Goal: Communication & Community: Answer question/provide support

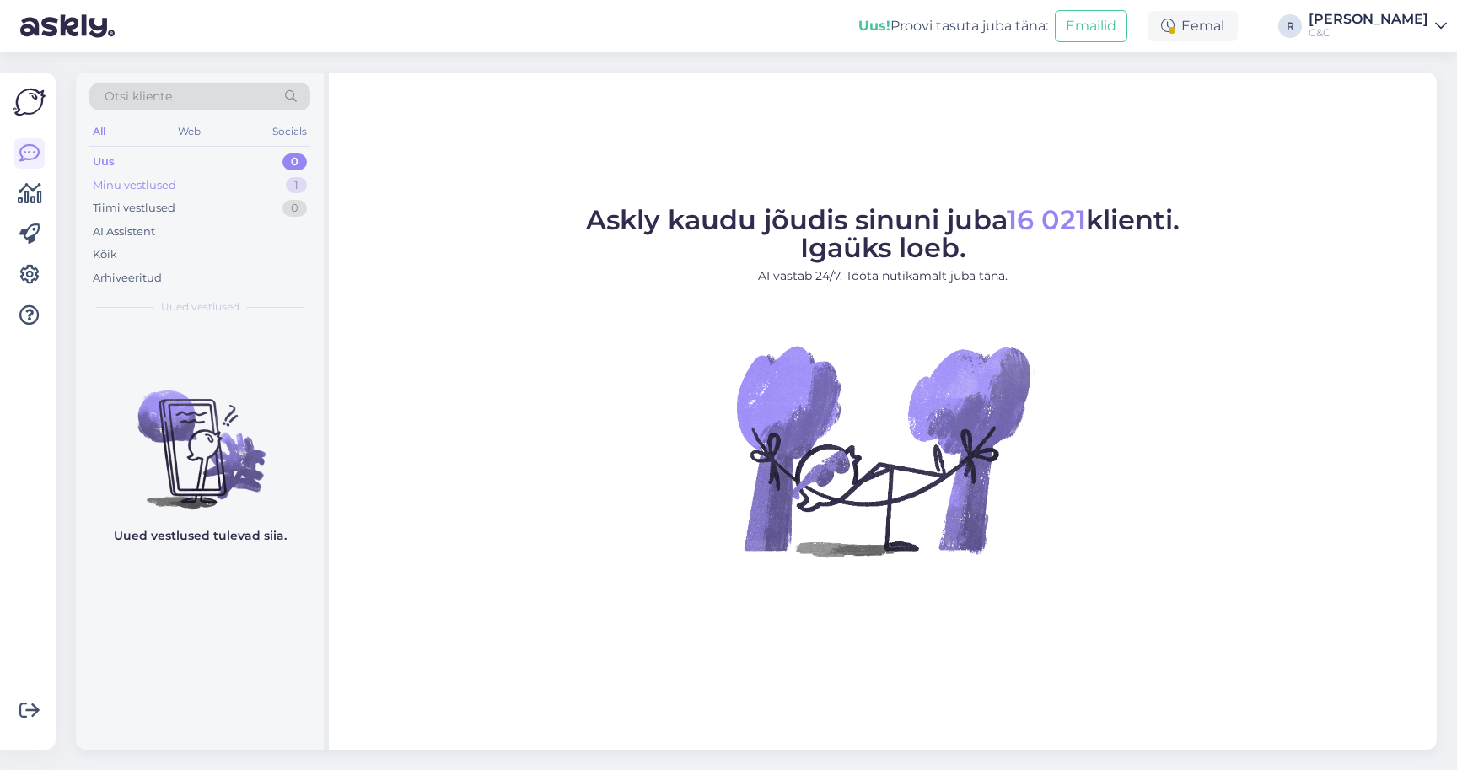
click at [300, 191] on div "1" at bounding box center [296, 185] width 21 height 17
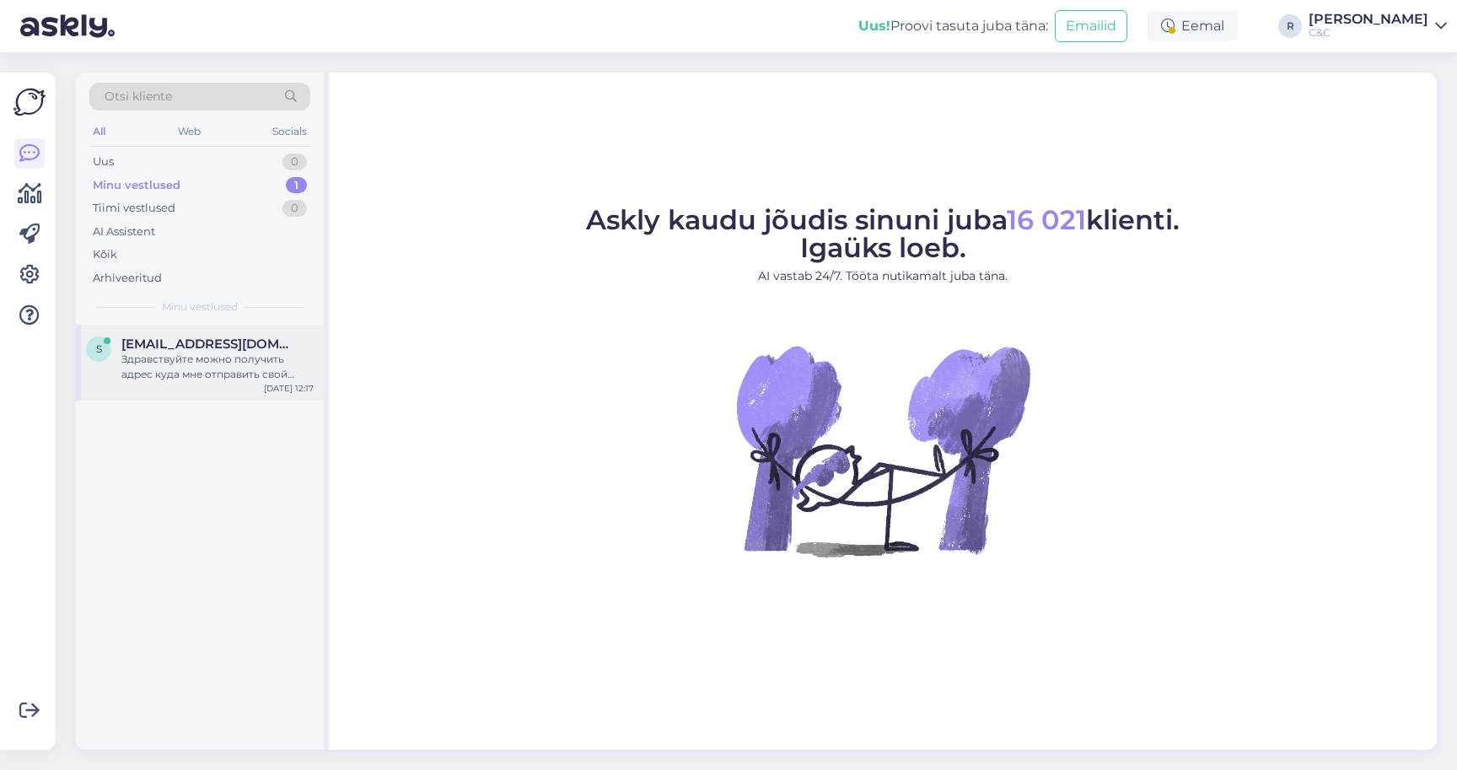
click at [174, 348] on span "[EMAIL_ADDRESS][DOMAIN_NAME]" at bounding box center [208, 343] width 175 height 15
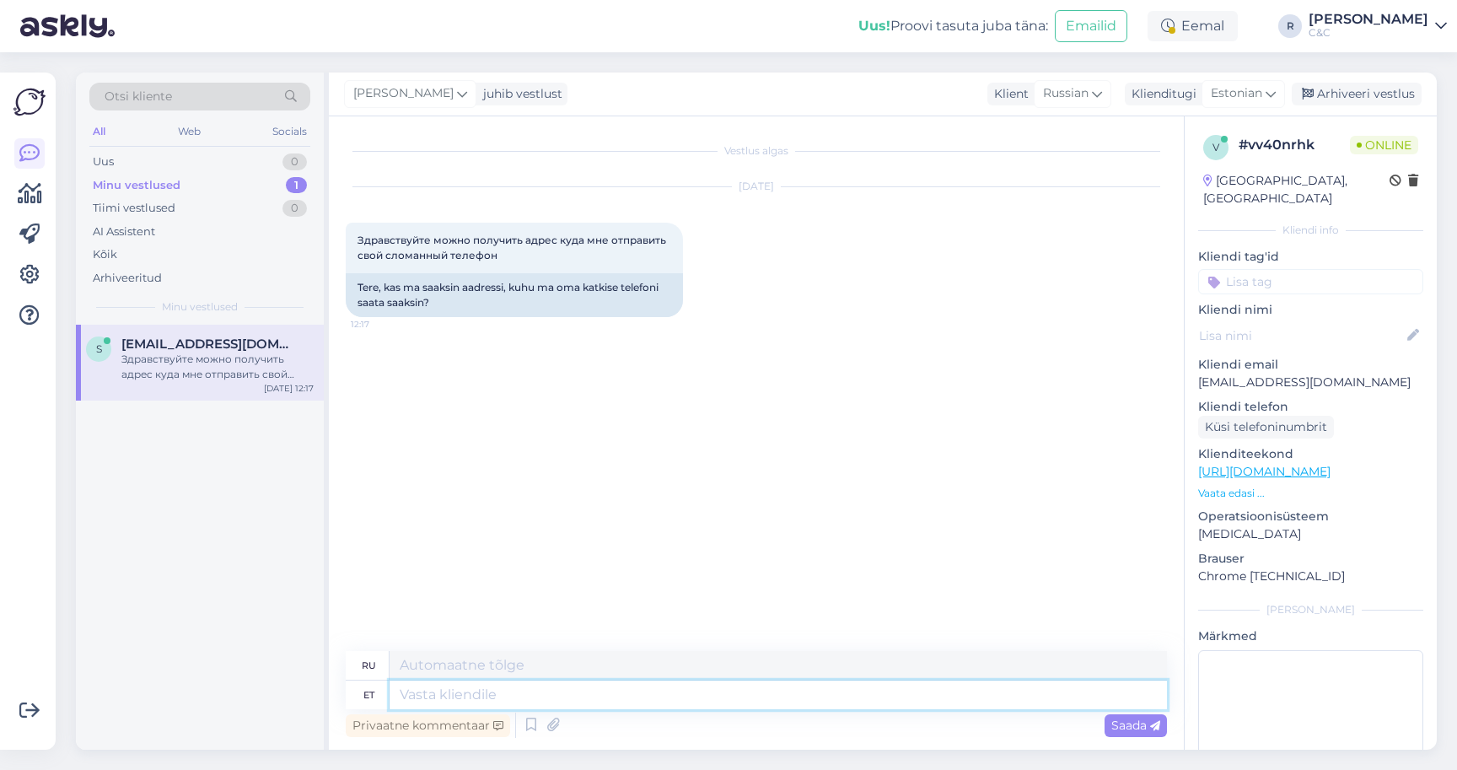
click at [575, 705] on textarea at bounding box center [778, 694] width 777 height 29
type textarea "Tere"
type textarea "Привет"
type textarea "Tere!"
type textarea "Привет!"
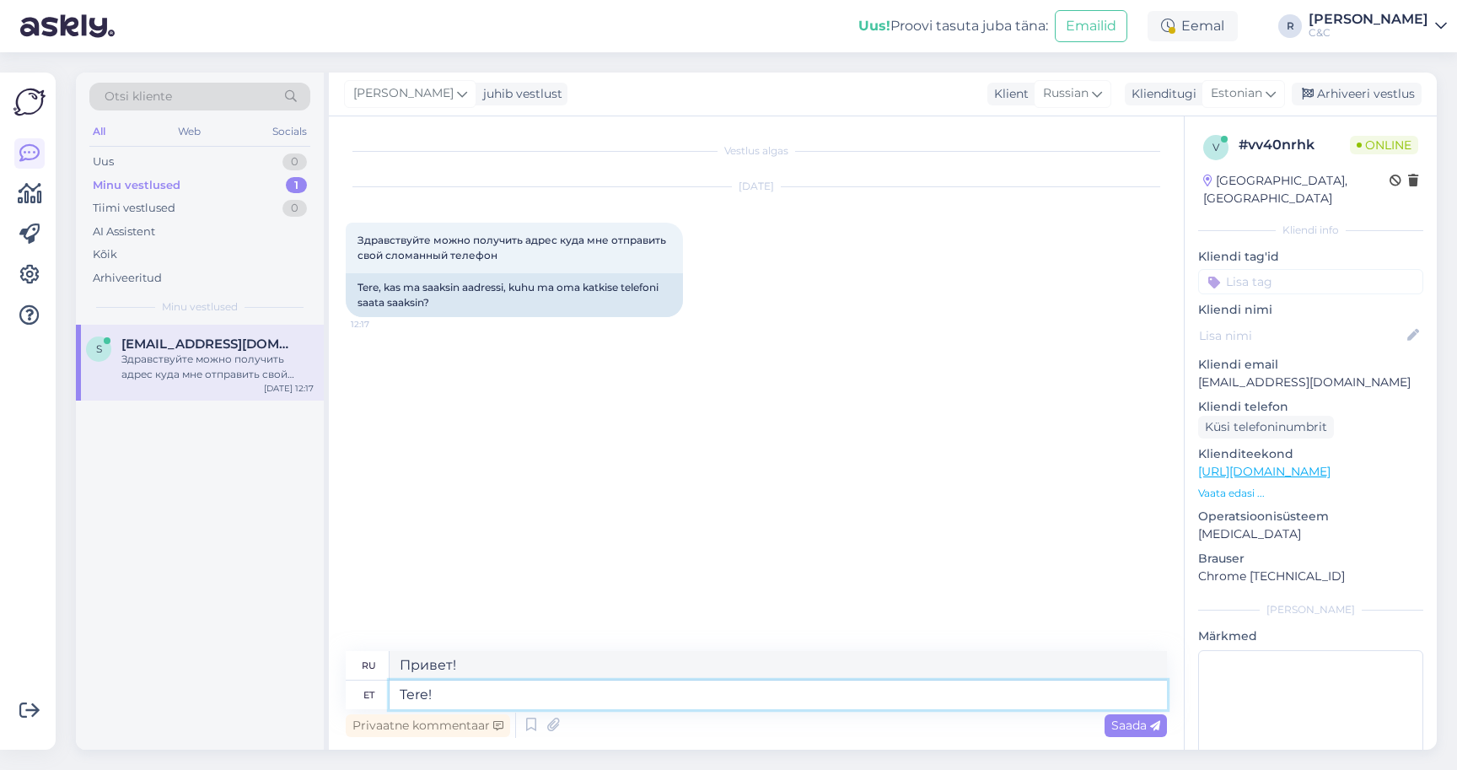
type textarea "Tere!"
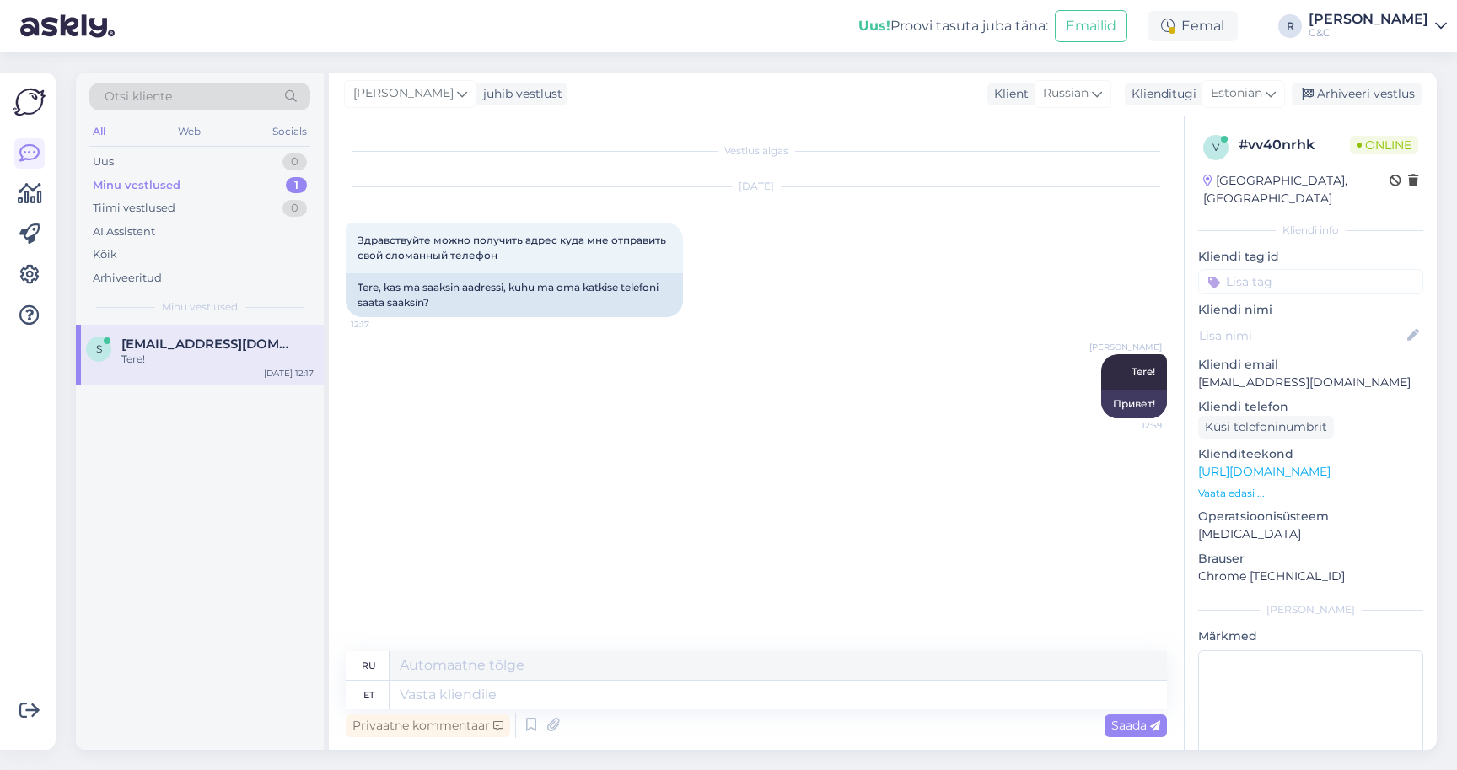
click at [663, 0] on div "Uus! Proovi tasuta [PERSON_NAME]: Emailid Eemal R [PERSON_NAME] C&C" at bounding box center [728, 26] width 1457 height 52
click at [492, 689] on textarea at bounding box center [778, 694] width 777 height 29
type textarea "Meie ko"
type textarea "Наш"
type textarea "Meie kodulehel saa"
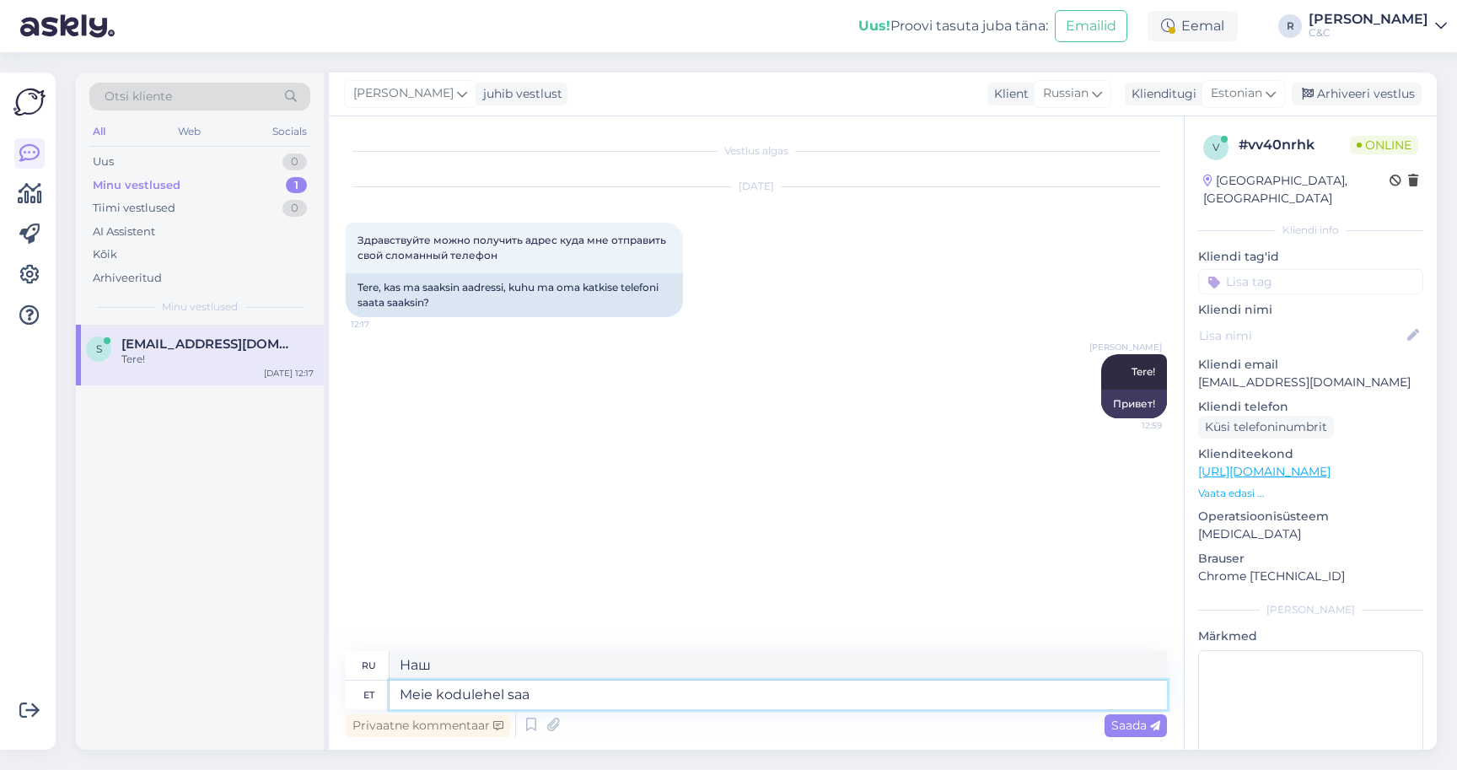
type textarea "На нашем сайте"
type textarea "Meie kodulehel saate vaj"
type textarea "На нашем сайте вы можете"
type textarea "Meie kodulehel saate vajutada nup"
type textarea "На нашем сайте вы можете нажать"
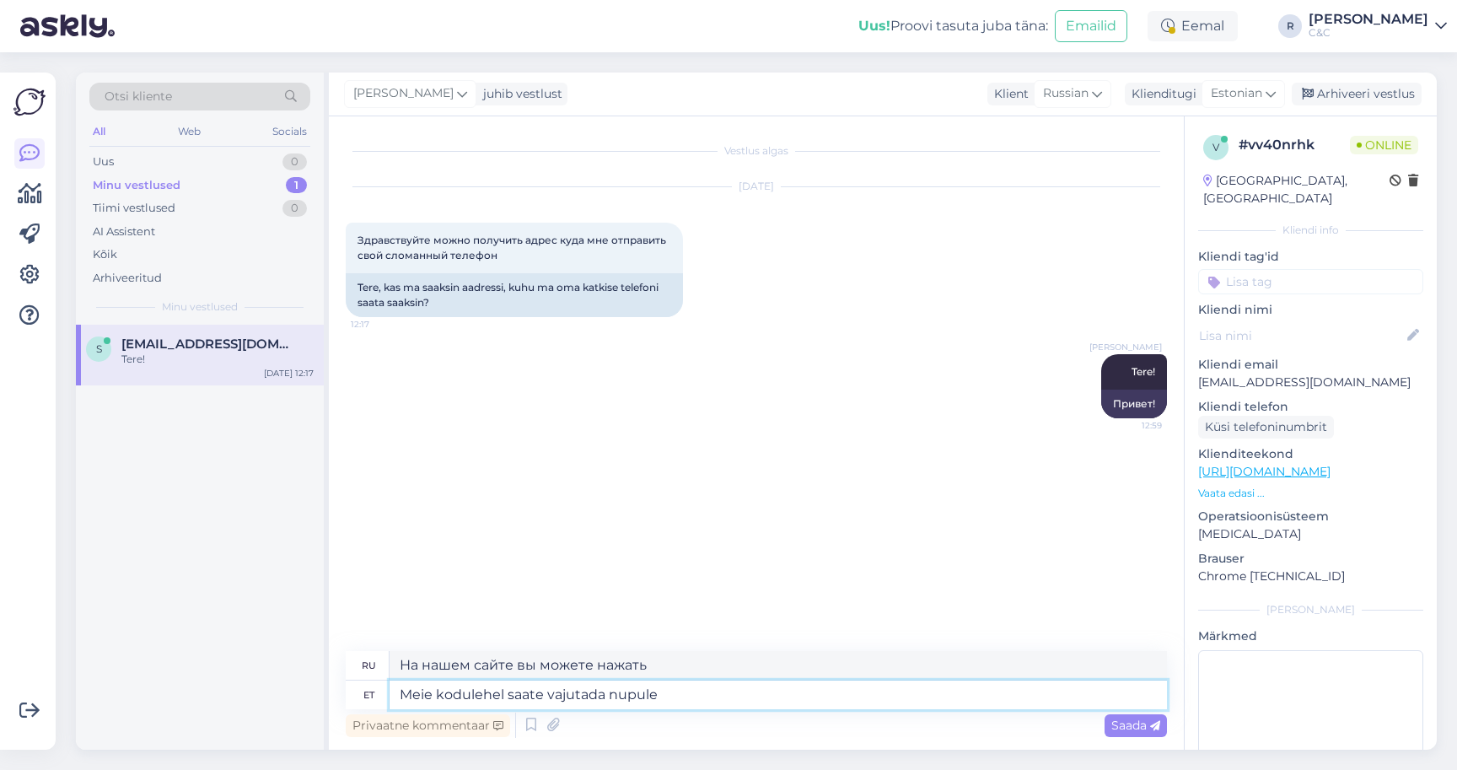
type textarea "Meie kodulehel saate vajutada nupule"
type textarea "Вы можете нажать на кнопку на нашем сайте"
type textarea "Meie kodulehel saate vajutada"
type textarea "На нашем сайте вы можете нажать"
type textarea "Meie kodulehel saate vajutada nupule ""
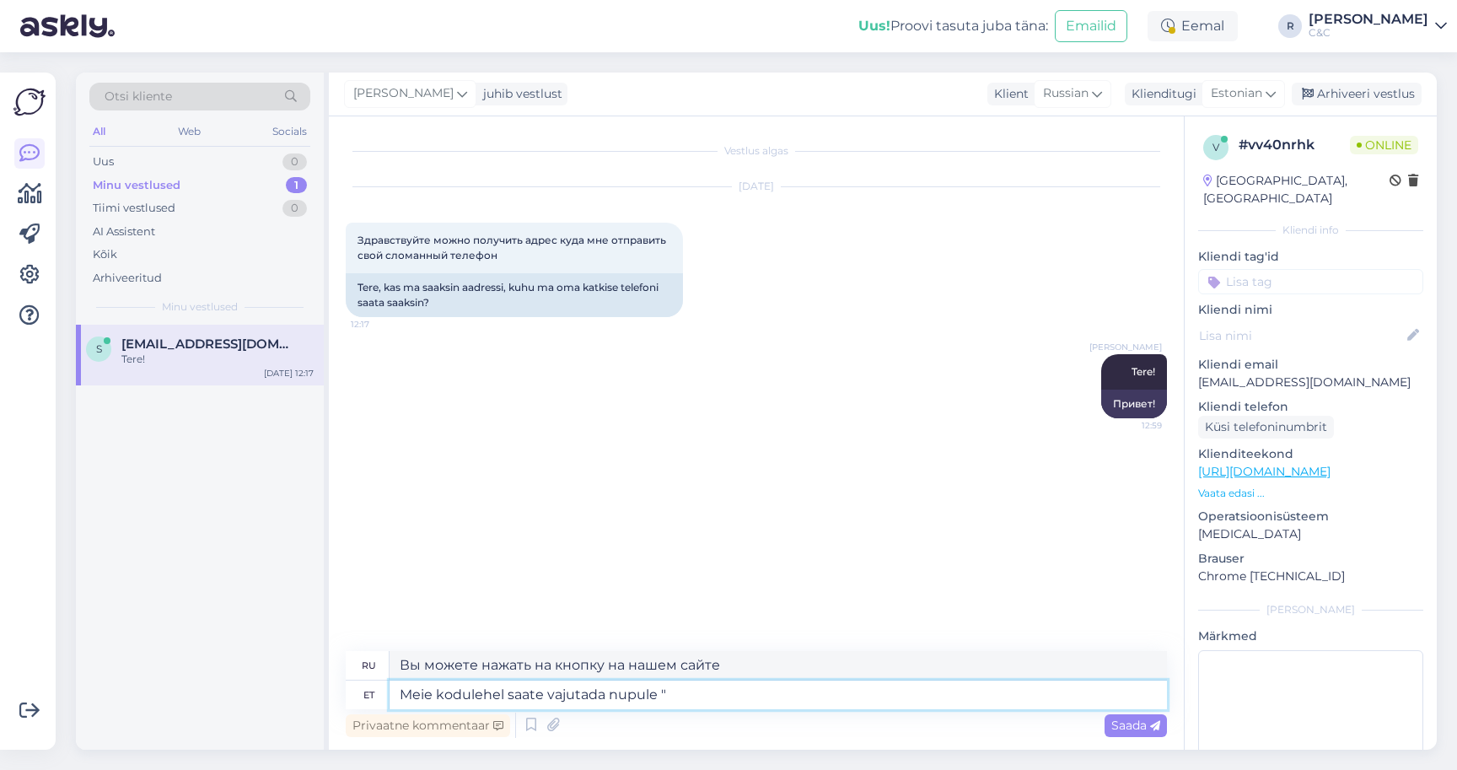
type textarea "На нашем сайте вы можете нажать на кнопку ""
paste textarea "[PERSON_NAME] kulleriga Aitame lahendada Sinu Apple hooldustööga seotud mured s…"
type textarea "Meie kodulehel saate vajutada nupule " [PERSON_NAME] kulleriga Aitame lahendada…"
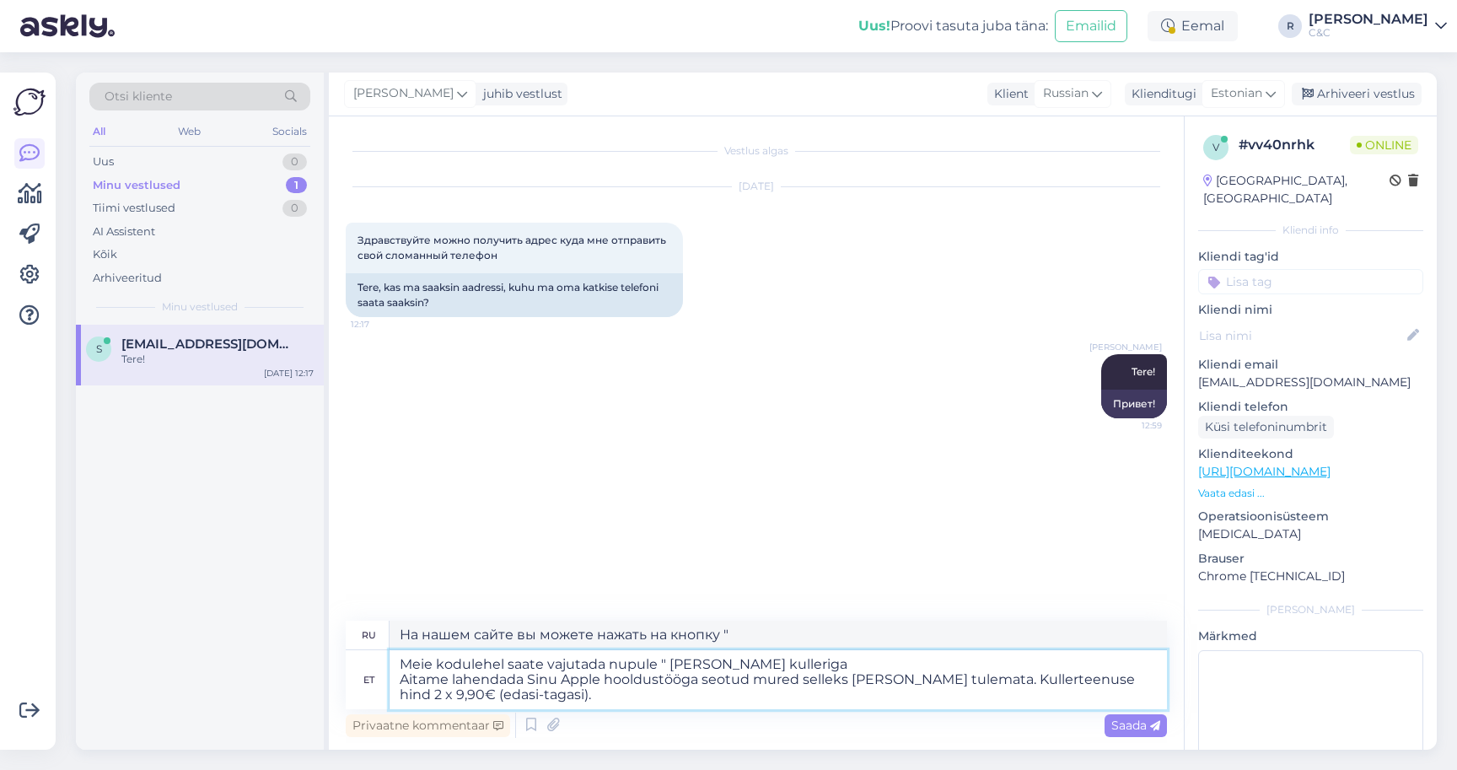
type textarea "На нашем сайте вы можете нажать кнопку «Отправить устройство курьером» поможем …"
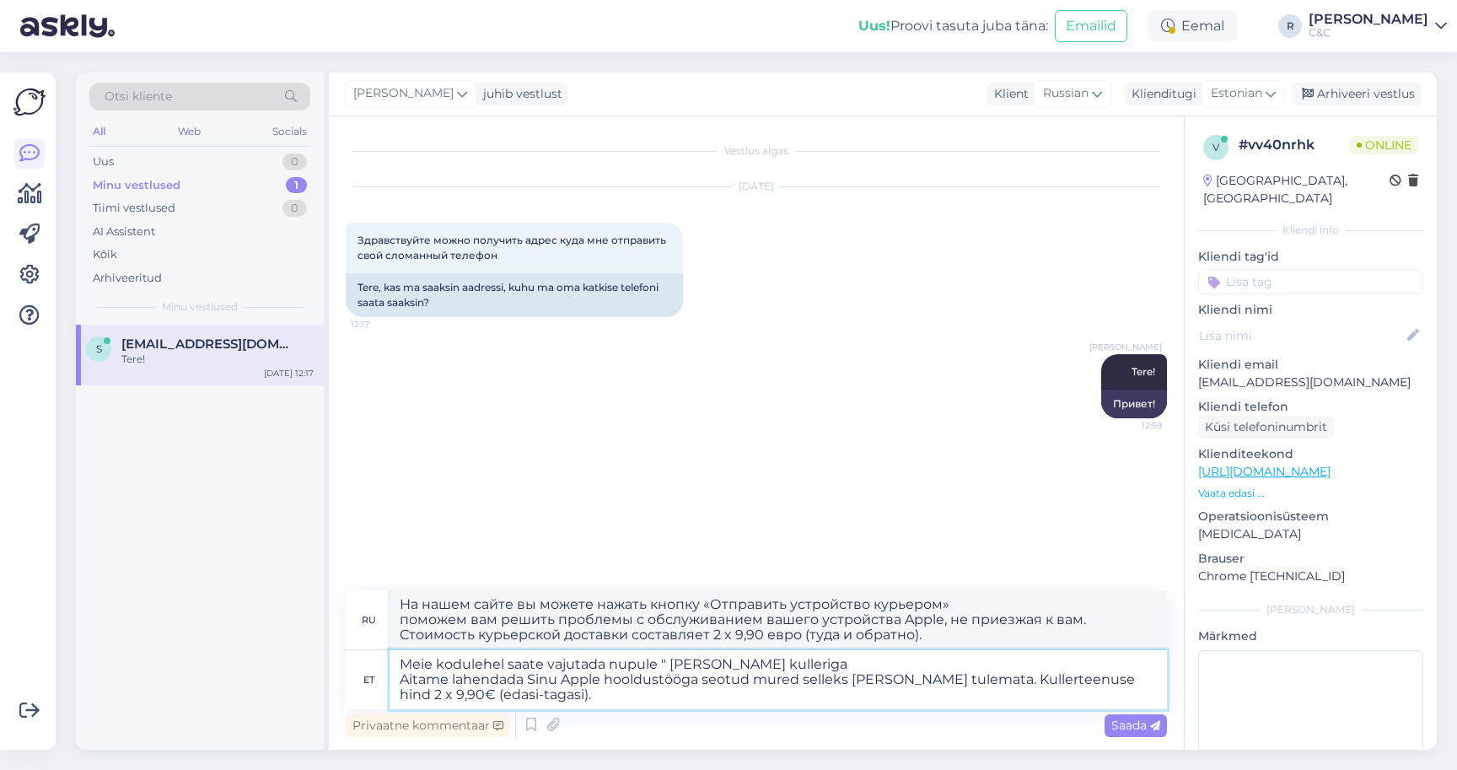
drag, startPoint x: 734, startPoint y: 696, endPoint x: 371, endPoint y: 681, distance: 363.7
click at [371, 681] on div "et Meie kodulehel saate vajutada nupule " [PERSON_NAME] kulleriga Aitame lahend…" at bounding box center [756, 679] width 821 height 59
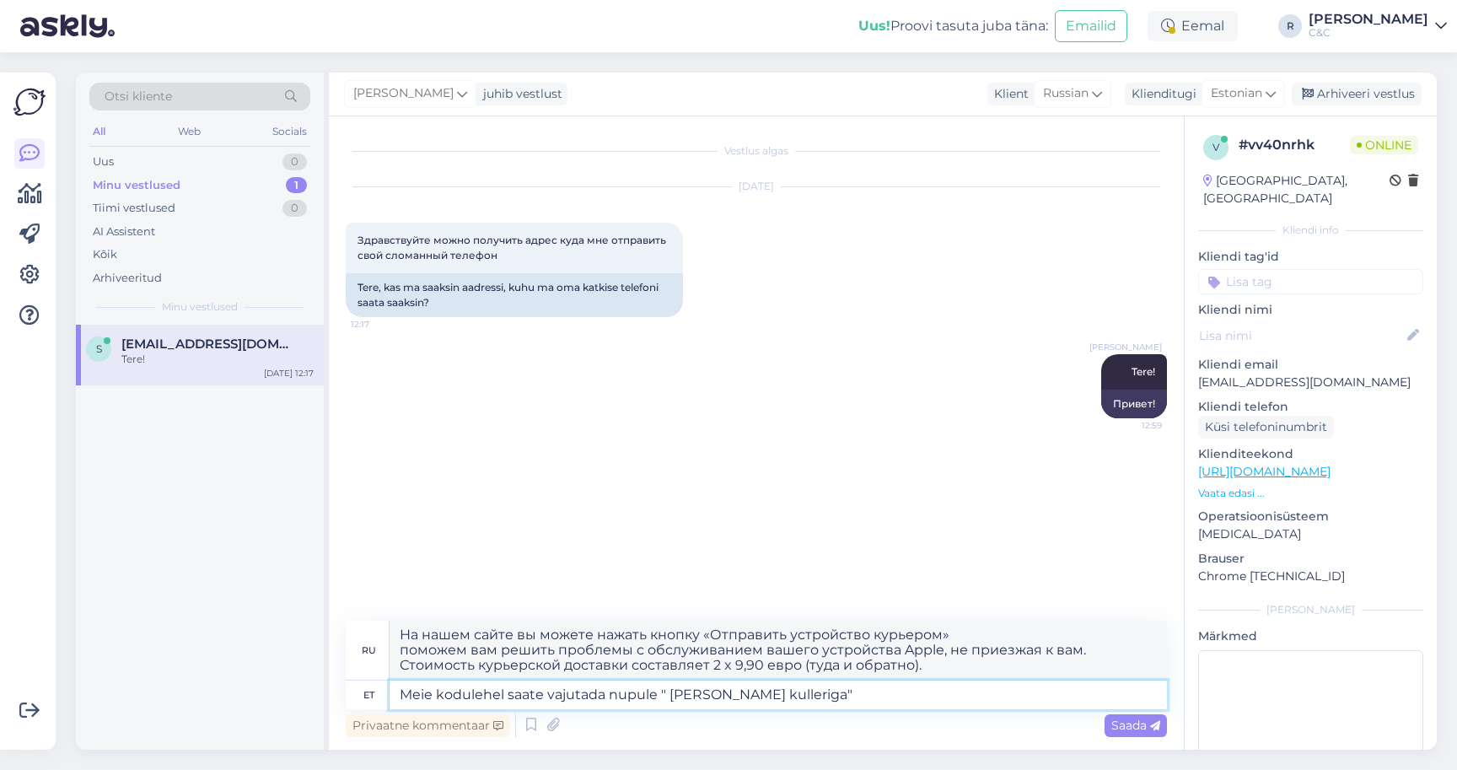
type textarea "Meie kodulehel saate vajutada nupule " [PERSON_NAME] kulleriga""
type textarea "На нашем сайте вы можете нажать на кнопку «Отправить устройство курьером»."
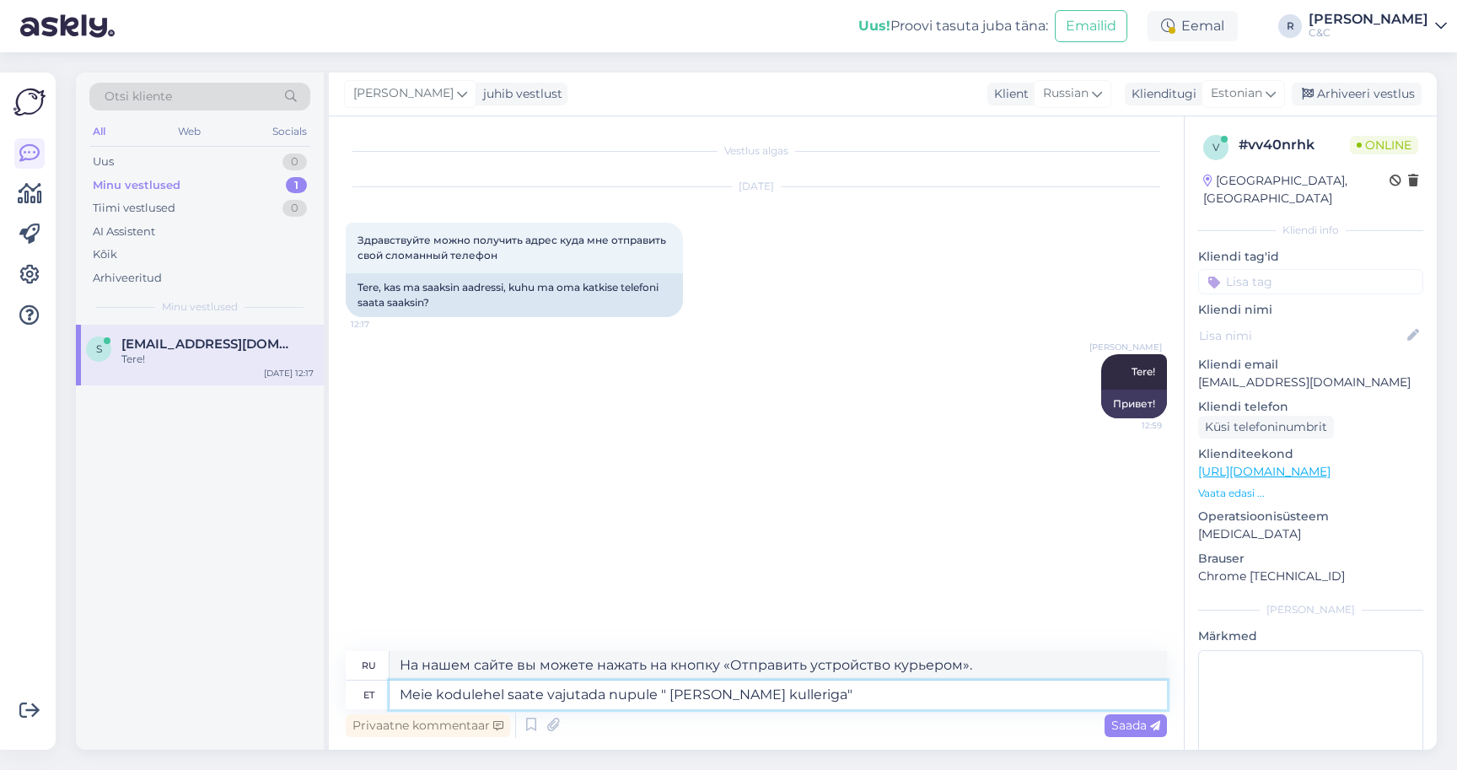
paste textarea "[URL][DOMAIN_NAME]"
type textarea "Meie kodulehel saate vajutada nupule " Saada seade kulleriga" https://cec.ee/ho…"
type textarea "На нашем сайте вы можете нажать кнопку «Отправить устройство курьером» https://…"
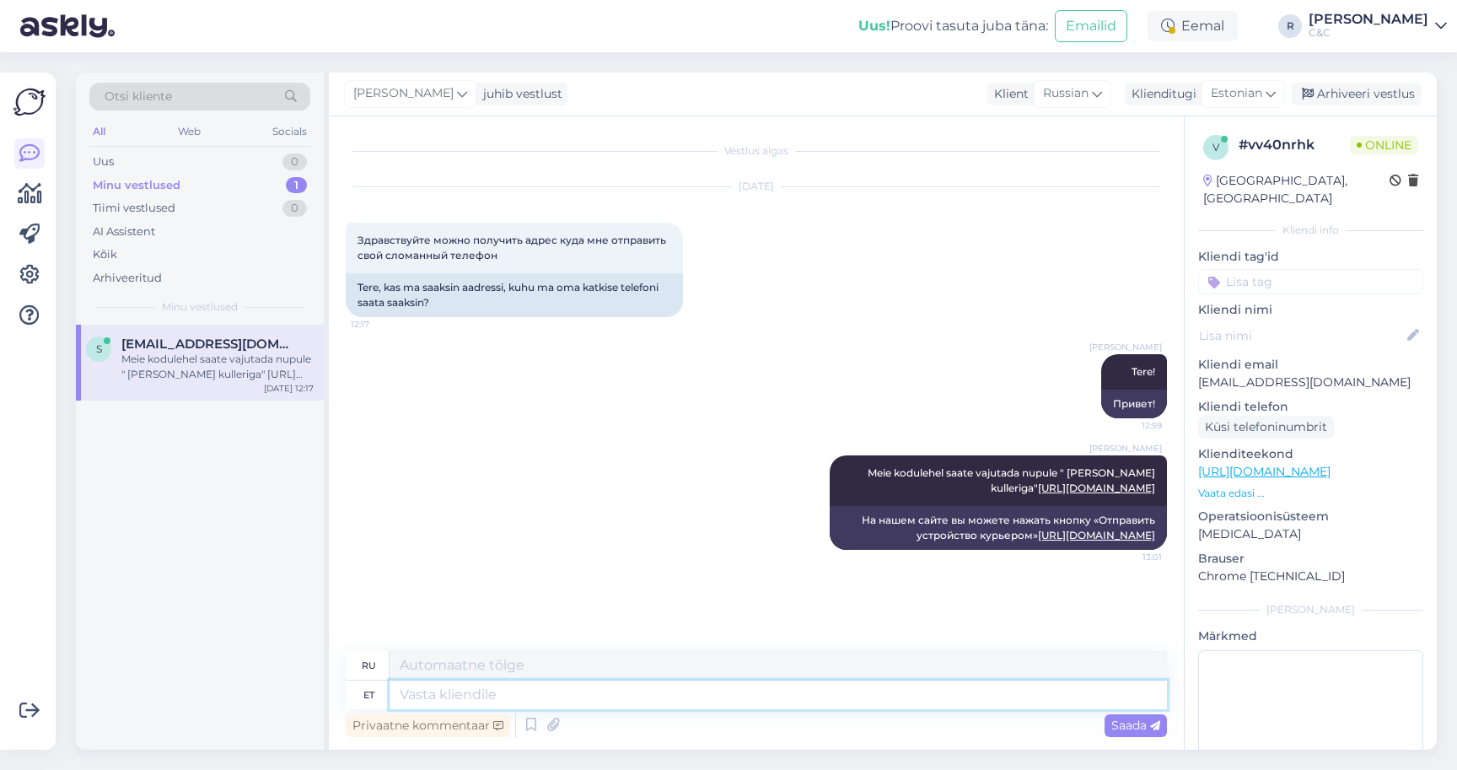
click at [858, 693] on textarea at bounding box center [778, 694] width 777 height 29
type textarea "S"
type textarea "Täitke ära"
type textarea "Заполнять"
type textarea "Täitke ära vorm"
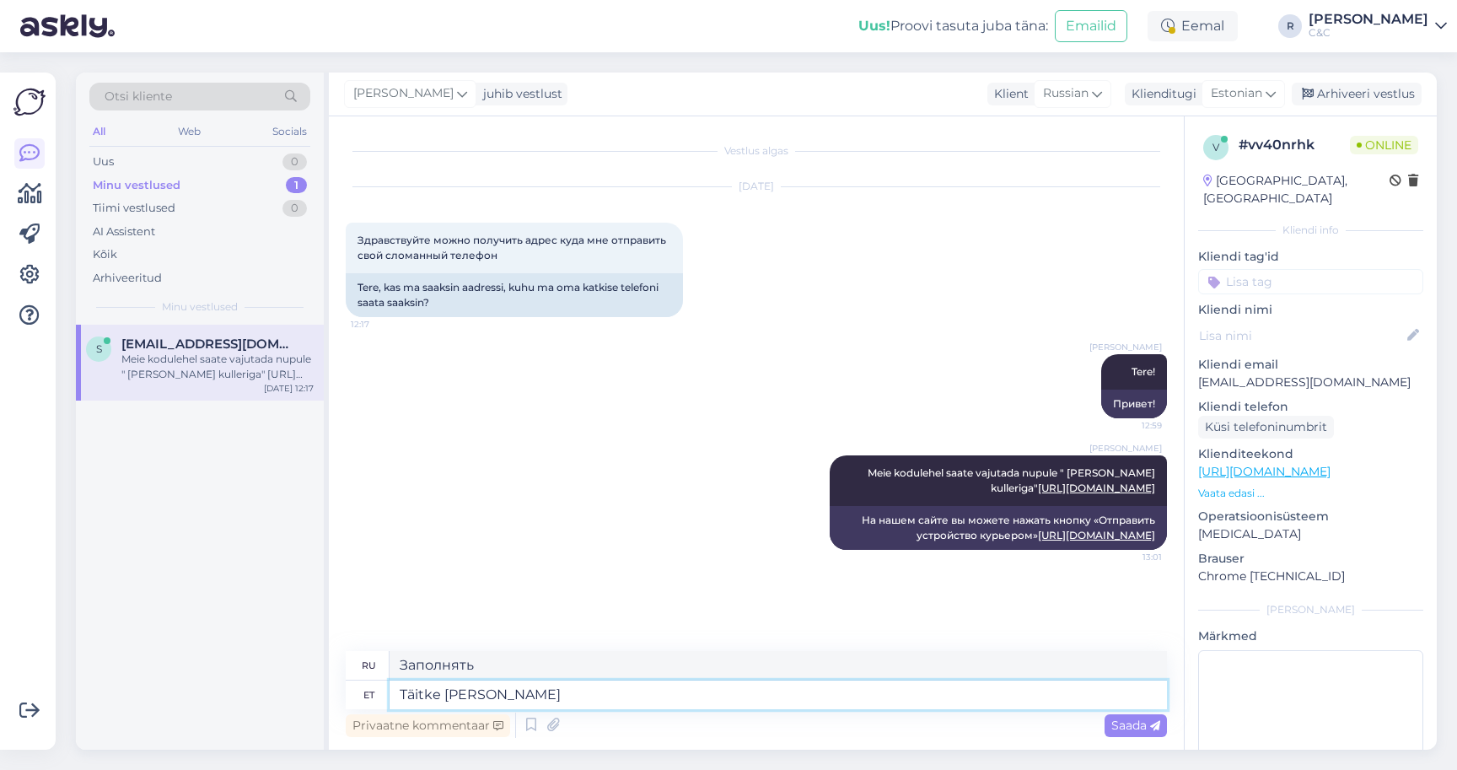
type textarea "Заполните его."
type textarea "Täitke ära vorm ni"
type textarea "Заполните форму."
type textarea "Täitke ära vorm ning"
type textarea "Заполните форму и"
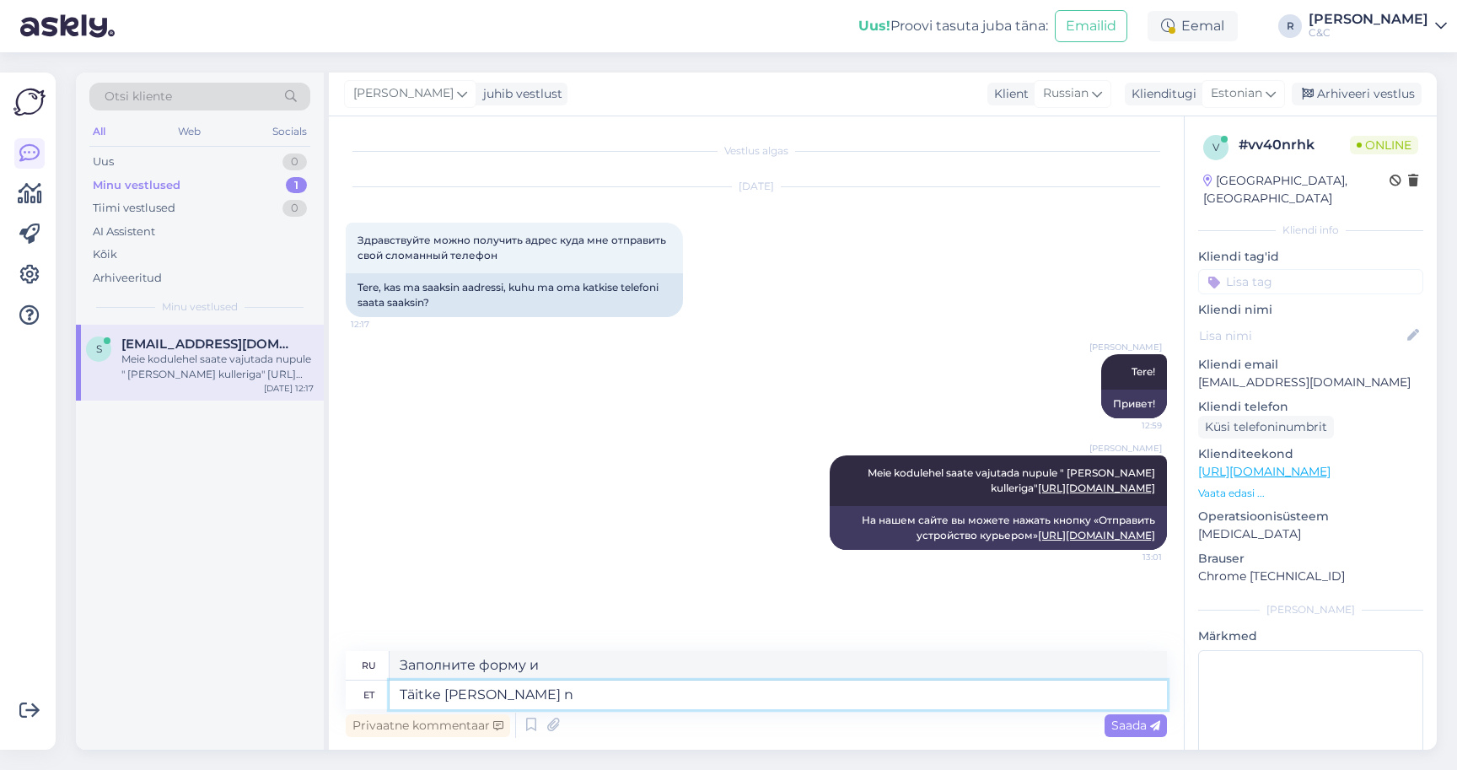
type textarea "Täitke ära vorm"
type textarea "Заполните форму."
type textarea "Täitke [PERSON_NAME] :)"
type textarea "Заполните форму :)"
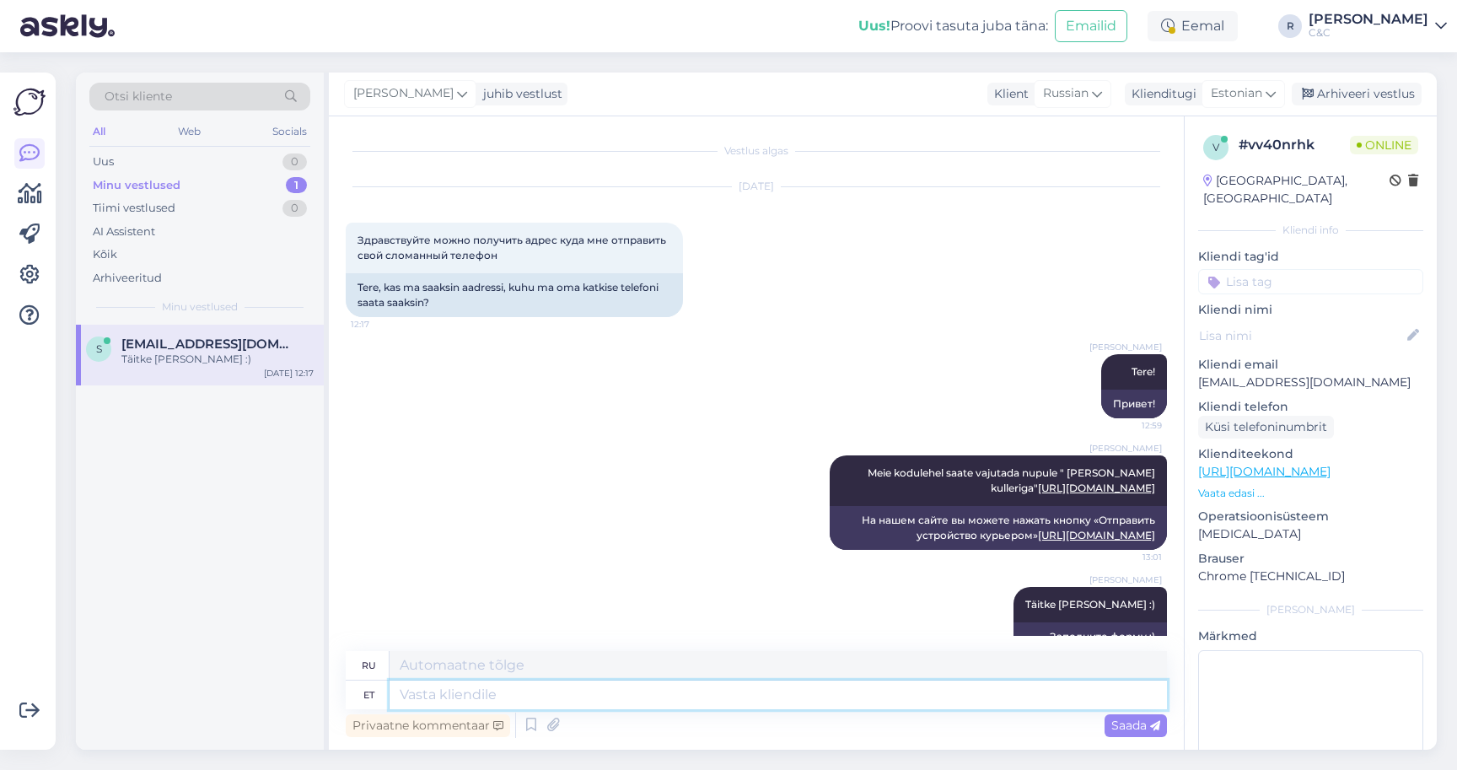
scroll to position [34, 0]
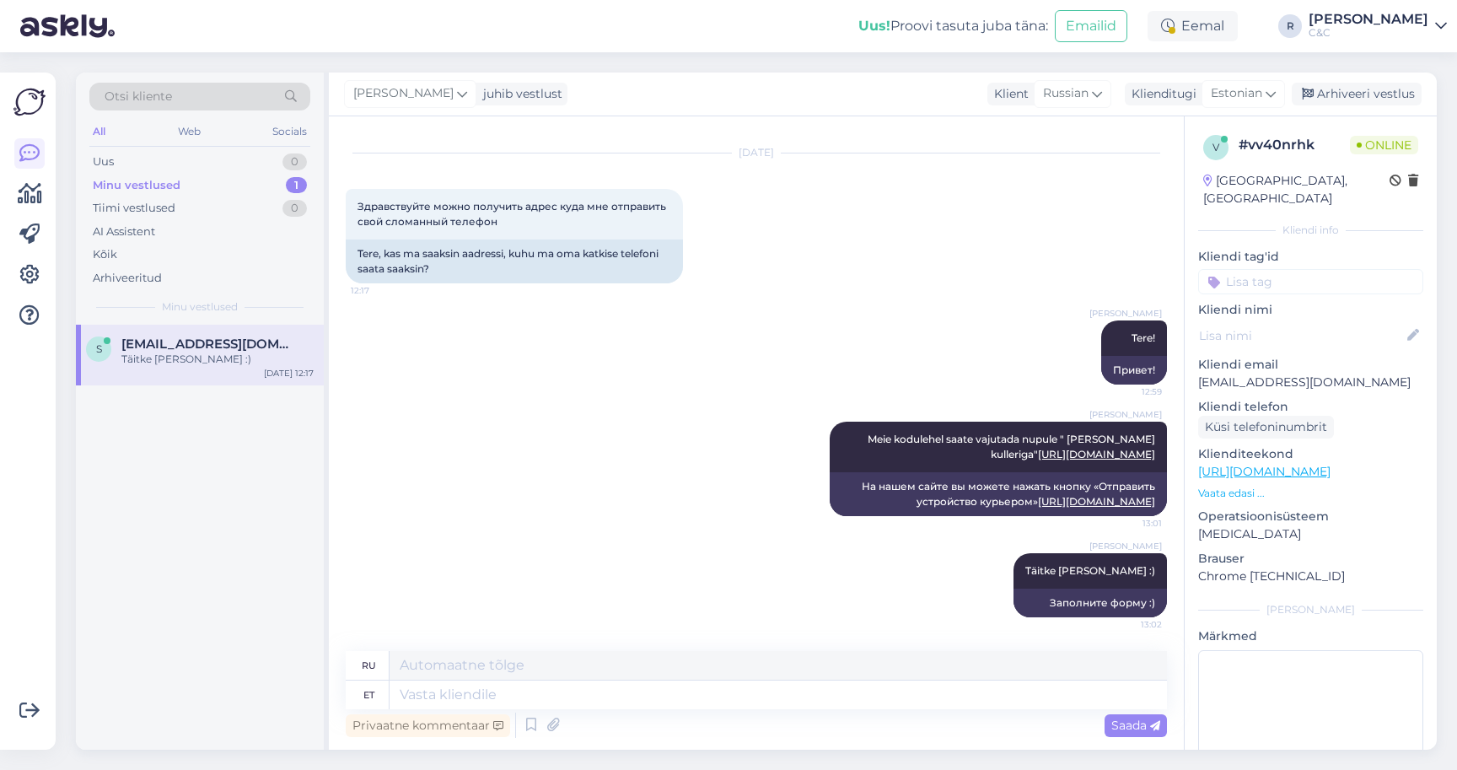
click at [1377, 78] on div "Ross juhib vestlust Klient Russian Klienditugi Estonian Arhiveeri vestlus" at bounding box center [883, 95] width 1108 height 44
click at [1375, 83] on div "Arhiveeri vestlus" at bounding box center [1357, 94] width 130 height 23
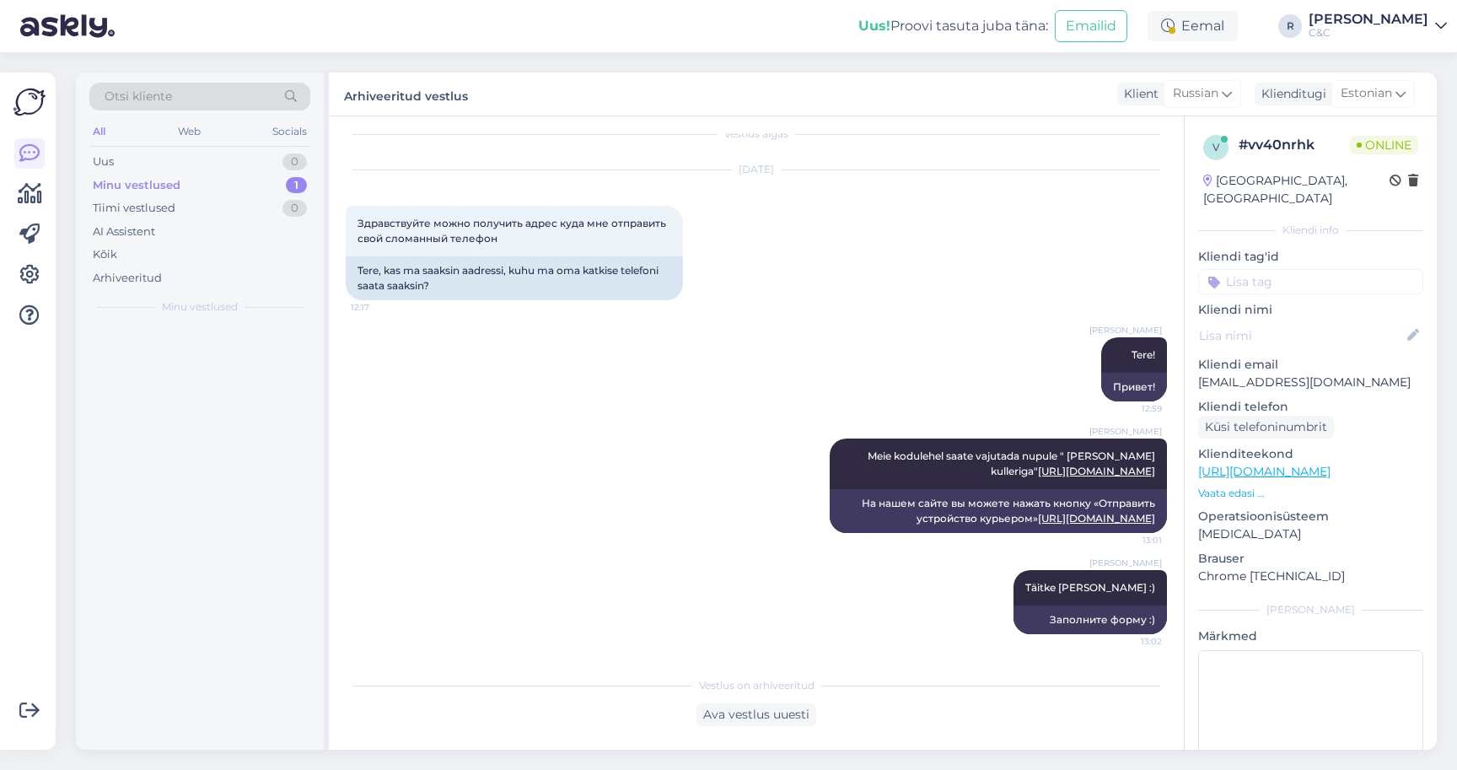
scroll to position [17, 0]
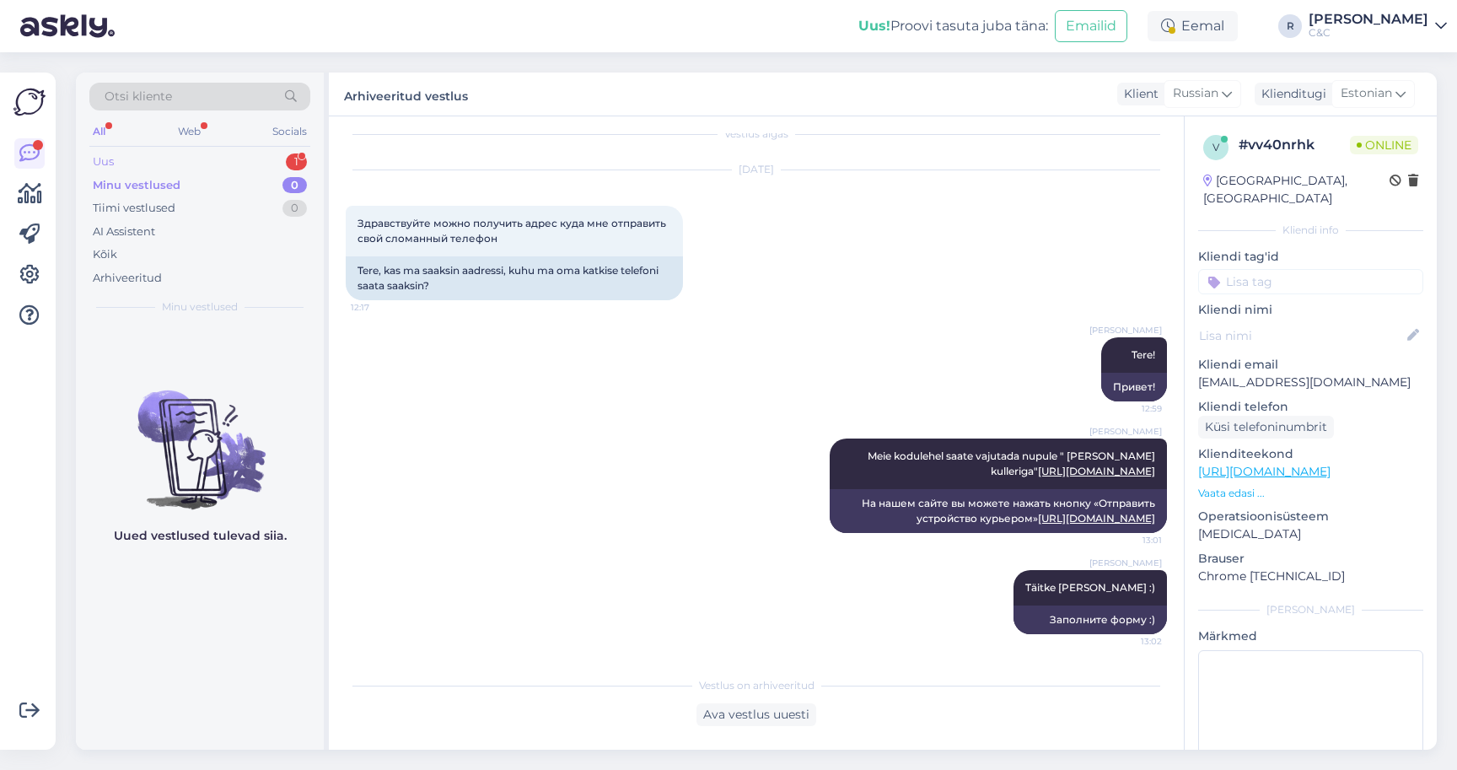
click at [282, 159] on div "Uus 1" at bounding box center [199, 162] width 221 height 24
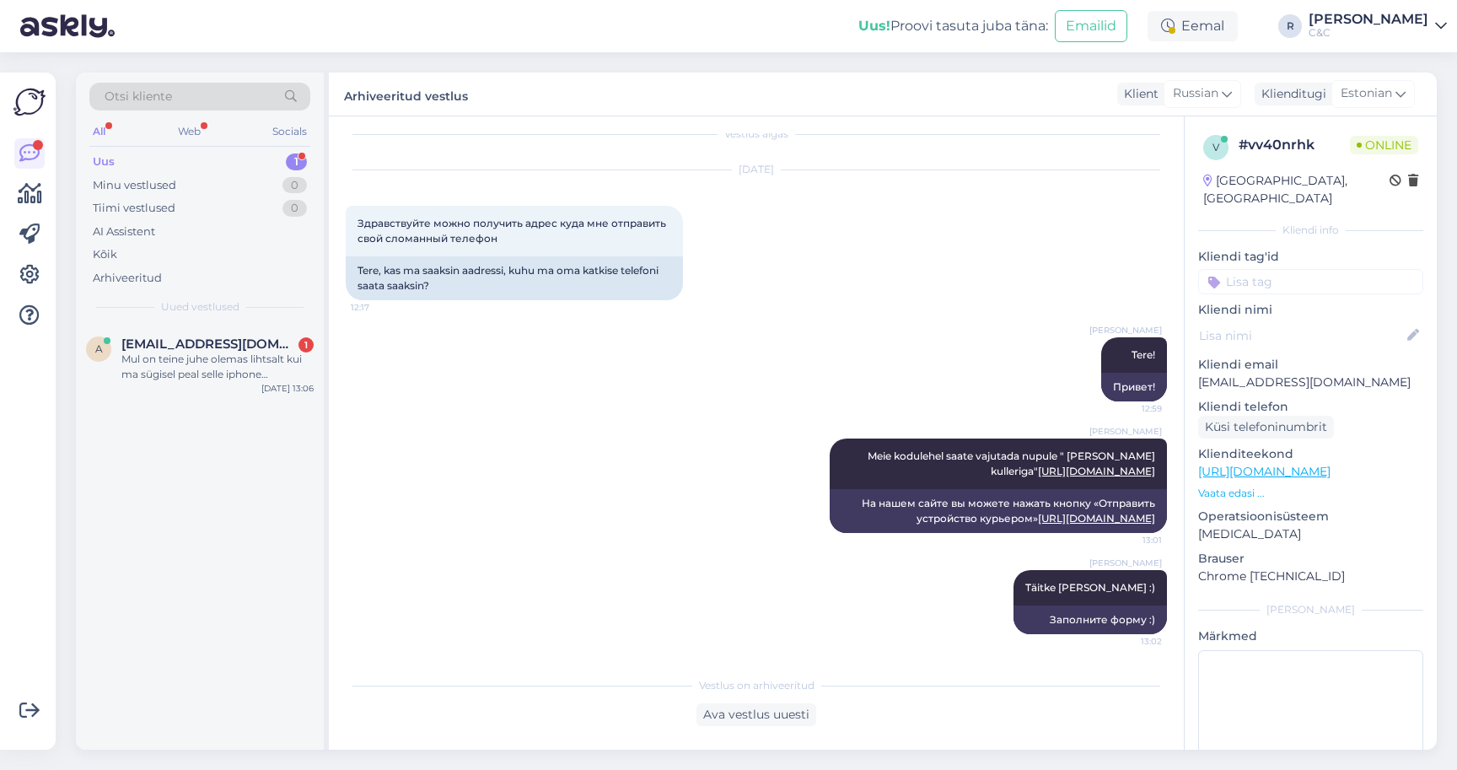
click at [228, 321] on div "Otsi kliente All Web Socials Uus 1 Minu vestlused 0 Tiimi vestlused 0 AI Assist…" at bounding box center [200, 199] width 248 height 252
click at [213, 363] on div "Mul on teine juhe olemas lihtsalt kui ma sügisel peal selle iphone tagastama si…" at bounding box center [217, 367] width 192 height 30
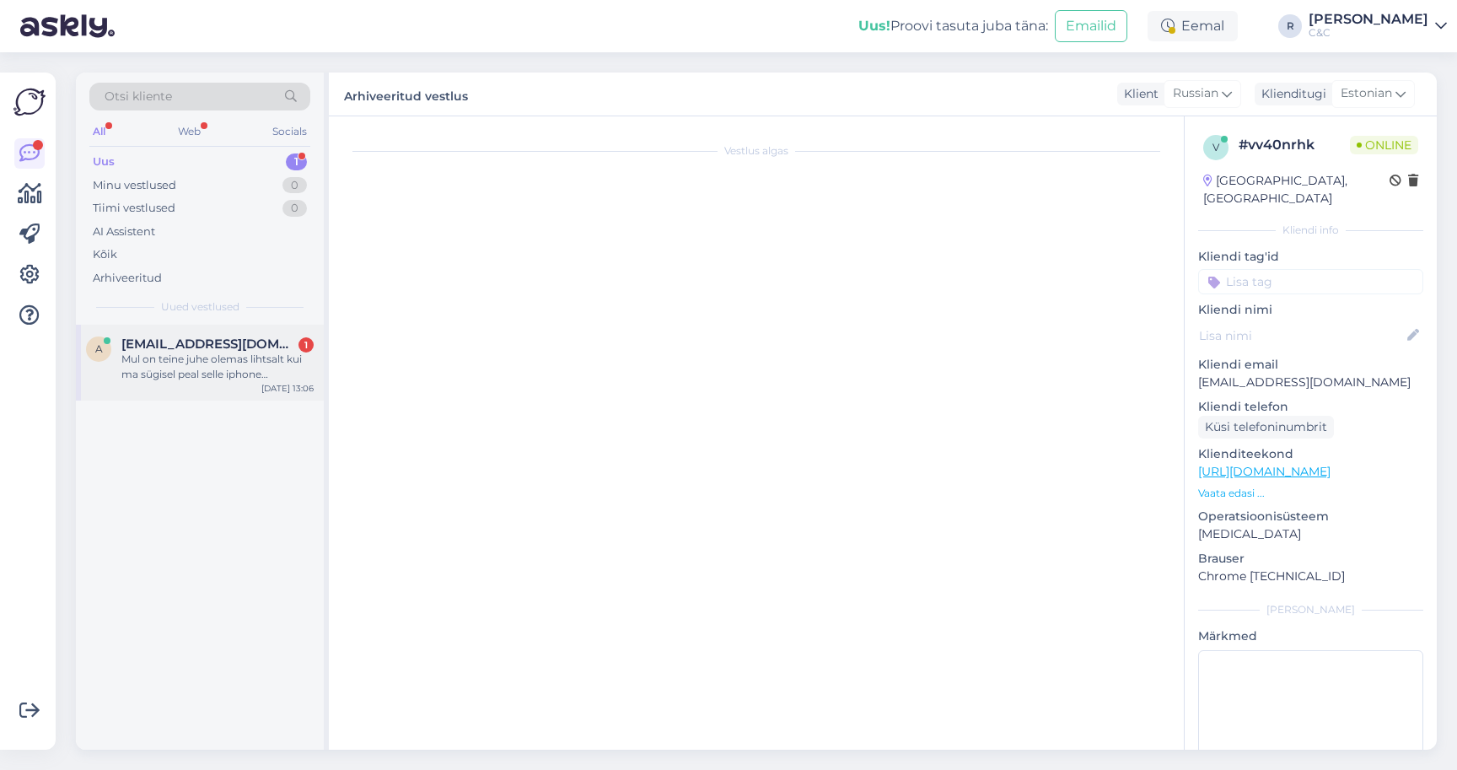
scroll to position [29, 0]
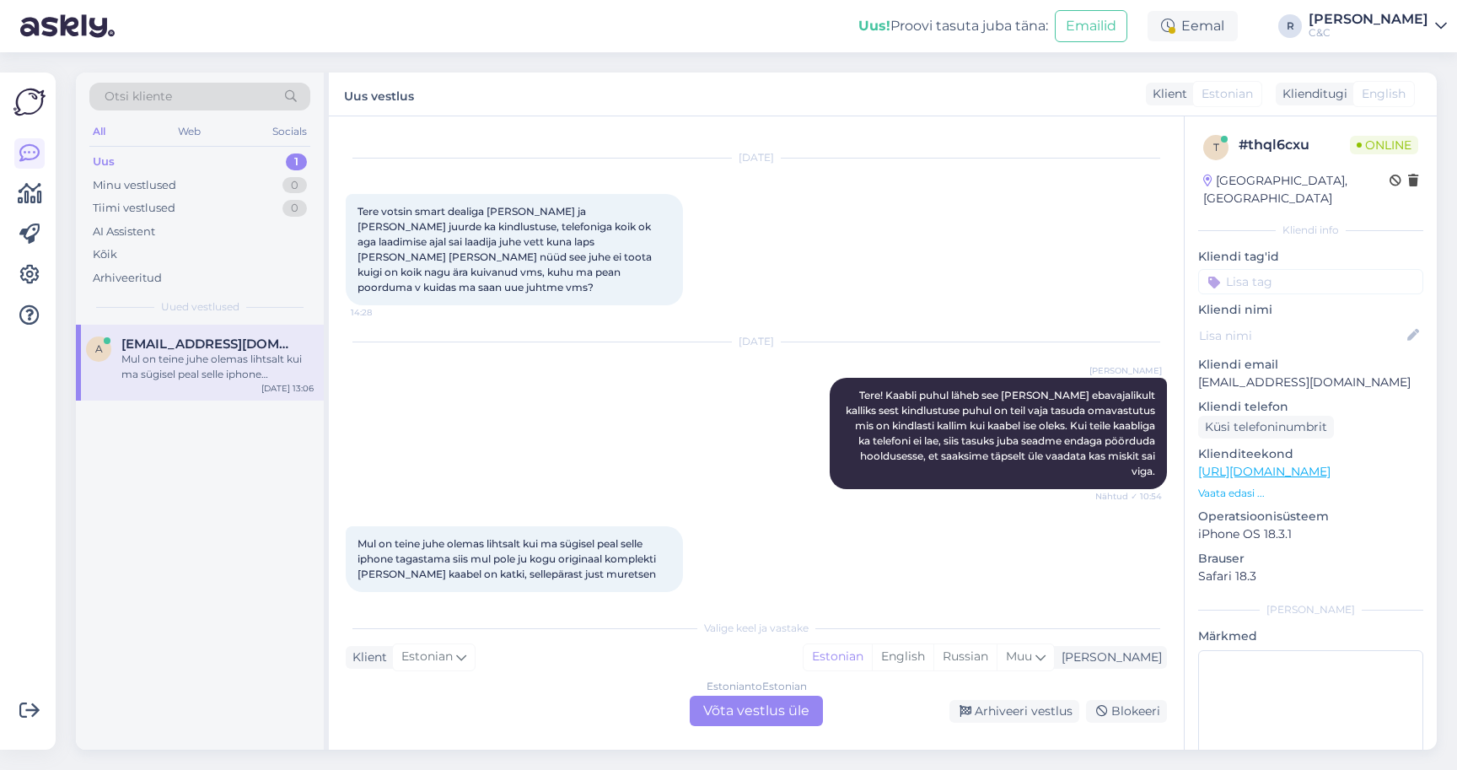
click at [757, 717] on div "Estonian to Estonian Võta vestlus üle" at bounding box center [756, 711] width 133 height 30
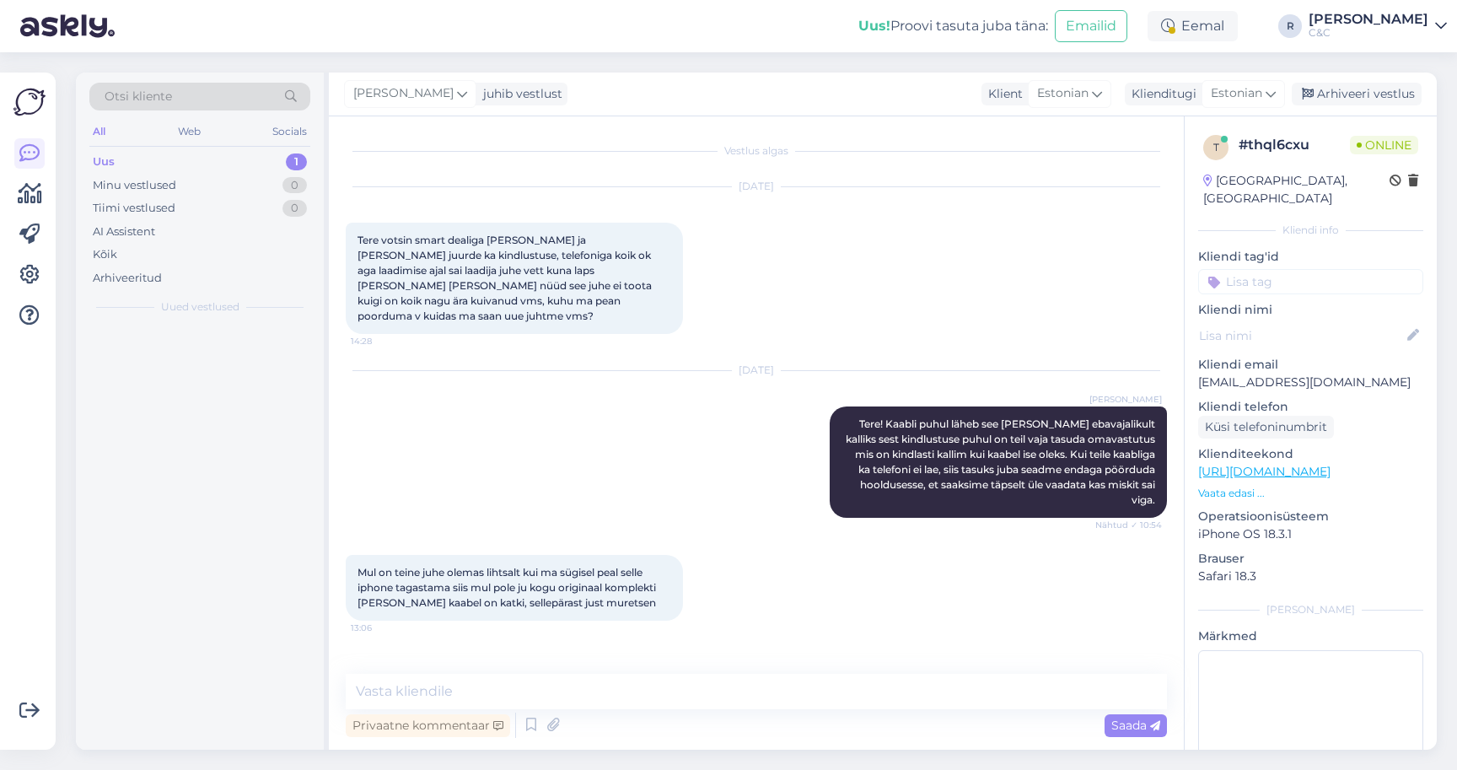
scroll to position [0, 0]
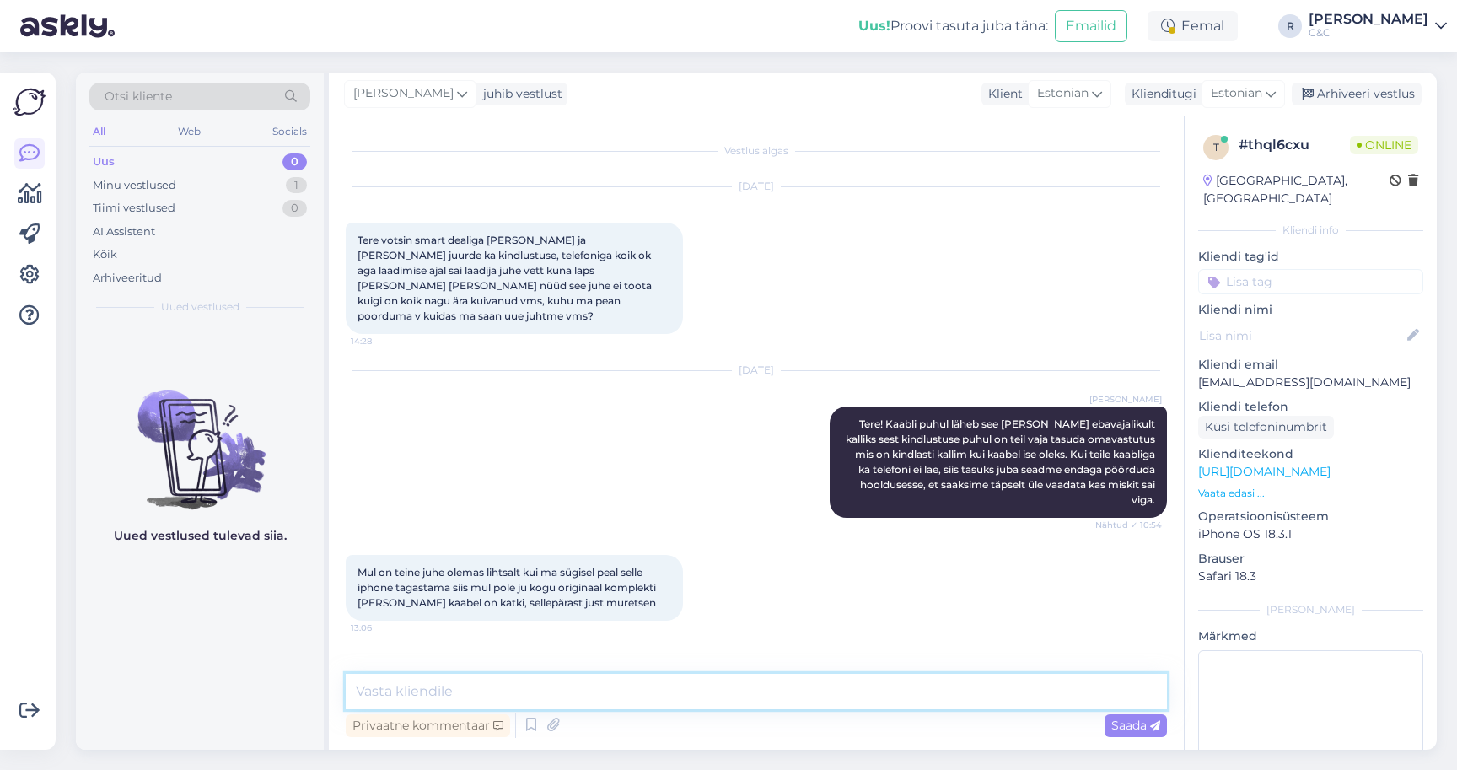
click at [703, 696] on textarea at bounding box center [756, 691] width 821 height 35
click at [635, 702] on textarea at bounding box center [756, 691] width 821 height 35
type textarea "Siis võib teile lihtsalt Inbank lisatasu arve saata aga muud miskit."
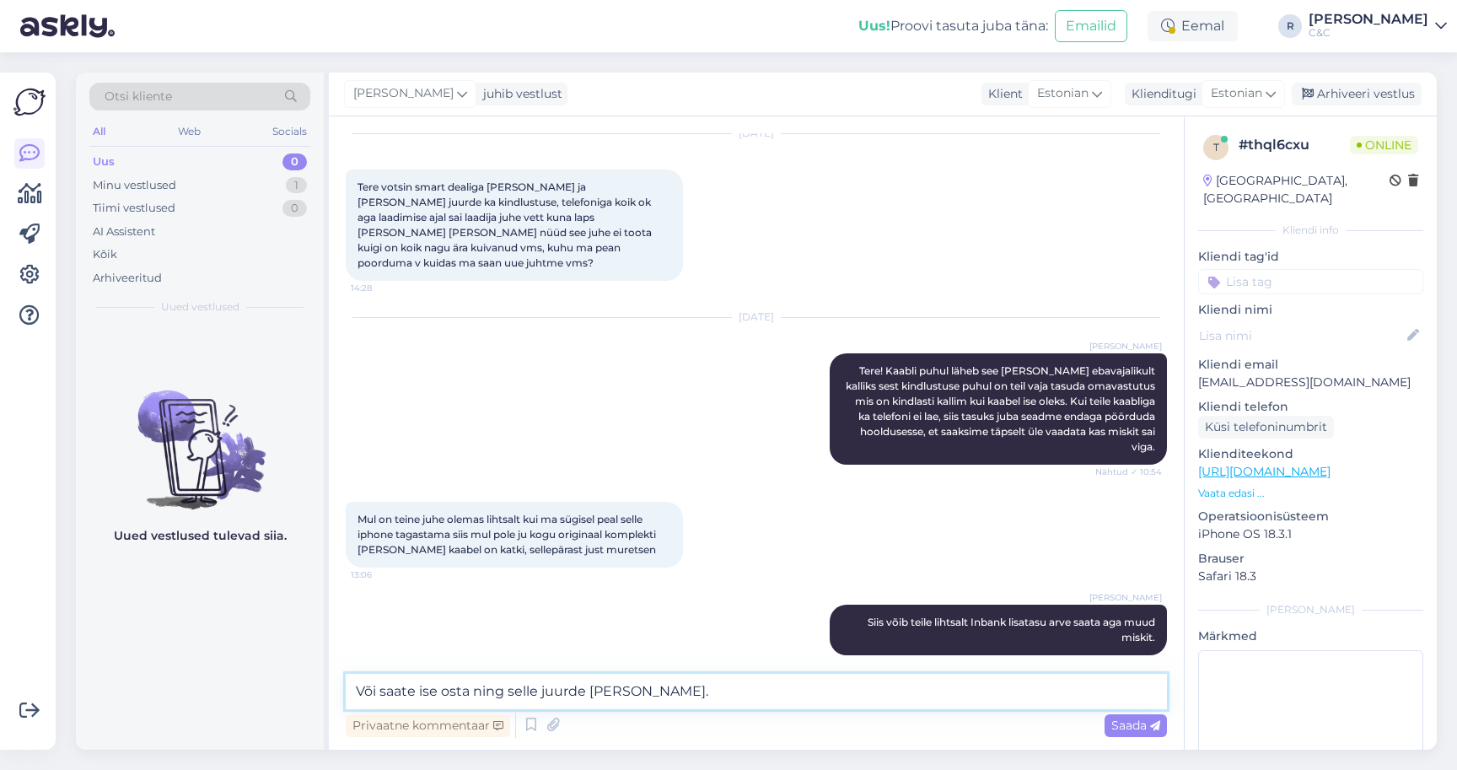
type textarea "Või saate ise osta ning selle juurde kaasa anda."
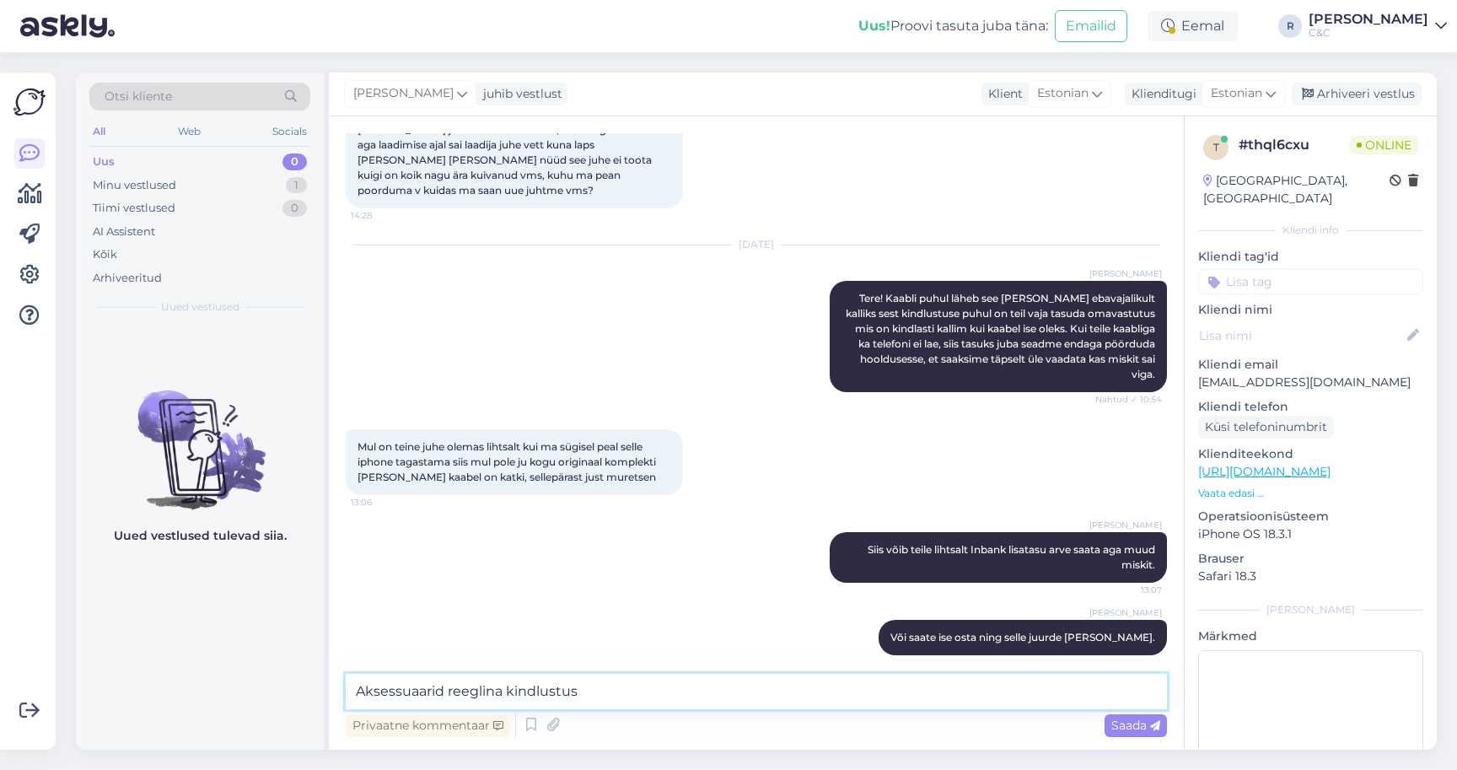
type textarea "Aksessuaarid reeglina kindlustuse"
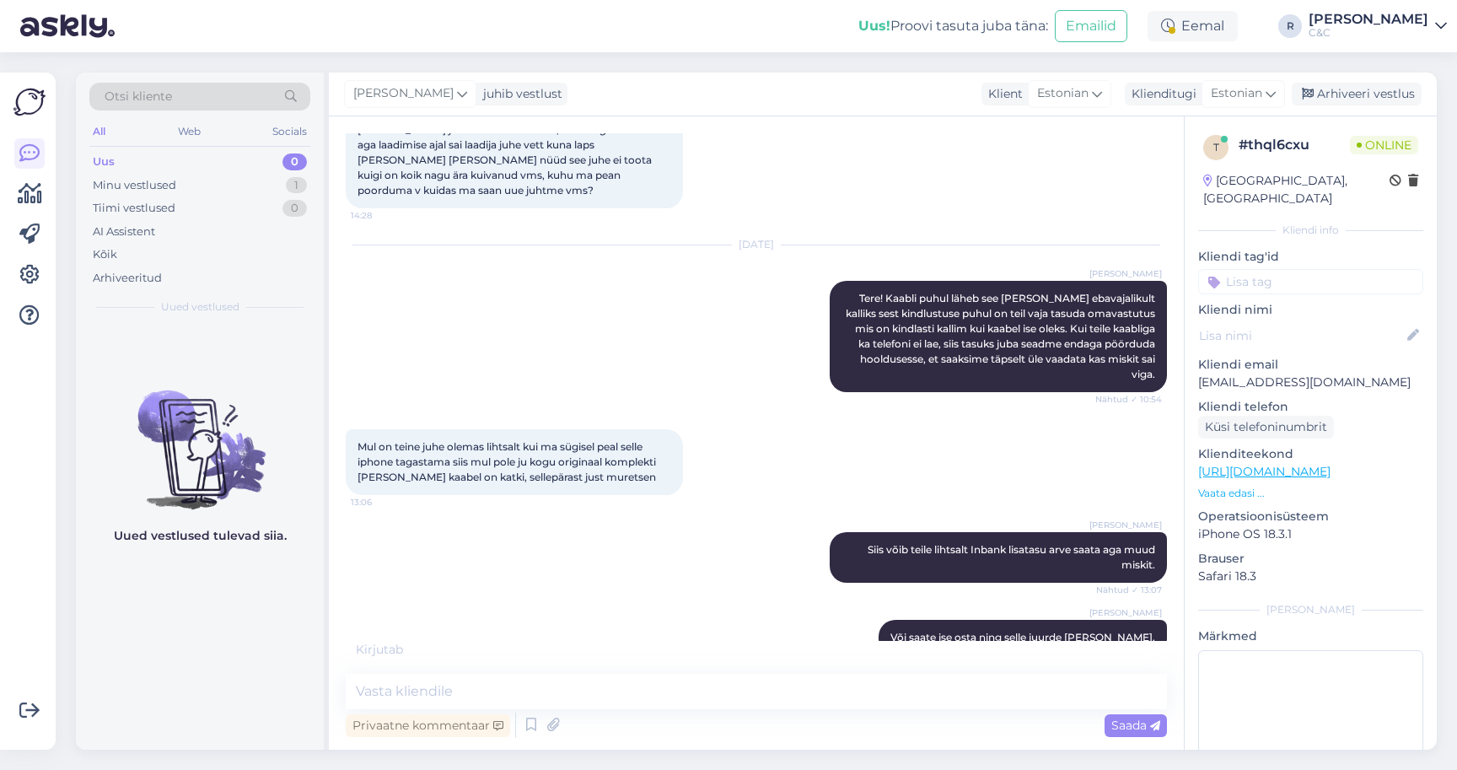
scroll to position [198, 0]
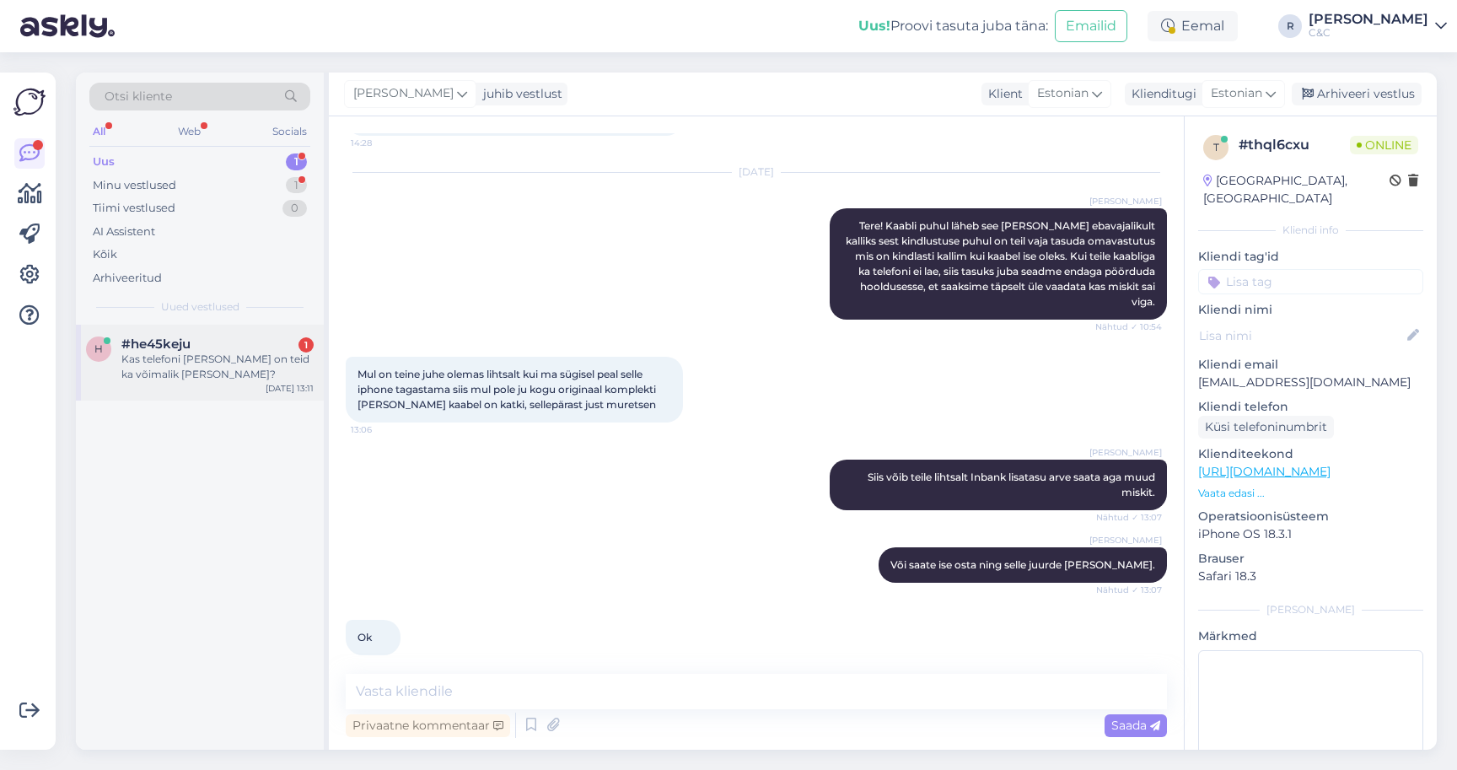
click at [261, 339] on div "#he45keju 1" at bounding box center [217, 343] width 192 height 15
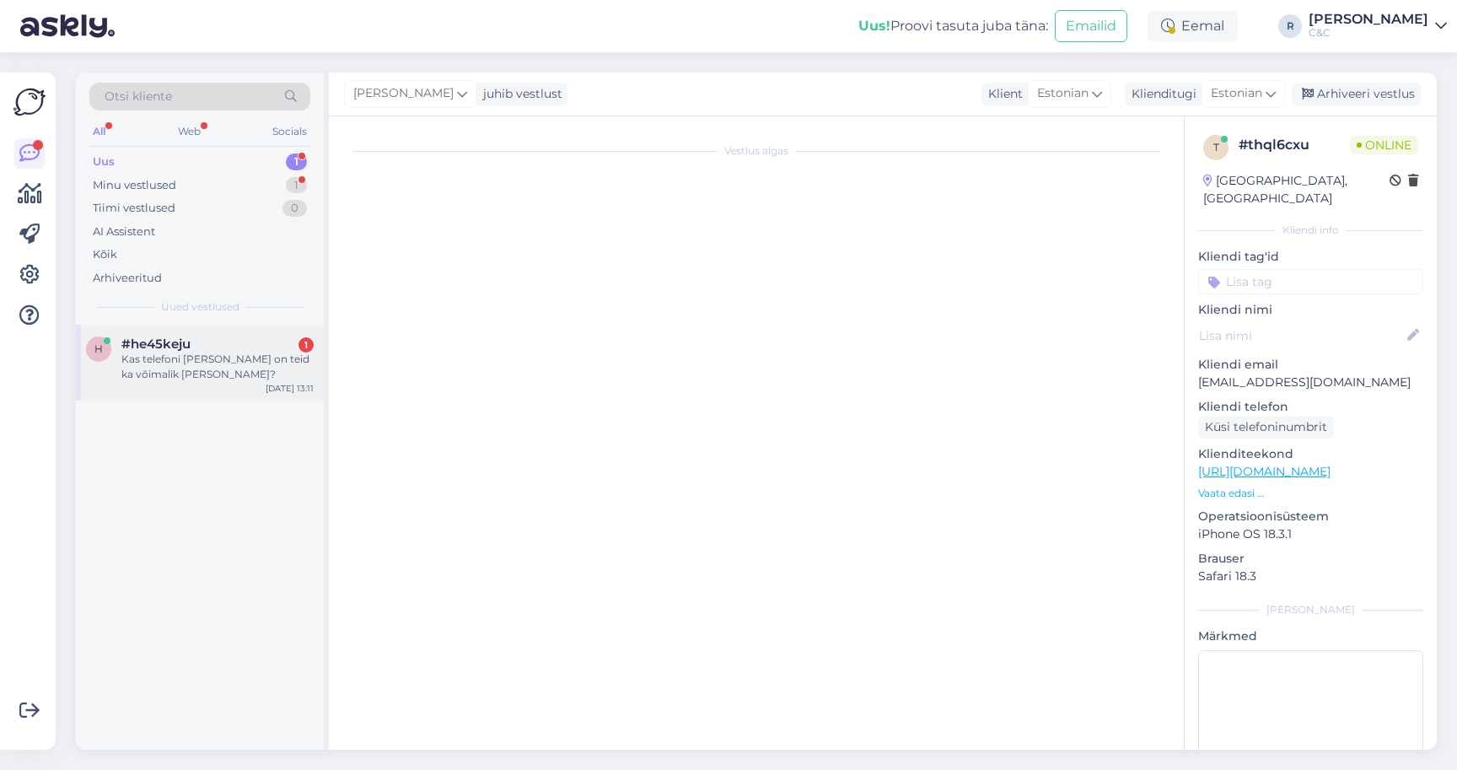
scroll to position [0, 0]
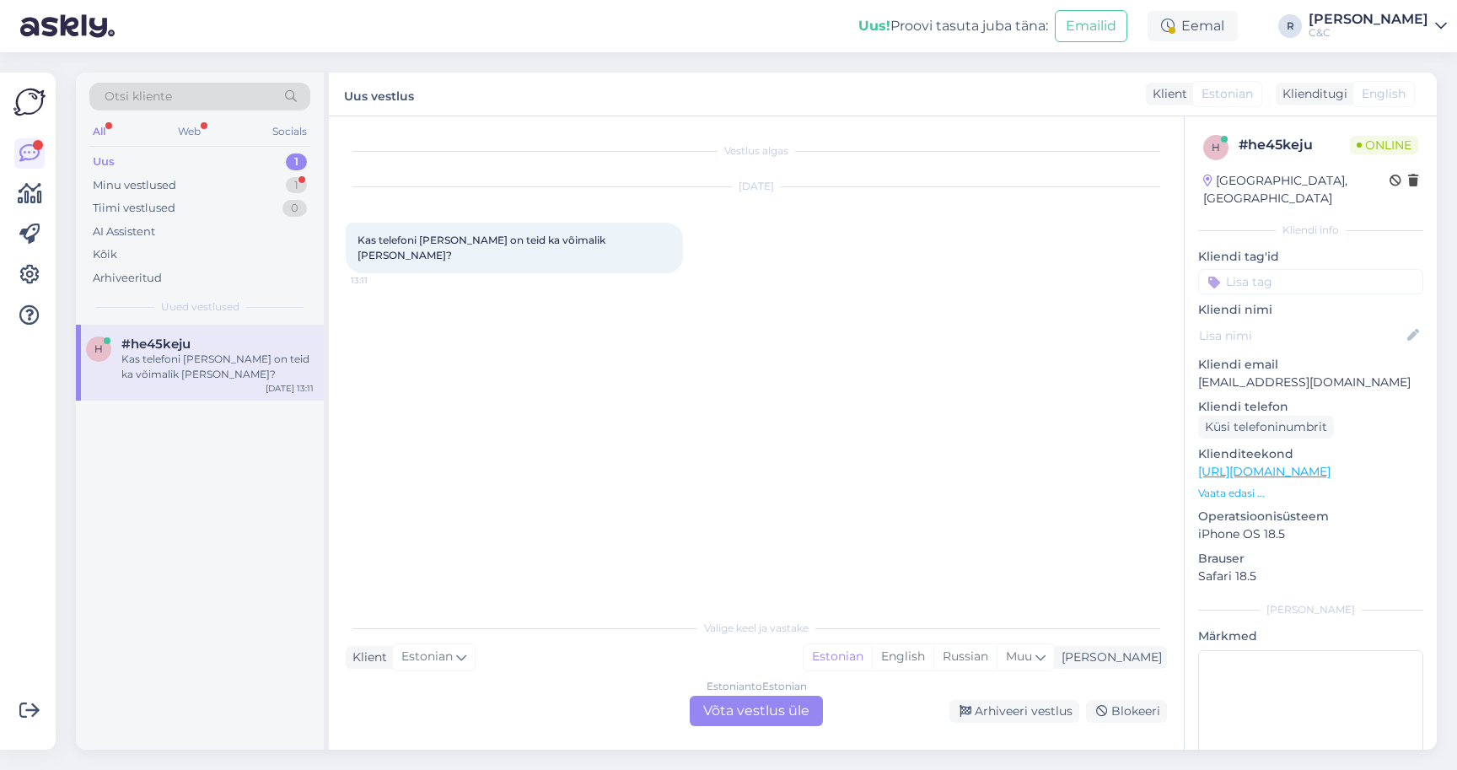
click at [728, 712] on div "Estonian to Estonian Võta vestlus üle" at bounding box center [756, 711] width 133 height 30
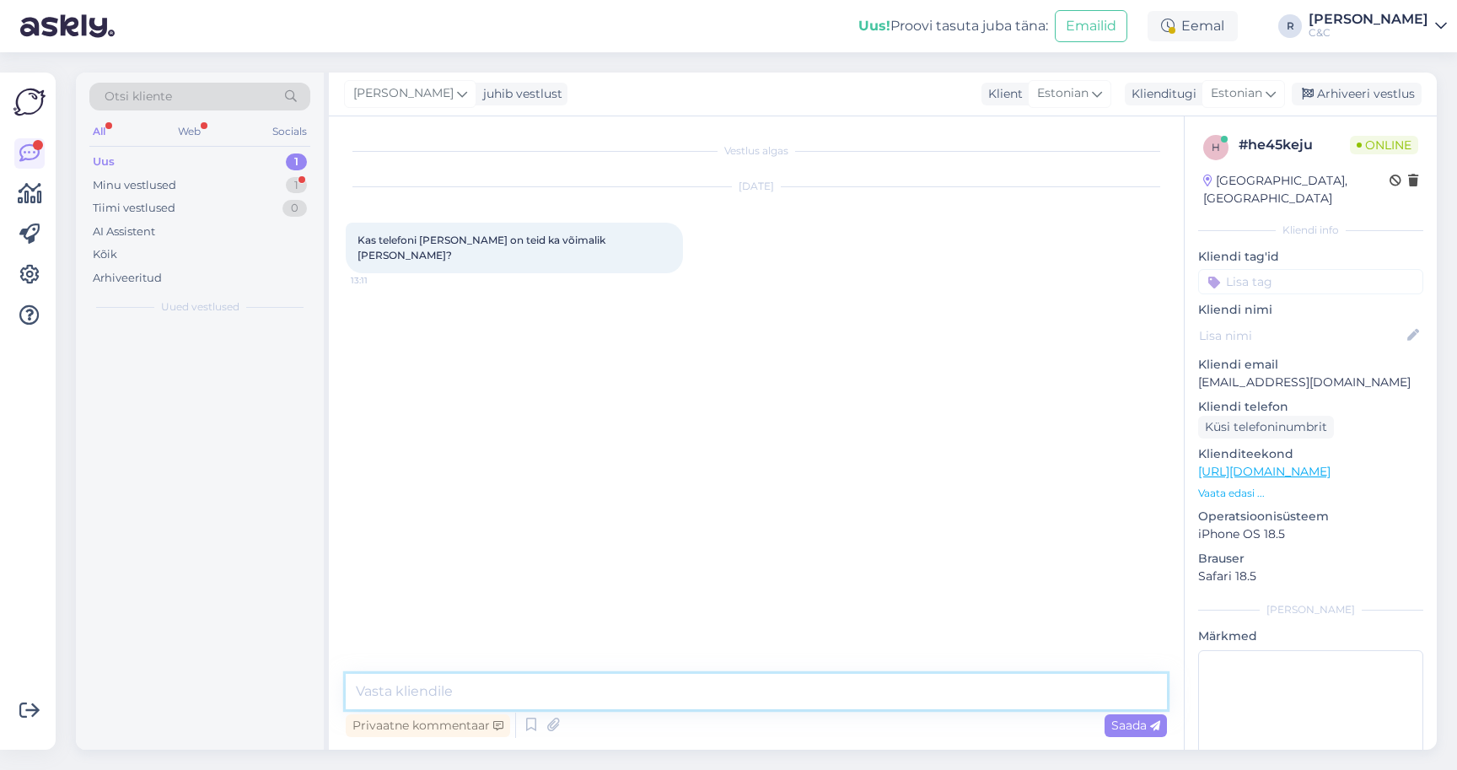
click at [670, 674] on textarea at bounding box center [756, 691] width 821 height 35
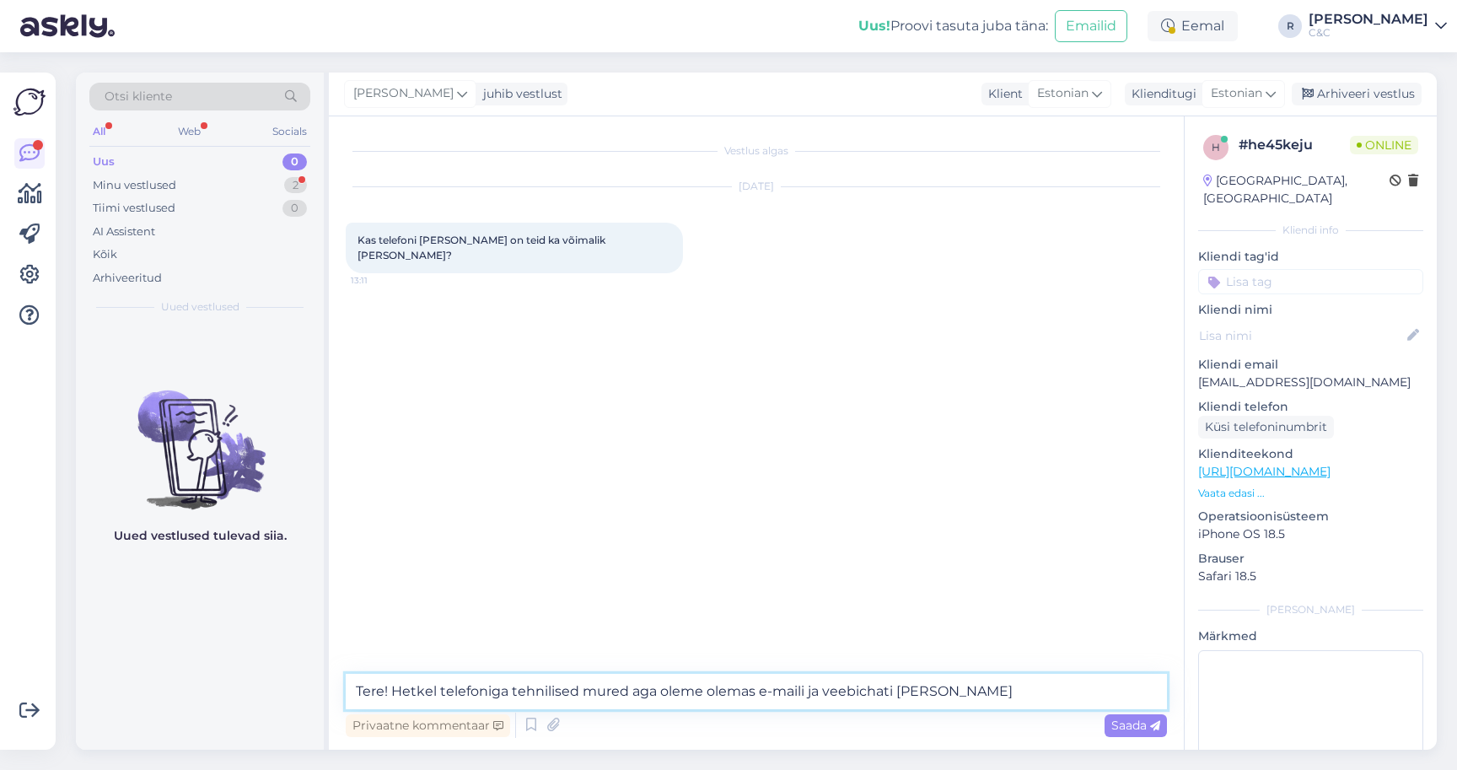
type textarea "Tere! Hetkel telefoniga tehnilised mured aga oleme olemas e-maili ja veebichati…"
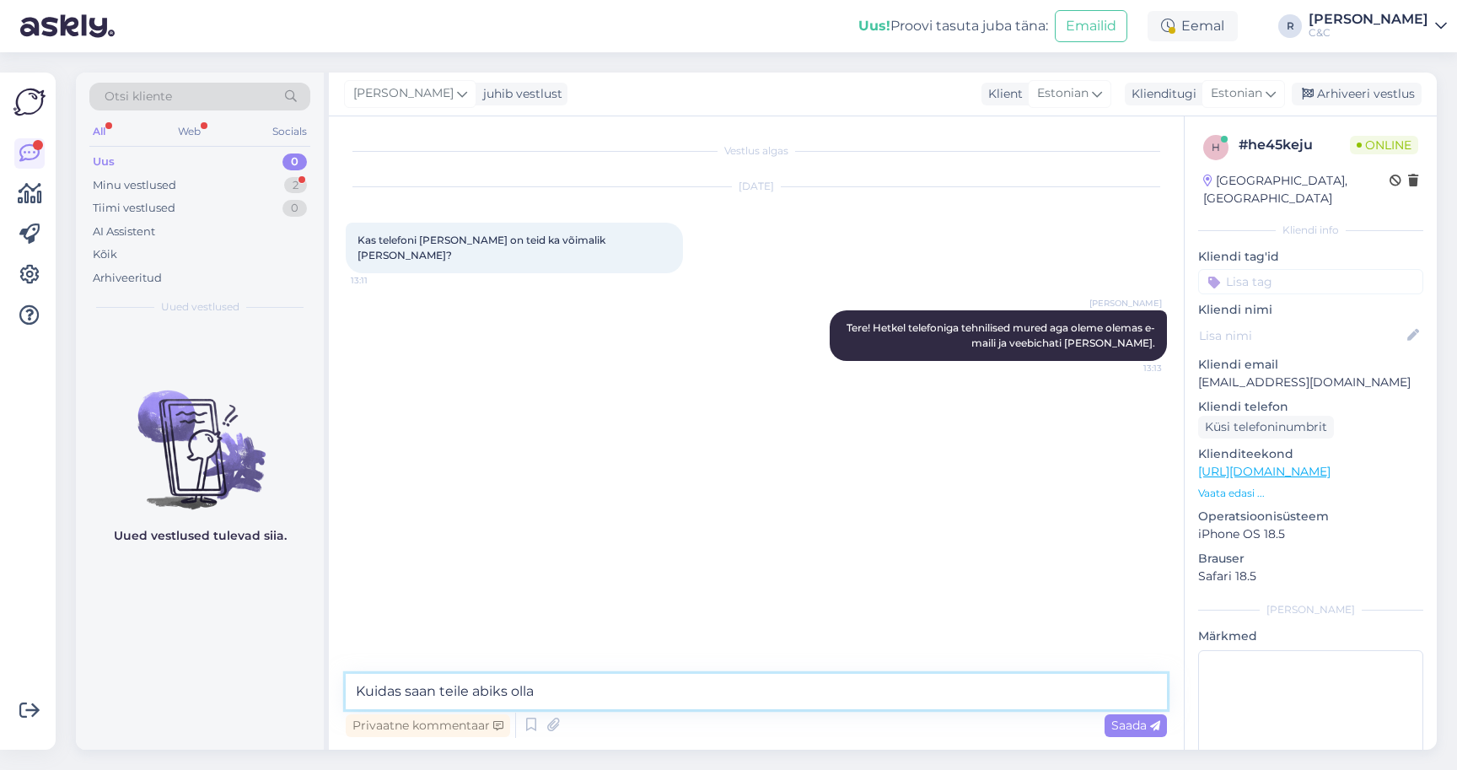
type textarea "Kuidas saan teile abiks olla?"
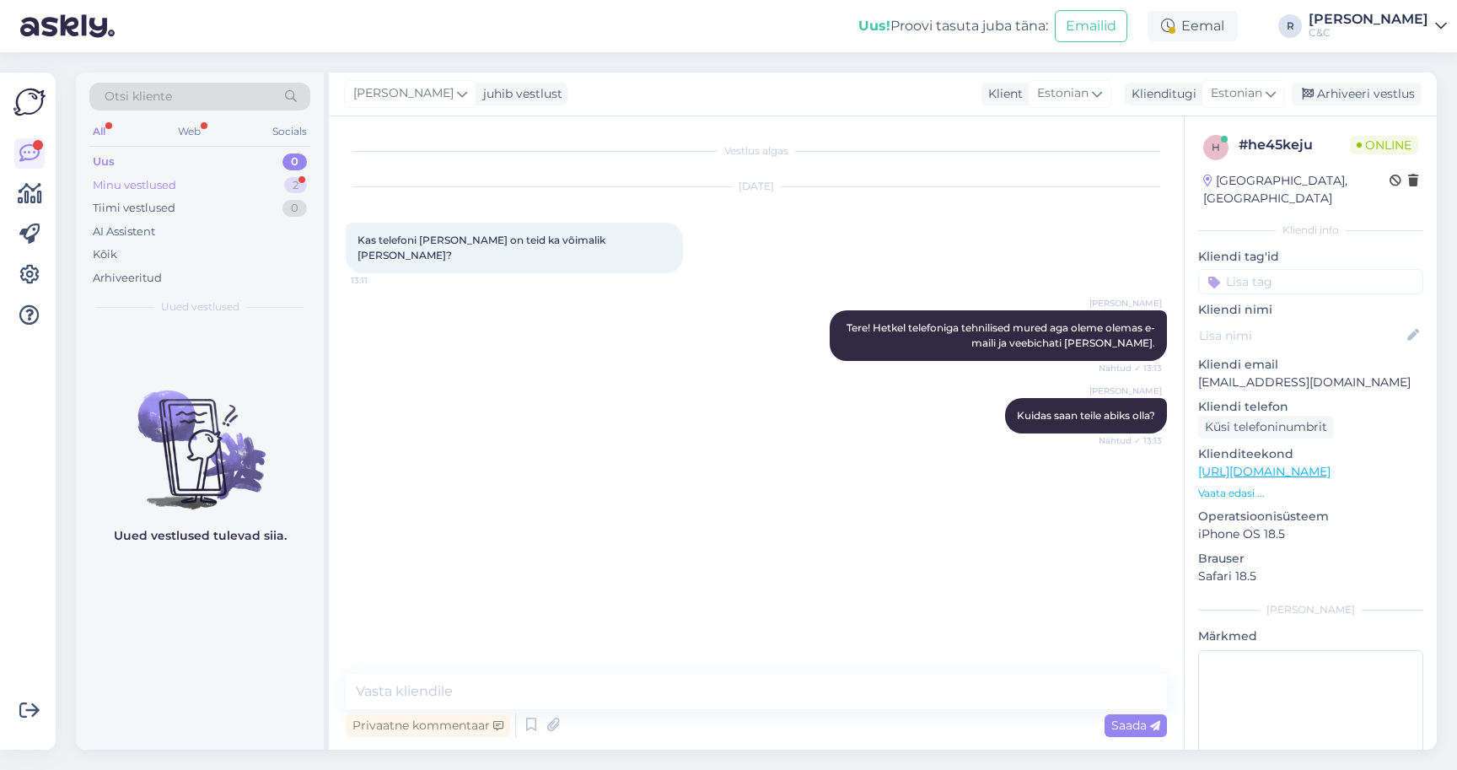
click at [273, 183] on div "Minu vestlused 2" at bounding box center [199, 186] width 221 height 24
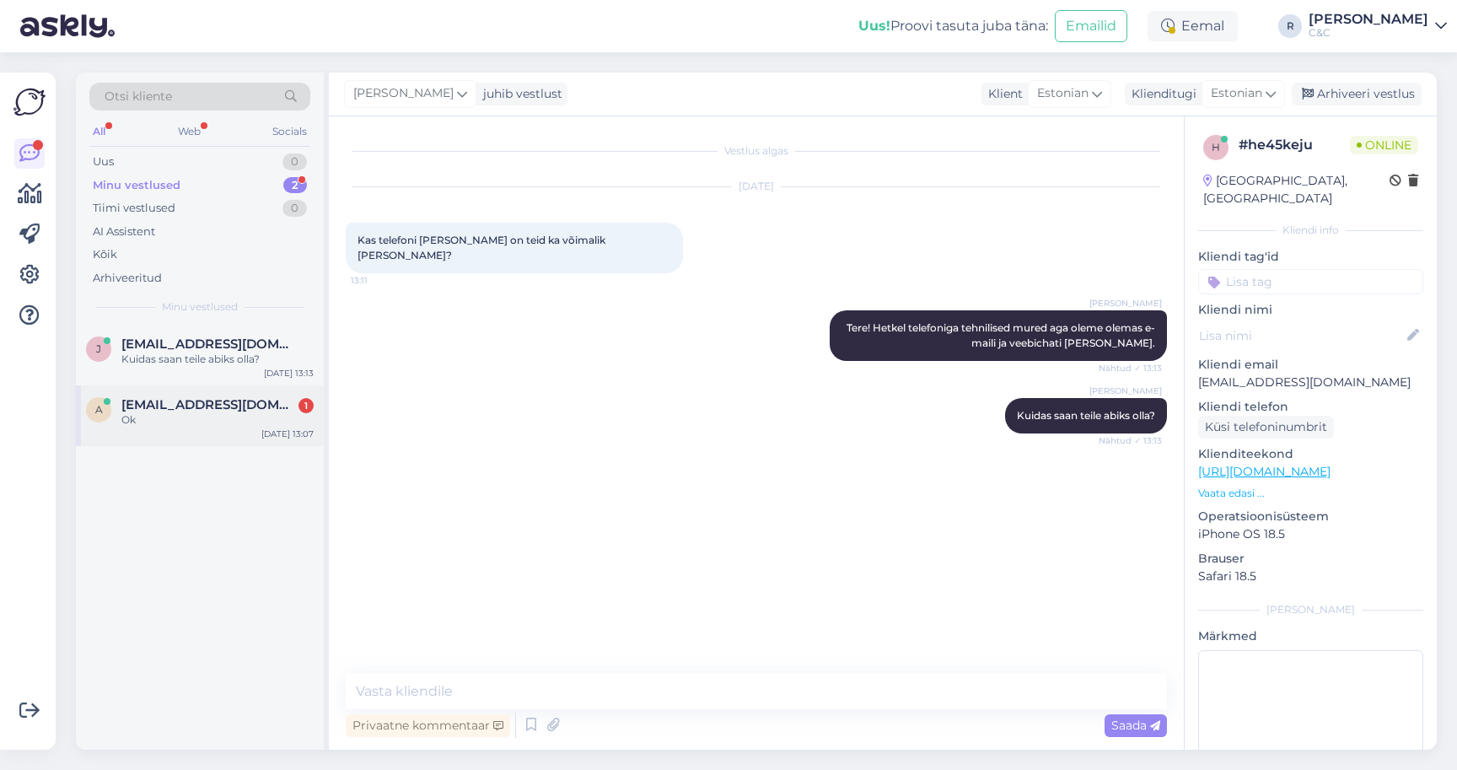
click at [197, 386] on div "a airika.heinaste@jkhk.ee 1 Ok Aug 21 13:07" at bounding box center [200, 415] width 248 height 61
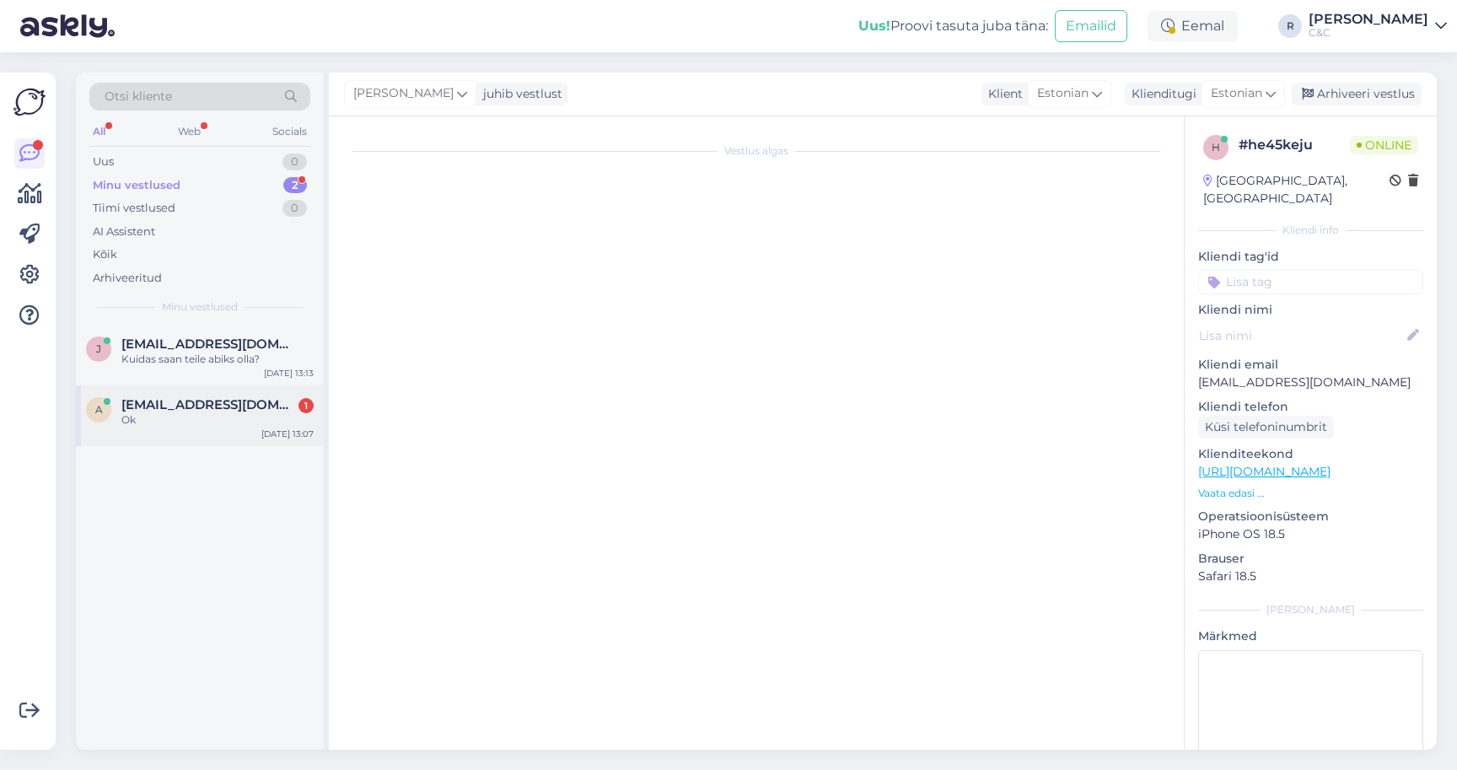
scroll to position [198, 0]
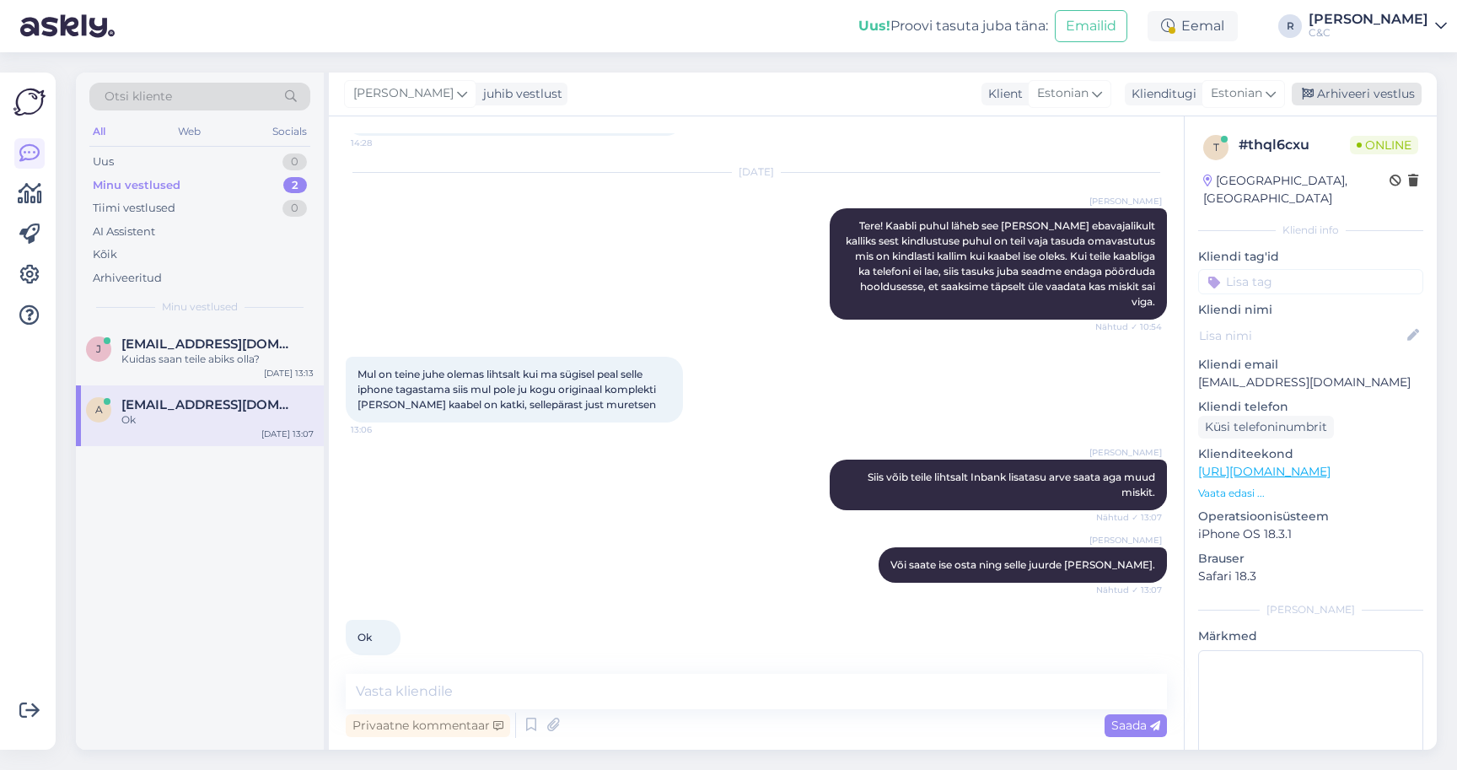
click at [1365, 91] on div "Arhiveeri vestlus" at bounding box center [1357, 94] width 130 height 23
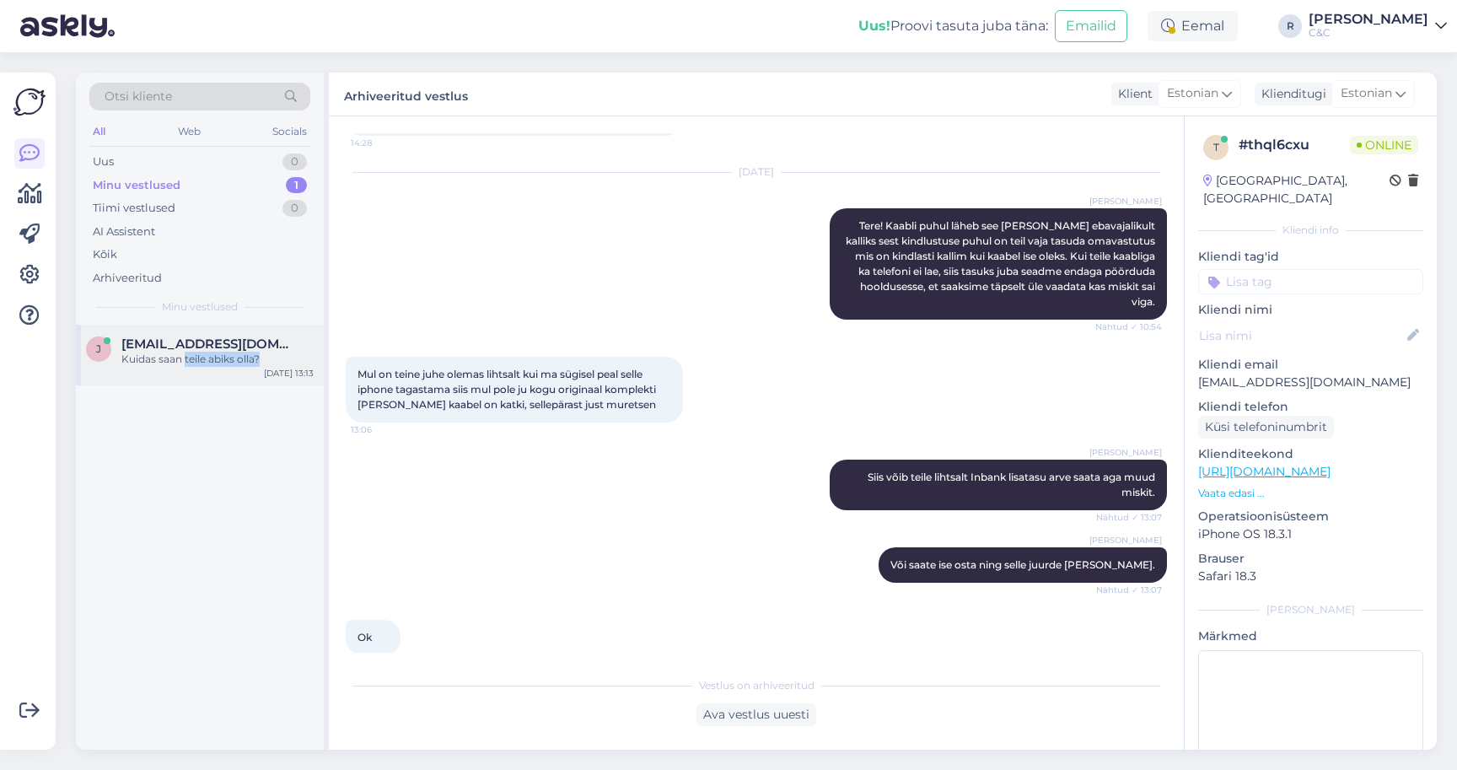
click at [186, 362] on div "Kuidas saan teile abiks olla?" at bounding box center [217, 359] width 192 height 15
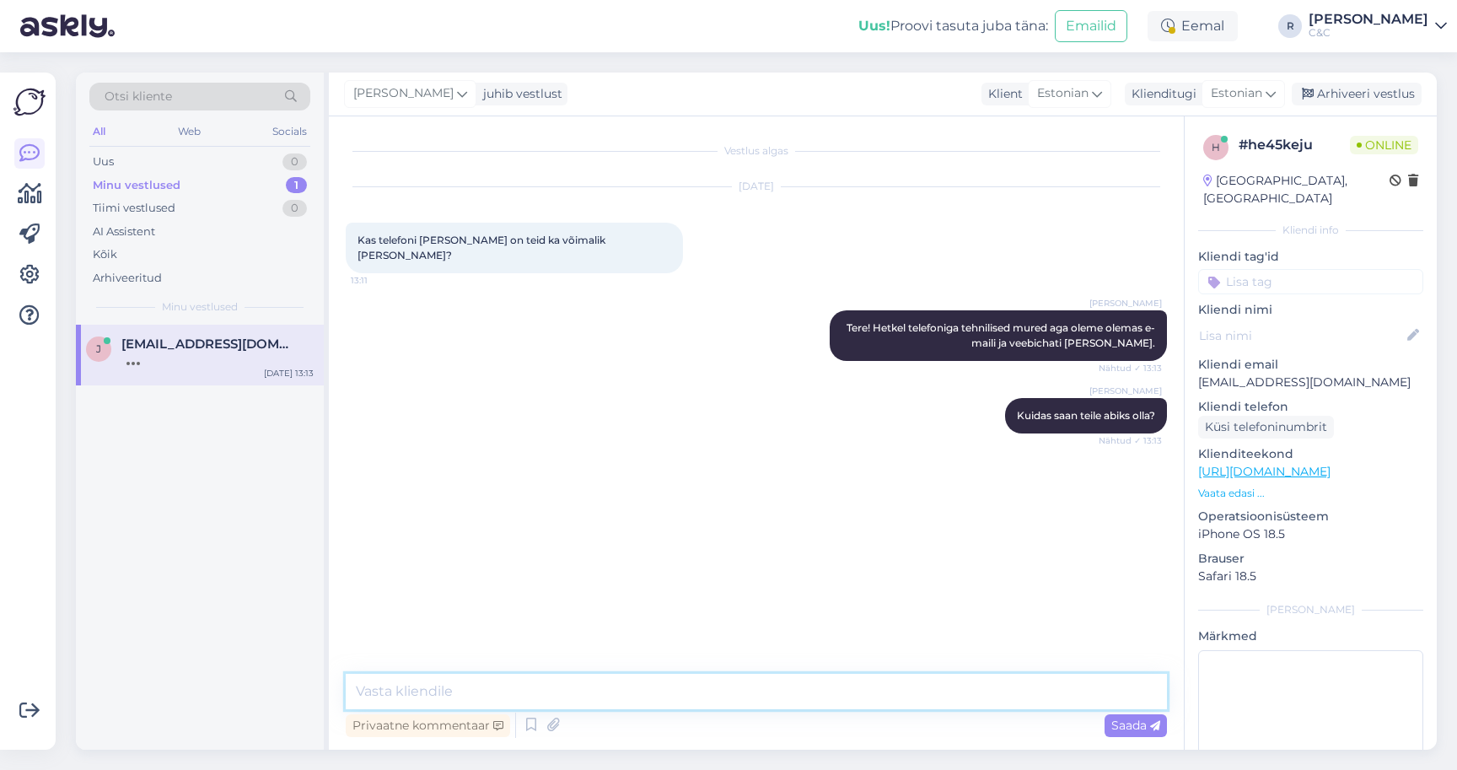
click at [495, 689] on textarea at bounding box center [756, 691] width 821 height 35
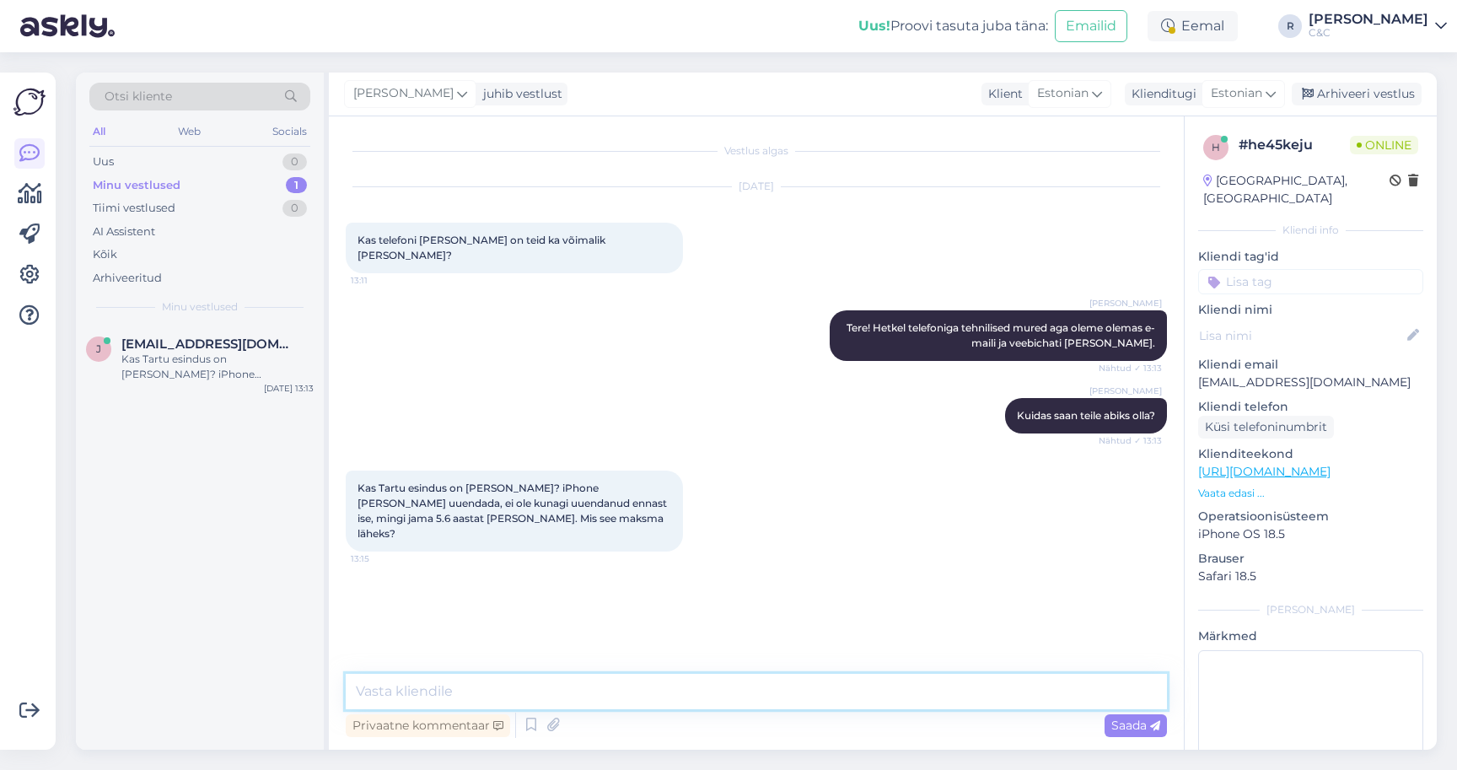
click at [543, 695] on textarea at bounding box center [756, 691] width 821 height 35
type textarea "Ikka on!"
type textarea "Kohe vaatan täpsemalt mis hinnakiri näit"
type textarea "Kui on v"
type textarea "Kohe vaatan täpsemalt hinnakirja."
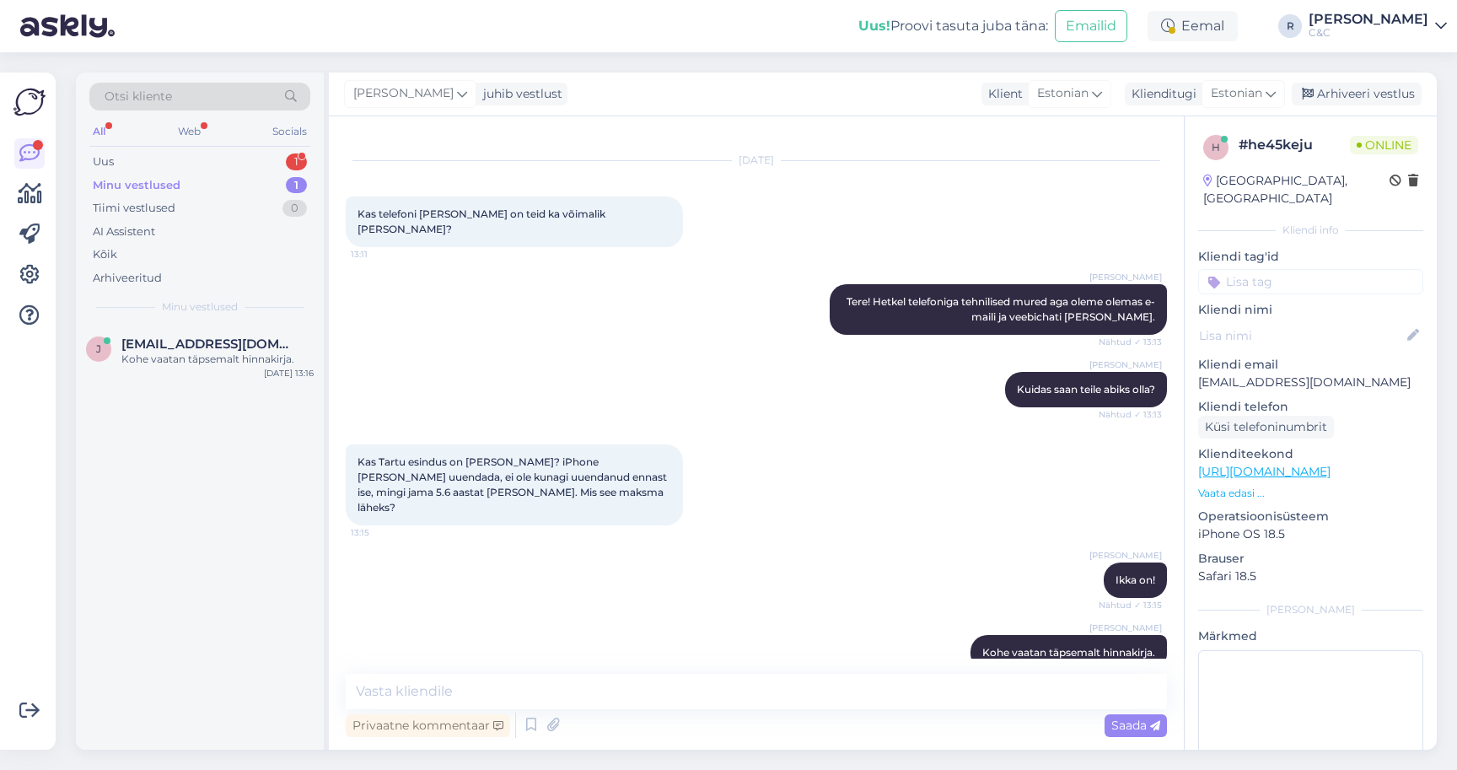
scroll to position [99, 0]
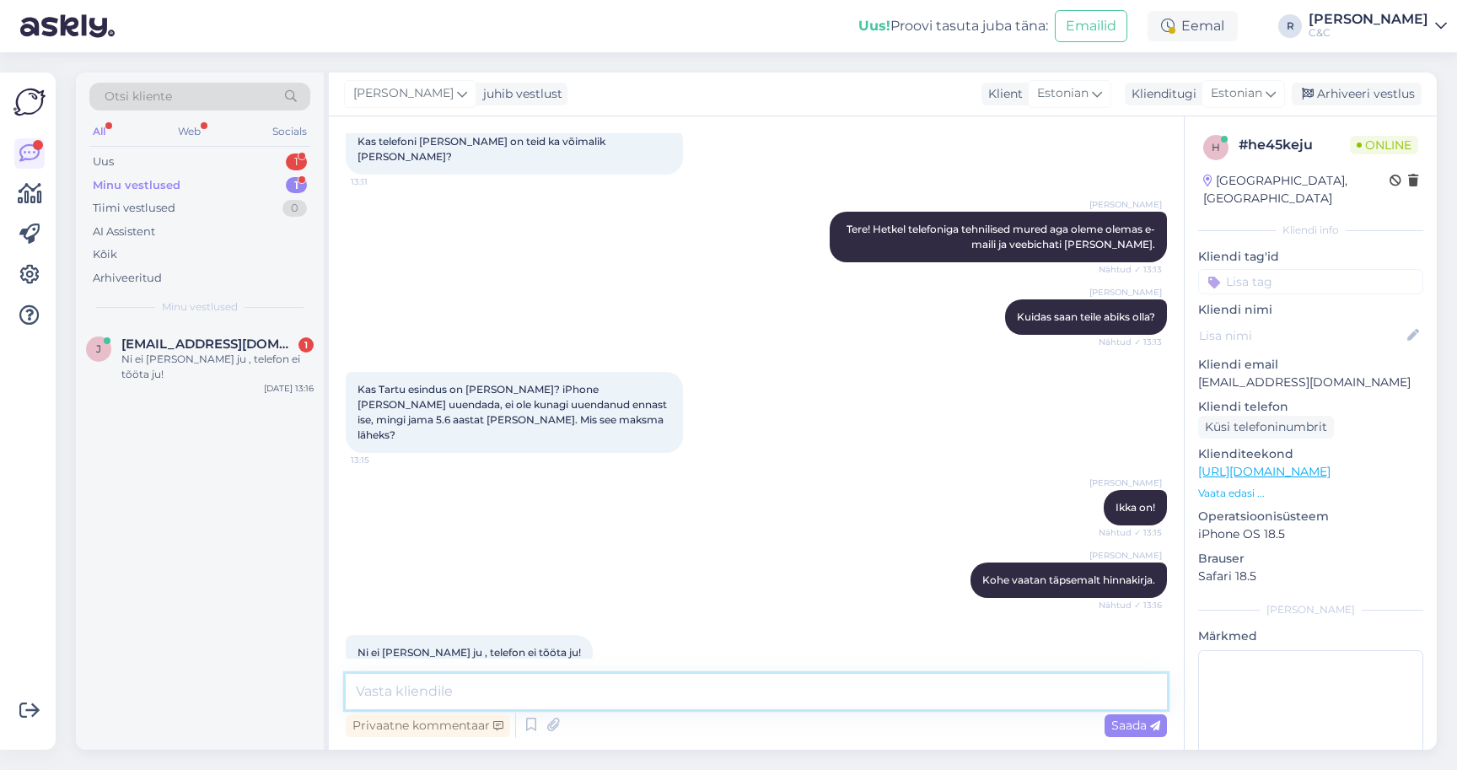
click at [547, 701] on textarea at bounding box center [756, 691] width 821 height 35
click at [240, 158] on div "Uus 1" at bounding box center [199, 162] width 221 height 24
click at [240, 352] on div "Tere! Kas ma saan õigesti aru, et Maci hindadele, mida on näha veebilehel, rake…" at bounding box center [217, 367] width 192 height 30
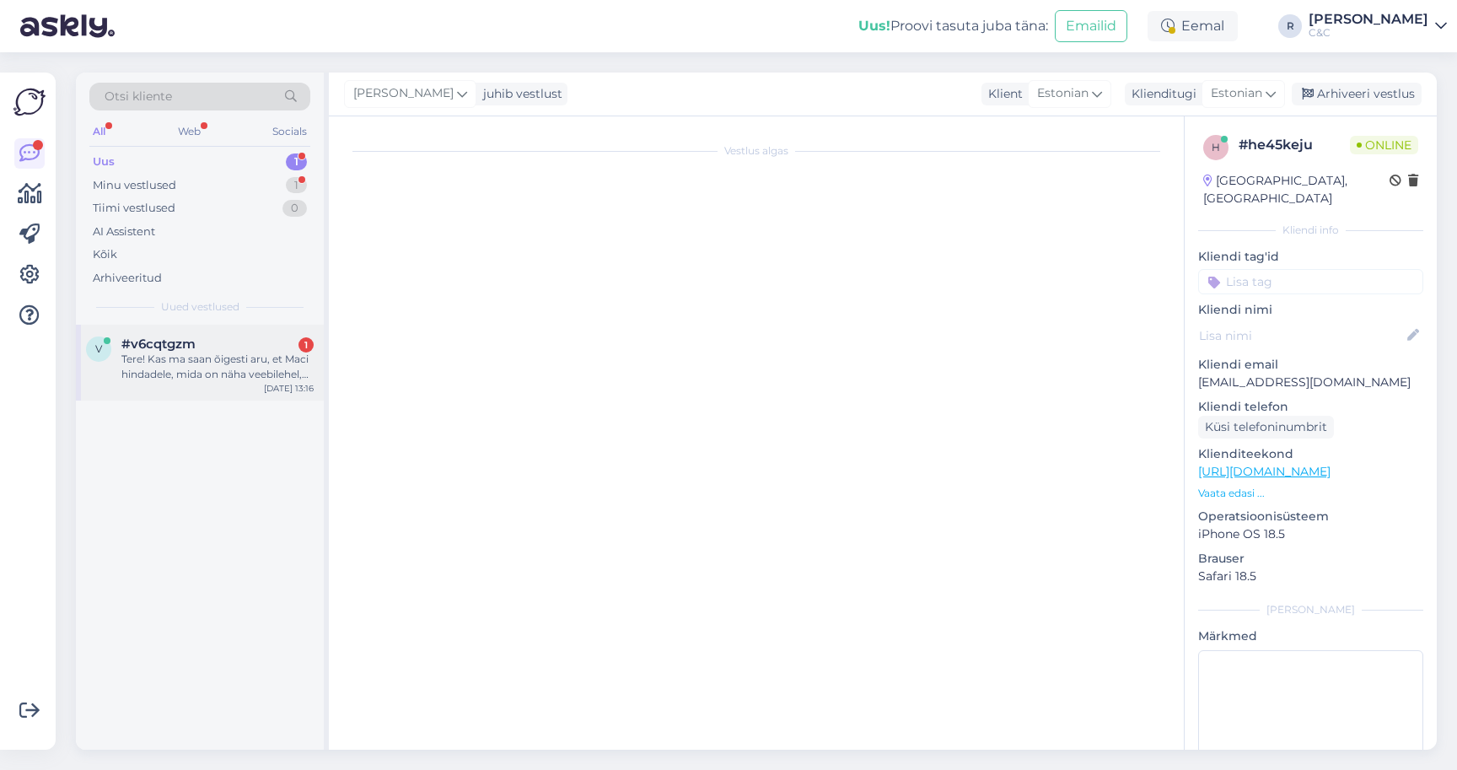
scroll to position [0, 0]
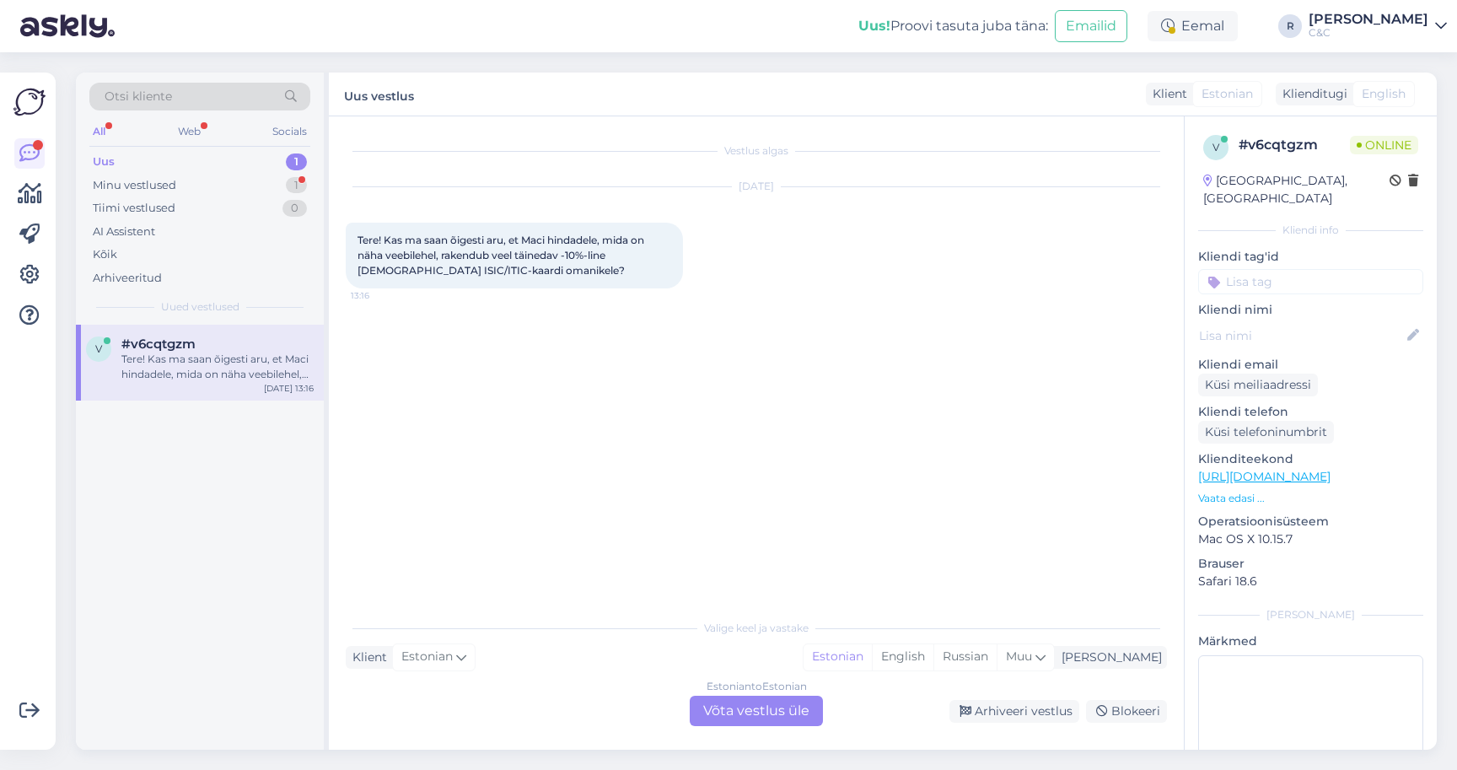
click at [734, 716] on div "Estonian to Estonian Võta vestlus üle" at bounding box center [756, 711] width 133 height 30
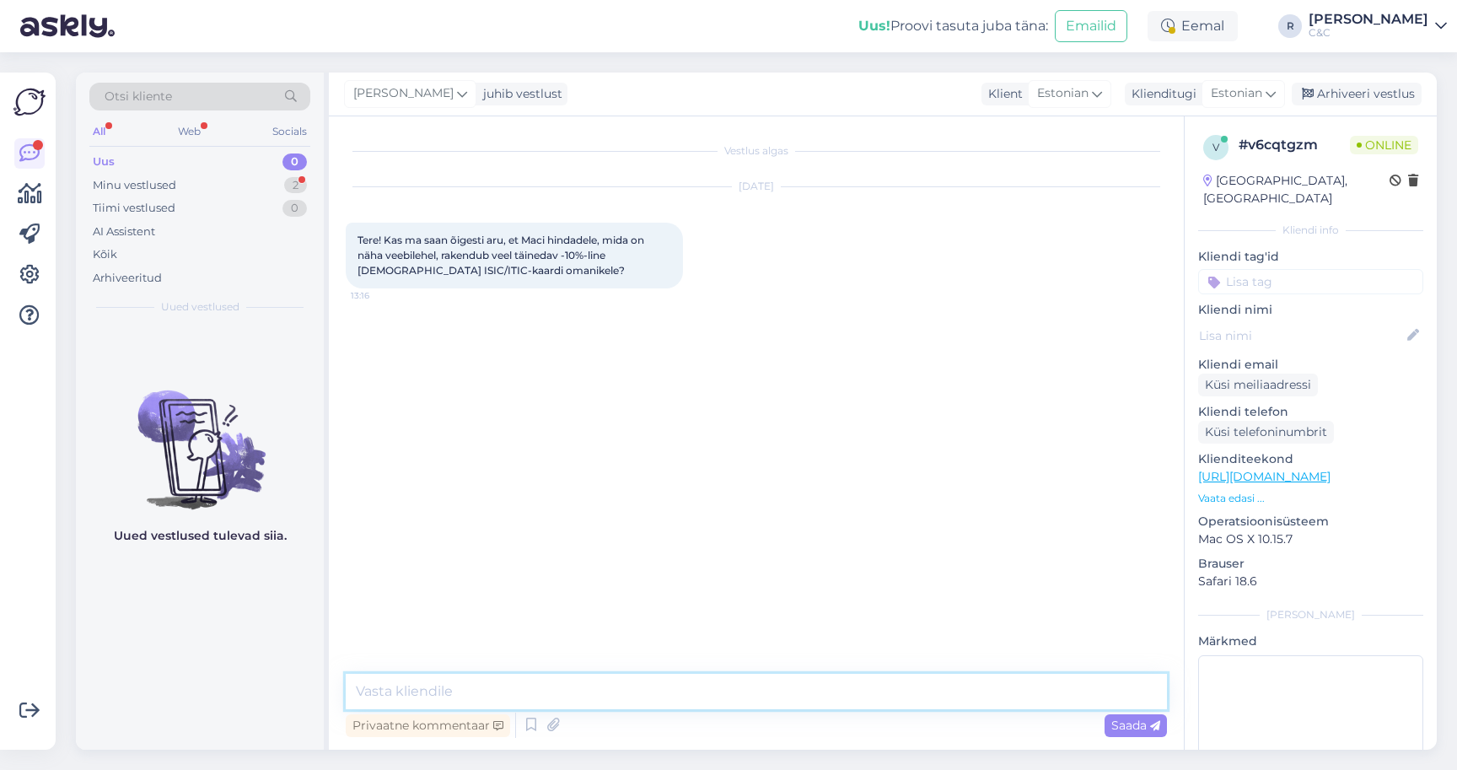
click at [659, 683] on textarea at bounding box center [756, 691] width 821 height 35
type textarea "Tere! Täpselt nii."
click at [261, 176] on div "Minu vestlused 2" at bounding box center [199, 186] width 221 height 24
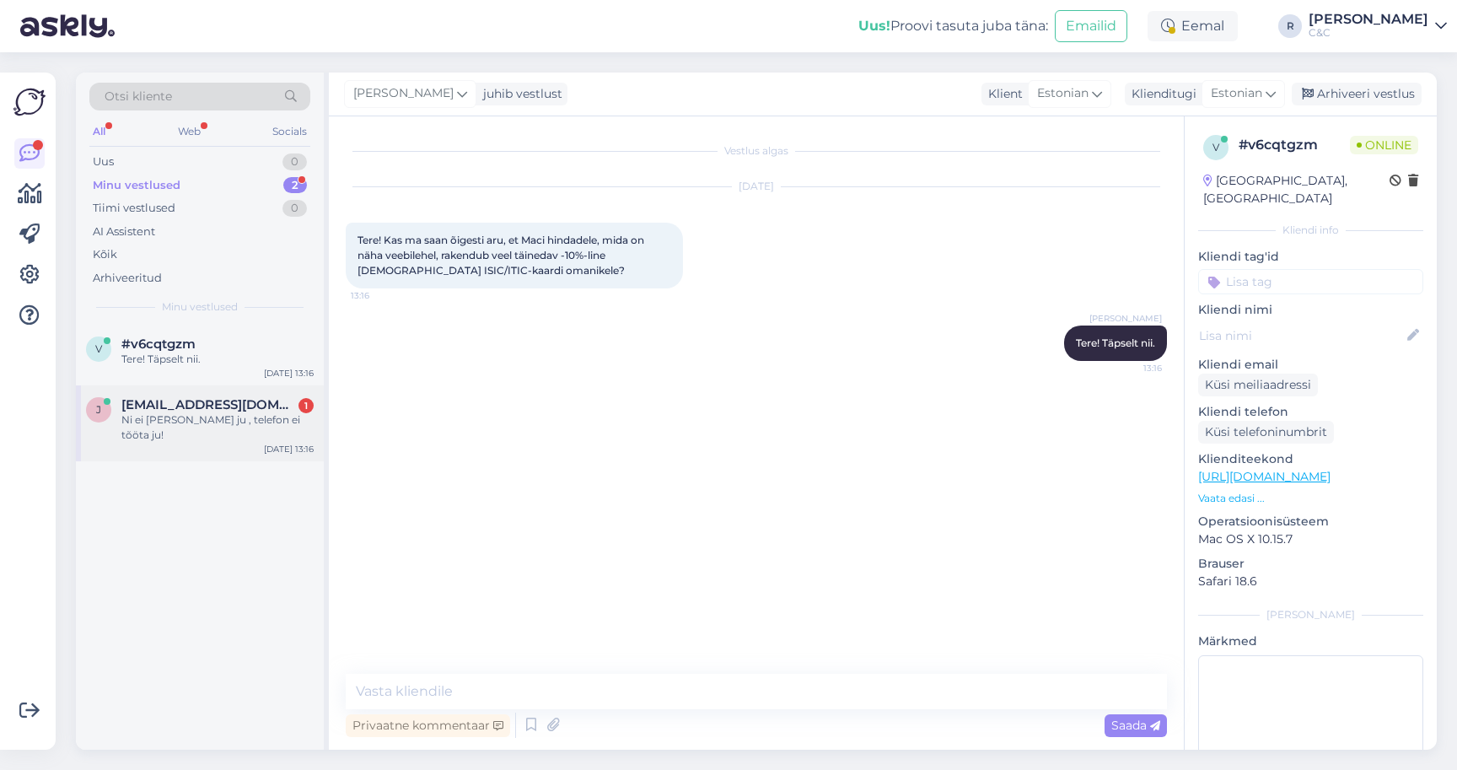
click at [207, 393] on div "j janekvarnik@gmail.com 1 Ni ei ole kindel ju , telefon ei tõöta ju! Aug 21 13:…" at bounding box center [200, 423] width 248 height 76
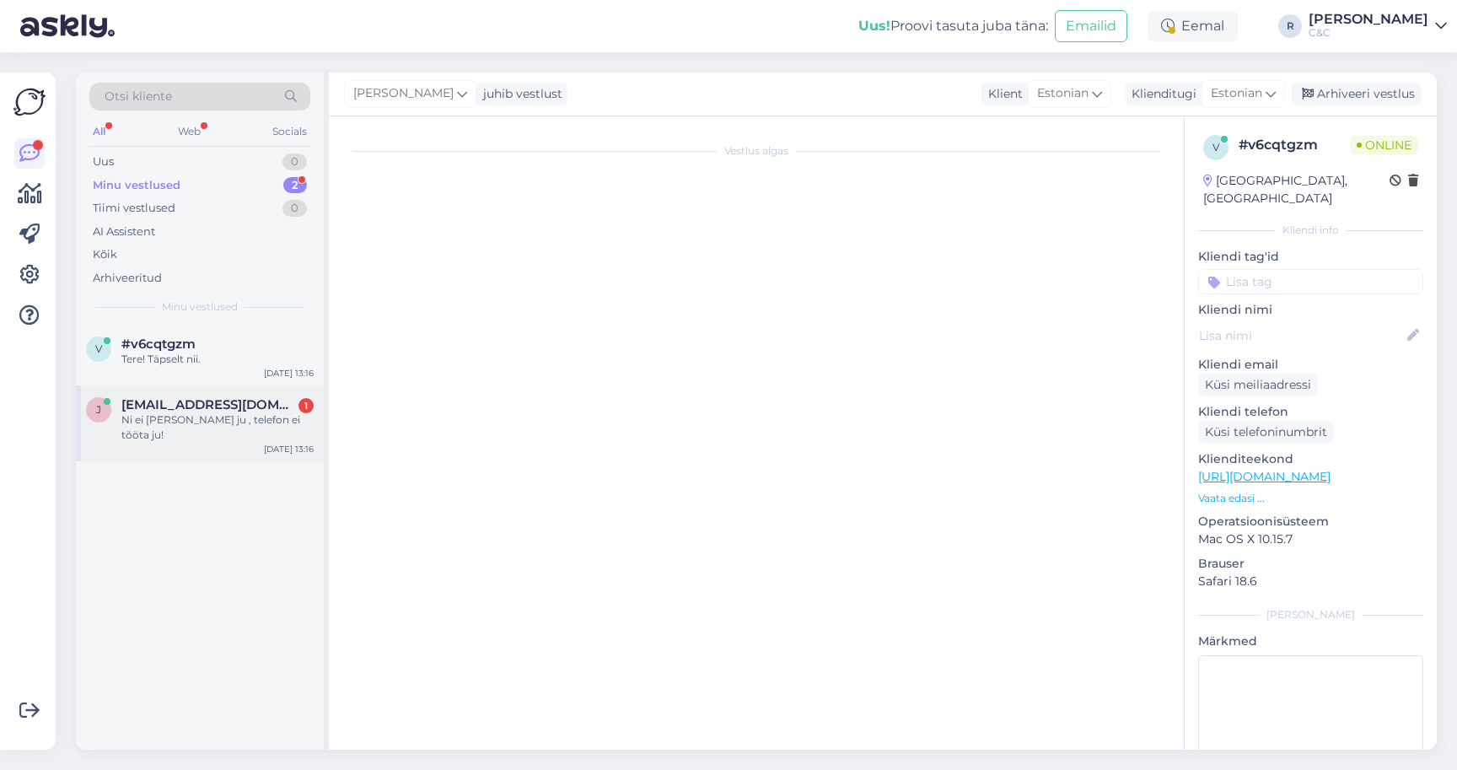
scroll to position [99, 0]
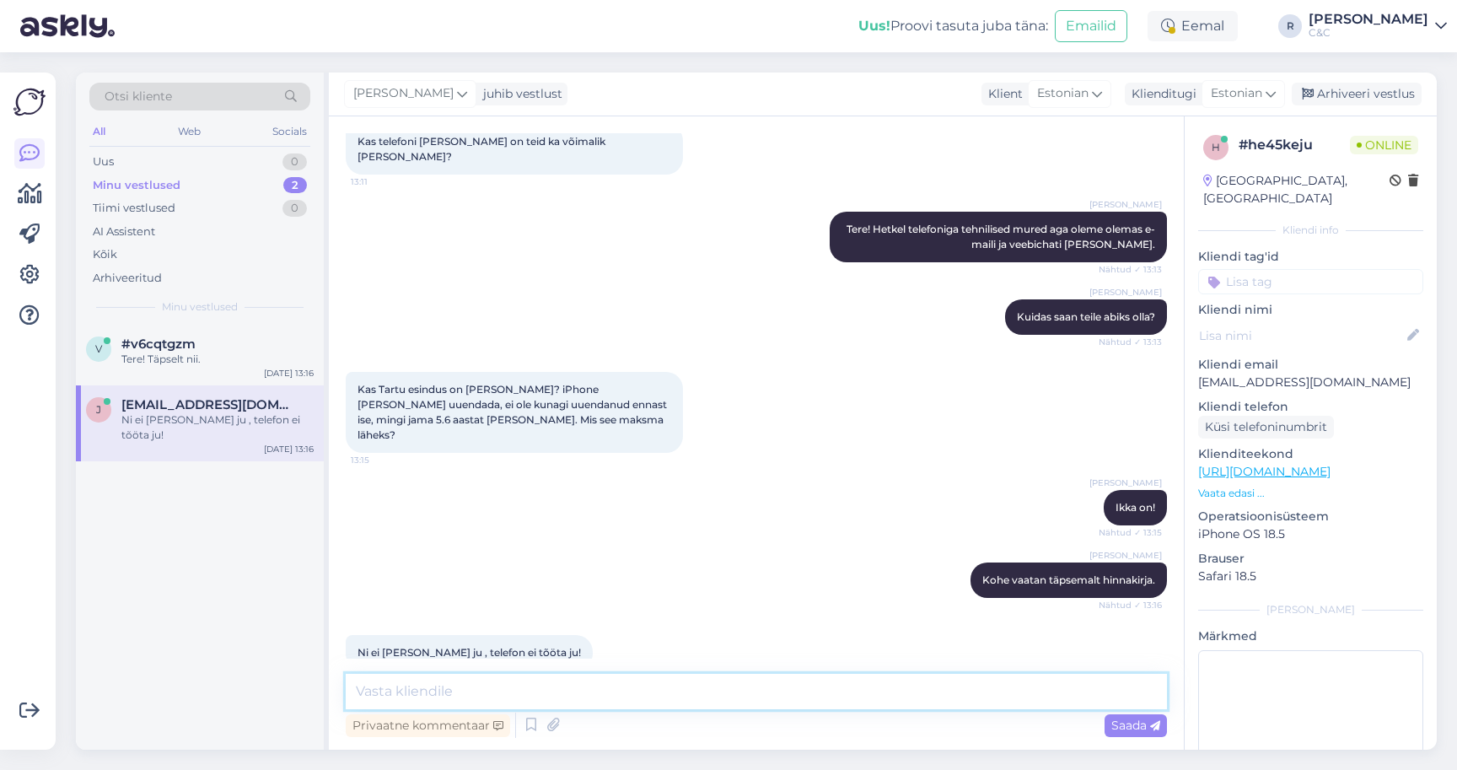
click at [504, 701] on textarea at bounding box center [756, 691] width 821 height 35
type textarea "P"
type textarea "Telefoni tuleb uuendada jah alati, [PERSON_NAME] võimalust pakub."
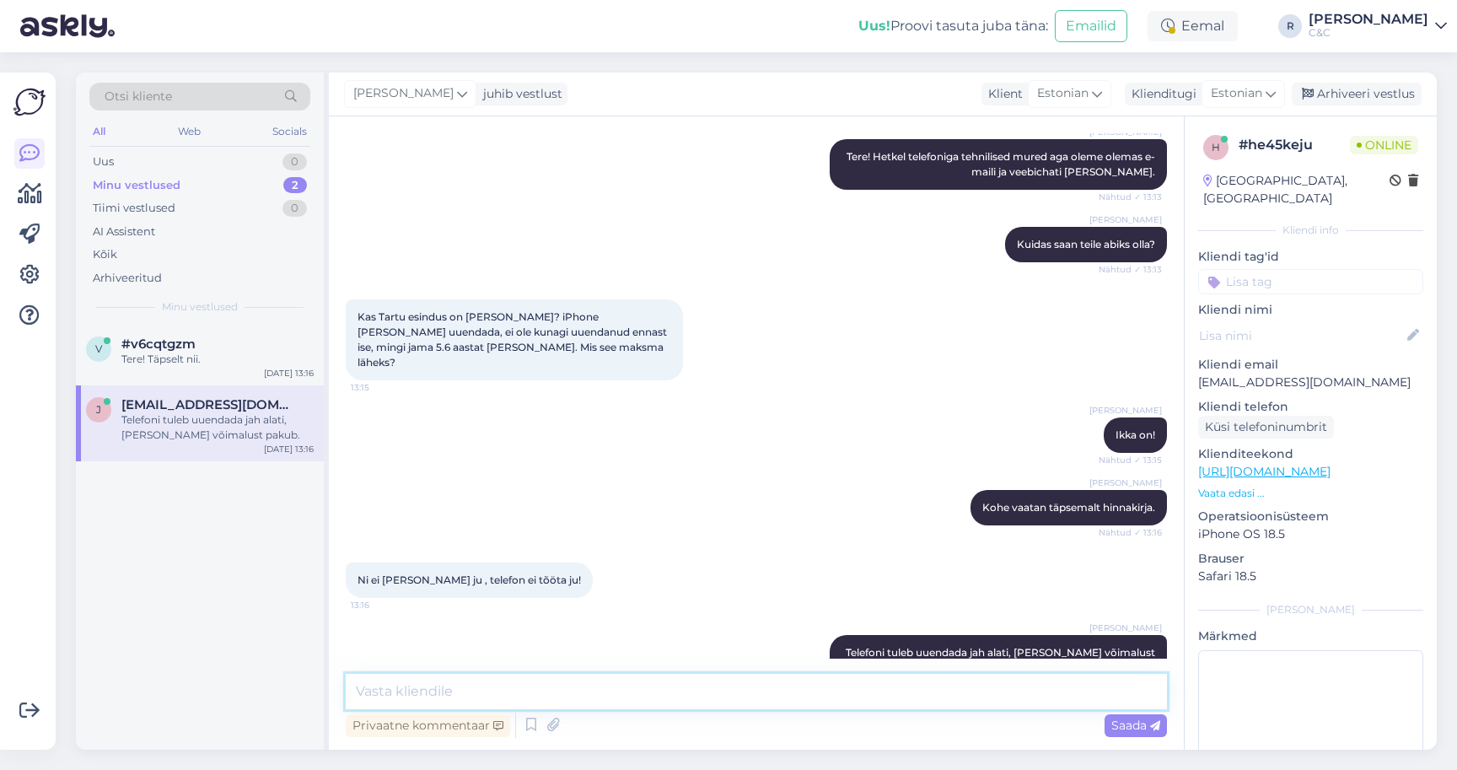
type textarea "K"
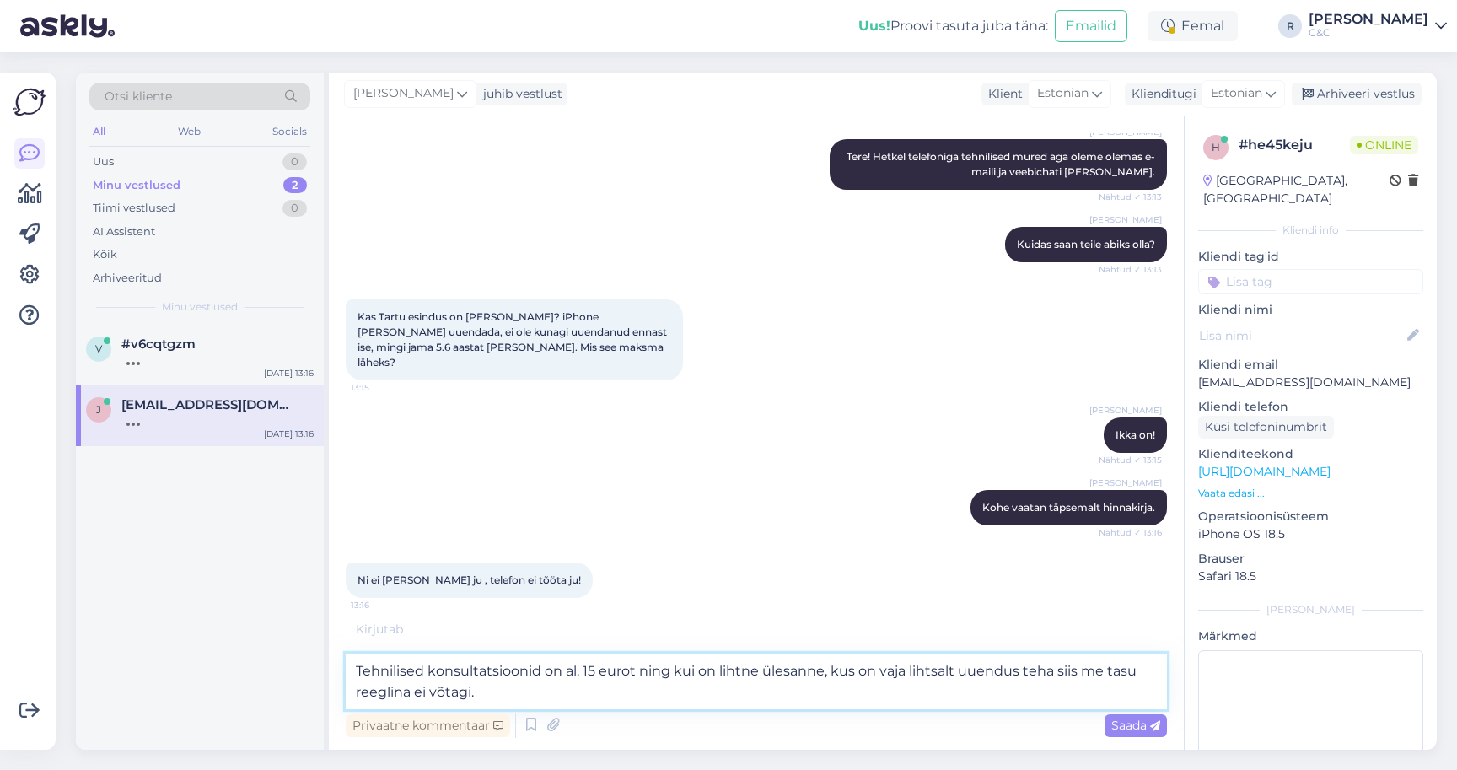
type textarea "Tehnilised konsultatsioonid on al. 15 eurot ning kui on lihtne ülesanne, kus on…"
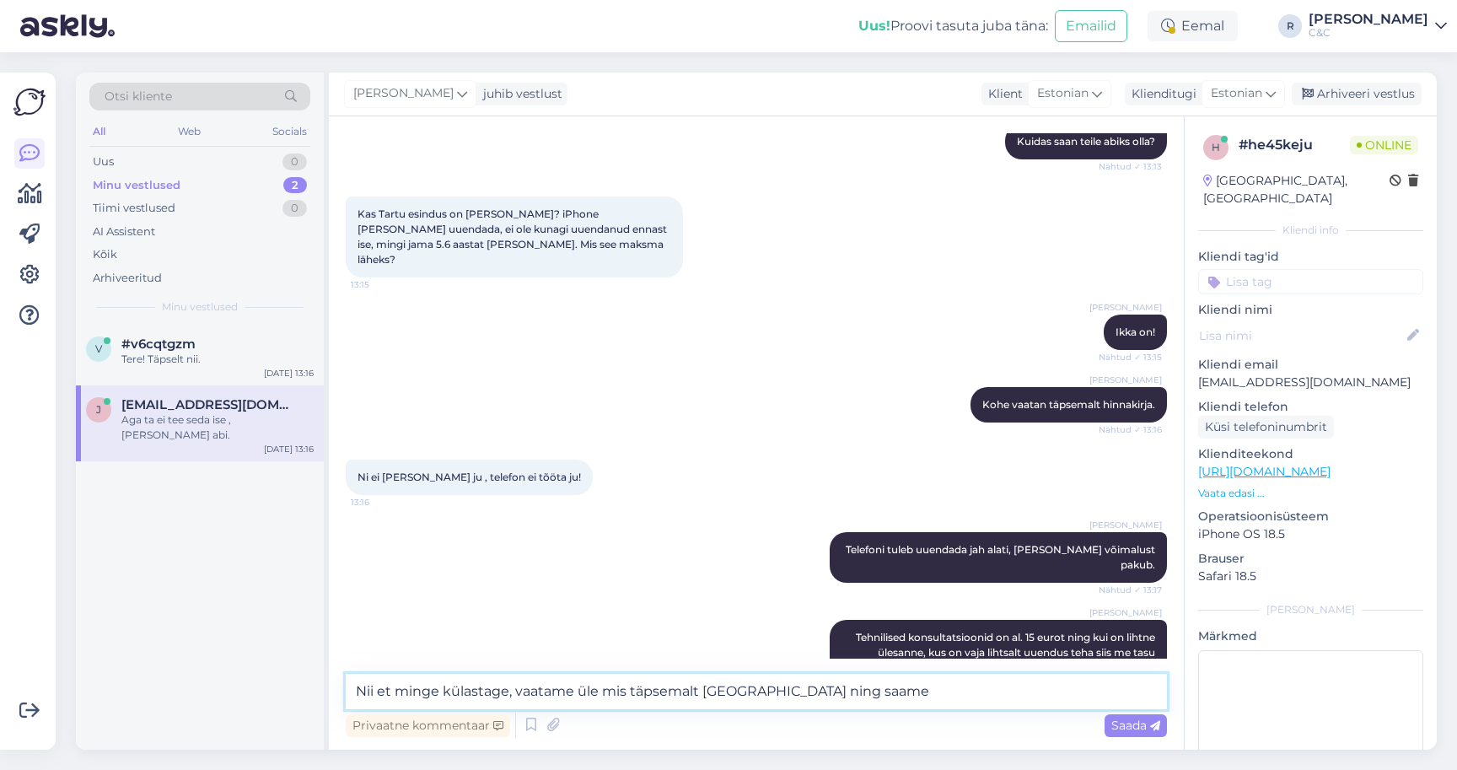
scroll to position [347, 0]
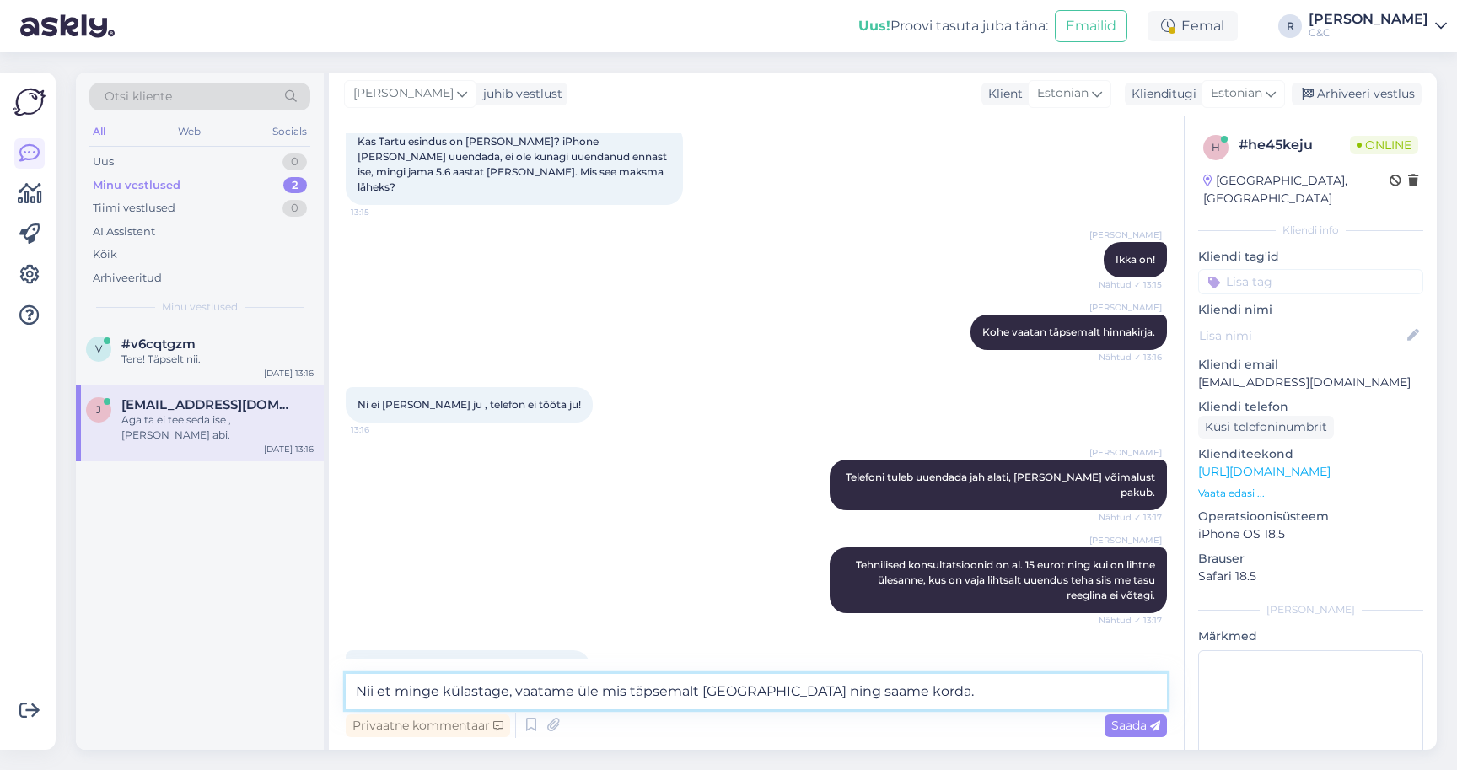
type textarea "Nii et minge külastage, vaatame üle mis täpsemalt [GEOGRAPHIC_DATA] ning saame …"
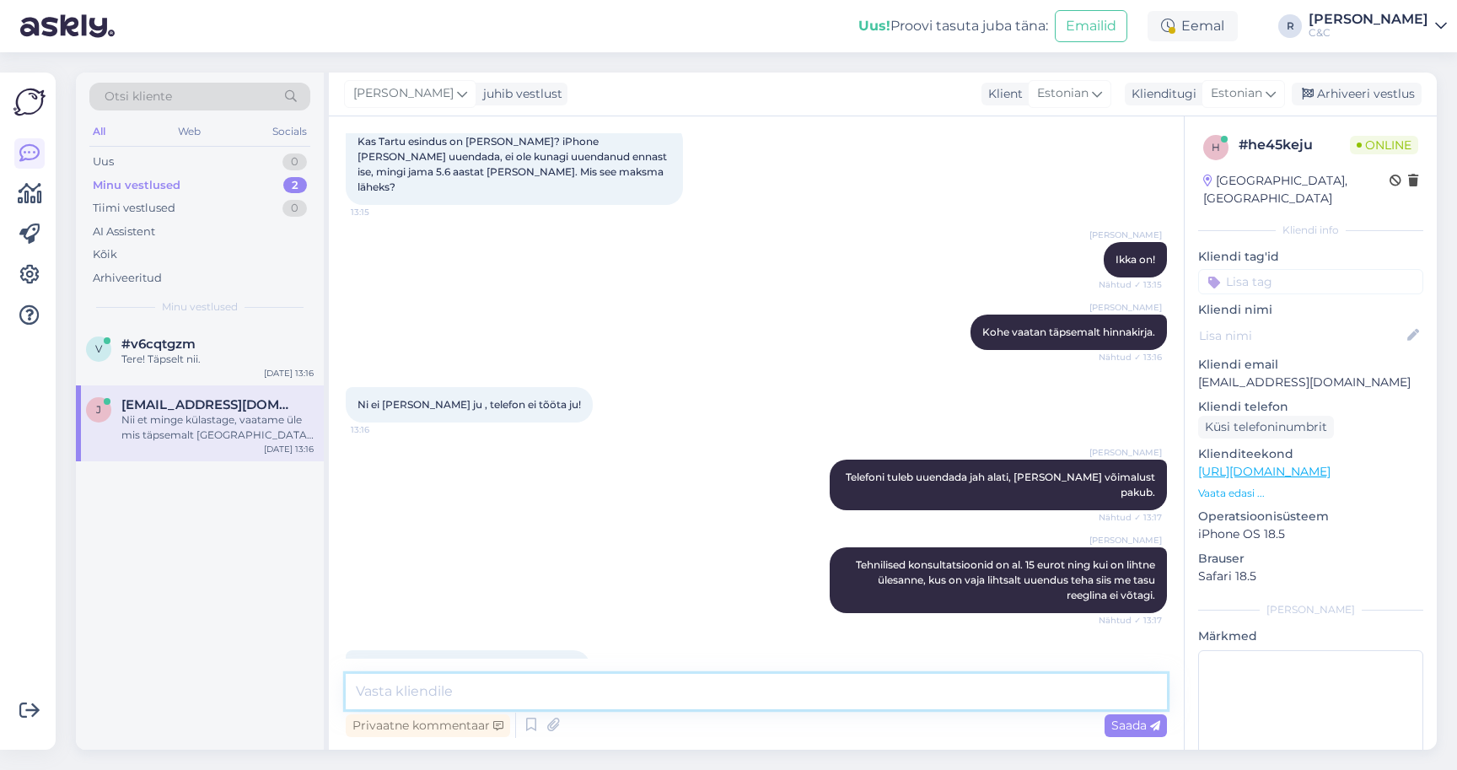
scroll to position [434, 0]
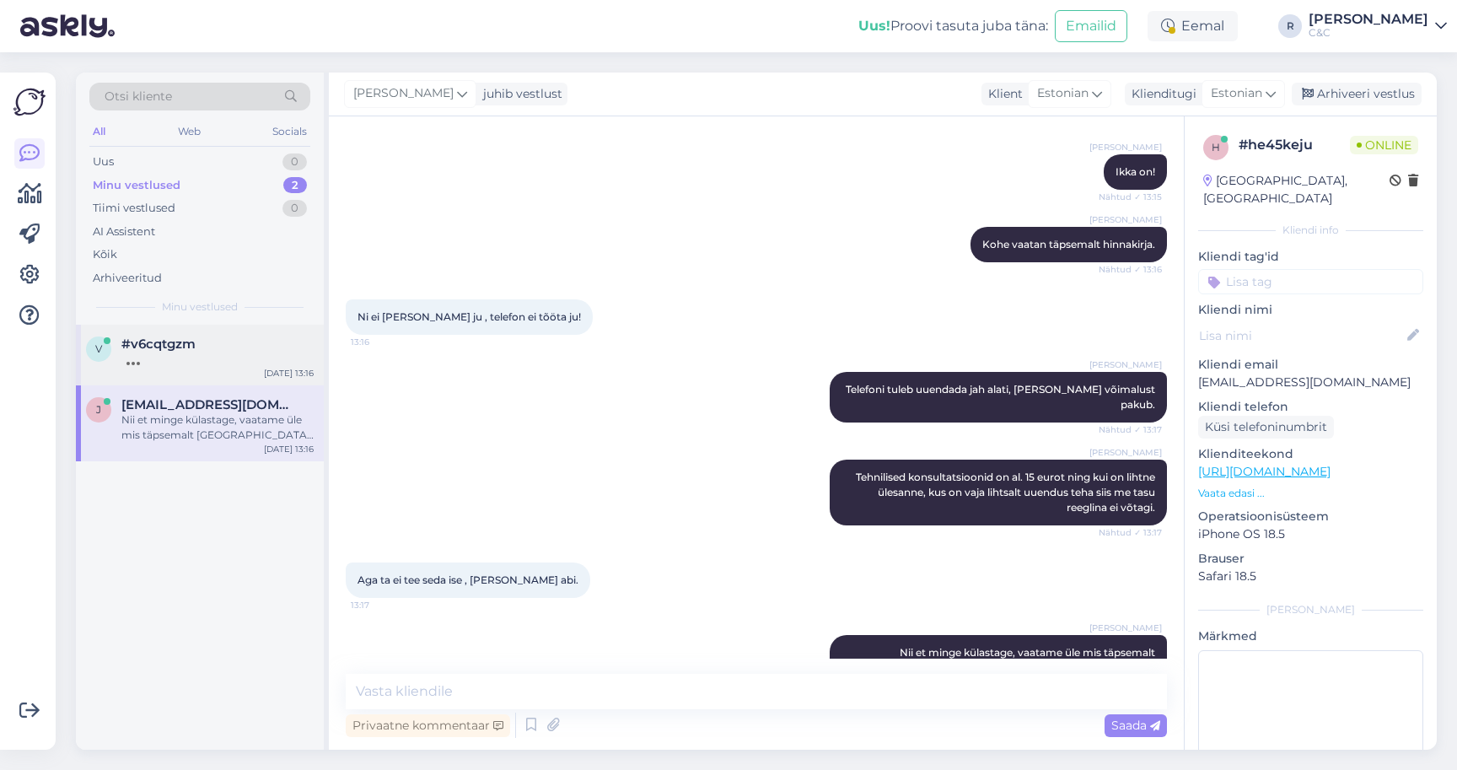
click at [182, 357] on div at bounding box center [217, 359] width 192 height 15
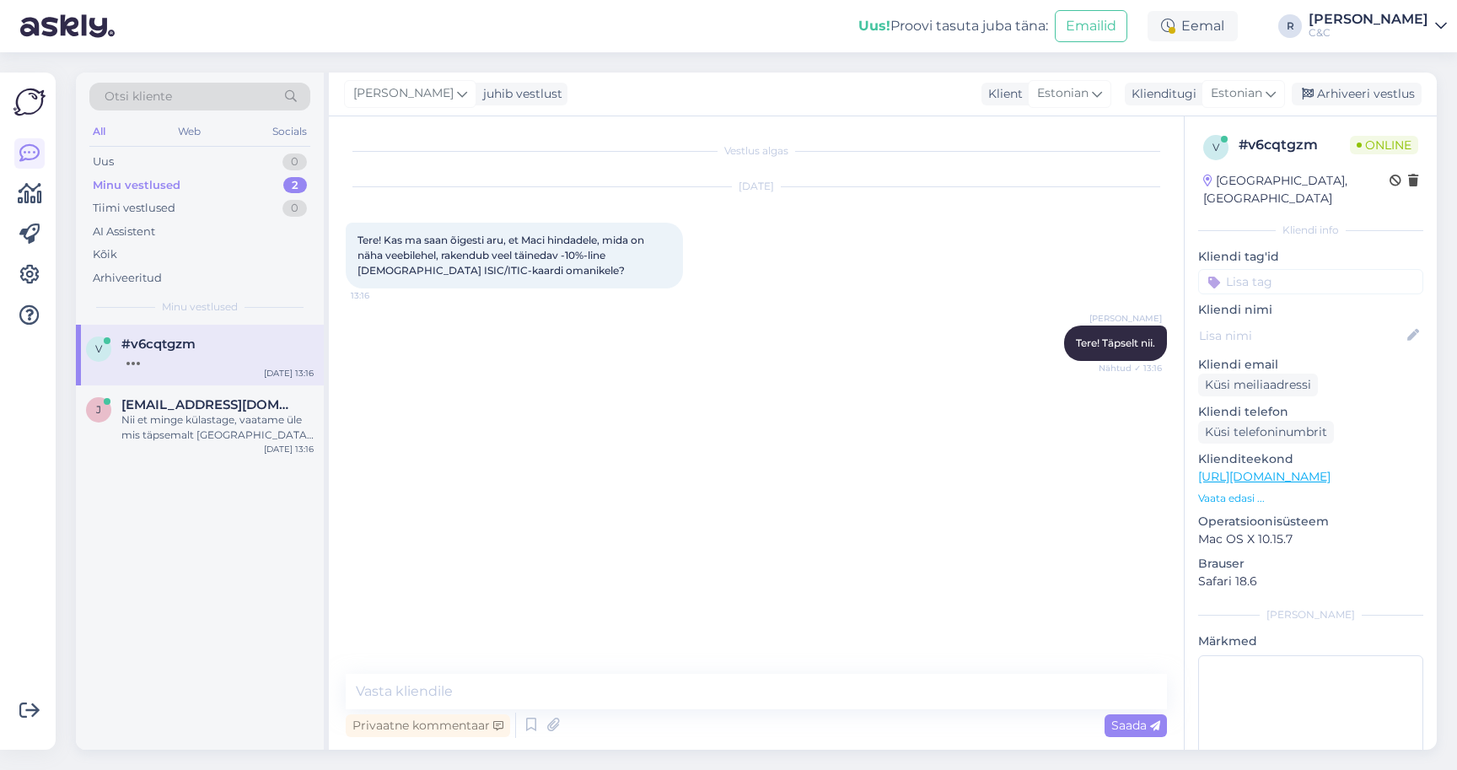
click at [566, 663] on div "Vestlus algas Aug 21 2025 Tere! Kas ma saan õigesti aru, et Maci hindadele, mid…" at bounding box center [756, 432] width 855 height 633
click at [556, 676] on textarea at bounding box center [756, 691] width 821 height 35
click at [537, 685] on textarea at bounding box center [756, 691] width 821 height 35
click at [197, 400] on span "[EMAIL_ADDRESS][DOMAIN_NAME]" at bounding box center [208, 404] width 175 height 15
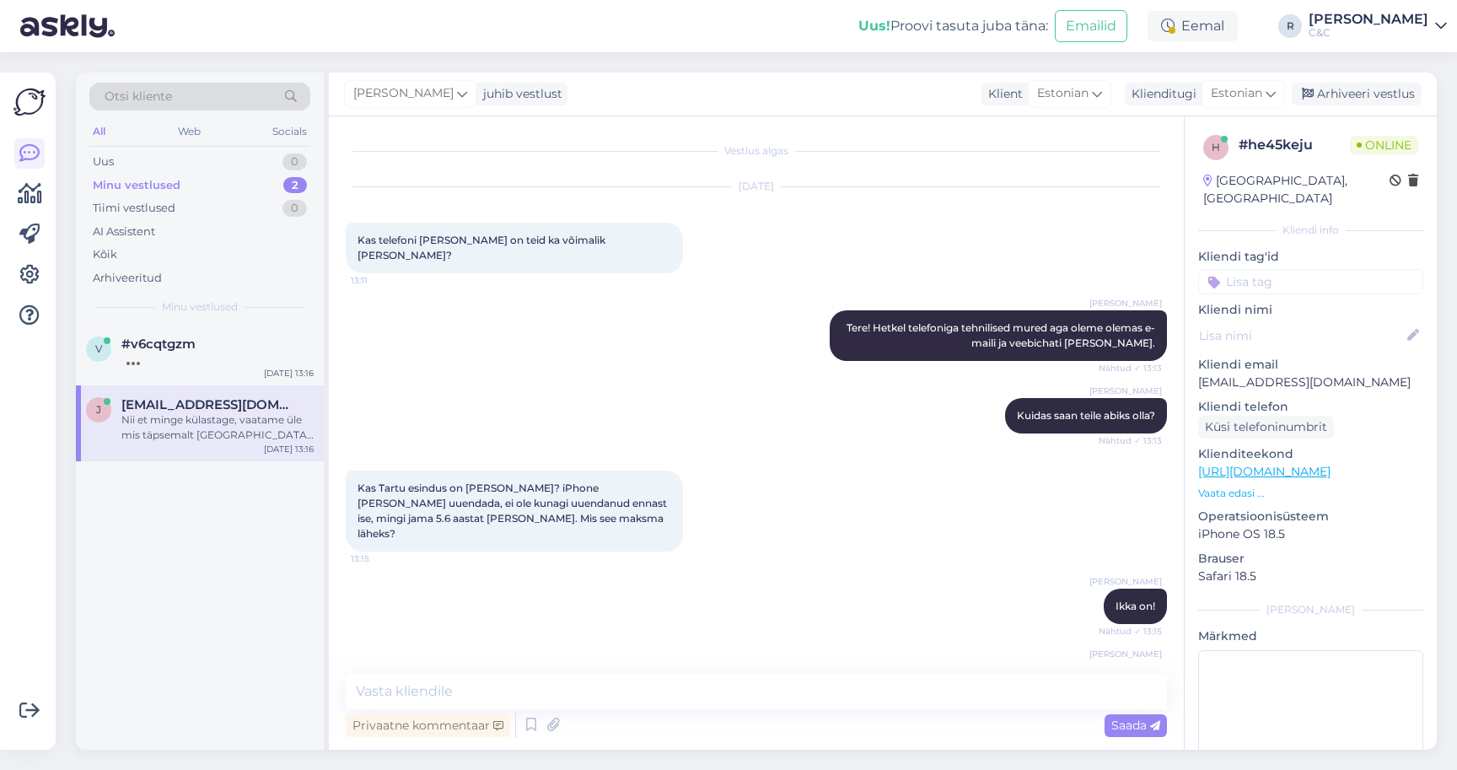
scroll to position [434, 0]
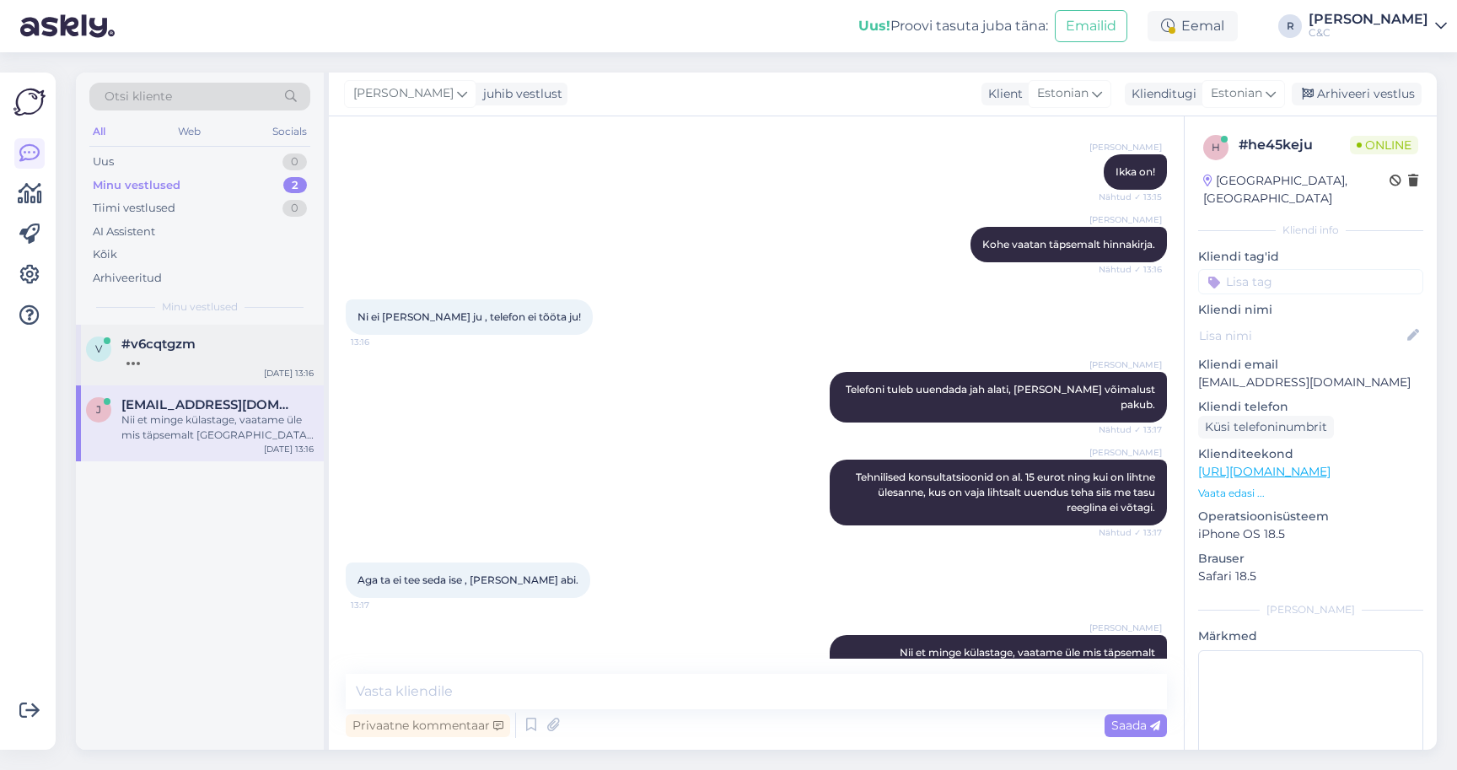
click at [212, 369] on div "v #v6cqtgzm Aug 21 13:16" at bounding box center [200, 355] width 248 height 61
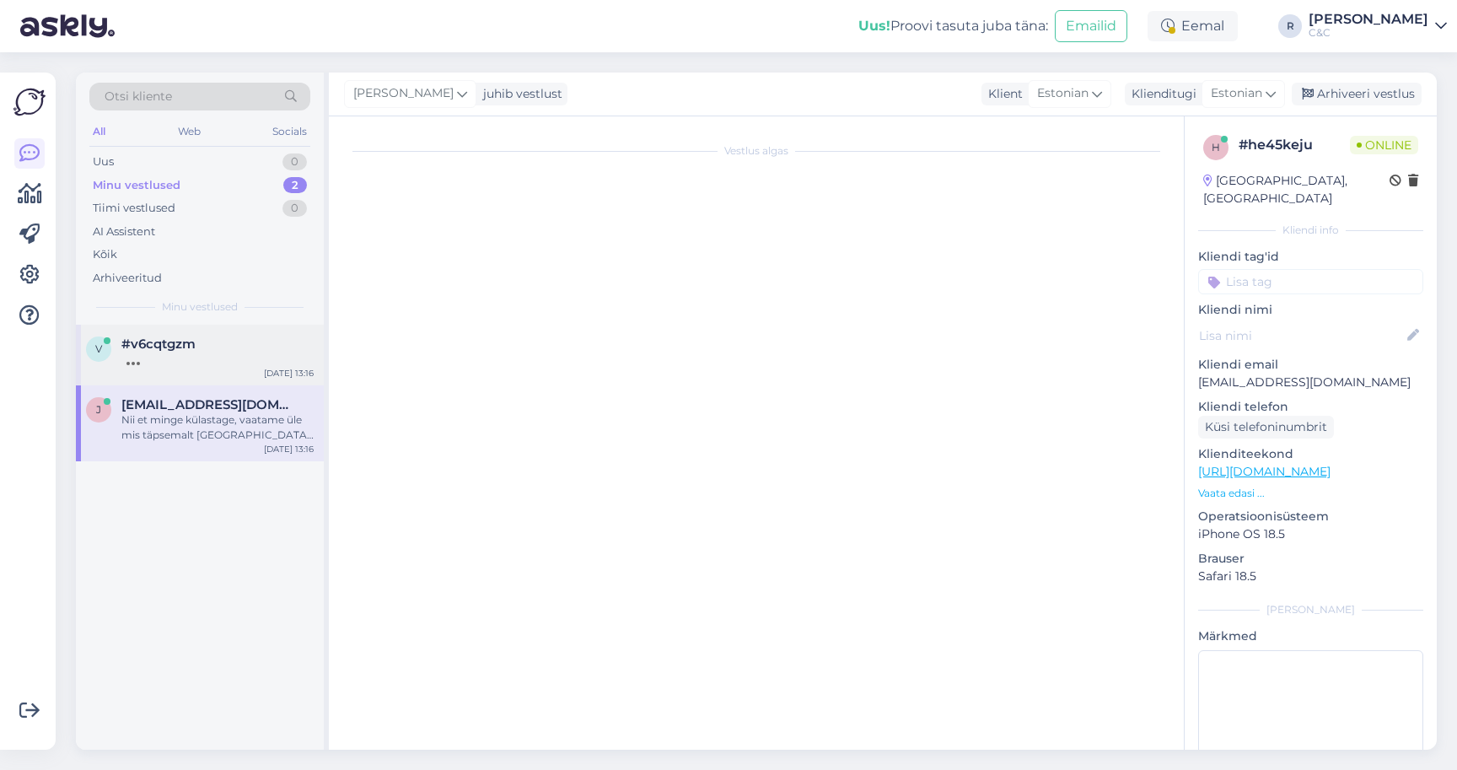
scroll to position [0, 0]
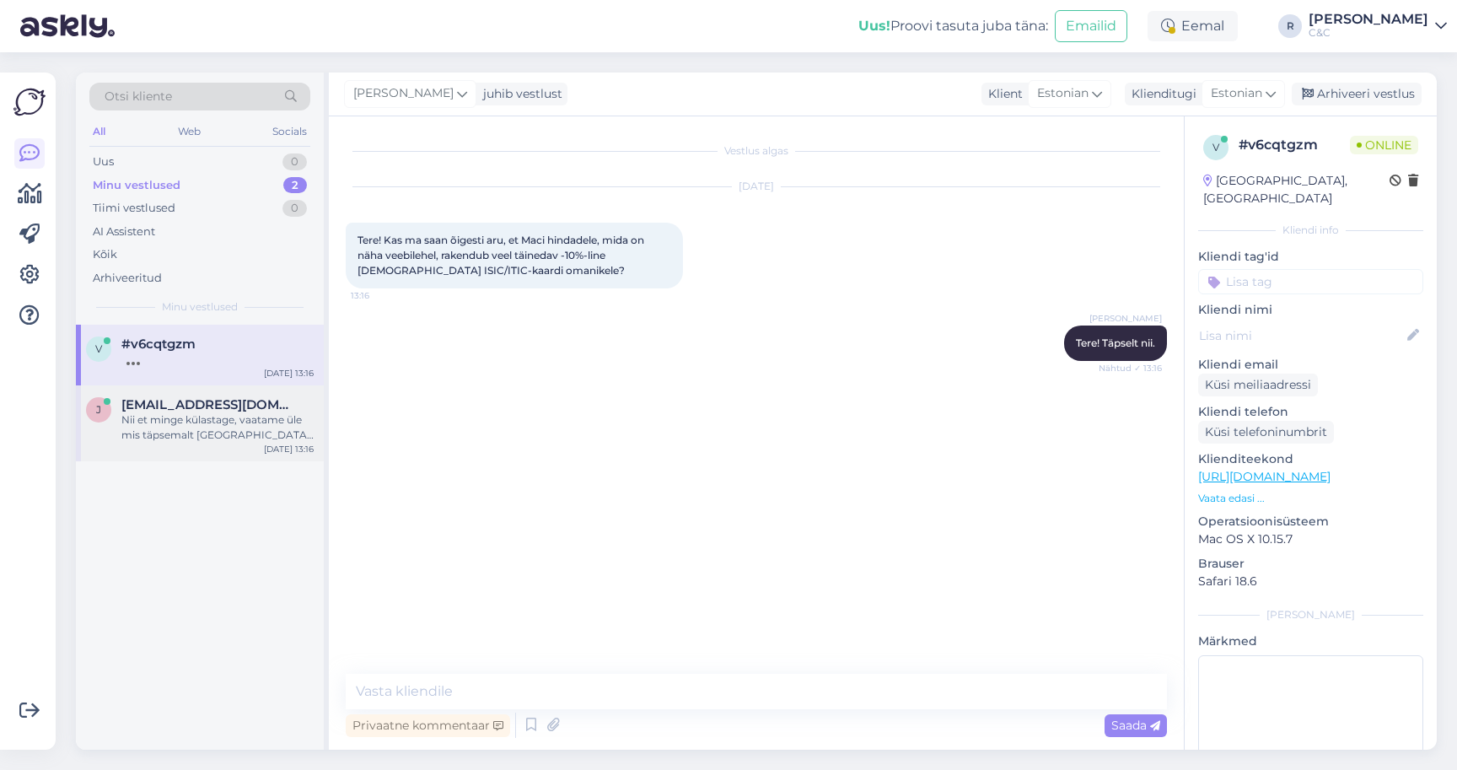
click at [218, 414] on div "Nii et minge külastage, vaatame üle mis täpsemalt [GEOGRAPHIC_DATA] ning saame …" at bounding box center [217, 427] width 192 height 30
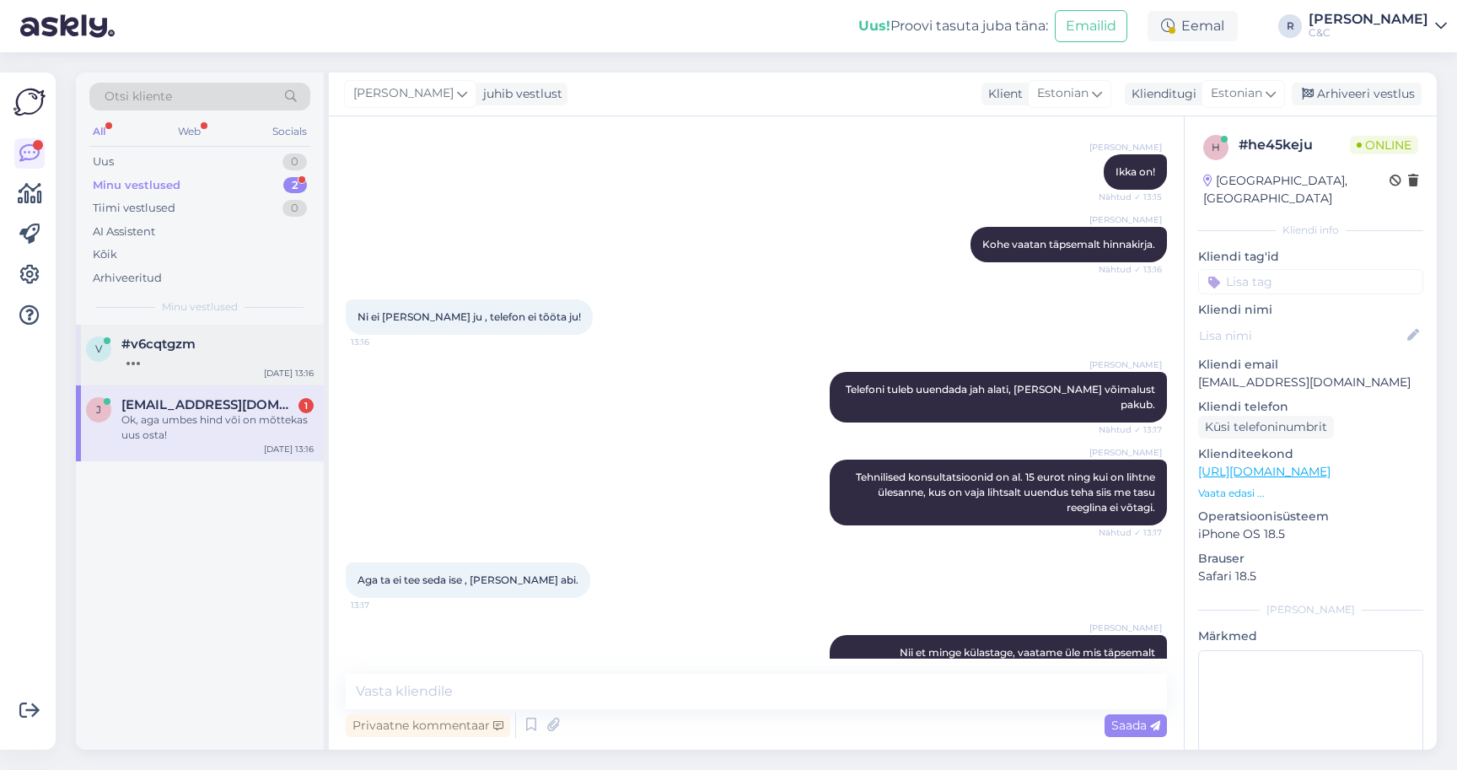
scroll to position [507, 0]
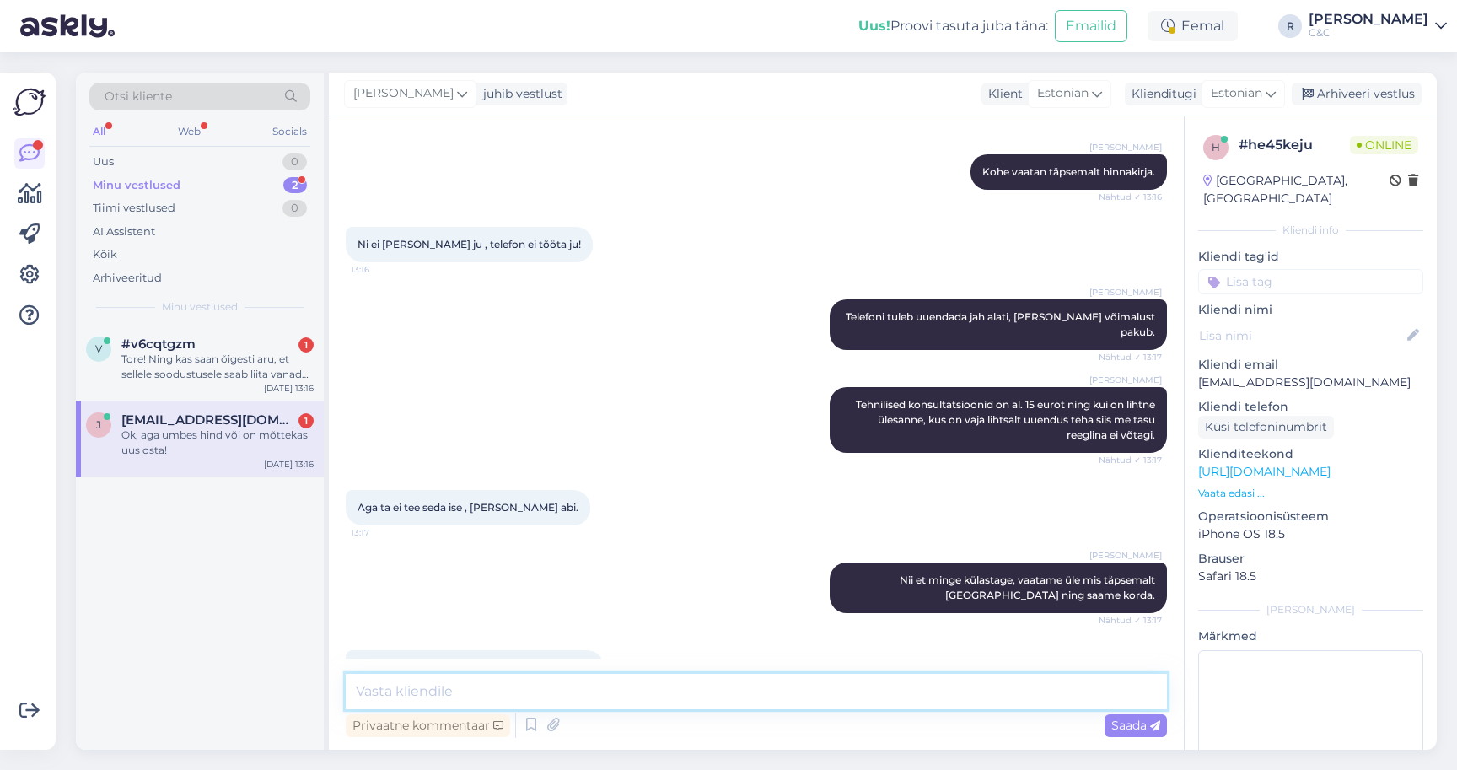
click at [517, 697] on textarea at bounding box center [756, 691] width 821 height 35
type textarea "m"
type textarea "e"
type textarea "Ei [PERSON_NAME] kindlasti."
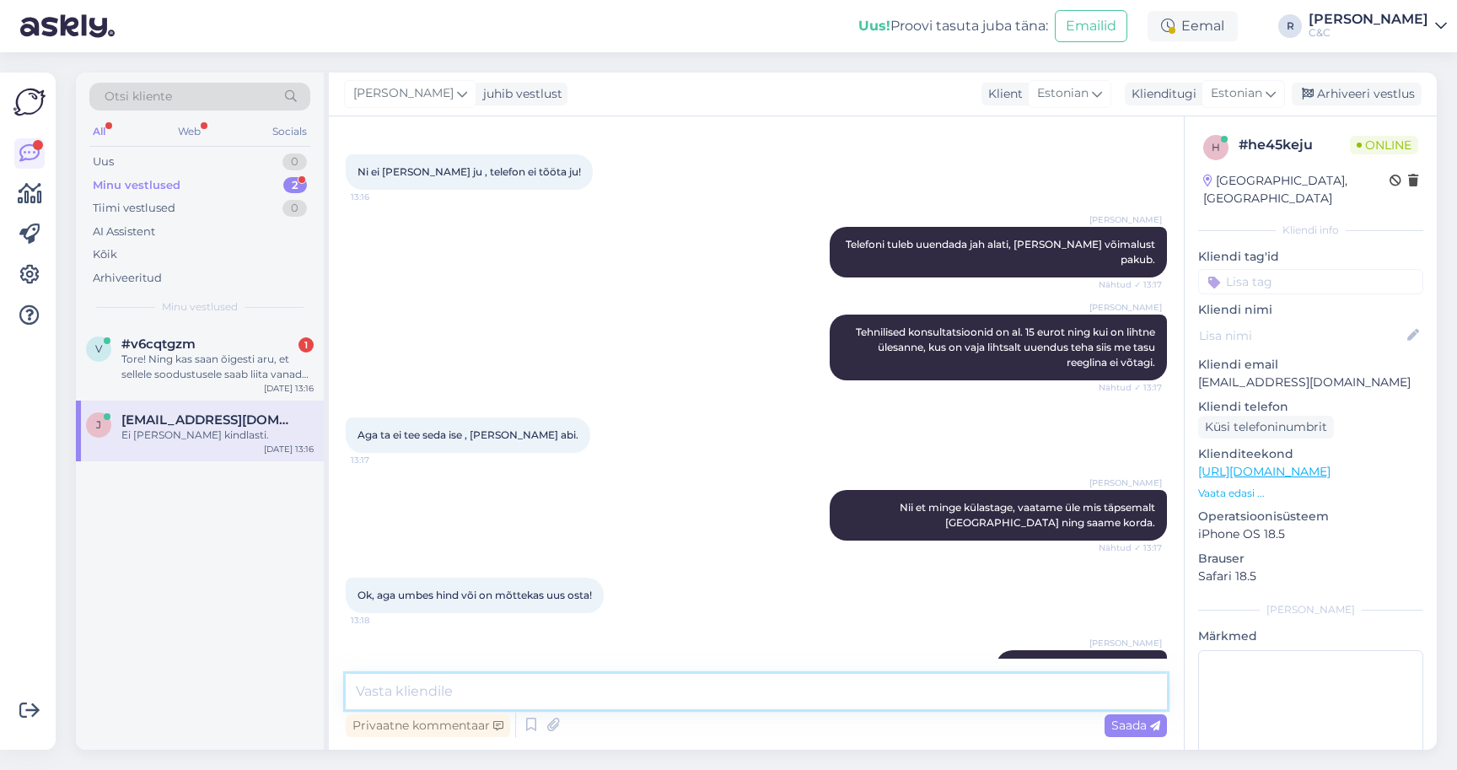
type textarea "T"
type textarea "V"
type textarea "Peab üle vaatama milles telefonil mure, äkki on lihtne [PERSON_NAME] veel edasi!"
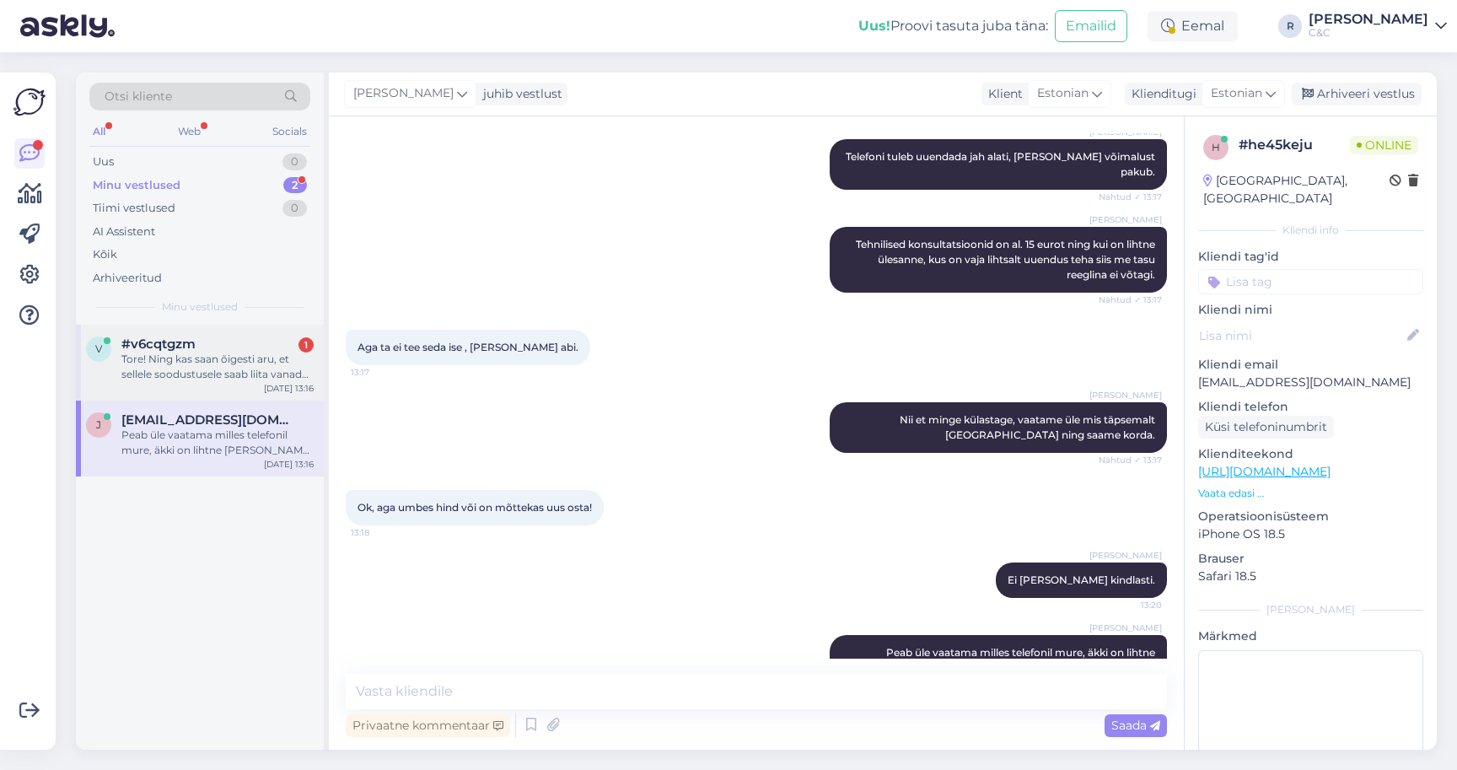
click at [196, 347] on span "#v6cqtgzm" at bounding box center [158, 343] width 74 height 15
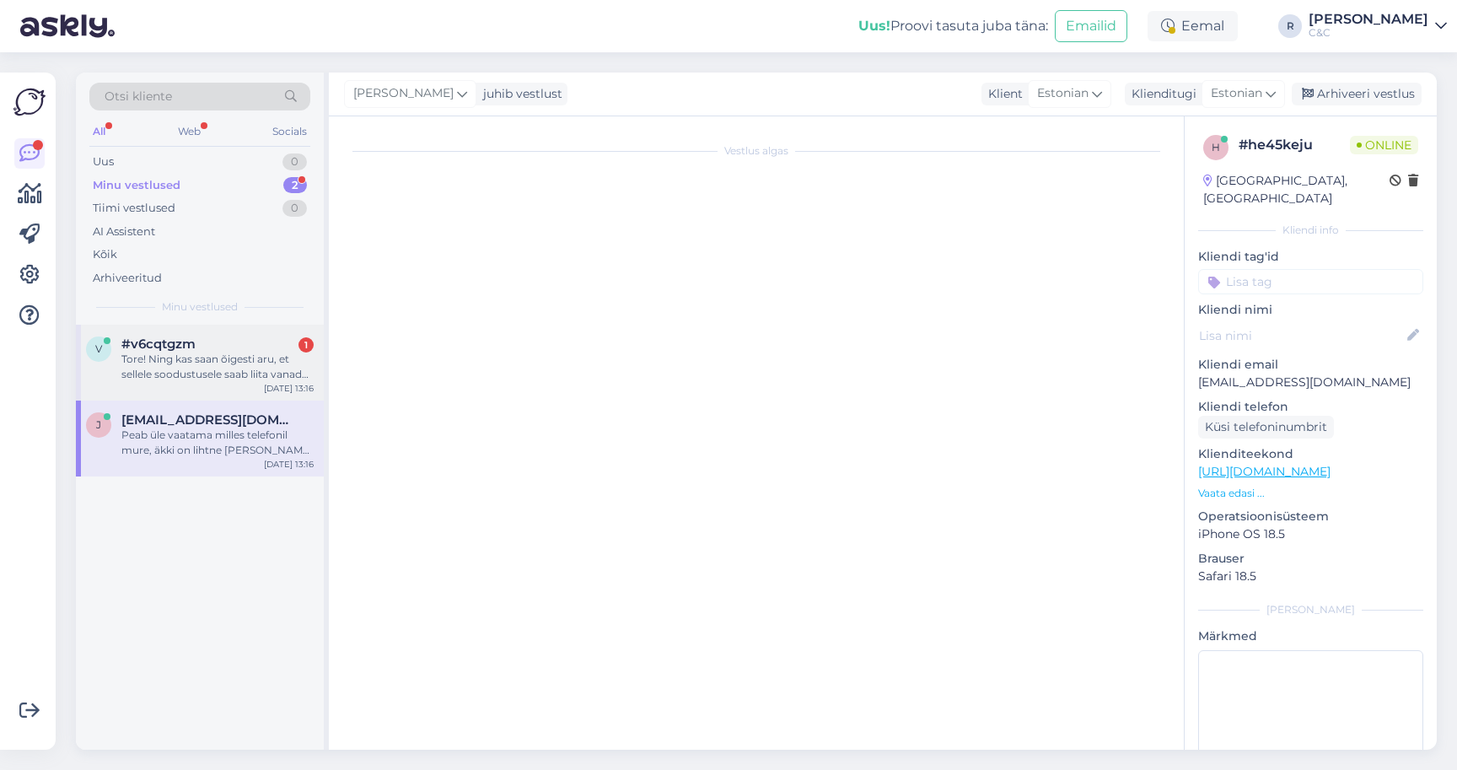
scroll to position [0, 0]
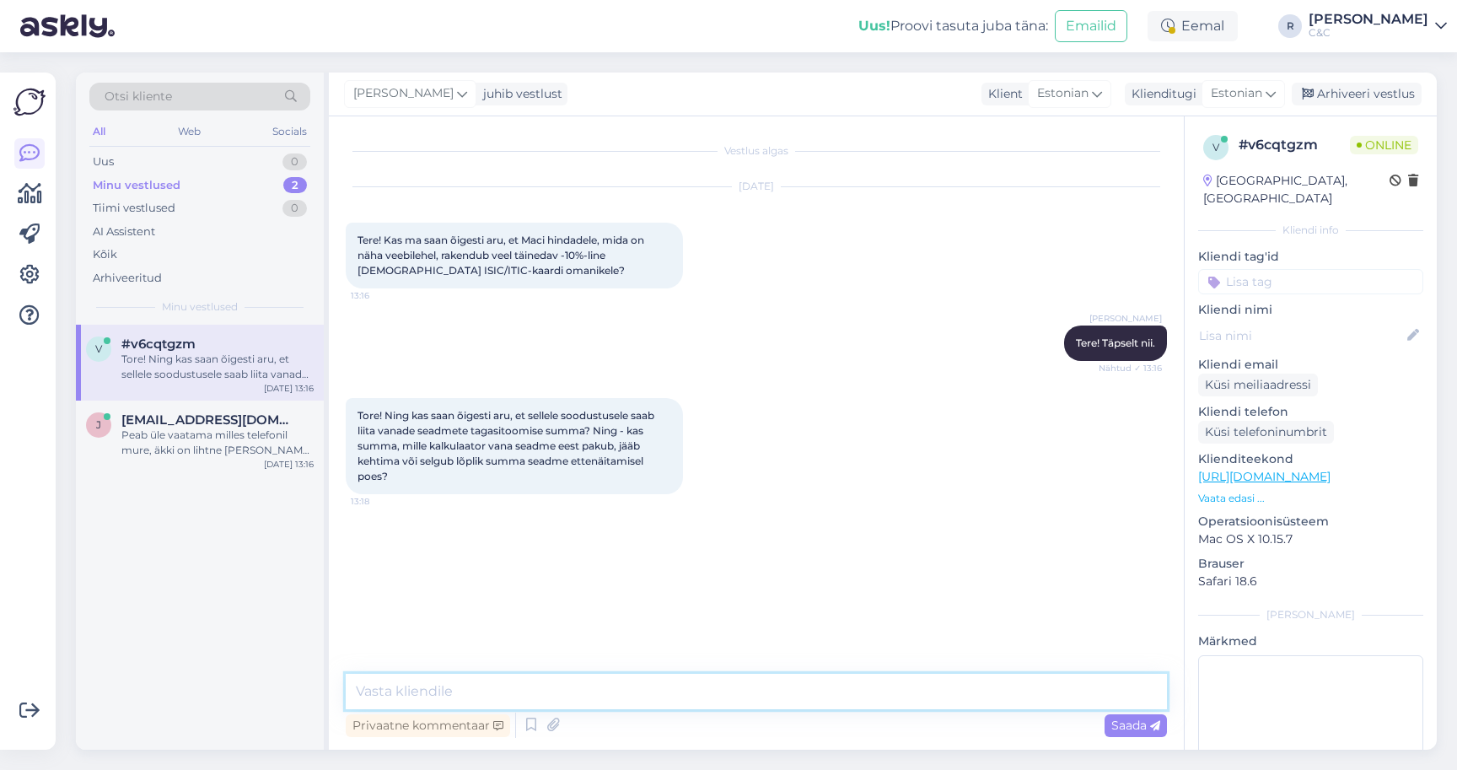
click at [523, 693] on textarea at bounding box center [756, 691] width 821 height 35
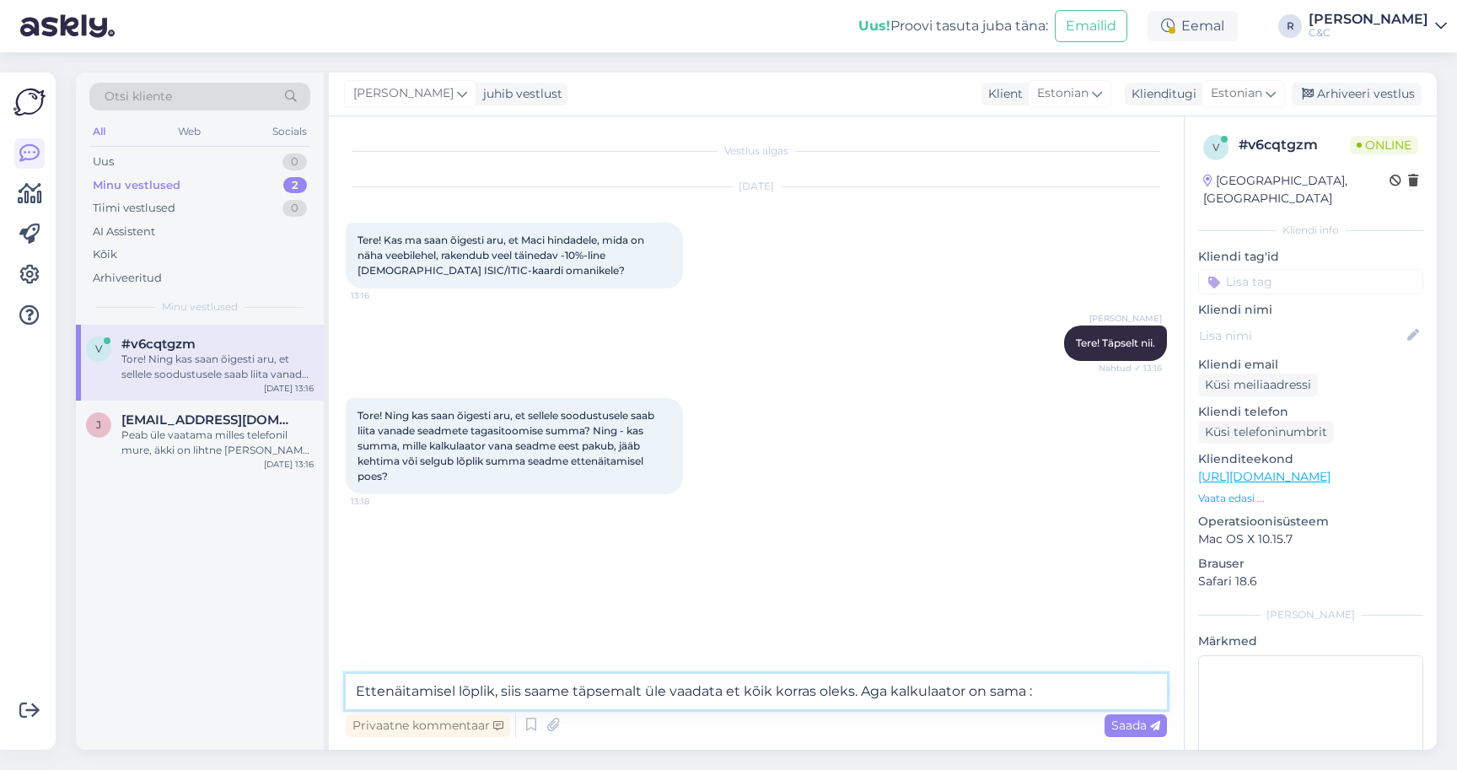
type textarea "Ettenäitamisel lõplik, siis saame täpsemalt üle vaadata et kõik korras oleks. A…"
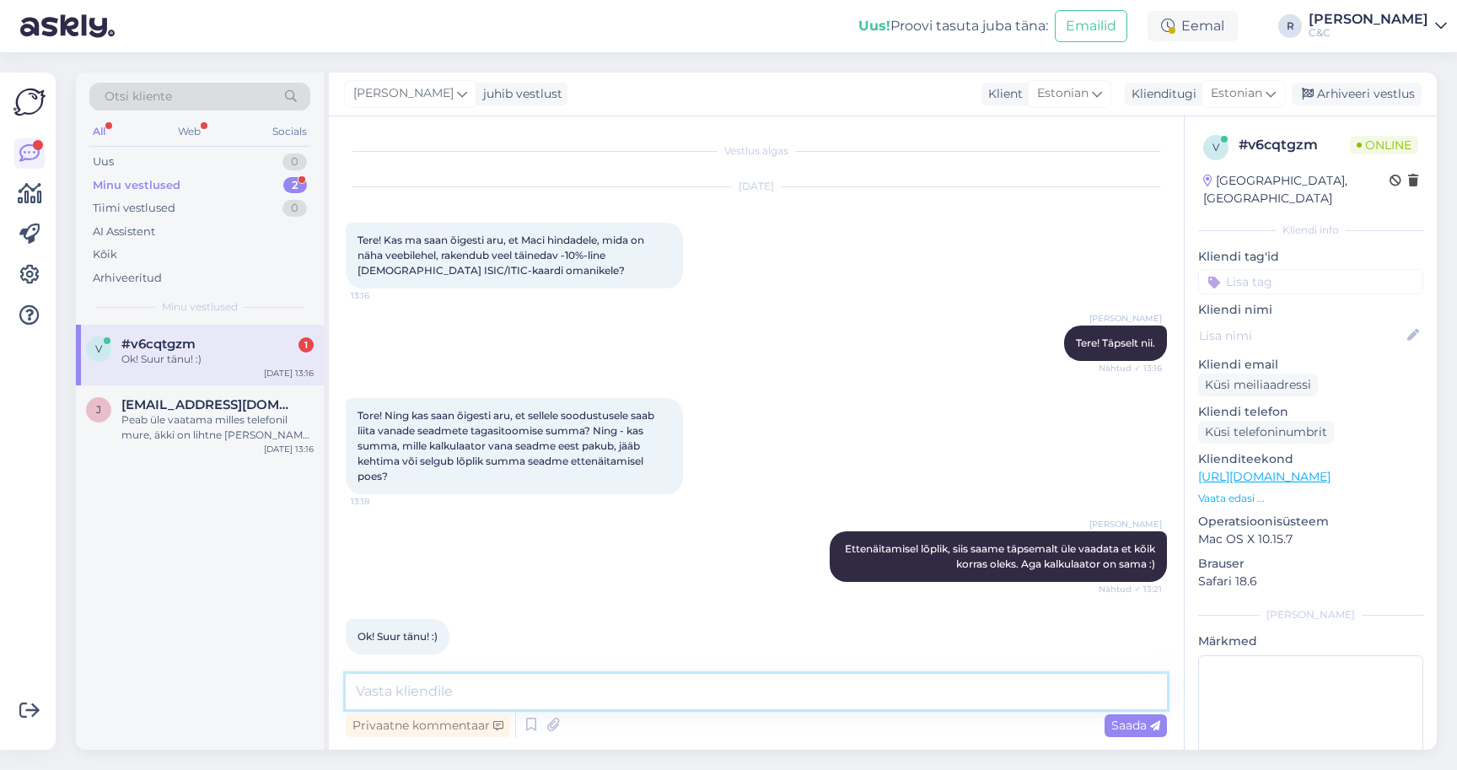
scroll to position [14, 0]
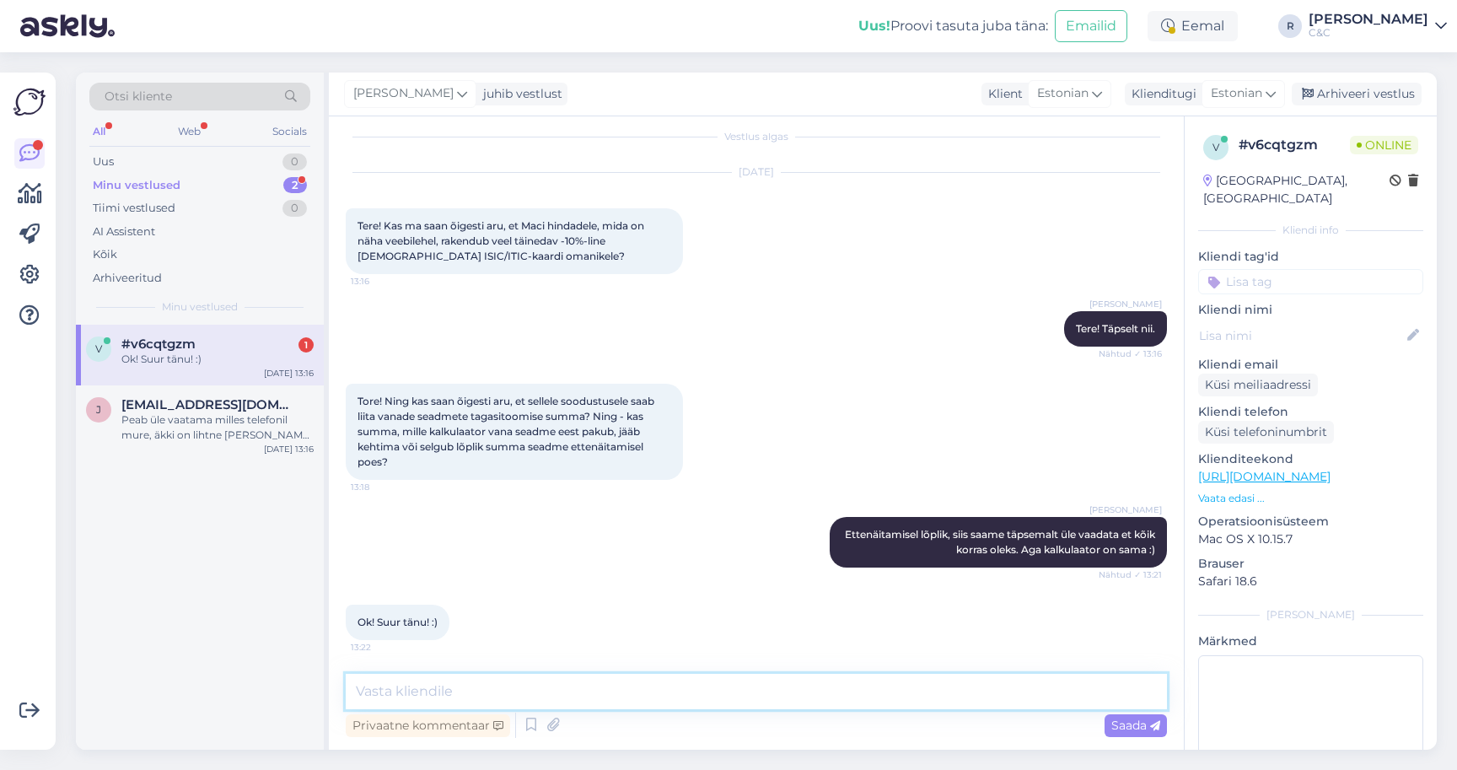
click at [486, 681] on textarea at bounding box center [756, 691] width 821 height 35
click at [1358, 95] on div "Arhiveeri vestlus" at bounding box center [1357, 94] width 130 height 23
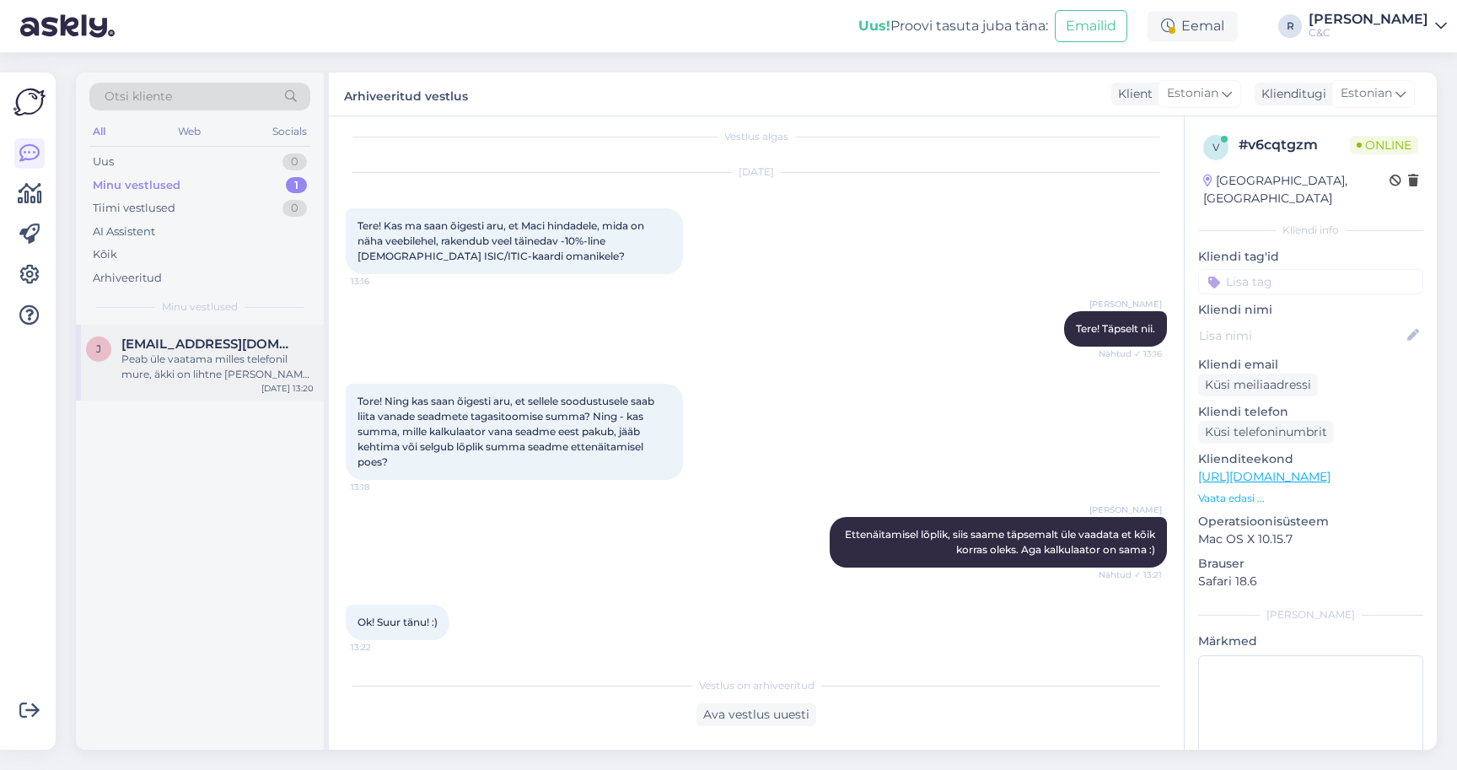
click at [252, 342] on span "[EMAIL_ADDRESS][DOMAIN_NAME]" at bounding box center [208, 343] width 175 height 15
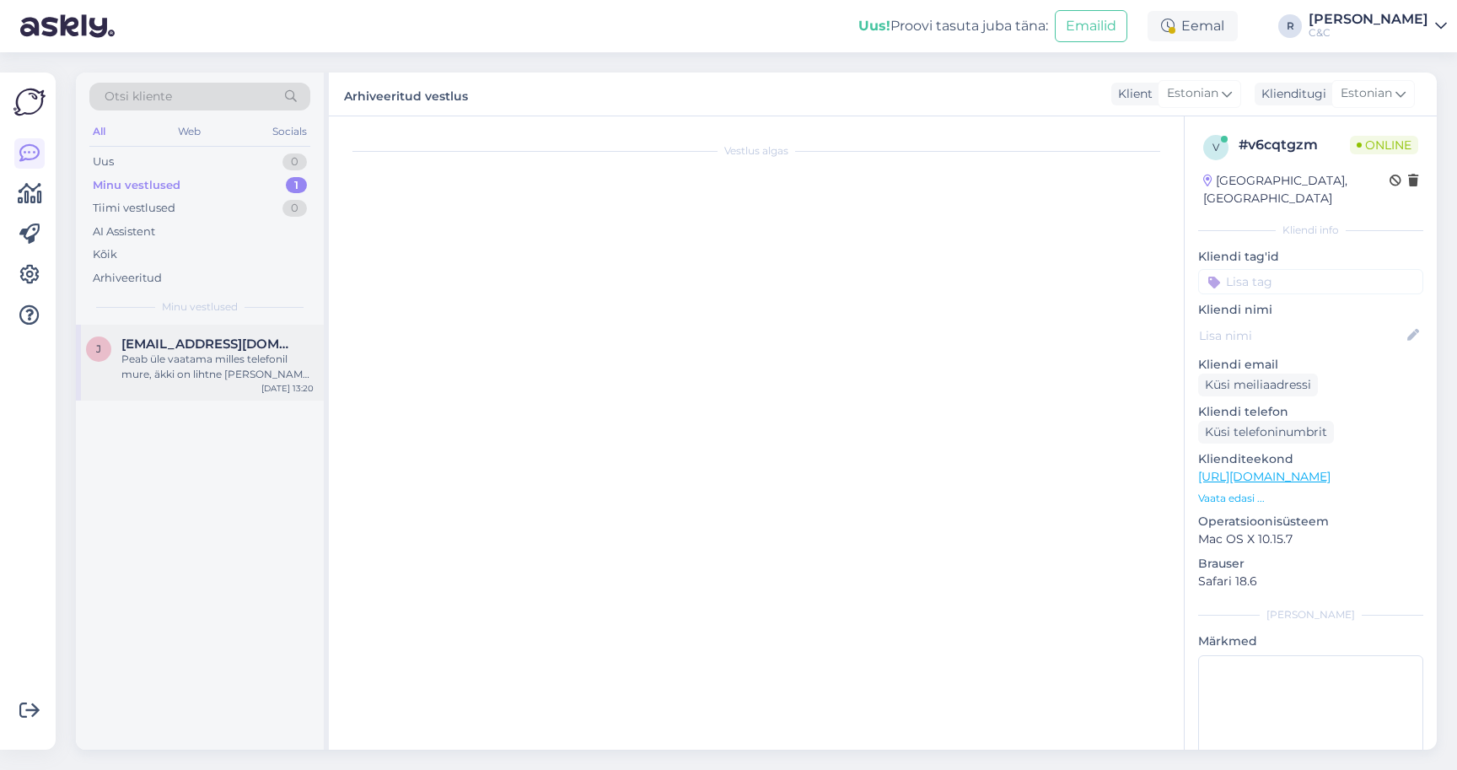
scroll to position [667, 0]
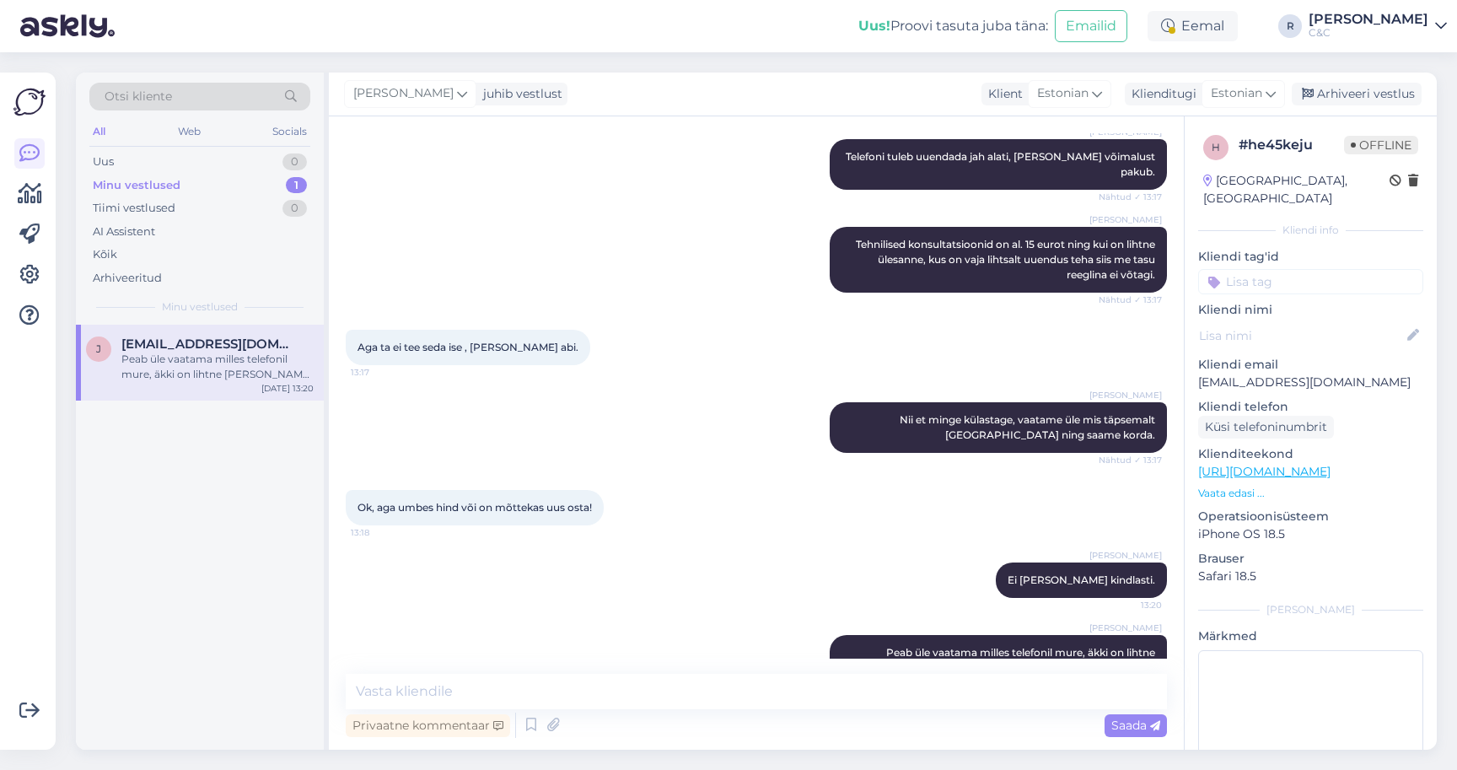
click at [819, 411] on div "Ross Nii et minge külastage, vaatame üle mis täpsemalt lahti ning saame korda. …" at bounding box center [756, 428] width 821 height 88
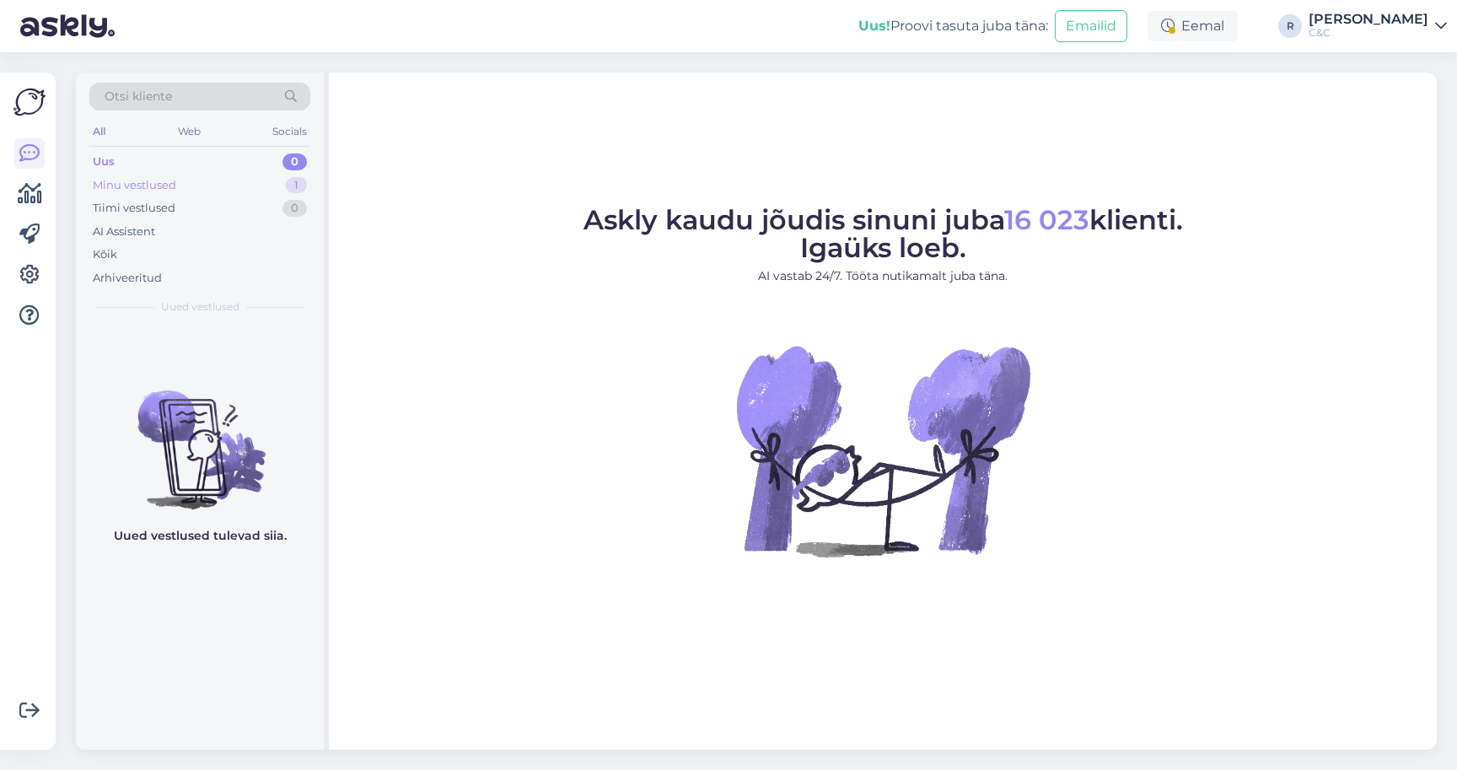
click at [242, 185] on div "Minu vestlused 1" at bounding box center [199, 186] width 221 height 24
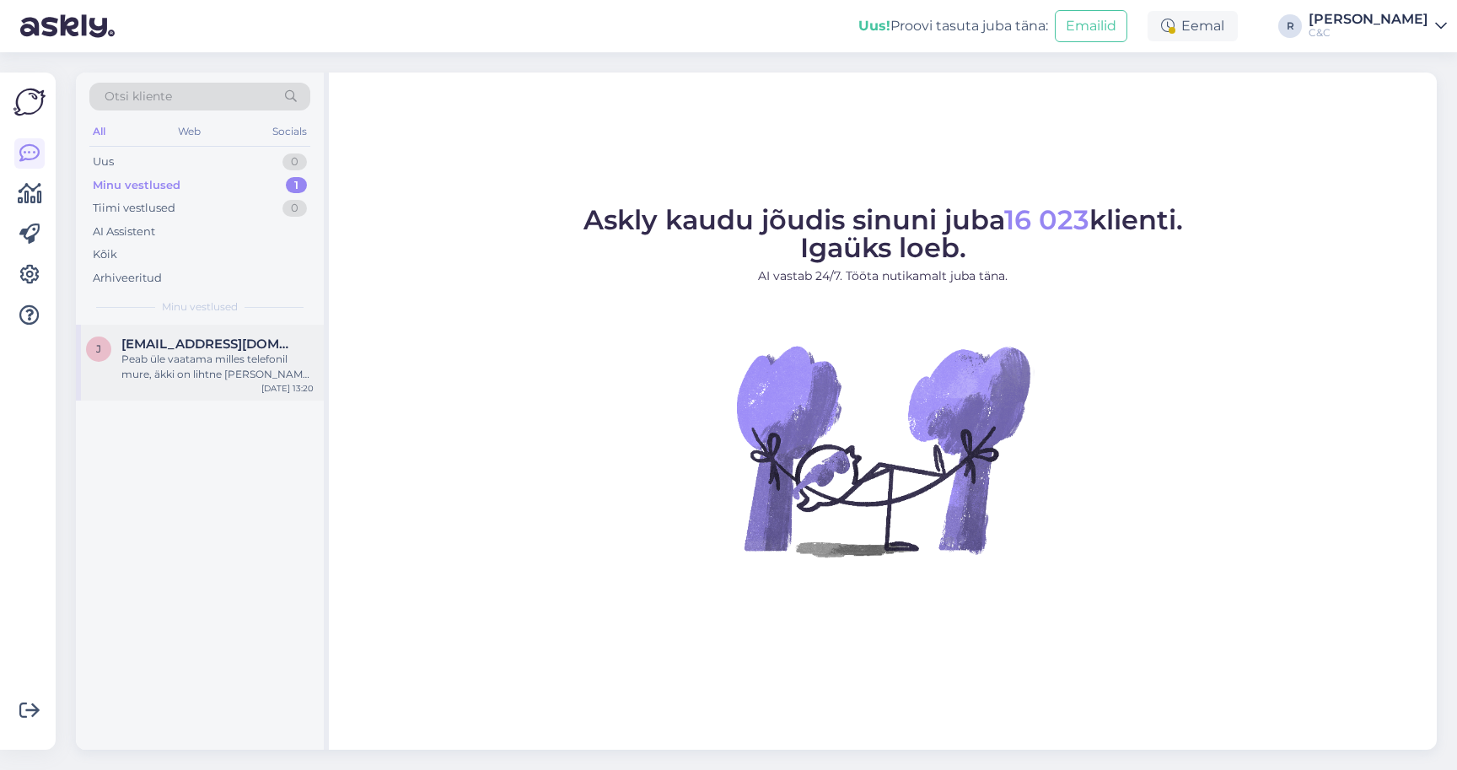
click at [226, 325] on div "j [EMAIL_ADDRESS][DOMAIN_NAME] Peab üle vaatama milles telefonil mure, äkki on …" at bounding box center [200, 363] width 248 height 76
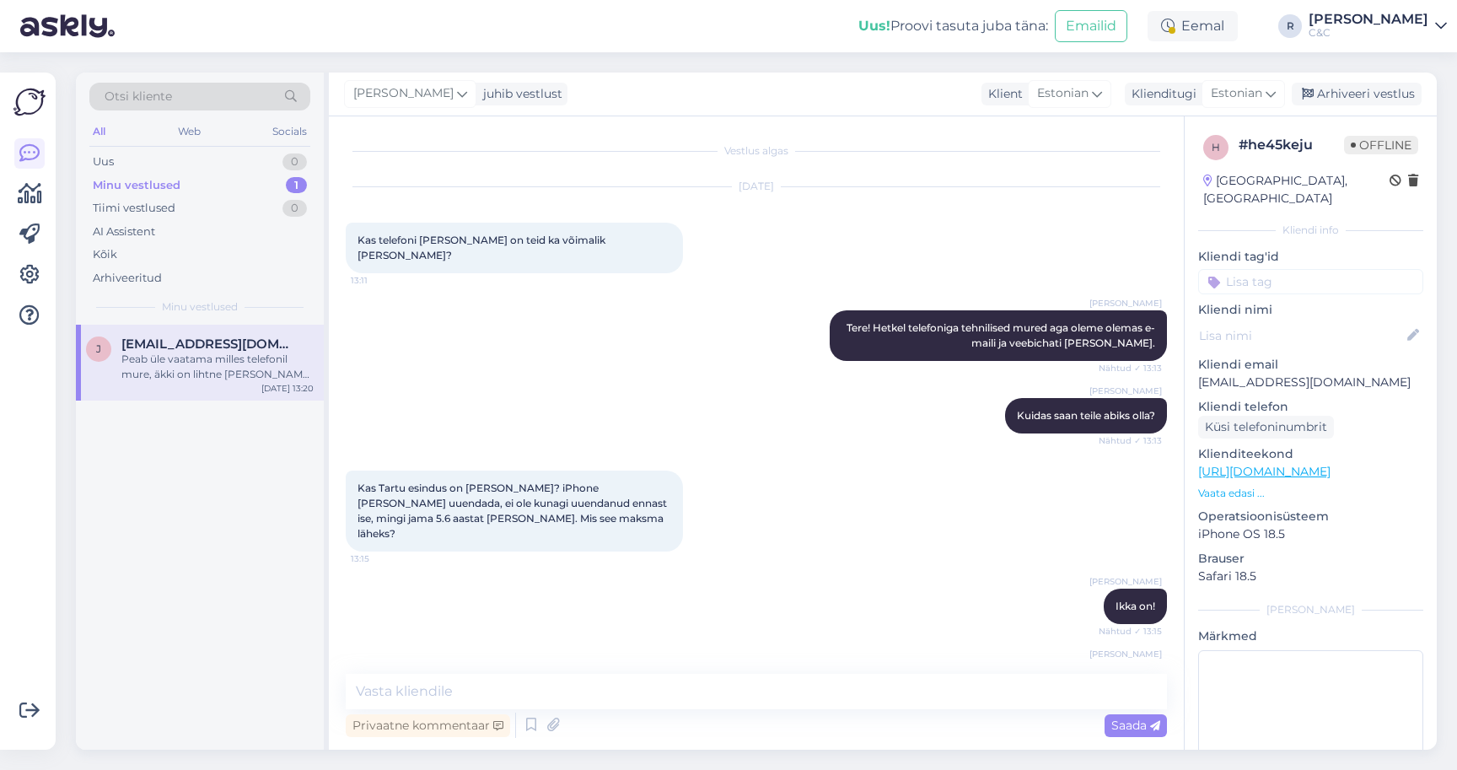
scroll to position [667, 0]
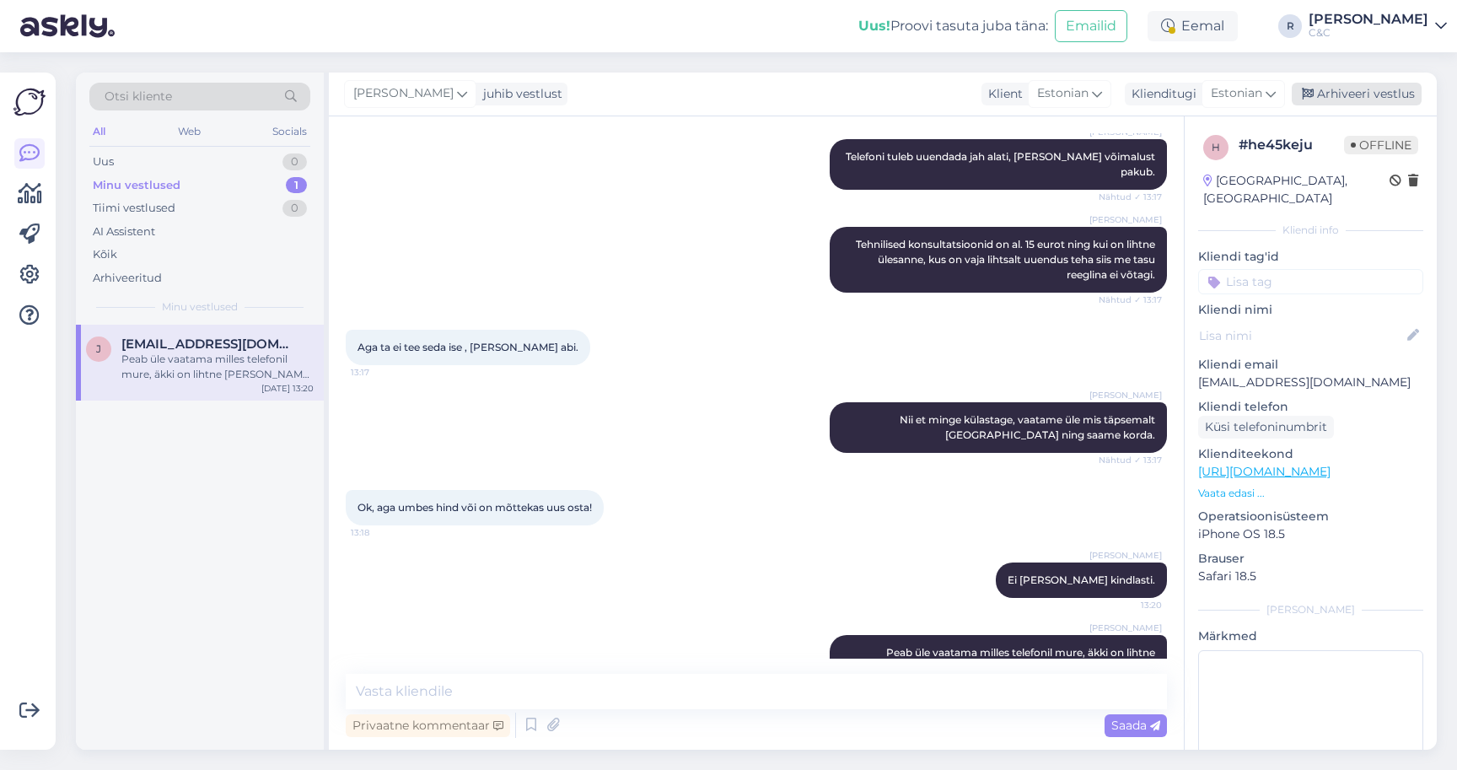
click at [1367, 98] on div "Arhiveeri vestlus" at bounding box center [1357, 94] width 130 height 23
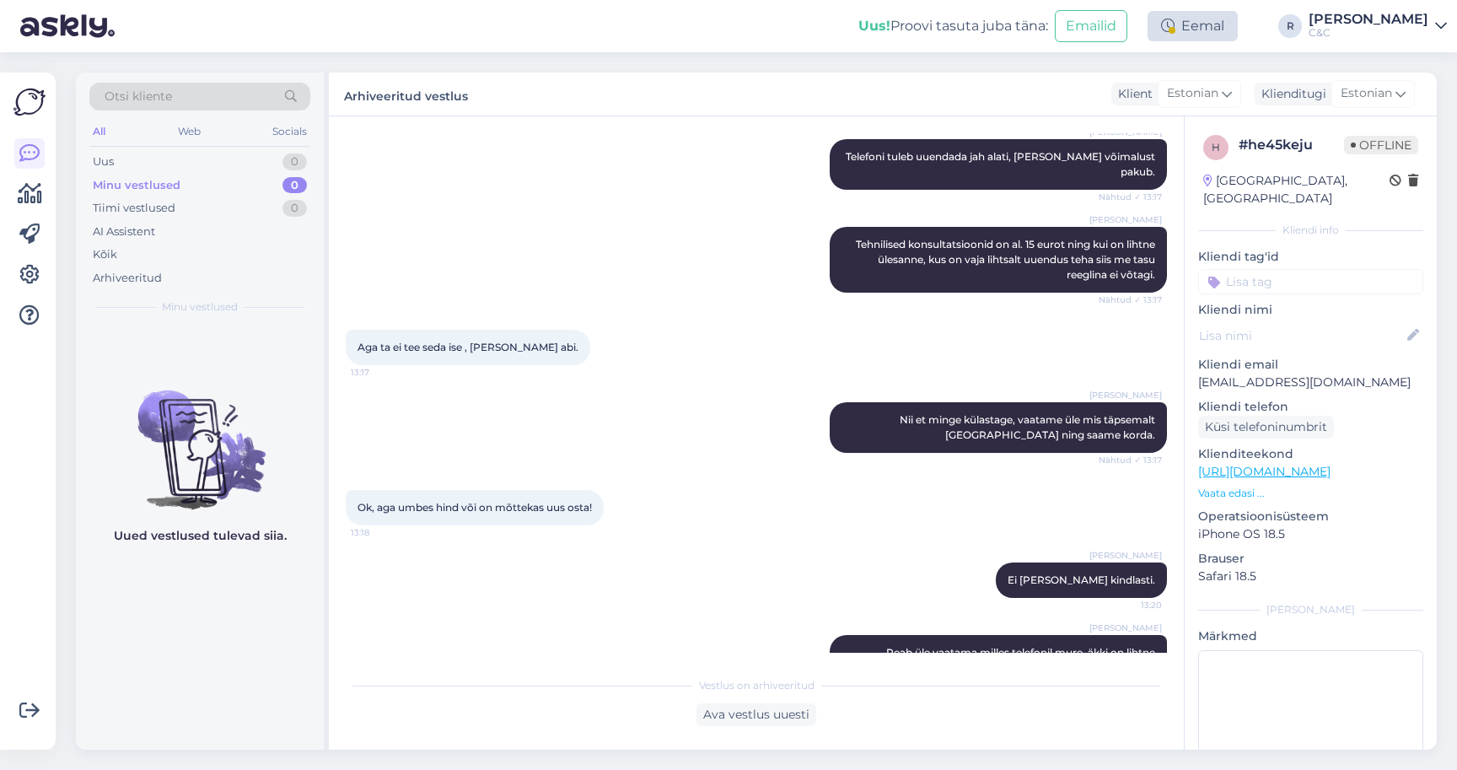
click at [1238, 24] on div "Eemal" at bounding box center [1192, 26] width 90 height 30
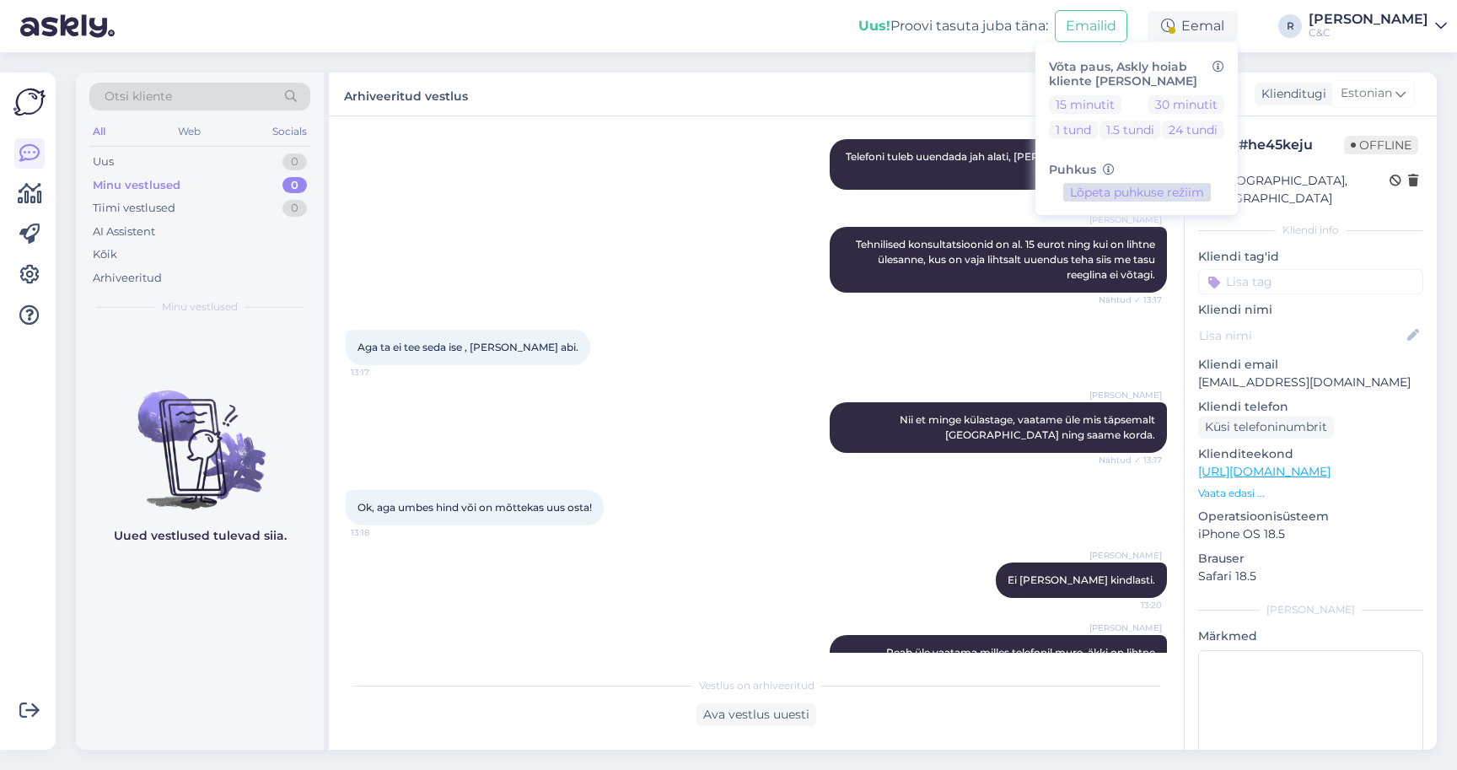
click at [1211, 191] on button "Lõpeta puhkuse režiim" at bounding box center [1137, 192] width 148 height 19
click at [1013, 100] on div "Arhiveeritud vestlus Klient Estonian Klienditugi Estonian" at bounding box center [883, 95] width 1108 height 44
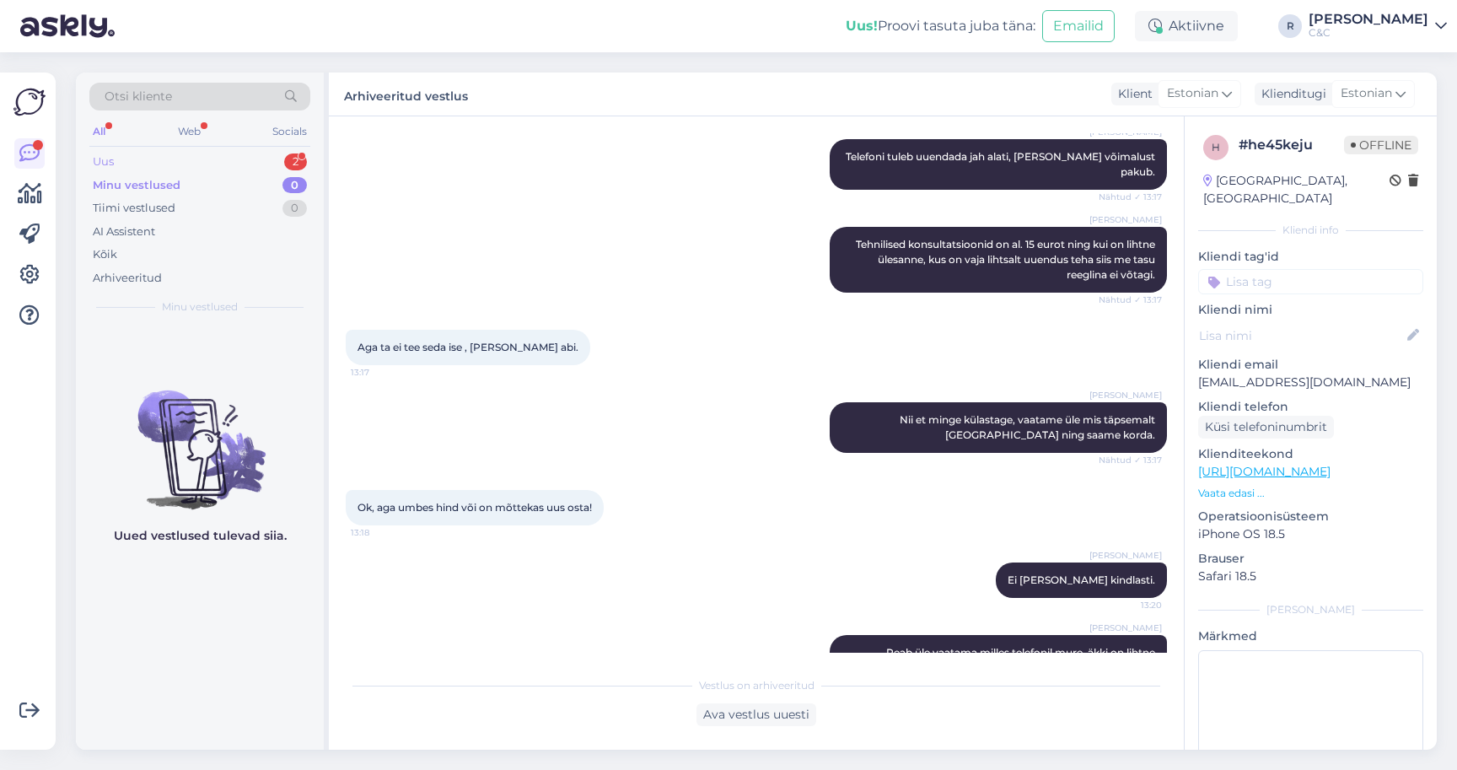
click at [261, 168] on div "Uus 2" at bounding box center [199, 162] width 221 height 24
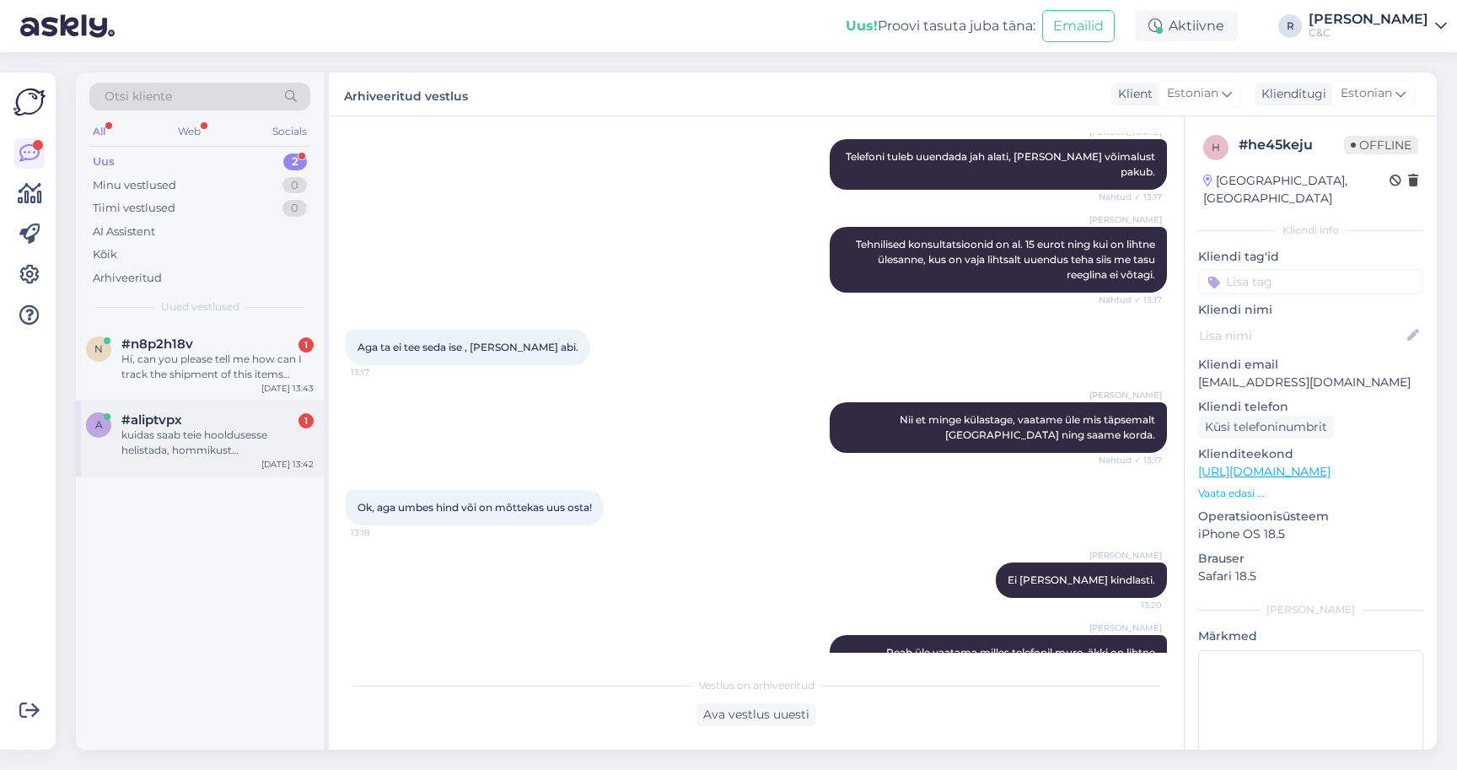
click at [204, 436] on div "kuidas saab teie hooldusesse helistada, hommikust [PERSON_NAME] on kõik teie te…" at bounding box center [217, 442] width 192 height 30
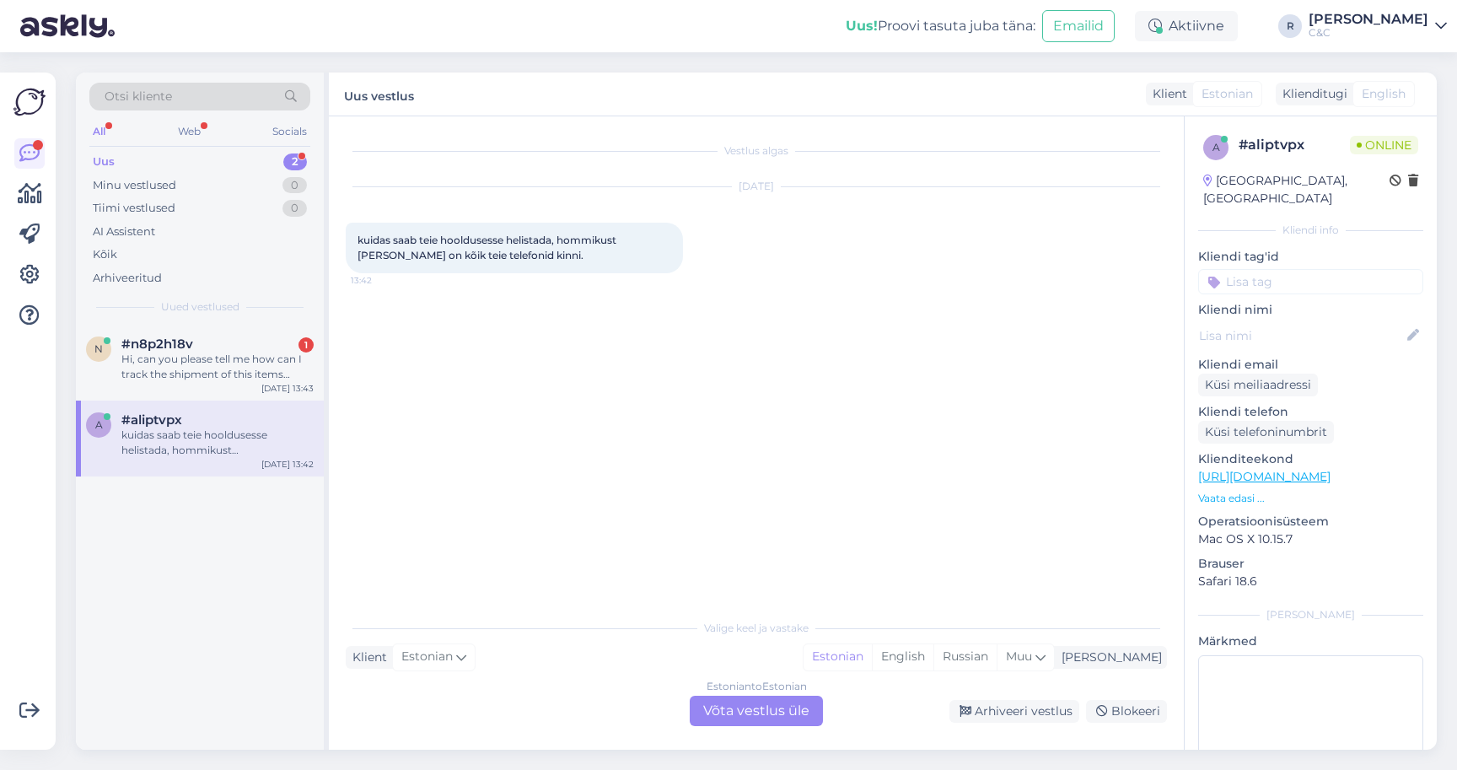
click at [754, 720] on div "Estonian to Estonian Võta vestlus üle" at bounding box center [756, 711] width 133 height 30
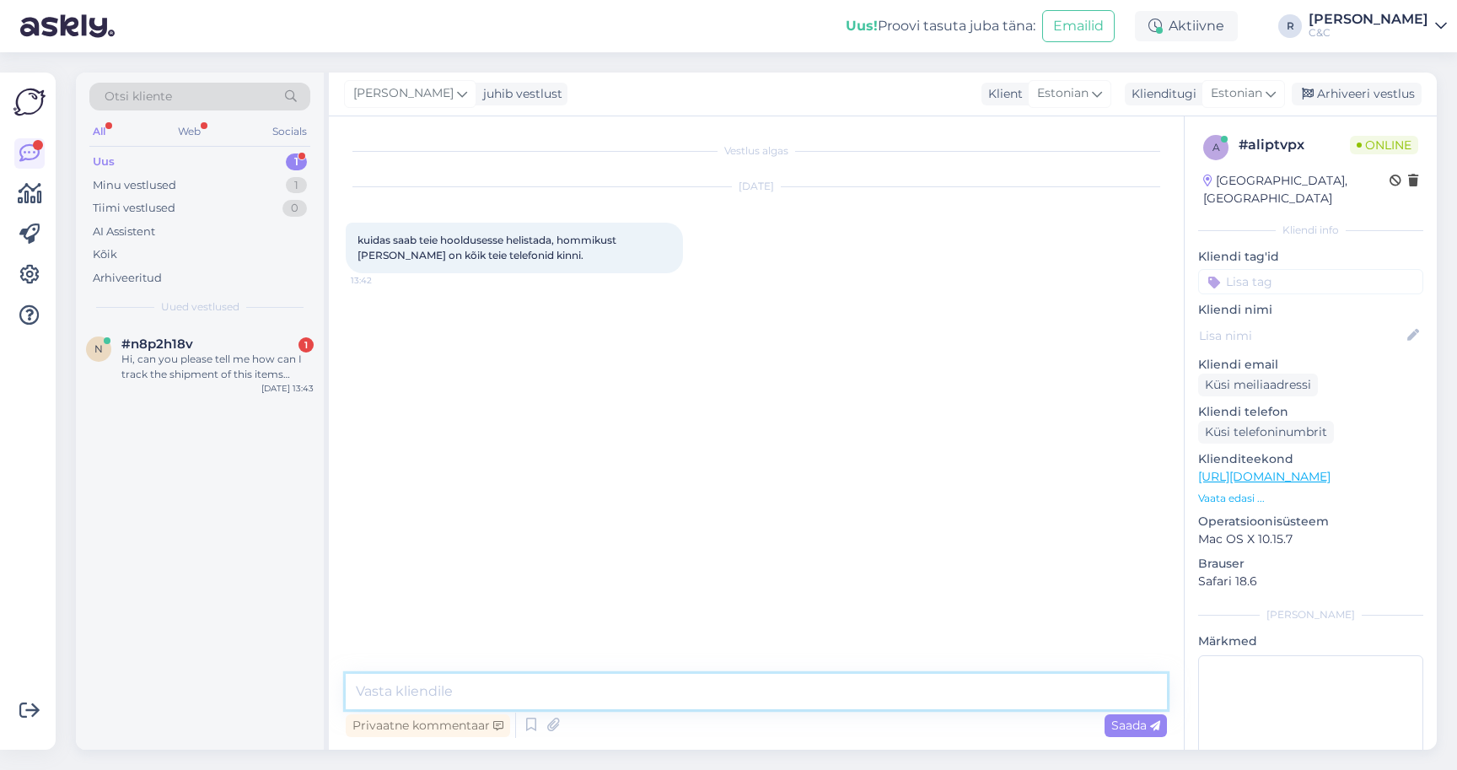
click at [717, 691] on textarea at bounding box center [756, 691] width 821 height 35
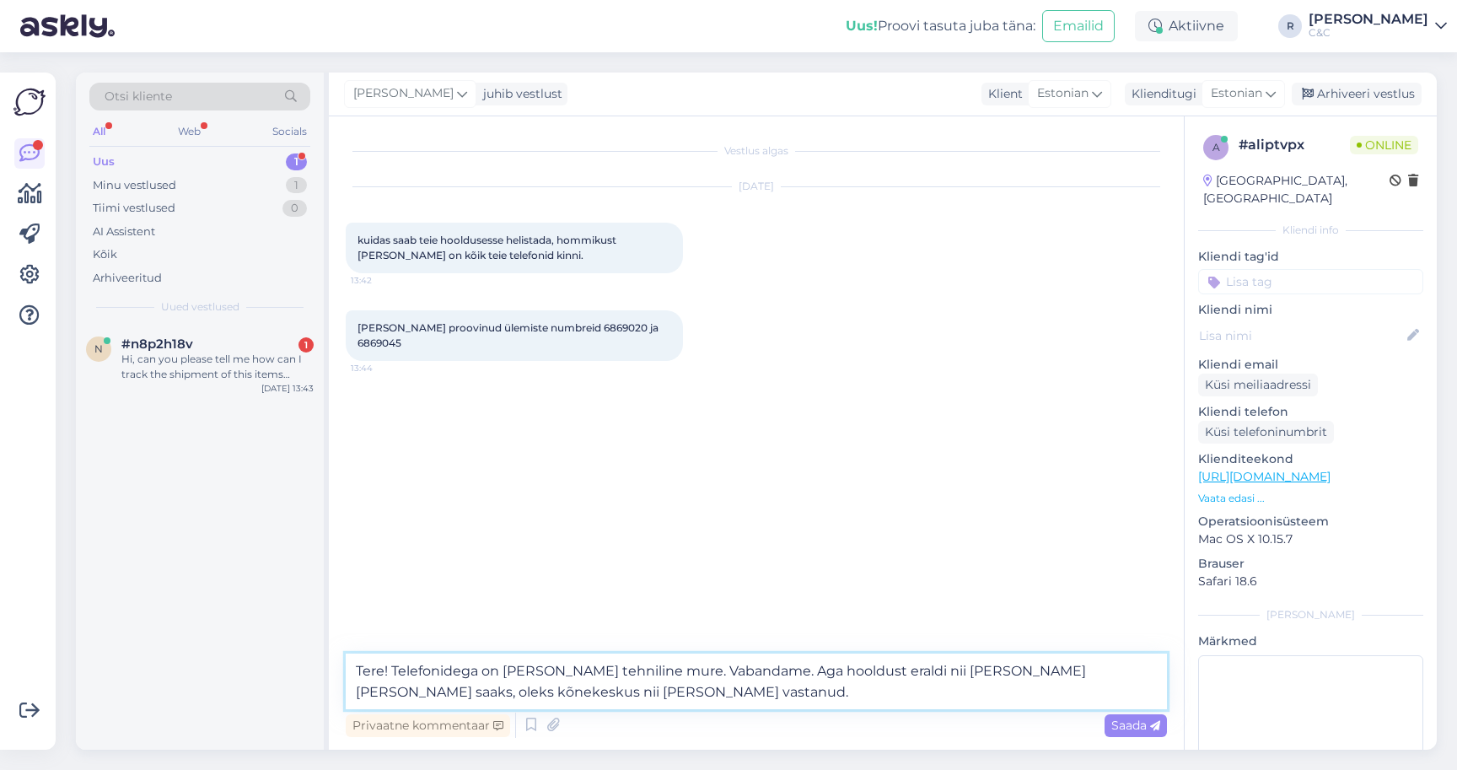
type textarea "Tere! Telefonidega on [PERSON_NAME] tehniline mure. Vabandame. Aga hooldust era…"
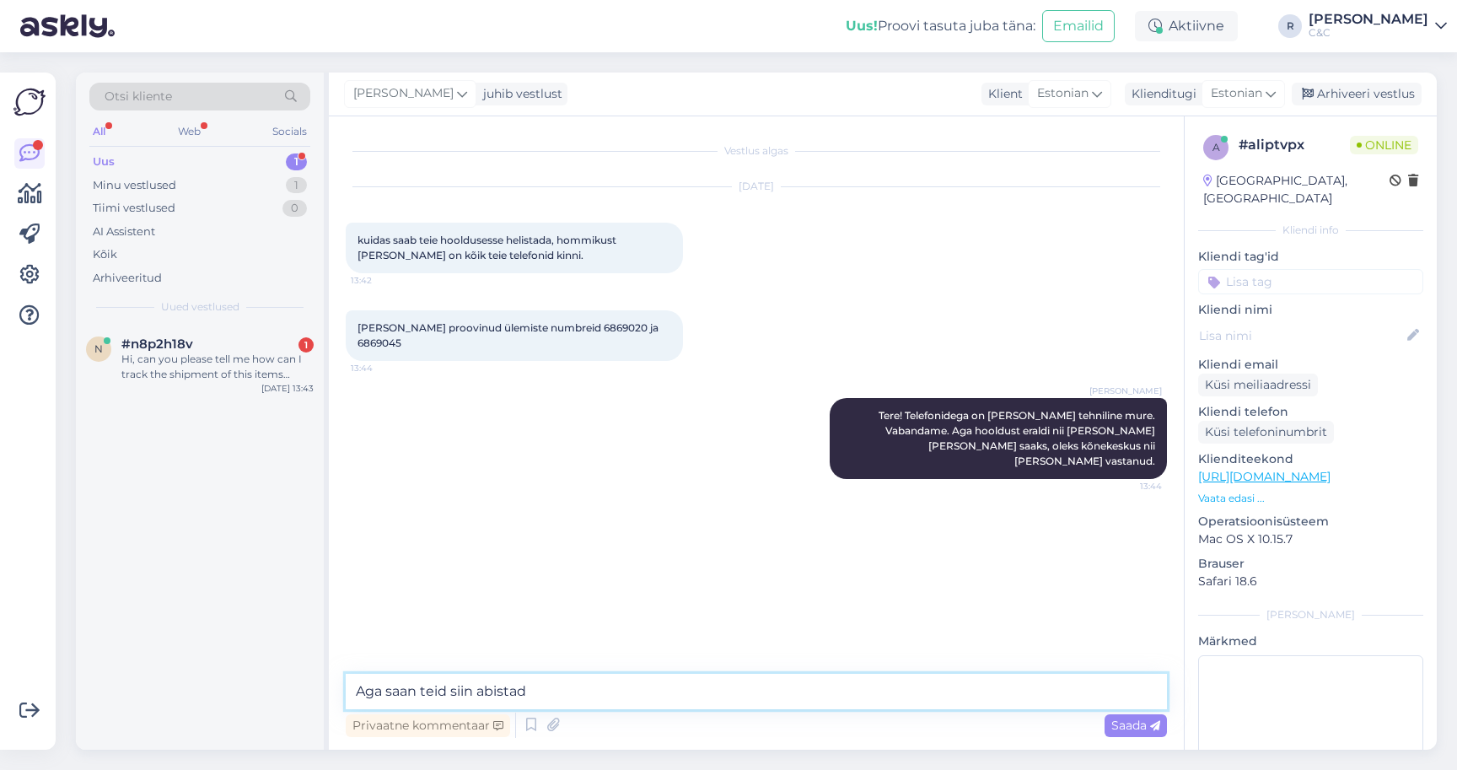
type textarea "Aga saan teid siin abistada"
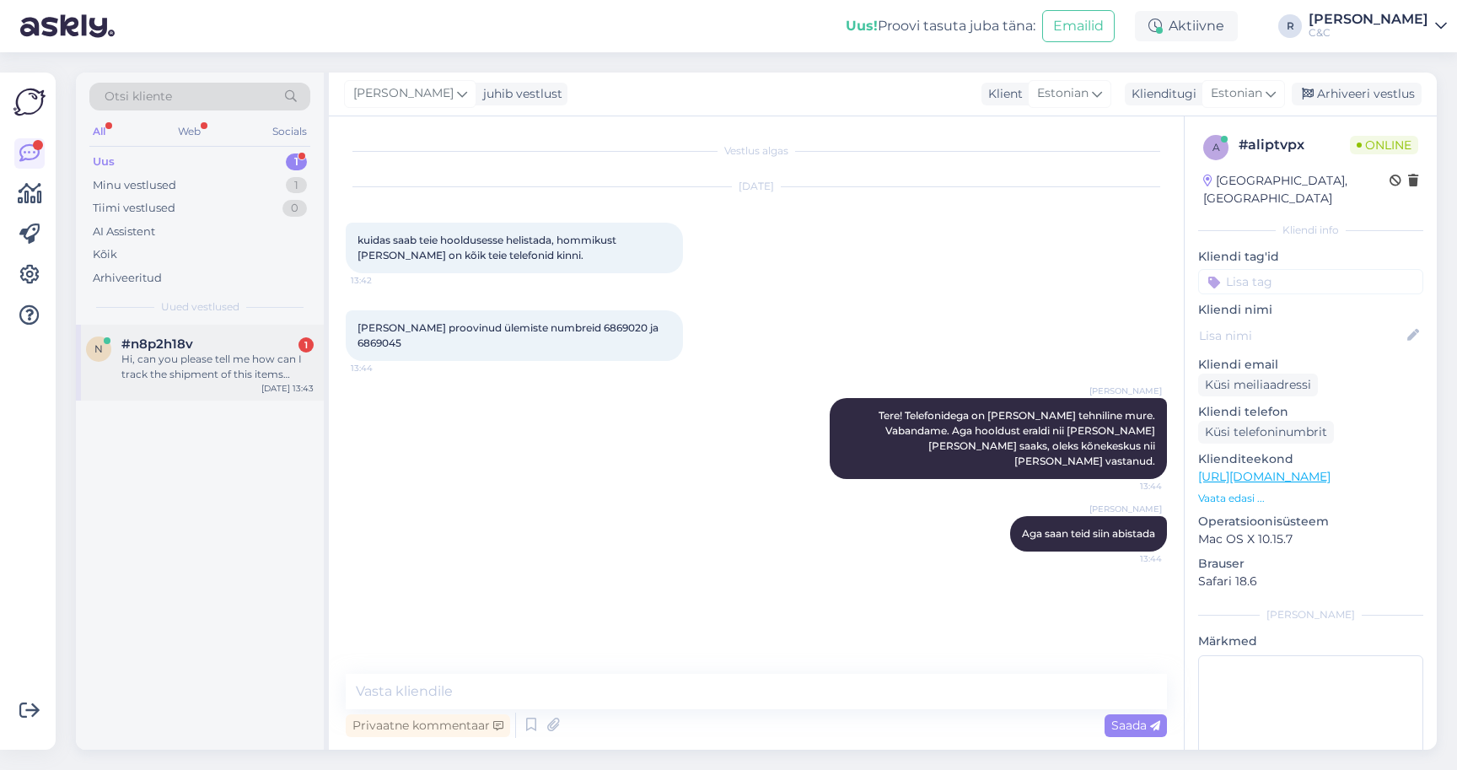
click at [263, 357] on div "Hi, can you please tell me how can I track the shipment of this items :SL7H0KVQ…" at bounding box center [217, 367] width 192 height 30
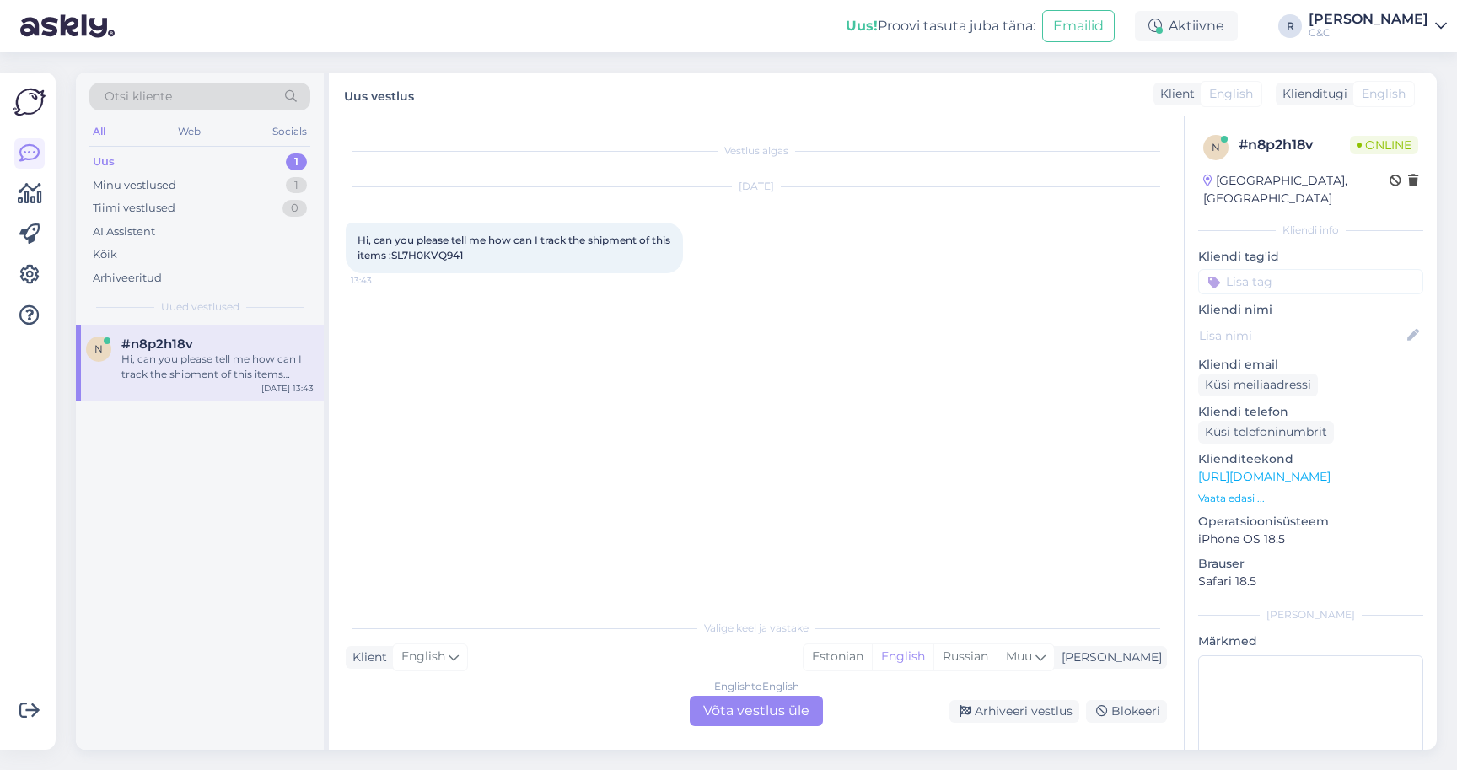
click at [732, 716] on div "English to English Võta vestlus üle" at bounding box center [756, 711] width 133 height 30
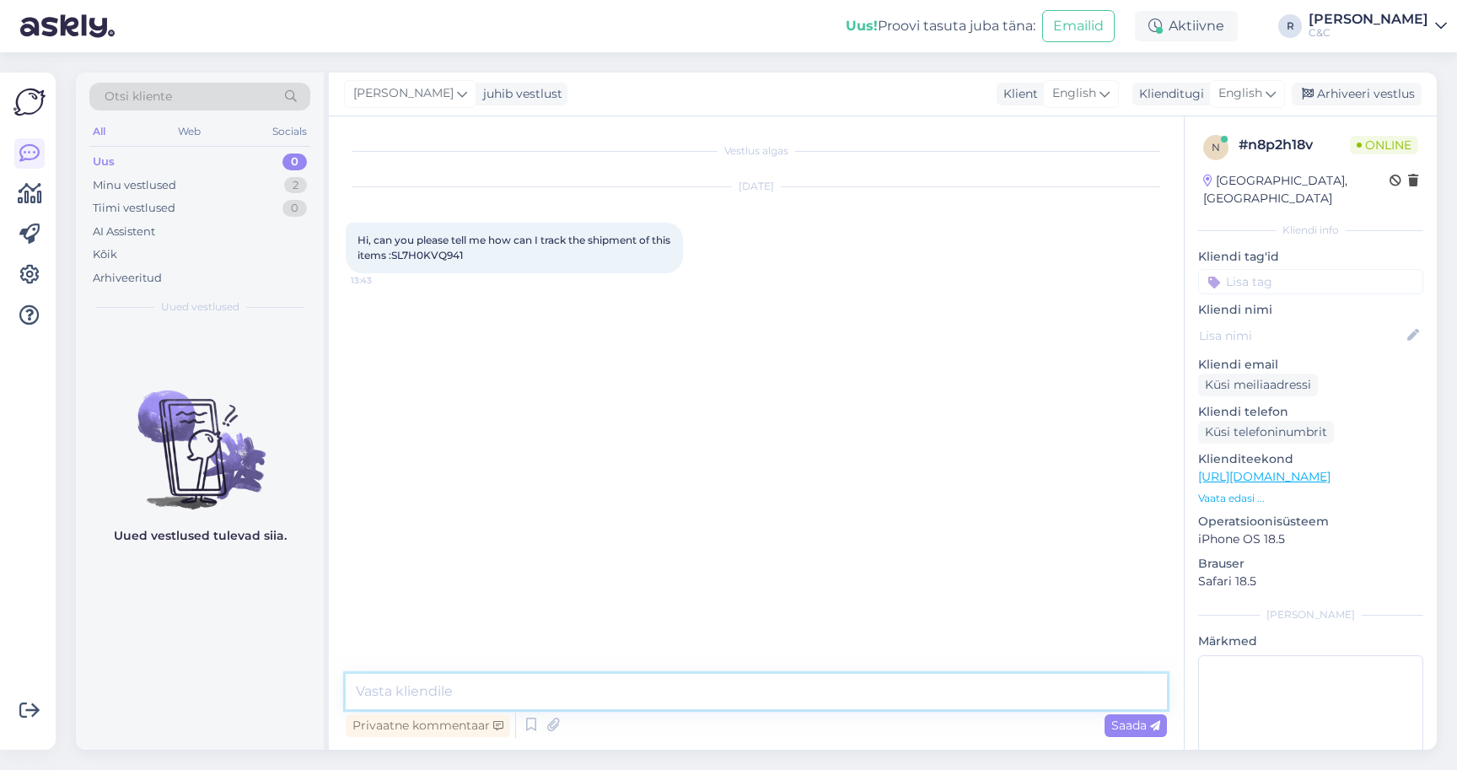
click at [662, 704] on textarea at bounding box center [756, 691] width 821 height 35
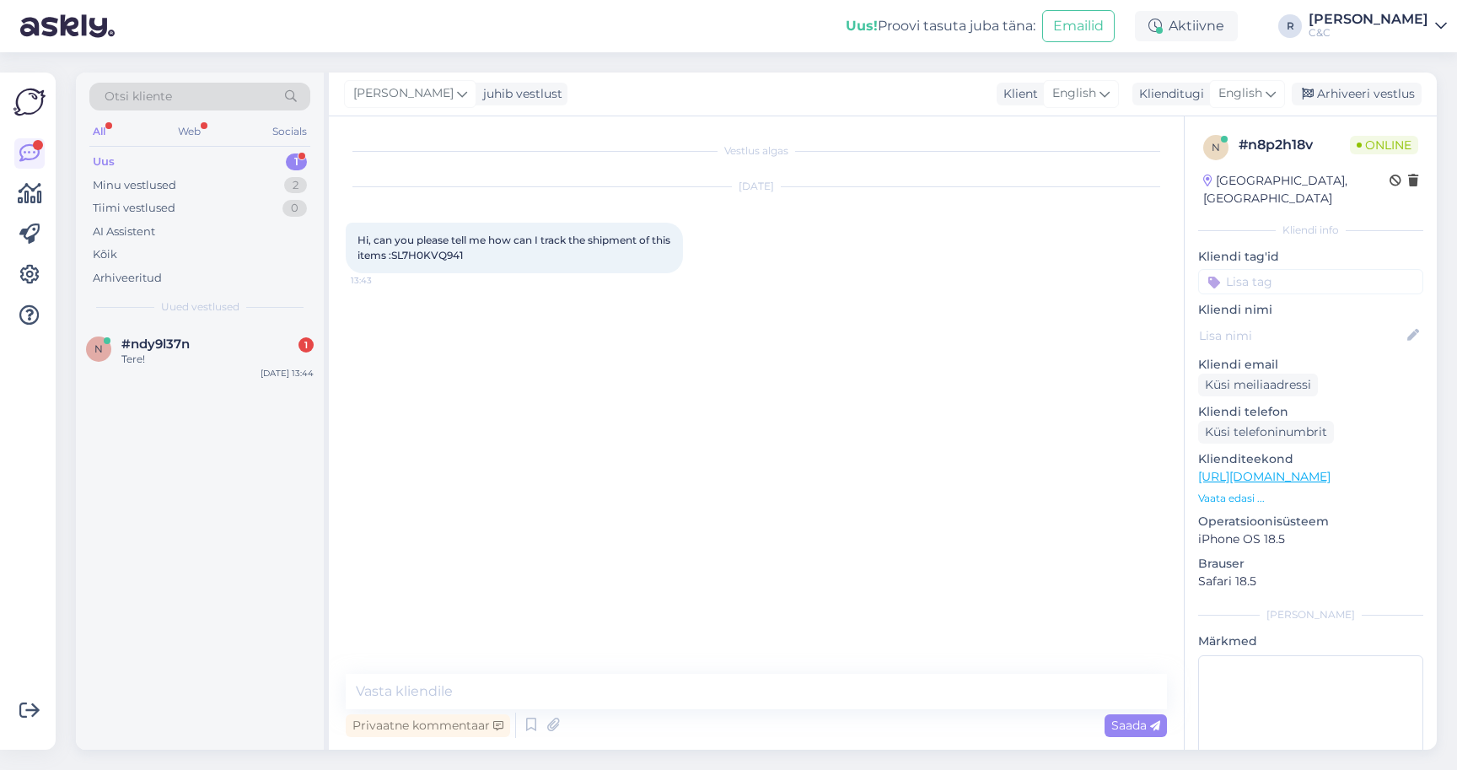
click at [462, 257] on span "Hi, can you please tell me how can I track the shipment of this items :SL7H0KVQ…" at bounding box center [514, 248] width 315 height 28
copy div "SL7H0KVQ941 13:43"
click at [273, 379] on div "n #ndy9l37n [DATE] 13:44" at bounding box center [200, 355] width 248 height 61
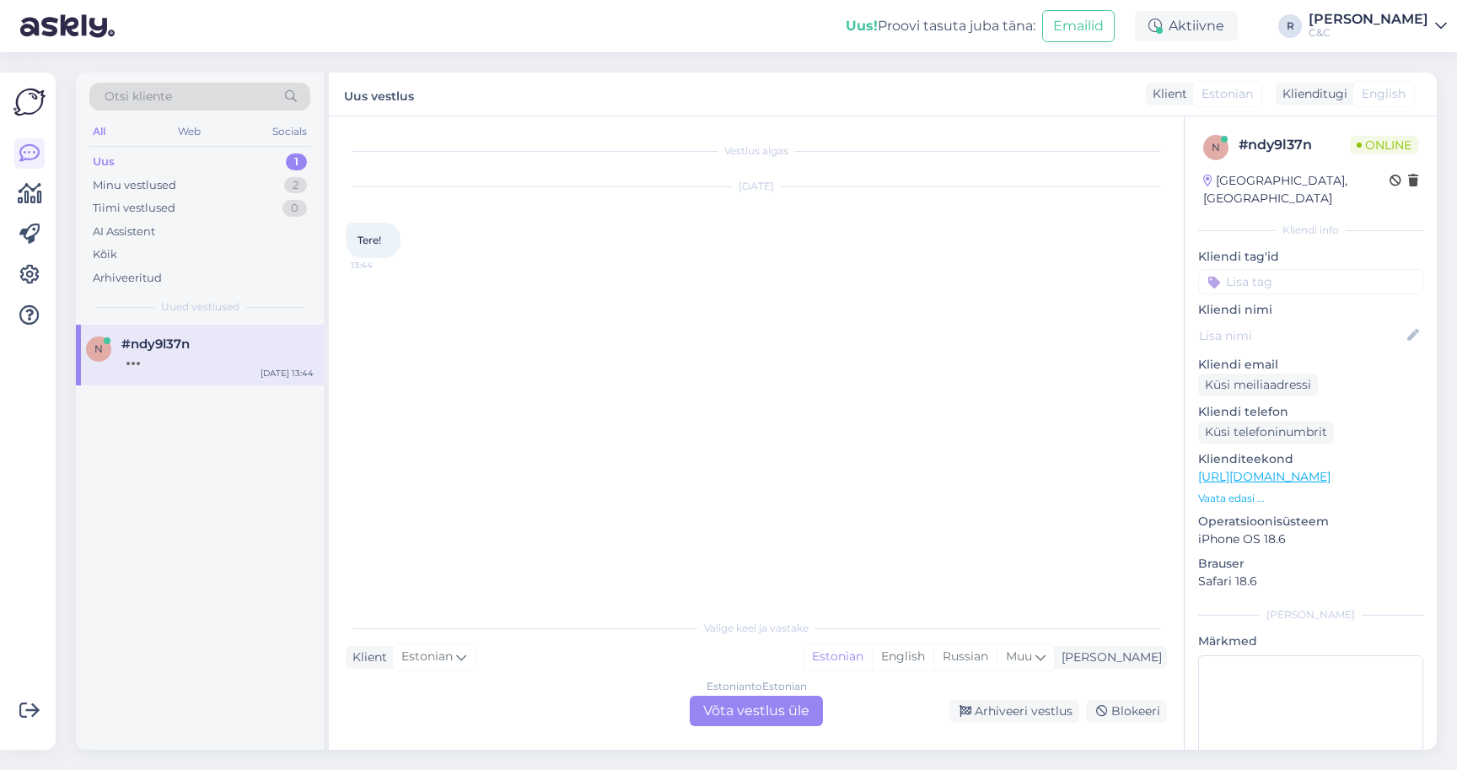
click at [757, 707] on div "Estonian to Estonian Võta vestlus üle" at bounding box center [756, 711] width 133 height 30
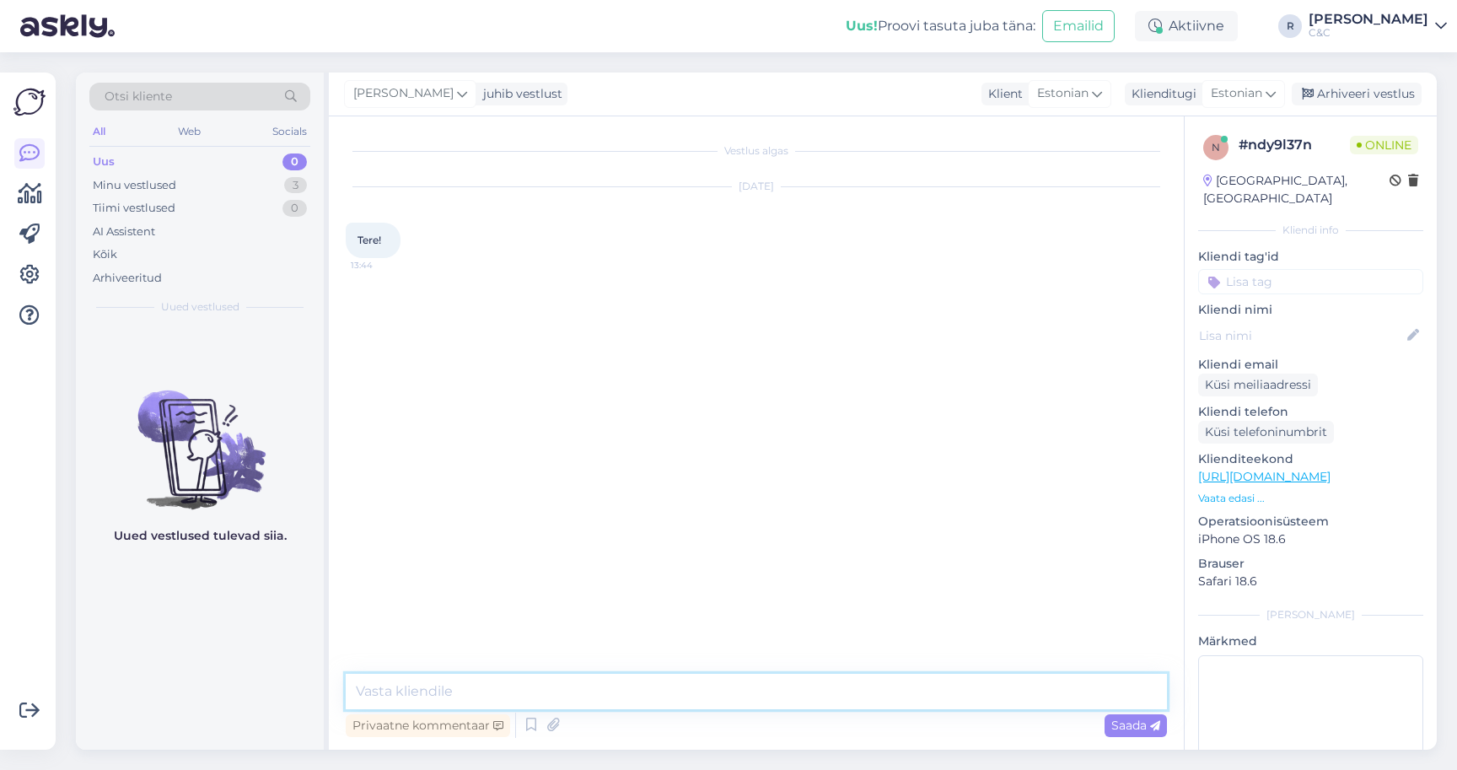
click at [689, 680] on textarea at bounding box center [756, 691] width 821 height 35
type textarea "Tere! Kuidas saan abiks olla?"
click at [266, 185] on div "Minu vestlused 3" at bounding box center [199, 186] width 221 height 24
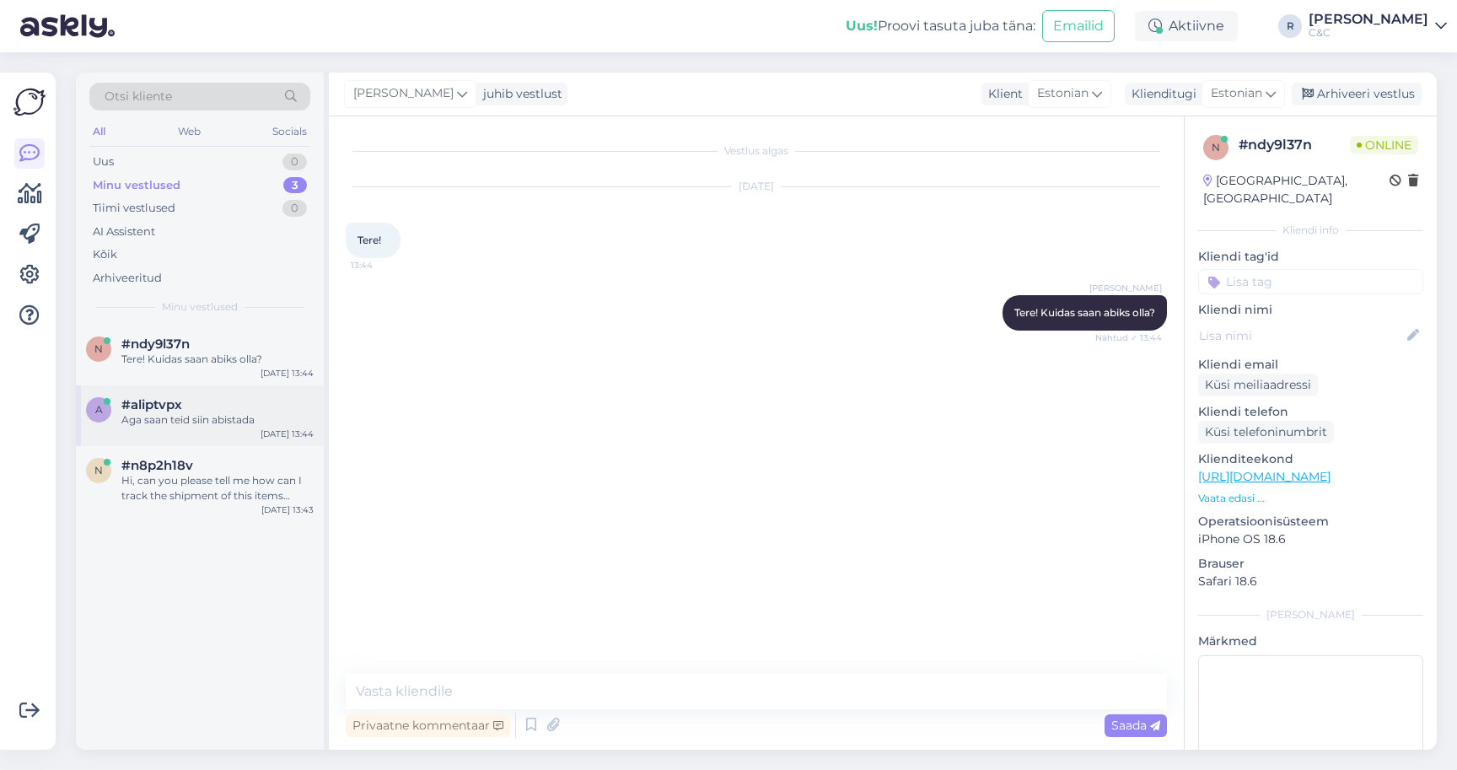
click at [222, 417] on div "Aga saan teid siin abistada" at bounding box center [217, 419] width 192 height 15
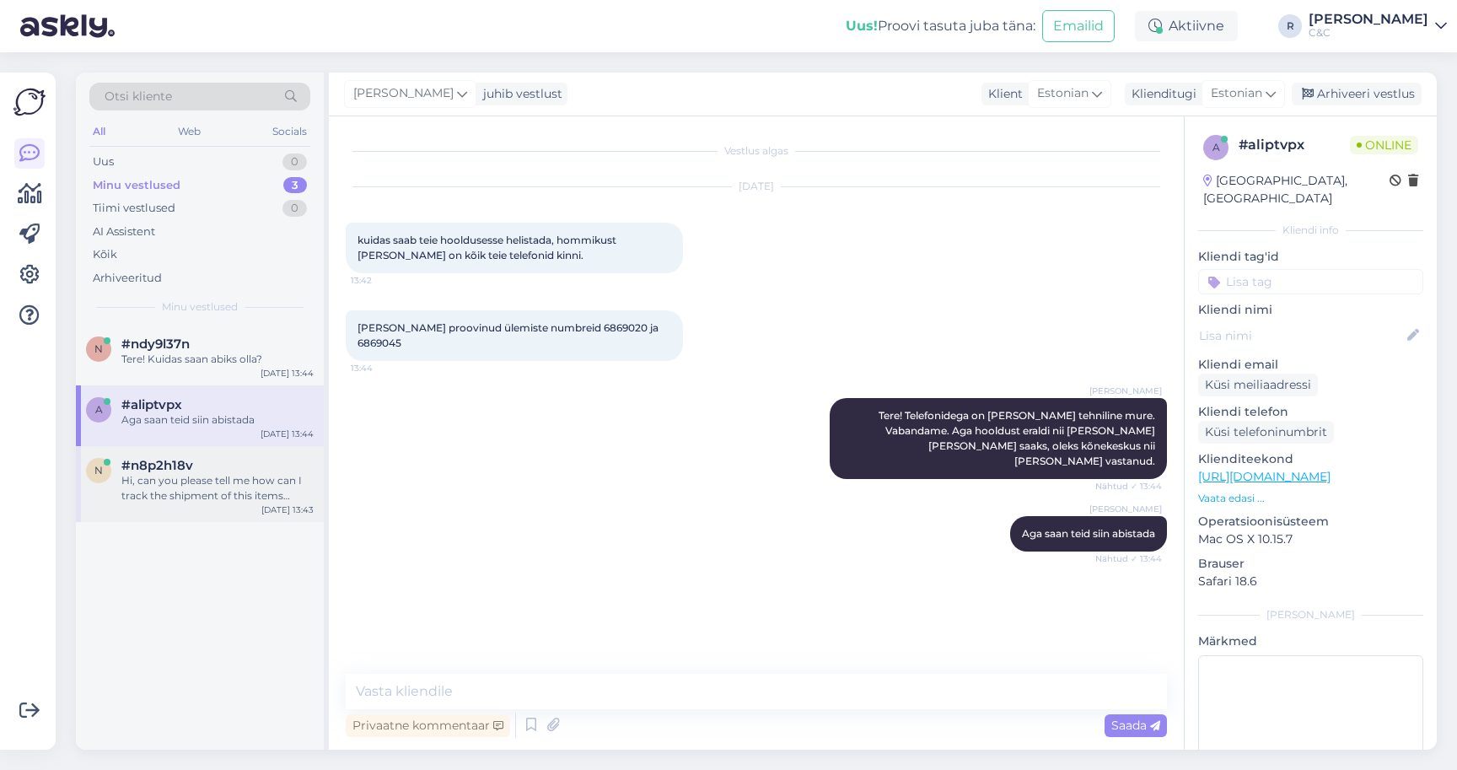
click at [208, 486] on div "Hi, can you please tell me how can I track the shipment of this items :SL7H0KVQ…" at bounding box center [217, 488] width 192 height 30
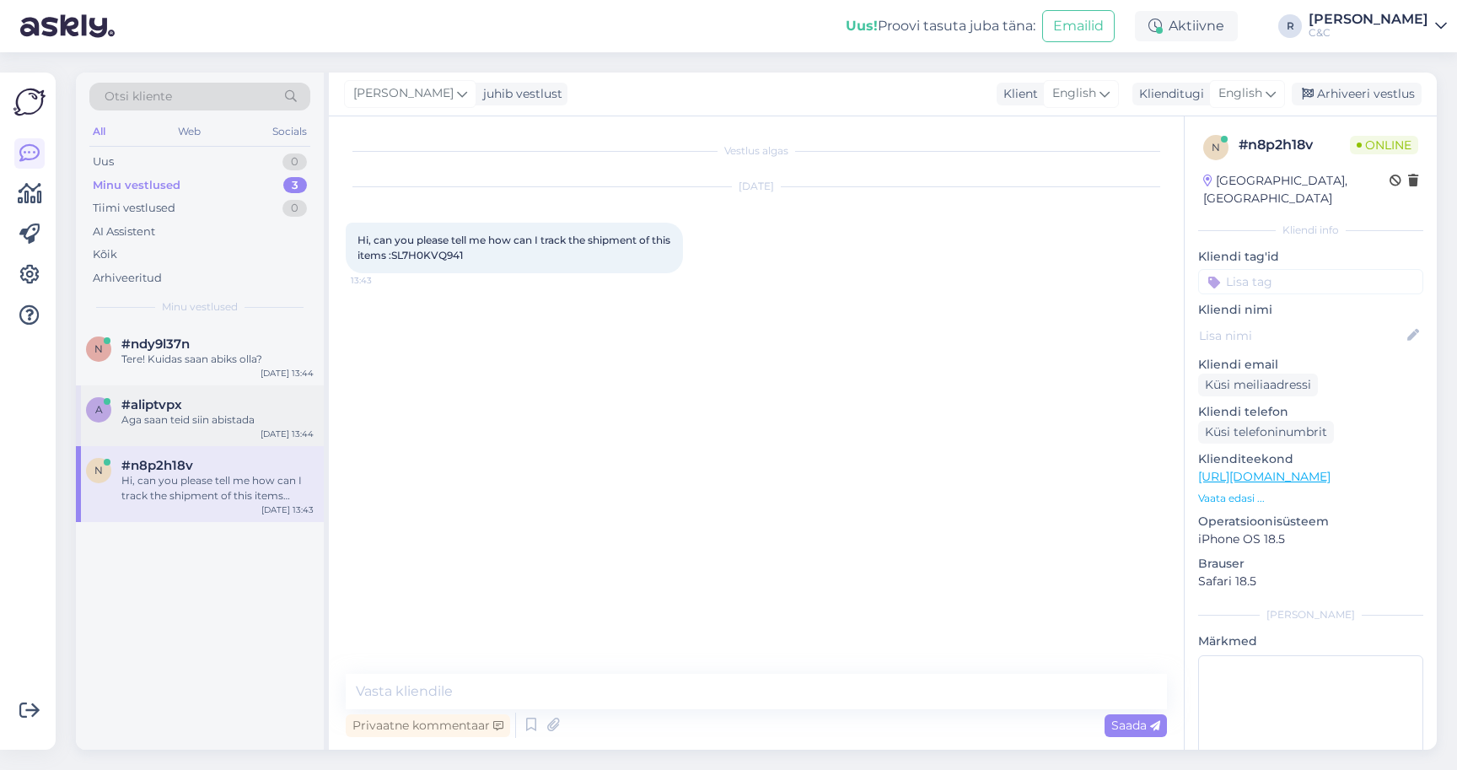
click at [226, 412] on div "Aga saan teid siin abistada" at bounding box center [217, 419] width 192 height 15
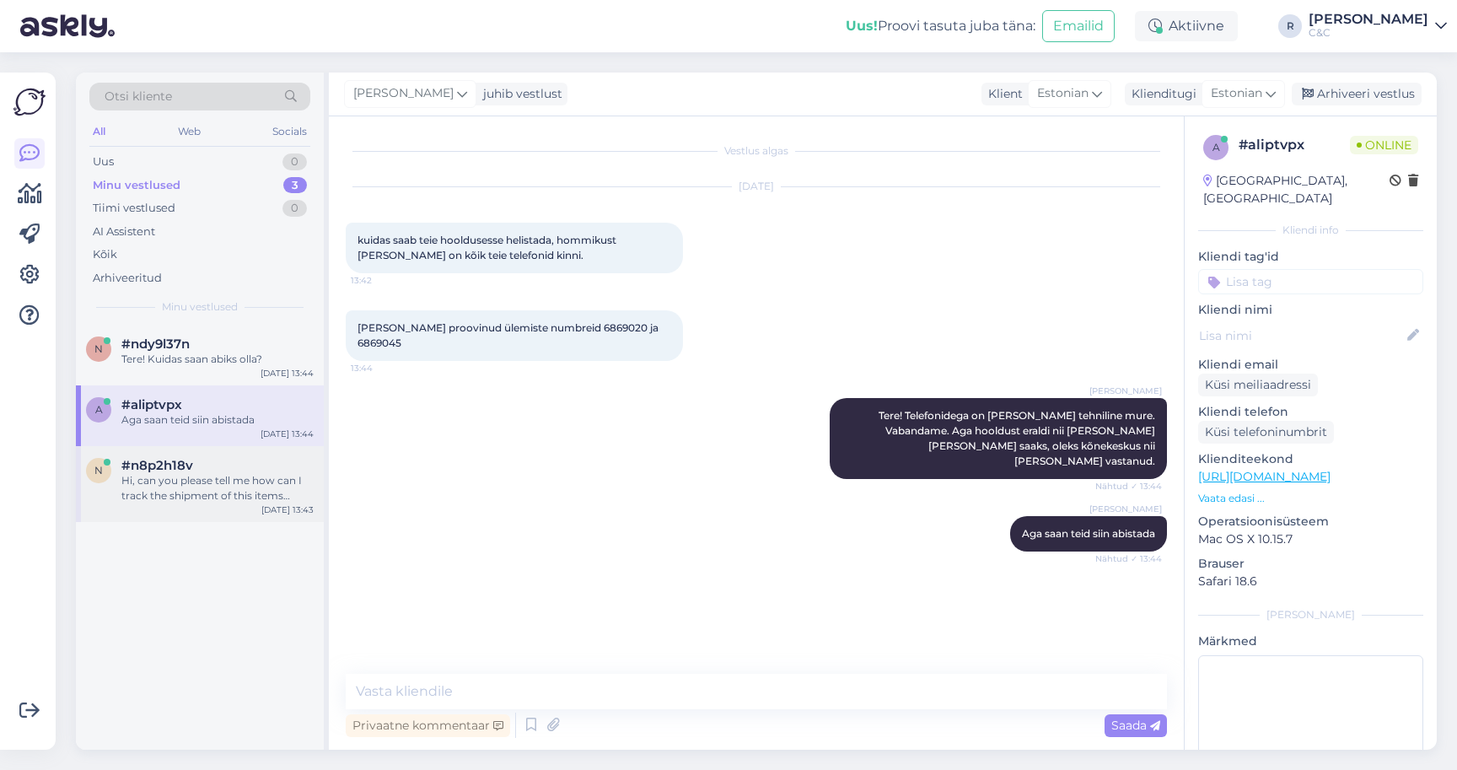
click at [226, 478] on div "Hi, can you please tell me how can I track the shipment of this items :SL7H0KVQ…" at bounding box center [217, 488] width 192 height 30
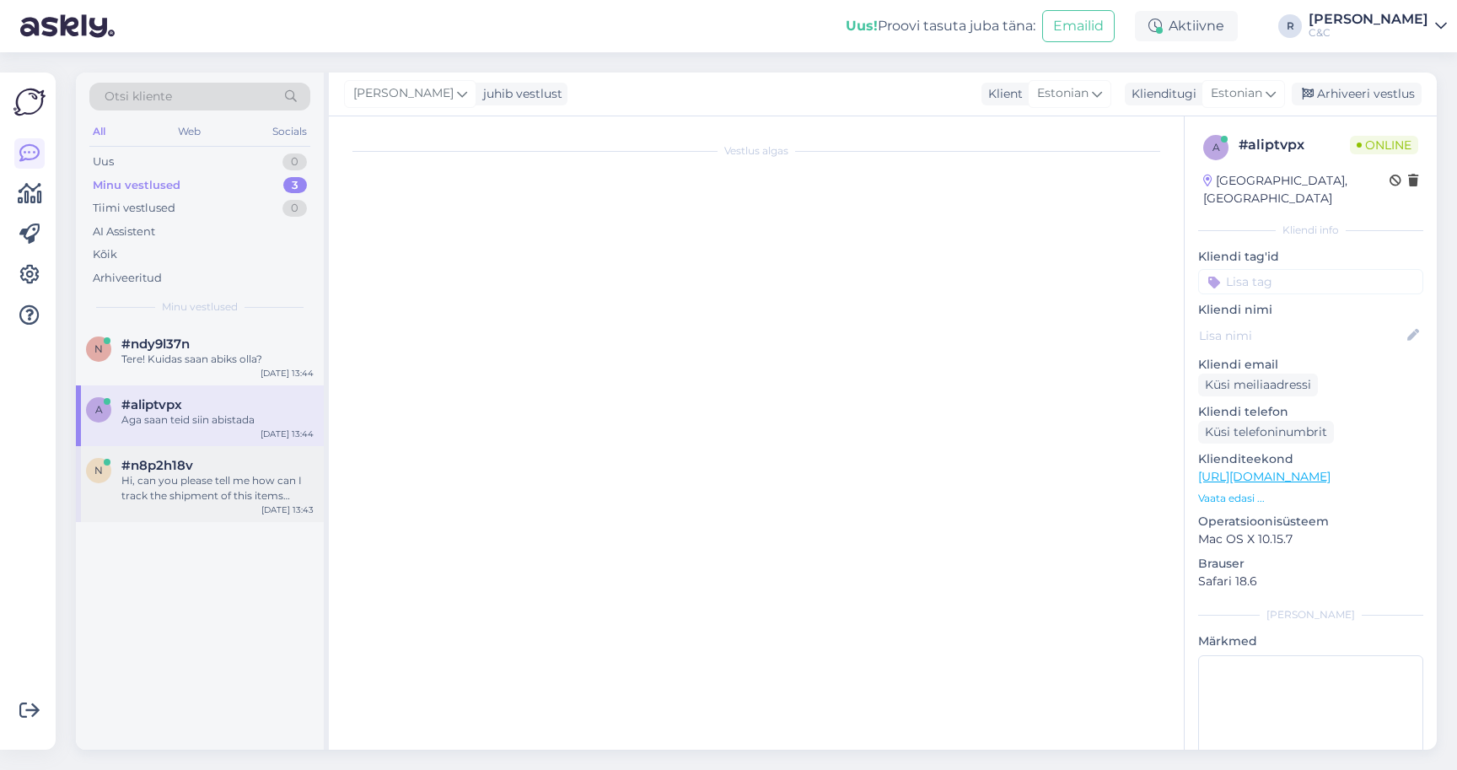
click at [260, 468] on div "#n8p2h18v" at bounding box center [217, 465] width 192 height 15
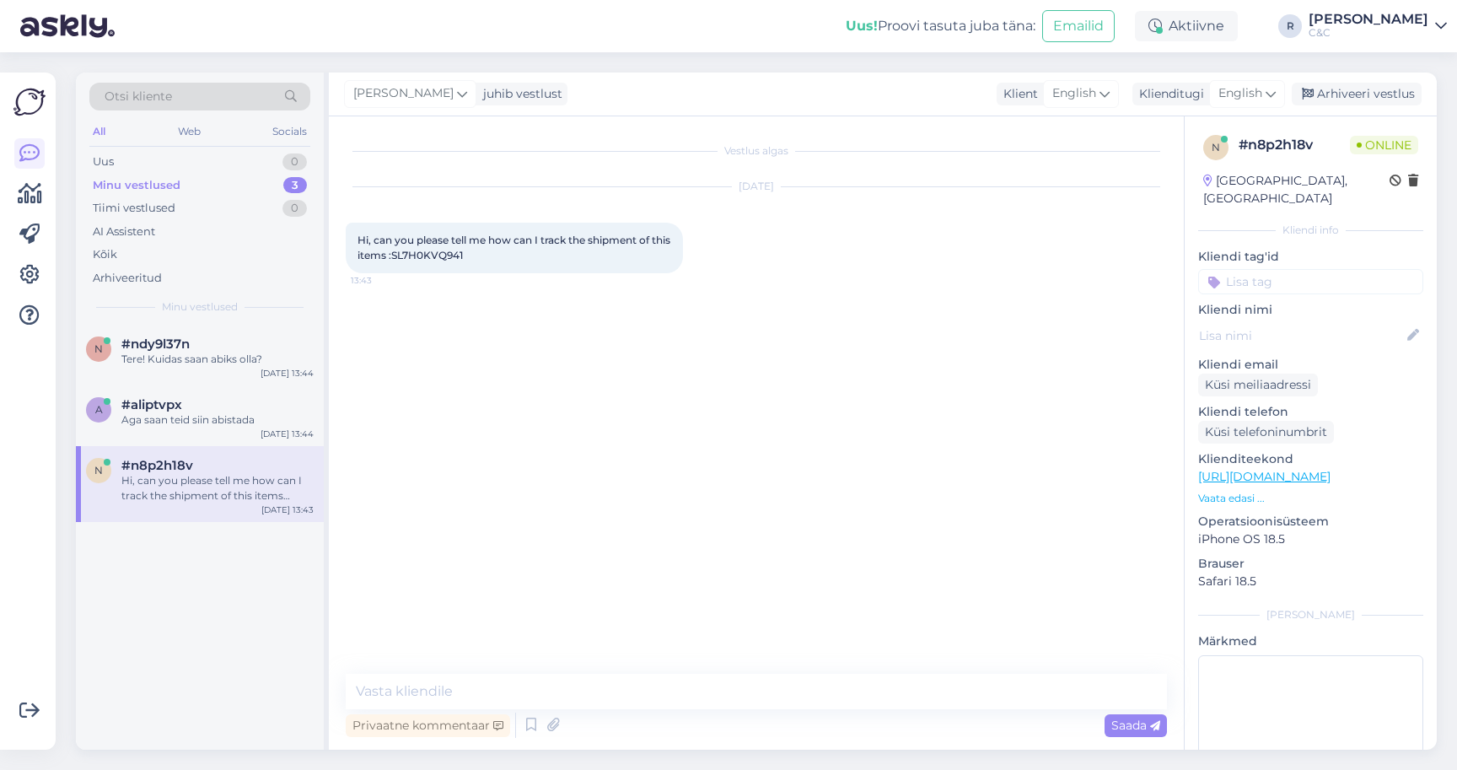
click at [441, 258] on span "Hi, can you please tell me how can I track the shipment of this items :SL7H0KVQ…" at bounding box center [514, 248] width 315 height 28
copy div "SL7H0KVQ941 13:43"
click at [499, 697] on textarea at bounding box center [756, 691] width 821 height 35
type textarea "Hello!"
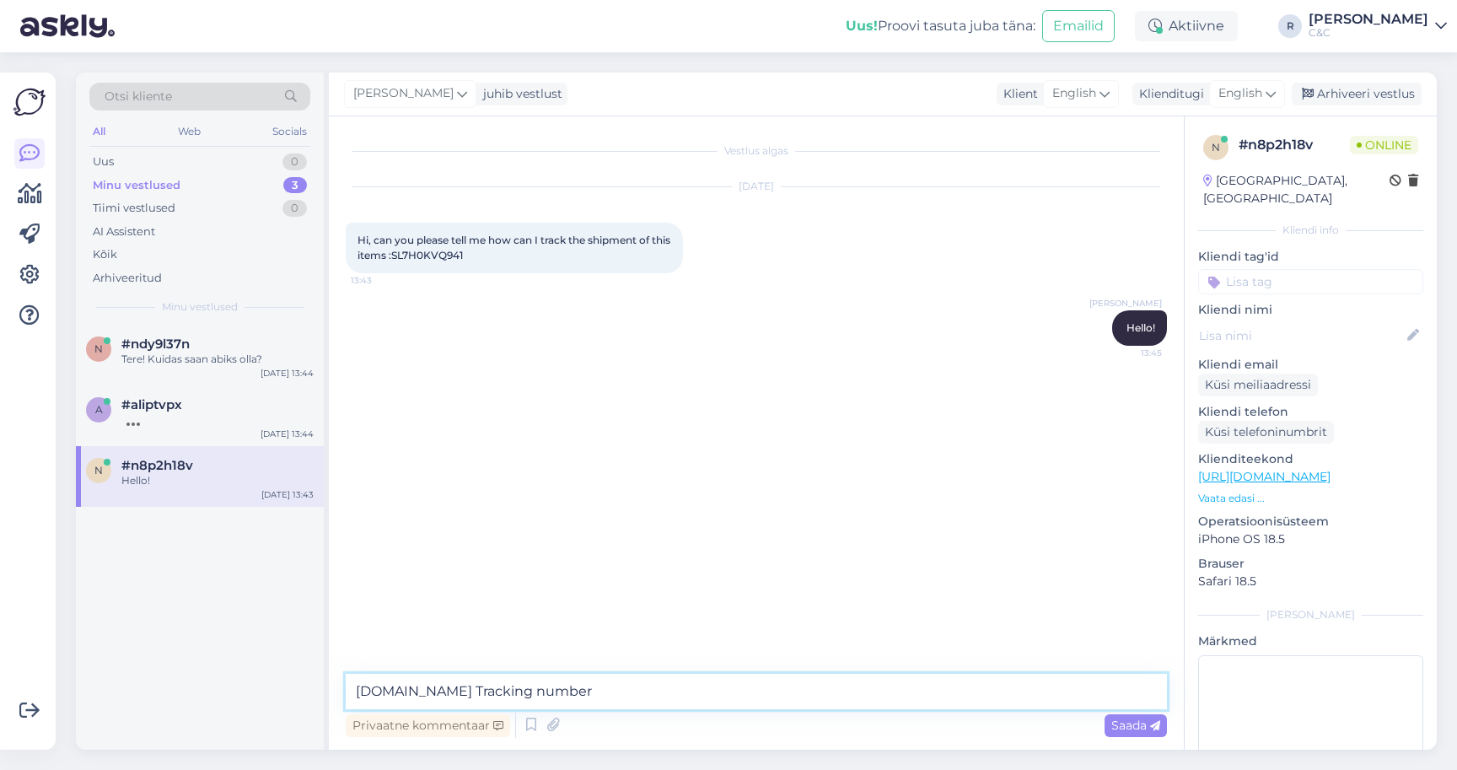
paste textarea "00364300487162010373"
type textarea "[DOMAIN_NAME] Tracking number 00364300487162010373"
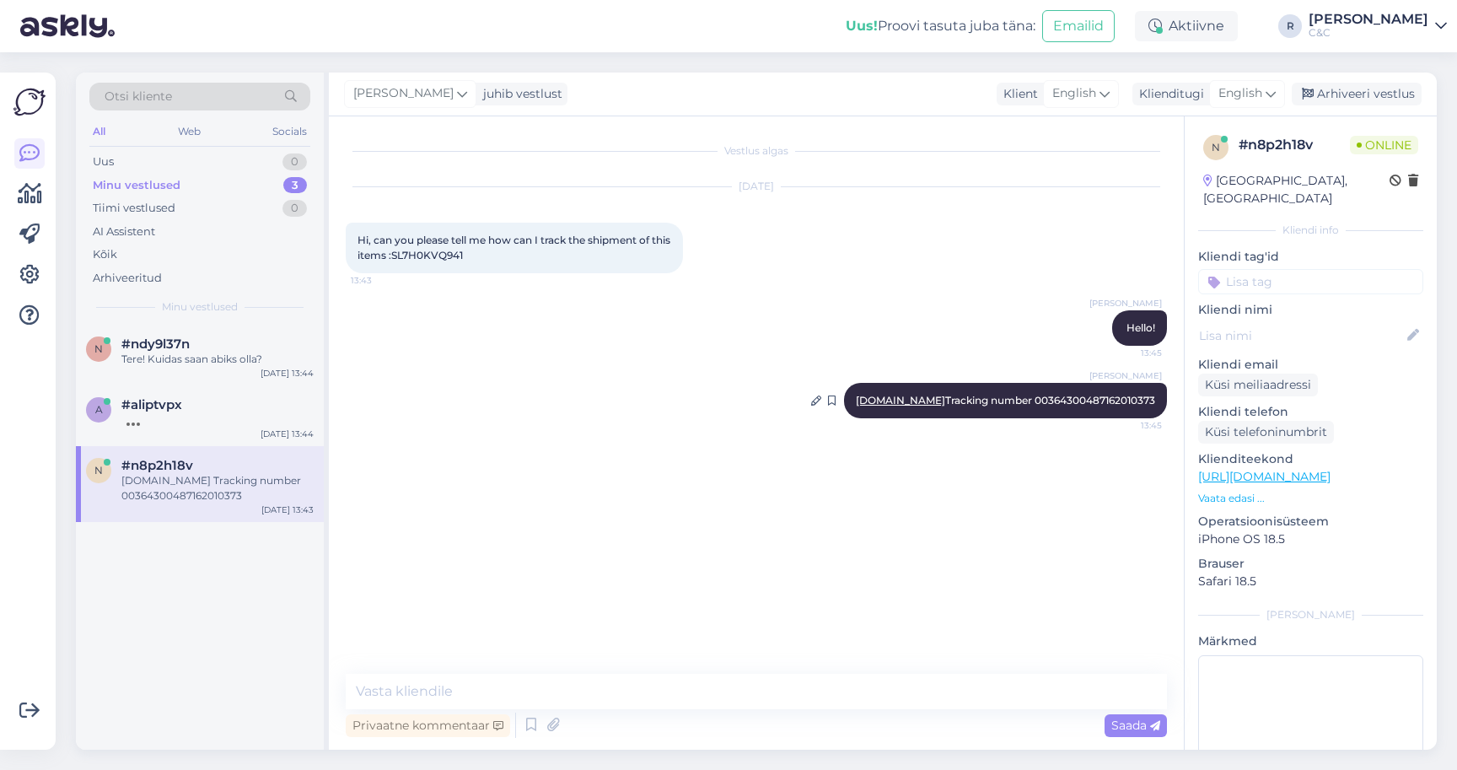
click at [884, 402] on link "[DOMAIN_NAME]" at bounding box center [900, 400] width 89 height 13
click at [237, 362] on div "Tere! Kuidas saan abiks olla?" at bounding box center [217, 359] width 192 height 15
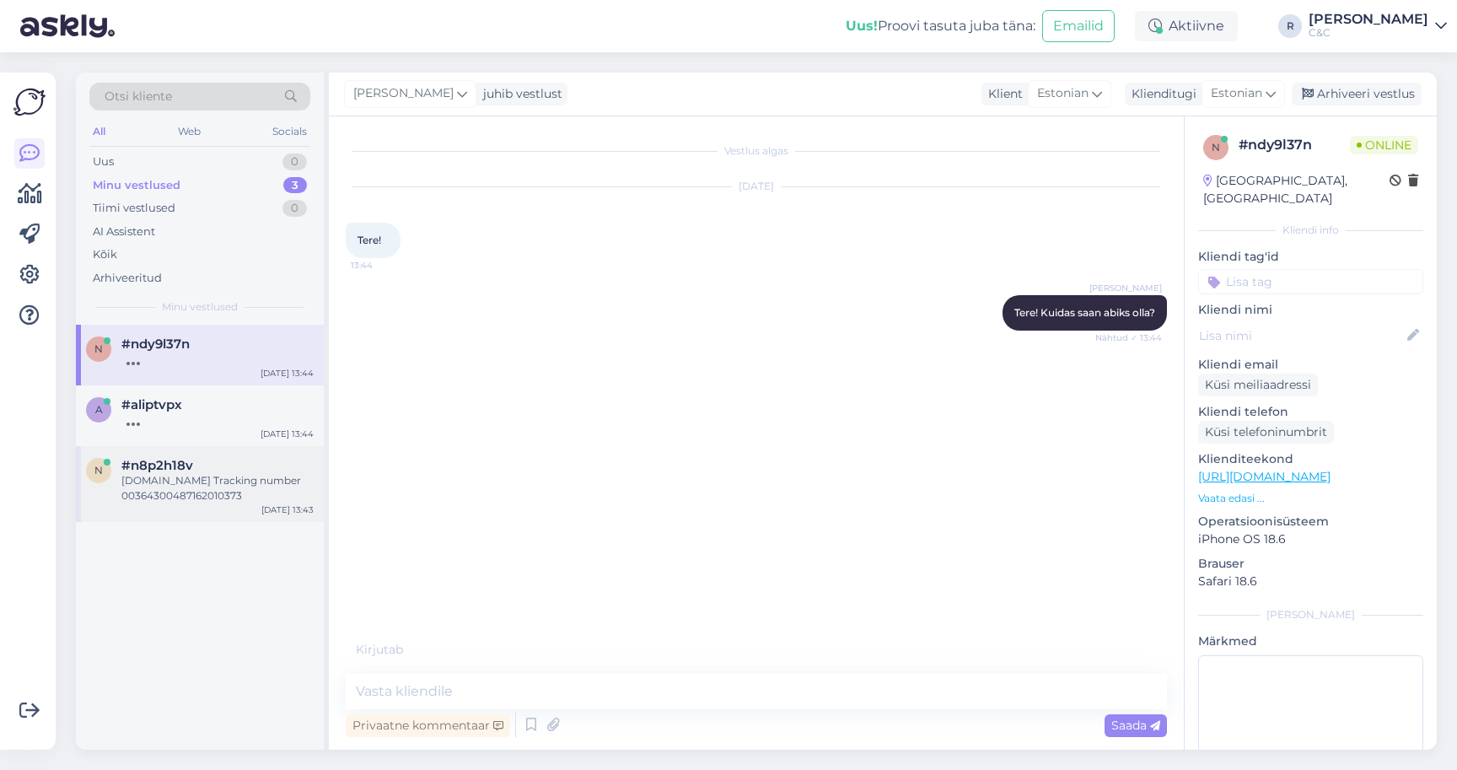
click at [231, 470] on div "#n8p2h18v" at bounding box center [217, 465] width 192 height 15
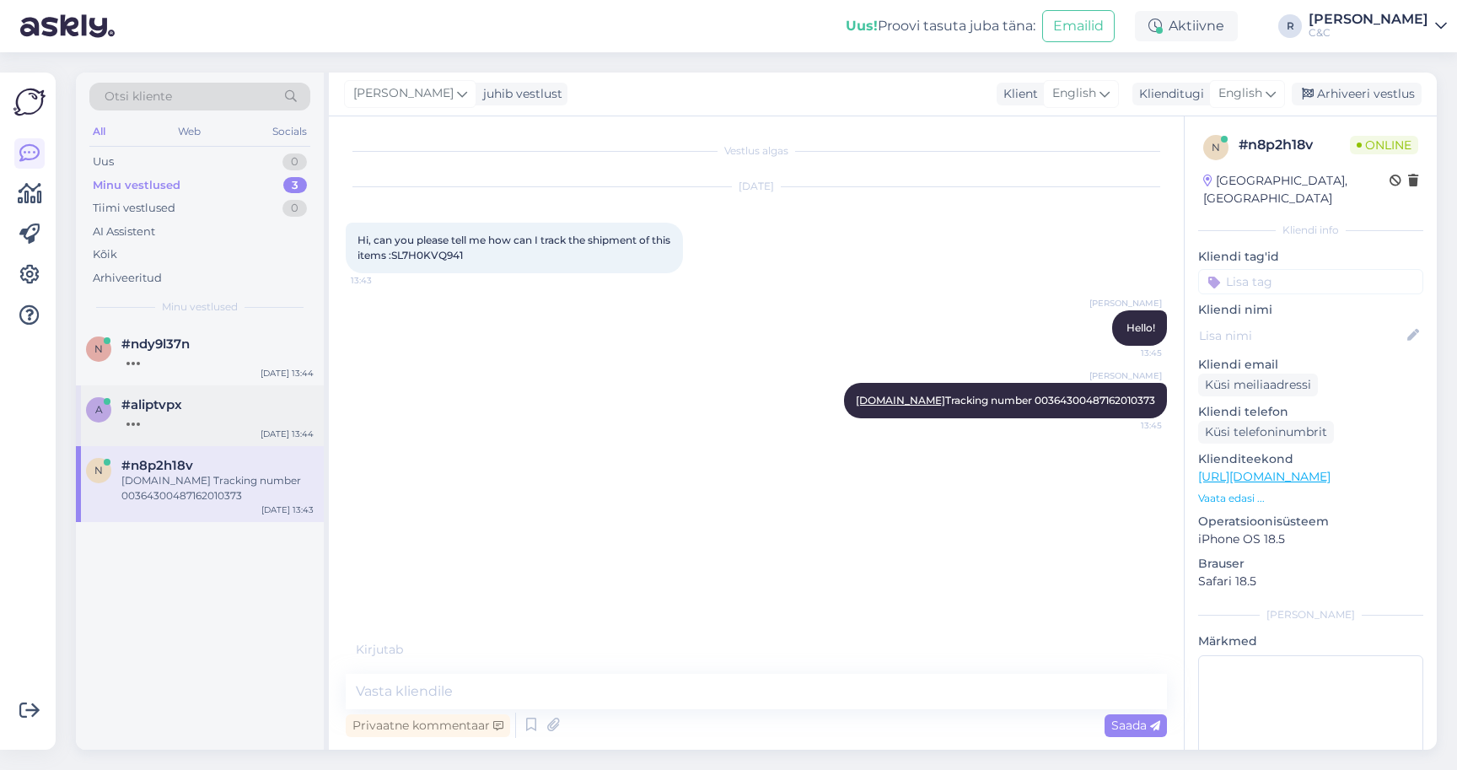
click at [255, 416] on div at bounding box center [217, 419] width 192 height 15
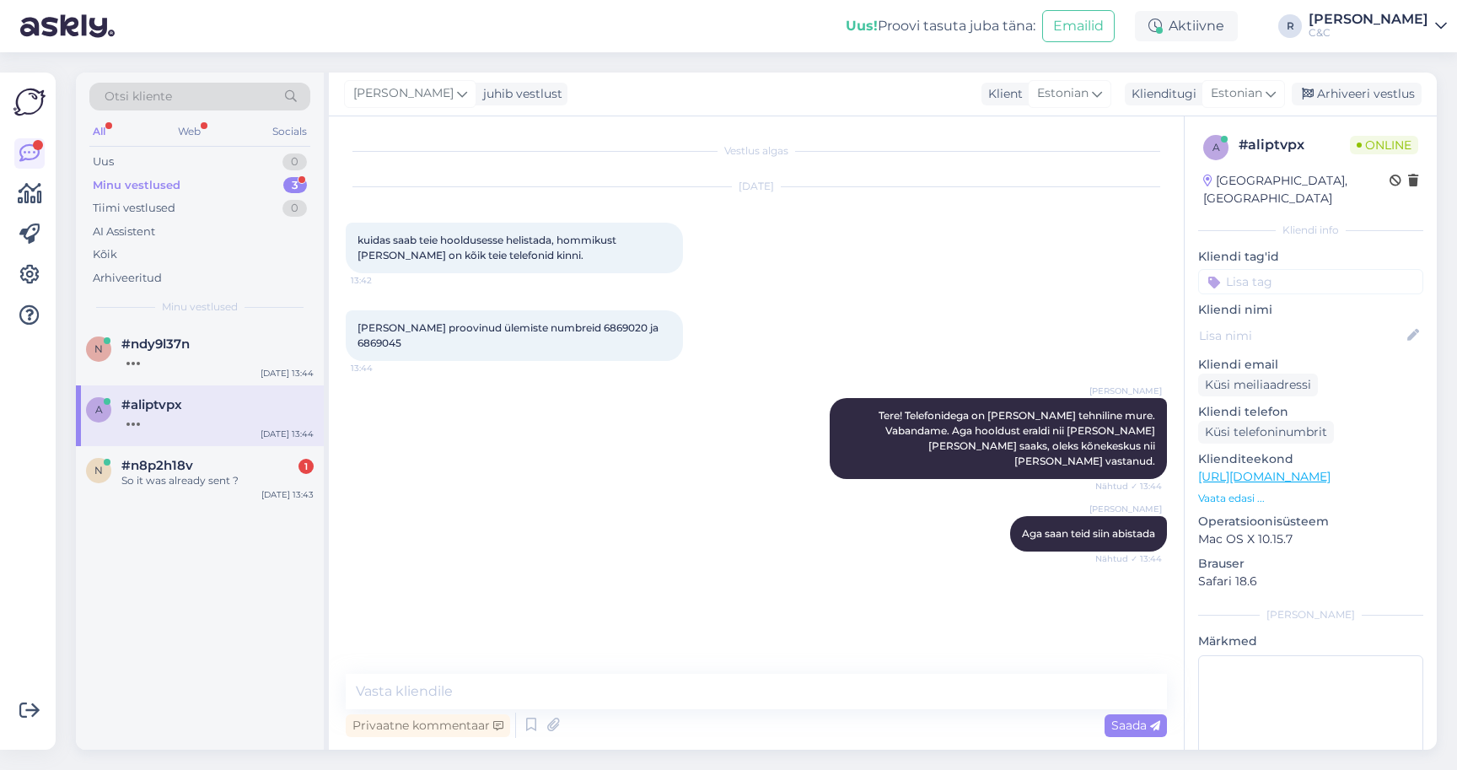
click at [282, 441] on div "a #aliptvpx [DATE] 13:44" at bounding box center [200, 415] width 248 height 61
click at [266, 465] on div "#n8p2h18v 1" at bounding box center [217, 465] width 192 height 15
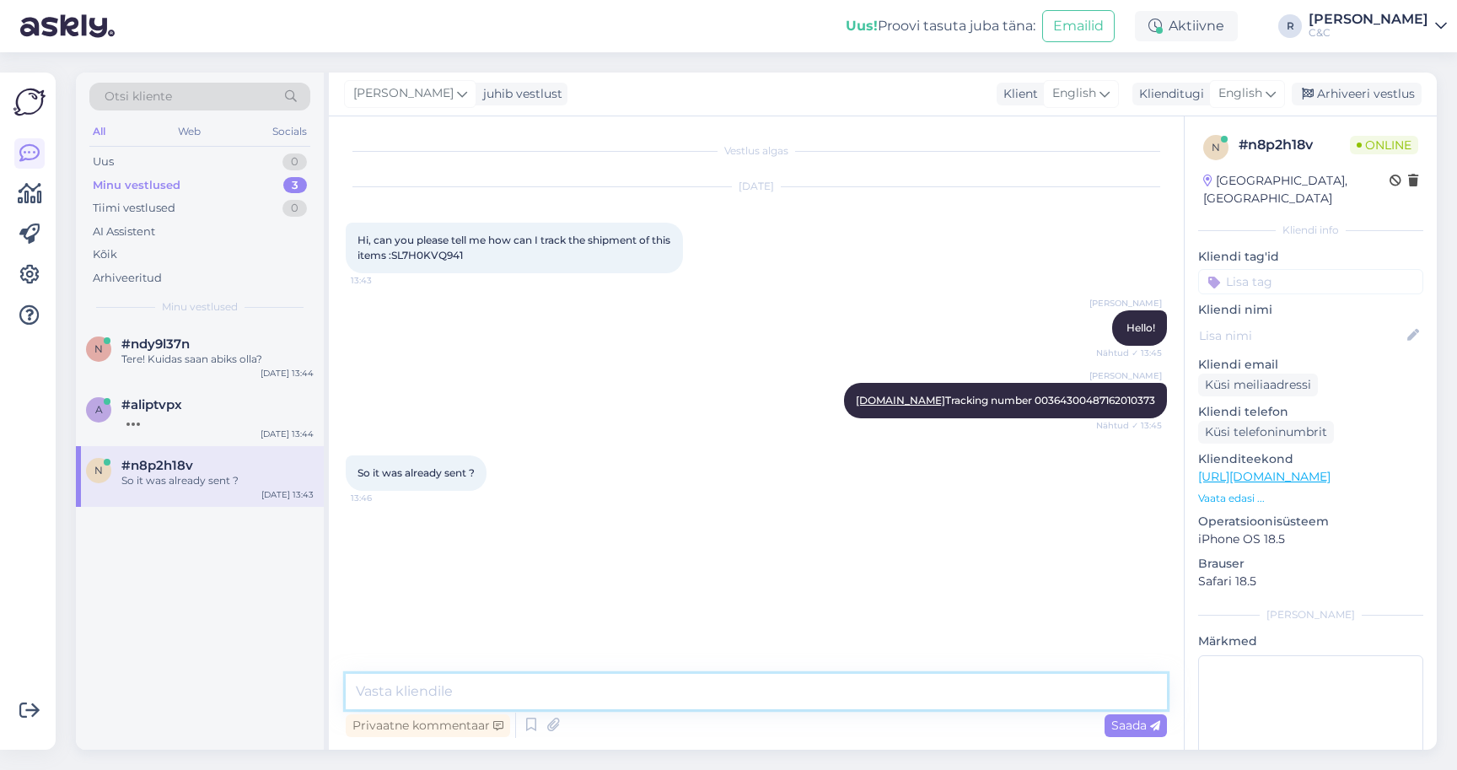
click at [455, 681] on textarea at bounding box center [756, 691] width 821 height 35
click at [455, 681] on textarea "Yup!" at bounding box center [756, 691] width 821 height 35
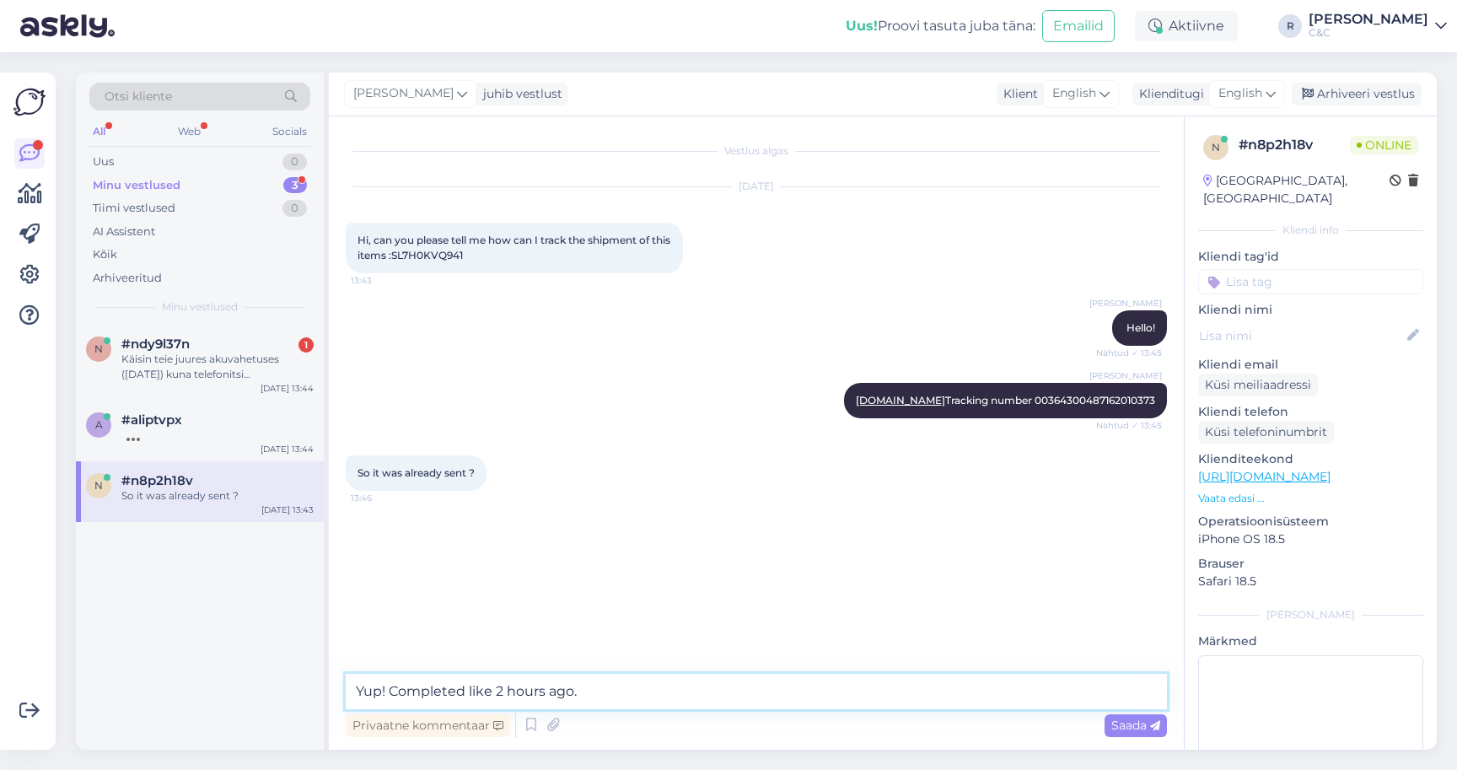
type textarea "Yup! Completed like 2 hours ago."
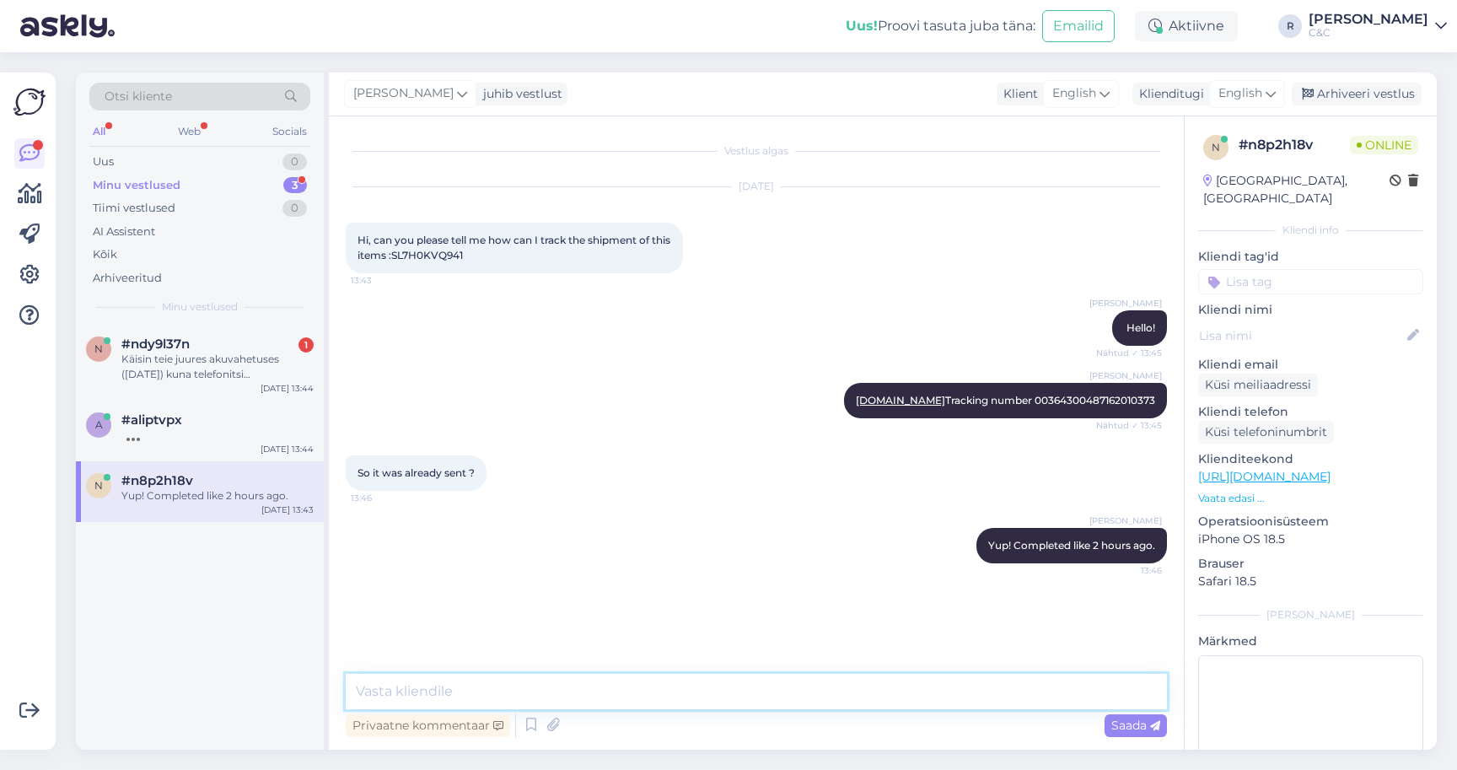
type textarea "K"
click at [199, 366] on div "Käisin teie juures akuvahetuses ([DATE]) kuna telefonitsi [PERSON_NAME] keegi v…" at bounding box center [217, 367] width 192 height 30
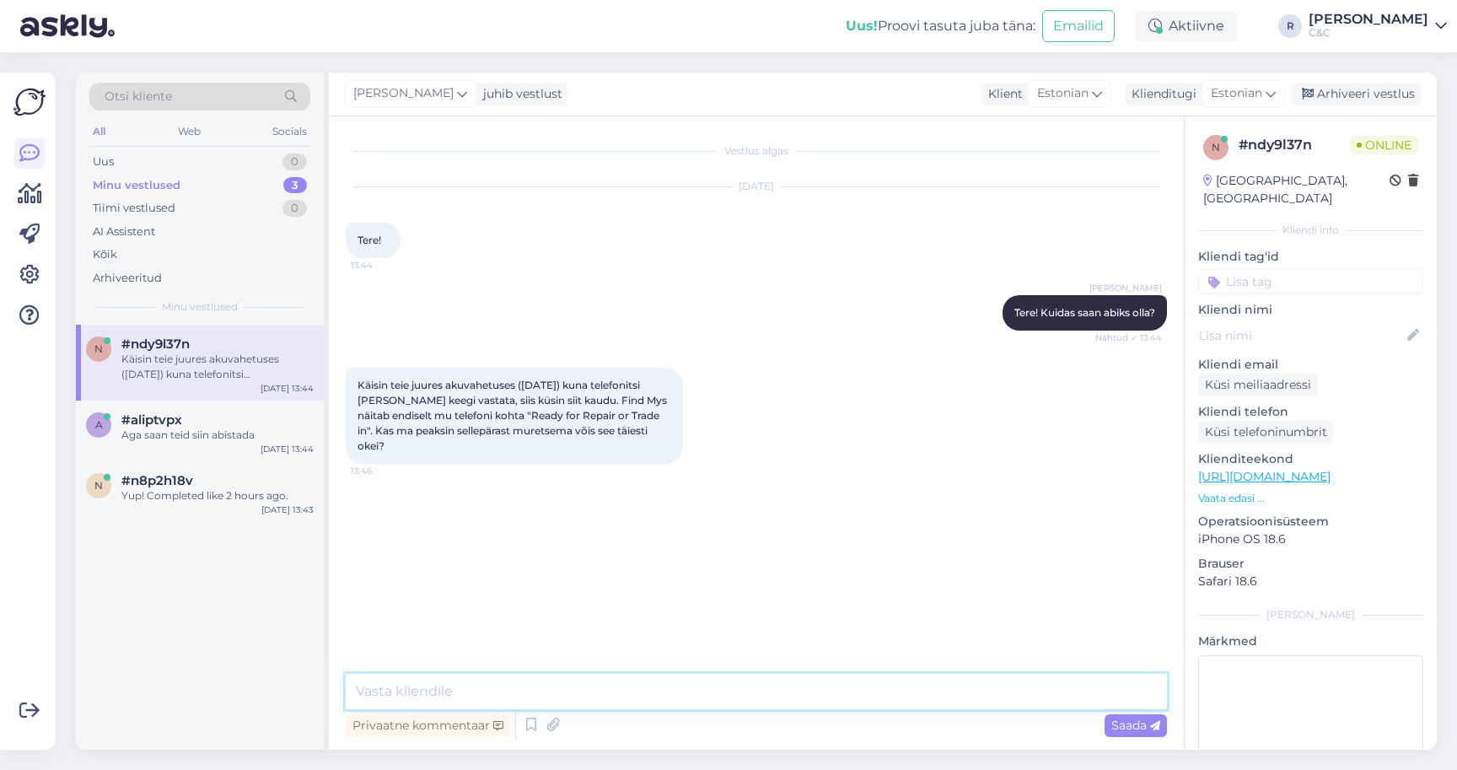
click at [491, 690] on textarea at bounding box center [756, 691] width 821 height 35
click at [641, 416] on span "Käisin teie juures akuvahetuses ([DATE]) kuna telefonitsi [PERSON_NAME] keegi v…" at bounding box center [513, 415] width 312 height 73
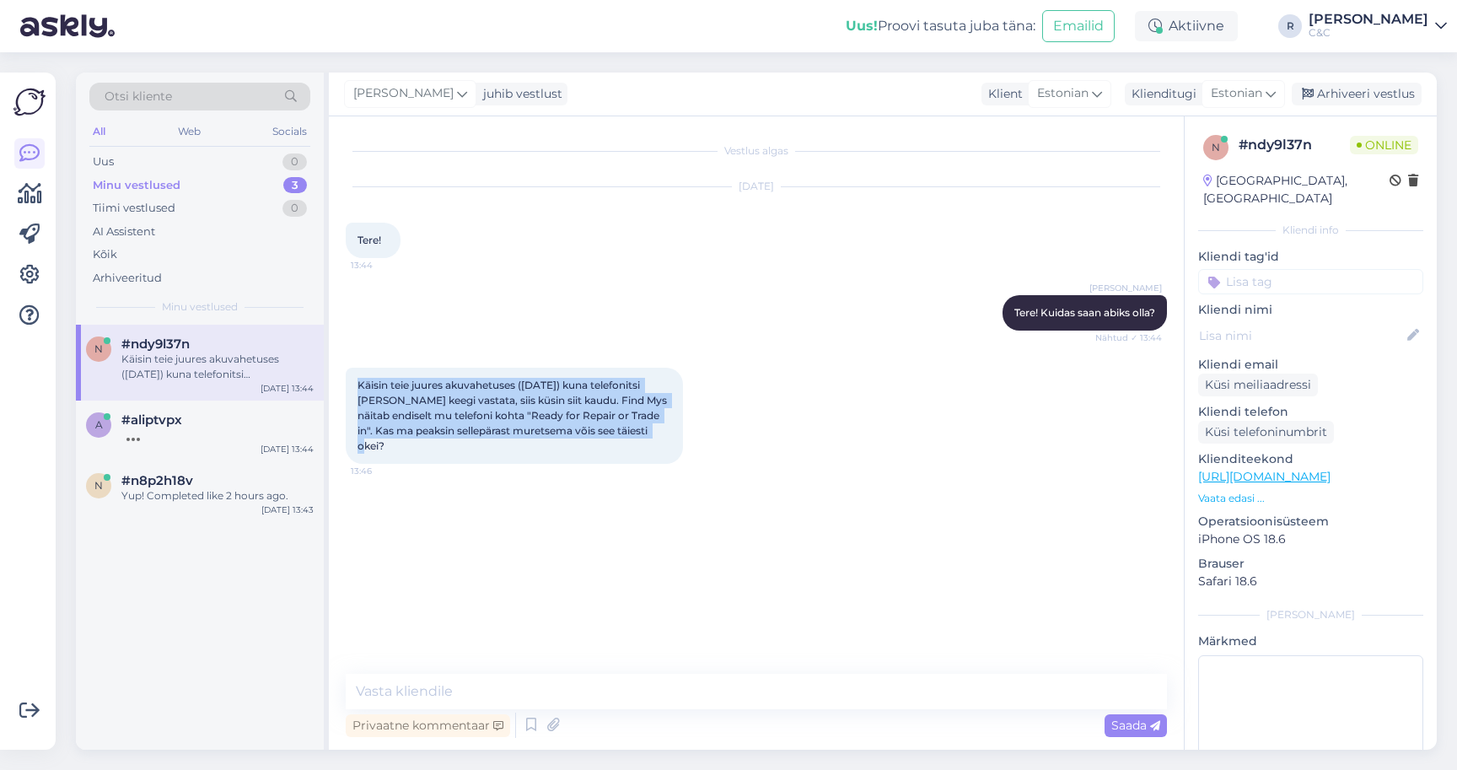
drag, startPoint x: 649, startPoint y: 439, endPoint x: 347, endPoint y: 384, distance: 307.6
click at [347, 384] on div "Käisin teie juures akuvahetuses ([DATE]) kuna telefonitsi [PERSON_NAME] keegi v…" at bounding box center [514, 416] width 337 height 96
copy span "Käisin teie juures akuvahetuses ([DATE]) kuna telefonitsi [PERSON_NAME] keegi v…"
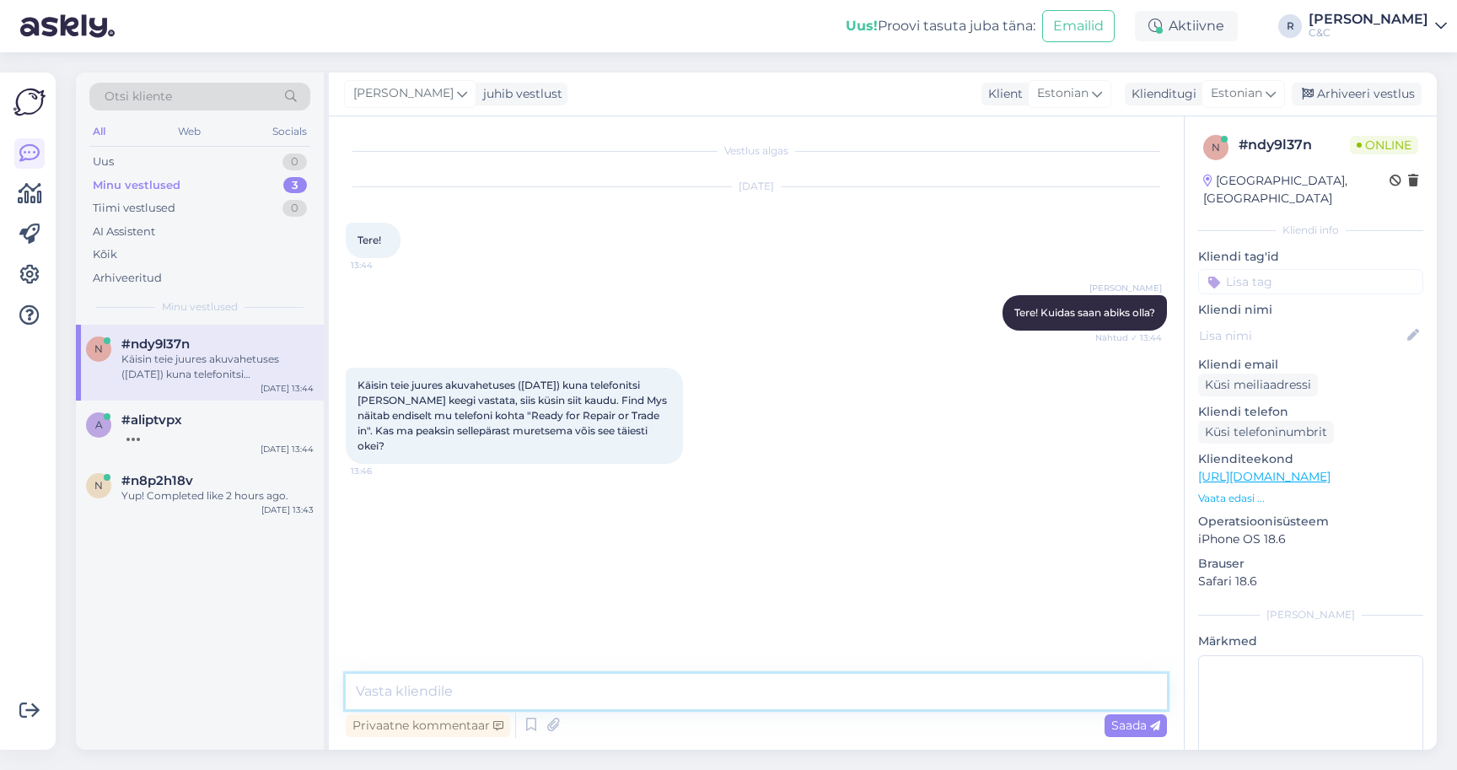
click at [443, 692] on textarea at bounding box center [756, 691] width 821 height 35
type textarea "Kohe uurin!"
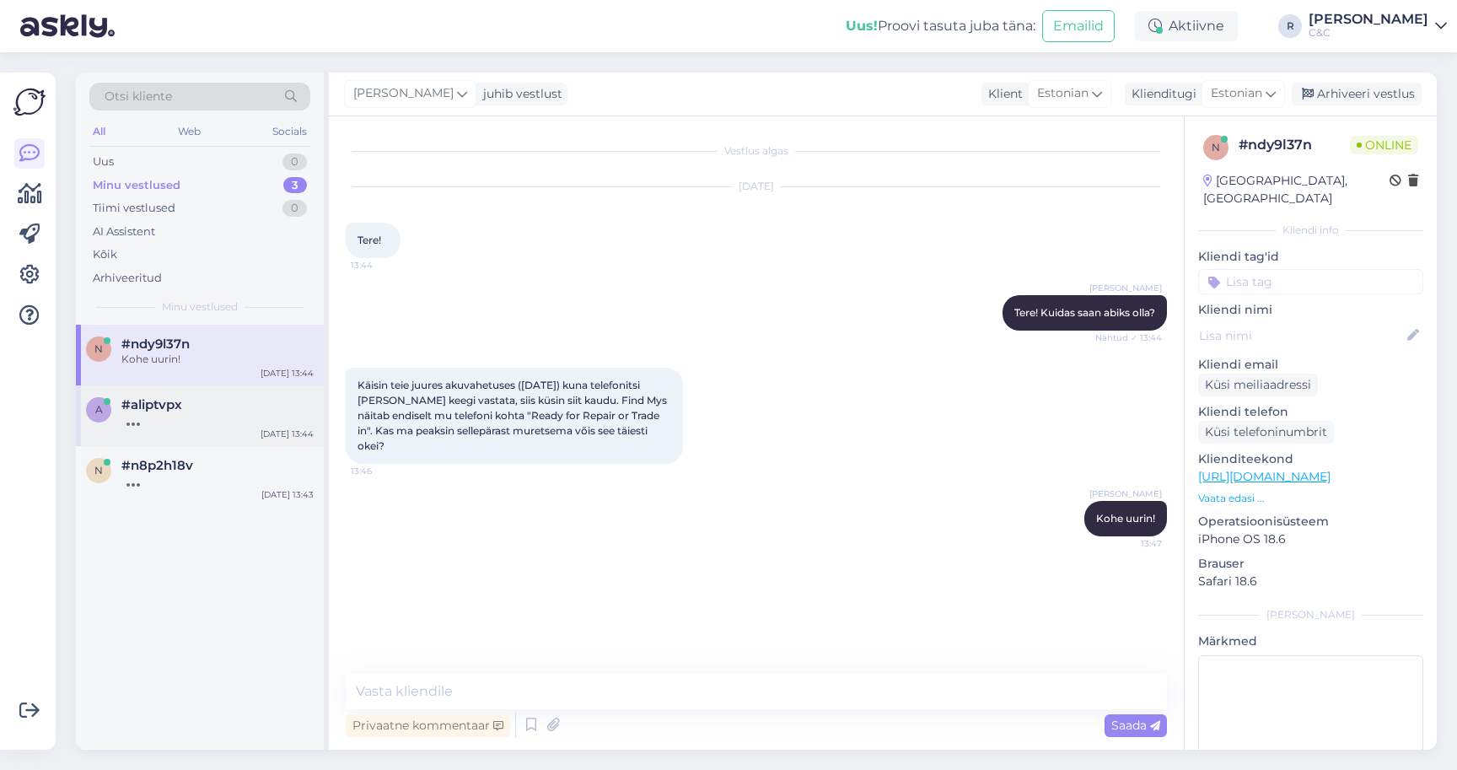
click at [229, 402] on div "#aliptvpx" at bounding box center [217, 404] width 192 height 15
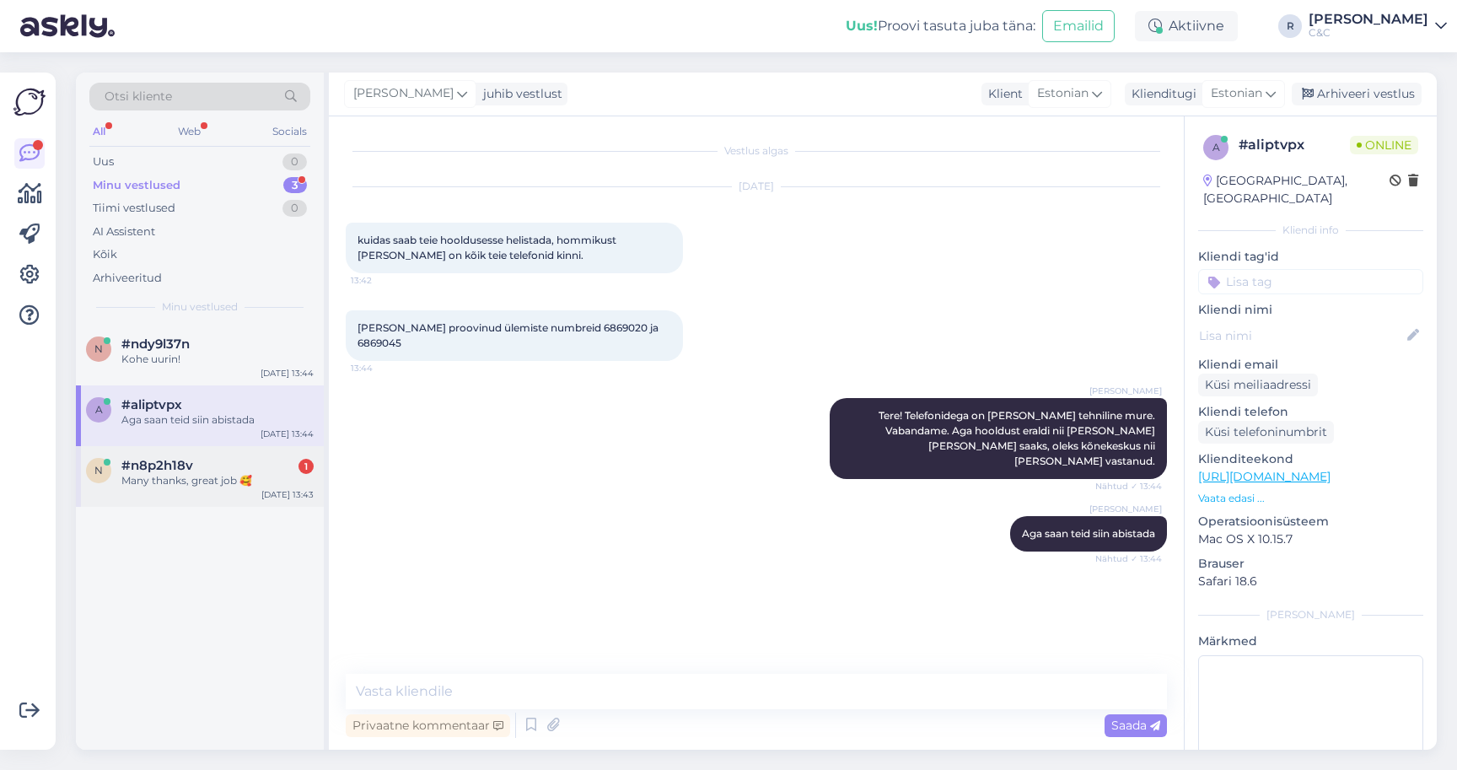
click at [247, 460] on div "#n8p2h18v 1" at bounding box center [217, 465] width 192 height 15
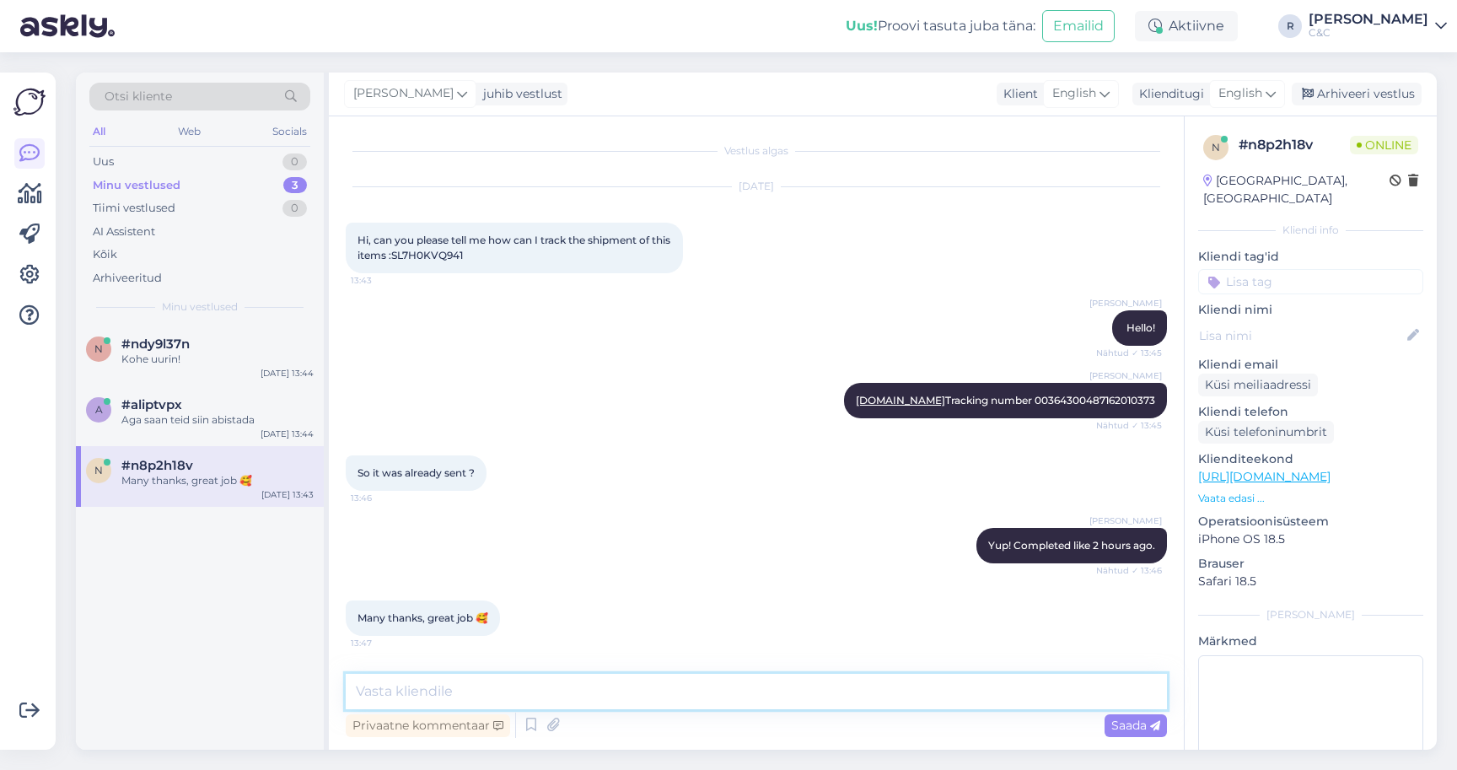
click at [486, 686] on textarea at bounding box center [756, 691] width 821 height 35
type textarea "For sure. Have a good one :)"
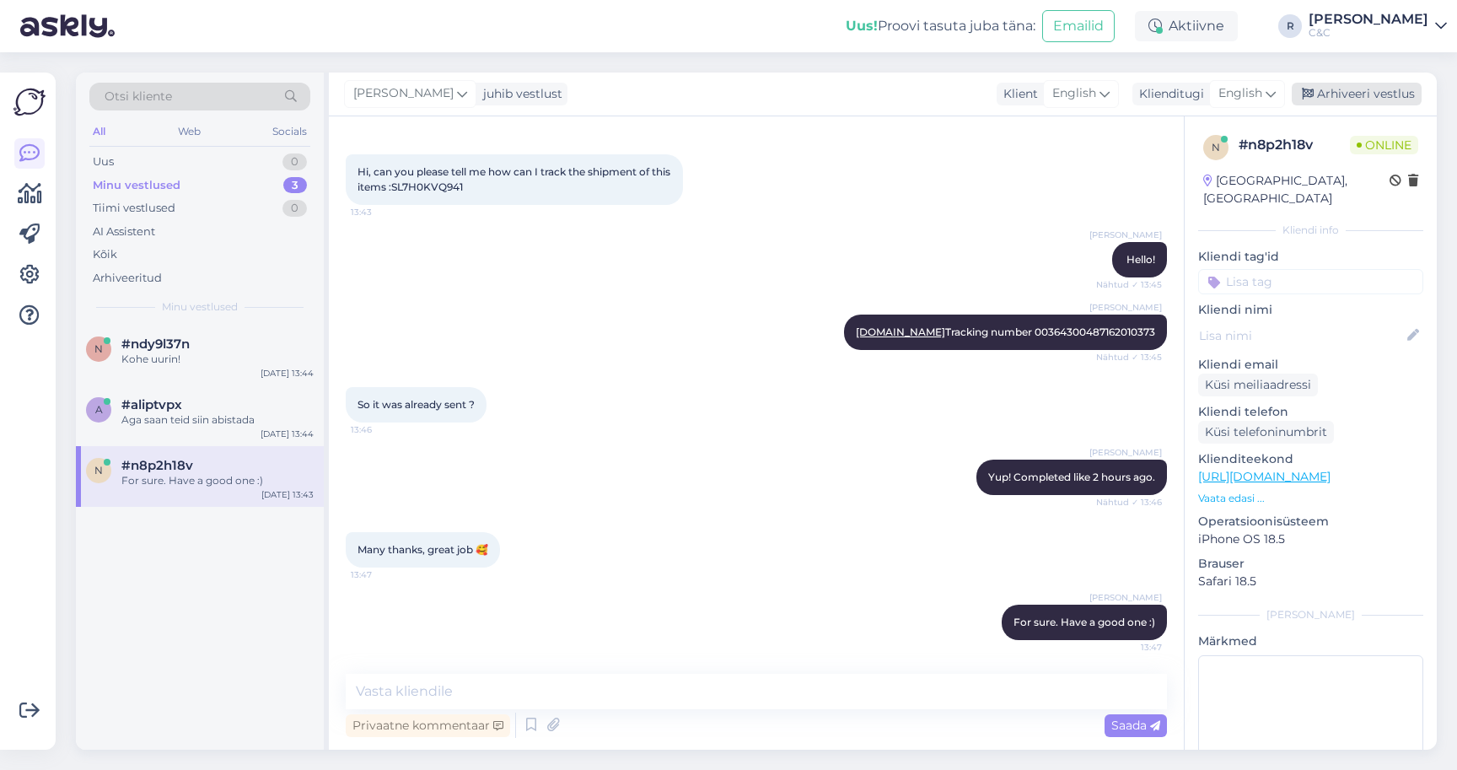
click at [1342, 99] on div "Arhiveeri vestlus" at bounding box center [1357, 94] width 130 height 23
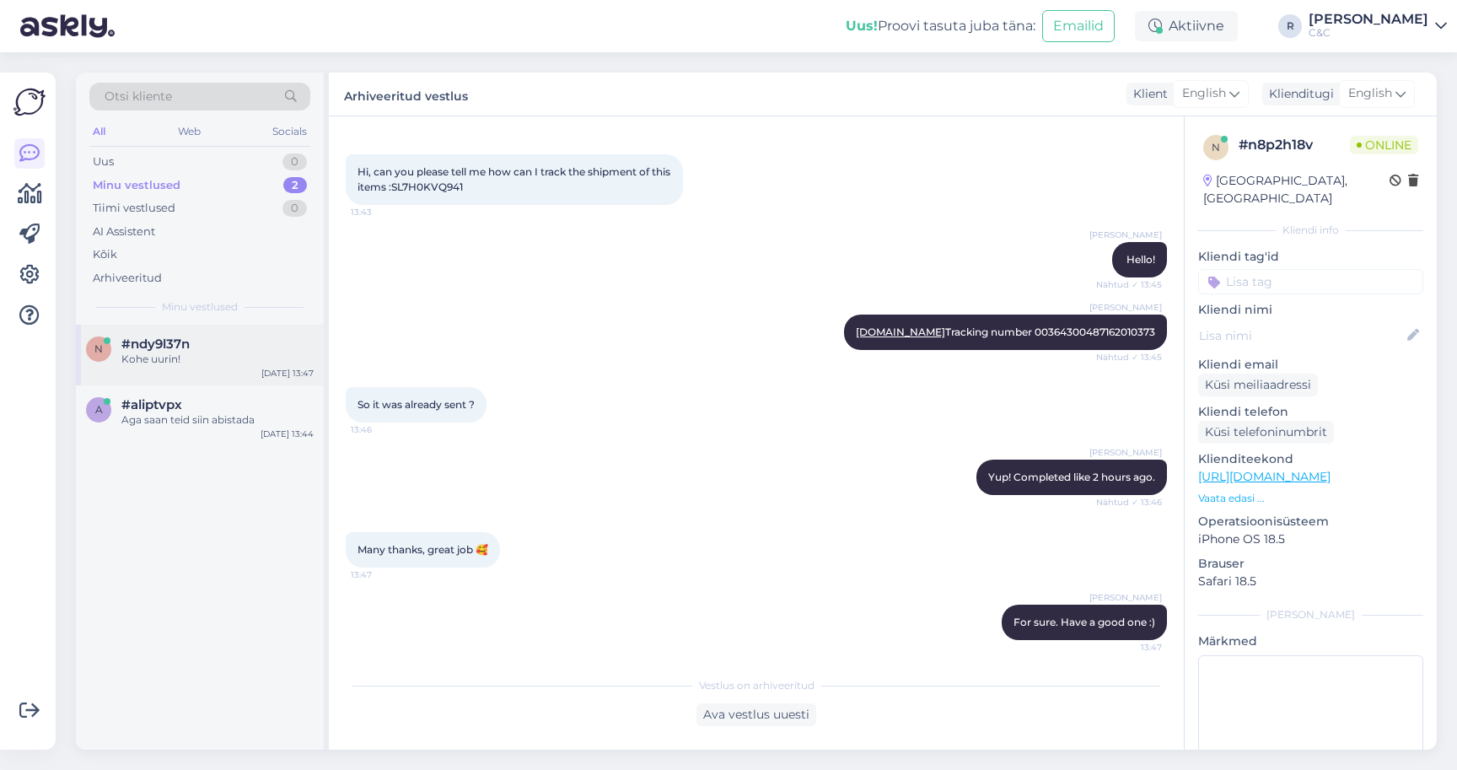
click at [227, 344] on div "#ndy9l37n" at bounding box center [217, 343] width 192 height 15
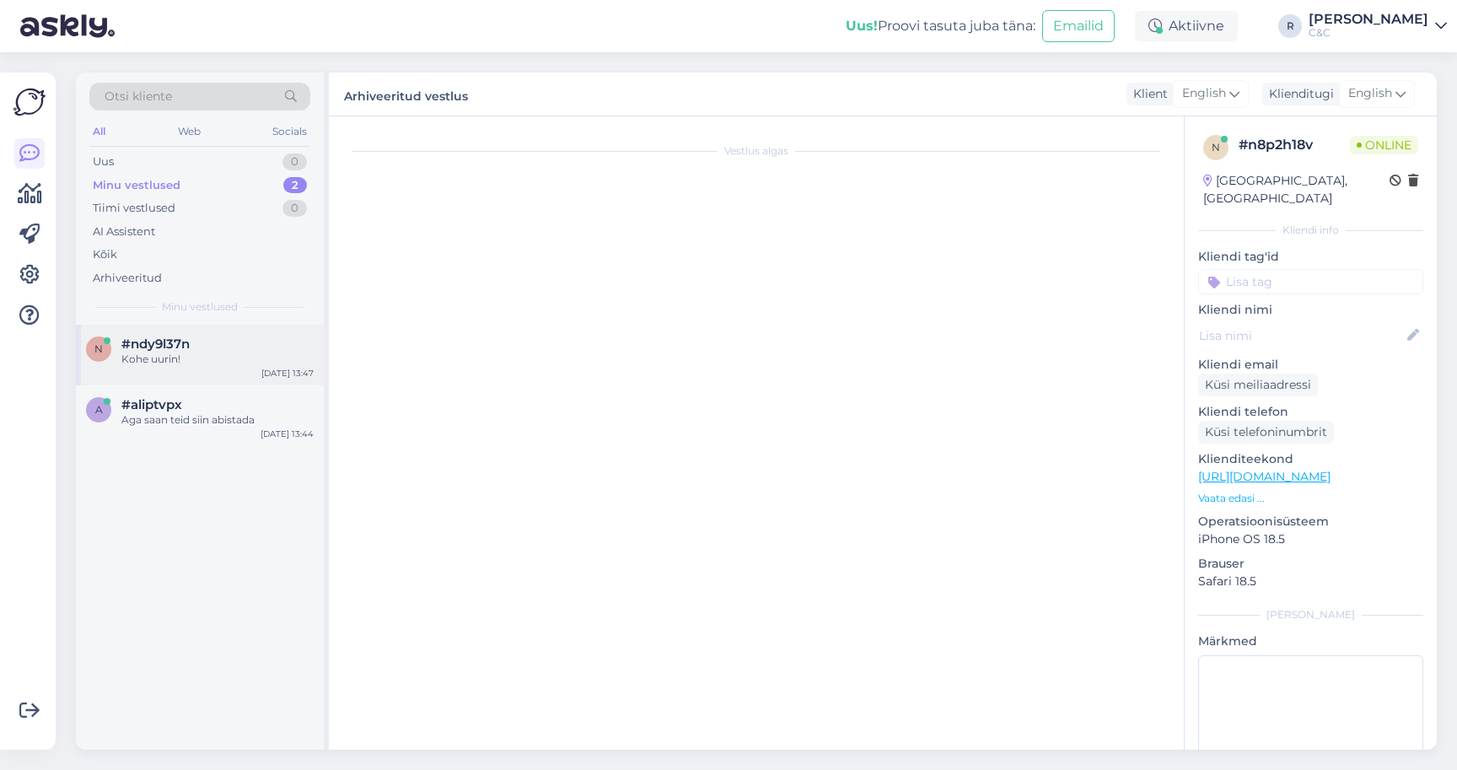
scroll to position [0, 0]
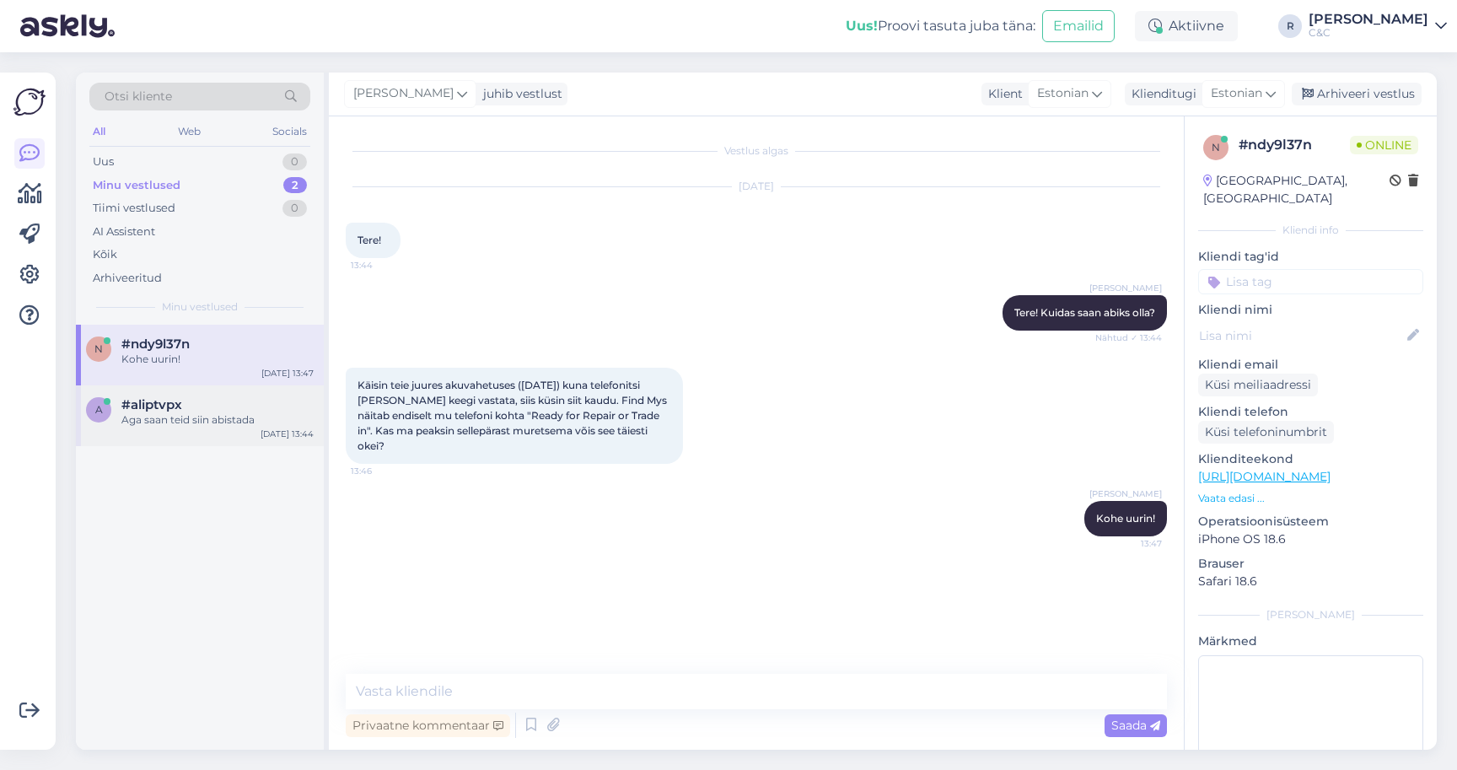
click at [199, 412] on div "Aga saan teid siin abistada" at bounding box center [217, 419] width 192 height 15
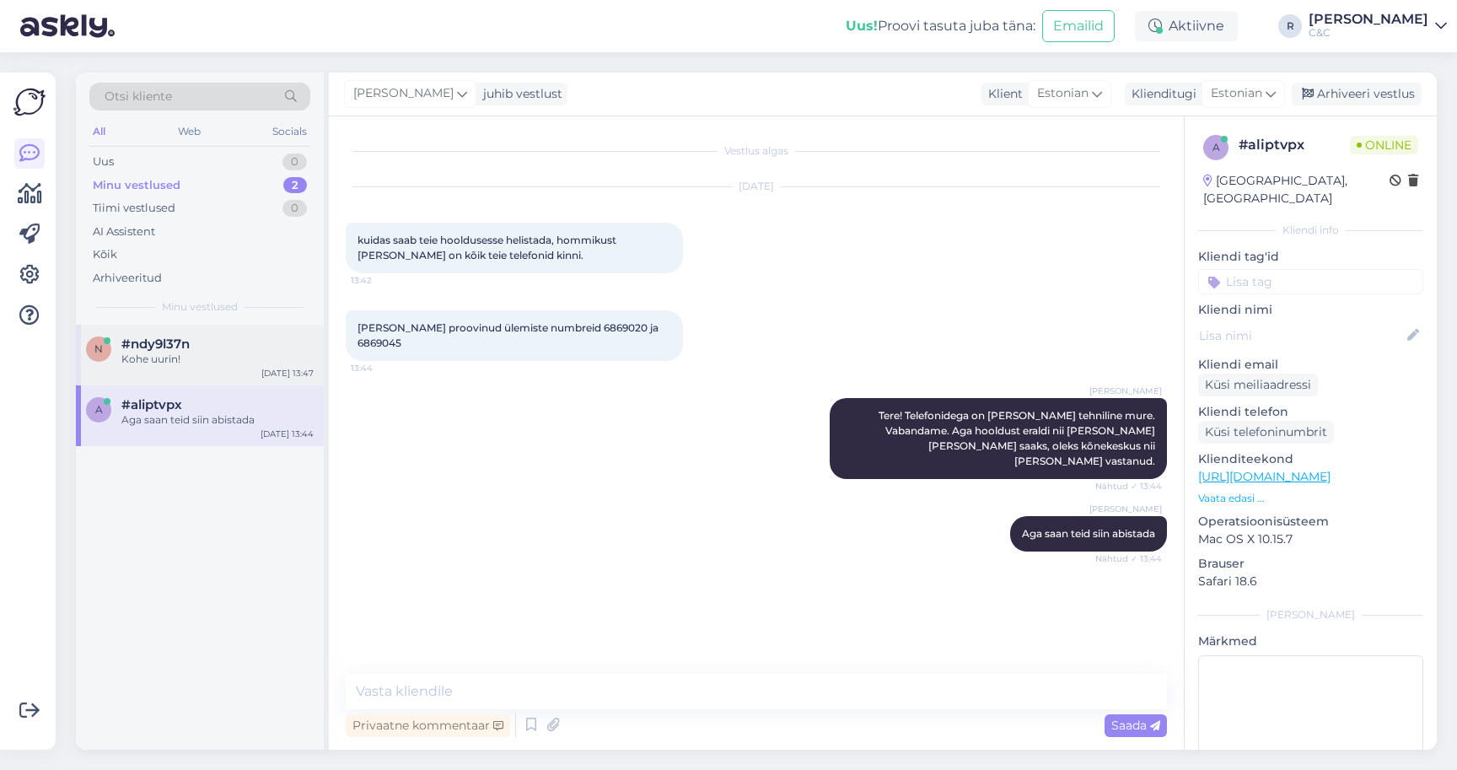
click at [217, 361] on div "Kohe uurin!" at bounding box center [217, 359] width 192 height 15
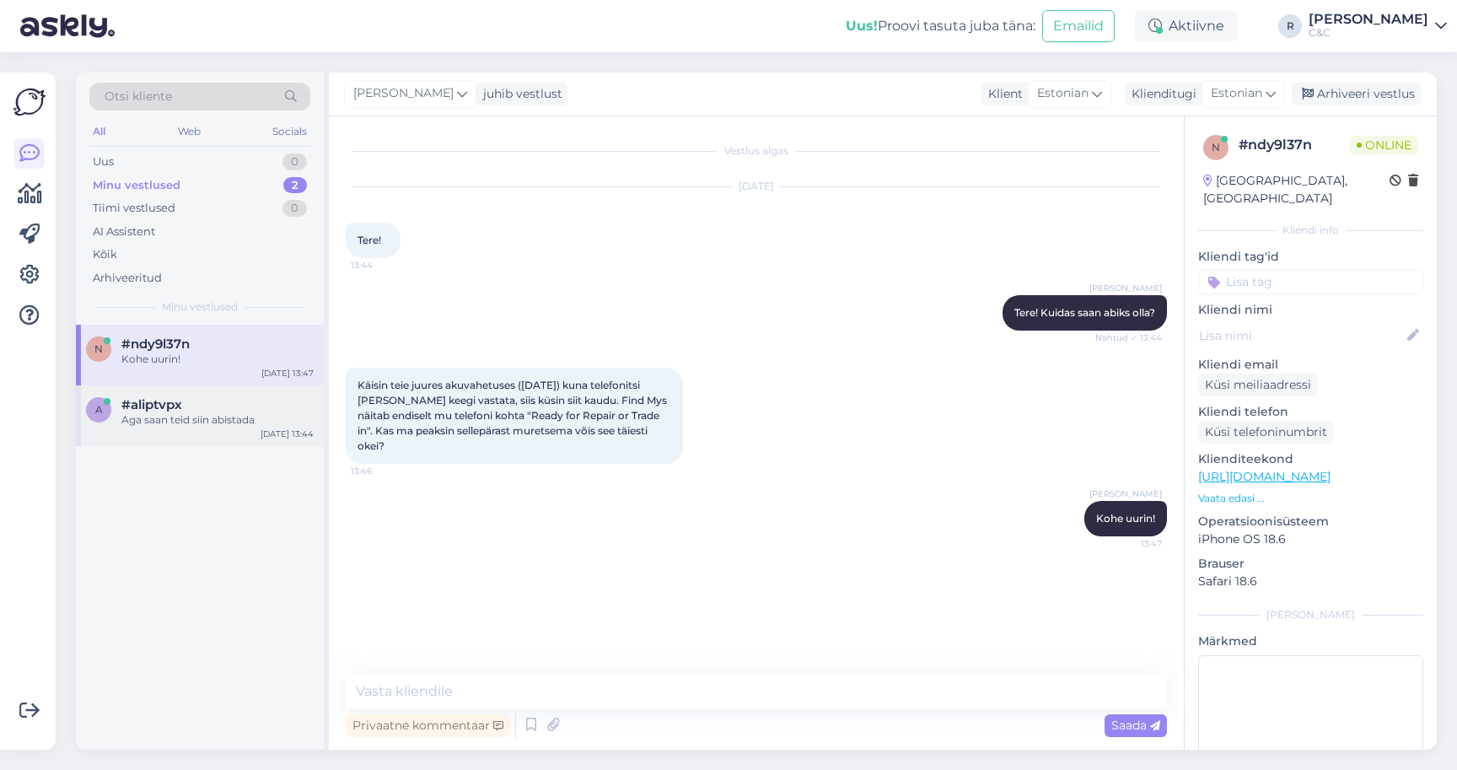
click at [205, 431] on div "a #aliptvpx Aga saan teid siin abistada [DATE] 13:44" at bounding box center [200, 415] width 248 height 61
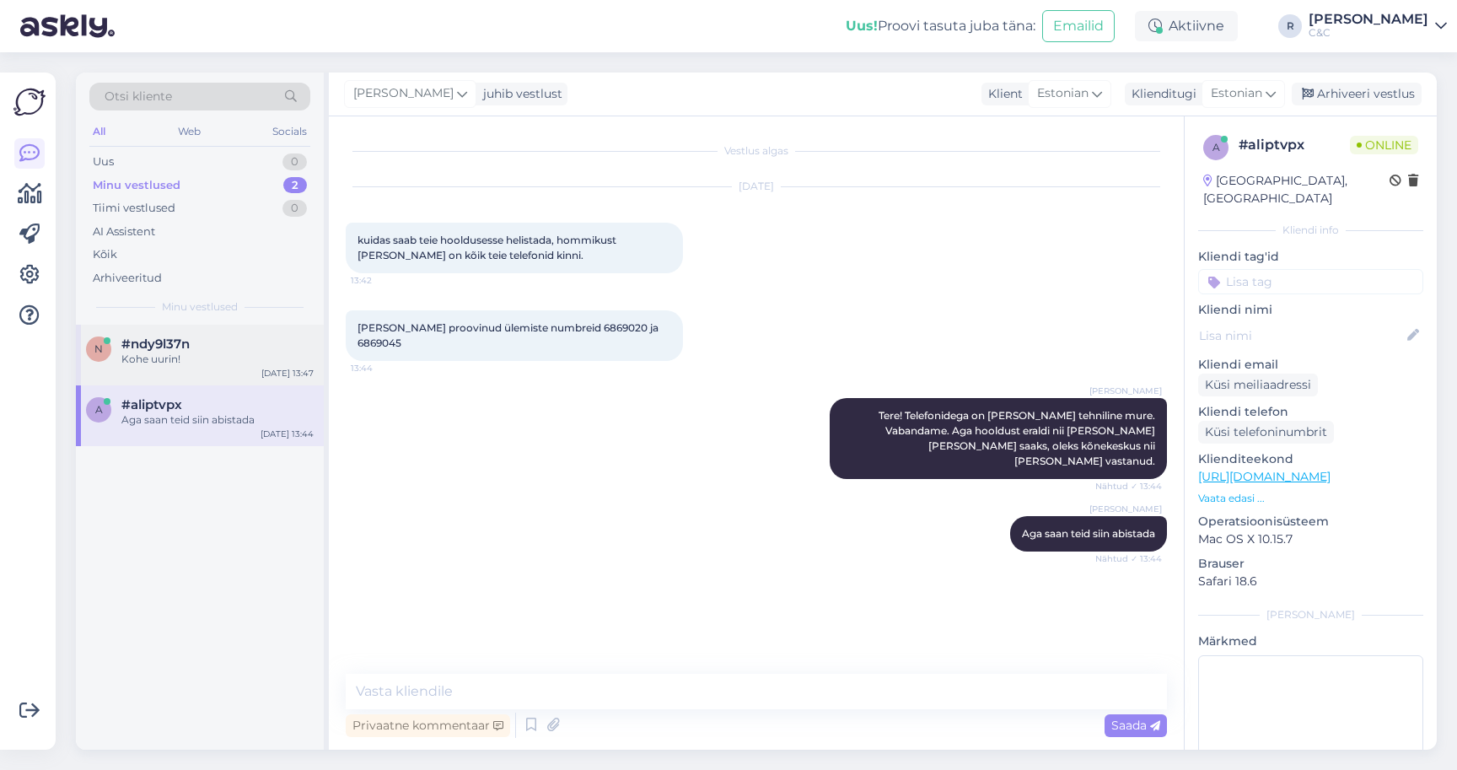
click at [171, 363] on div "n #ndy9l37n Kohe uurin! [DATE] 13:47" at bounding box center [200, 355] width 248 height 61
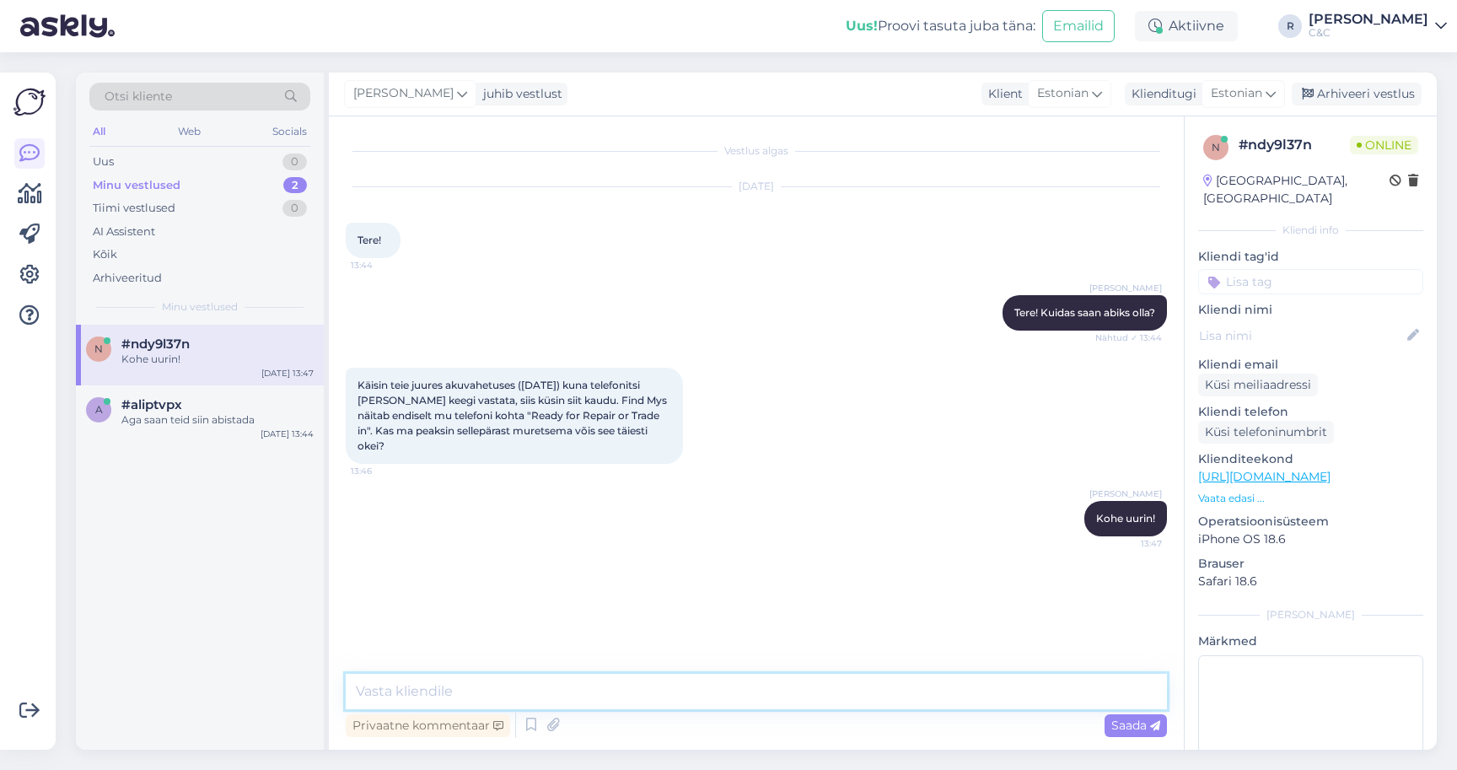
click at [664, 695] on textarea at bounding box center [756, 691] width 821 height 35
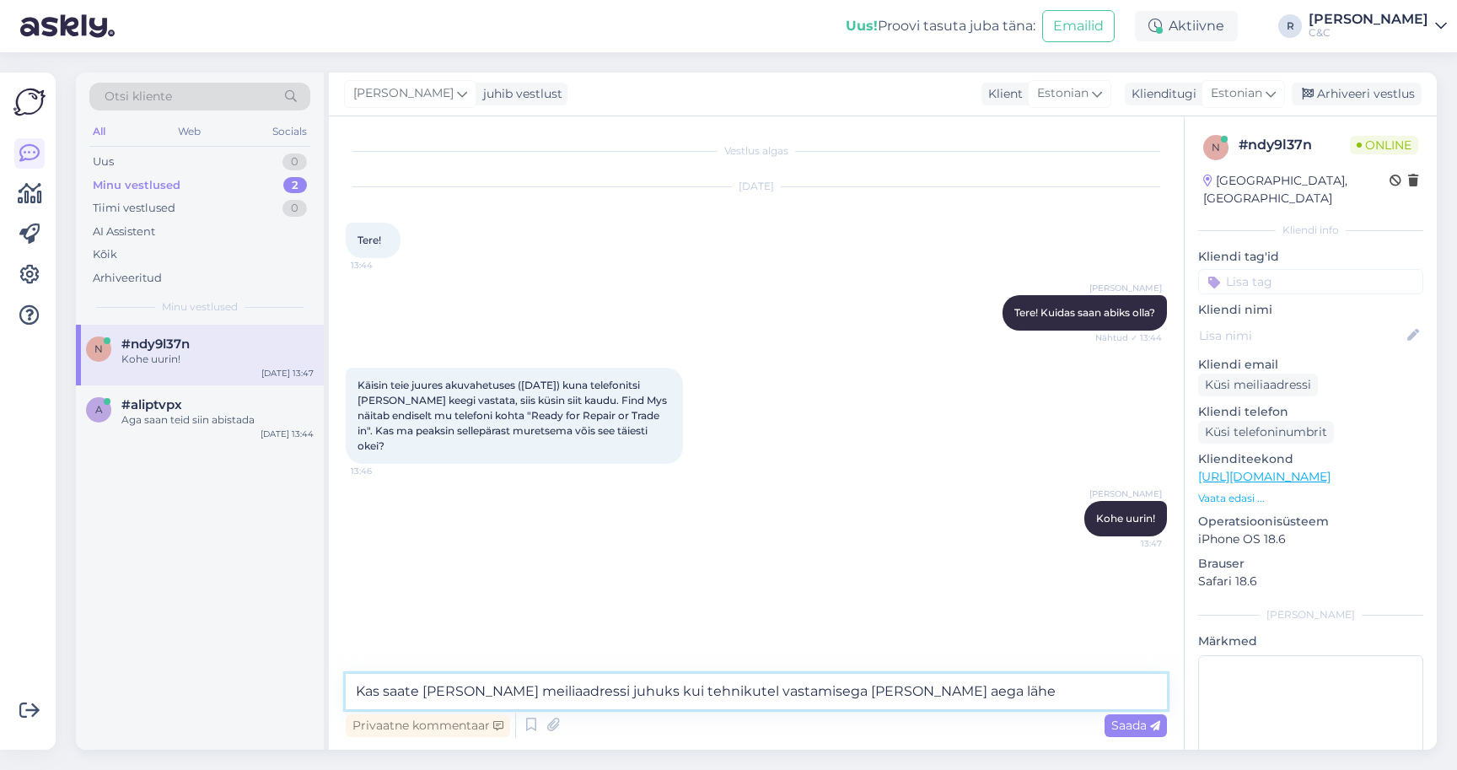
type textarea "Kas saate [PERSON_NAME] meiliaadressi juhuks kui tehnikutel vastamisega [PERSON…"
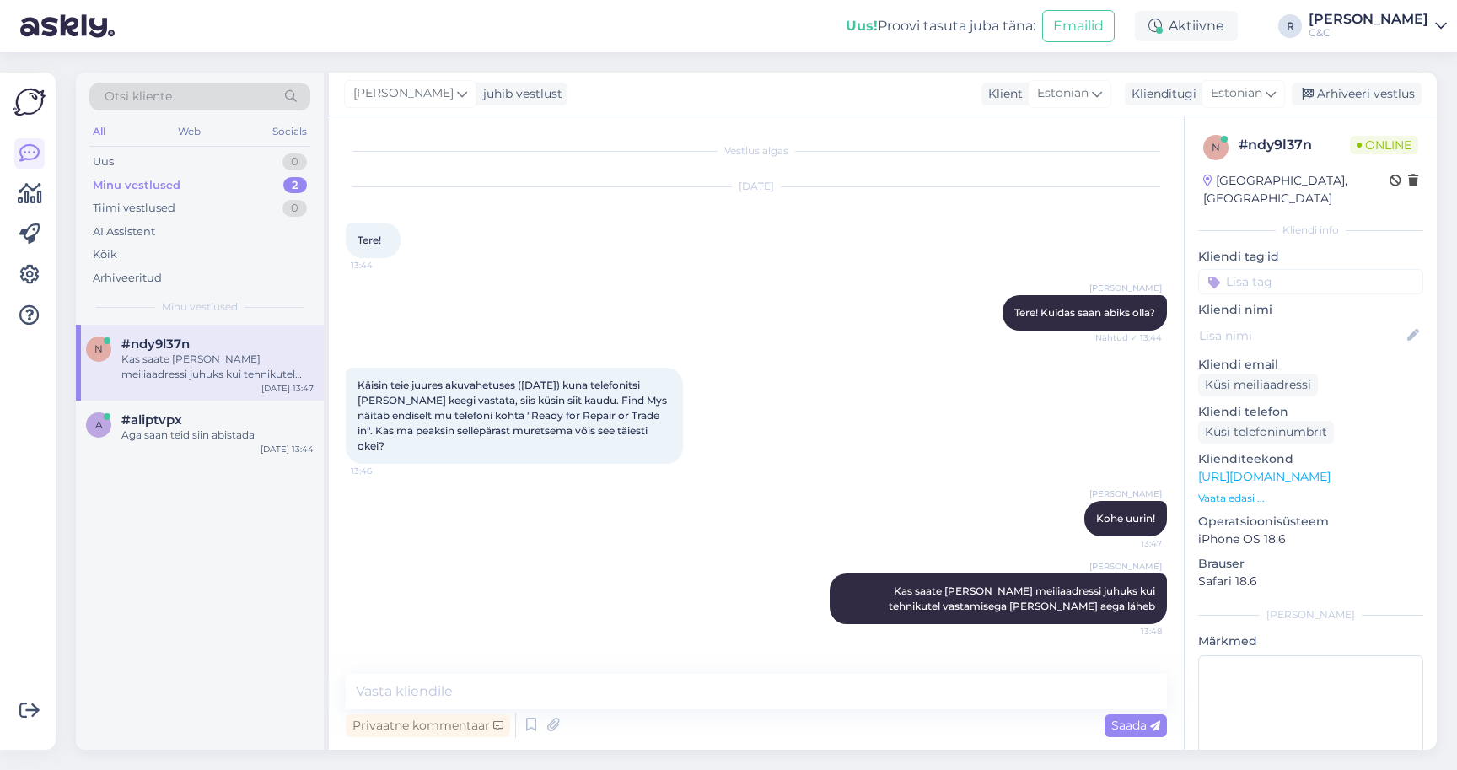
click at [1242, 382] on div "n # ndy9l37n Online [GEOGRAPHIC_DATA], [GEOGRAPHIC_DATA] Kliendi info Kliendi t…" at bounding box center [1311, 474] width 252 height 716
click at [1243, 373] on div "Küsi meiliaadressi" at bounding box center [1258, 384] width 120 height 23
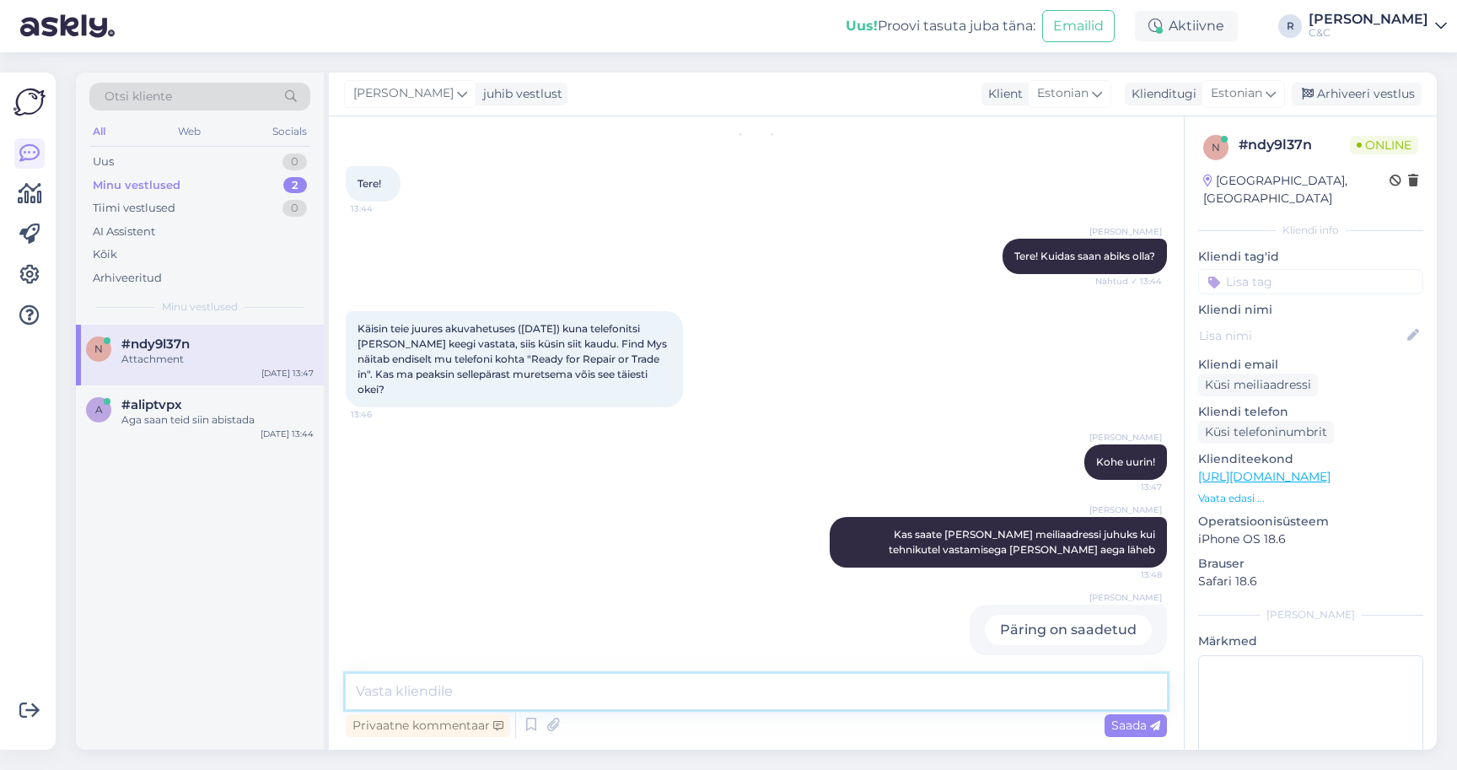
click at [642, 701] on textarea at bounding box center [756, 691] width 821 height 35
type textarea "[PERSON_NAME] vastasid"
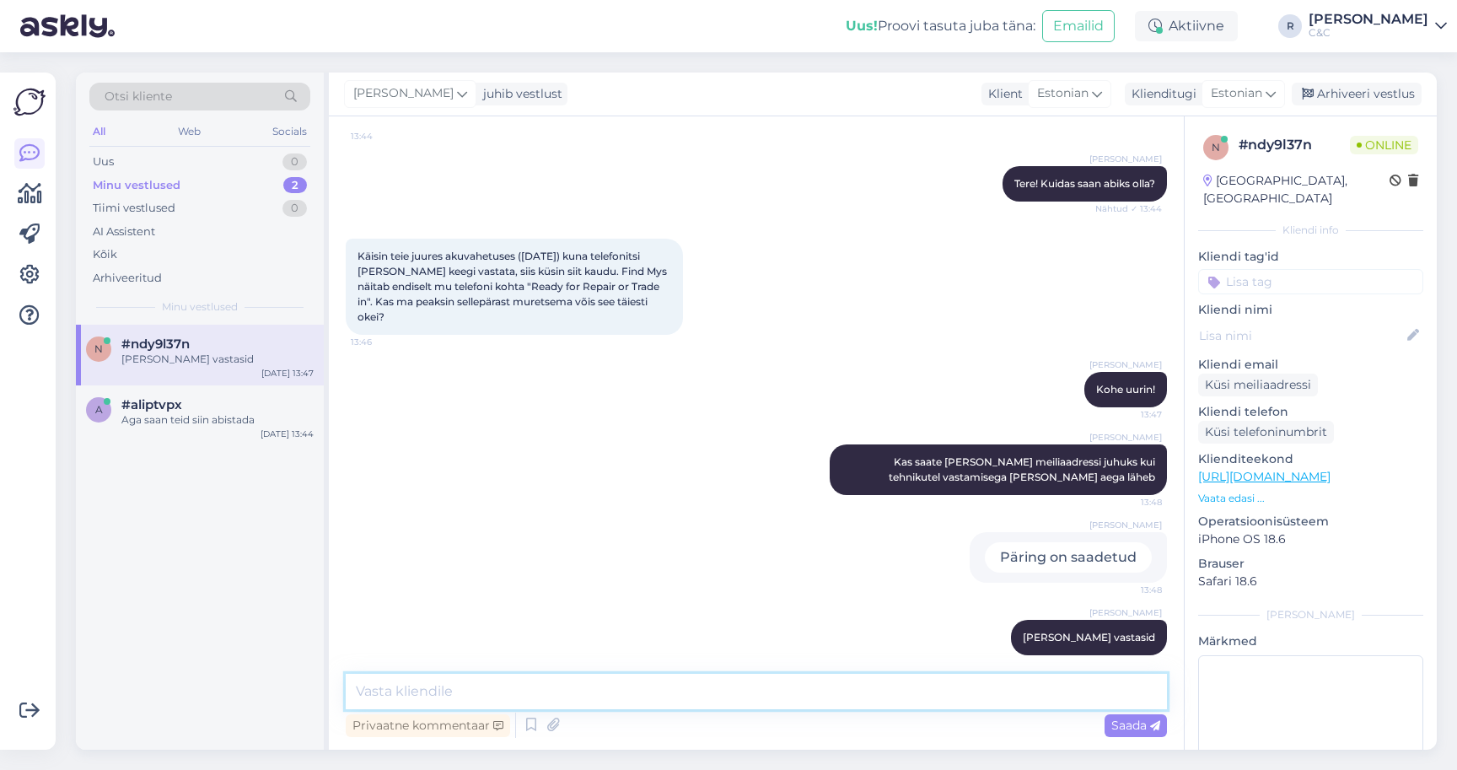
type textarea "k"
type textarea ""Kaob ise üks hetk ära.""
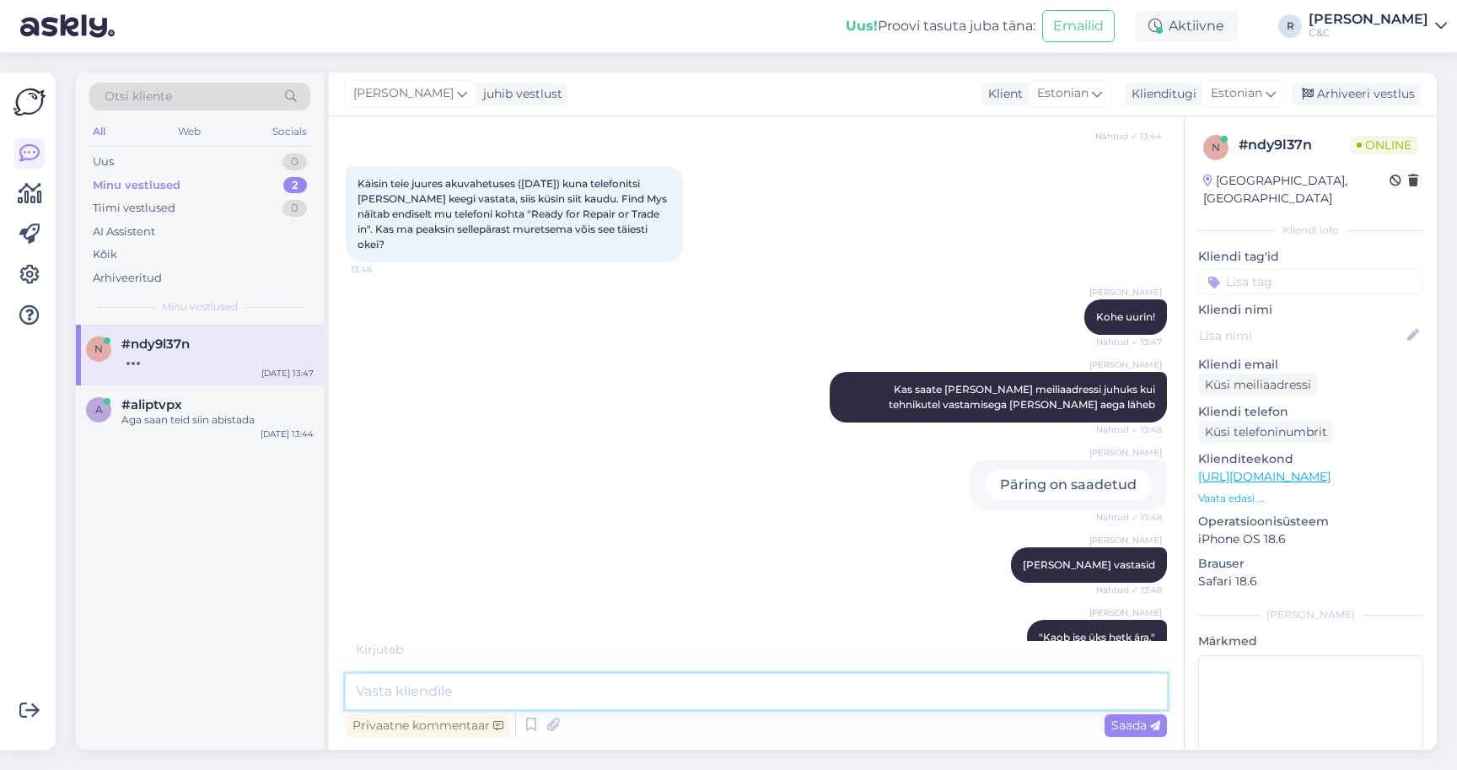
click at [571, 708] on textarea at bounding box center [756, 691] width 821 height 35
click at [240, 405] on div "#aliptvpx" at bounding box center [217, 404] width 192 height 15
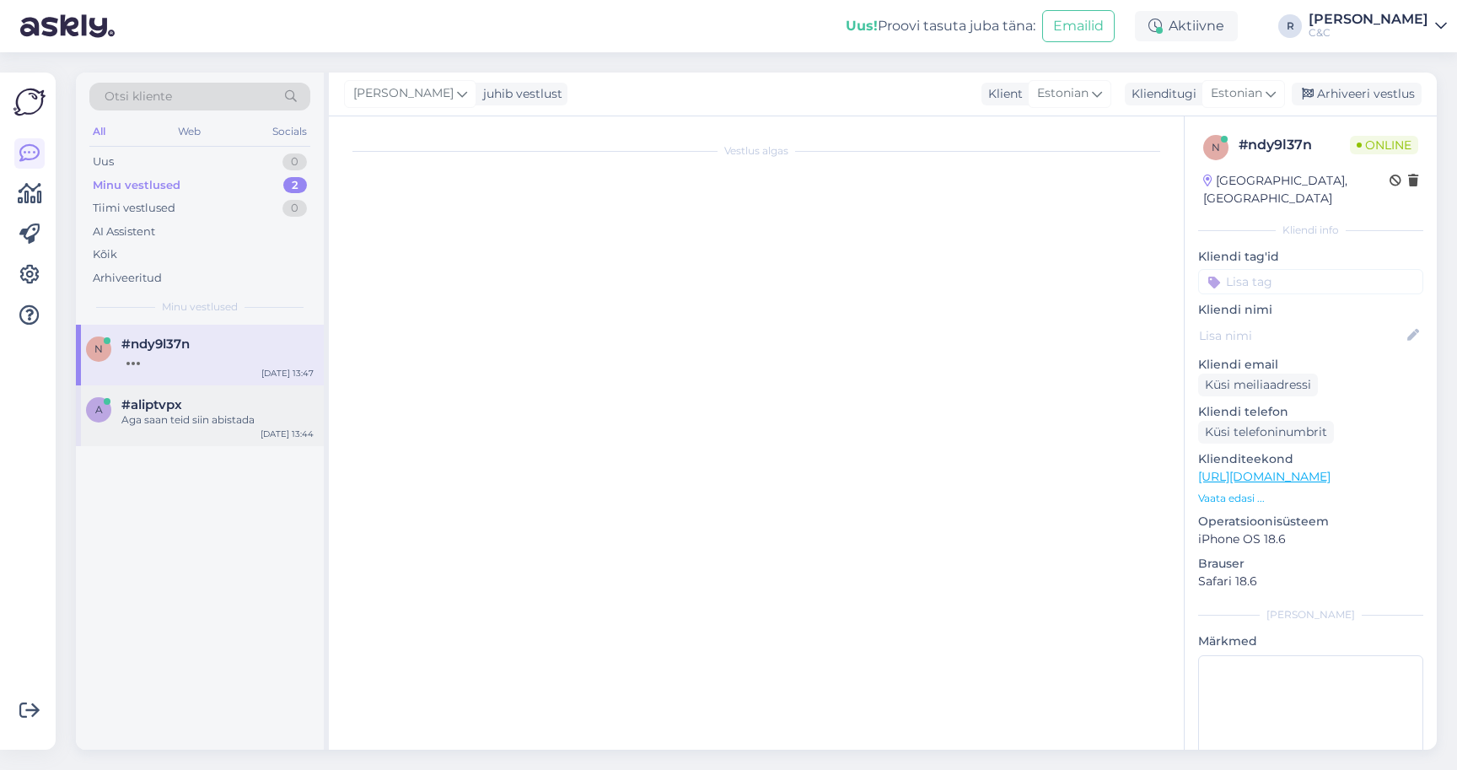
scroll to position [0, 0]
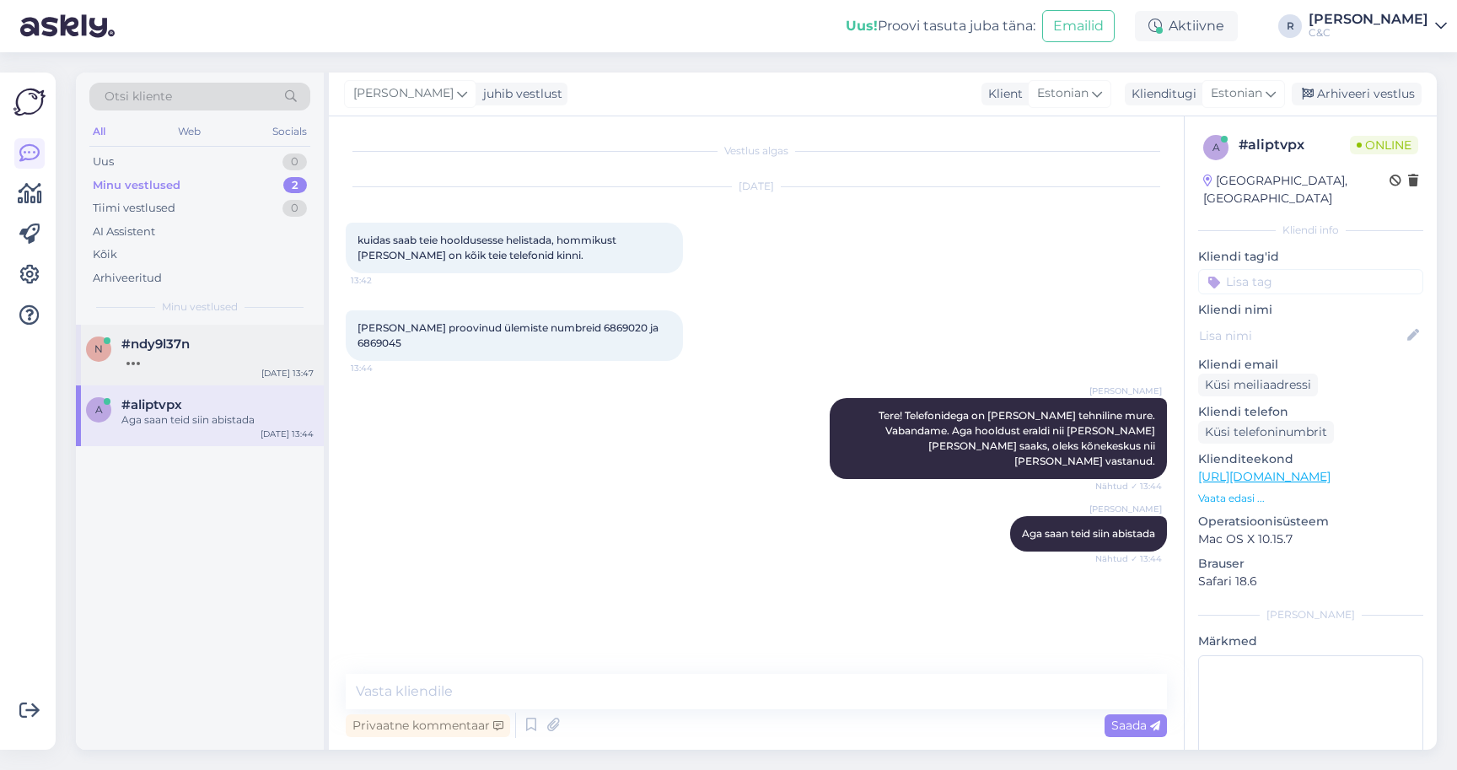
click at [262, 357] on div at bounding box center [217, 359] width 192 height 15
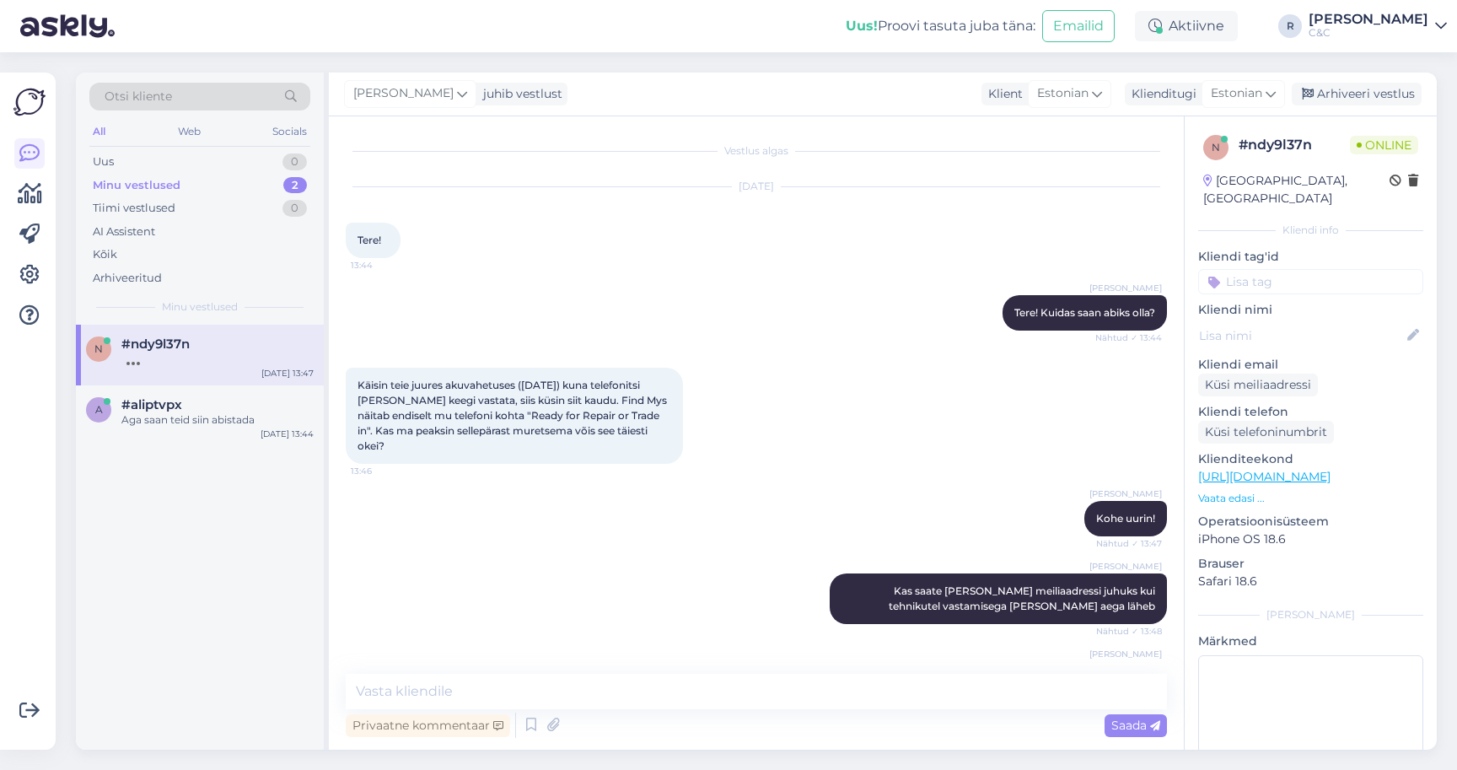
scroll to position [201, 0]
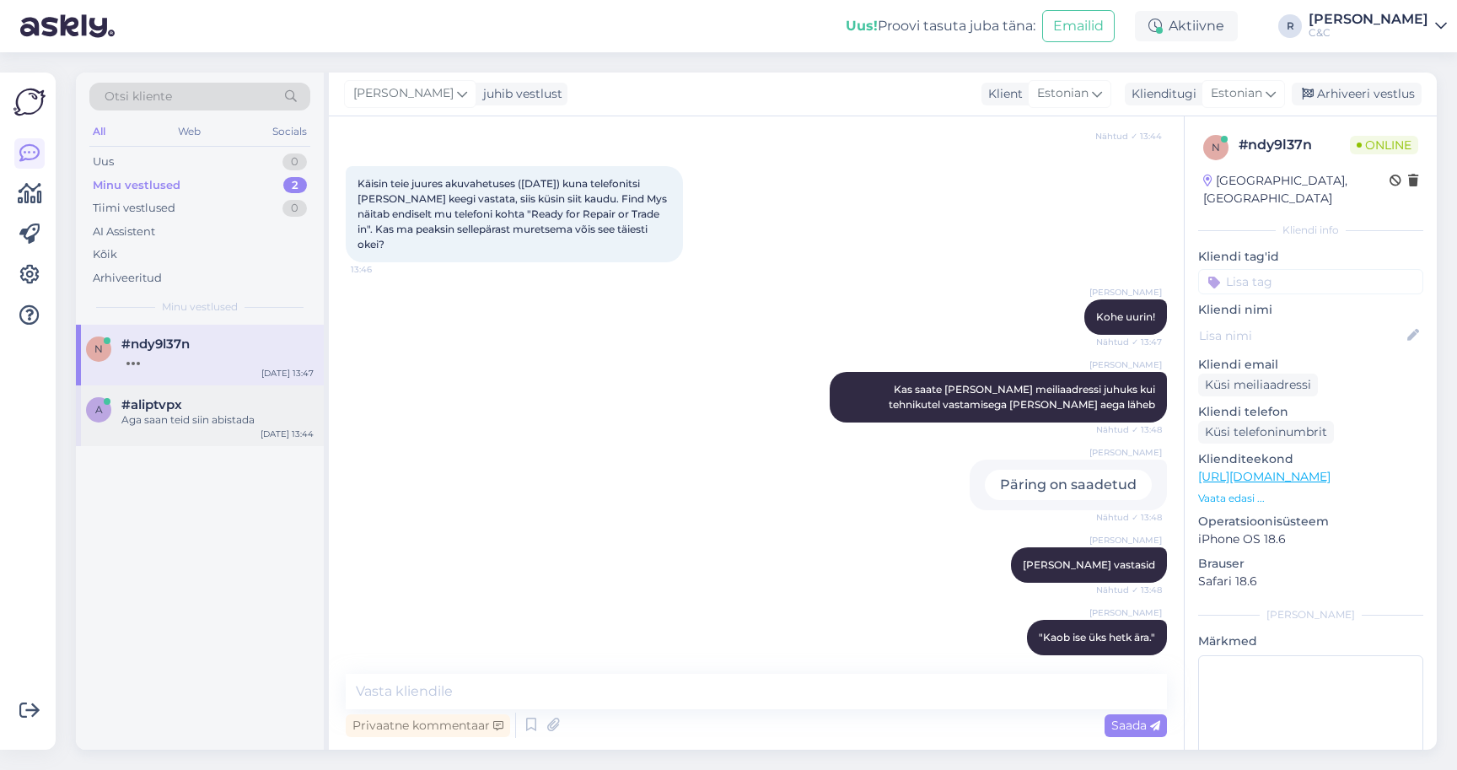
click at [243, 403] on div "#aliptvpx" at bounding box center [217, 404] width 192 height 15
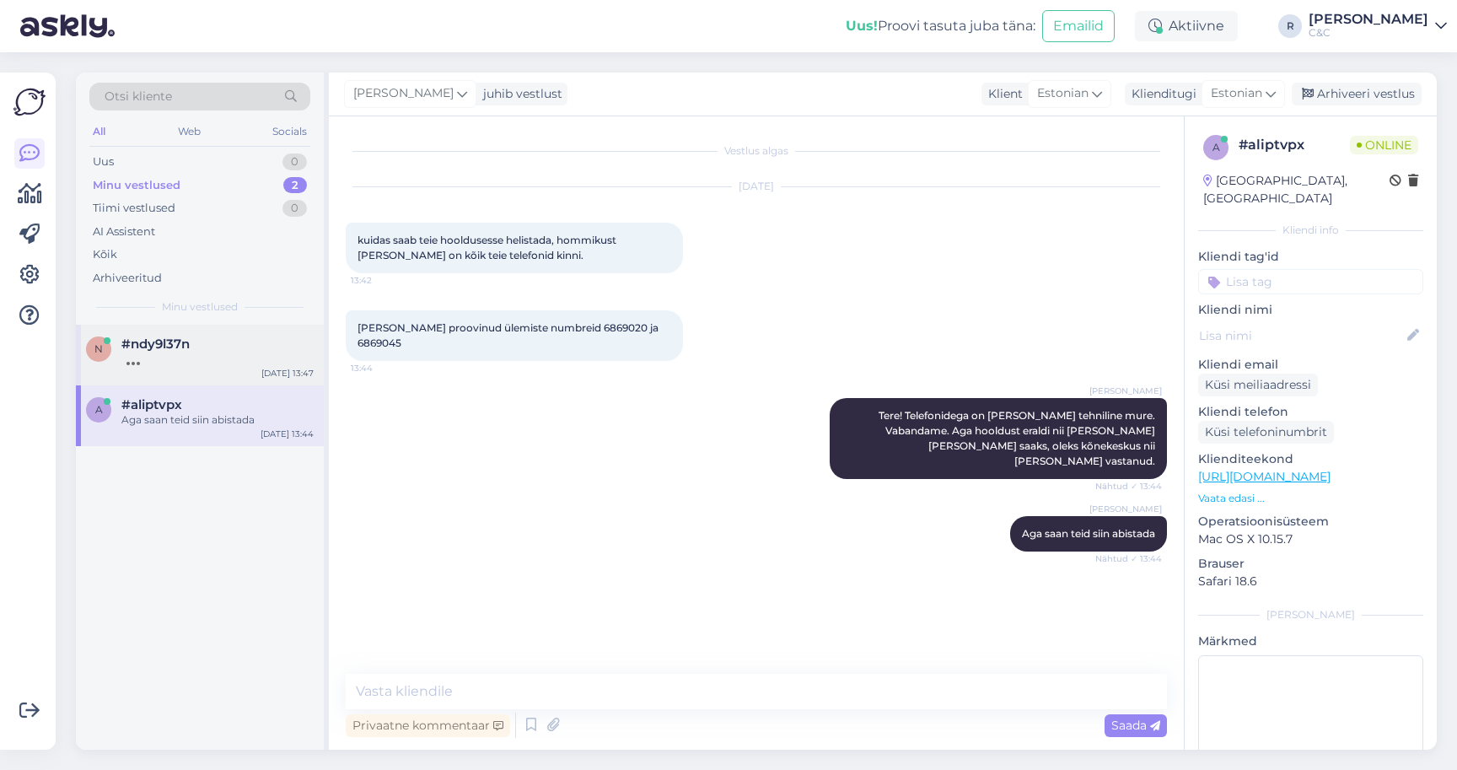
click at [261, 364] on div "n #ndy9l37n [DATE] 13:47" at bounding box center [200, 355] width 248 height 61
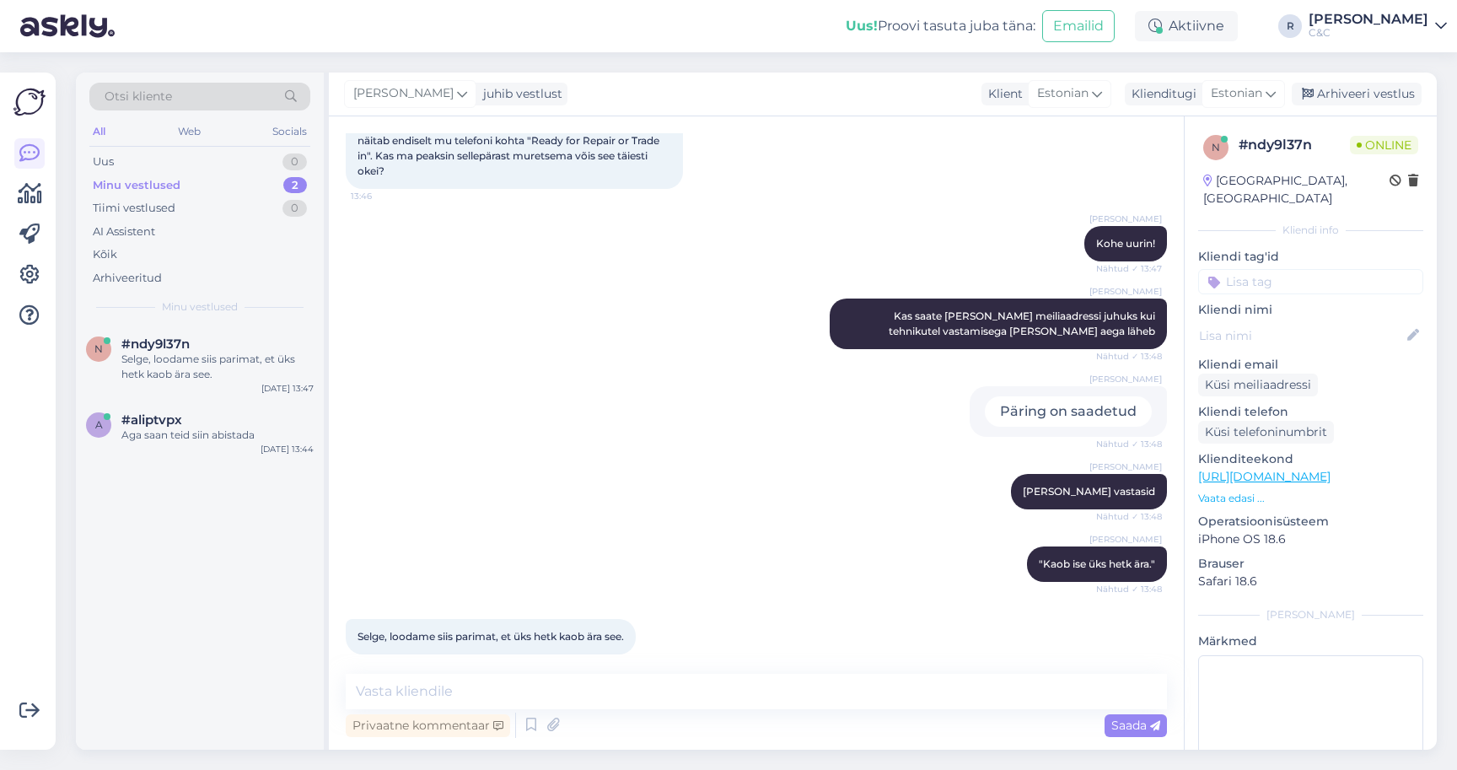
scroll to position [274, 0]
click at [511, 706] on textarea at bounding box center [756, 691] width 821 height 35
type textarea "Täpselt"
type textarea "Teeme nii. Kõike paremat :)"
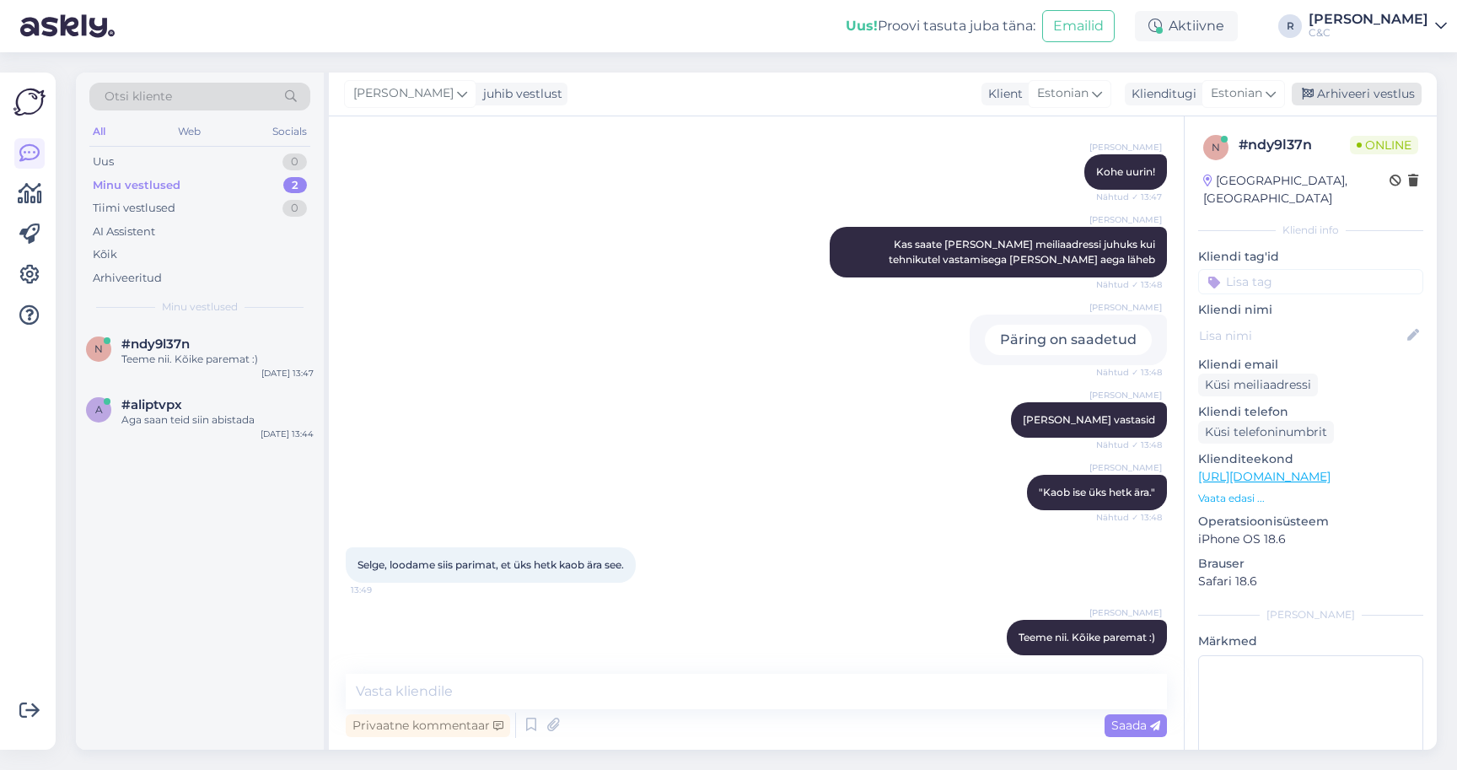
click at [1348, 97] on div "Arhiveeri vestlus" at bounding box center [1357, 94] width 130 height 23
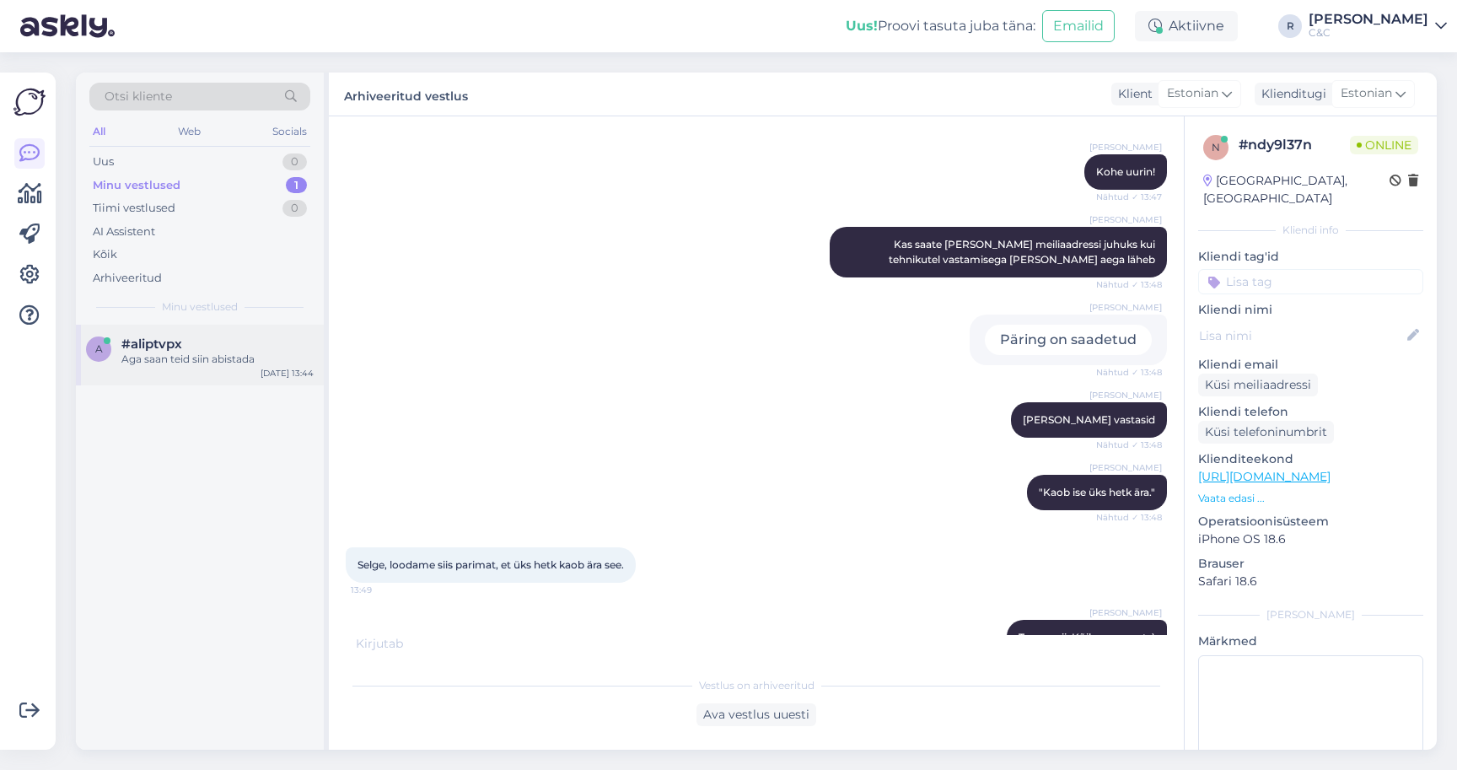
click at [208, 353] on div "Aga saan teid siin abistada" at bounding box center [217, 359] width 192 height 15
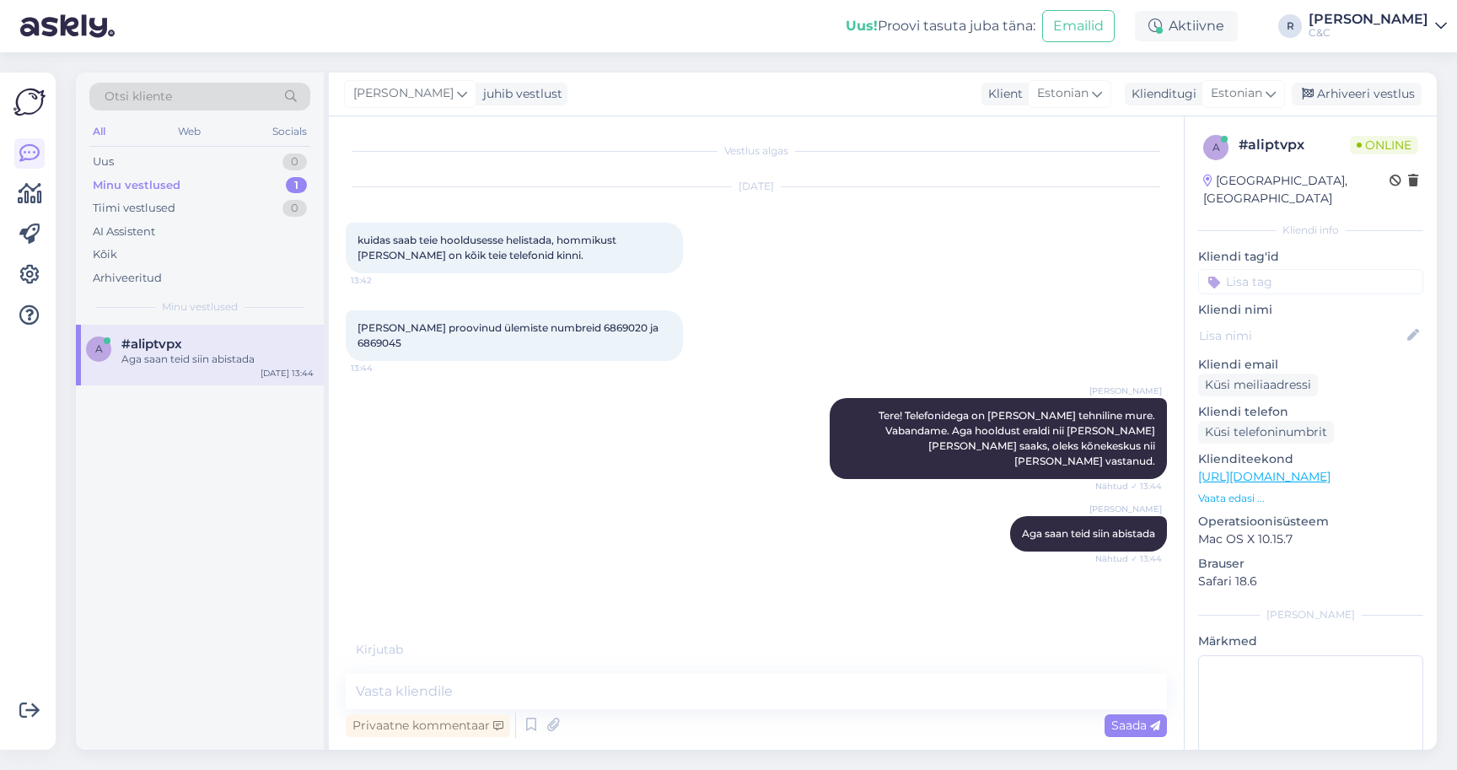
click at [528, 497] on div "[PERSON_NAME] saan teid siin abistada Nähtud ✓ 13:44" at bounding box center [756, 533] width 821 height 73
click at [296, 160] on div "1" at bounding box center [296, 161] width 21 height 17
click at [173, 346] on span "#ndy9l37n" at bounding box center [155, 343] width 68 height 15
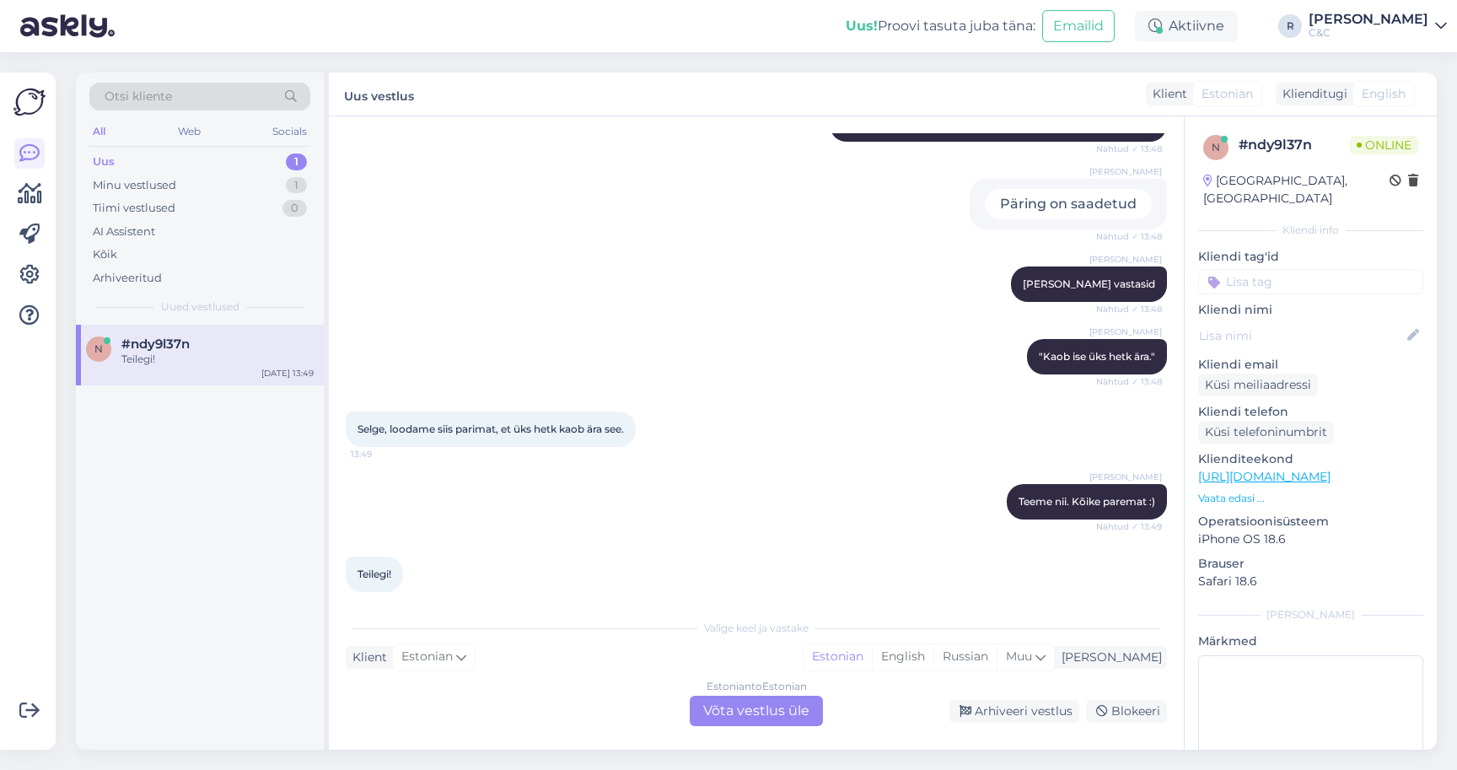
click at [751, 693] on div "Estonian to Estonian" at bounding box center [756, 686] width 100 height 15
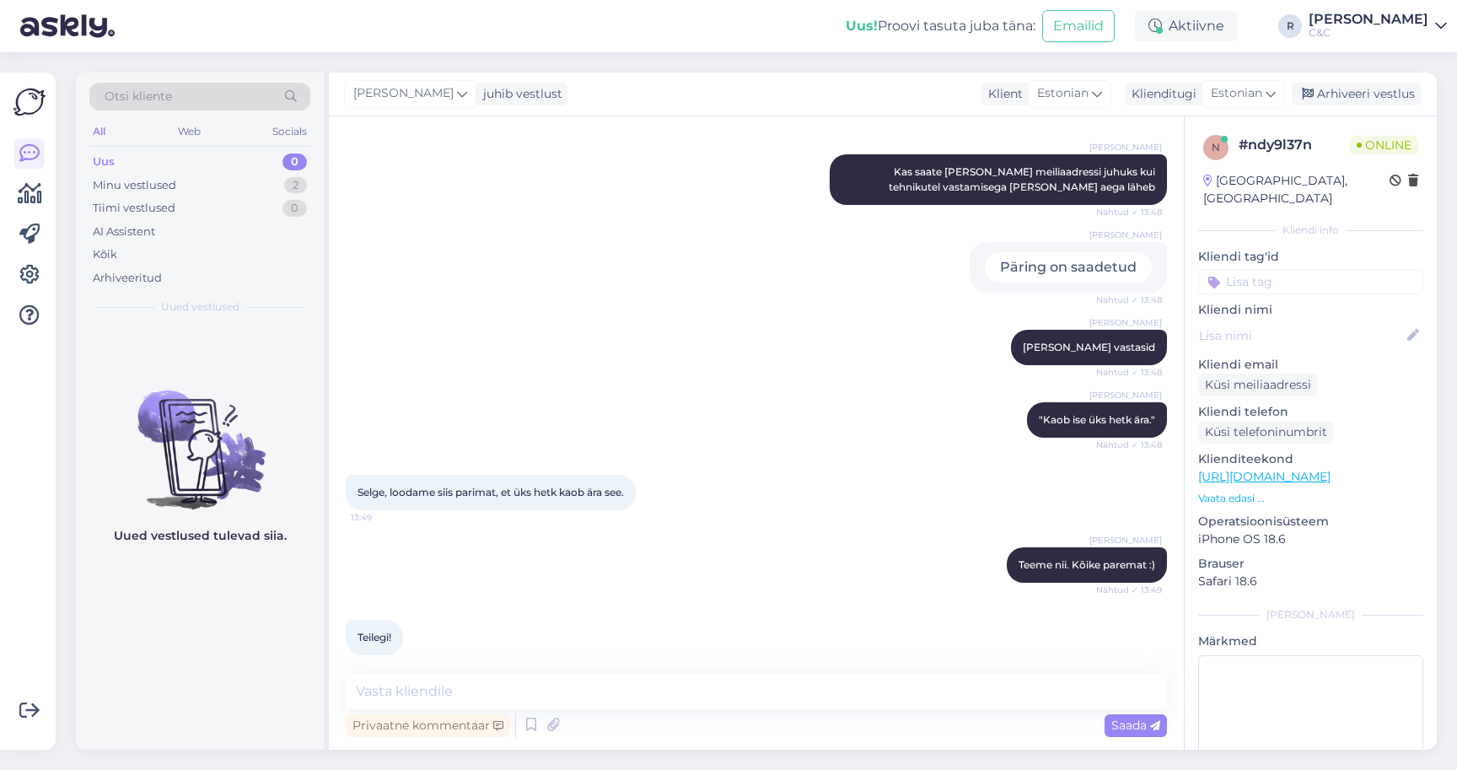
click at [747, 712] on div "Privaatne kommentaar Saada" at bounding box center [756, 725] width 821 height 32
click at [1362, 101] on div "Arhiveeri vestlus" at bounding box center [1357, 94] width 130 height 23
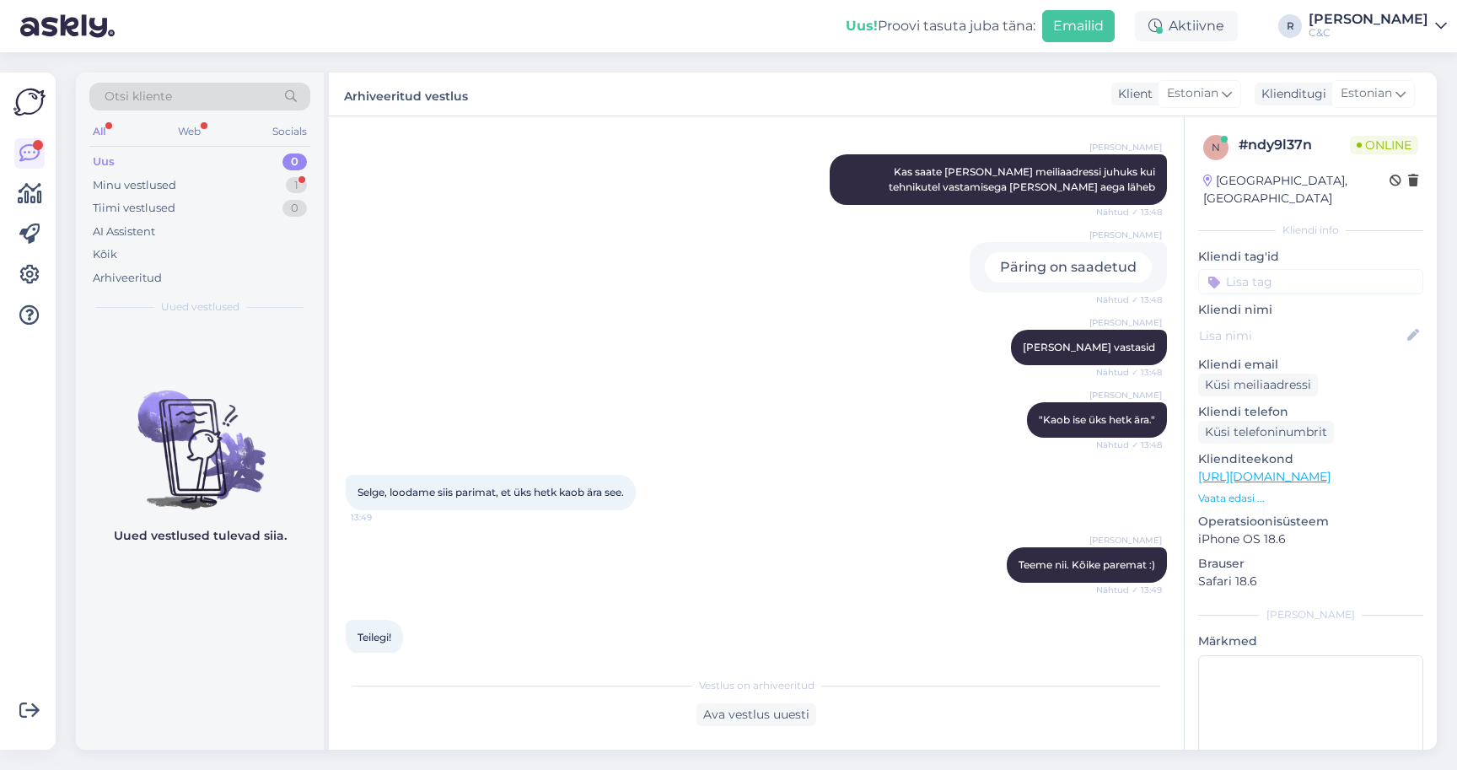
click at [1115, 40] on button "Emailid" at bounding box center [1078, 26] width 73 height 32
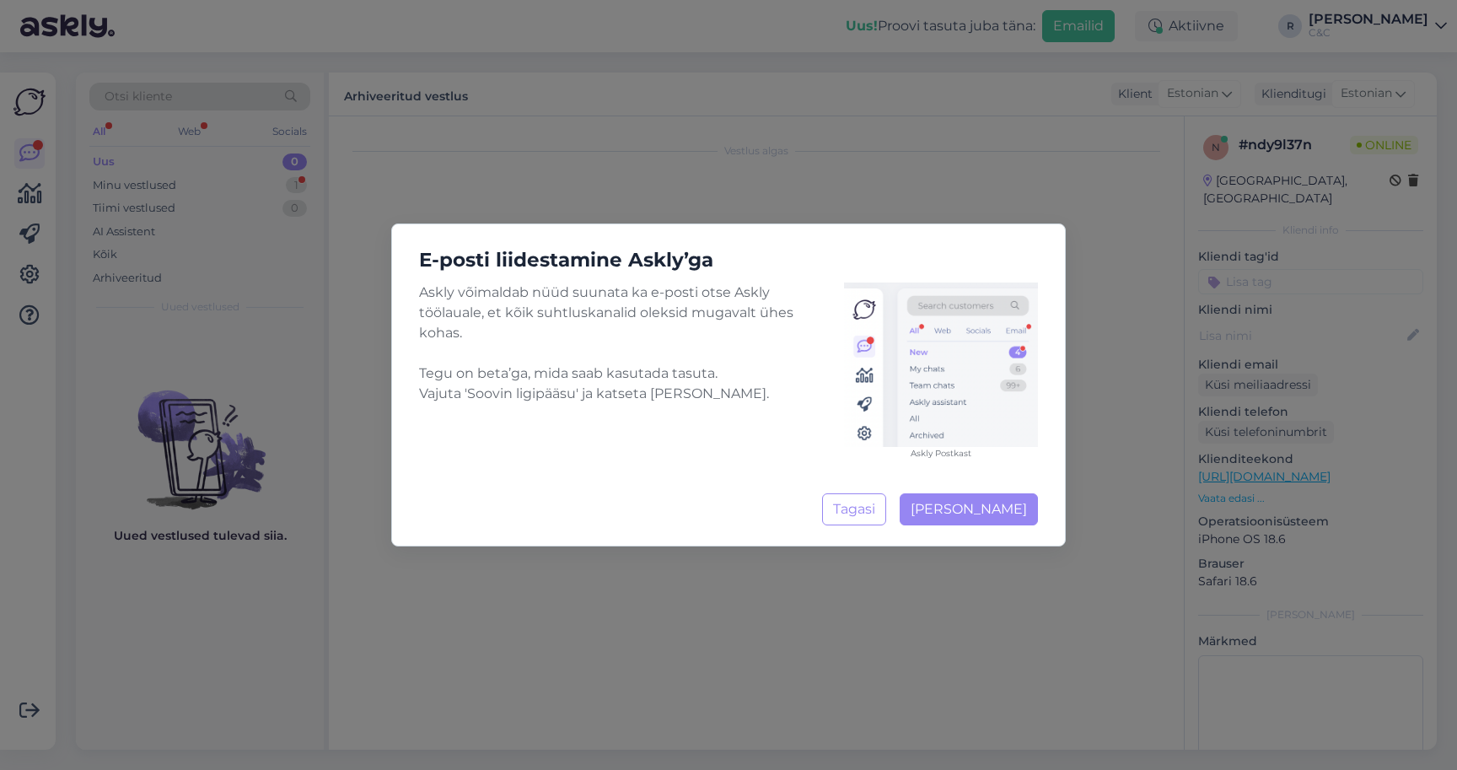
scroll to position [0, 0]
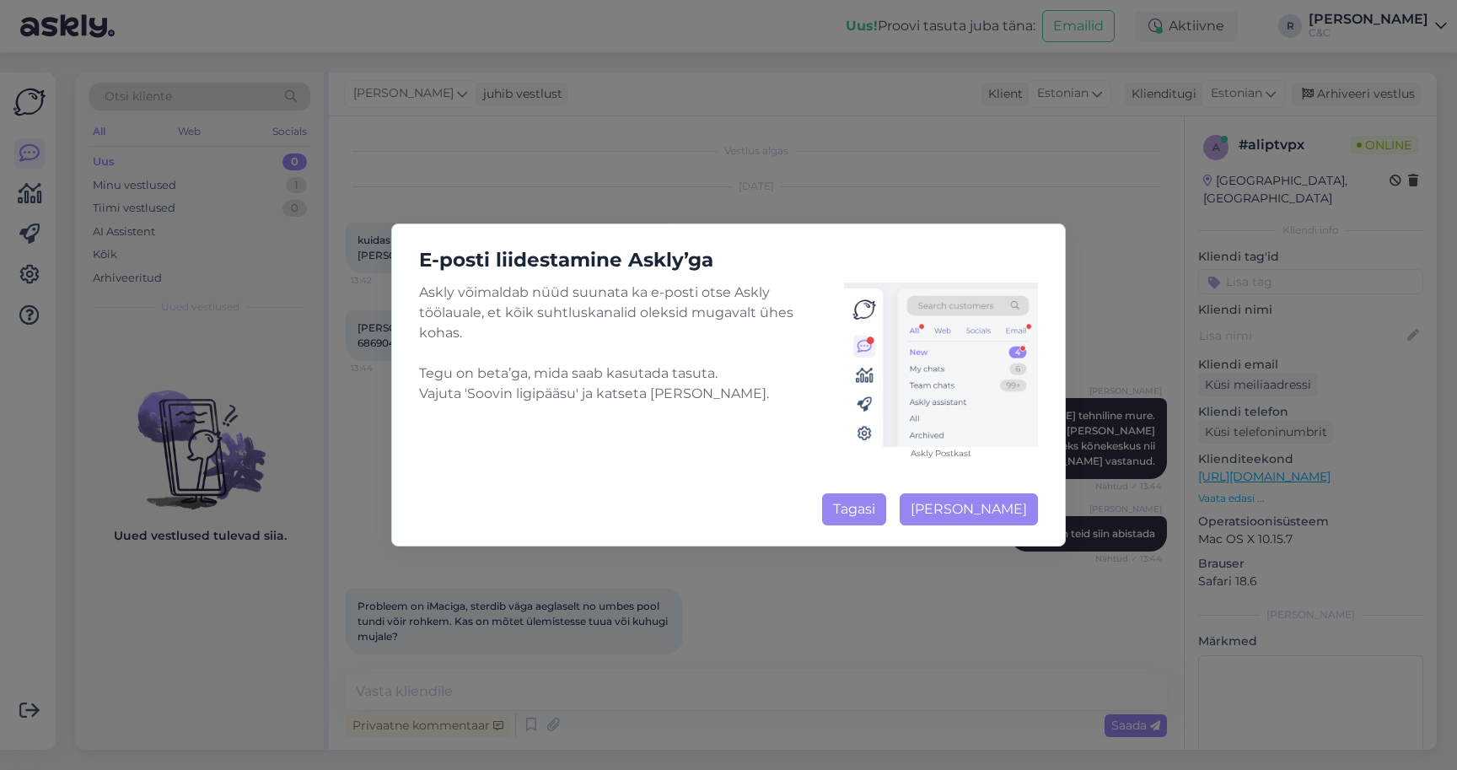
click at [850, 503] on button "Tagasi" at bounding box center [854, 509] width 64 height 32
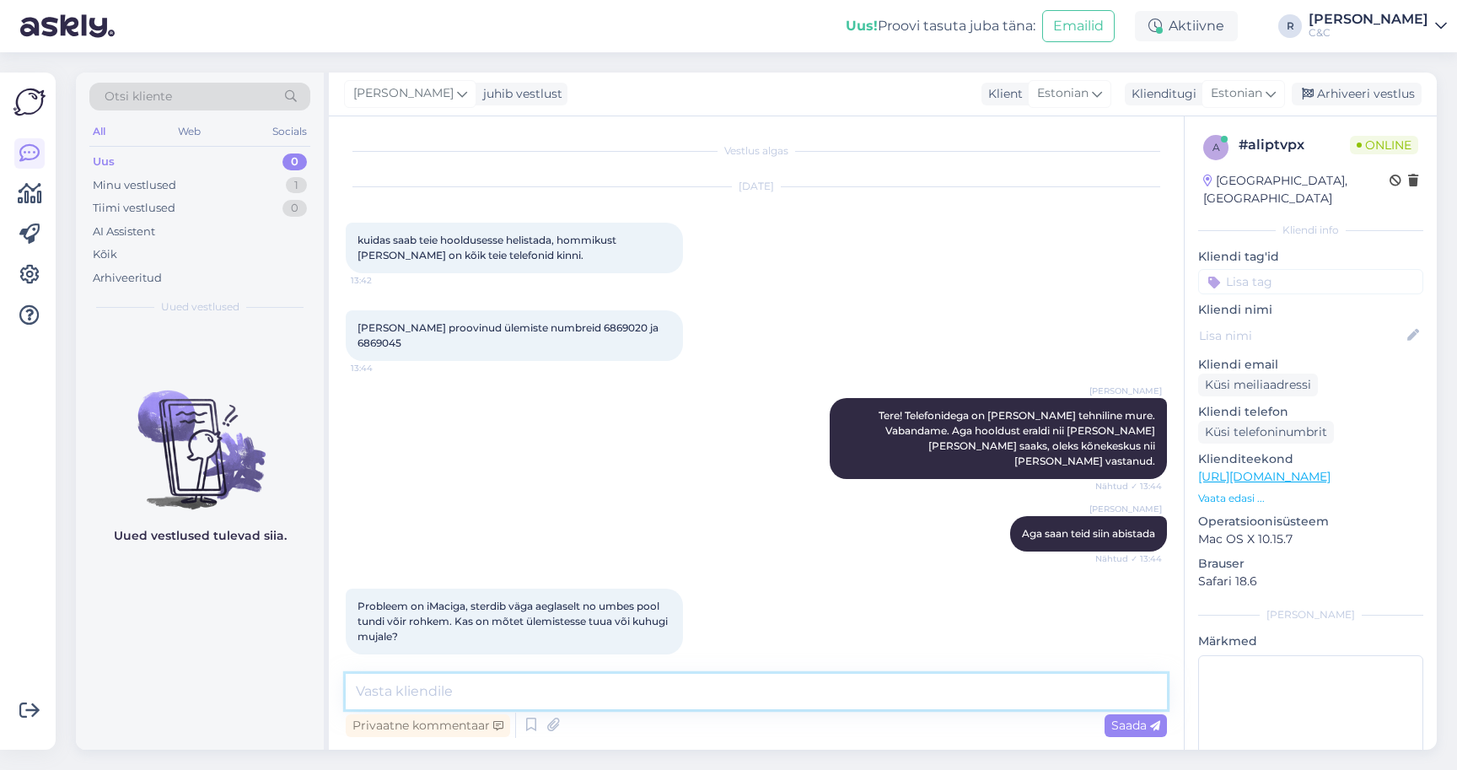
click at [573, 688] on textarea at bounding box center [756, 691] width 821 height 35
type textarea "Mis iMaciga tegemist?"
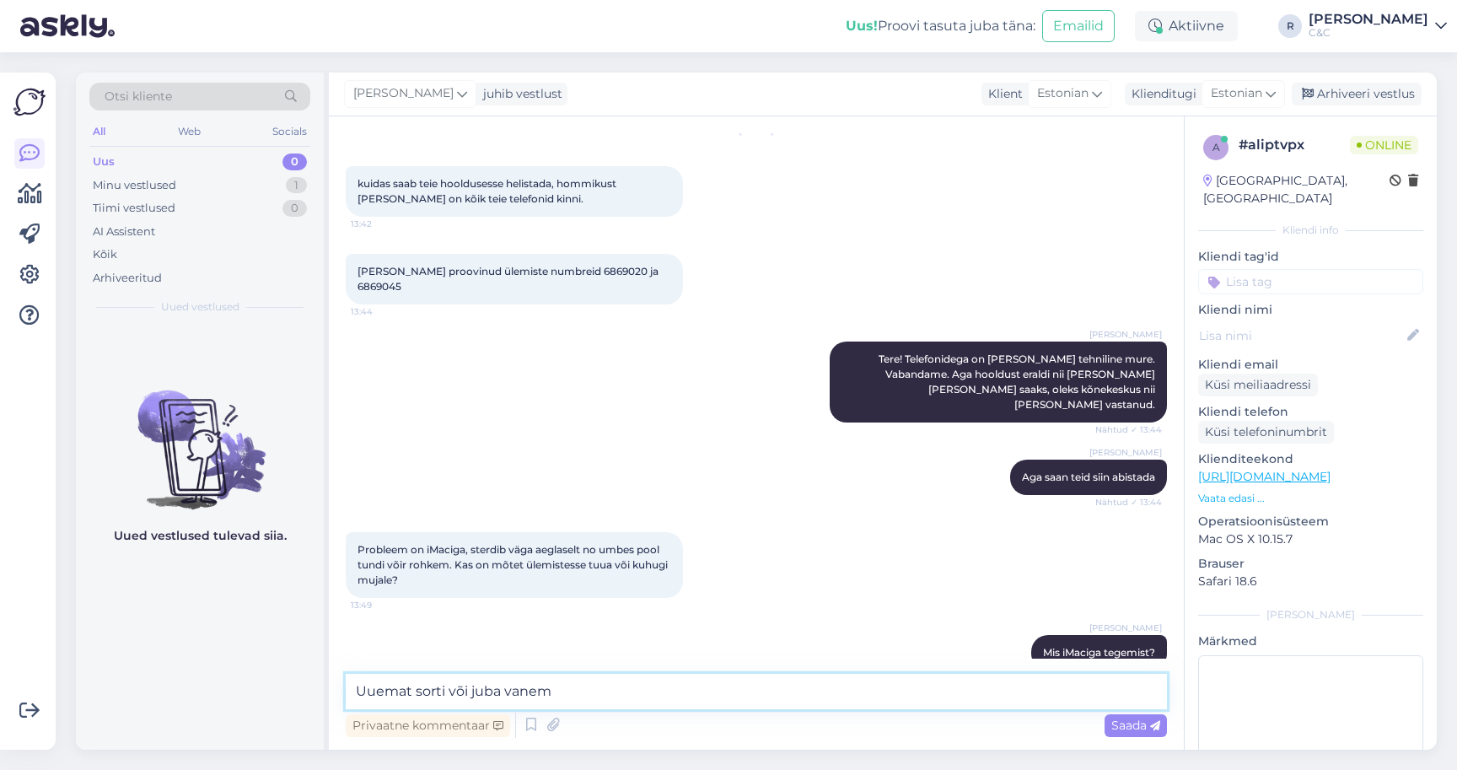
type textarea "Uuemat sorti või juba vanem."
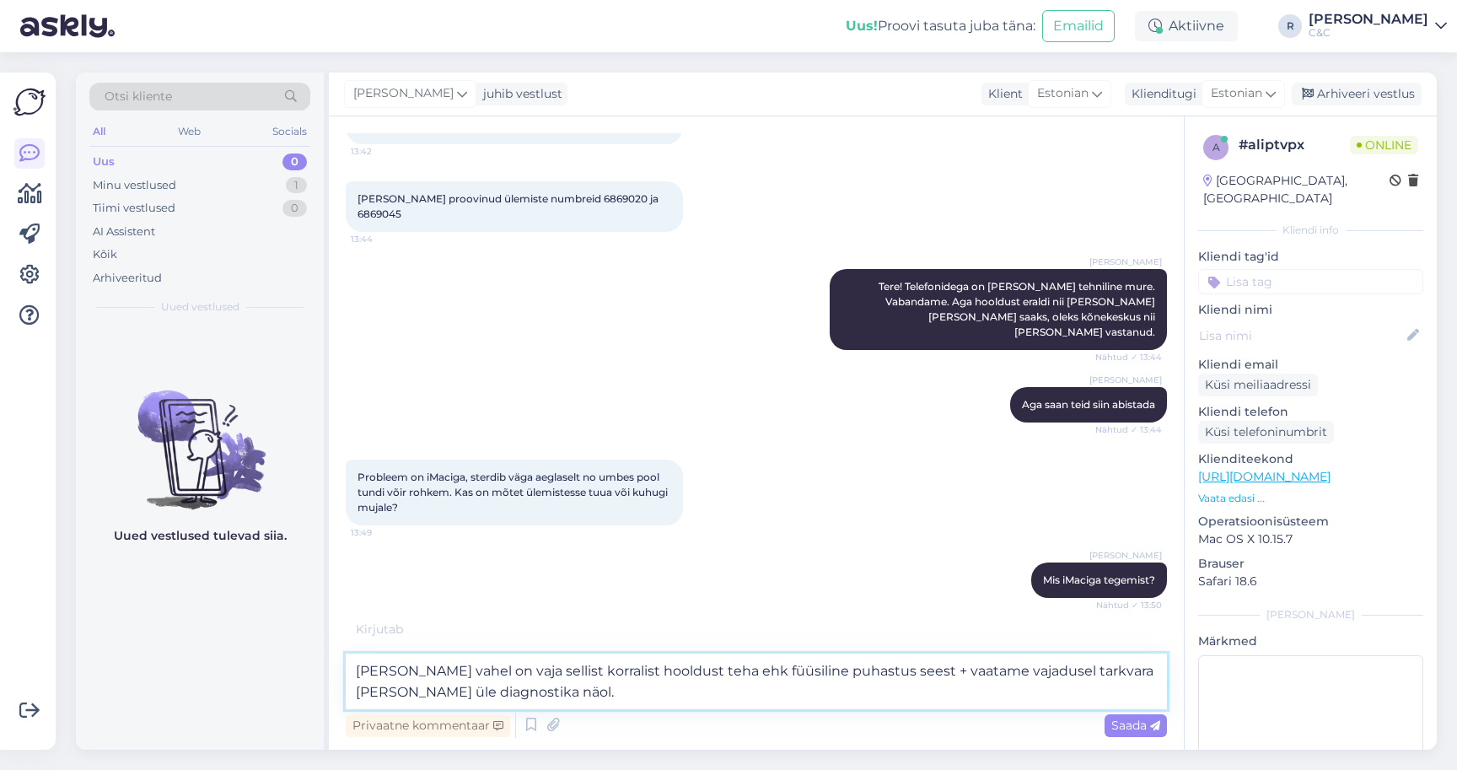
type textarea "[PERSON_NAME] vahel on vaja sellist korralist hooldust teha ehk füüsiline puhas…"
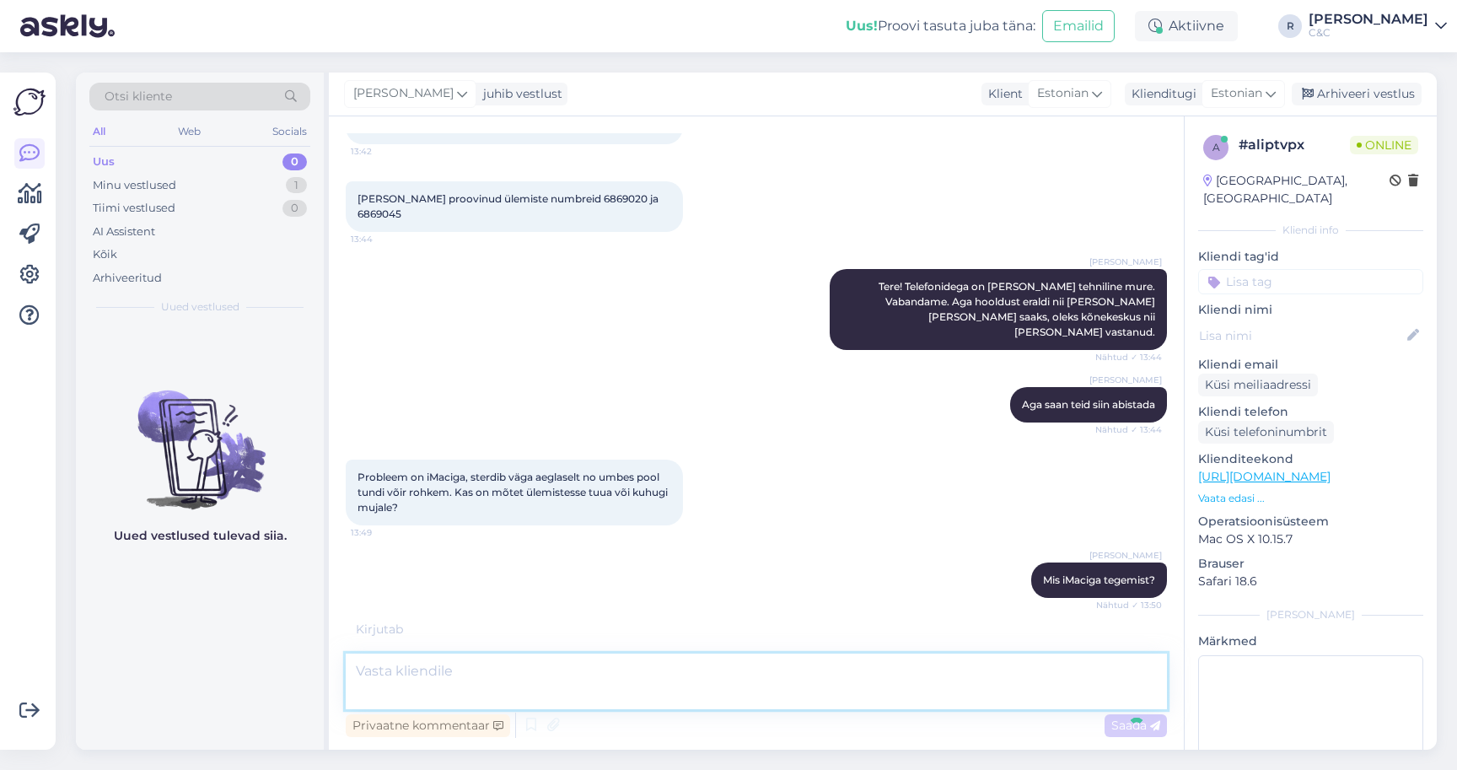
scroll to position [232, 0]
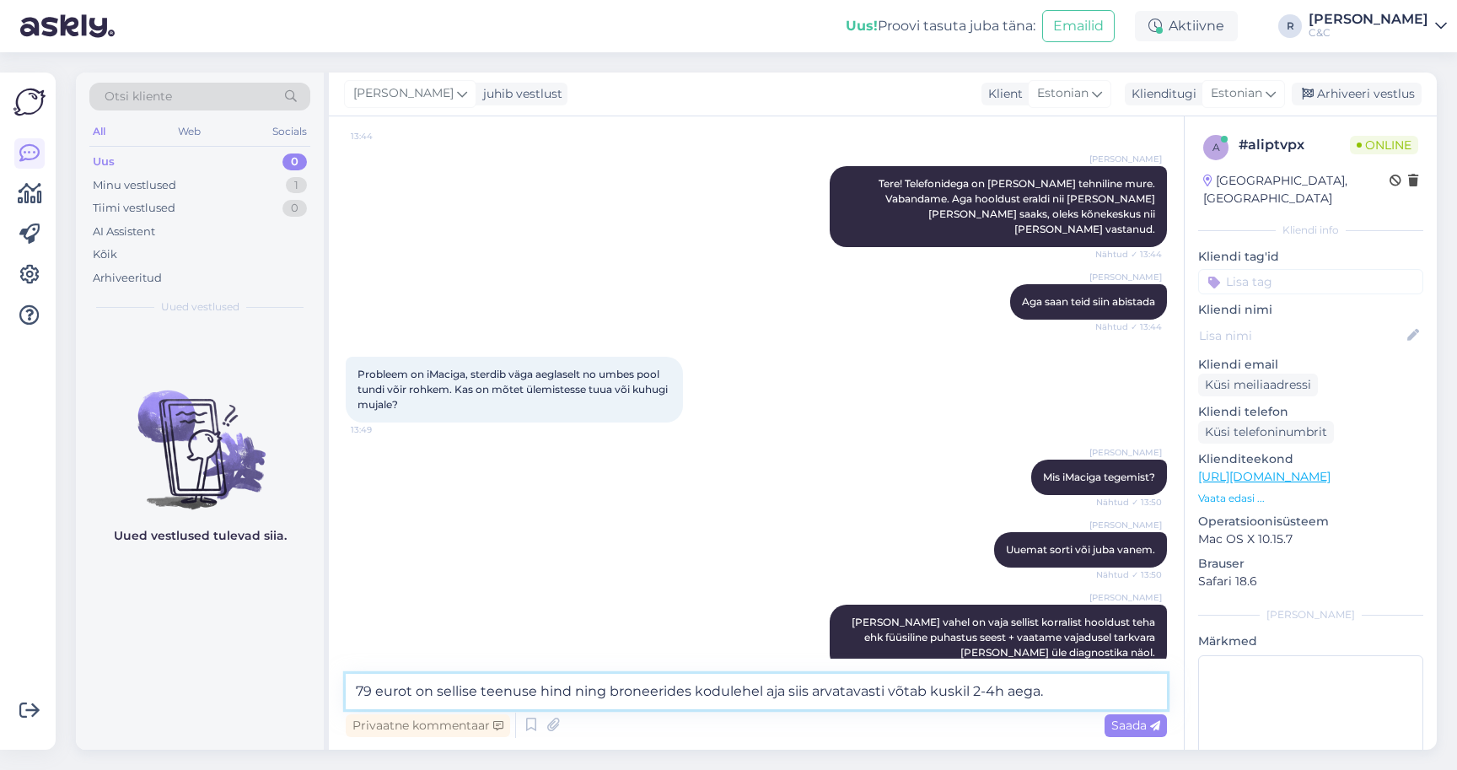
type textarea "79 eurot on sellise teenuse hind ning broneerides kodulehel aja siis arvatavast…"
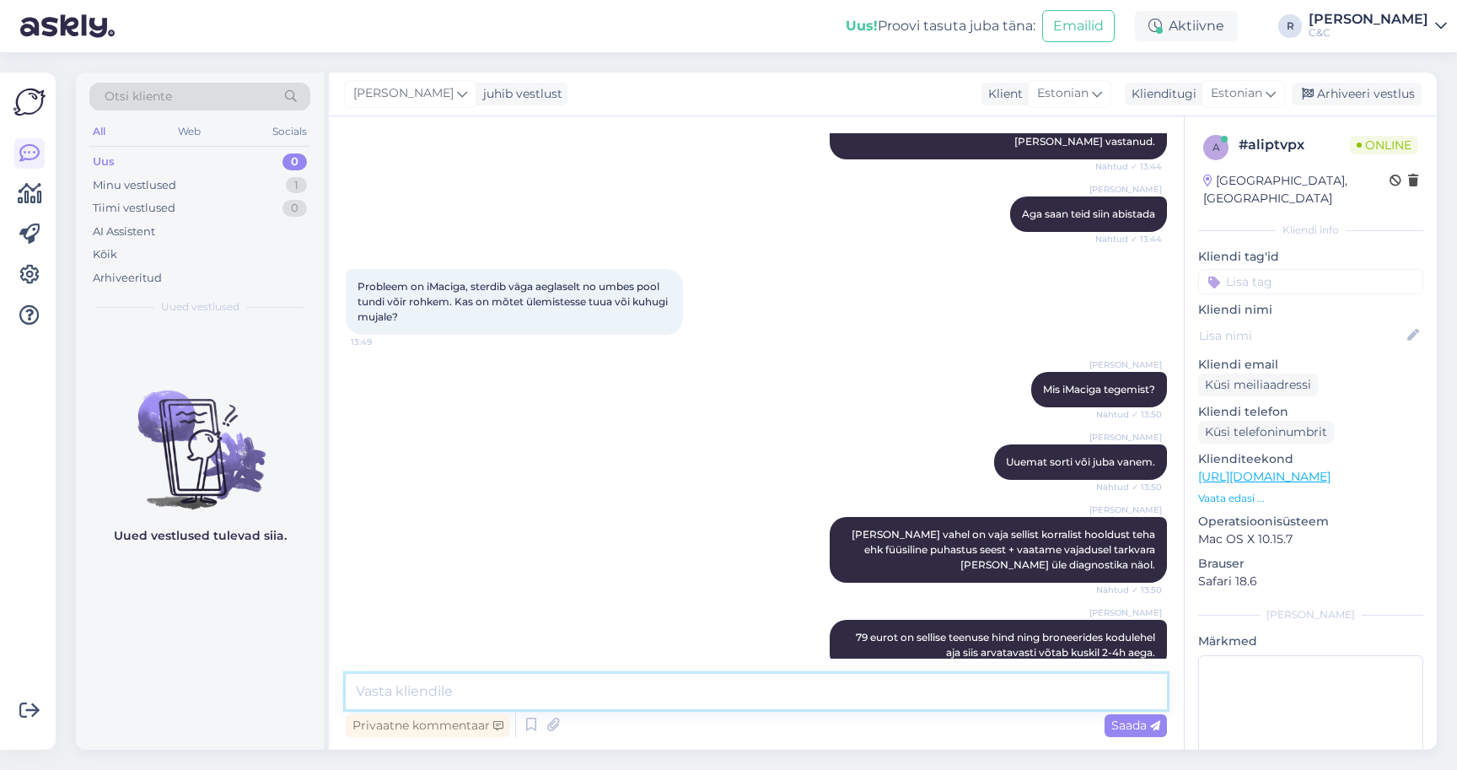
scroll to position [392, 0]
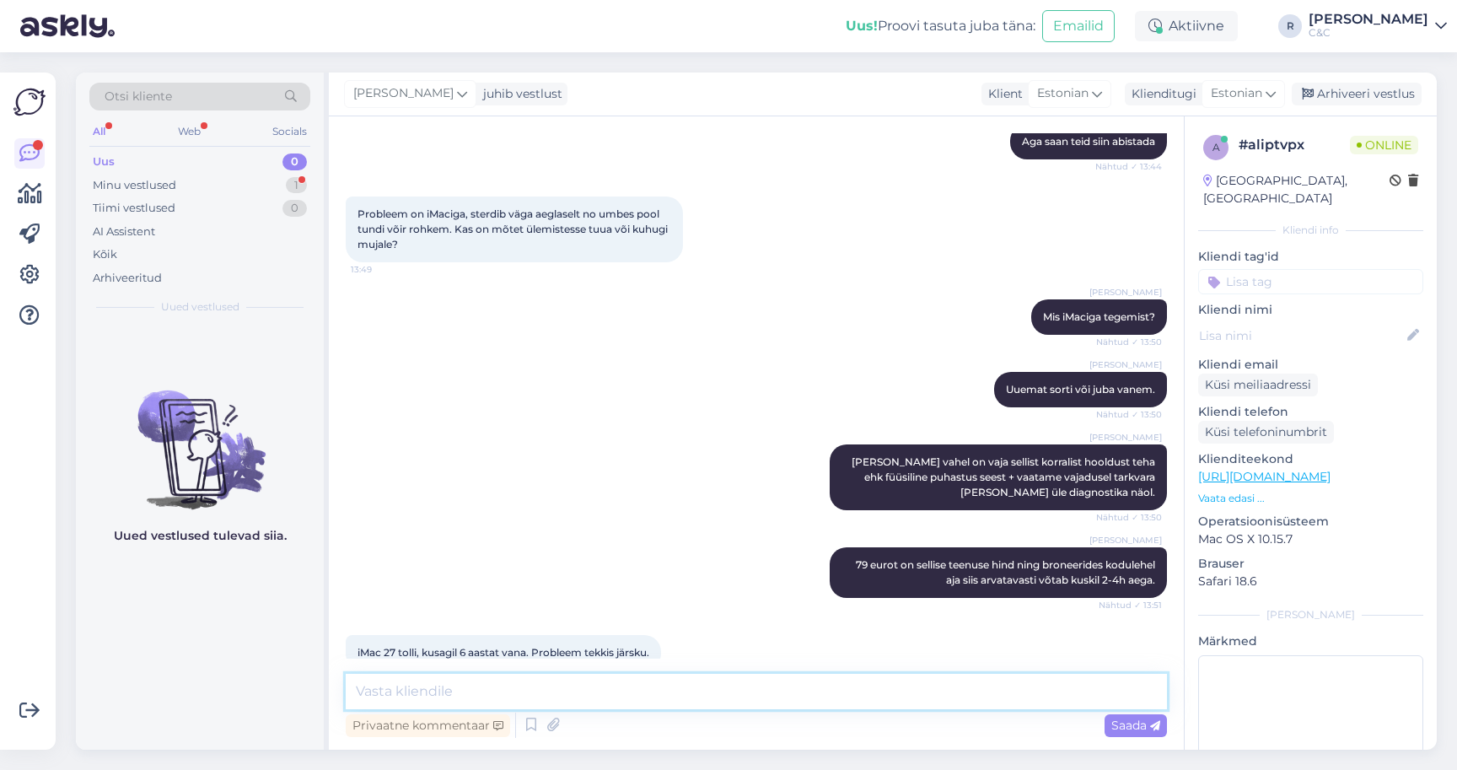
click at [639, 699] on textarea at bounding box center [756, 691] width 821 height 35
type textarea "Siis pigem vaja vast korralist hooldust jah või kasvõi tavalist diagnostikat."
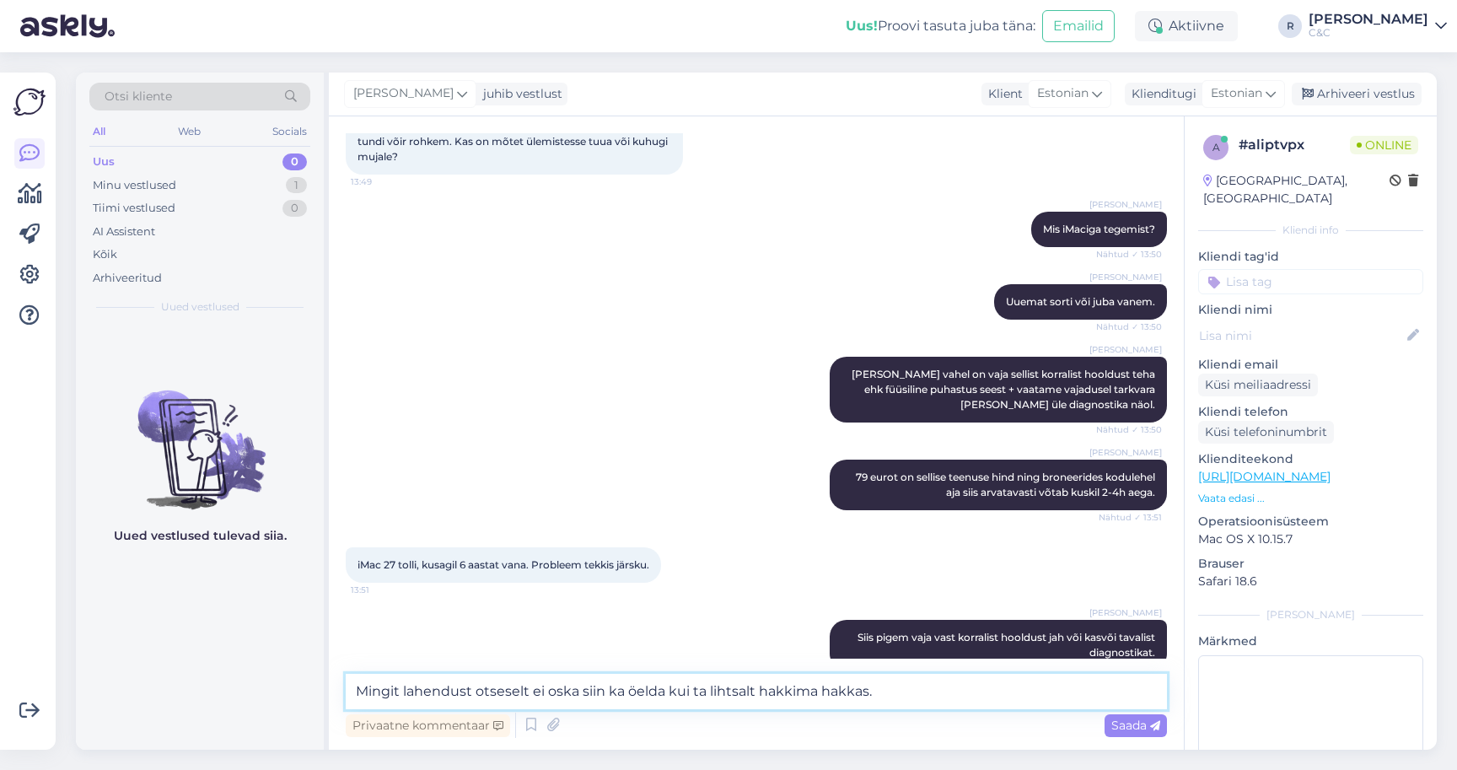
type textarea "Mingit lahendust otseselt ei oska siin ka öelda kui ta lihtsalt hakkima hakkas."
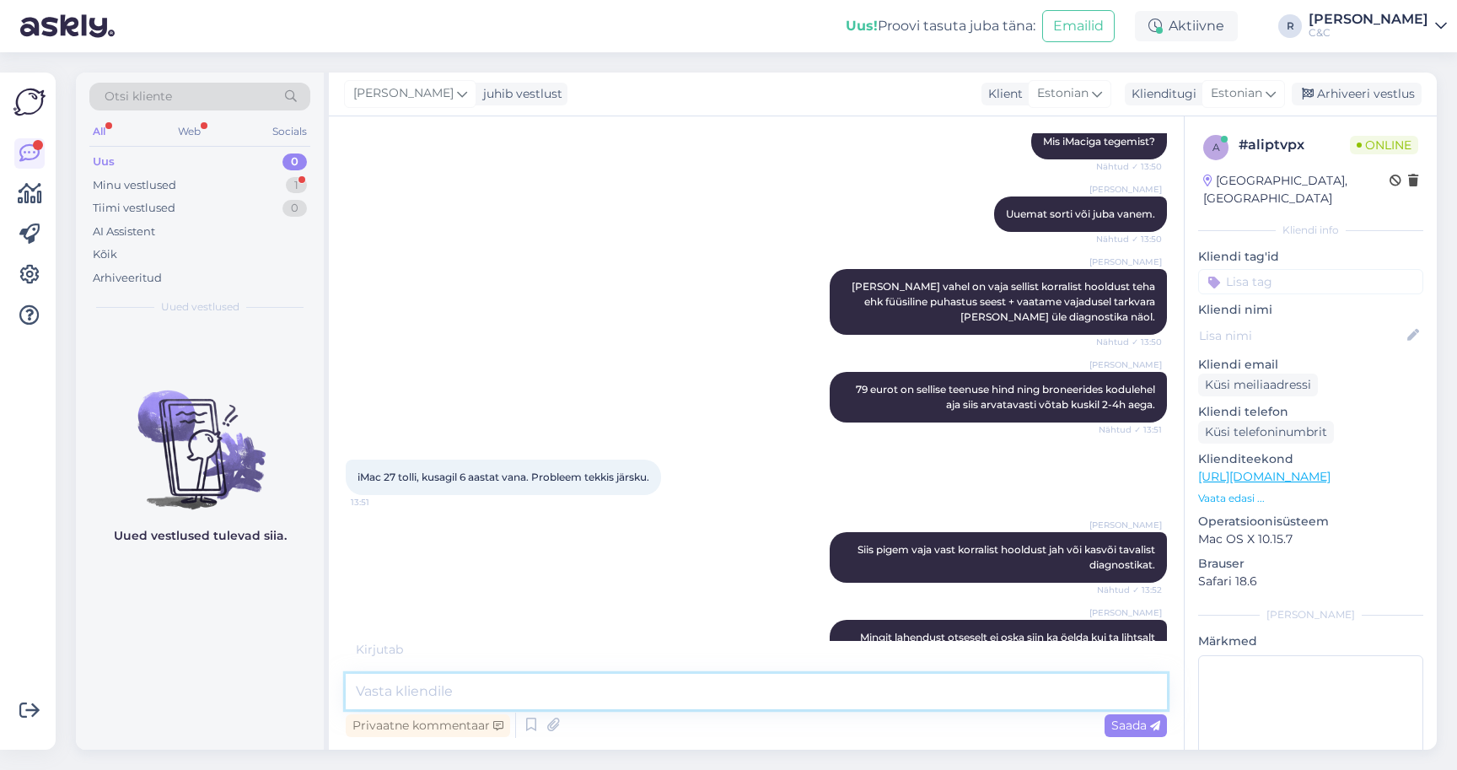
scroll to position [640, 0]
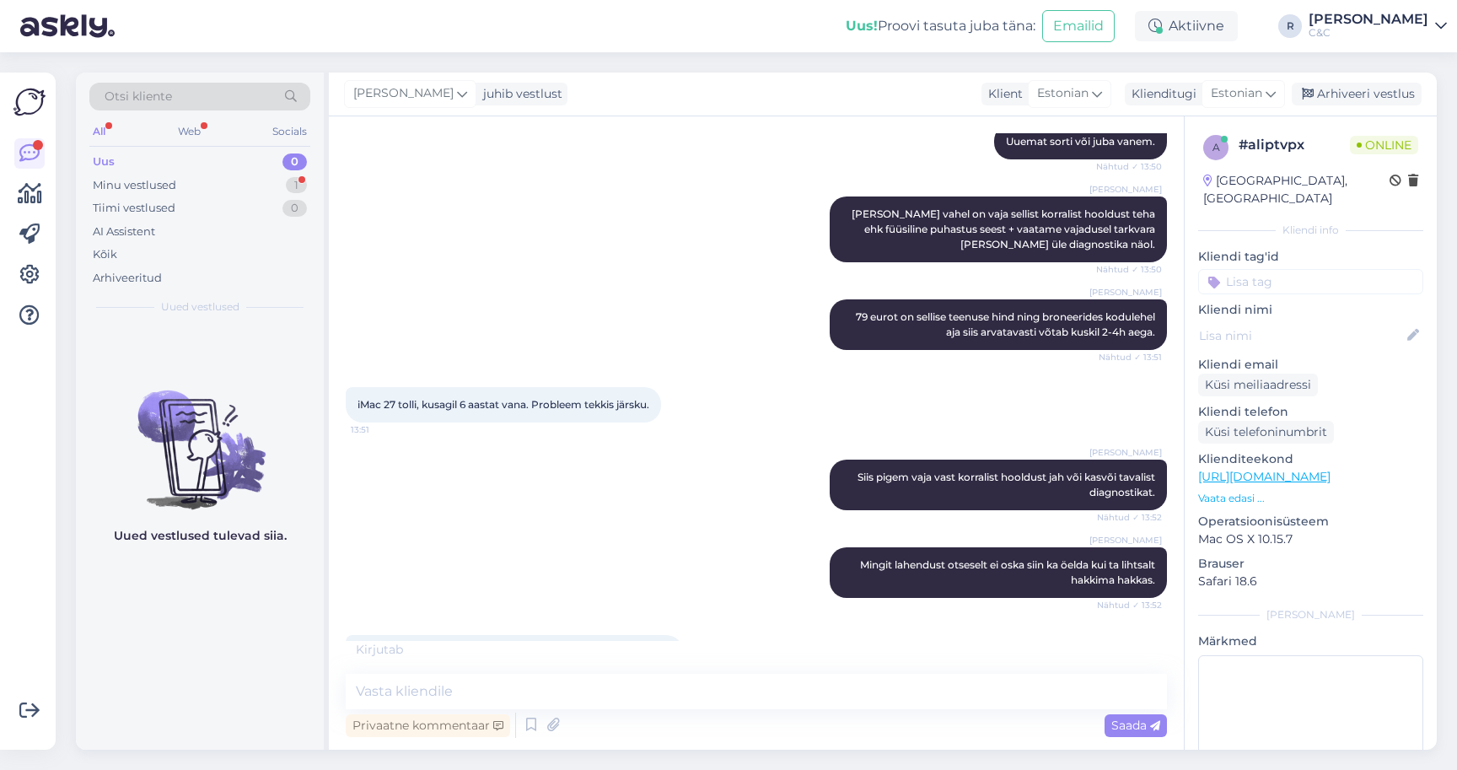
click at [1266, 469] on link "[URL][DOMAIN_NAME]" at bounding box center [1264, 476] width 132 height 15
click at [843, 690] on textarea at bounding box center [756, 691] width 821 height 35
click at [527, 732] on icon at bounding box center [531, 724] width 20 height 25
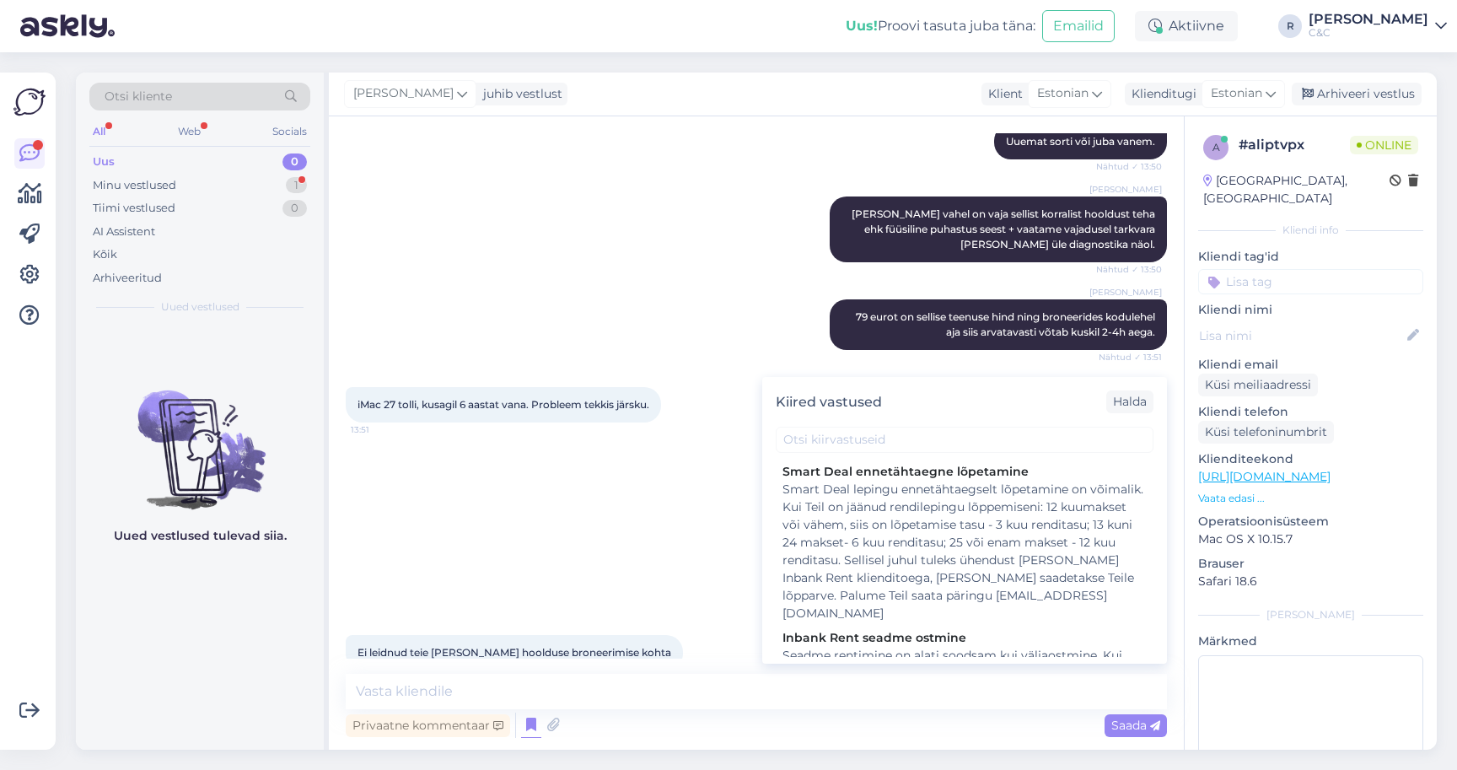
click at [843, 420] on div "Kiired vastused Halda" at bounding box center [964, 402] width 405 height 50
click at [832, 443] on input "text" at bounding box center [965, 440] width 378 height 26
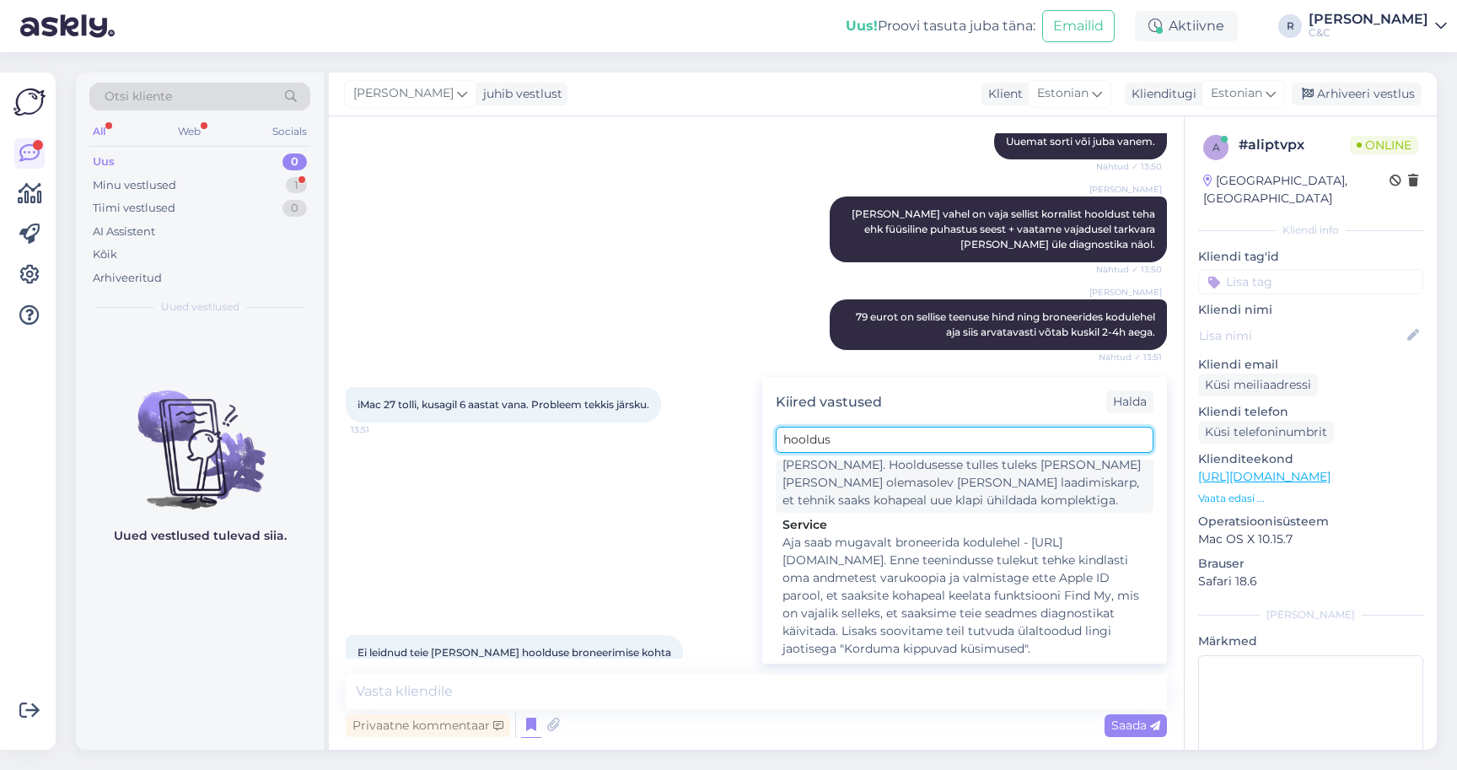
scroll to position [304, 0]
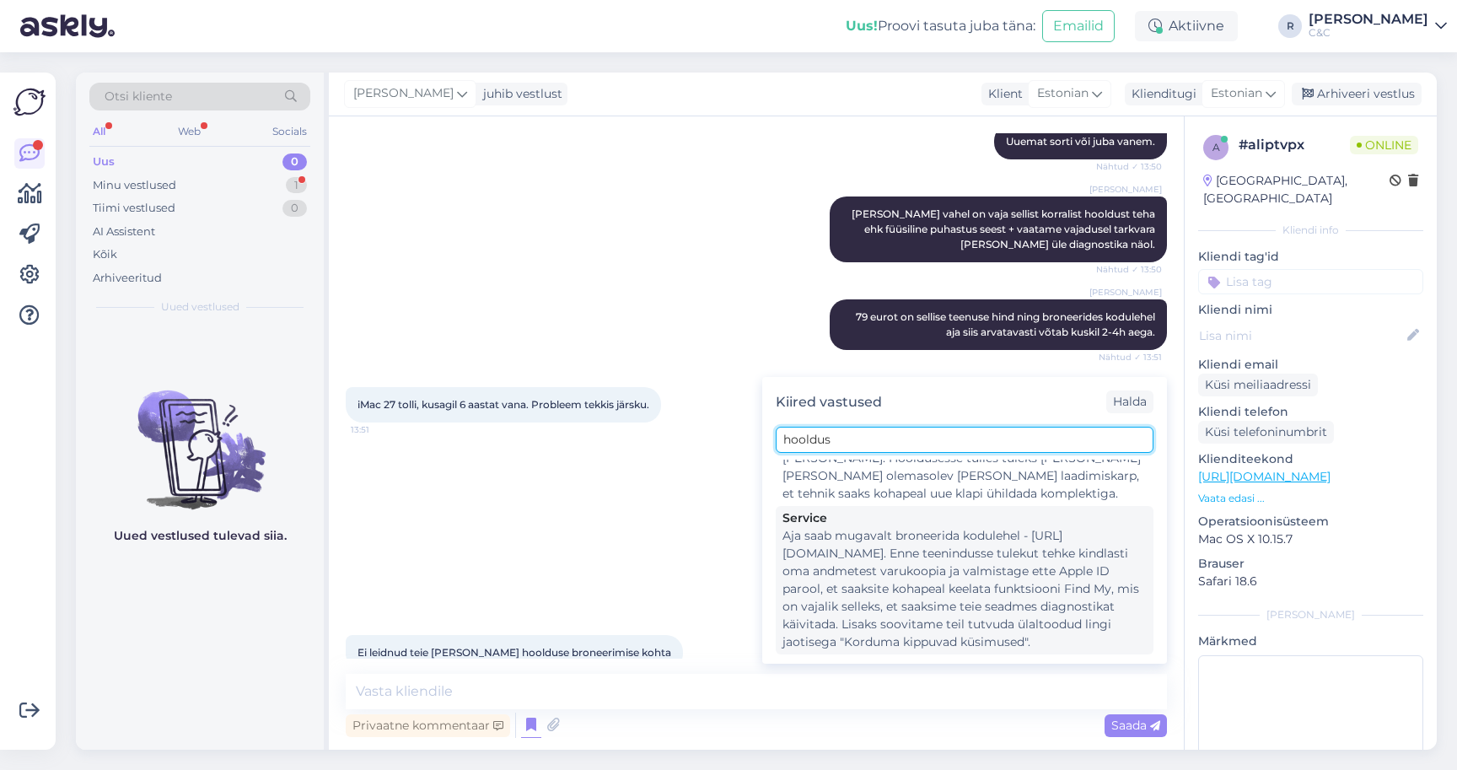
type input "hooldus"
click at [881, 563] on div "Aja saab mugavalt broneerida kodulehel - [URL][DOMAIN_NAME]. Enne teenindusse t…" at bounding box center [964, 589] width 364 height 124
type textarea "Aja saab mugavalt broneerida kodulehel - [URL][DOMAIN_NAME]. Enne teenindusse t…"
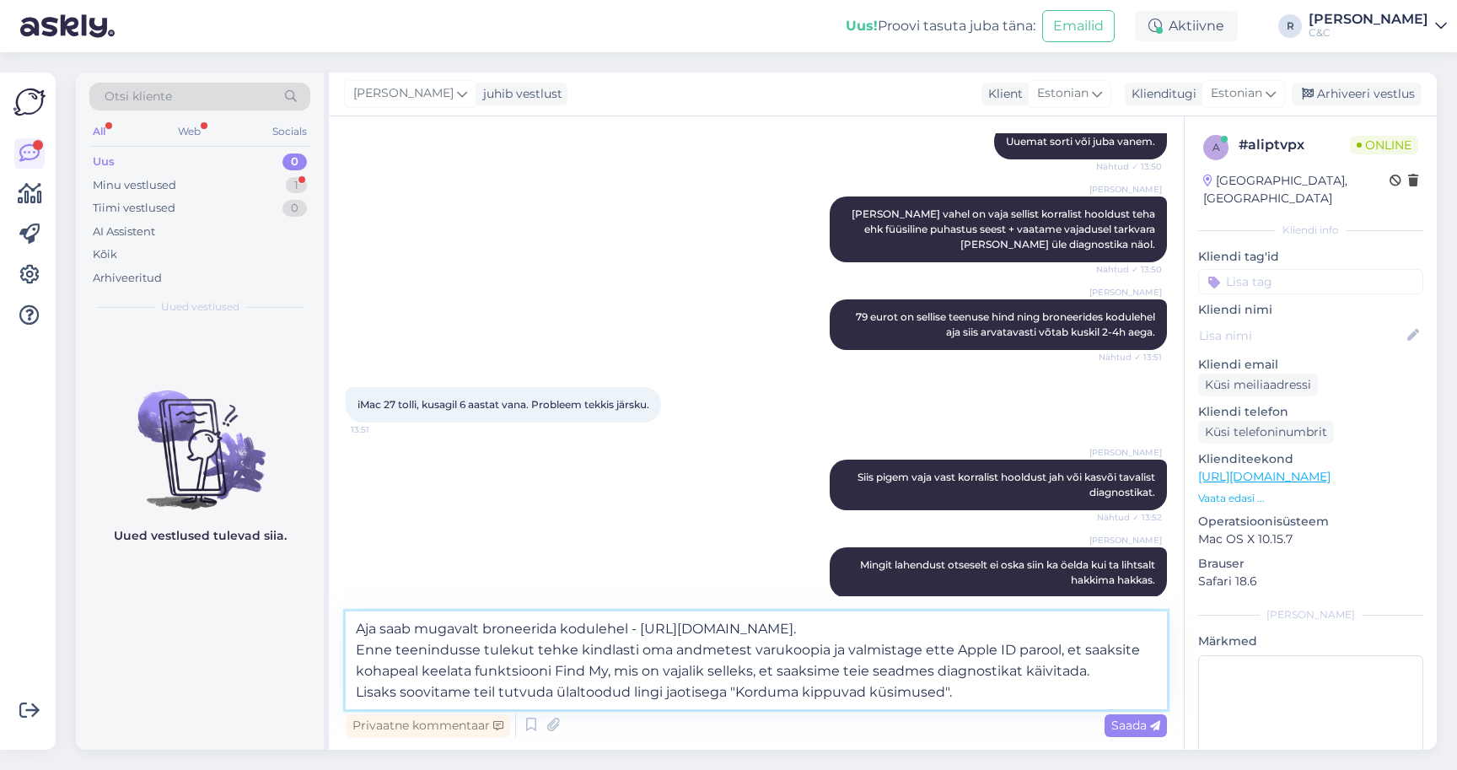
click at [612, 696] on textarea "Aja saab mugavalt broneerida kodulehel - [URL][DOMAIN_NAME]. Enne teenindusse t…" at bounding box center [756, 660] width 821 height 98
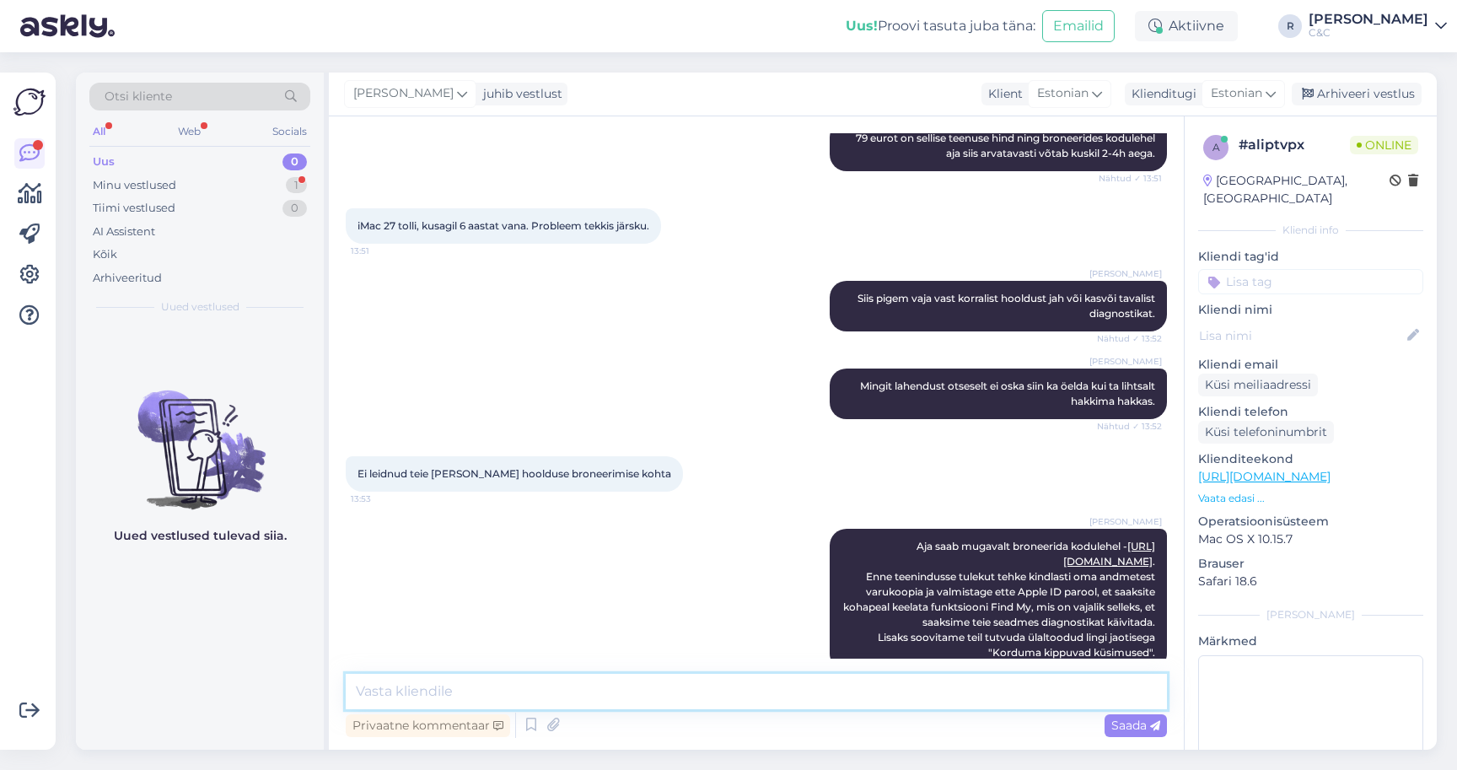
scroll to position [891, 0]
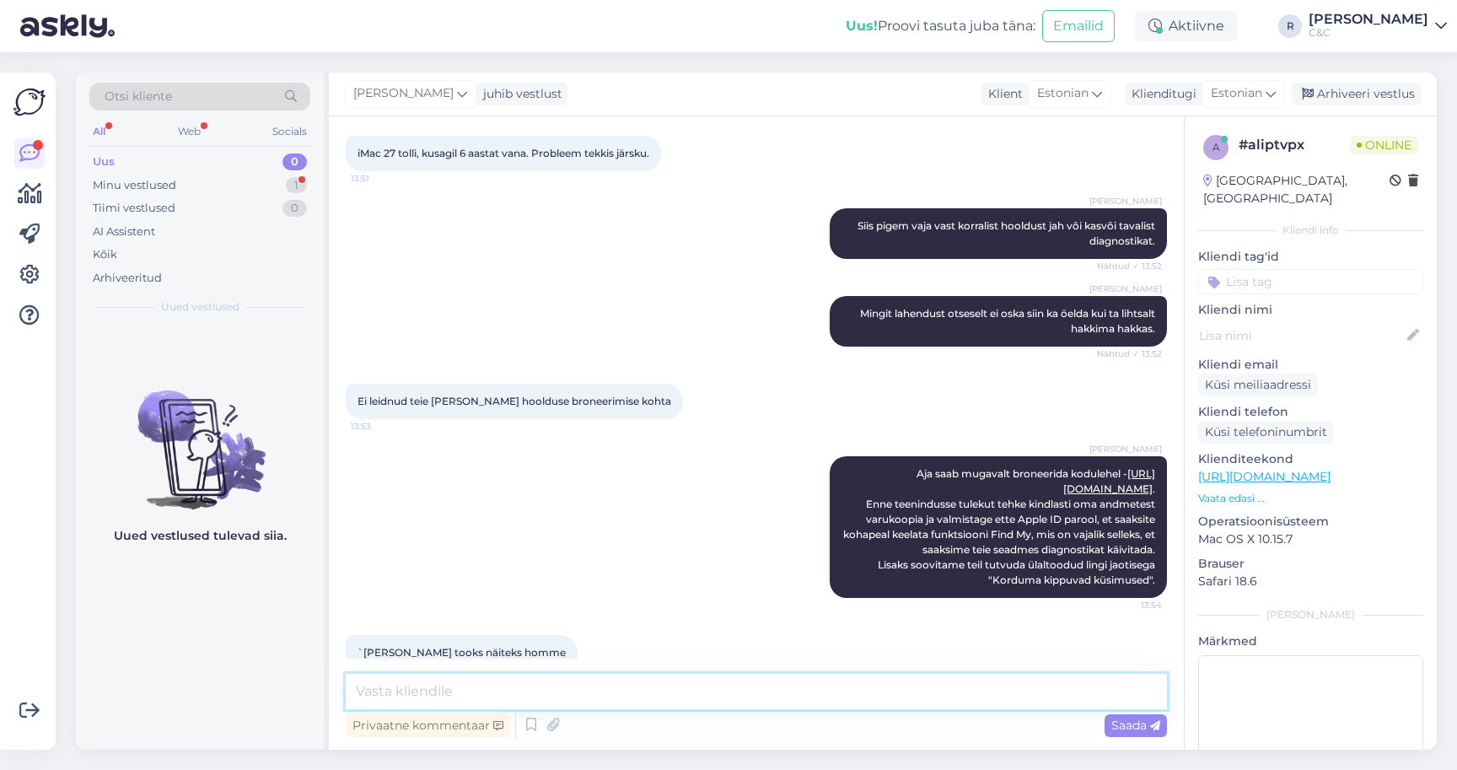
click at [549, 697] on textarea at bounding box center [756, 691] width 821 height 35
click at [491, 704] on textarea at bounding box center [756, 691] width 821 height 35
type textarea "Seal on Maci kategooria ning Mac korraline hooldus teenus."
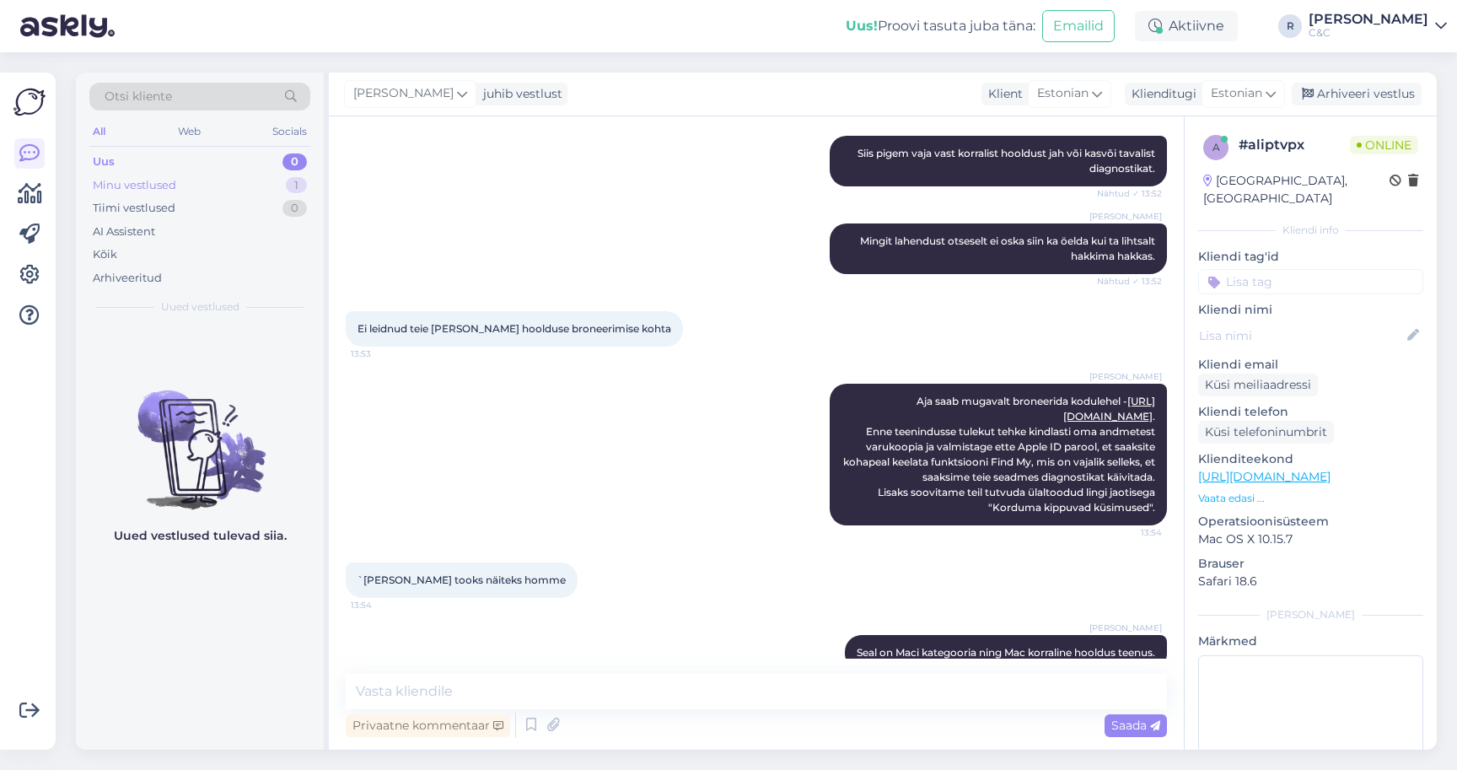
click at [239, 192] on div "Minu vestlused 1" at bounding box center [199, 186] width 221 height 24
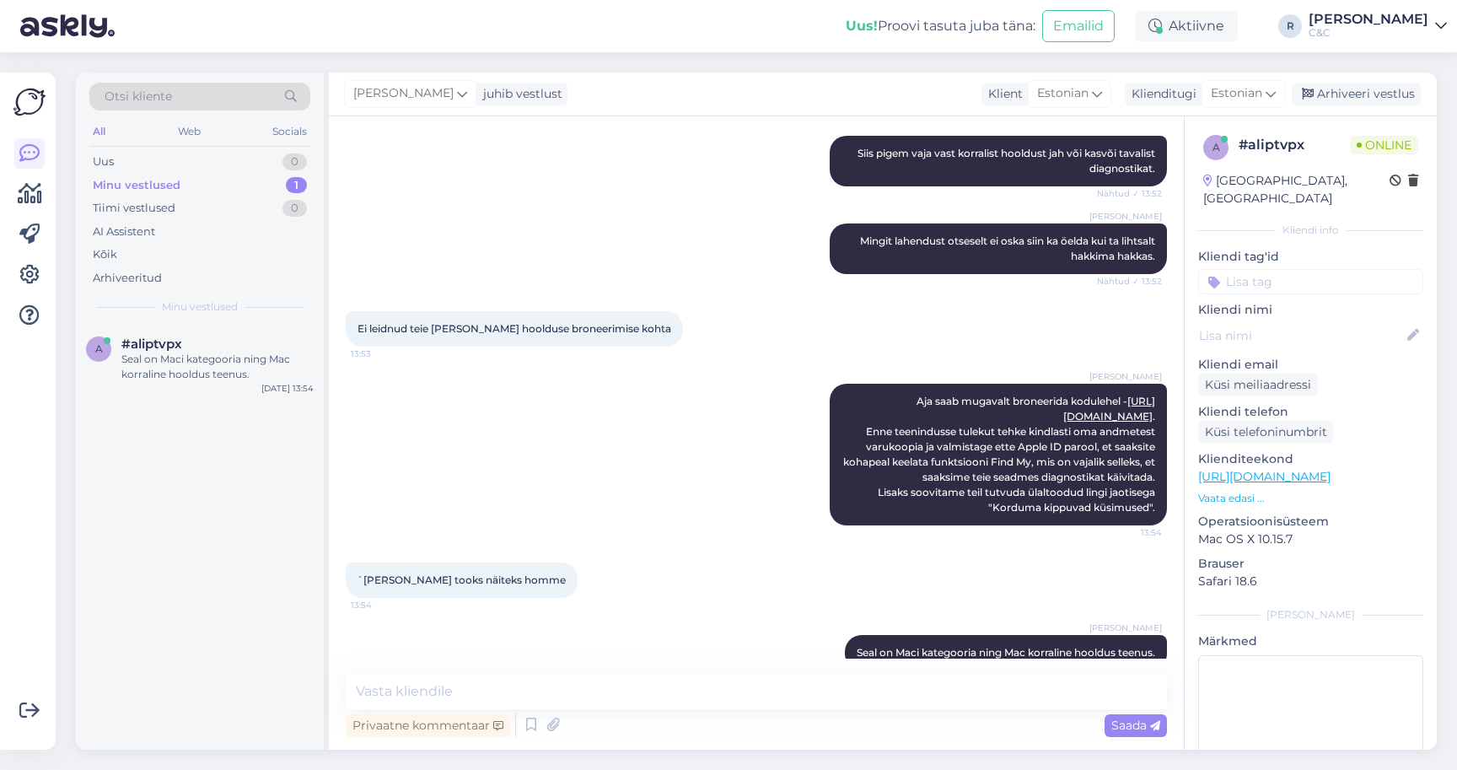
click at [1367, 107] on div "[PERSON_NAME] juhib vestlust Klient [DEMOGRAPHIC_DATA] Klienditugi Estonian Arh…" at bounding box center [883, 95] width 1108 height 44
click at [1367, 105] on div "Arhiveeri vestlus" at bounding box center [1357, 94] width 130 height 23
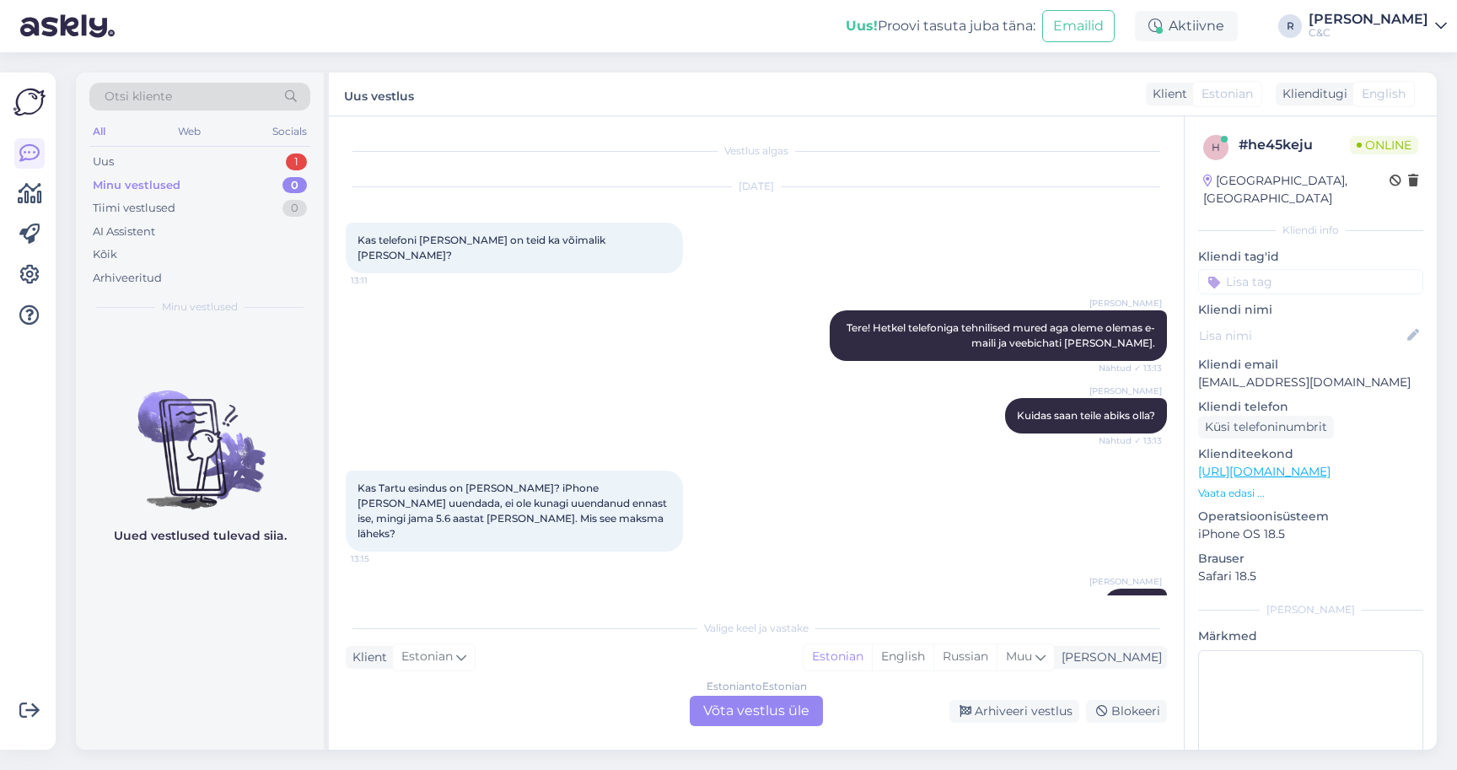
scroll to position [803, 0]
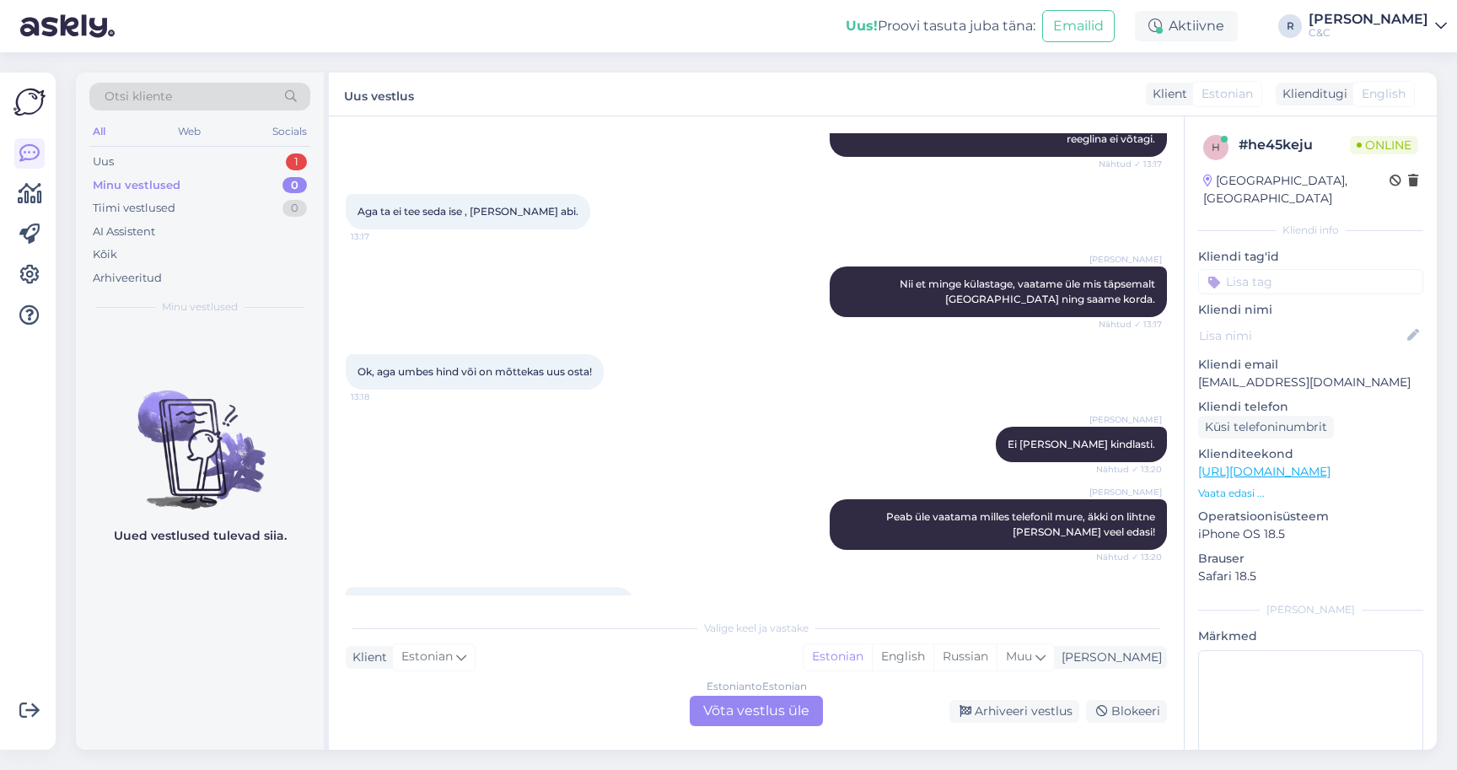
click at [798, 720] on div "Estonian to Estonian Võta vestlus üle" at bounding box center [756, 711] width 133 height 30
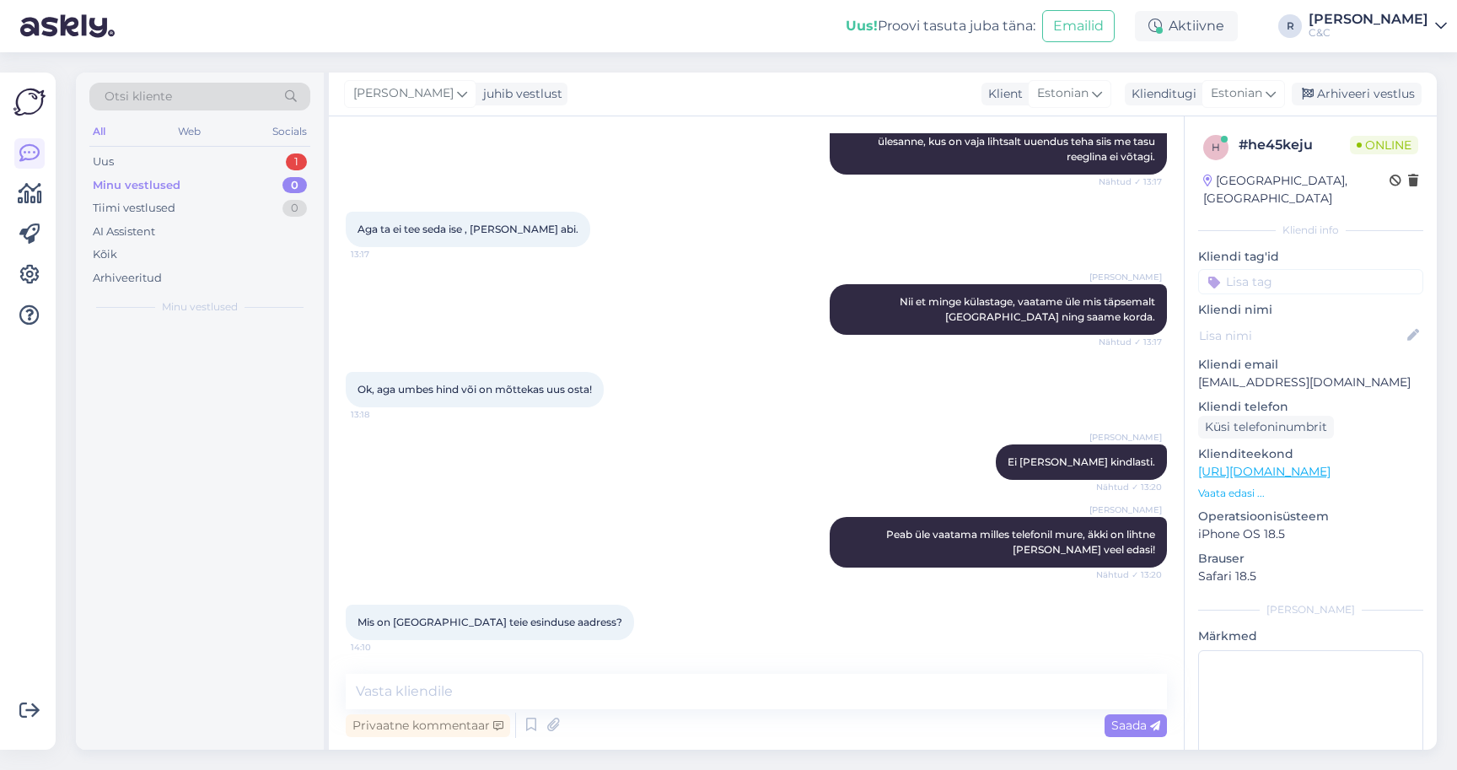
scroll to position [739, 0]
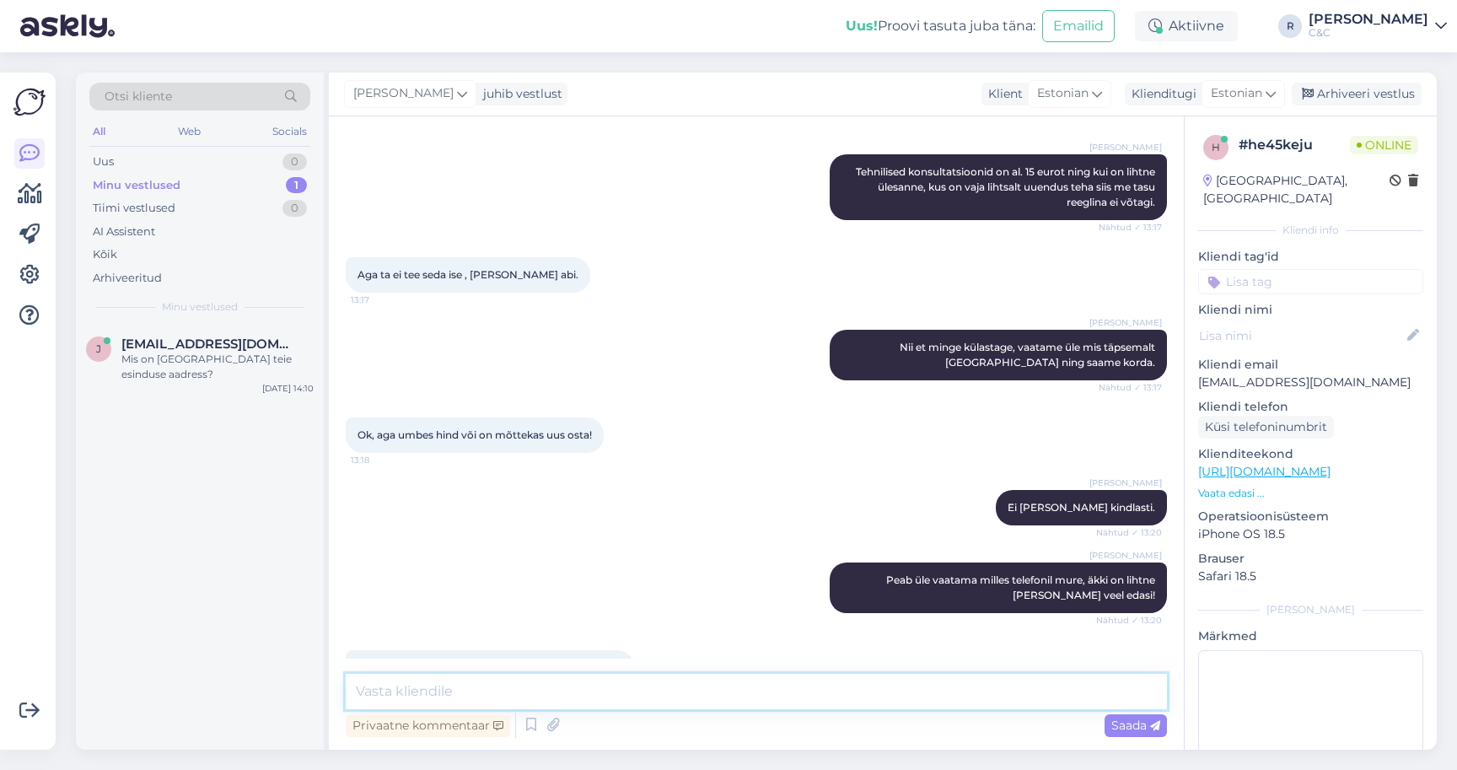
click at [786, 700] on textarea at bounding box center [756, 691] width 821 height 35
type textarea "O"
type textarea "Asume Kaubamajas ja Lõunakeskus."
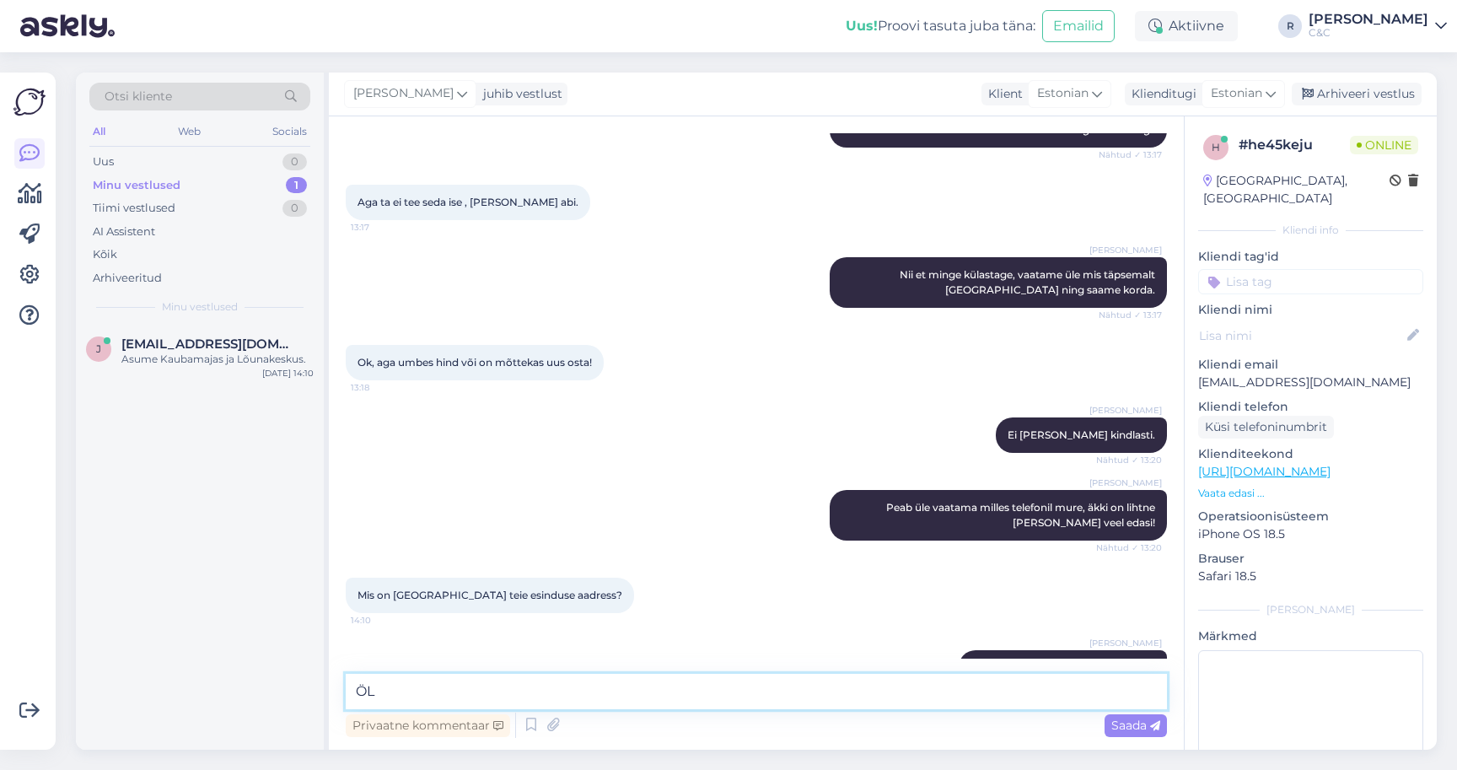
type textarea "Ö"
type textarea "Lõunakas Lääneringtee 39 ja [GEOGRAPHIC_DATA] [GEOGRAPHIC_DATA] 1."
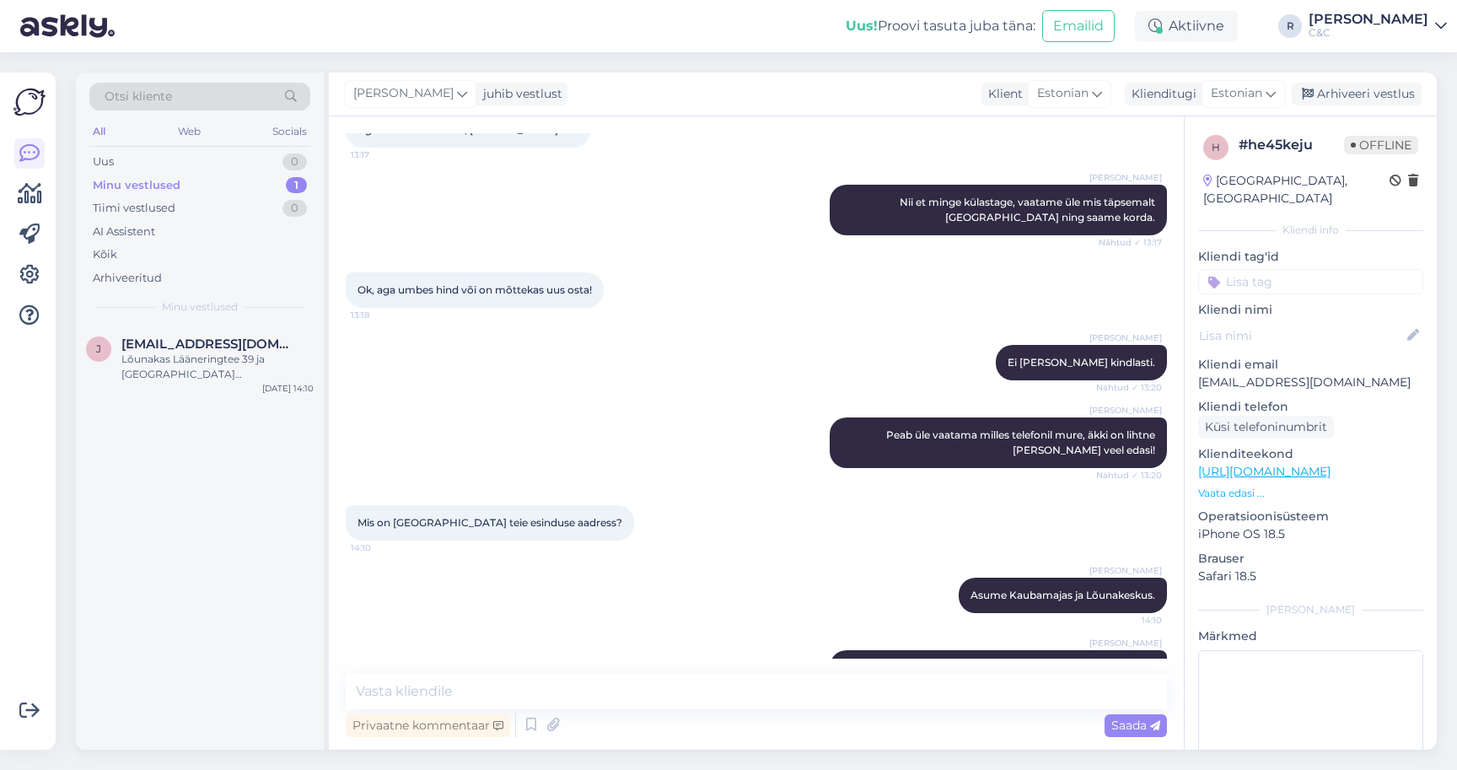
click at [595, 413] on div "[PERSON_NAME] üle vaatama milles telefonil mure, äkki on lihtne [PERSON_NAME] v…" at bounding box center [756, 443] width 821 height 88
click at [271, 161] on div "Uus 1" at bounding box center [199, 162] width 221 height 24
click at [208, 309] on span "Uued vestlused" at bounding box center [200, 306] width 78 height 15
click at [204, 371] on div "Tere! Miks teile [PERSON_NAME] terve päeva vältel helistada ei saa?" at bounding box center [217, 367] width 192 height 30
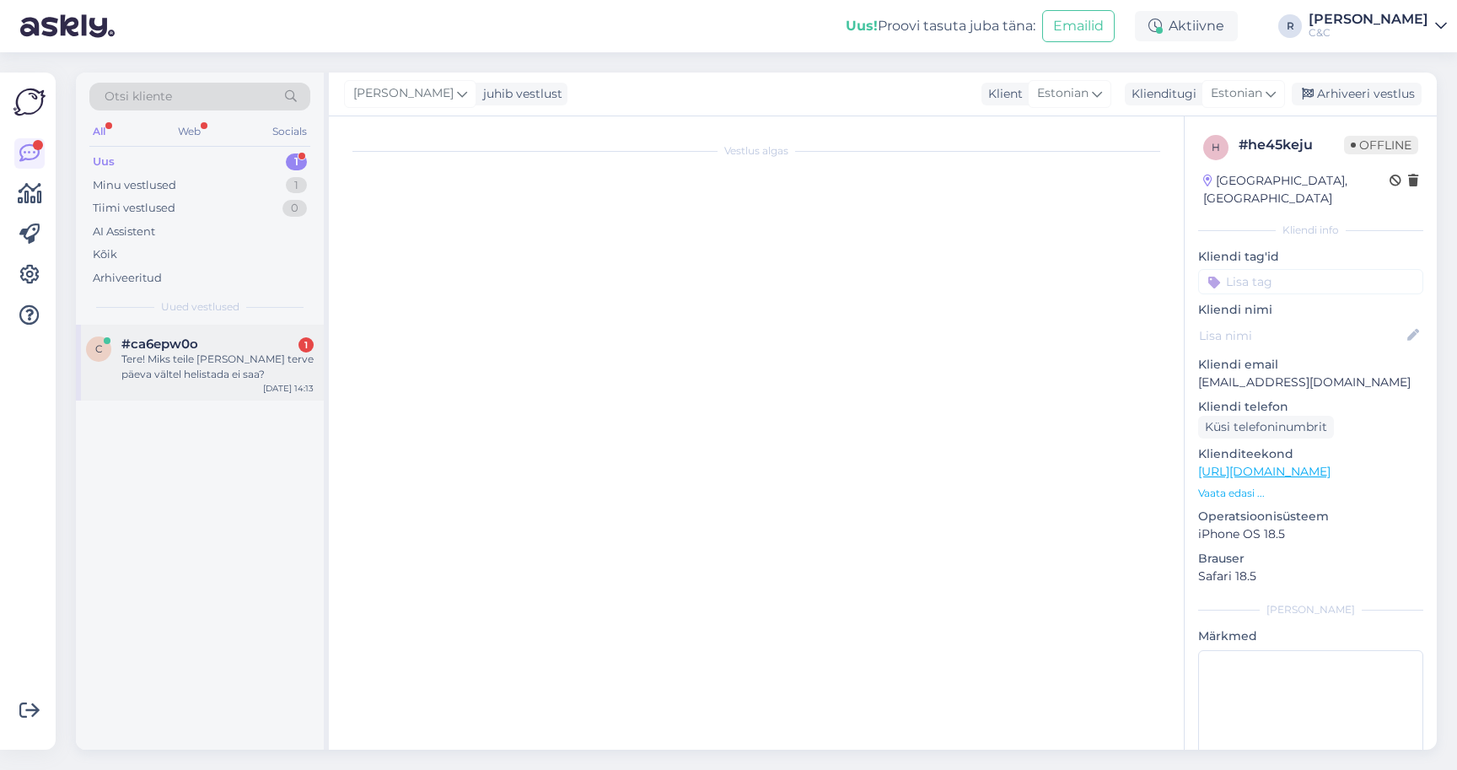
scroll to position [0, 0]
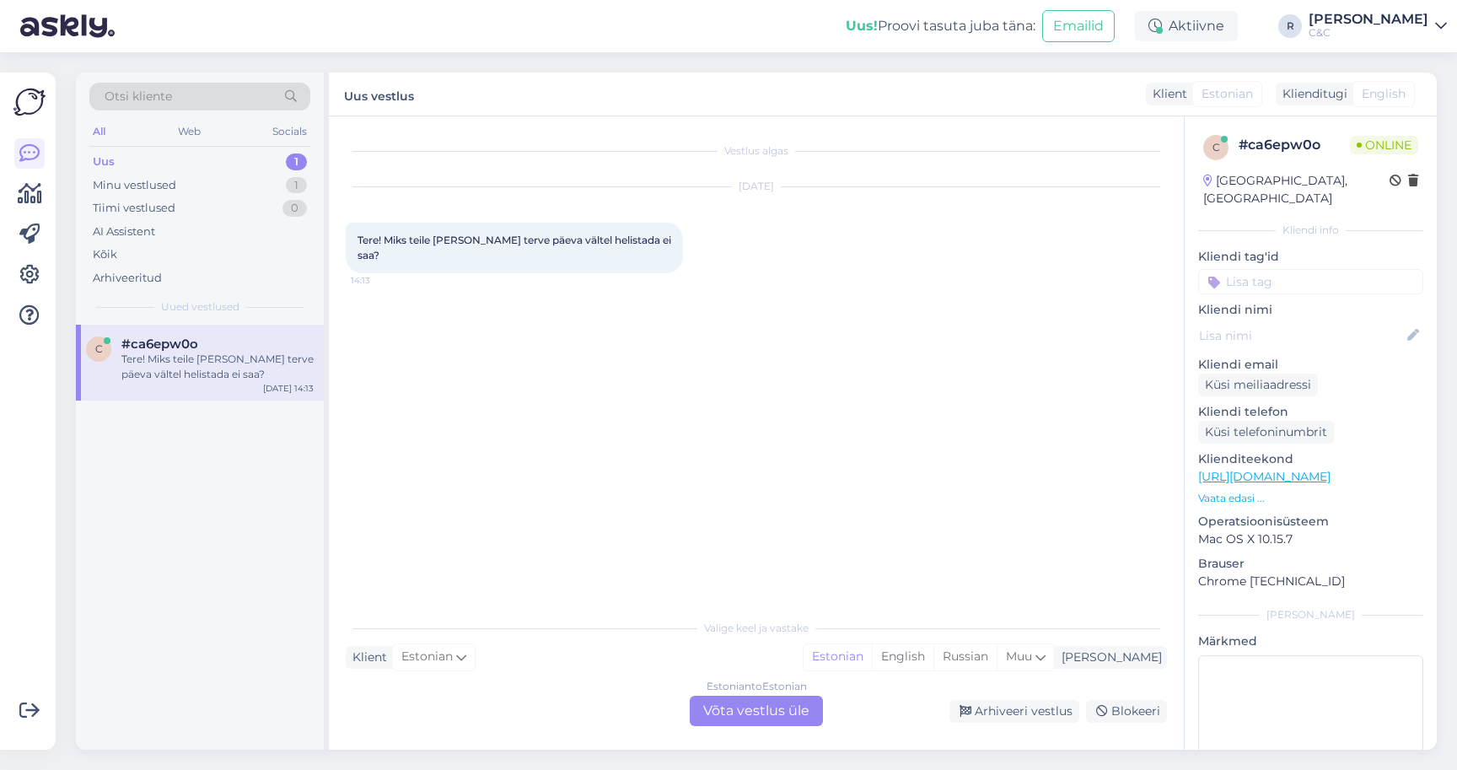
click at [727, 717] on div "Estonian to Estonian Võta vestlus üle" at bounding box center [756, 711] width 133 height 30
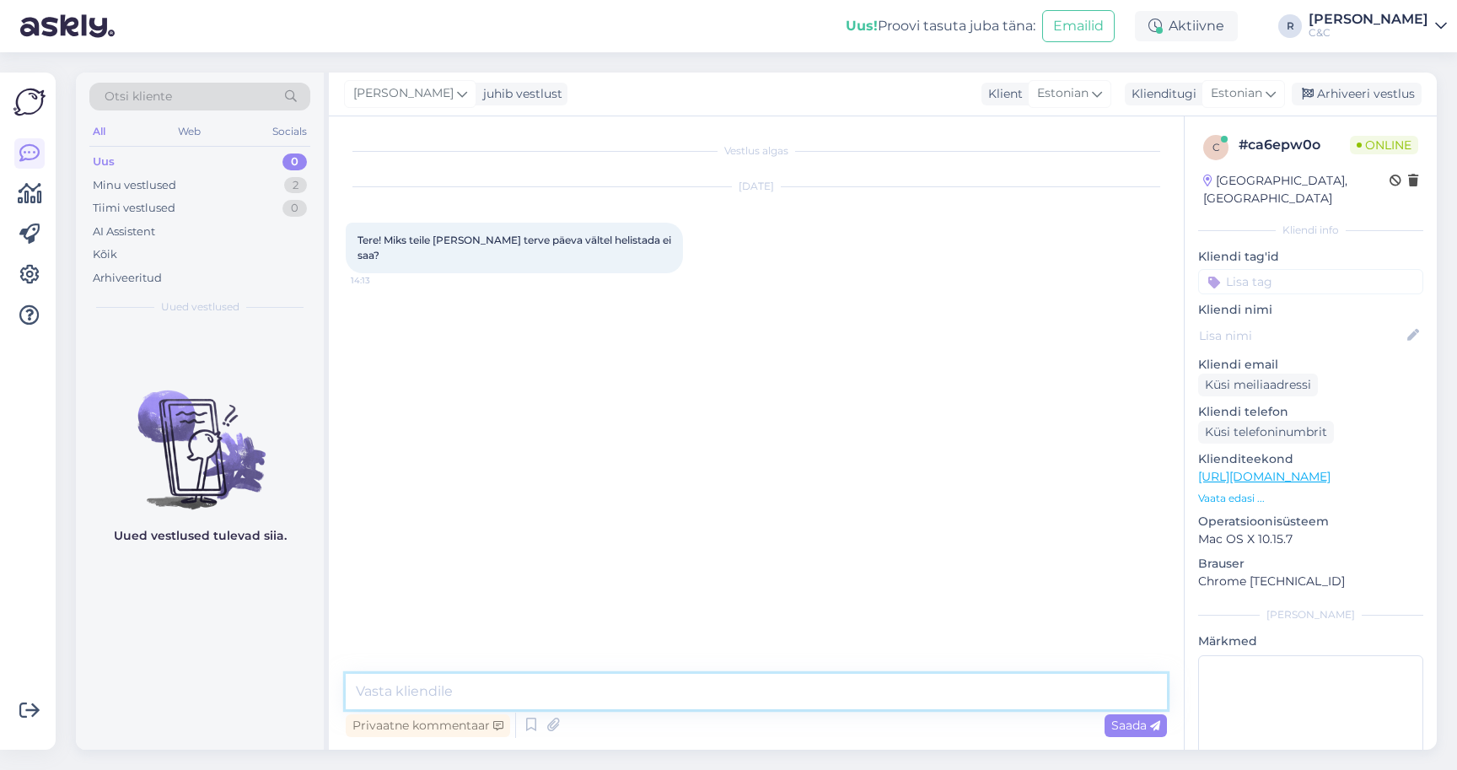
click at [693, 695] on textarea at bounding box center [756, 691] width 821 height 35
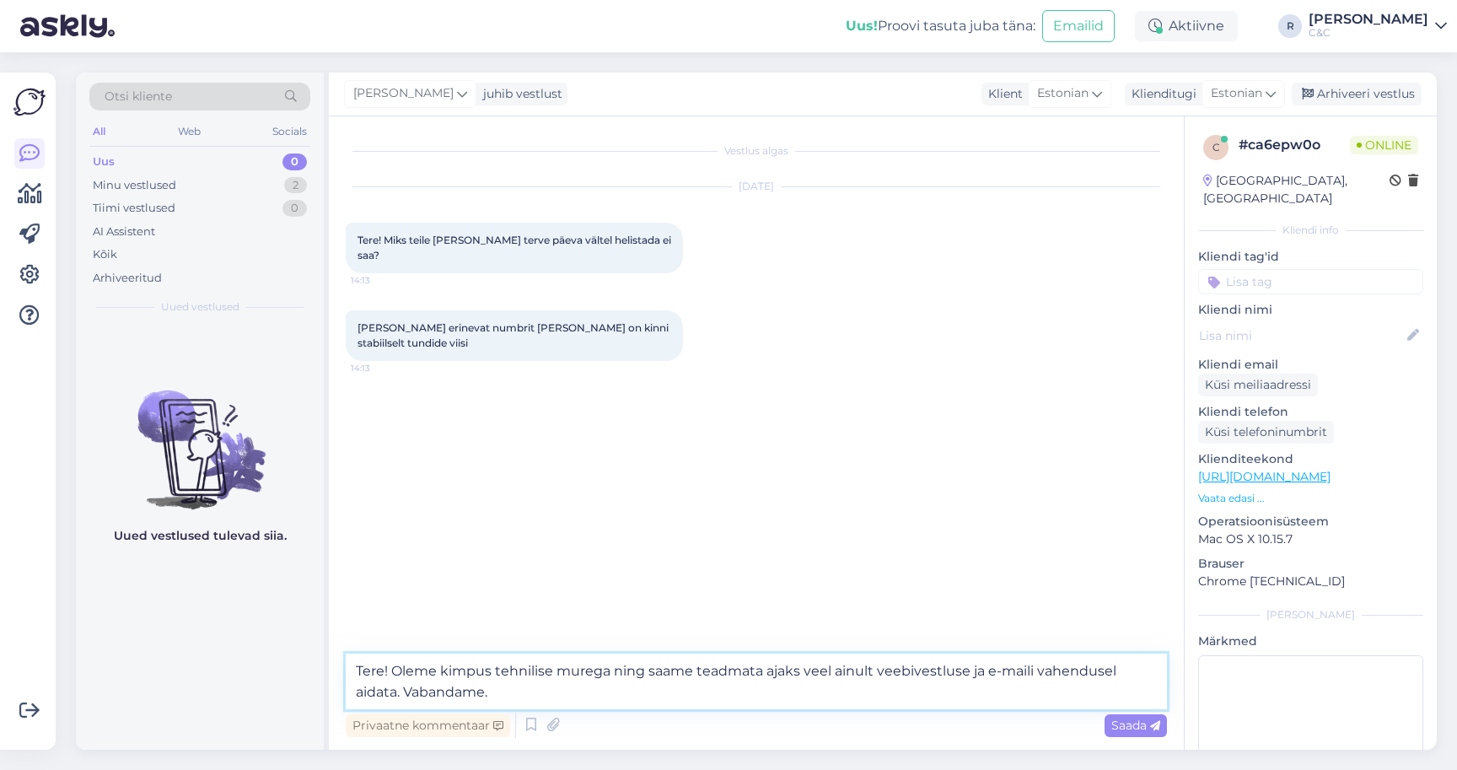
type textarea "Tere! Oleme kimpus tehnilise murega ning saame teadmata ajaks veel ainult veebi…"
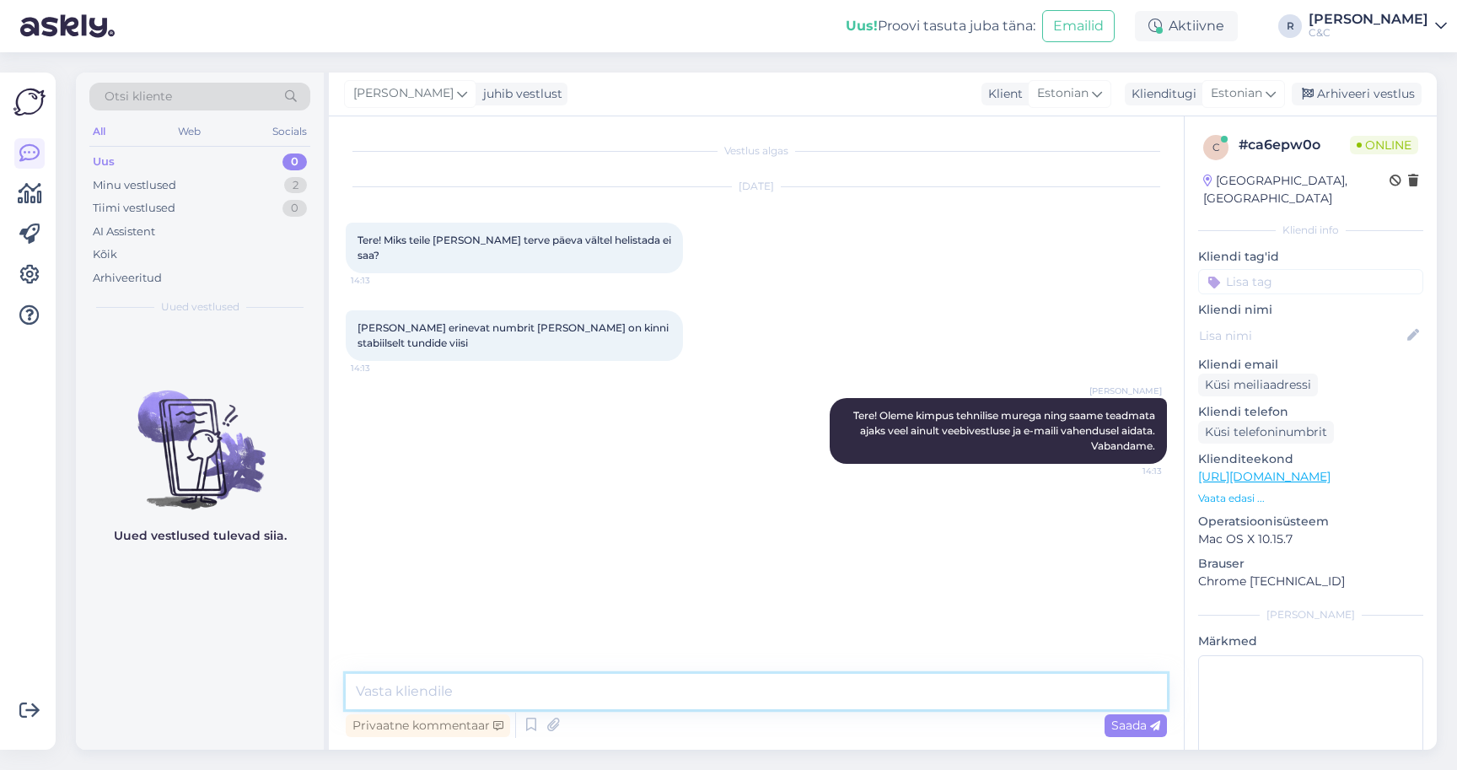
click at [470, 681] on textarea at bounding box center [756, 691] width 821 height 35
type textarea "Ehk äkki saan teid siin abistada? :)"
click at [298, 179] on div "2" at bounding box center [295, 185] width 23 height 17
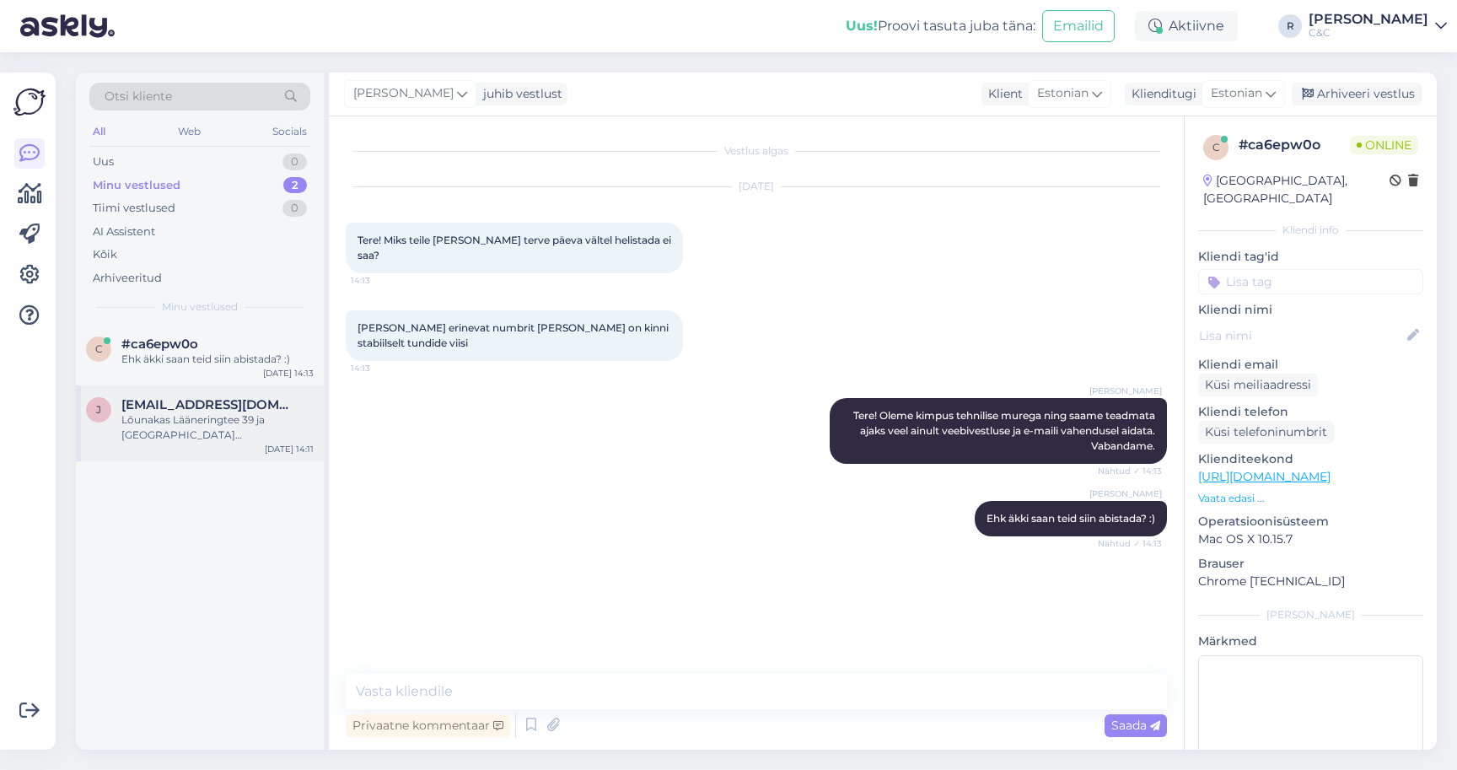
click at [179, 427] on div "Lõunakas Lääneringtee 39 ja [GEOGRAPHIC_DATA] [GEOGRAPHIC_DATA] 1." at bounding box center [217, 427] width 192 height 30
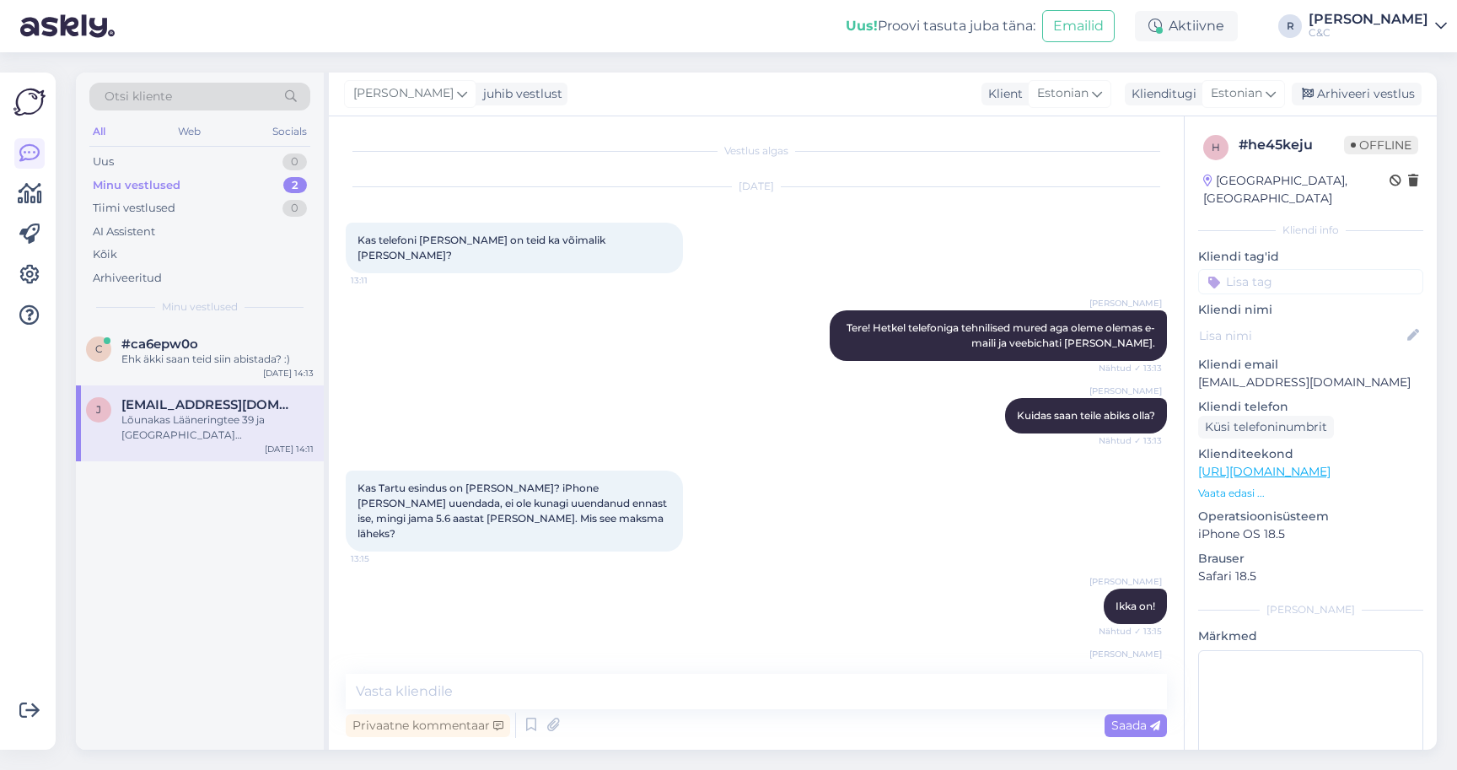
scroll to position [884, 0]
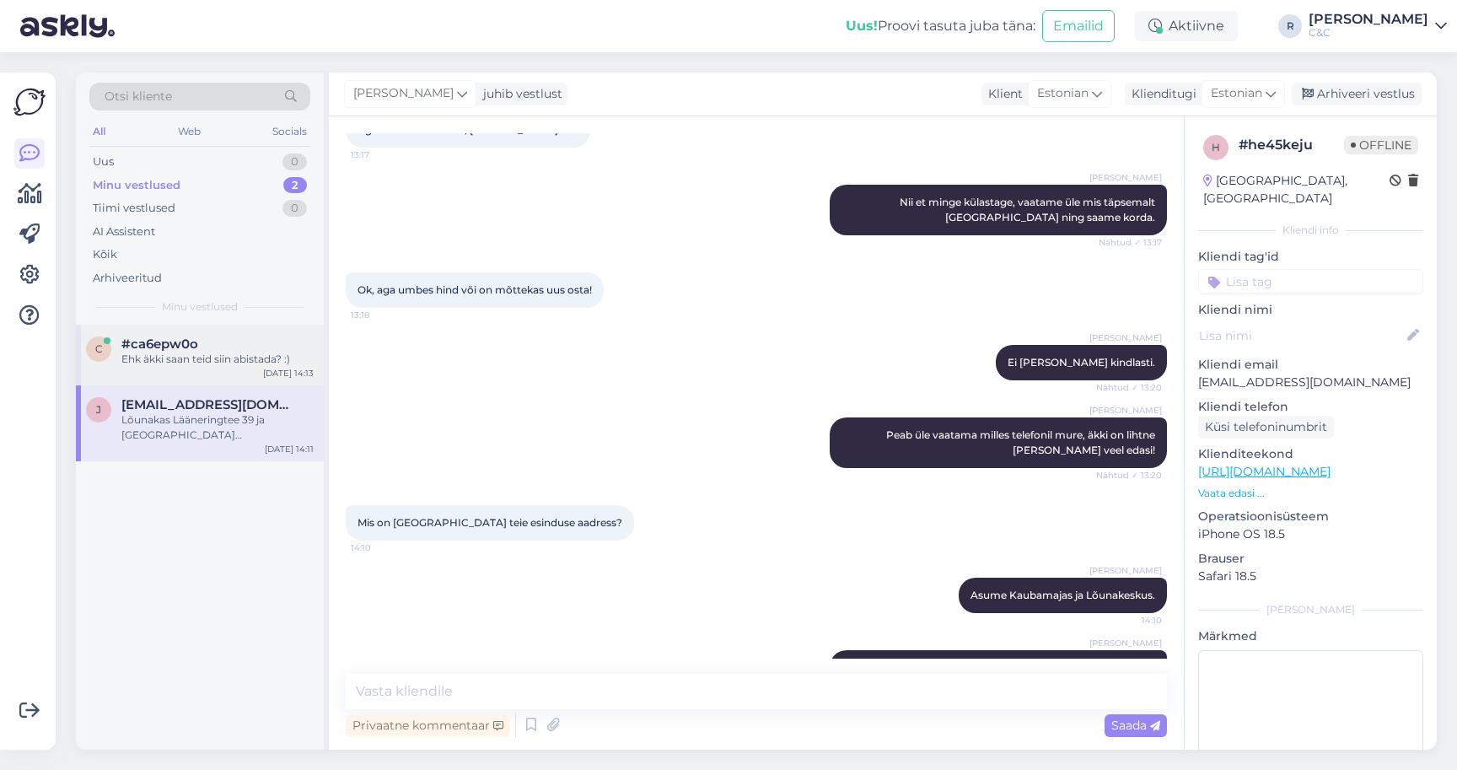
click at [213, 373] on div "c #ca6epw0o Ehk äkki saan teid siin abistada? :) [DATE] 14:13" at bounding box center [200, 355] width 248 height 61
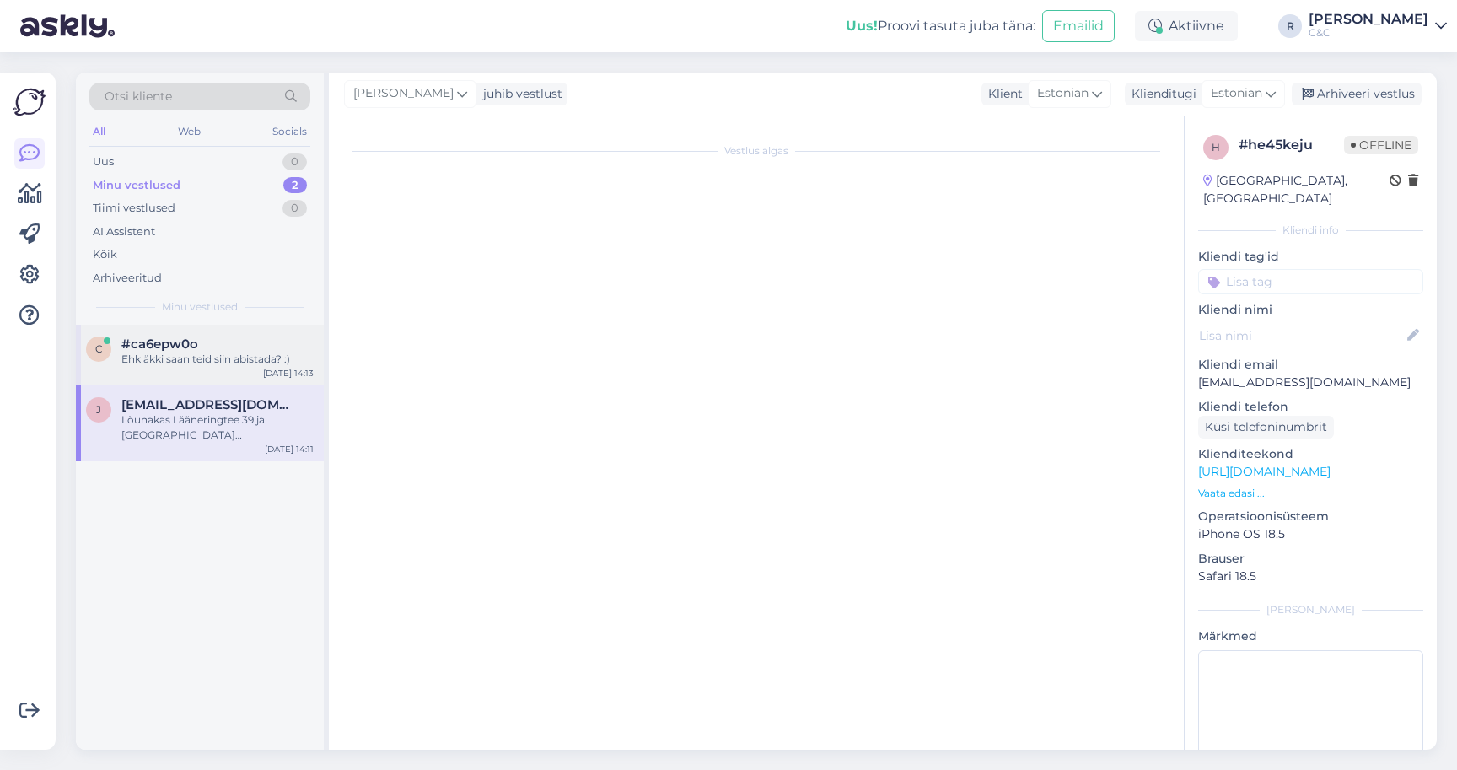
scroll to position [0, 0]
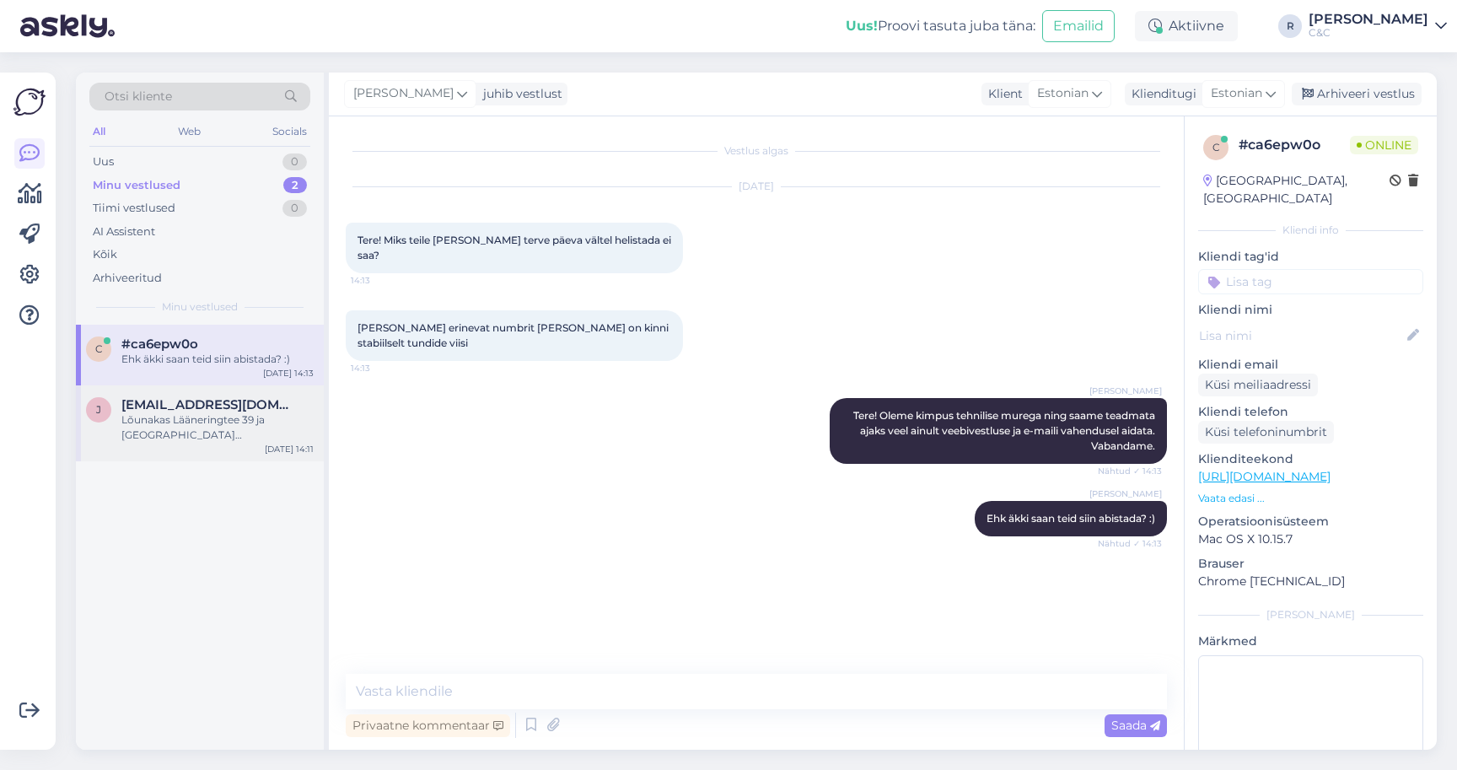
click at [276, 419] on div "Lõunakas Lääneringtee 39 ja [GEOGRAPHIC_DATA] [GEOGRAPHIC_DATA] 1." at bounding box center [217, 427] width 192 height 30
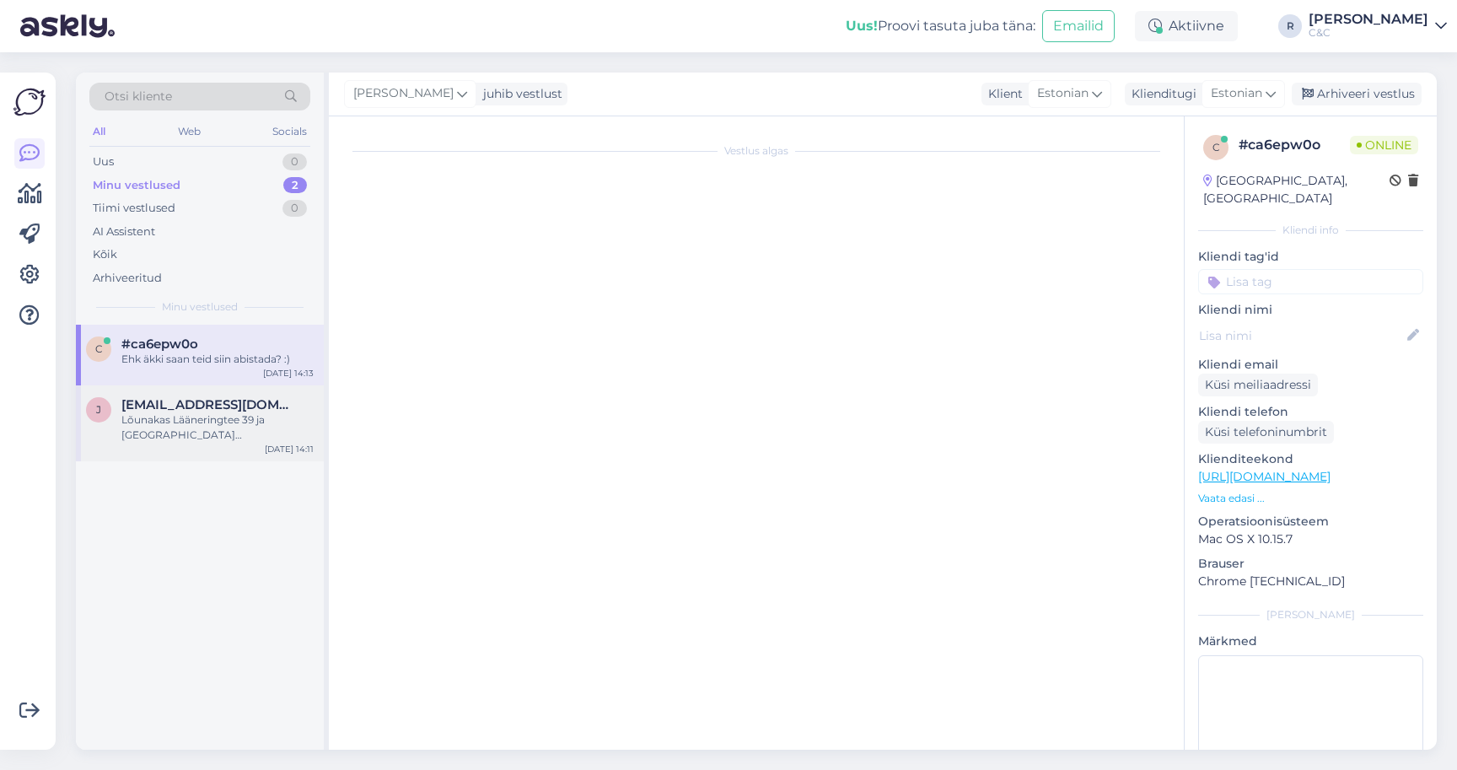
scroll to position [884, 0]
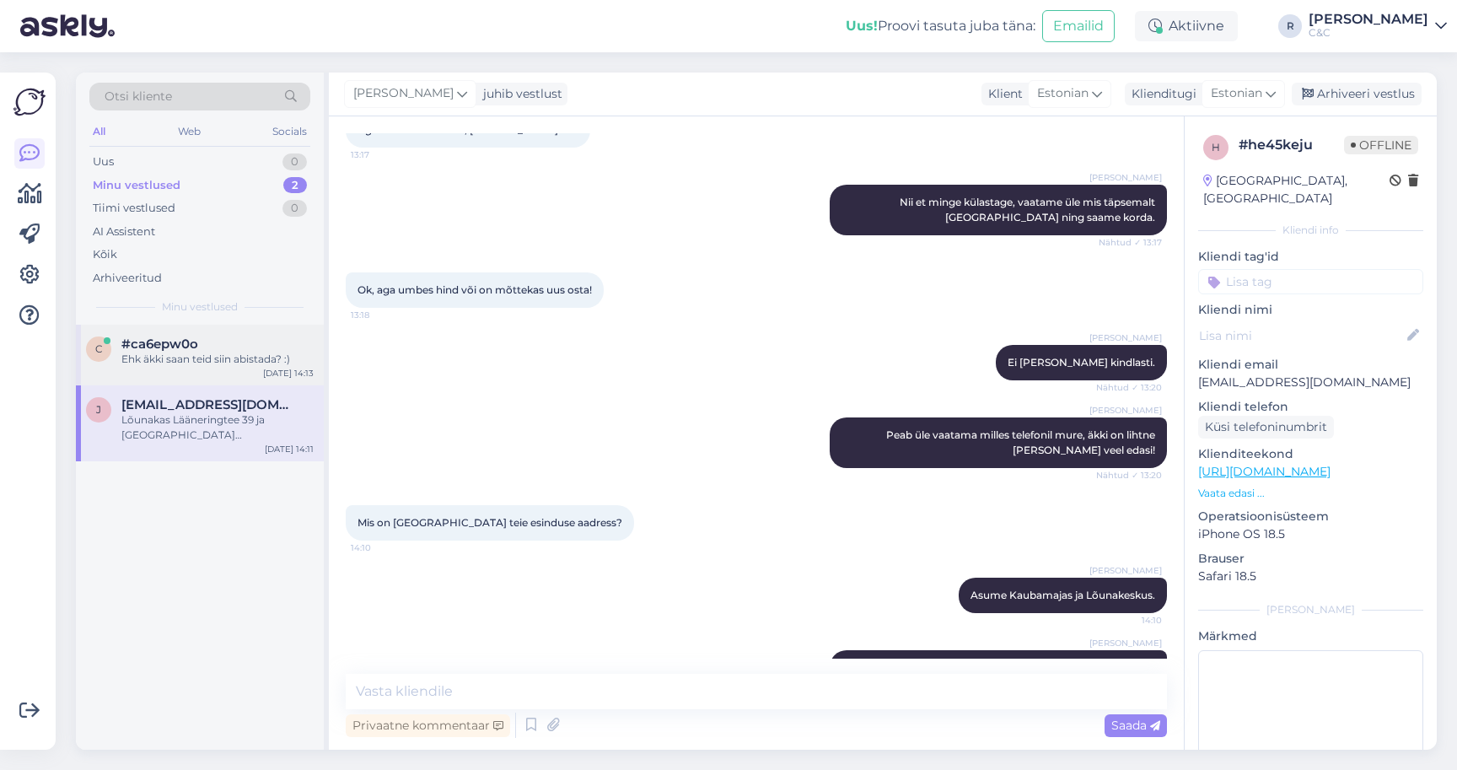
click at [258, 371] on div "c #ca6epw0o Ehk äkki saan teid siin abistada? :) [DATE] 14:13" at bounding box center [200, 355] width 248 height 61
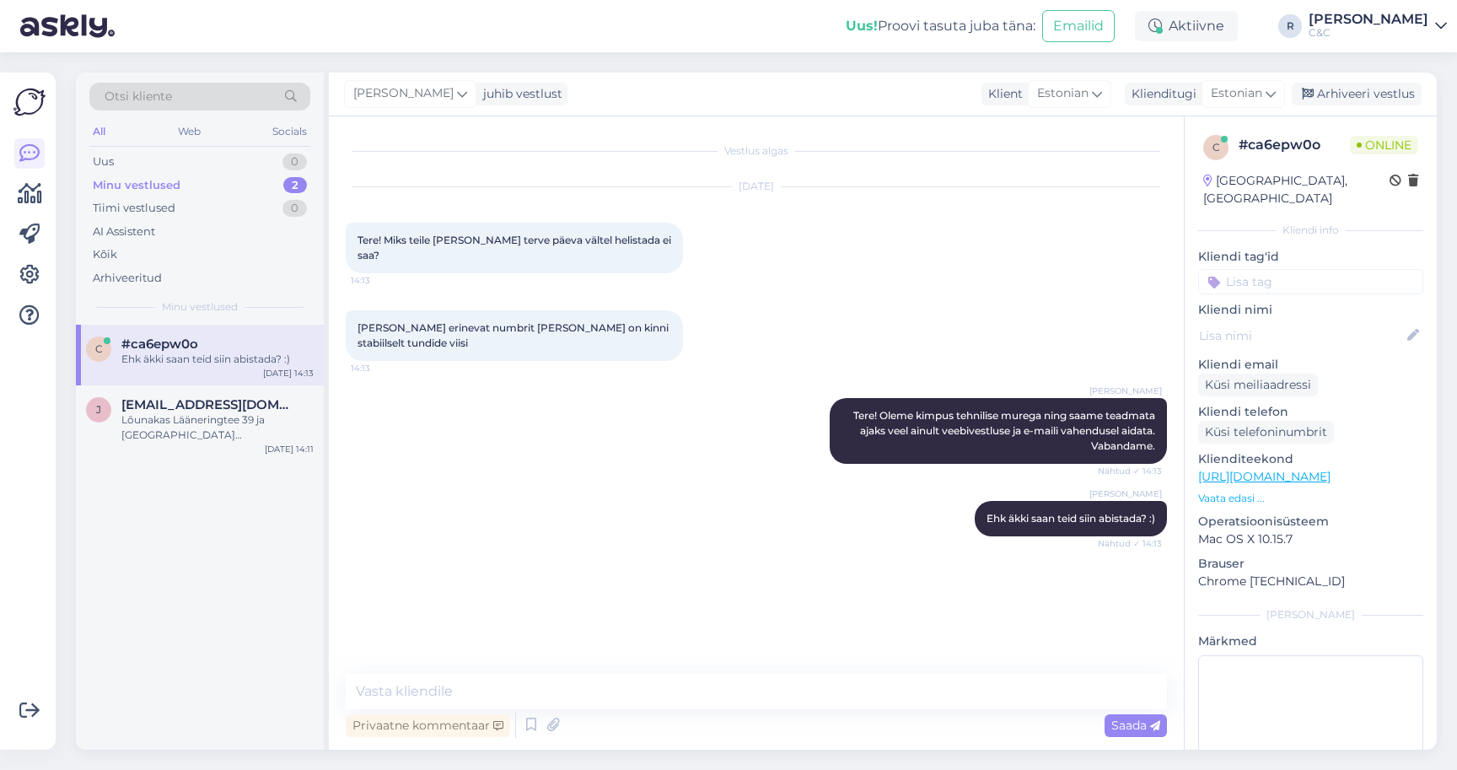
scroll to position [0, 0]
click at [591, 693] on textarea at bounding box center [756, 691] width 821 height 35
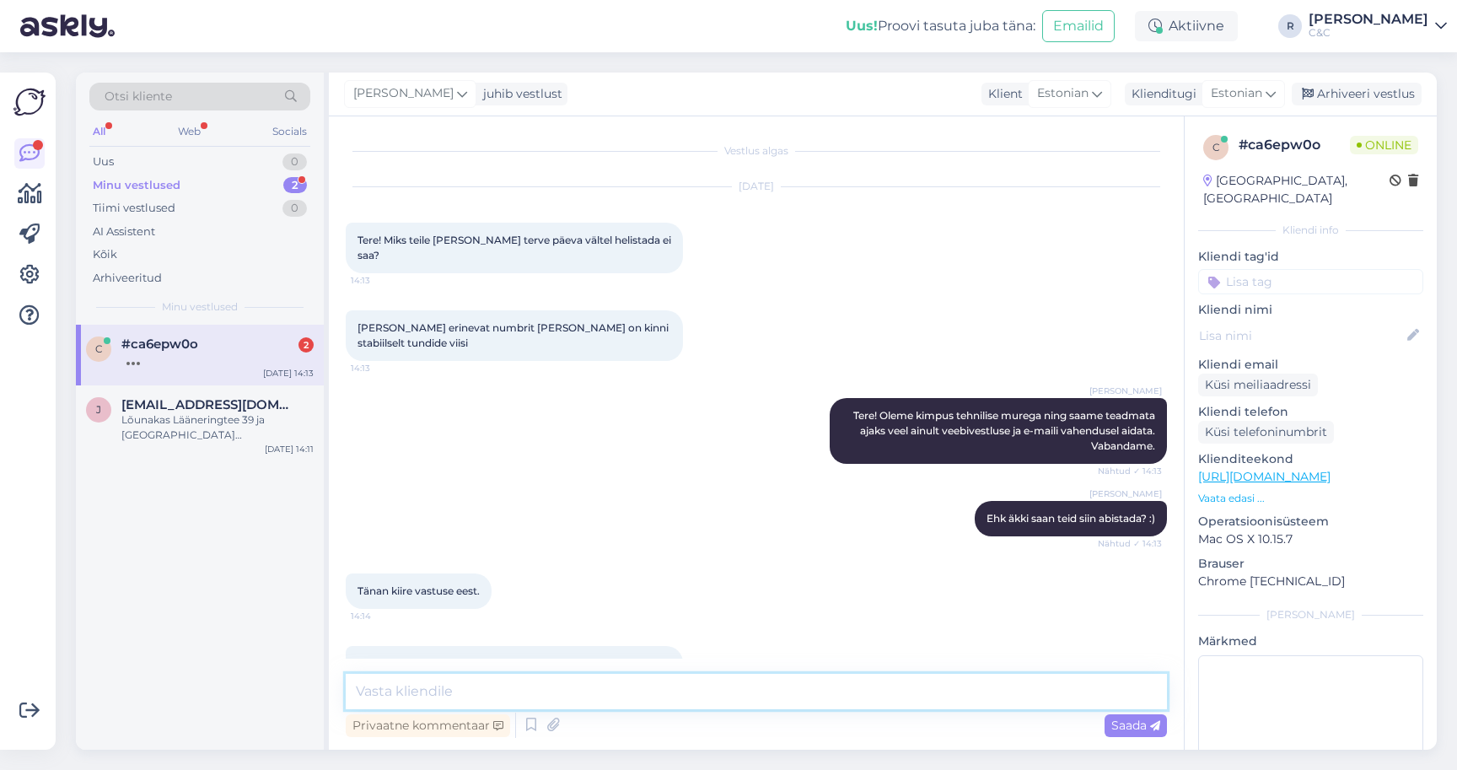
scroll to position [56, 0]
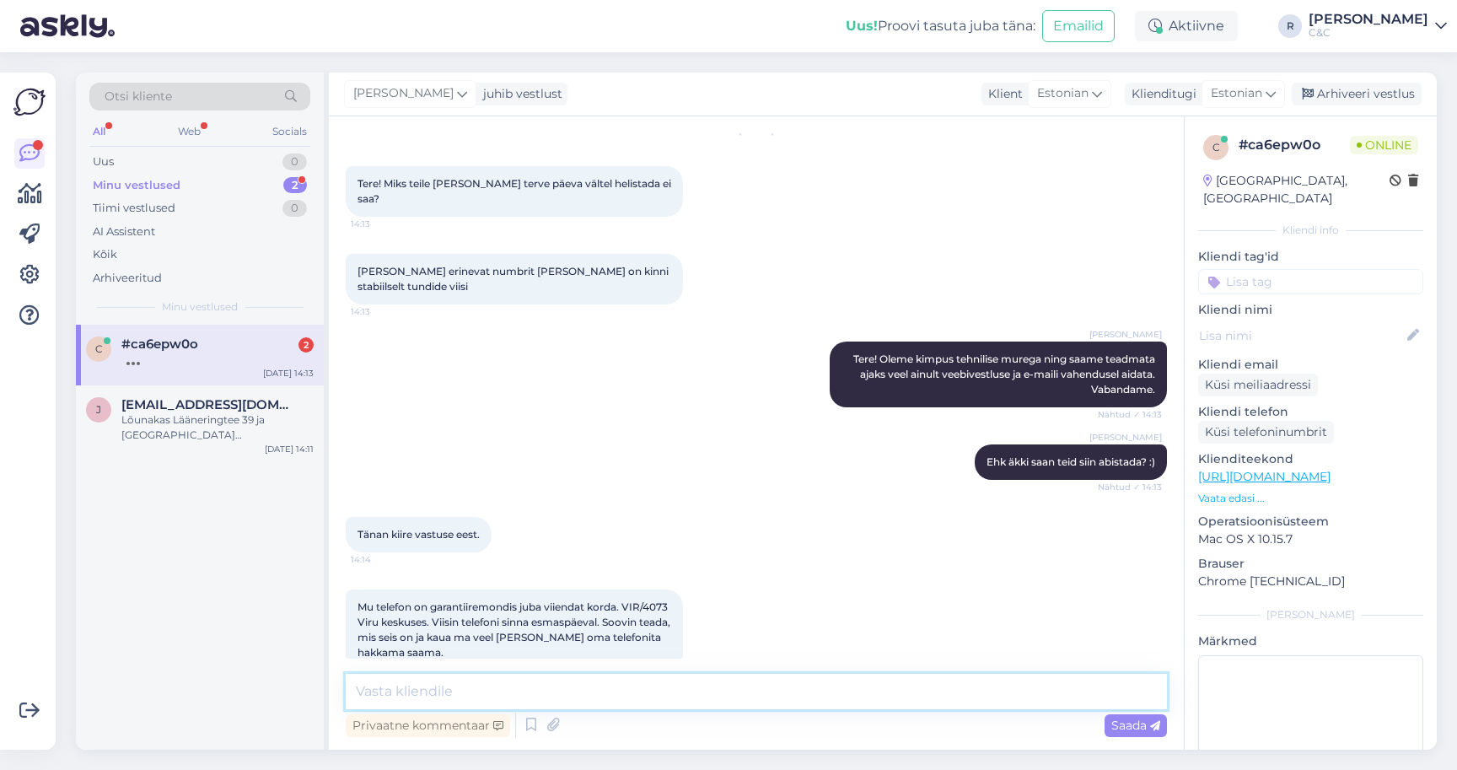
click at [535, 693] on textarea at bounding box center [756, 691] width 821 height 35
click at [535, 691] on textarea at bounding box center [756, 691] width 821 height 35
type textarea "Kohe uurin asja.."
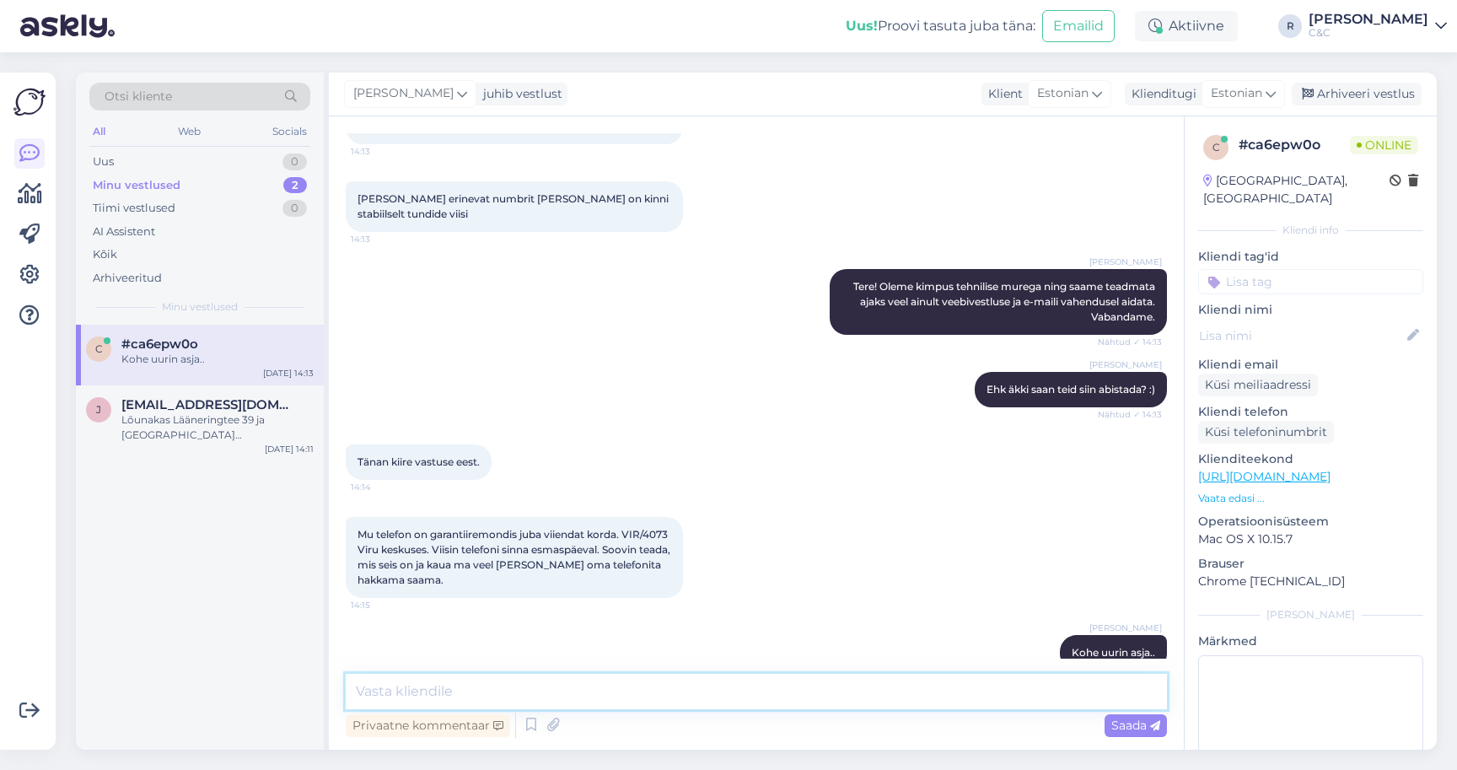
scroll to position [232, 0]
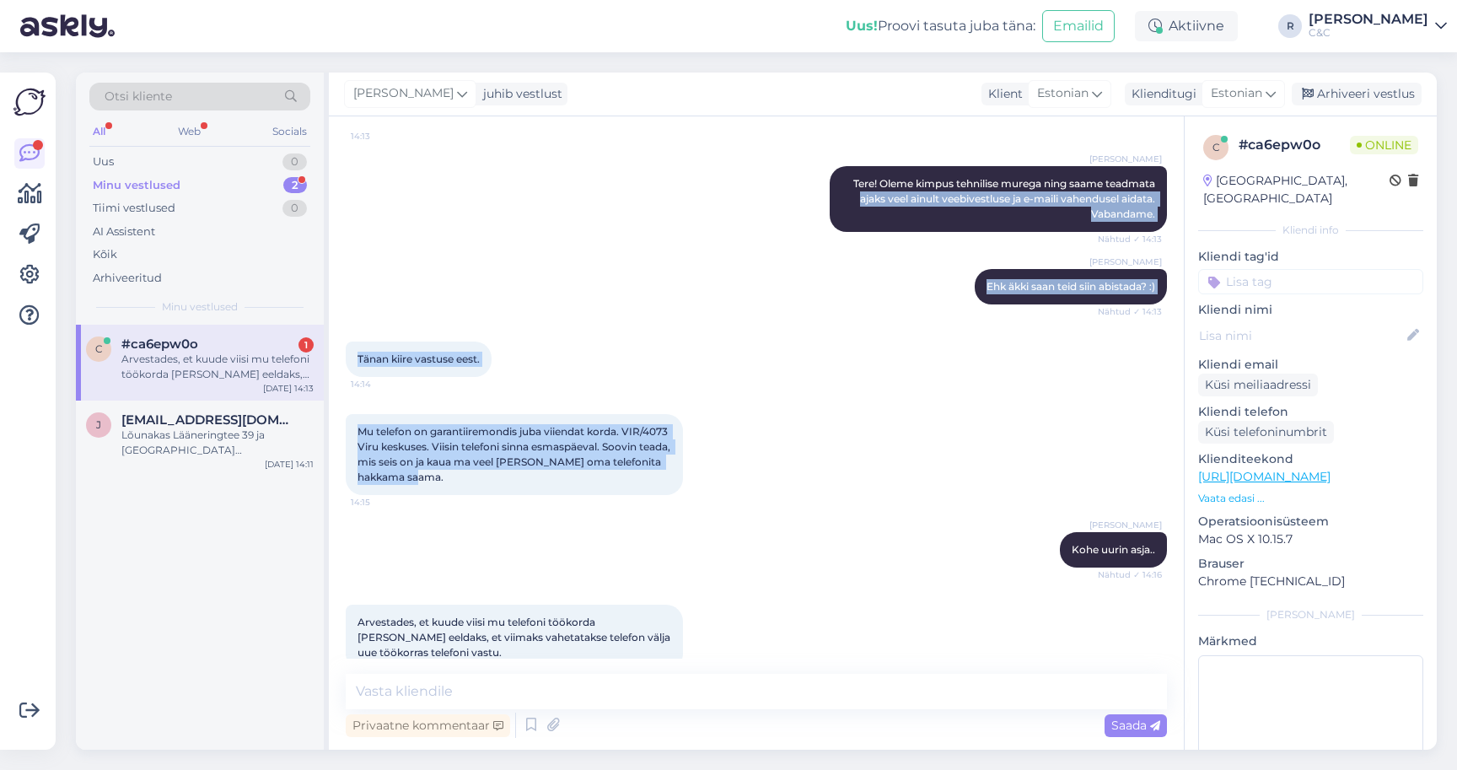
drag, startPoint x: 513, startPoint y: 449, endPoint x: 345, endPoint y: 402, distance: 175.1
click at [345, 402] on div "Vestlus algas [DATE] Tere! Miks teile [PERSON_NAME] terve päeva vältel helistad…" at bounding box center [756, 432] width 855 height 633
copy div "ajaks veel ainult veebivestluse ja e-maili vahendusel aidata. Vabandame. Nähtud…"
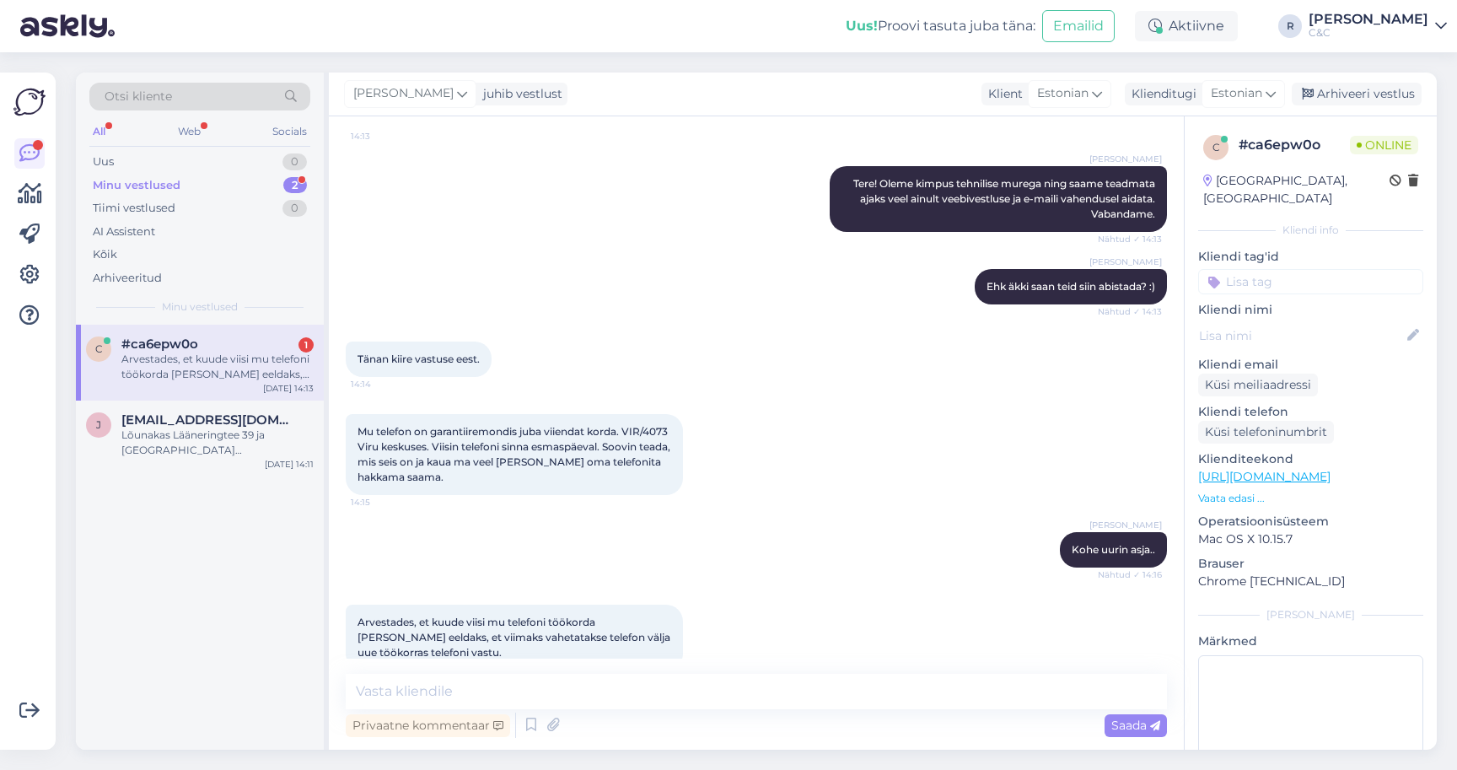
click at [494, 425] on span "Mu telefon on garantiiremondis juba viiendat korda. VIR/4073 Viru keskuses. Vii…" at bounding box center [514, 454] width 315 height 58
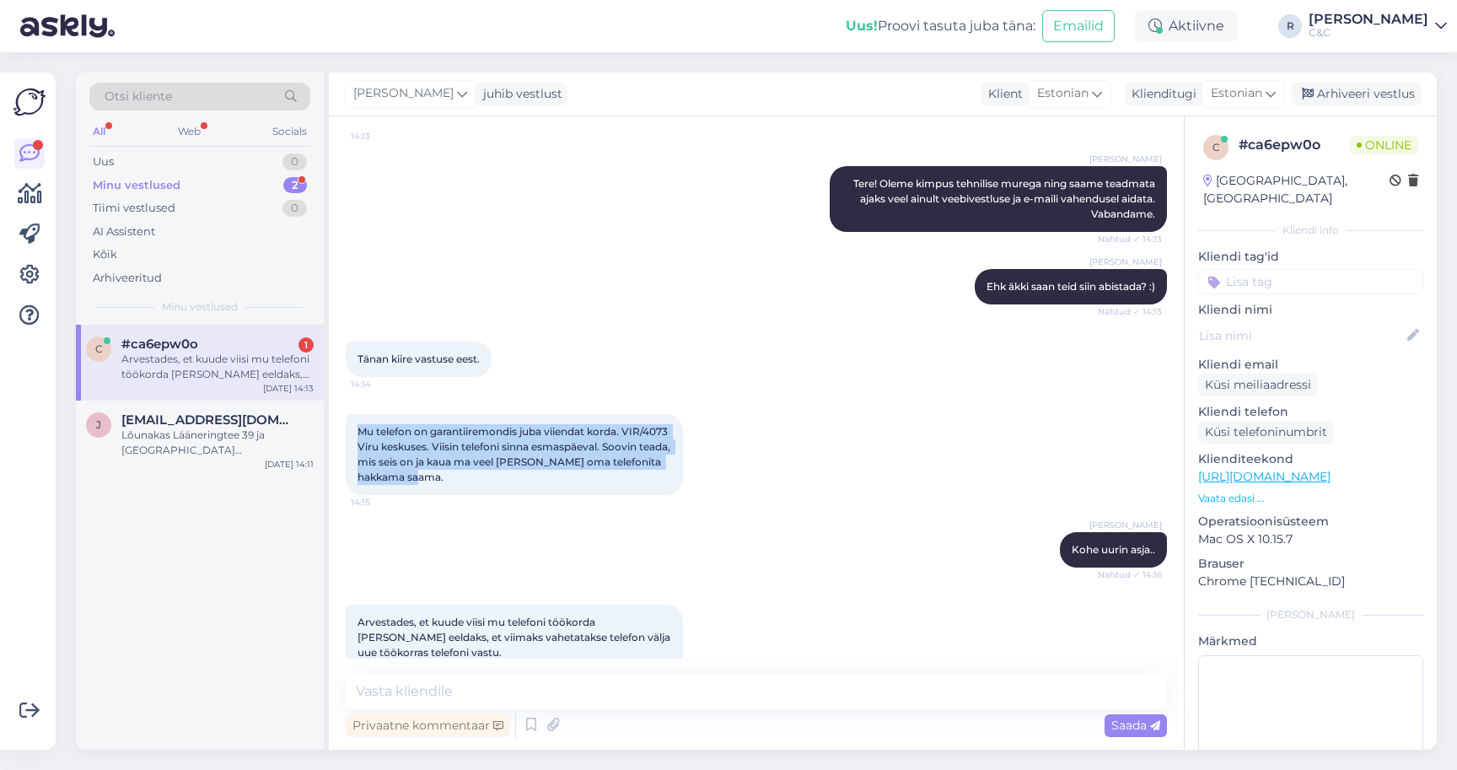
drag, startPoint x: 509, startPoint y: 448, endPoint x: 356, endPoint y: 399, distance: 161.0
click at [356, 414] on div "Mu telefon on garantiiremondis juba viiendat korda. VIR/4073 Viru keskuses. Vii…" at bounding box center [514, 454] width 337 height 81
copy span "Mu telefon on garantiiremondis juba viiendat korda. VIR/4073 Viru keskuses. Vii…"
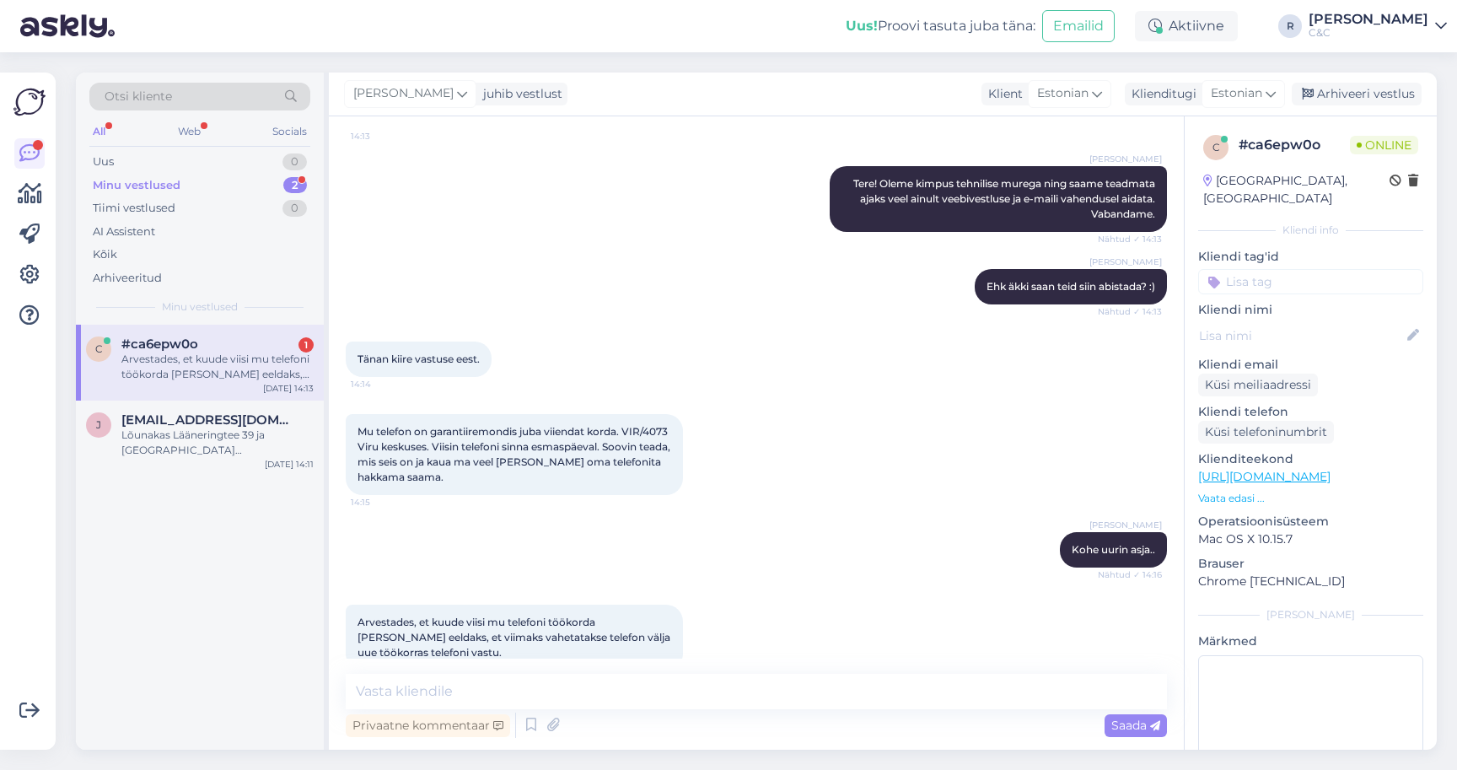
click at [395, 425] on span "Mu telefon on garantiiremondis juba viiendat korda. VIR/4073 Viru keskuses. Vii…" at bounding box center [514, 454] width 315 height 58
drag, startPoint x: 404, startPoint y: 417, endPoint x: 357, endPoint y: 416, distance: 46.4
click at [357, 425] on span "Mu telefon on garantiiremondis juba viiendat korda. VIR/4073 Viru keskuses. Vii…" at bounding box center [514, 454] width 315 height 58
copy span "VIR/4073"
click at [245, 427] on div "Lõunakas Lääneringtee 39 ja [GEOGRAPHIC_DATA] [GEOGRAPHIC_DATA] 1." at bounding box center [217, 442] width 192 height 30
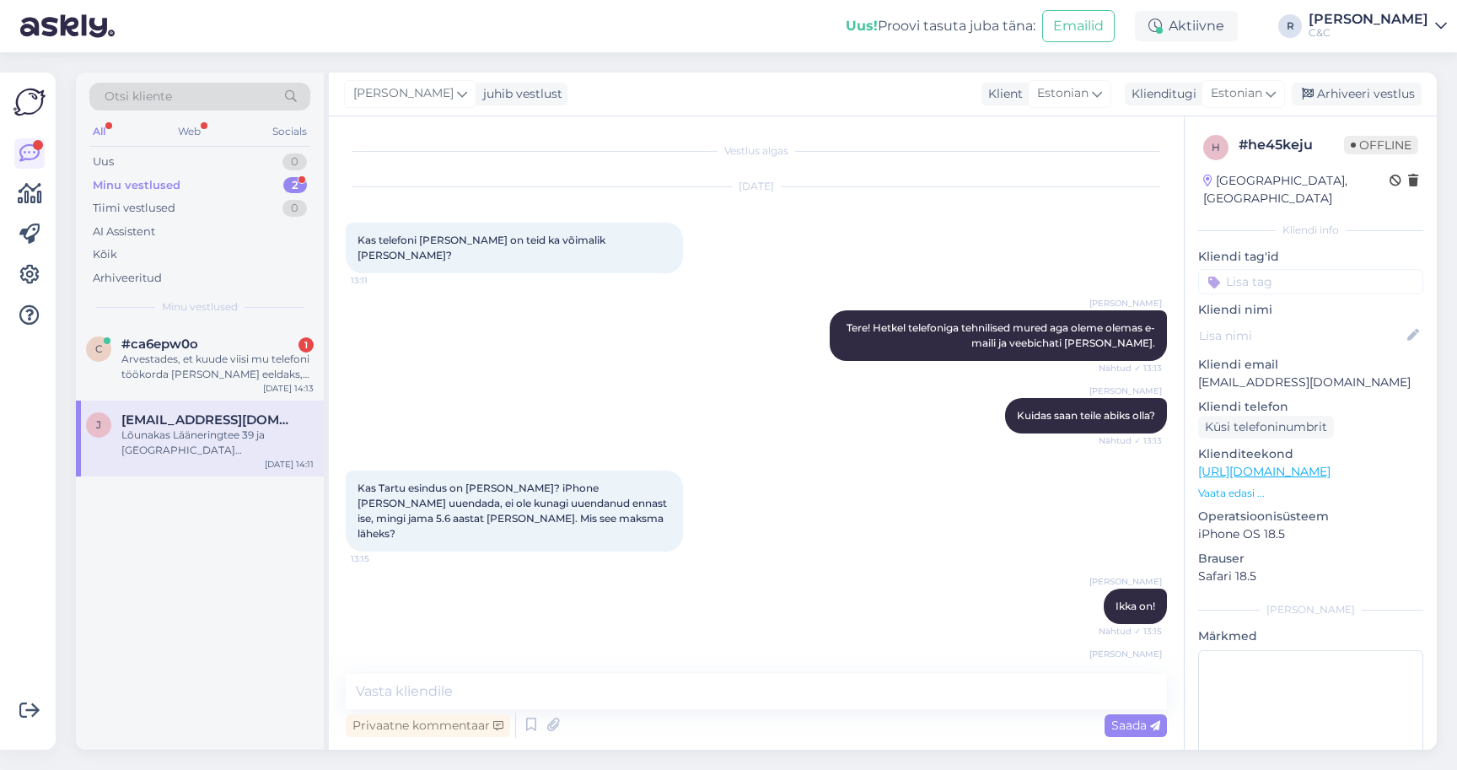
scroll to position [884, 0]
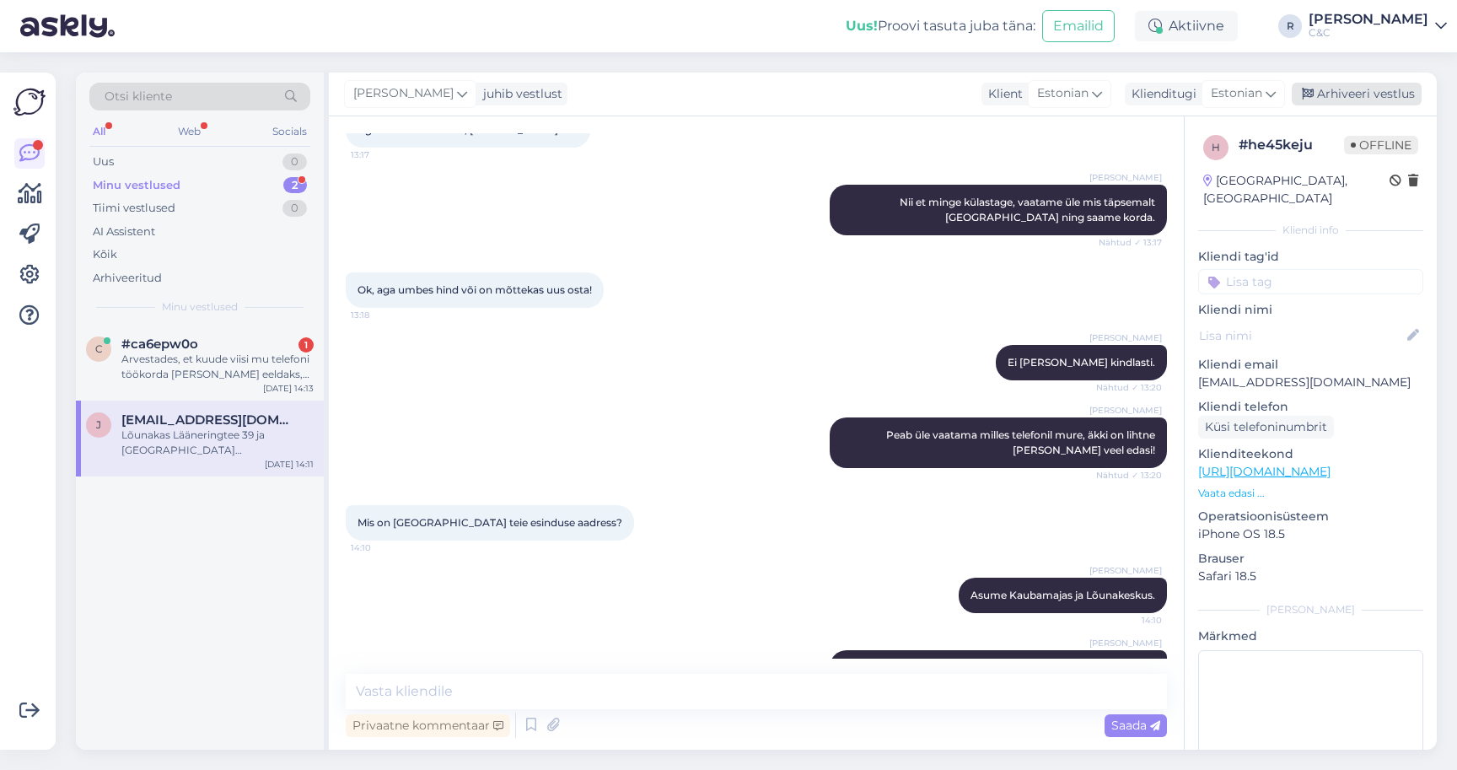
click at [1392, 83] on div "Arhiveeri vestlus" at bounding box center [1357, 94] width 130 height 23
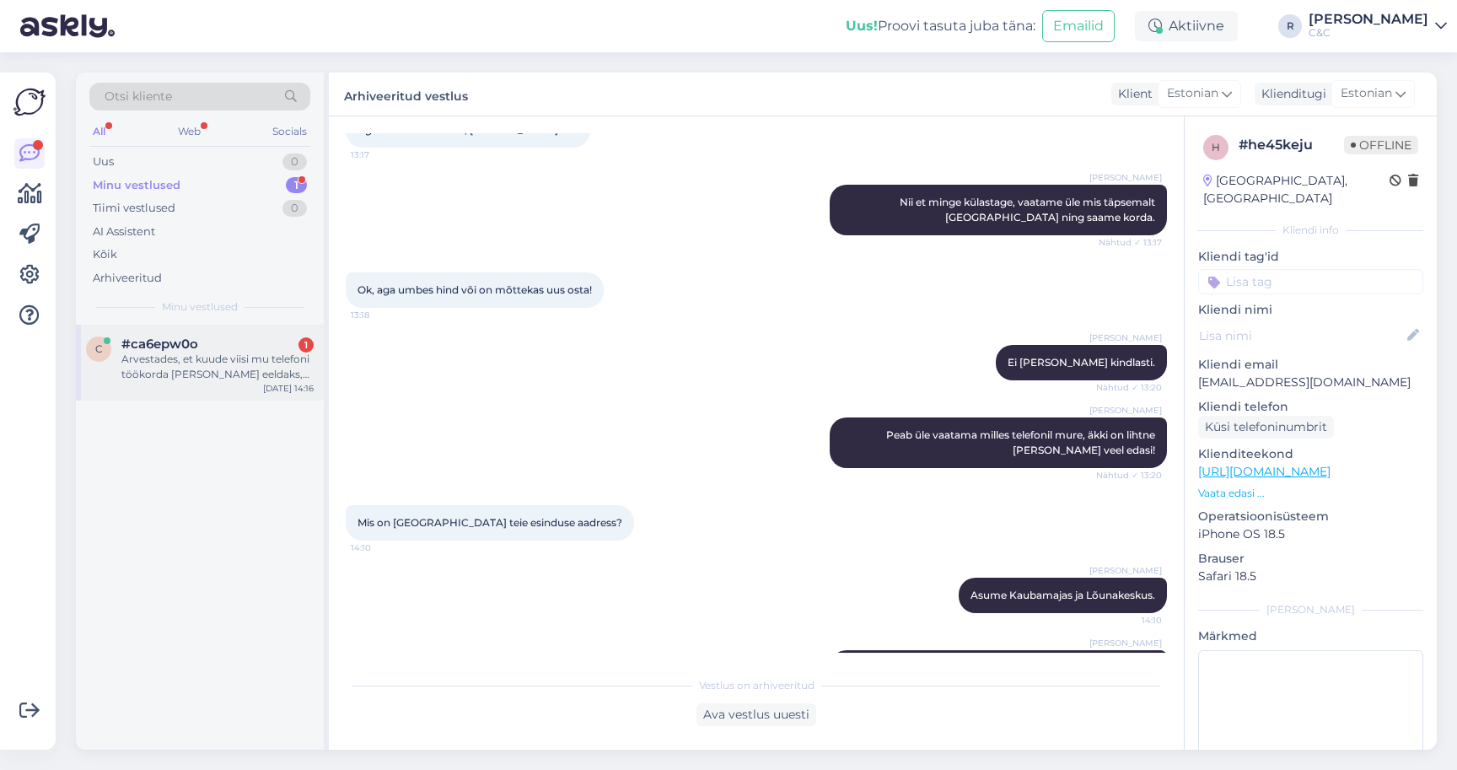
click at [226, 348] on div "#ca6epw0o 1" at bounding box center [217, 343] width 192 height 15
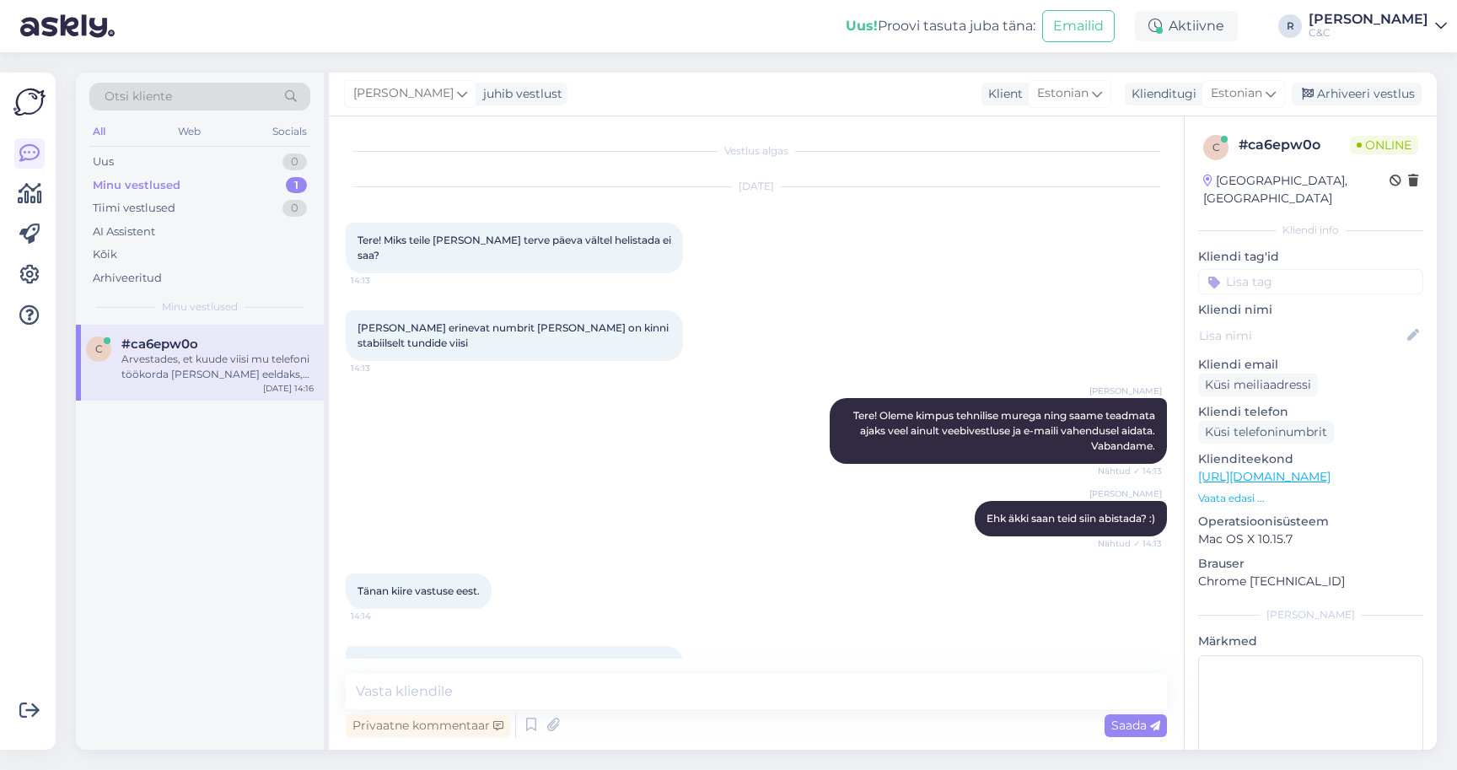
scroll to position [232, 0]
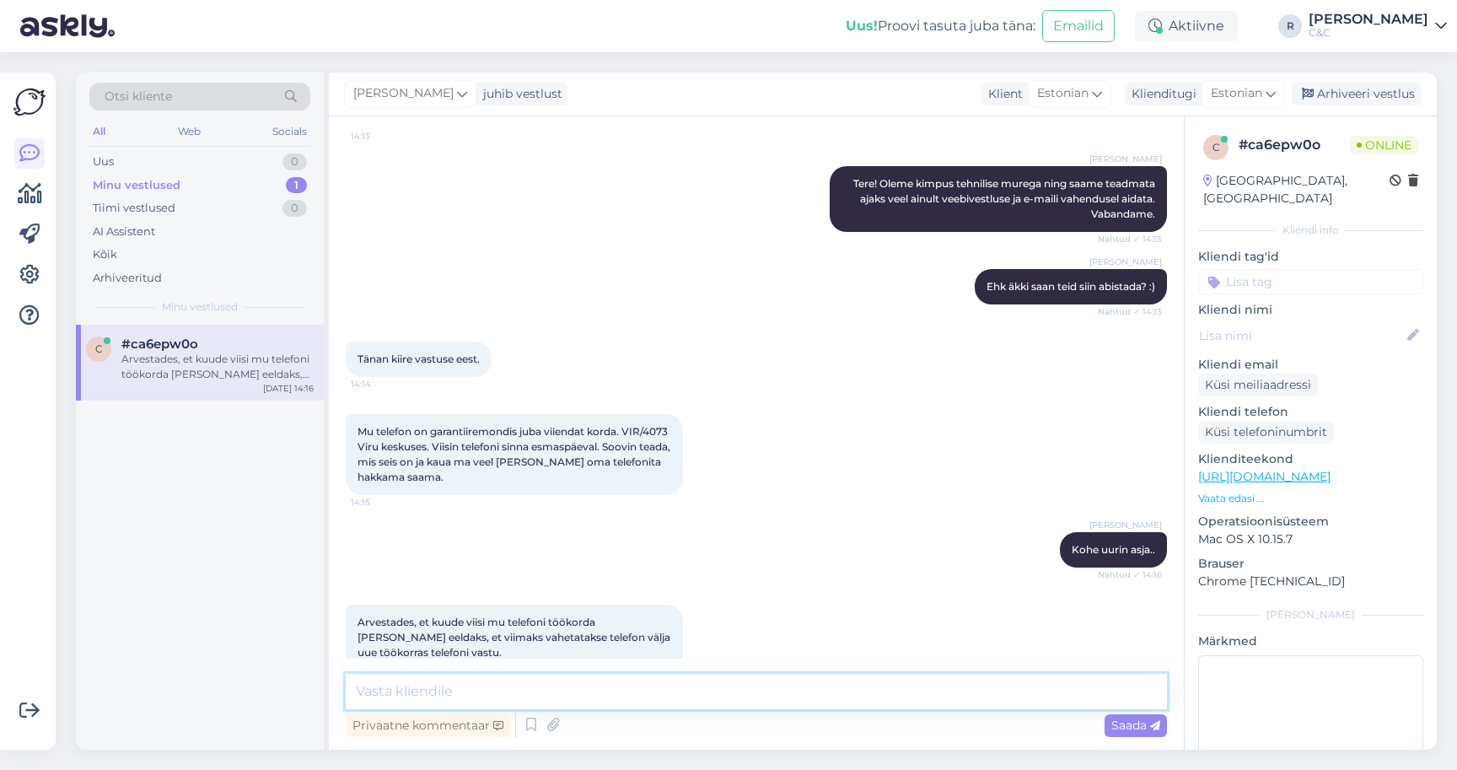
click at [456, 699] on textarea at bounding box center [756, 691] width 821 height 35
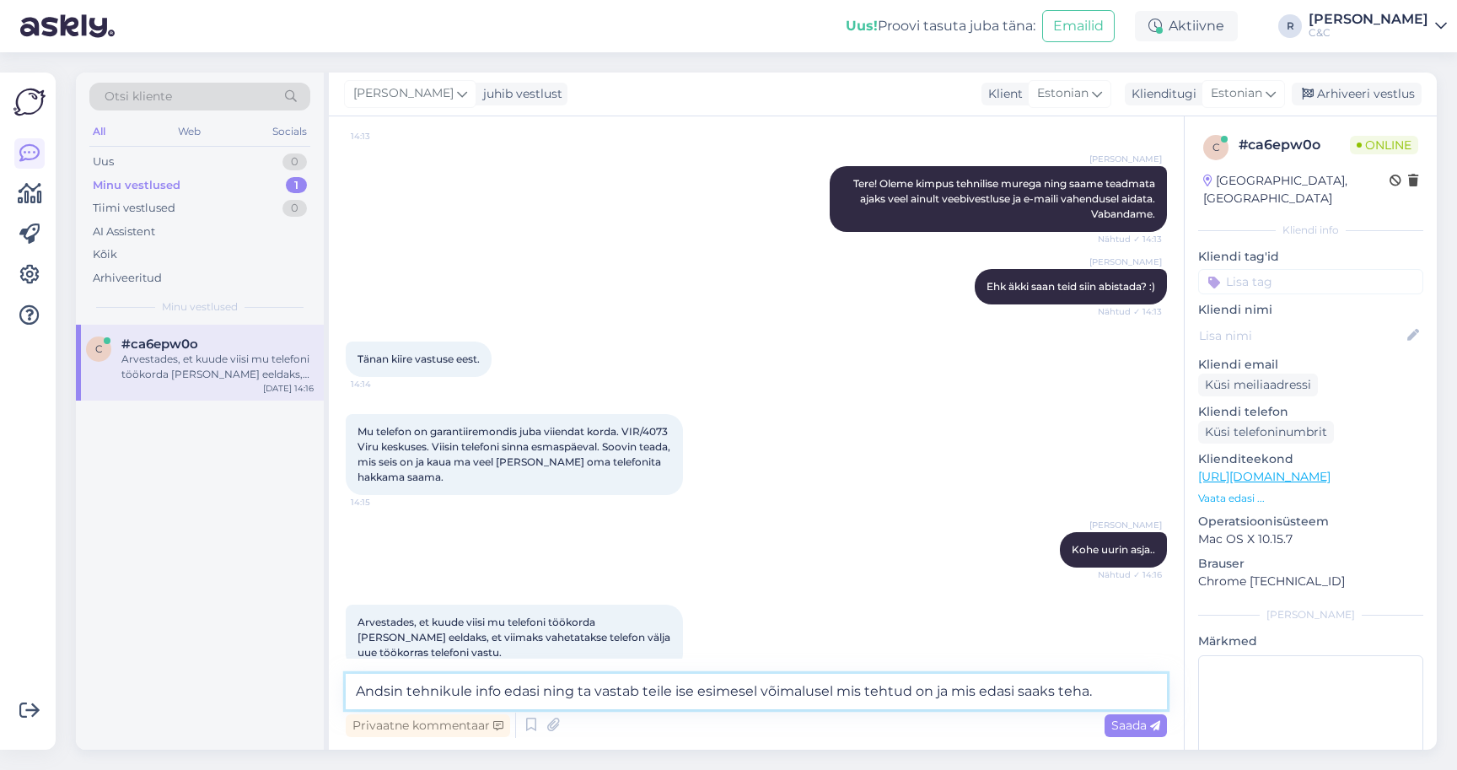
type textarea "Andsin tehnikule info edasi ning ta vastab teile ise esimesel võimalusel mis te…"
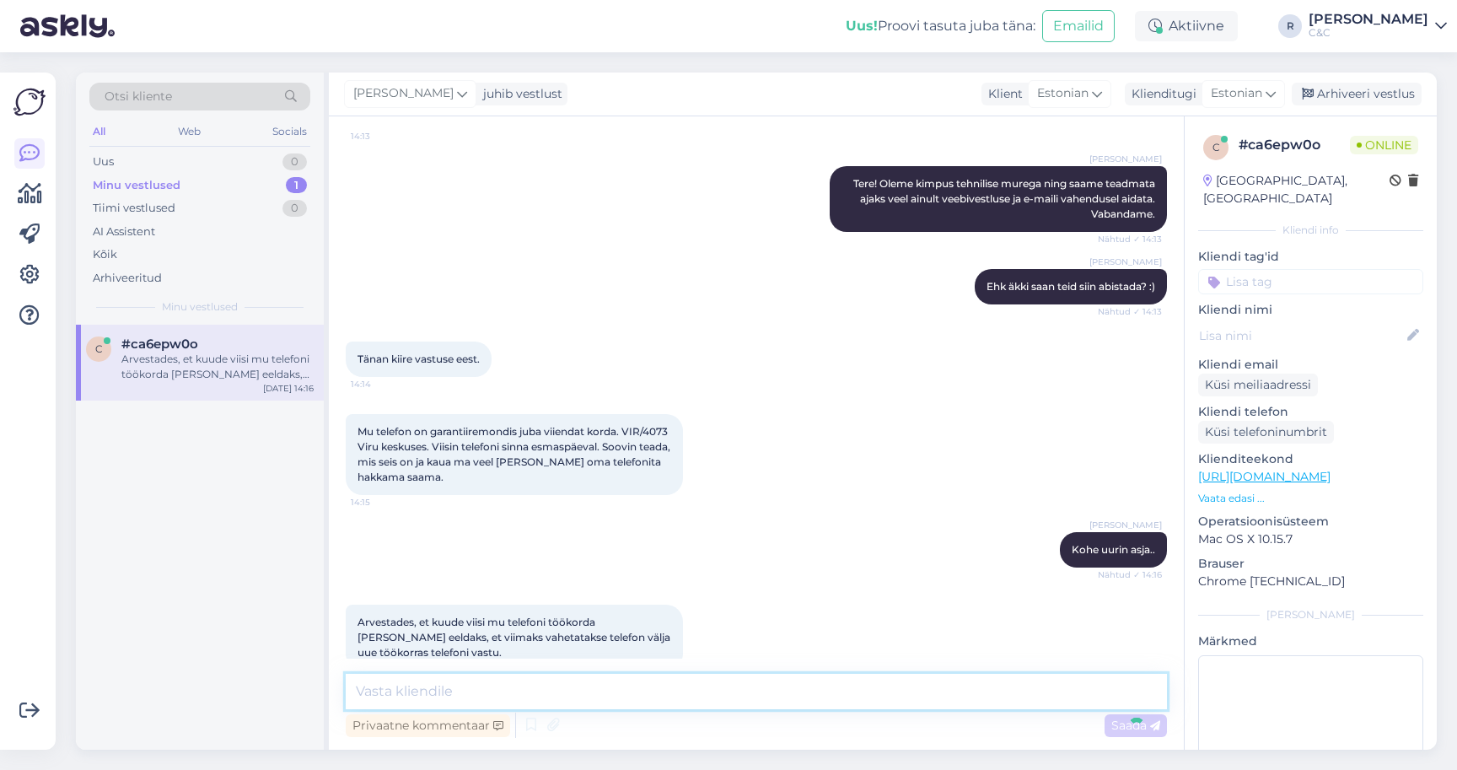
scroll to position [320, 0]
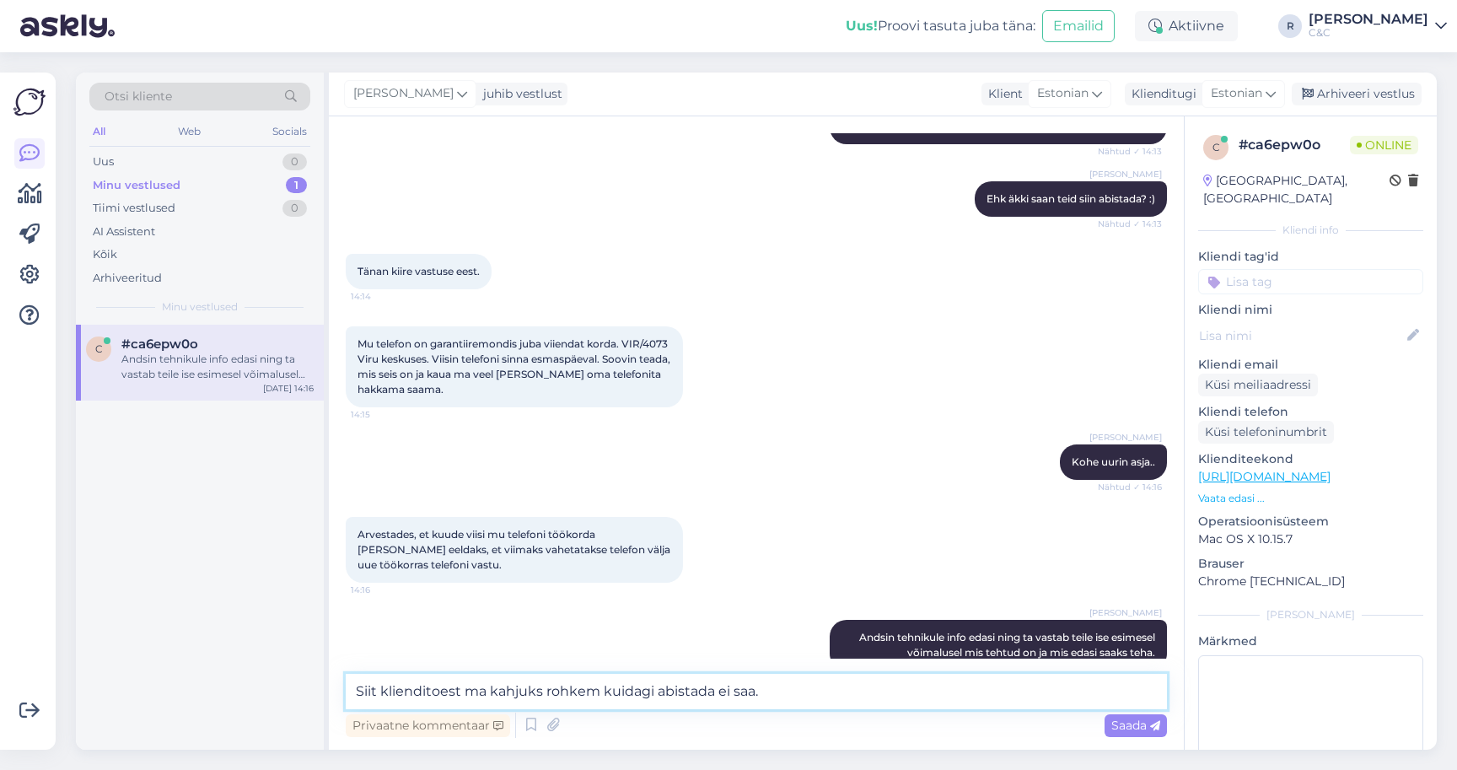
type textarea "Siit klienditoest ma kahjuks rohkem kuidagi abistada ei saa."
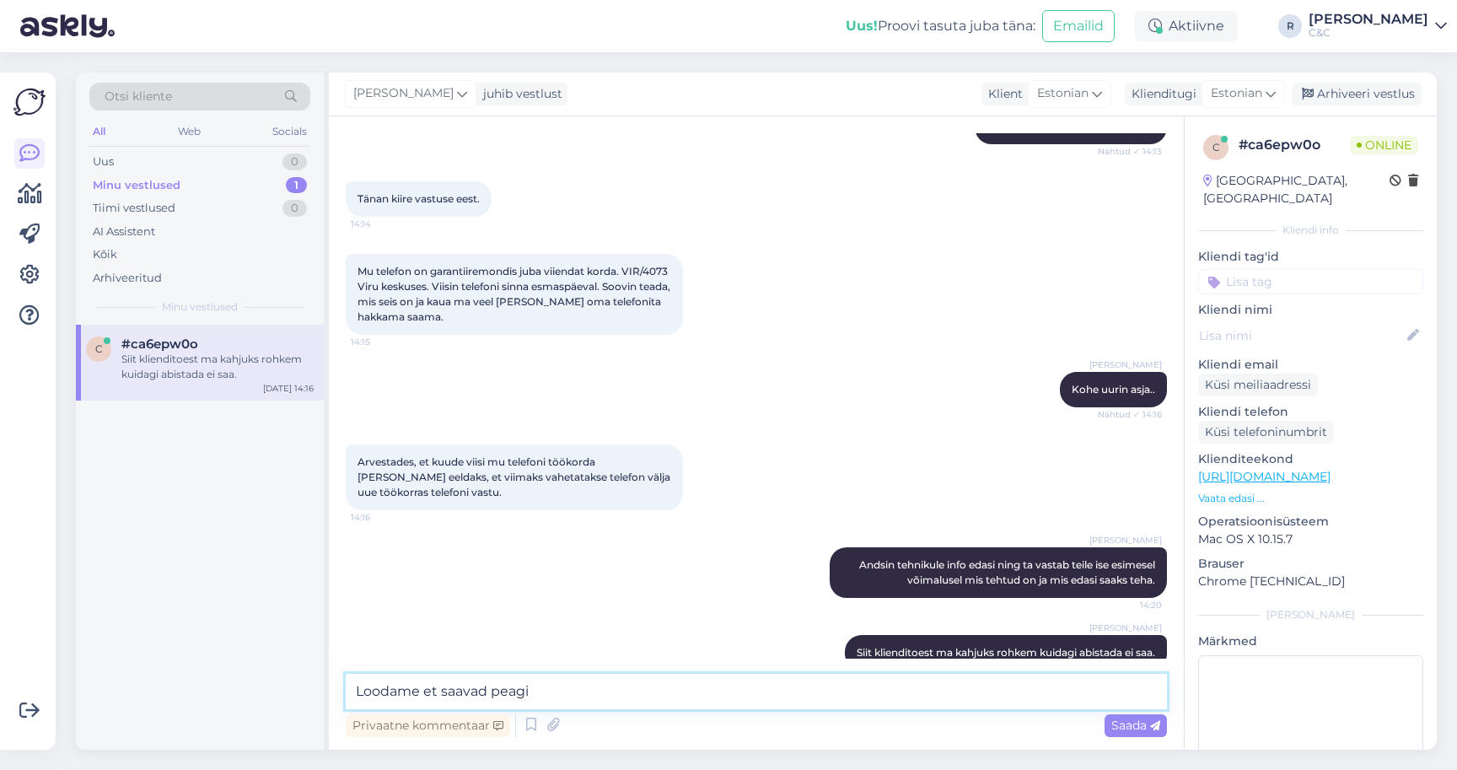
type textarea "Loodame et saavad peagi"
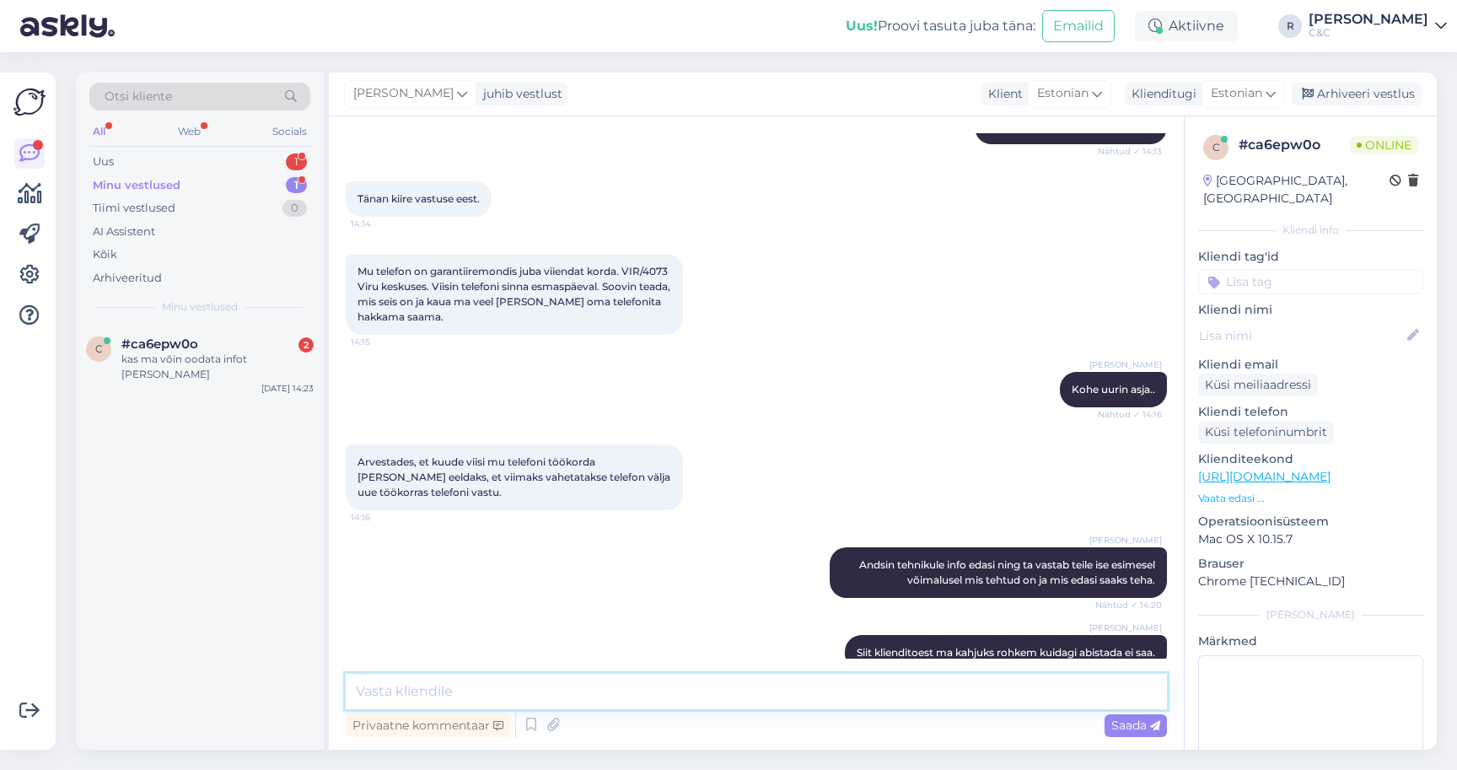
scroll to position [0, 0]
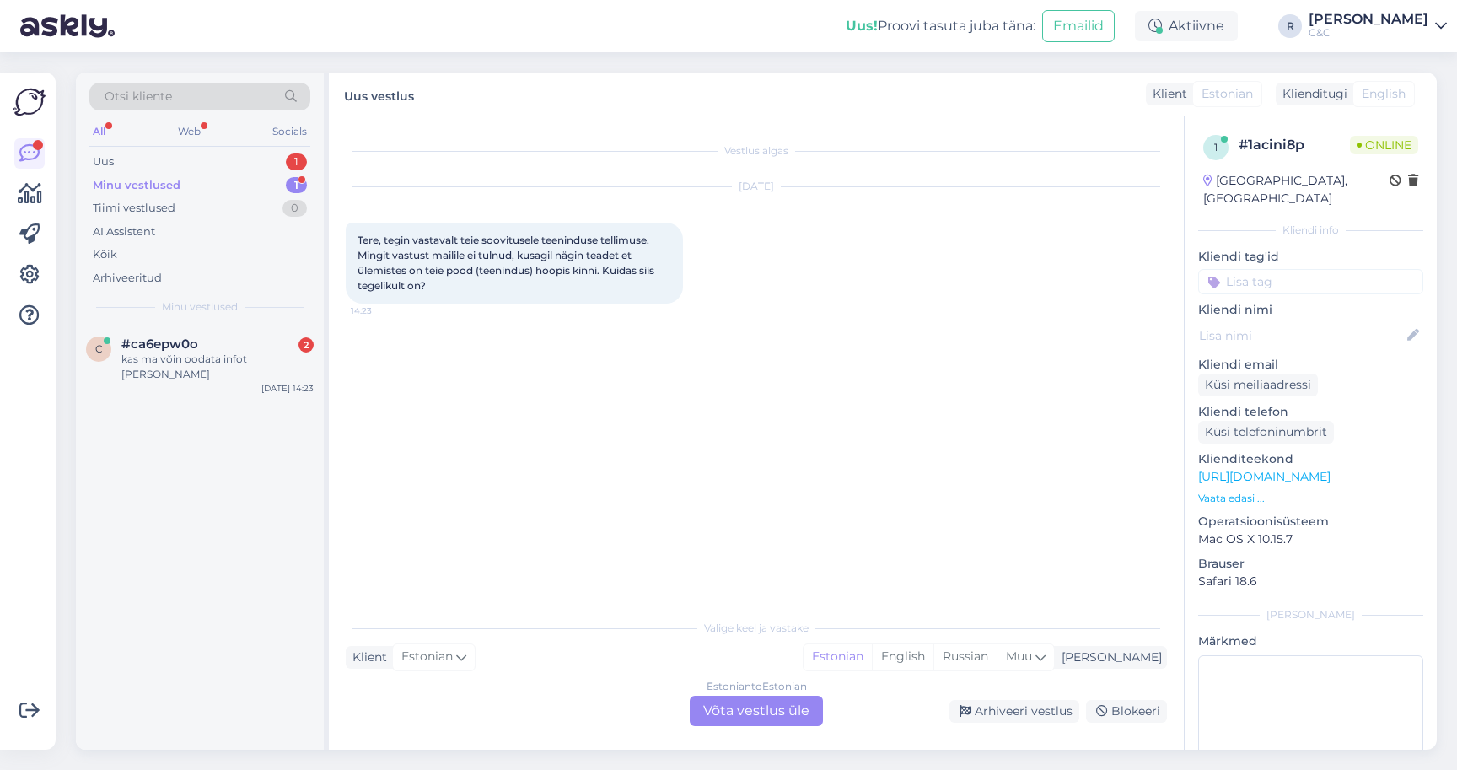
click at [716, 711] on div "Estonian to Estonian Võta vestlus üle" at bounding box center [756, 711] width 133 height 30
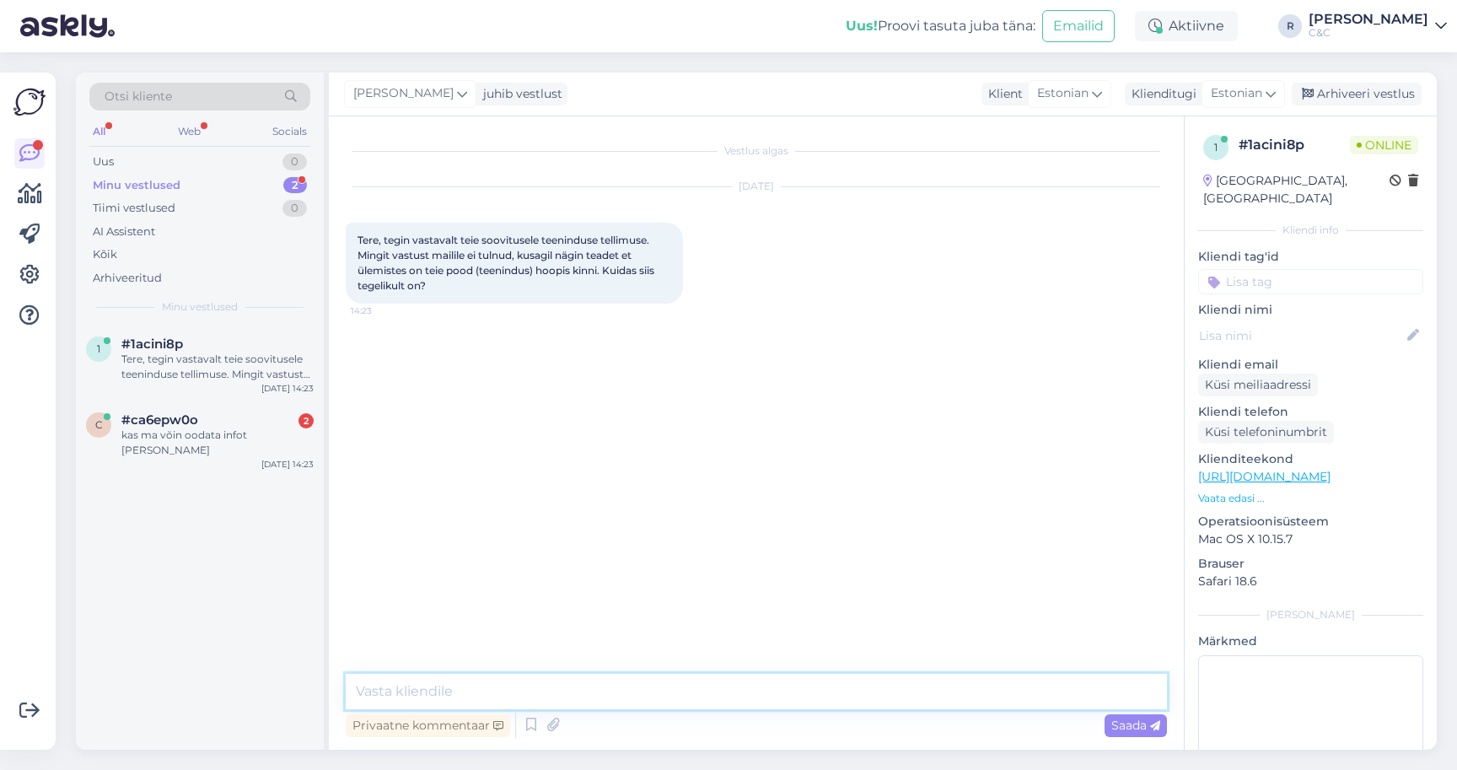
click at [605, 699] on textarea at bounding box center [756, 691] width 821 height 35
type textarea "Teenindus ilusti [PERSON_NAME] homme ning"
click at [237, 443] on div "c #ca6epw0o 2 kas ma võin oodata infot [PERSON_NAME] [DATE] 14:23" at bounding box center [200, 438] width 248 height 76
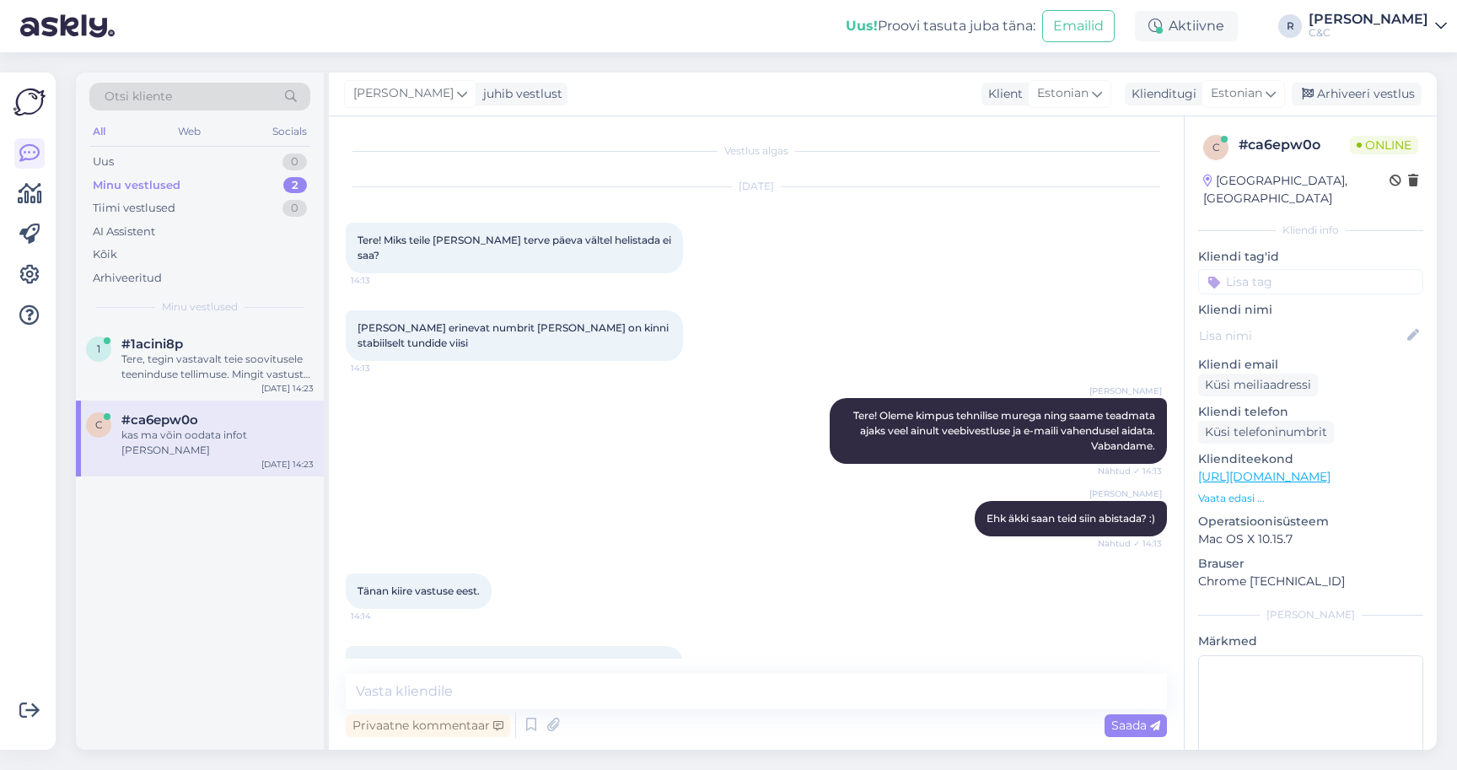
scroll to position [537, 0]
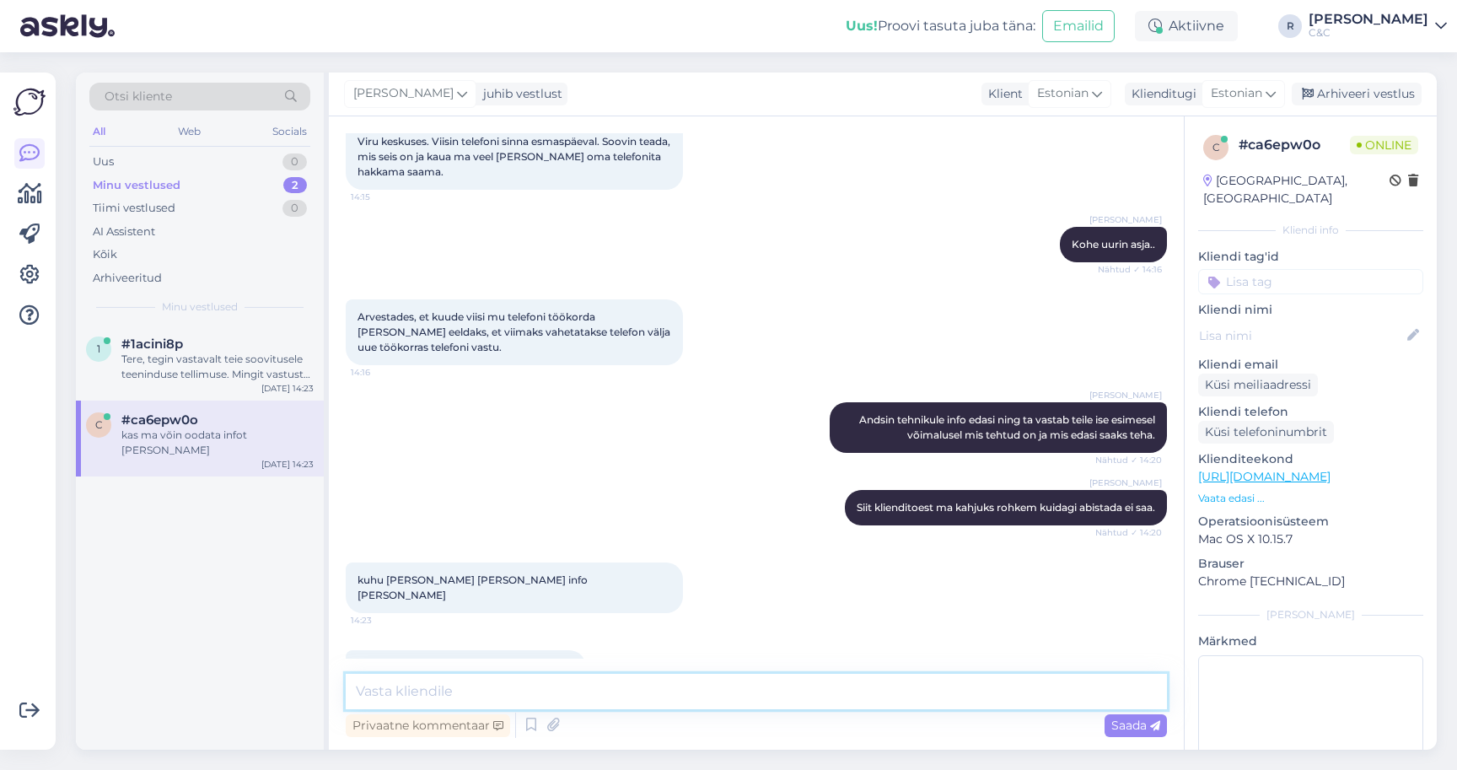
click at [560, 705] on textarea at bounding box center [756, 691] width 821 height 35
type textarea "Meilile tuleb info."
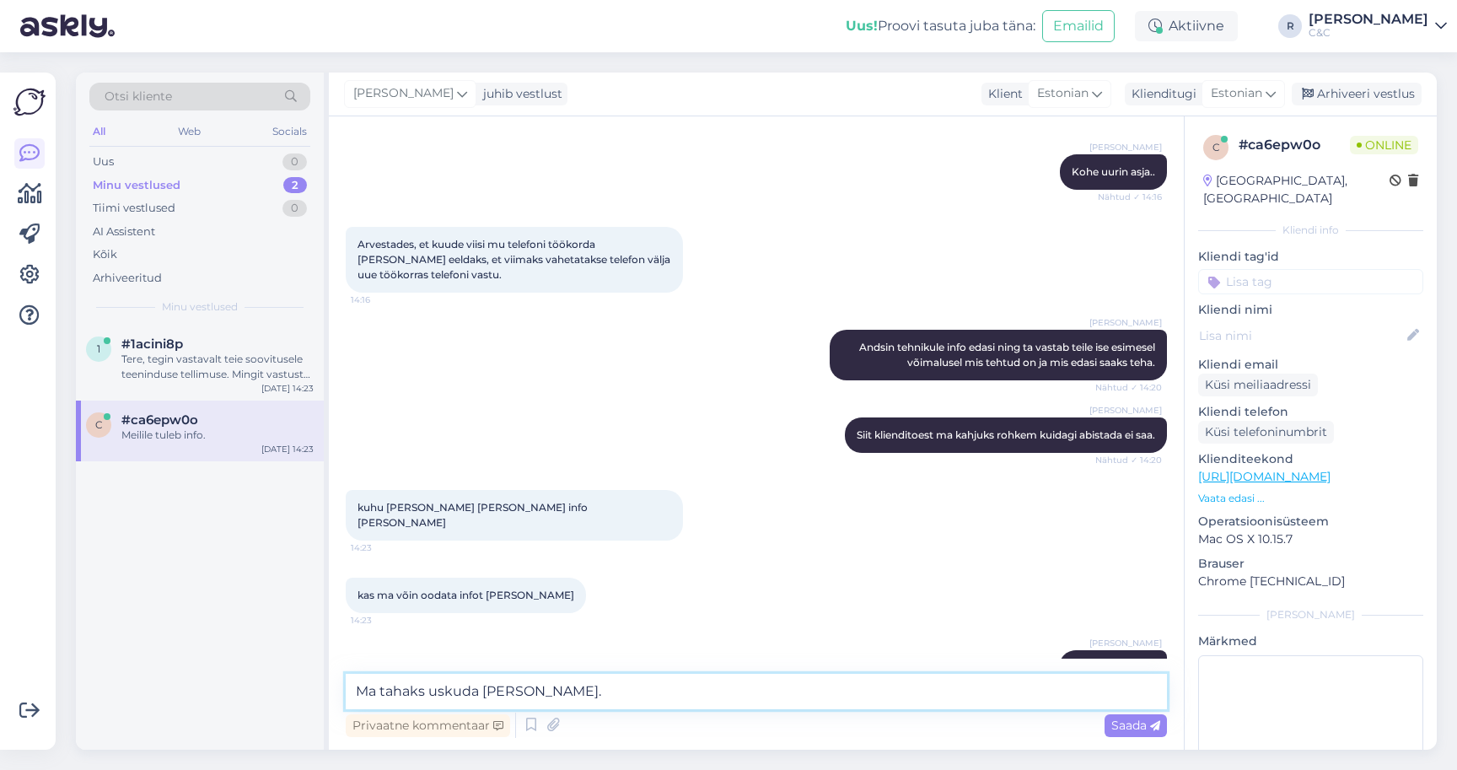
type textarea "Ma tahaks uskuda [PERSON_NAME]."
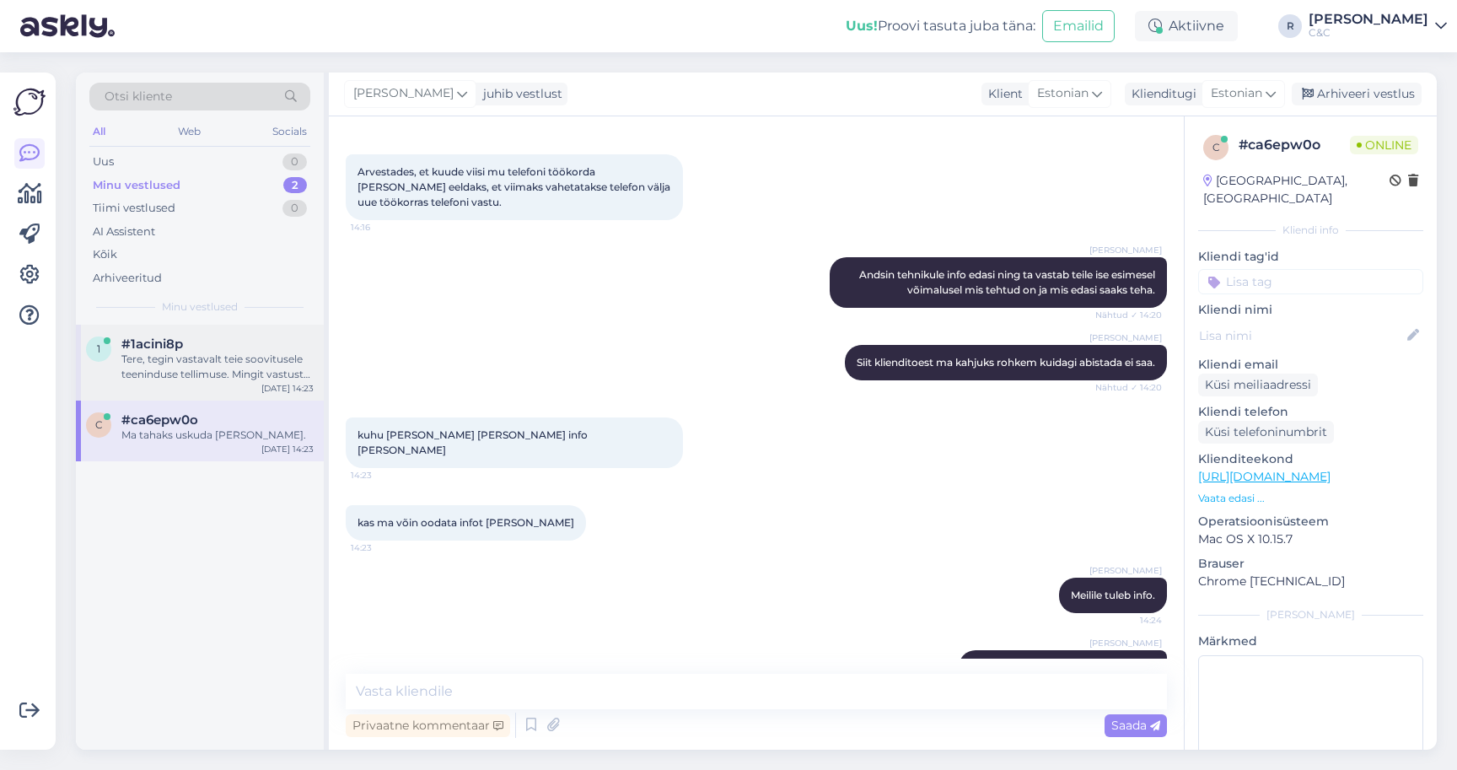
click at [263, 373] on div "Tere, tegin vastavalt teie soovitusele teeninduse tellimuse. Mingit vastust mai…" at bounding box center [217, 367] width 192 height 30
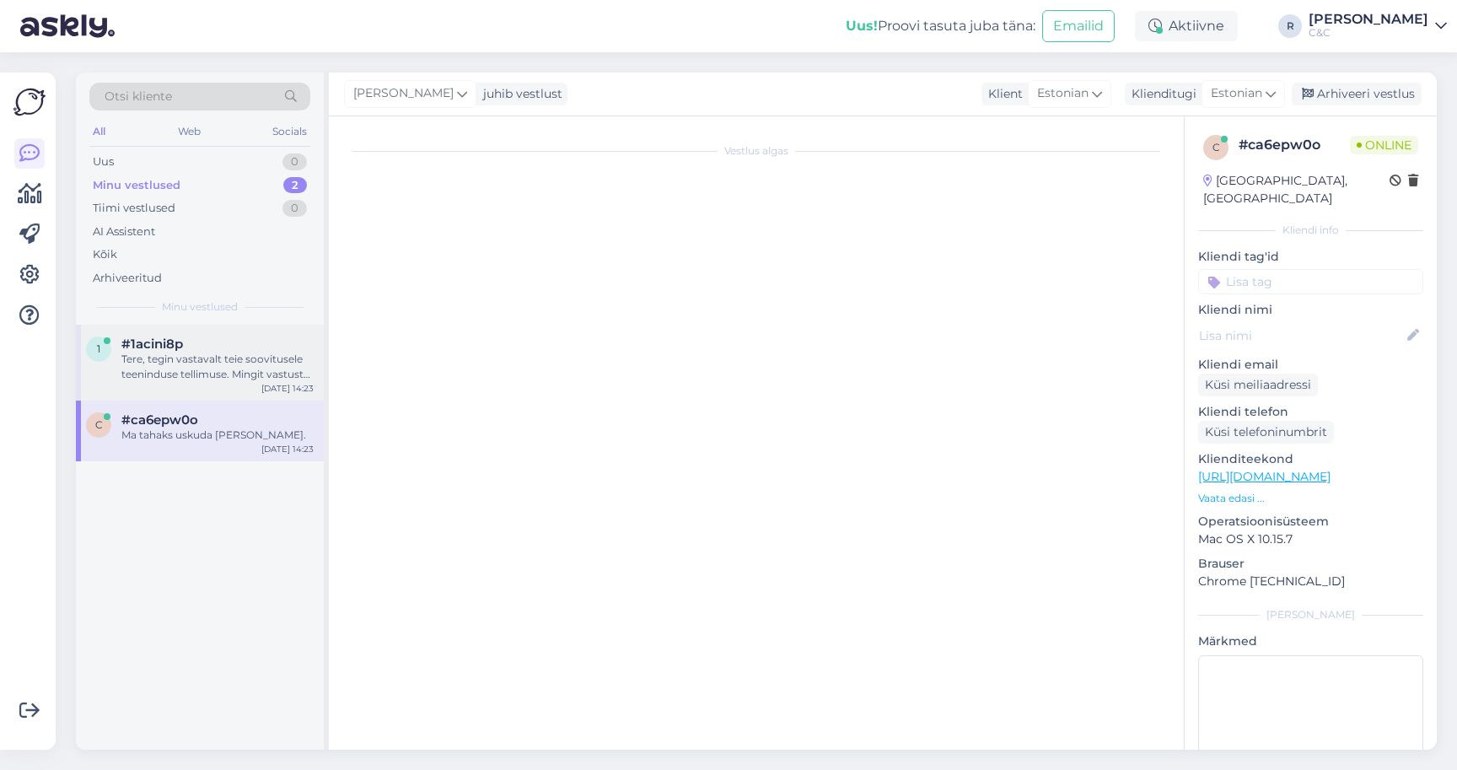
scroll to position [0, 0]
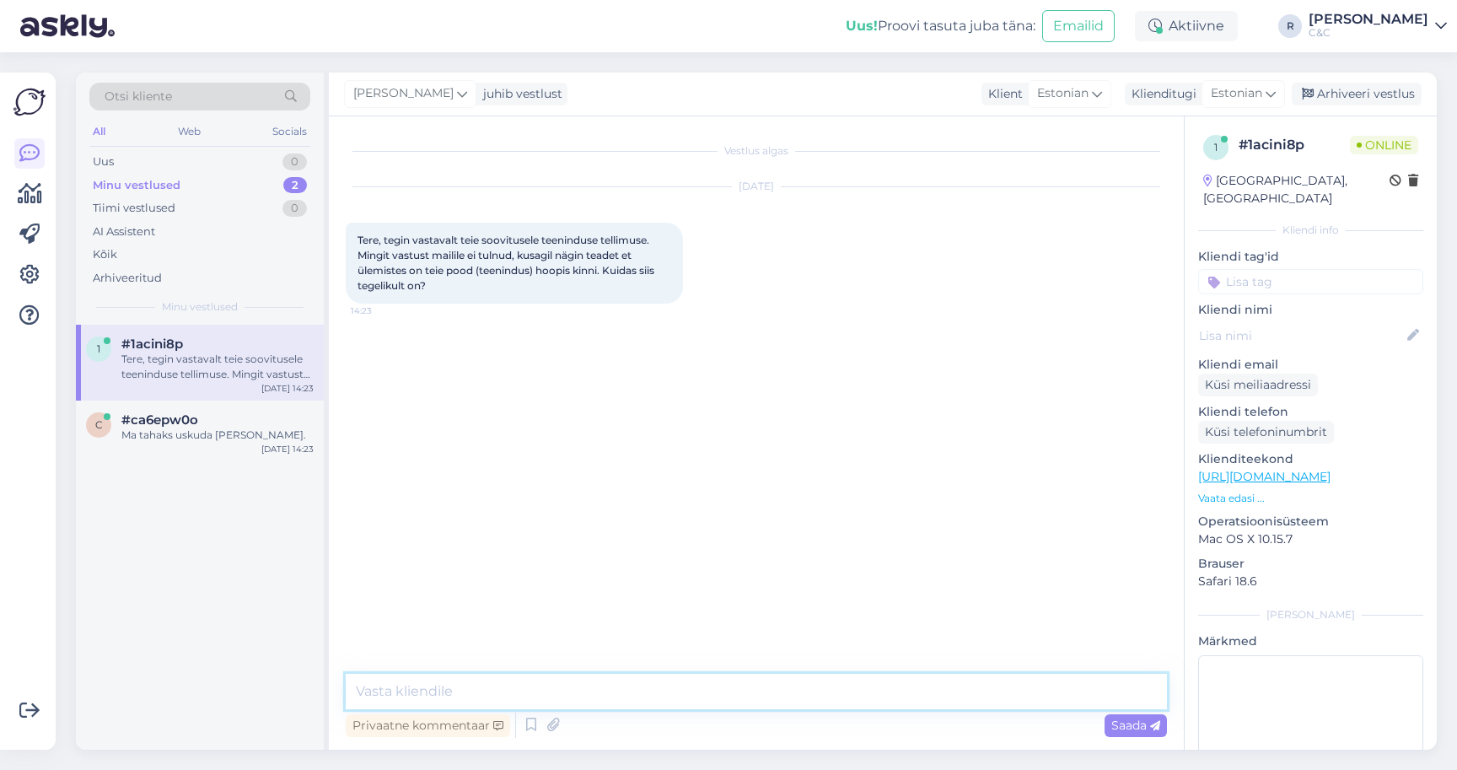
click at [795, 695] on textarea at bounding box center [756, 691] width 821 height 35
type textarea "Tere!"
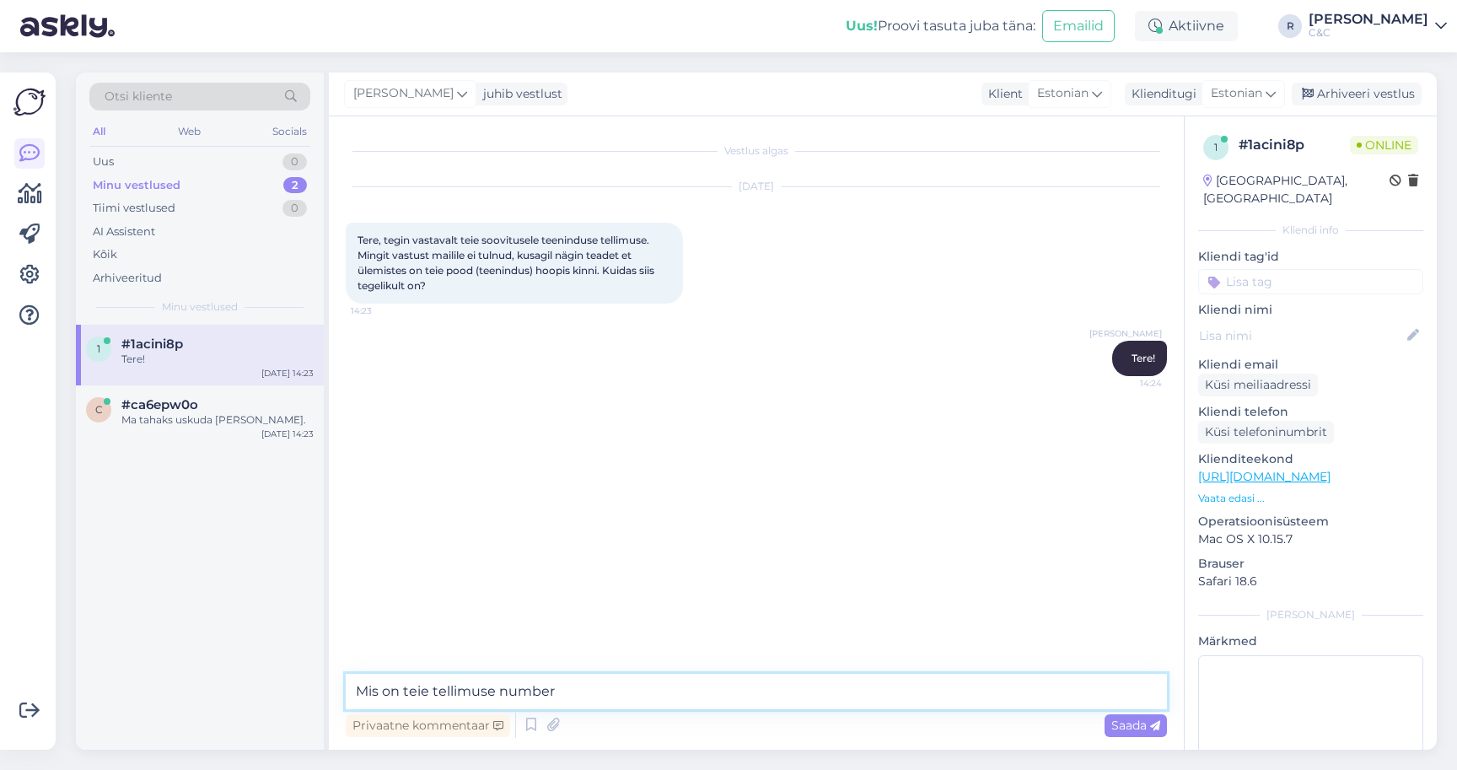
type textarea "Mis on teie tellimuse number?"
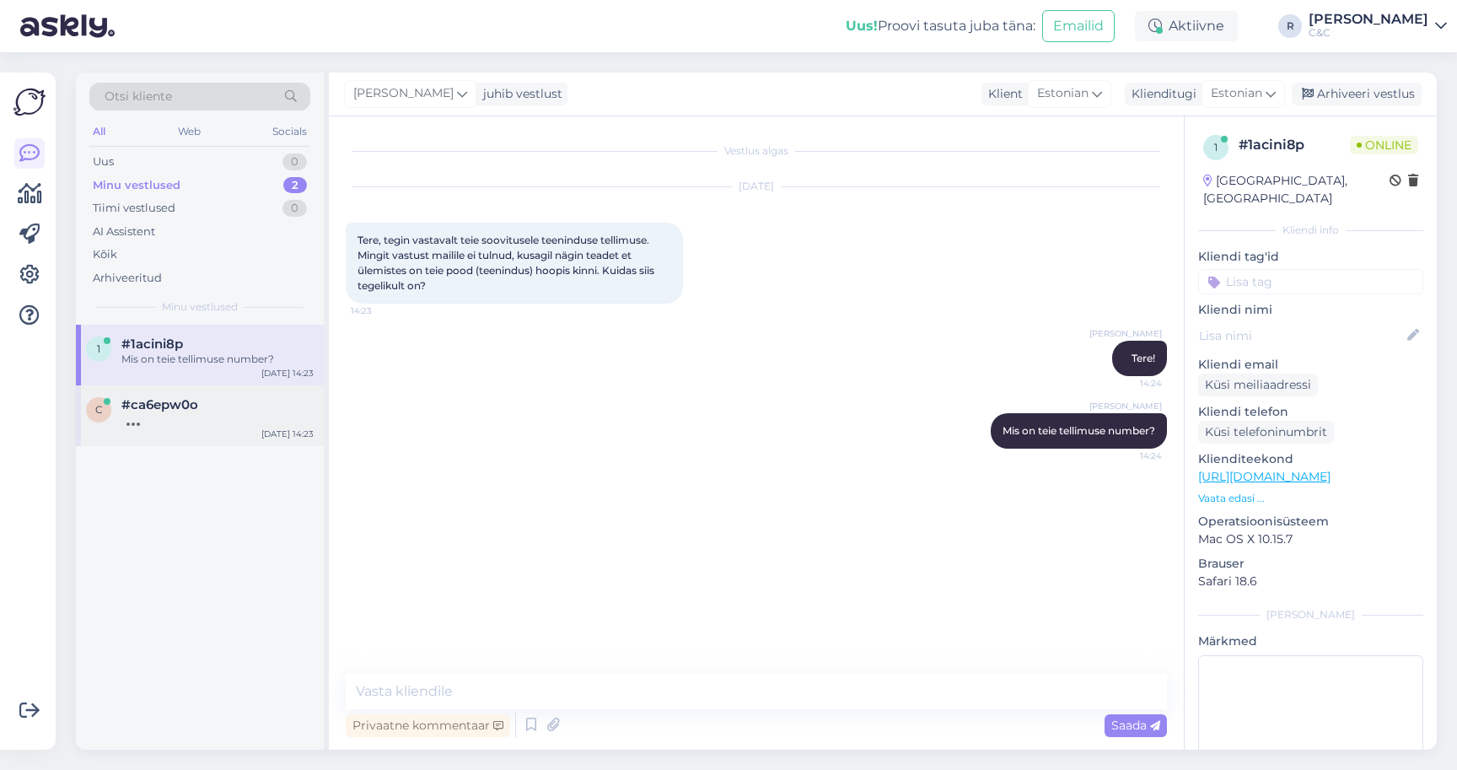
click at [253, 400] on div "#ca6epw0o" at bounding box center [217, 404] width 192 height 15
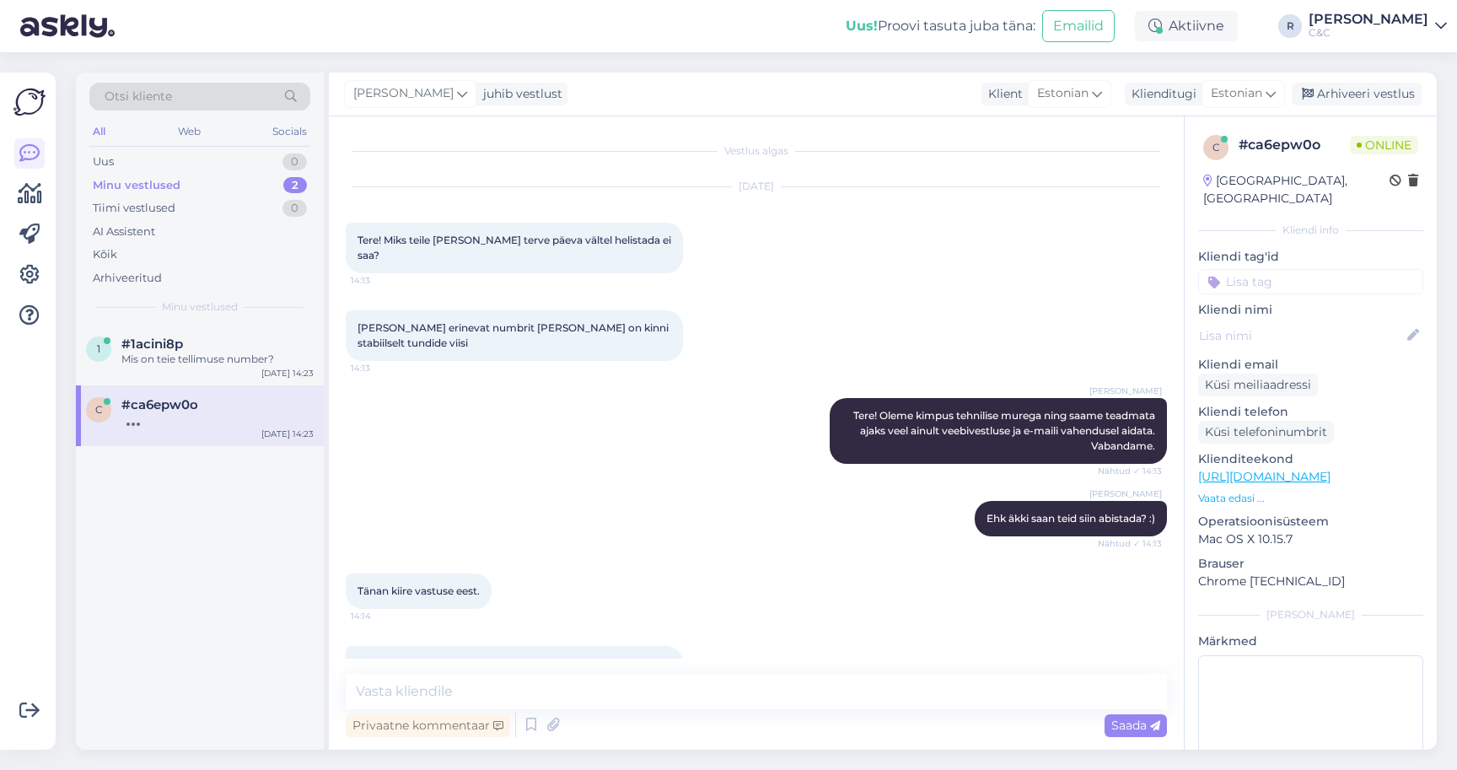
scroll to position [682, 0]
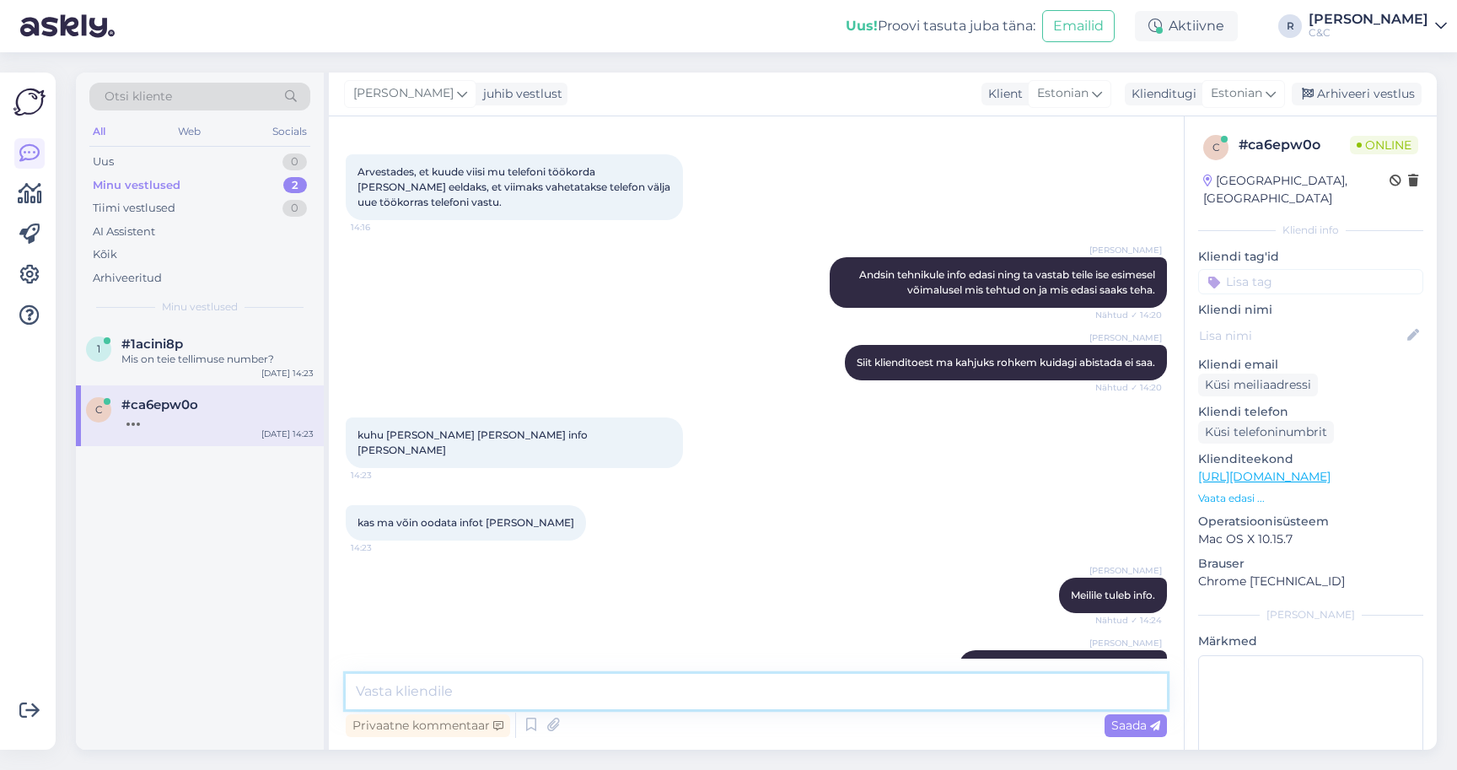
click at [427, 687] on textarea at bounding box center [756, 691] width 821 height 35
type textarea "[PERSON_NAME] kinnituse tehnikult - saate kohe peagi vastuse."
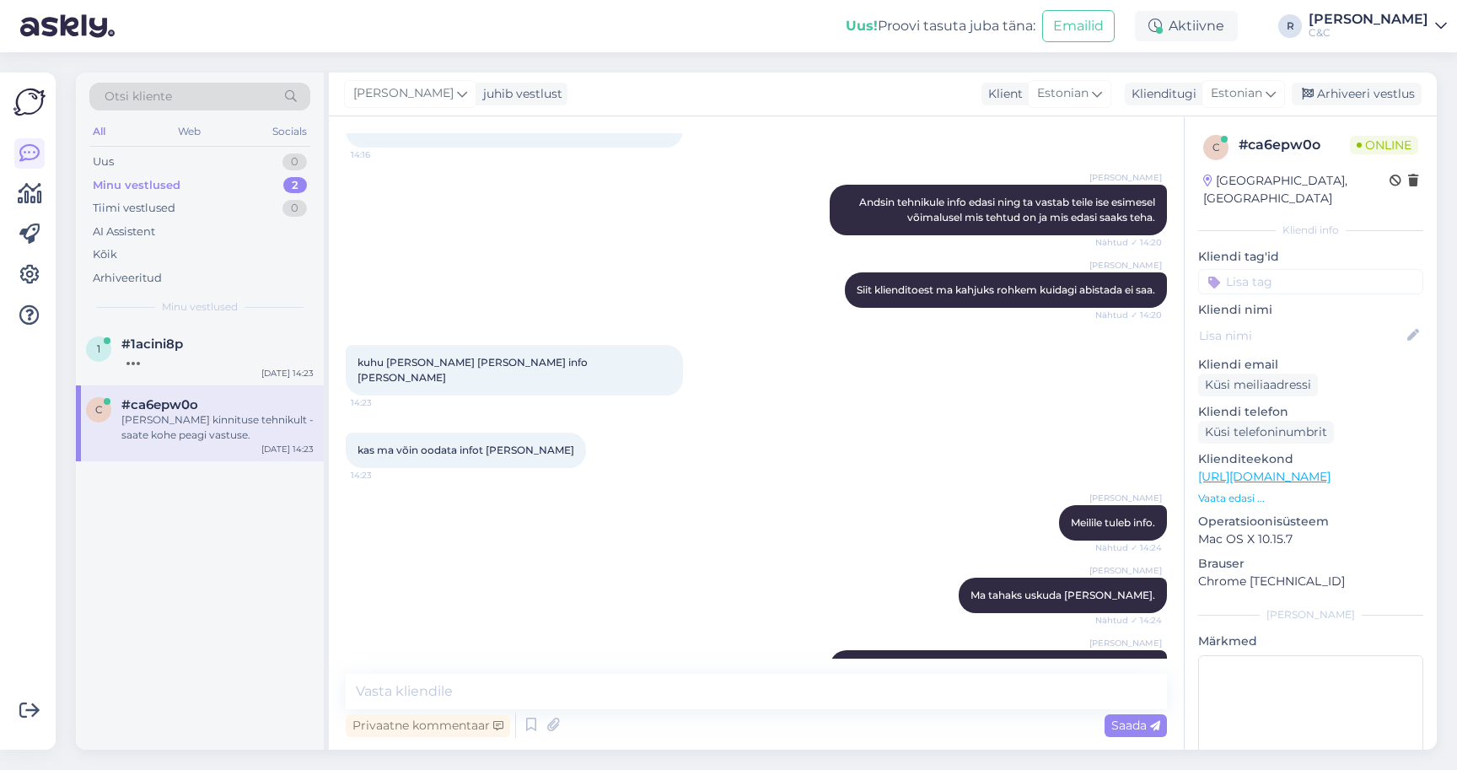
click at [191, 320] on div "Otsi kliente All Web Socials Uus 0 Minu vestlused 2 Tiimi vestlused 0 AI Assist…" at bounding box center [200, 199] width 248 height 252
click at [190, 331] on div "1 #1acini8p [DATE] 14:23" at bounding box center [200, 355] width 248 height 61
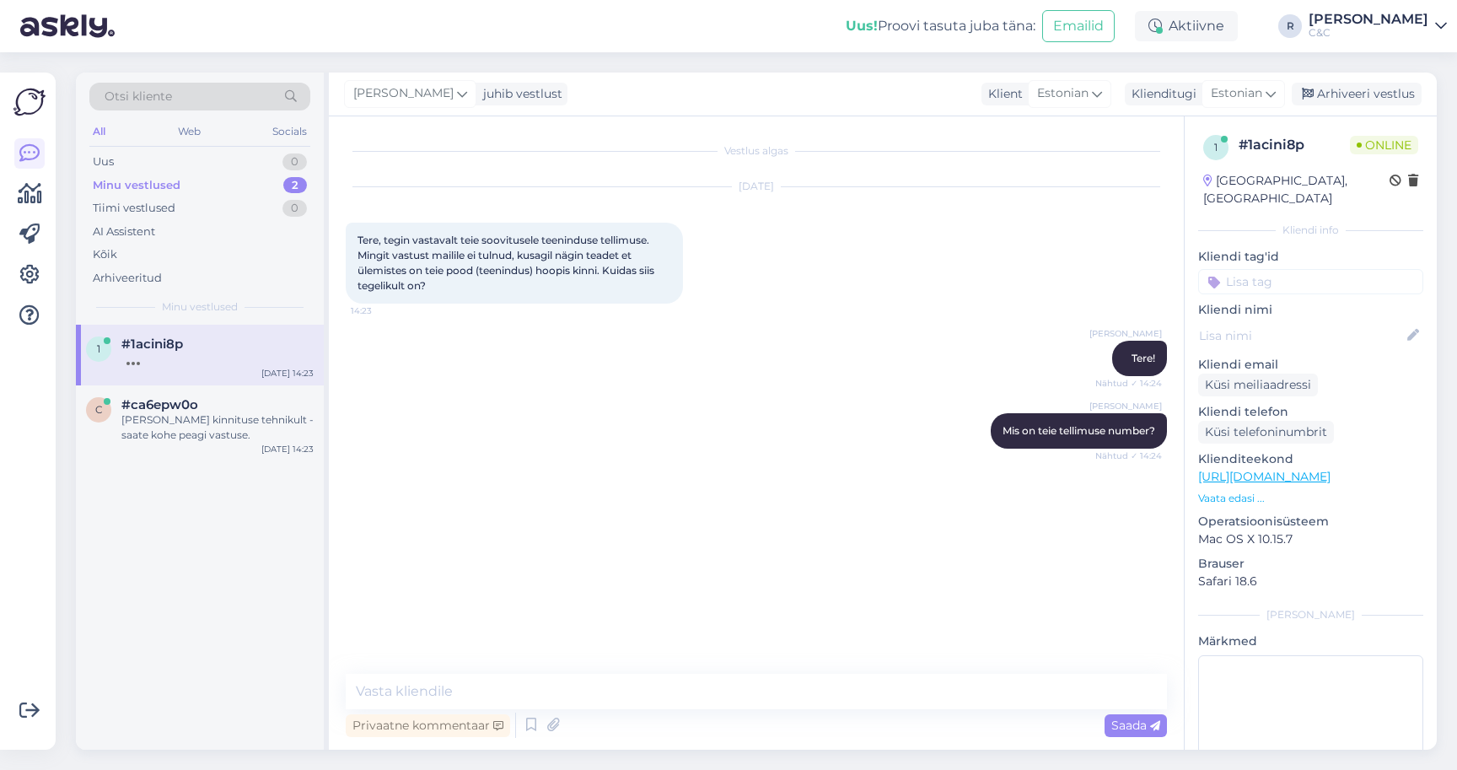
click at [516, 393] on div "[PERSON_NAME] Tere! Nähtud ✓ 14:24" at bounding box center [756, 358] width 821 height 73
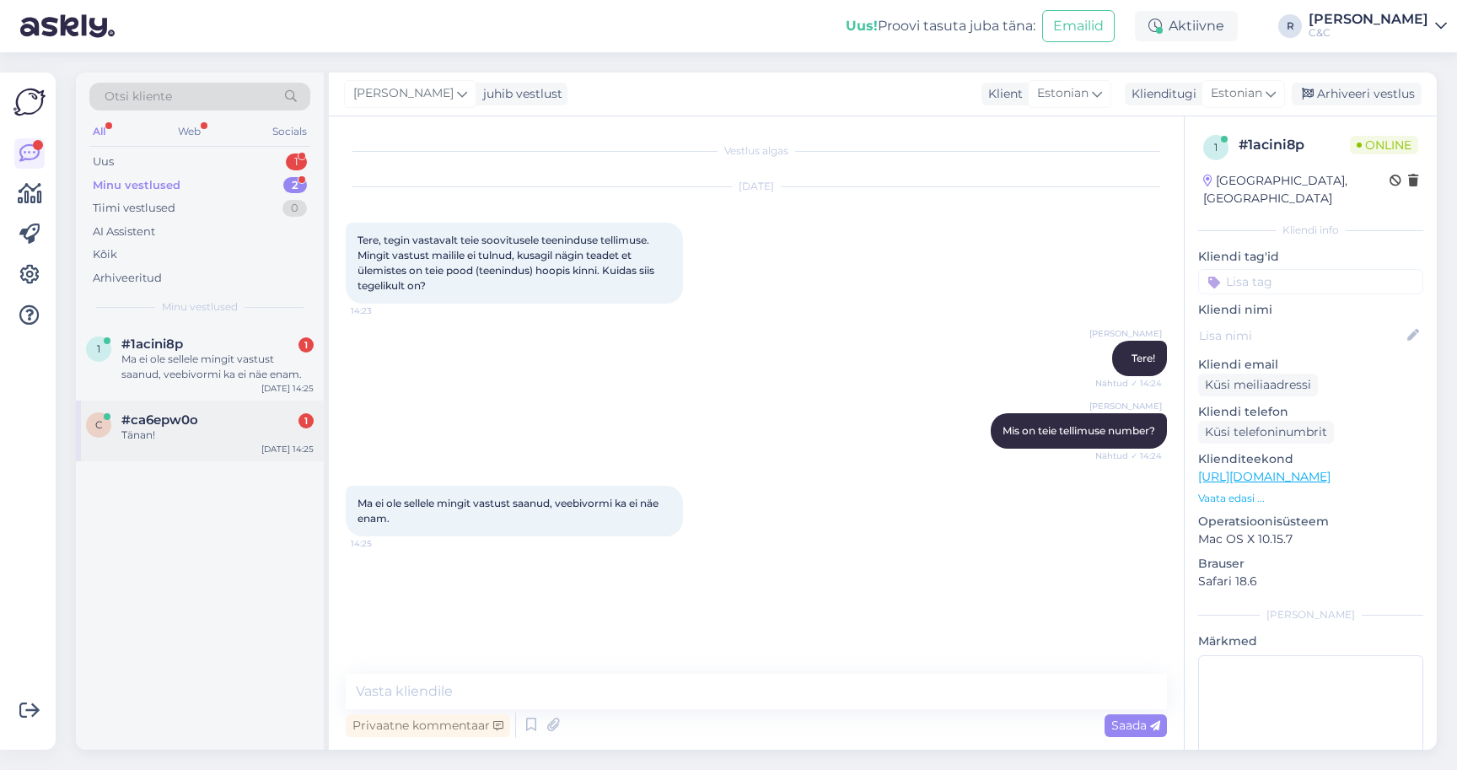
click at [207, 416] on div "#ca6epw0o 1" at bounding box center [217, 419] width 192 height 15
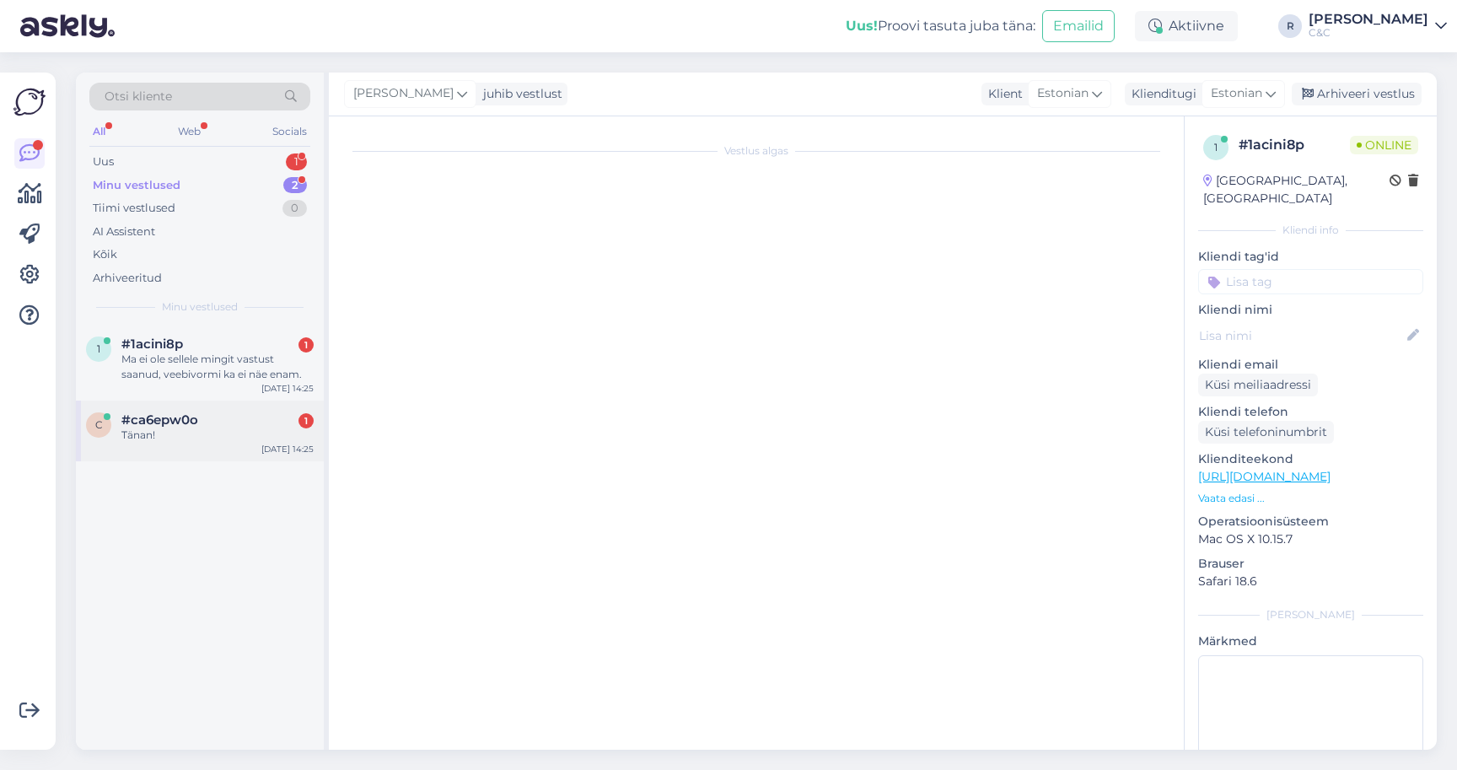
scroll to position [827, 0]
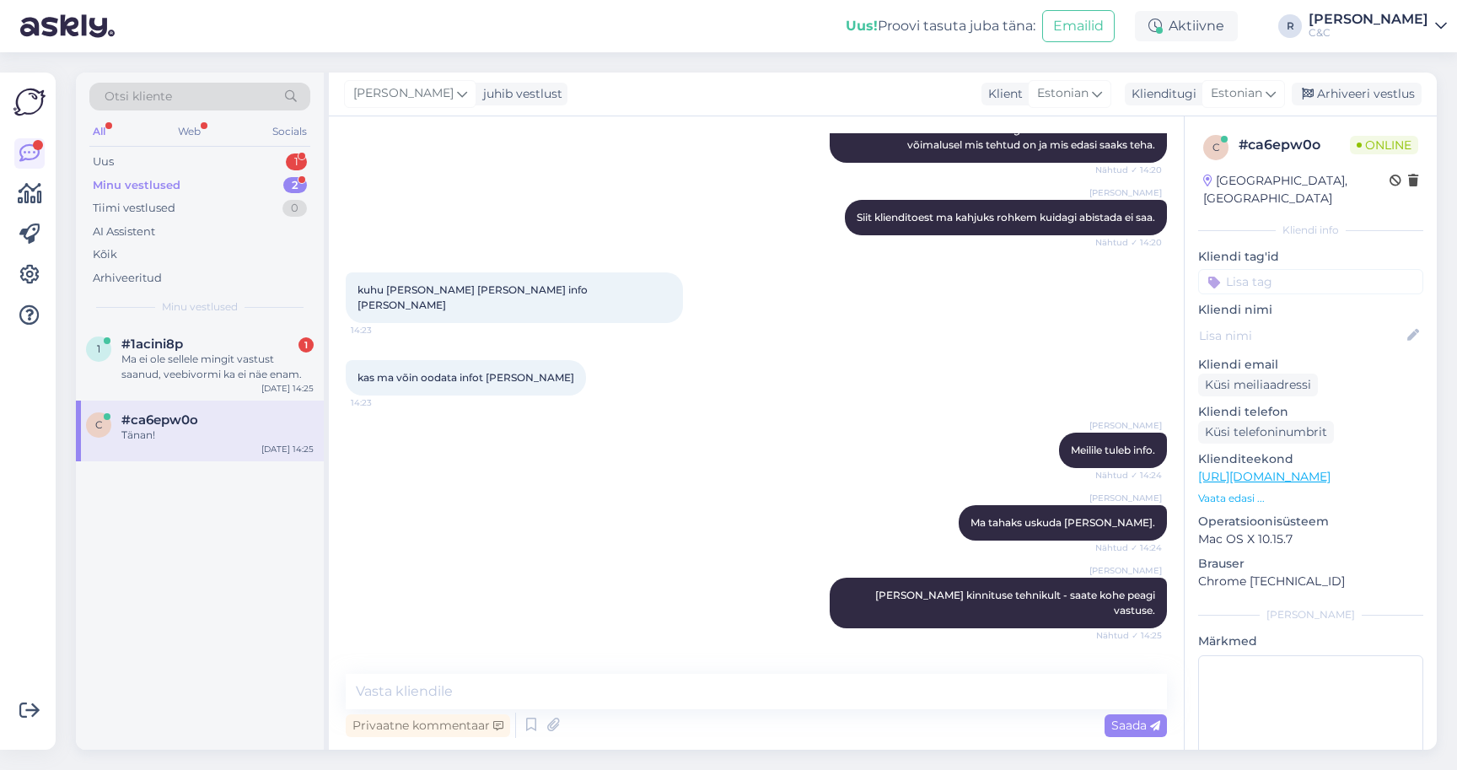
click at [641, 670] on div "Vestlus algas [DATE] Tere! Miks teile [PERSON_NAME] terve päeva vältel helistad…" at bounding box center [756, 432] width 855 height 633
click at [610, 685] on textarea at bounding box center [756, 691] width 821 height 35
type textarea "Ikka, head!"
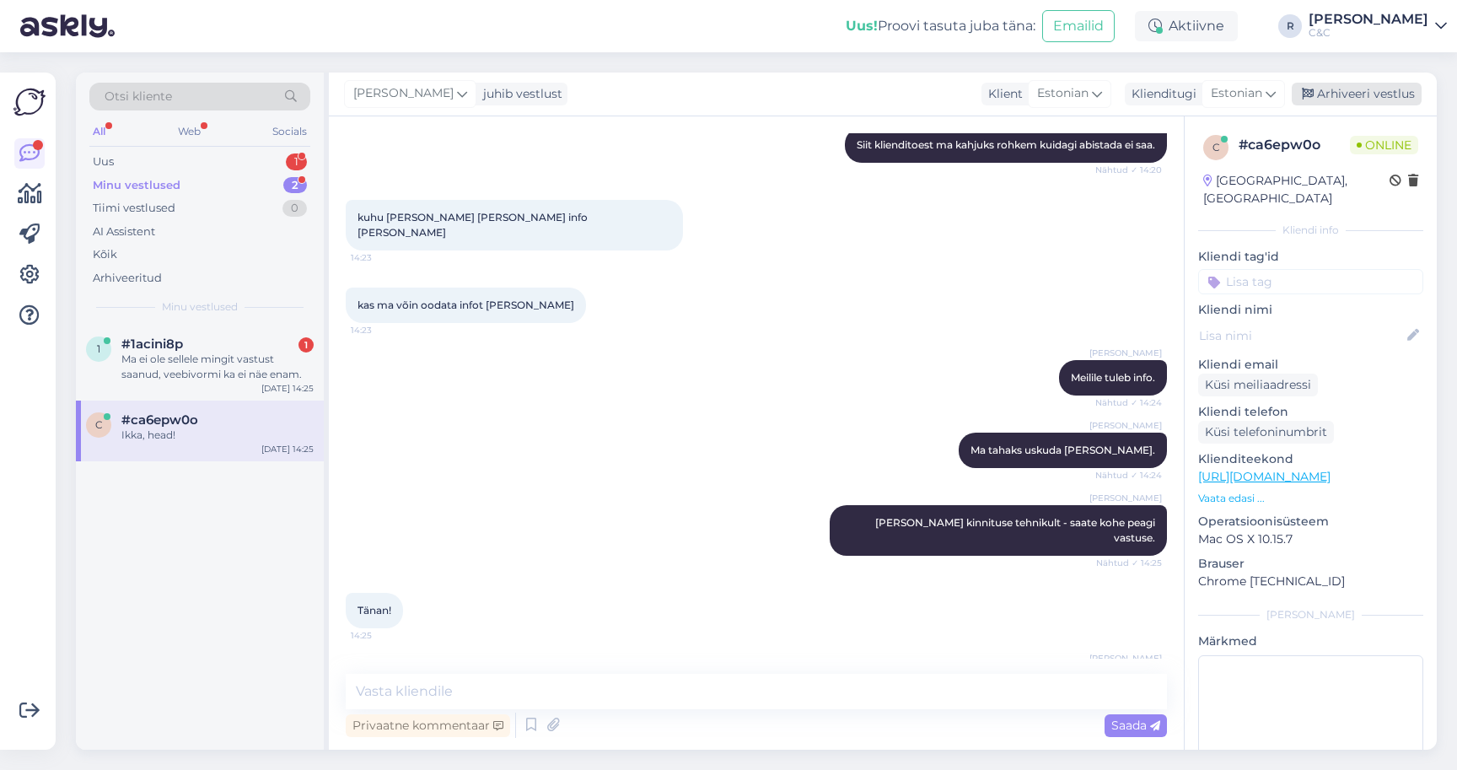
click at [1378, 93] on div "Arhiveeri vestlus" at bounding box center [1357, 94] width 130 height 23
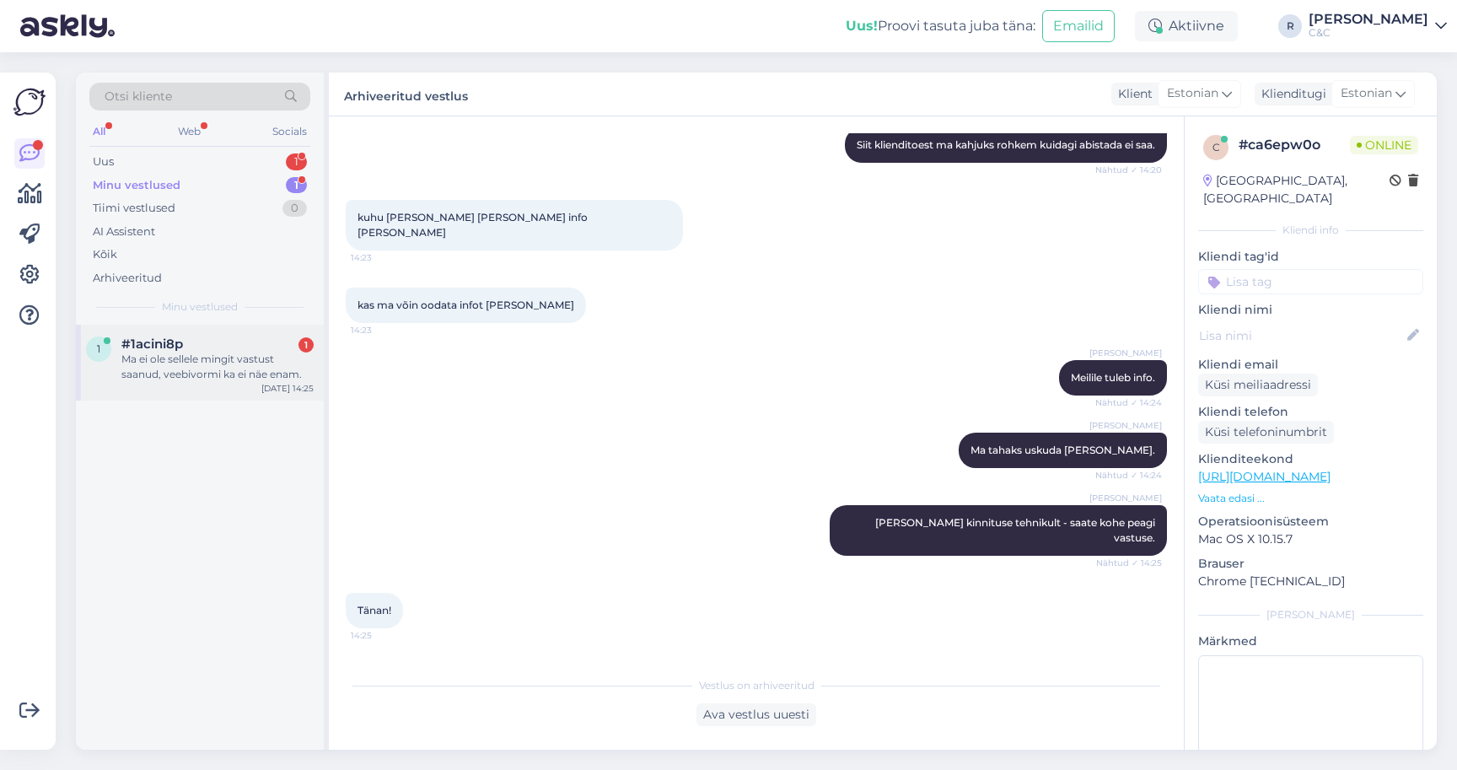
click at [148, 344] on span "#1acini8p" at bounding box center [152, 343] width 62 height 15
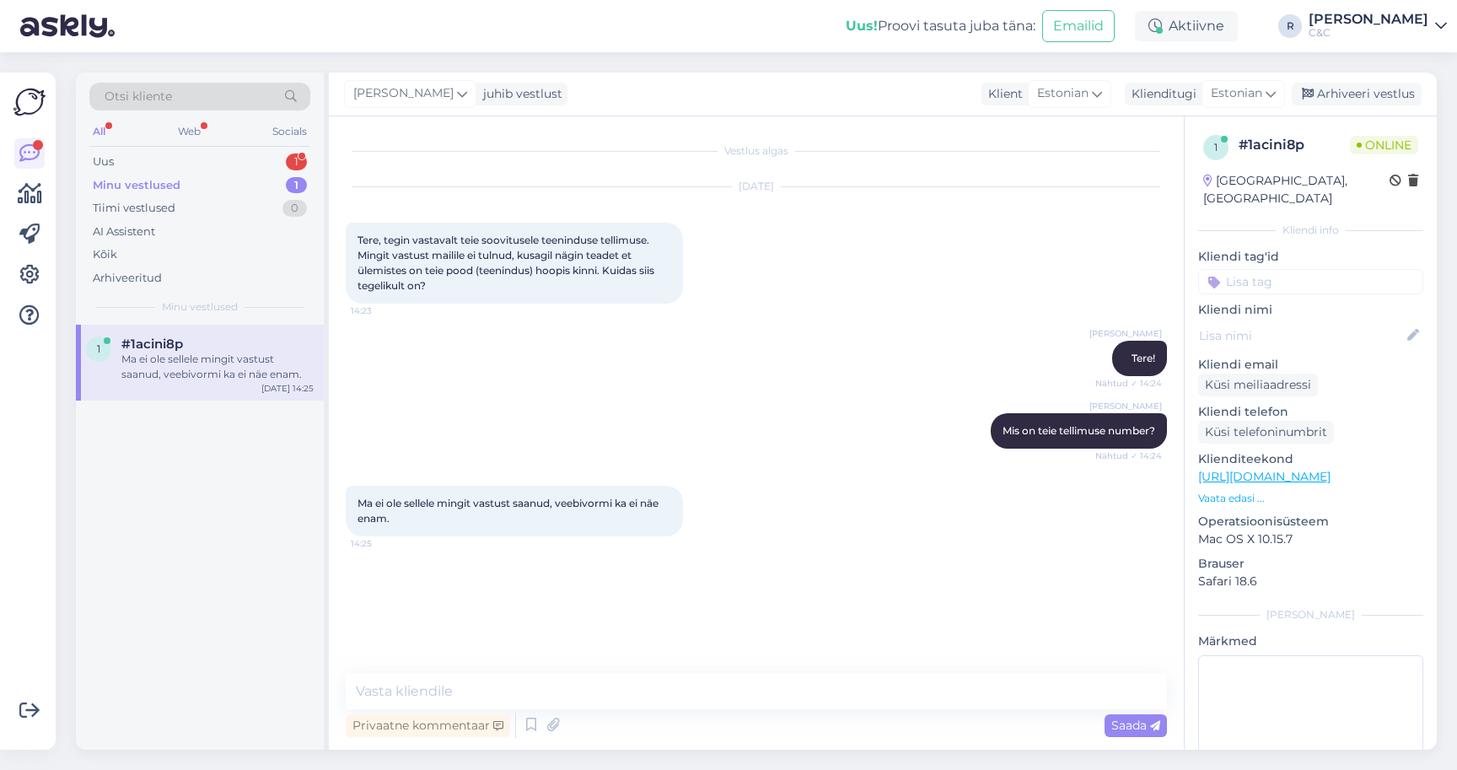
click at [508, 712] on div "Privaatne kommentaar Saada" at bounding box center [756, 725] width 821 height 32
click at [508, 704] on textarea at bounding box center [756, 691] width 821 height 35
type textarea "Kuidas nimi, ehk [PERSON_NAME] järgi?"
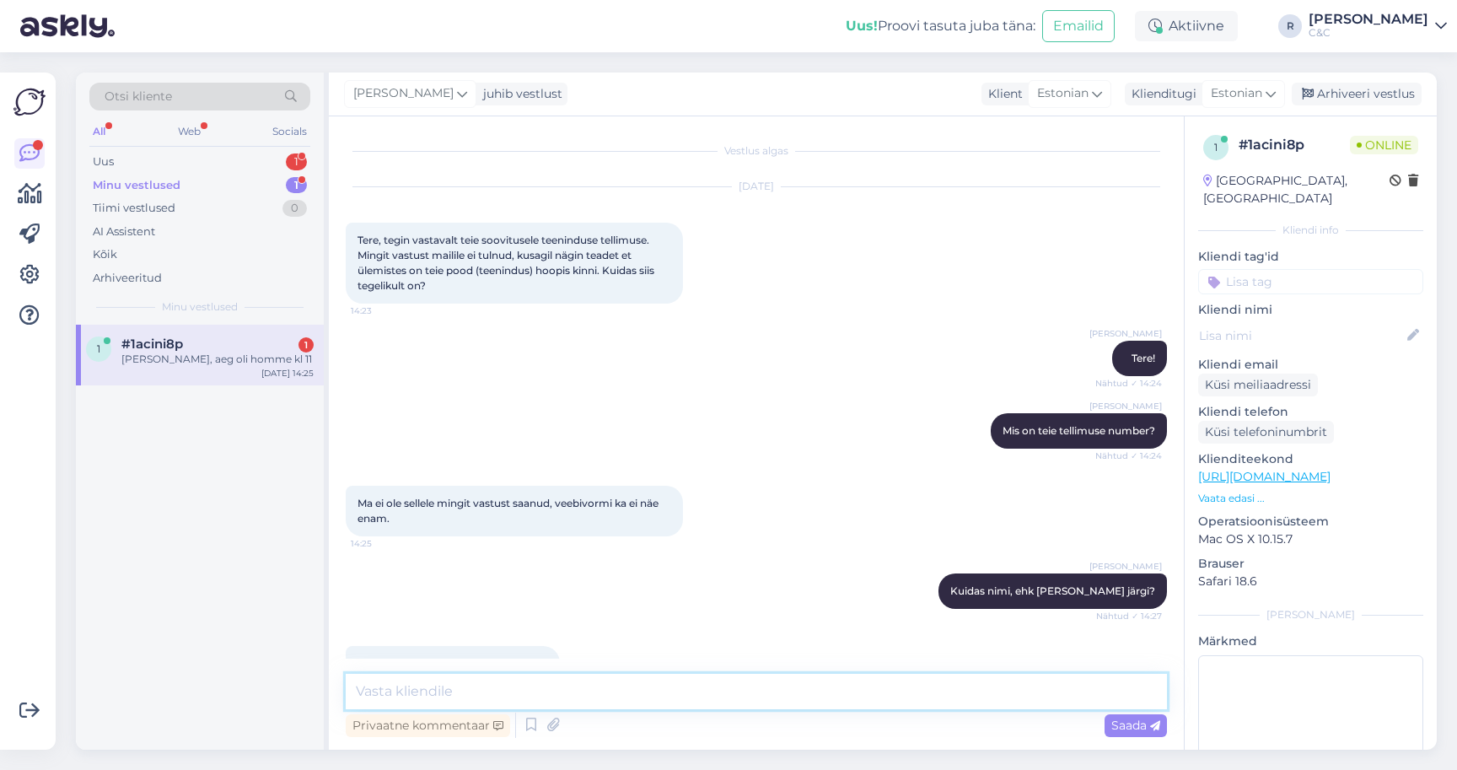
scroll to position [41, 0]
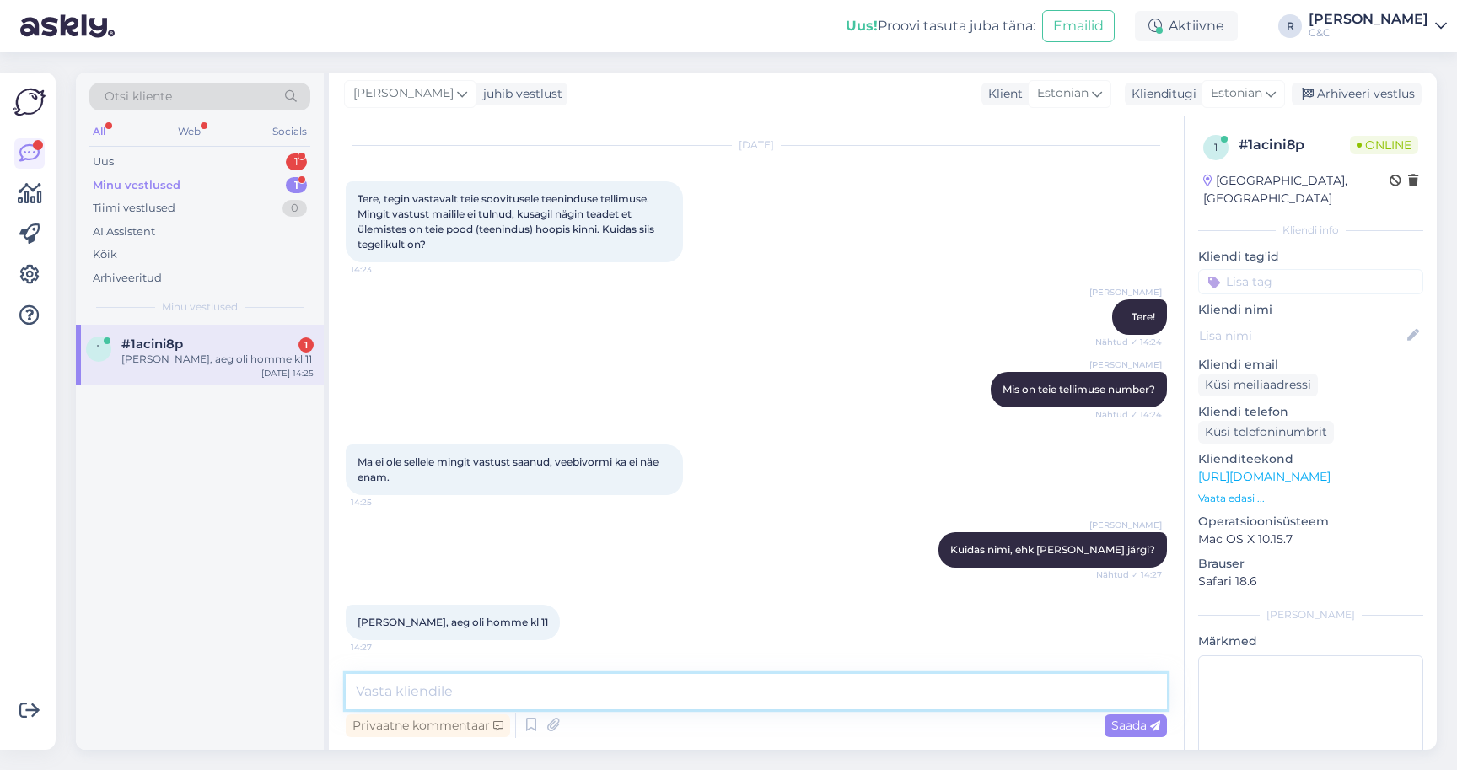
click at [430, 698] on textarea at bounding box center [756, 691] width 821 height 35
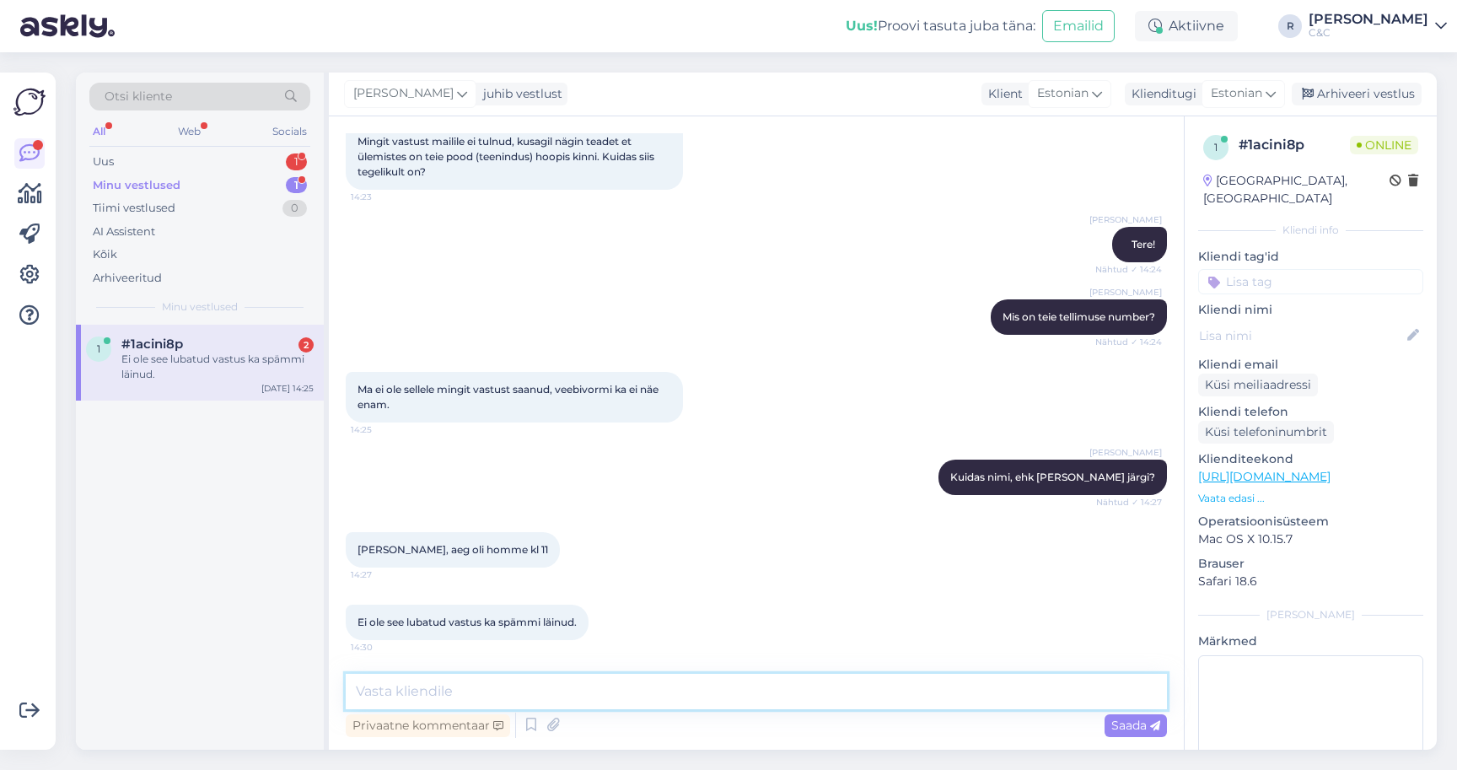
click at [484, 682] on textarea at bounding box center [756, 691] width 821 height 35
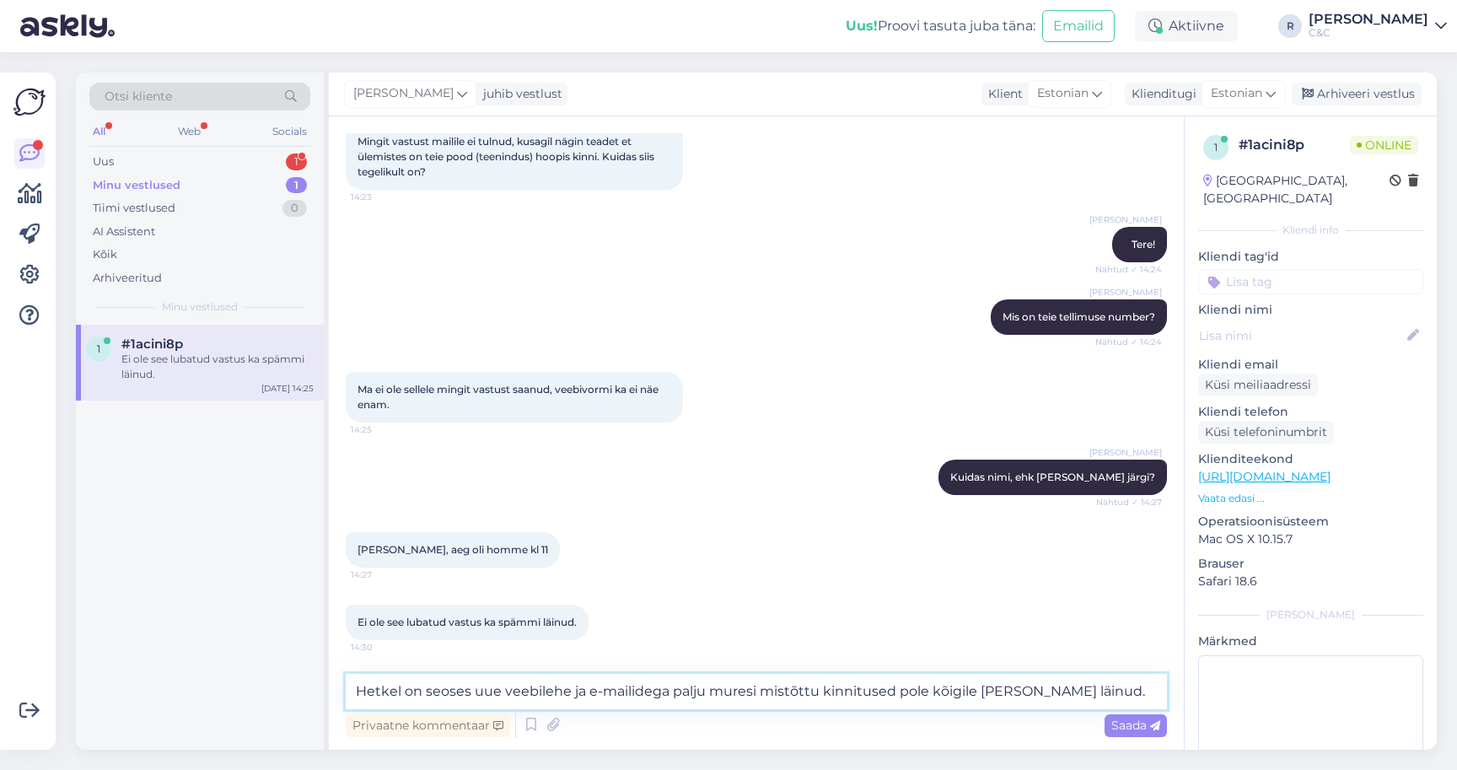
type textarea "Hetkel on seoses uue veebilehe ja e-mailidega palju muresi mistõttu kinnitused …"
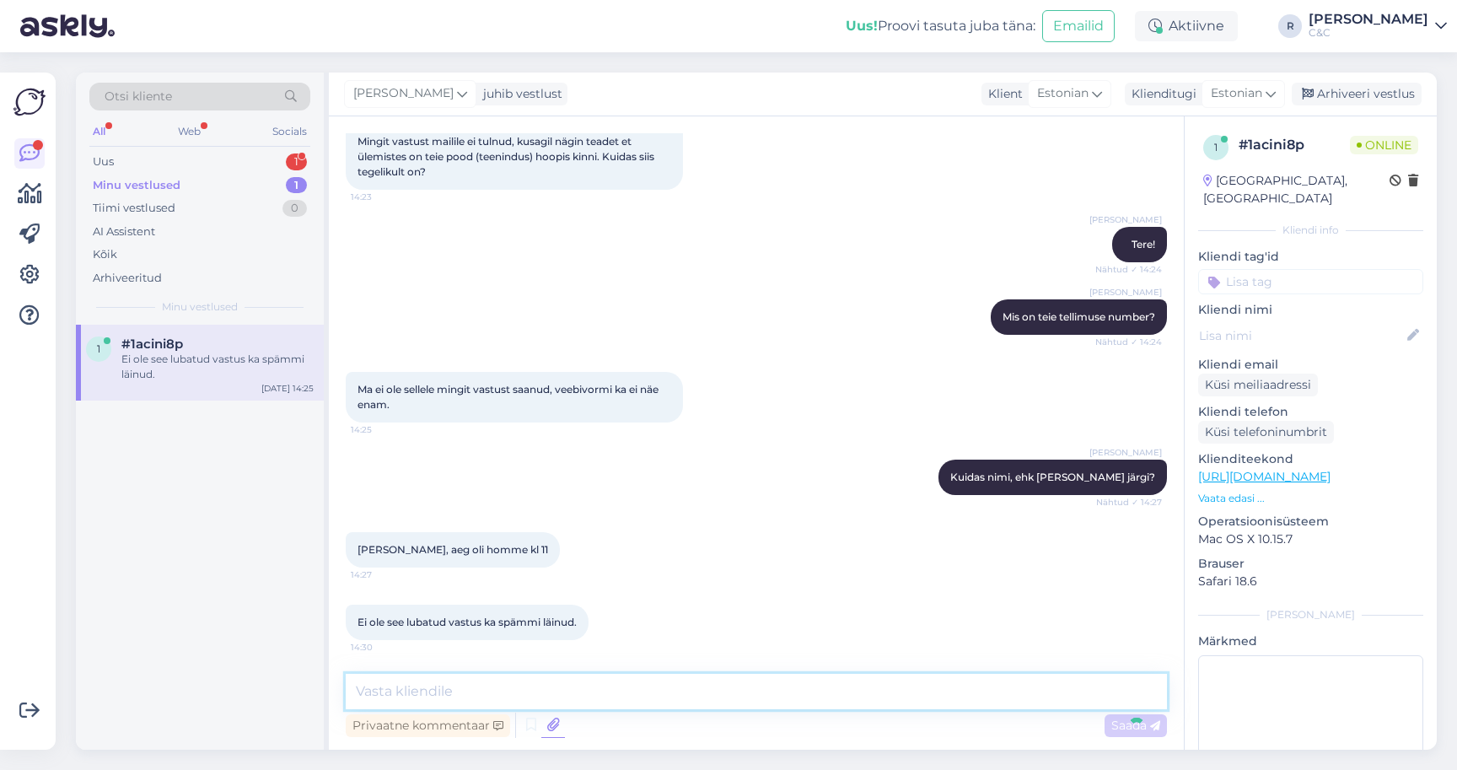
scroll to position [201, 0]
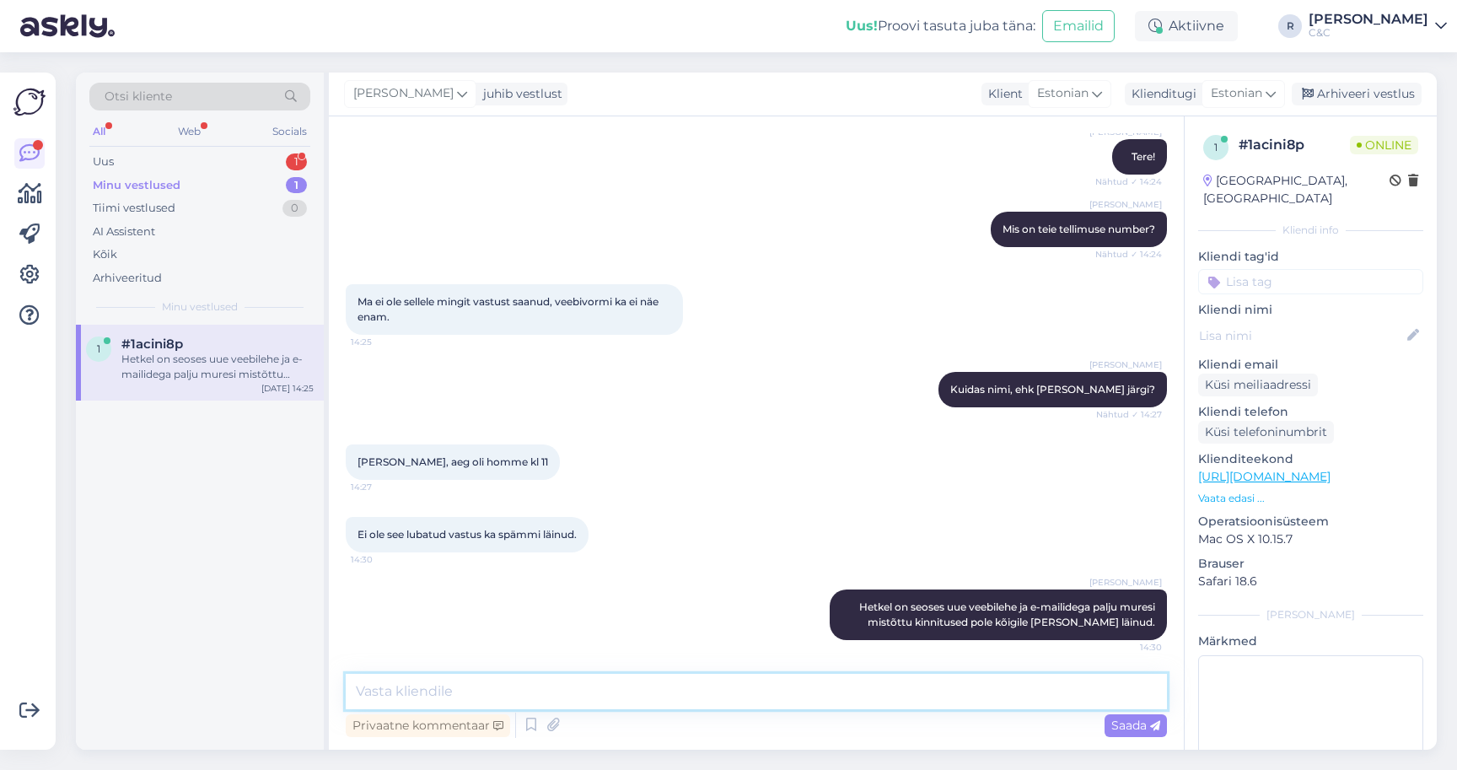
click at [592, 692] on textarea at bounding box center [756, 691] width 821 height 35
type textarea "Aga teie aeg on ilusti kalendrisse jõudnud ning ootame teid homme [PERSON_NAME]…"
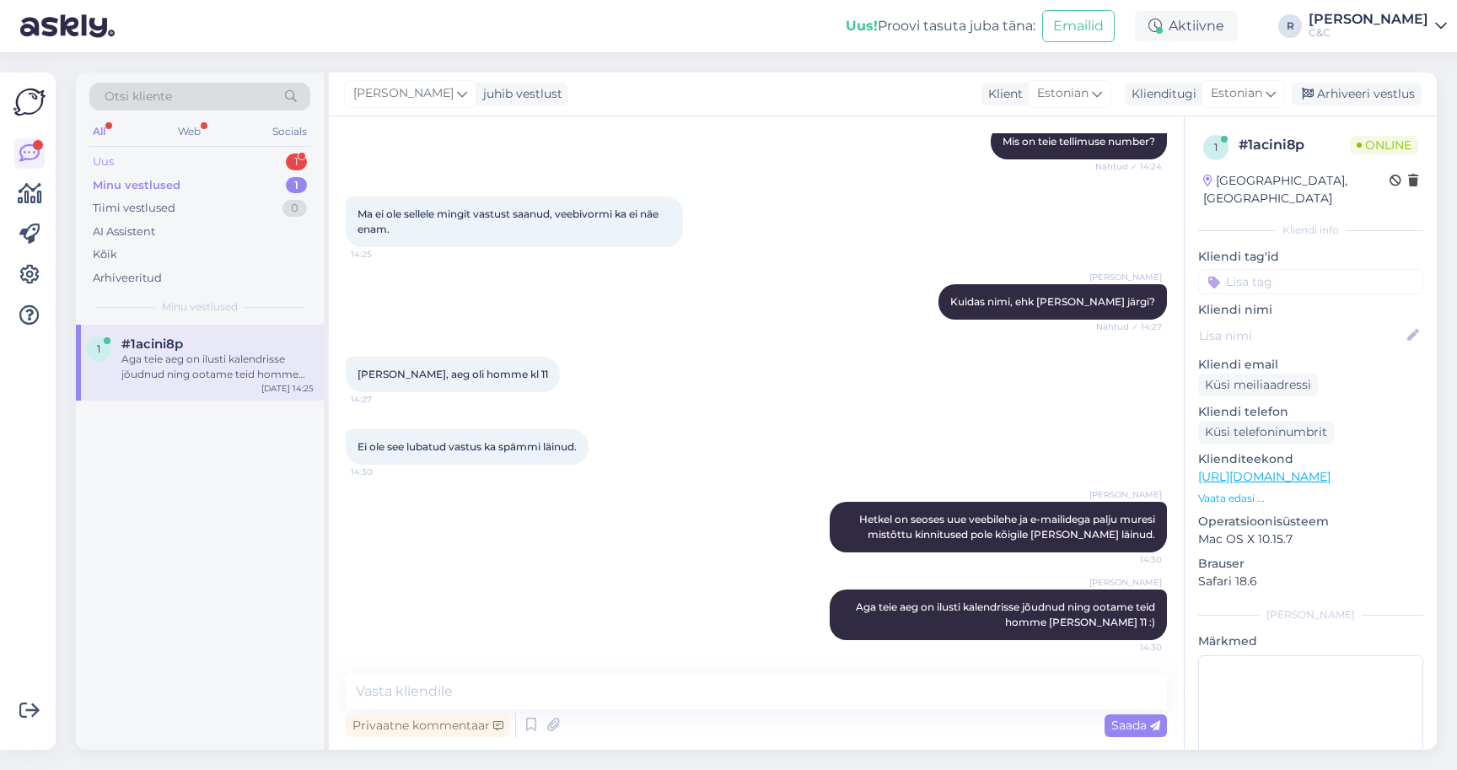
click at [282, 161] on div "Uus 1" at bounding box center [199, 162] width 221 height 24
click at [213, 360] on div "Kas Mac mini tuleb liita teise seadmega thunderbolti kaabliga voi UBS-C?" at bounding box center [217, 367] width 192 height 30
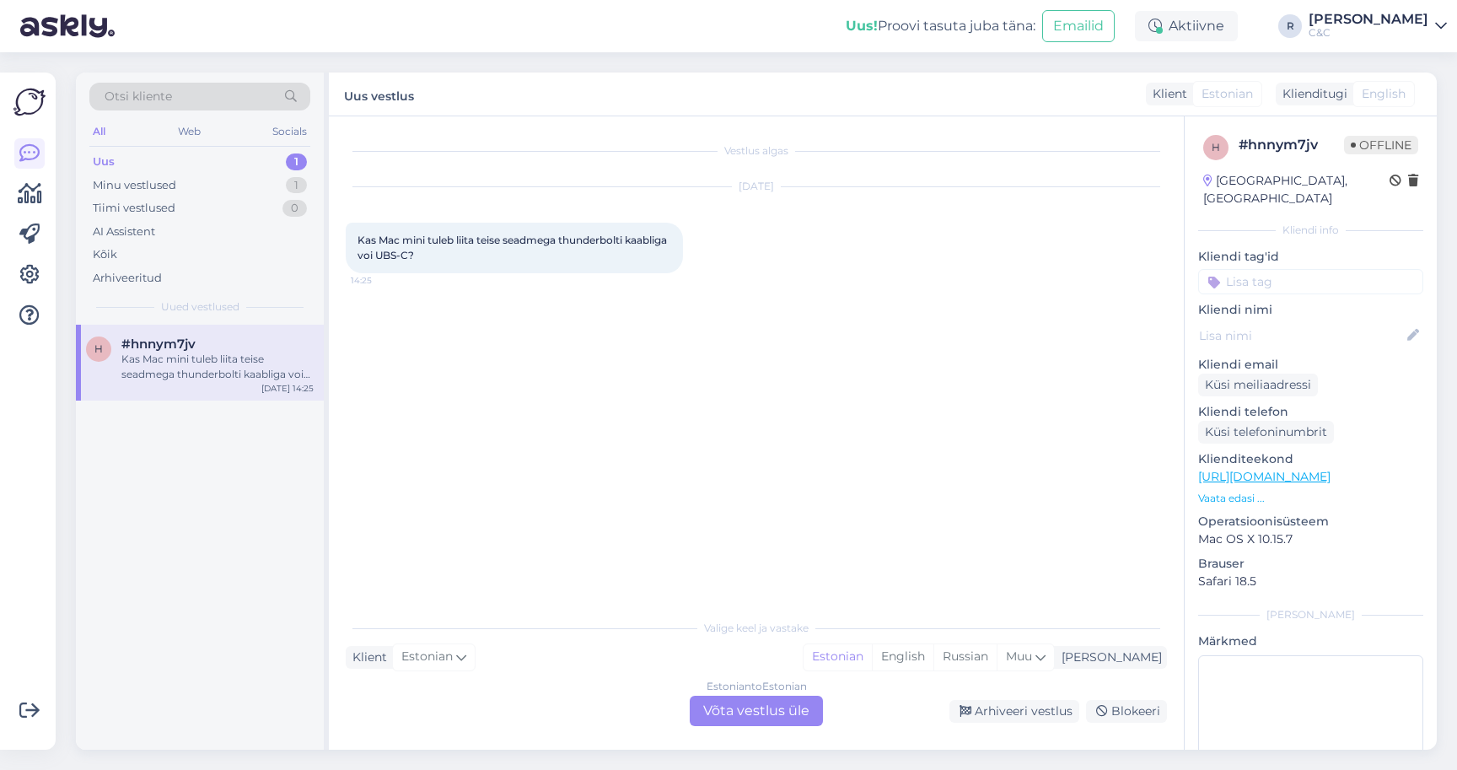
click at [743, 712] on div "Estonian to Estonian Võta vestlus üle" at bounding box center [756, 711] width 133 height 30
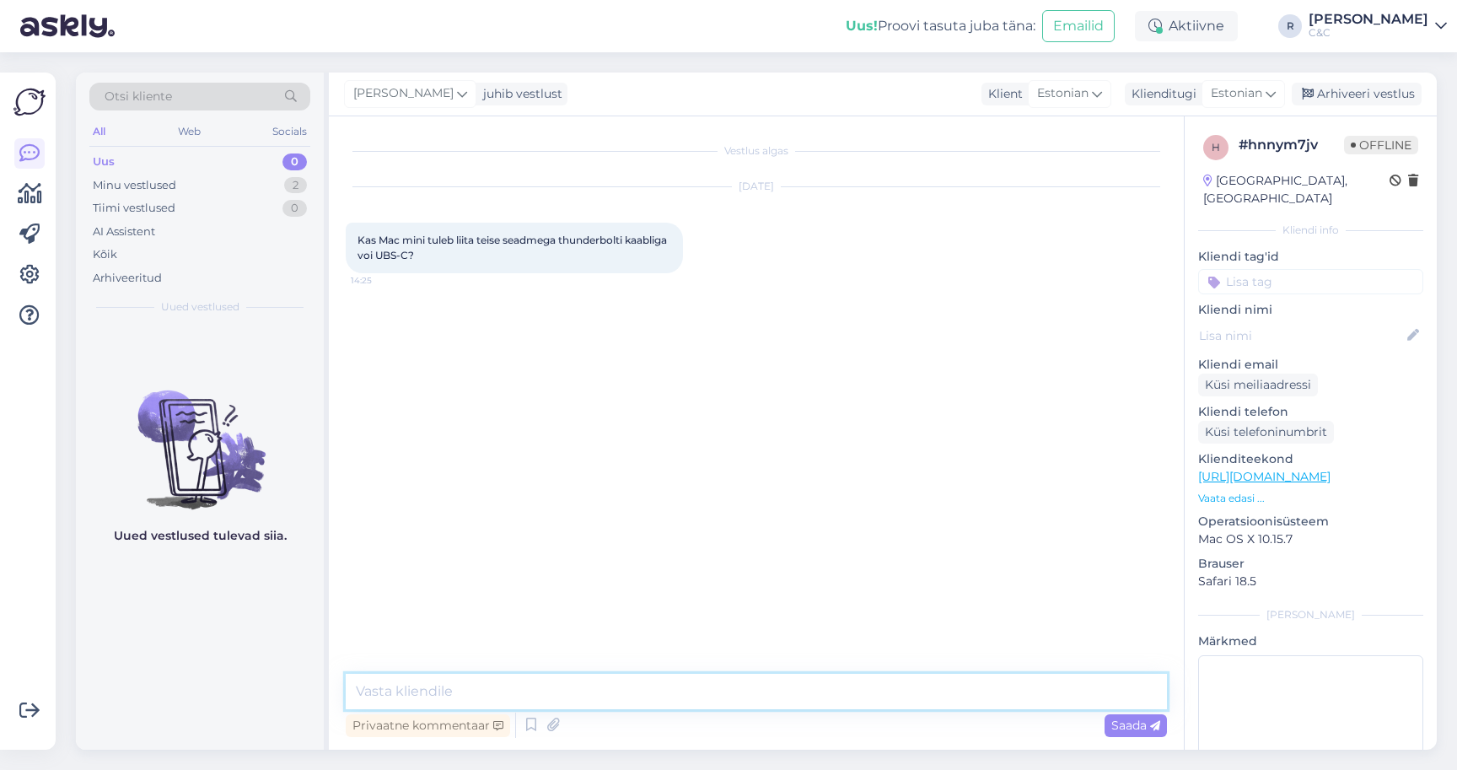
click at [689, 697] on textarea at bounding box center [756, 691] width 821 height 35
drag, startPoint x: 521, startPoint y: 257, endPoint x: 354, endPoint y: 242, distance: 167.6
click at [354, 242] on div "Kas Mac mini tuleb liita teise seadmega thunderbolti kaabliga voi UBS-C? 14:25" at bounding box center [514, 248] width 337 height 51
copy span "Kas Mac mini tuleb liita teise seadmega thunderbolti kaabliga voi UBS-C?"
click at [508, 698] on textarea "Tere" at bounding box center [756, 691] width 821 height 35
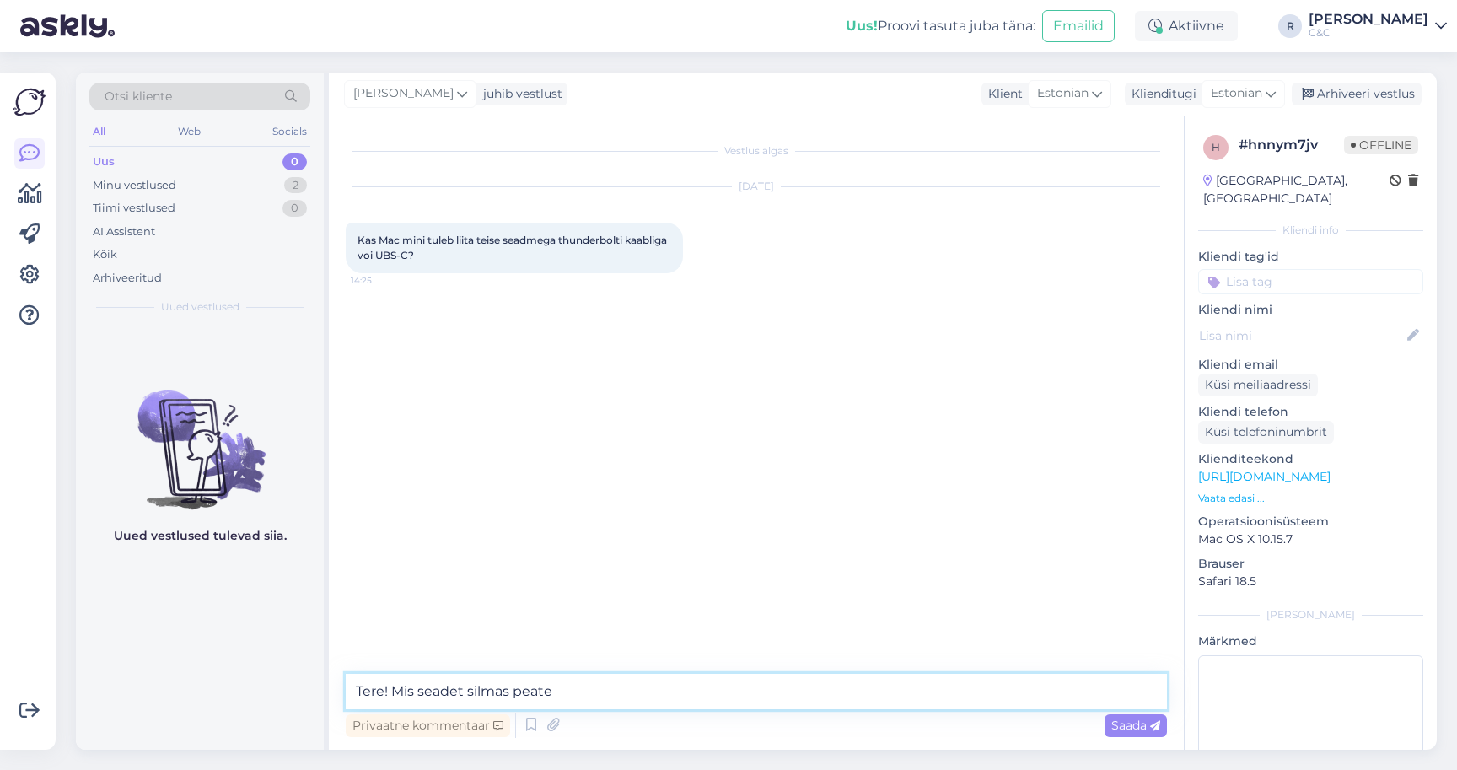
type textarea "Tere! Mis seadet silmas peate?"
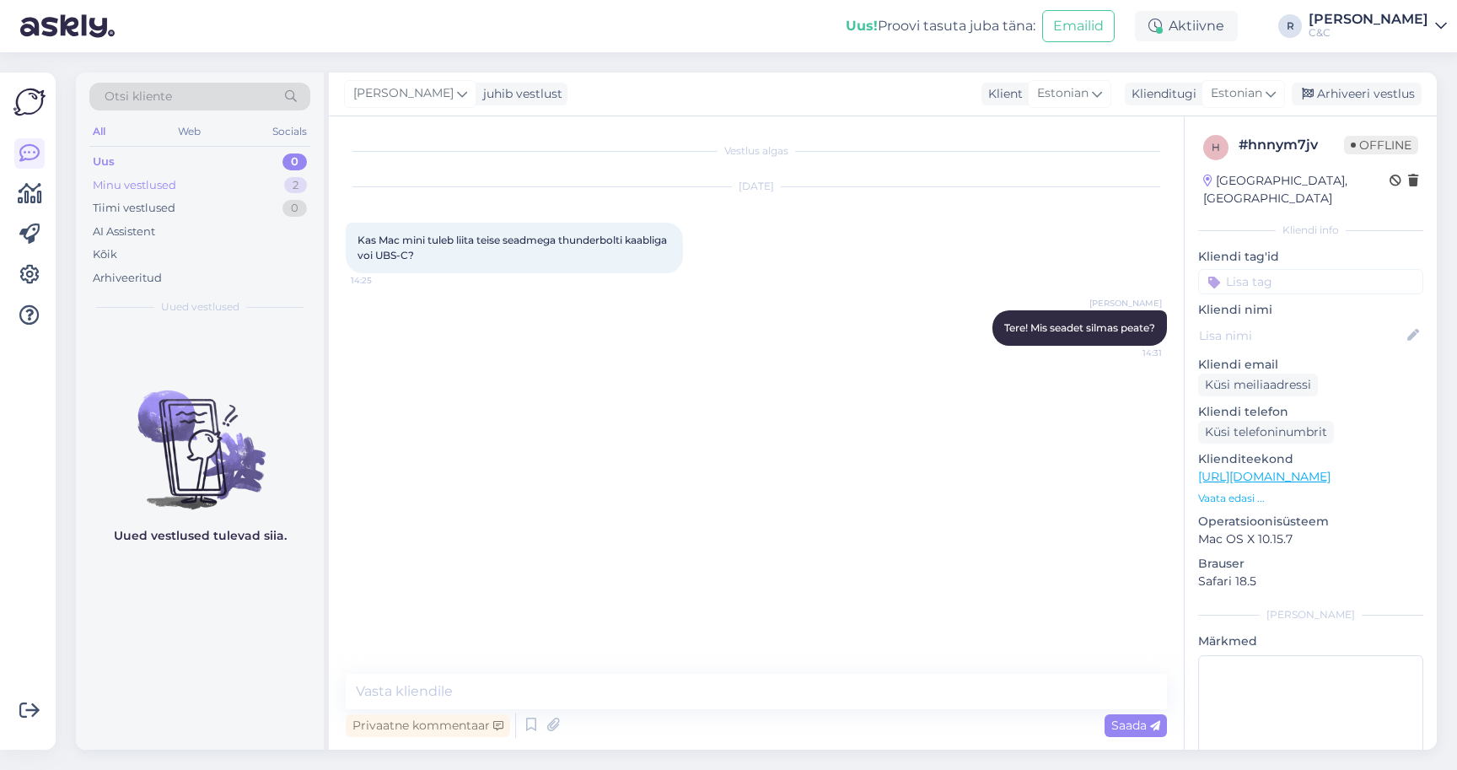
click at [277, 181] on div "Minu vestlused 2" at bounding box center [199, 186] width 221 height 24
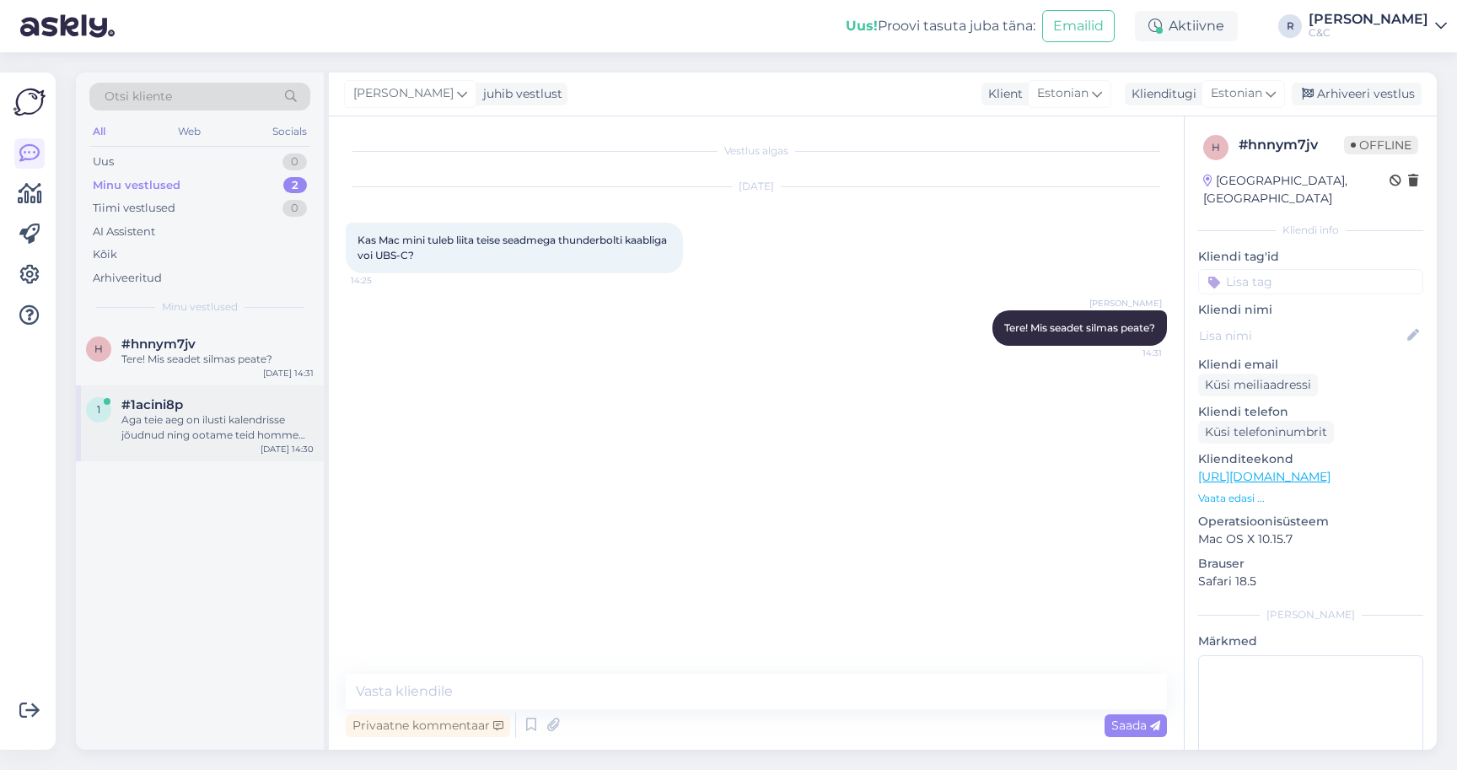
click at [172, 412] on div "Aga teie aeg on ilusti kalendrisse jõudnud ning ootame teid homme [PERSON_NAME]…" at bounding box center [217, 427] width 192 height 30
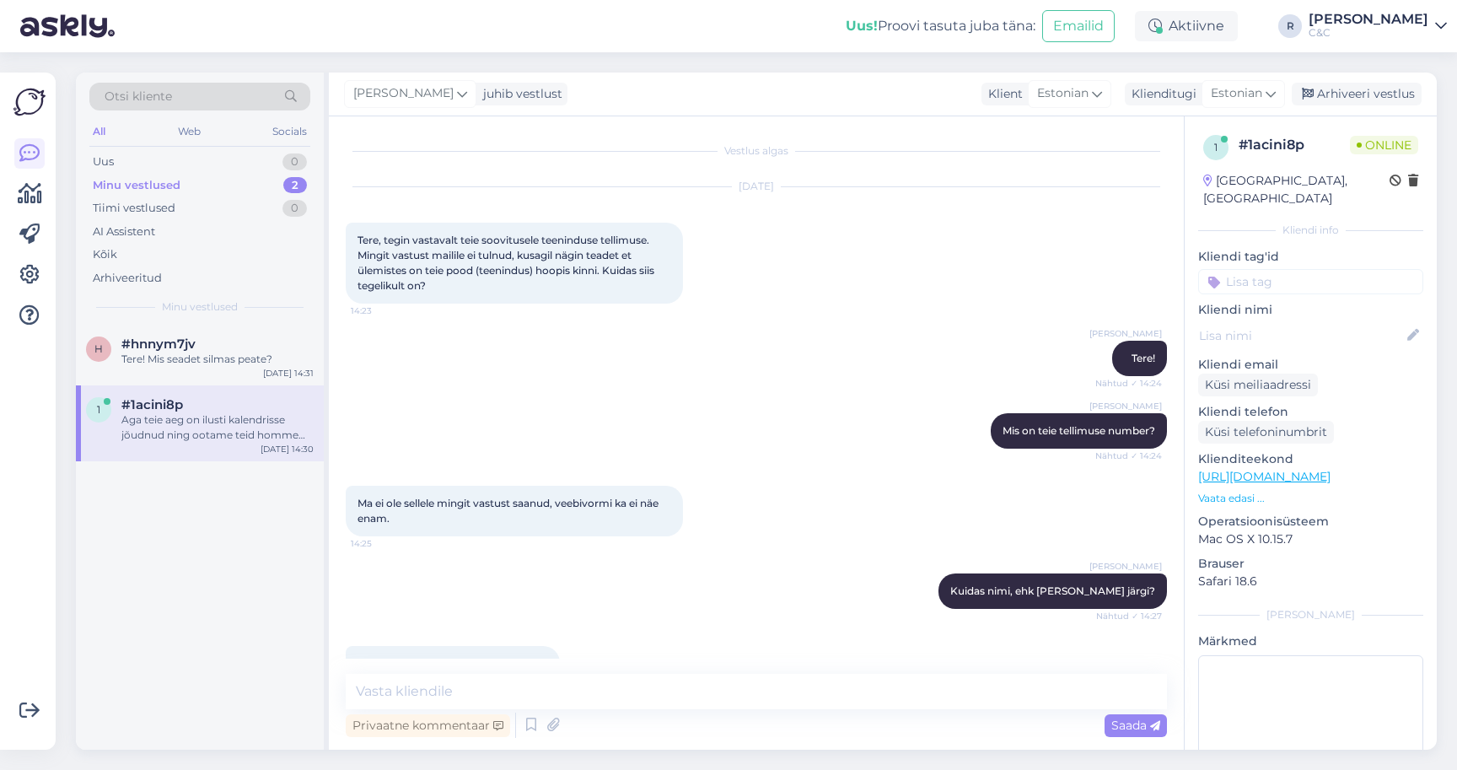
scroll to position [289, 0]
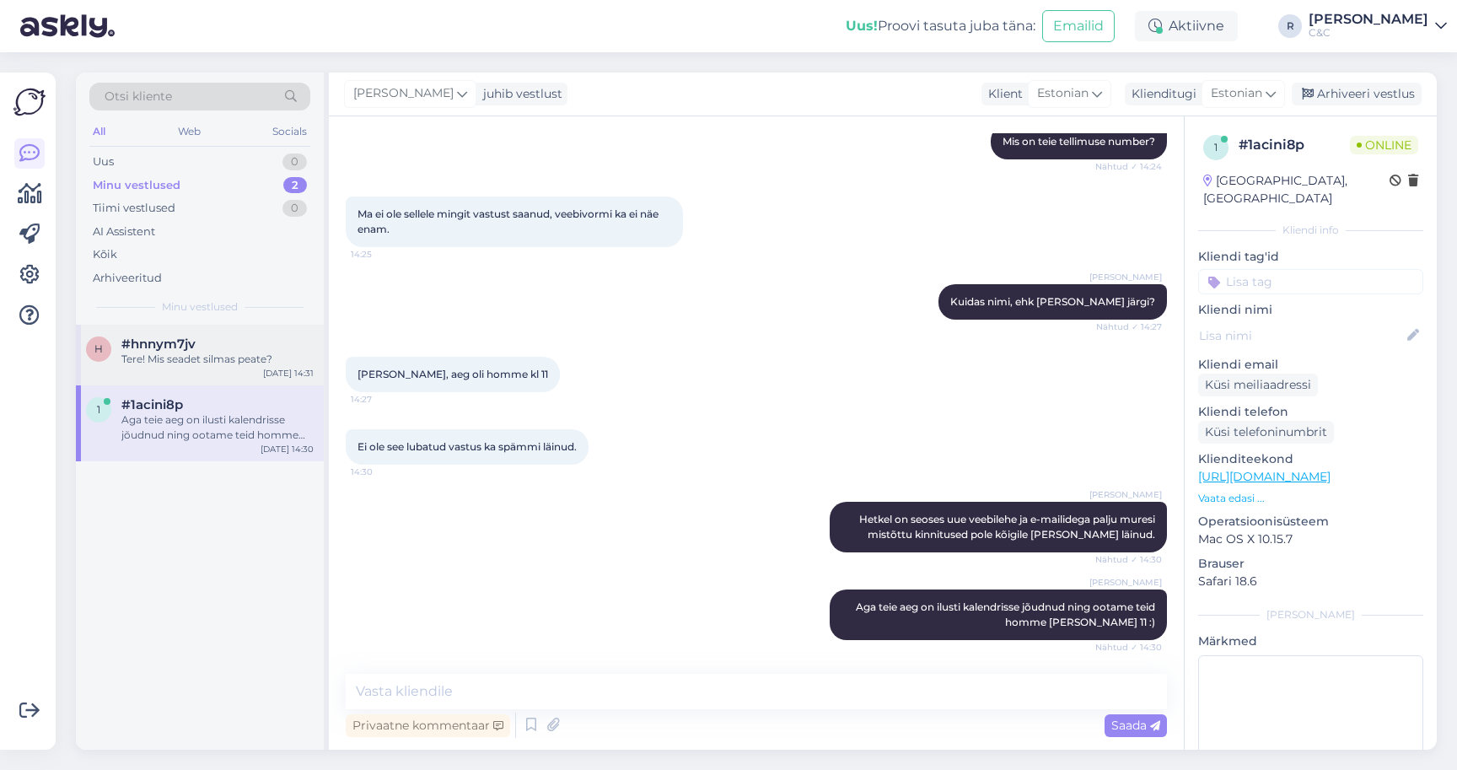
click at [191, 355] on div "Tere! Mis seadet silmas peate?" at bounding box center [217, 359] width 192 height 15
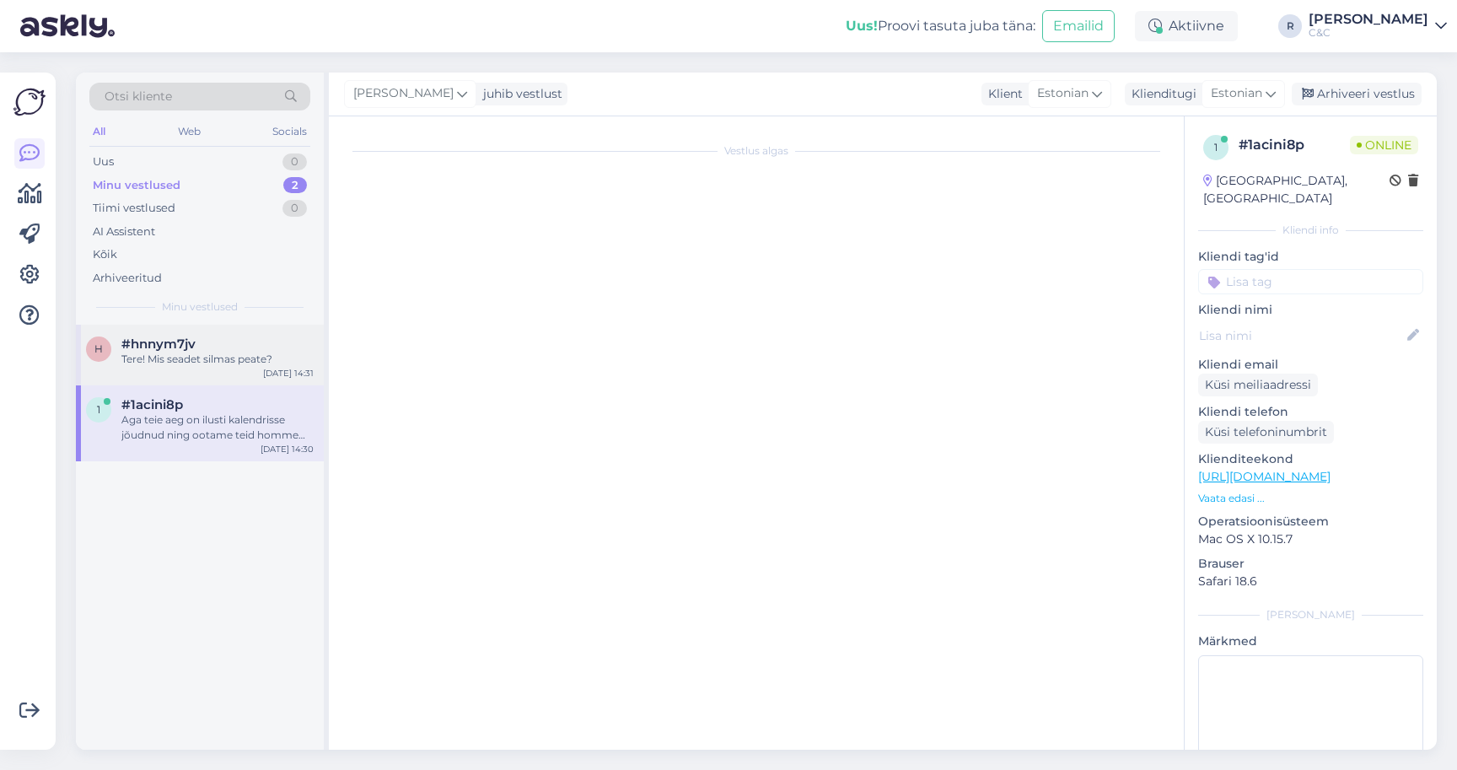
scroll to position [0, 0]
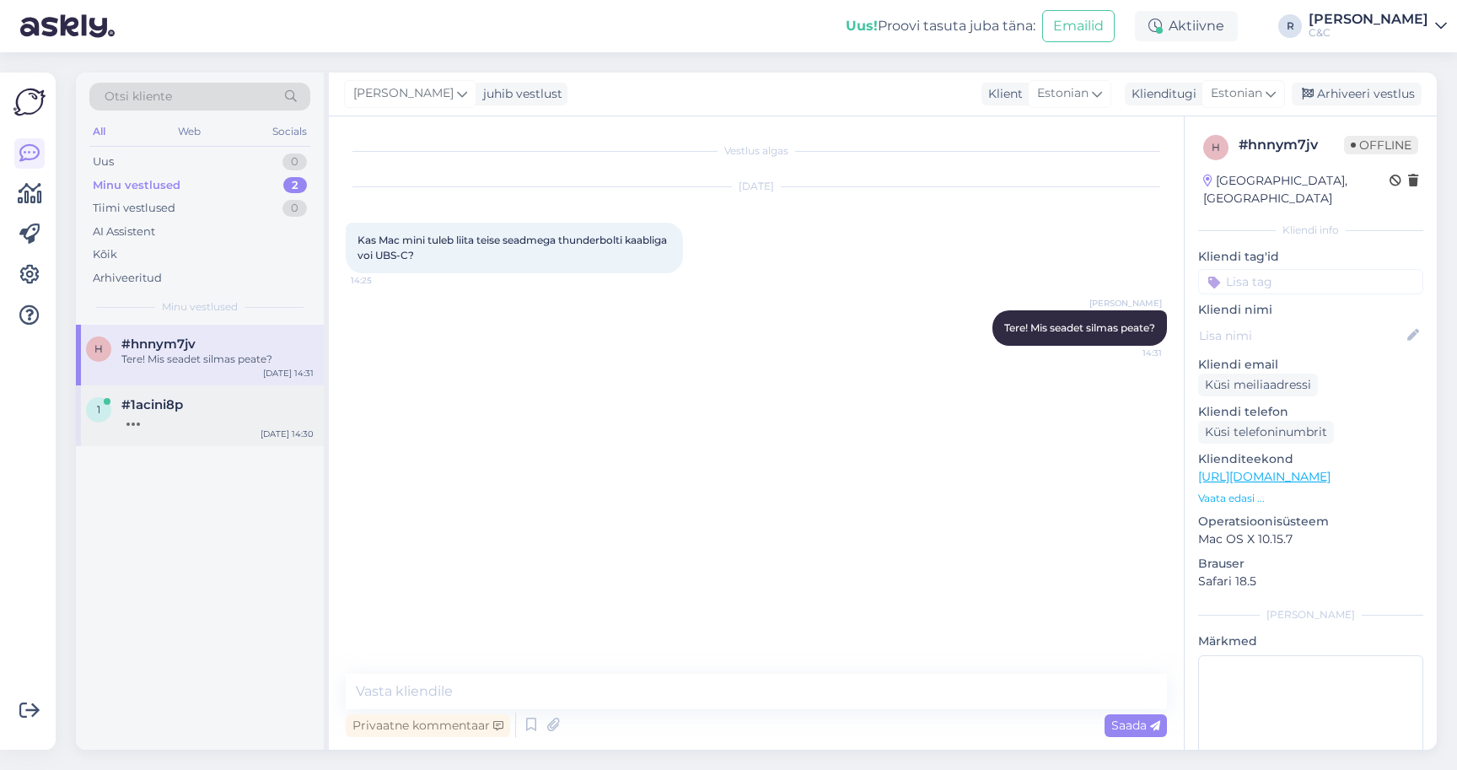
click at [252, 433] on div "1 #1acini8p [DATE] 14:30" at bounding box center [200, 415] width 248 height 61
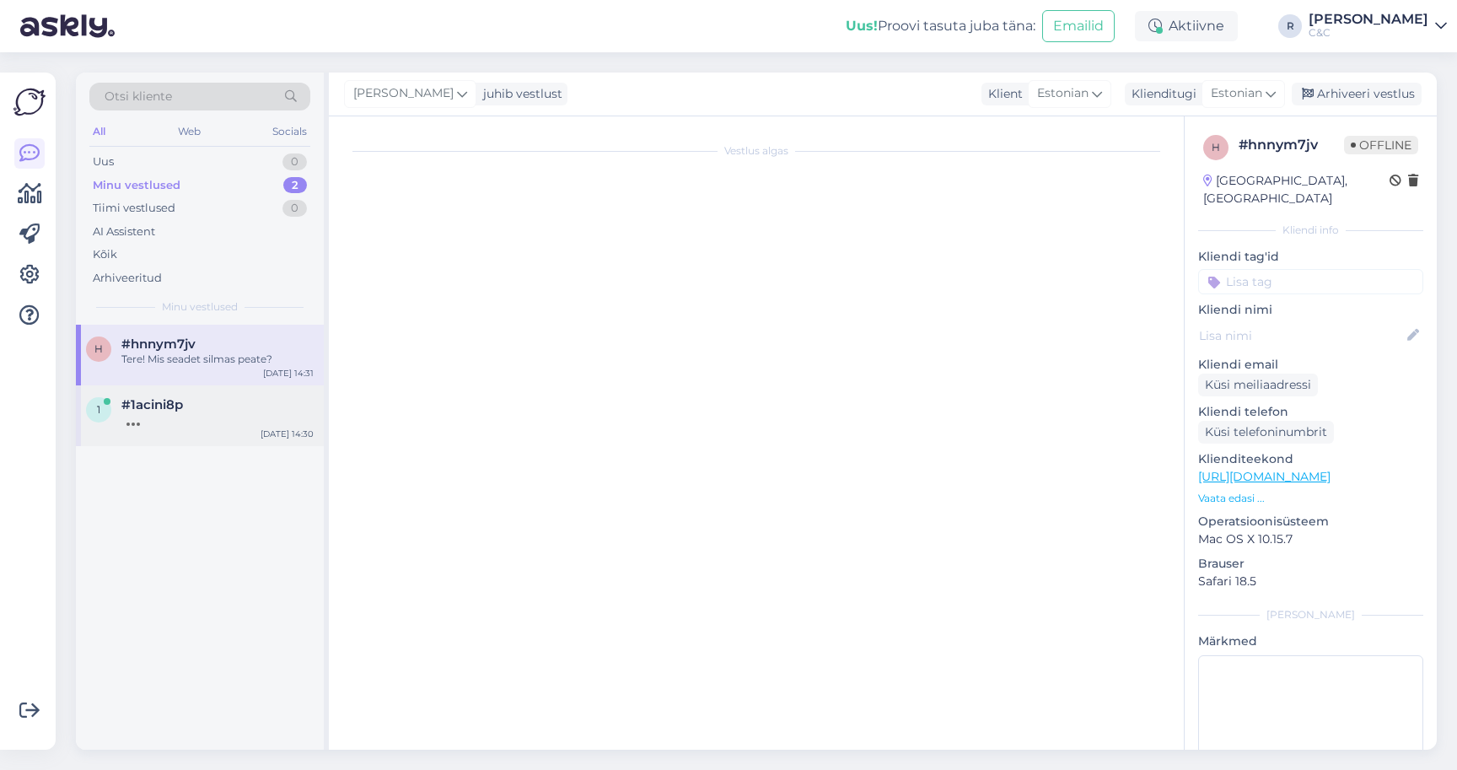
scroll to position [289, 0]
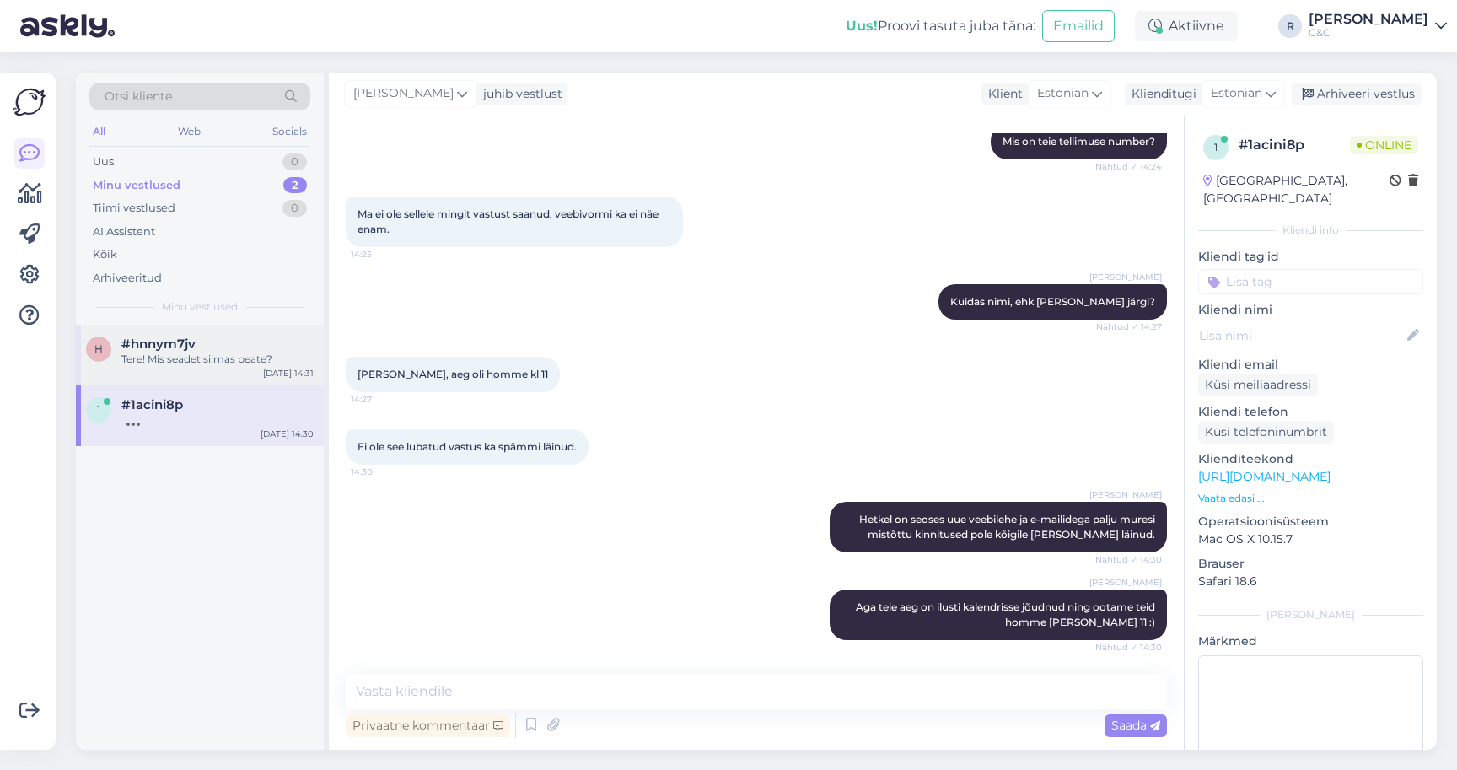
click at [257, 352] on div "Tere! Mis seadet silmas peate?" at bounding box center [217, 359] width 192 height 15
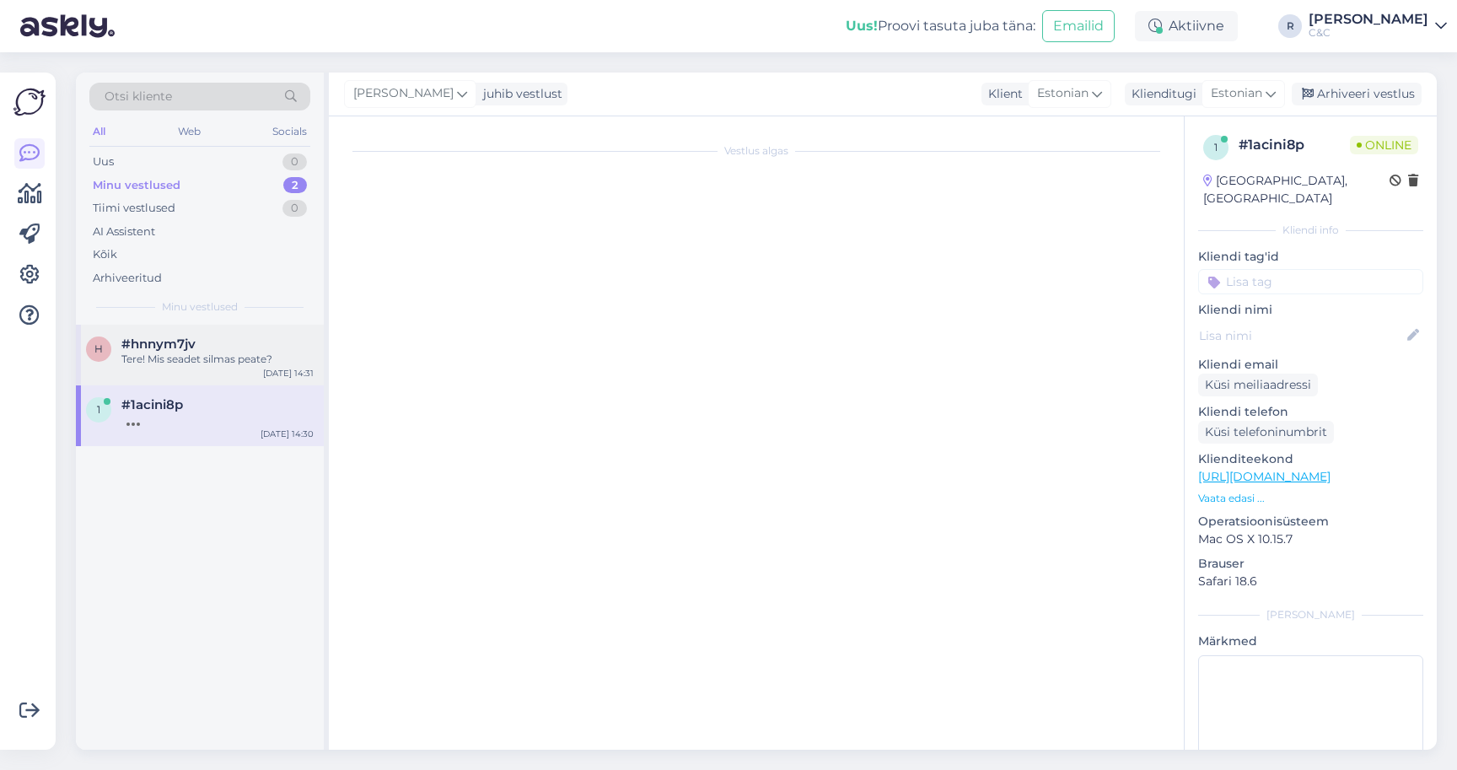
scroll to position [0, 0]
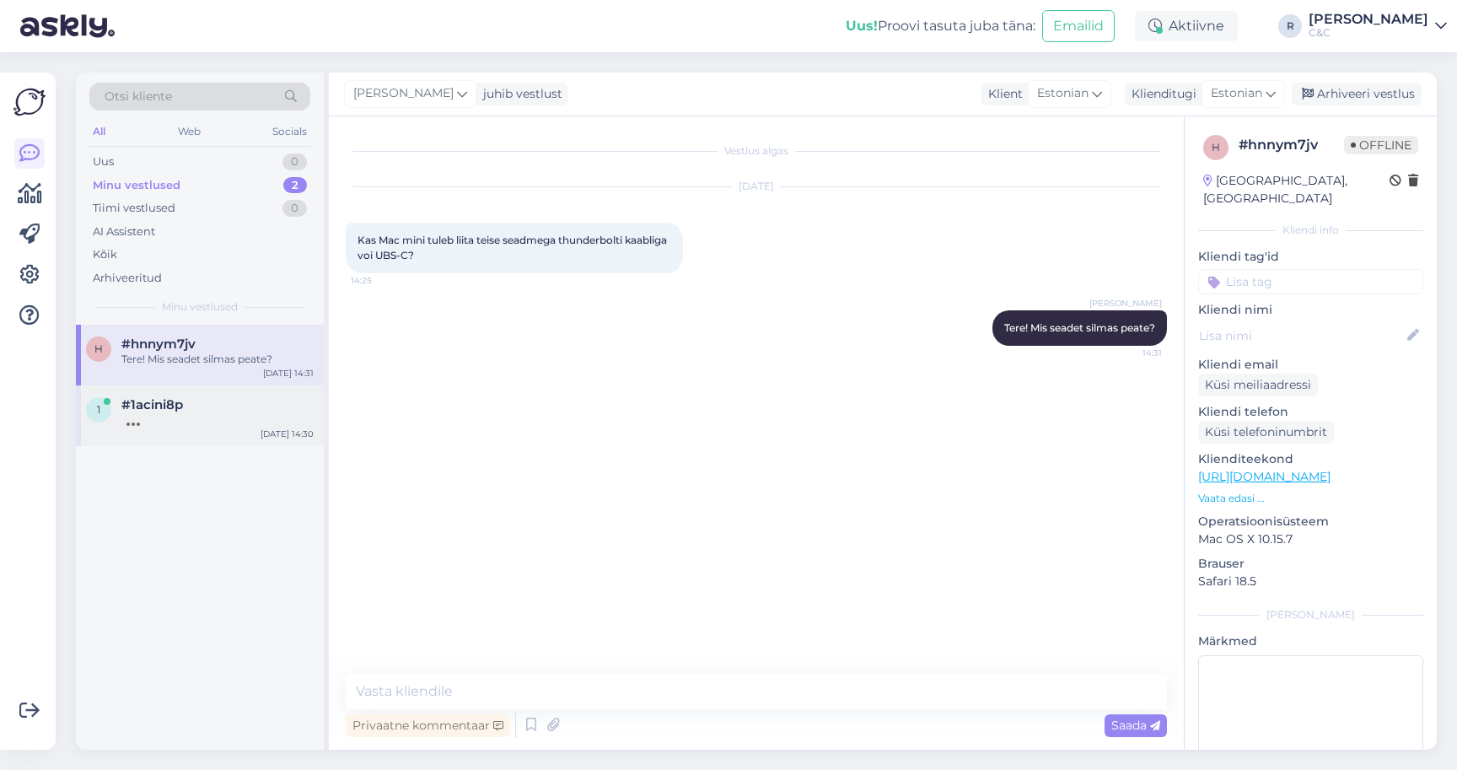
click at [281, 421] on div at bounding box center [217, 419] width 192 height 15
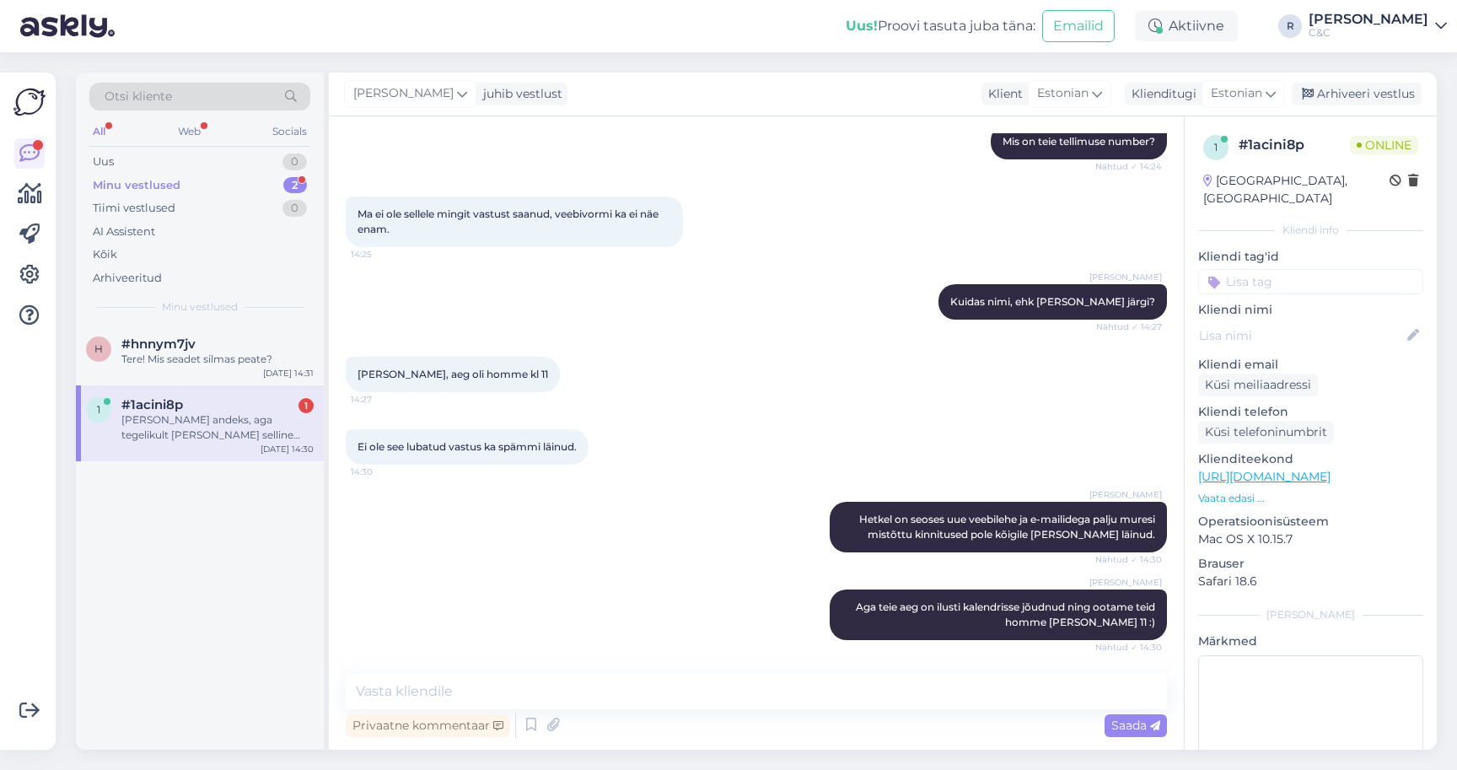
scroll to position [392, 0]
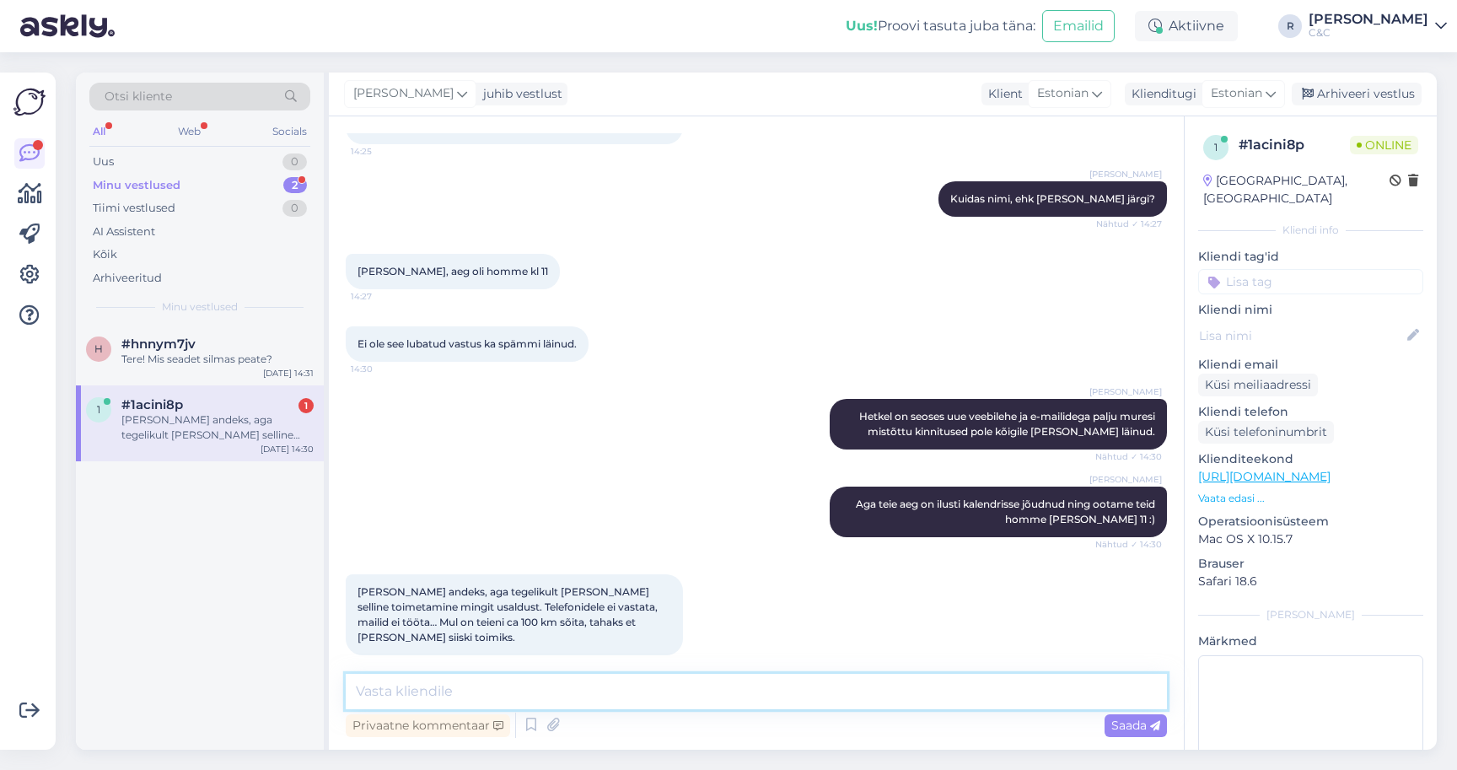
click at [623, 704] on textarea at bounding box center [756, 691] width 821 height 35
click at [623, 701] on textarea at bounding box center [756, 691] width 821 height 35
type textarea "Aga [PERSON_NAME] toimivadki. Broneering on ilusti kalendris."
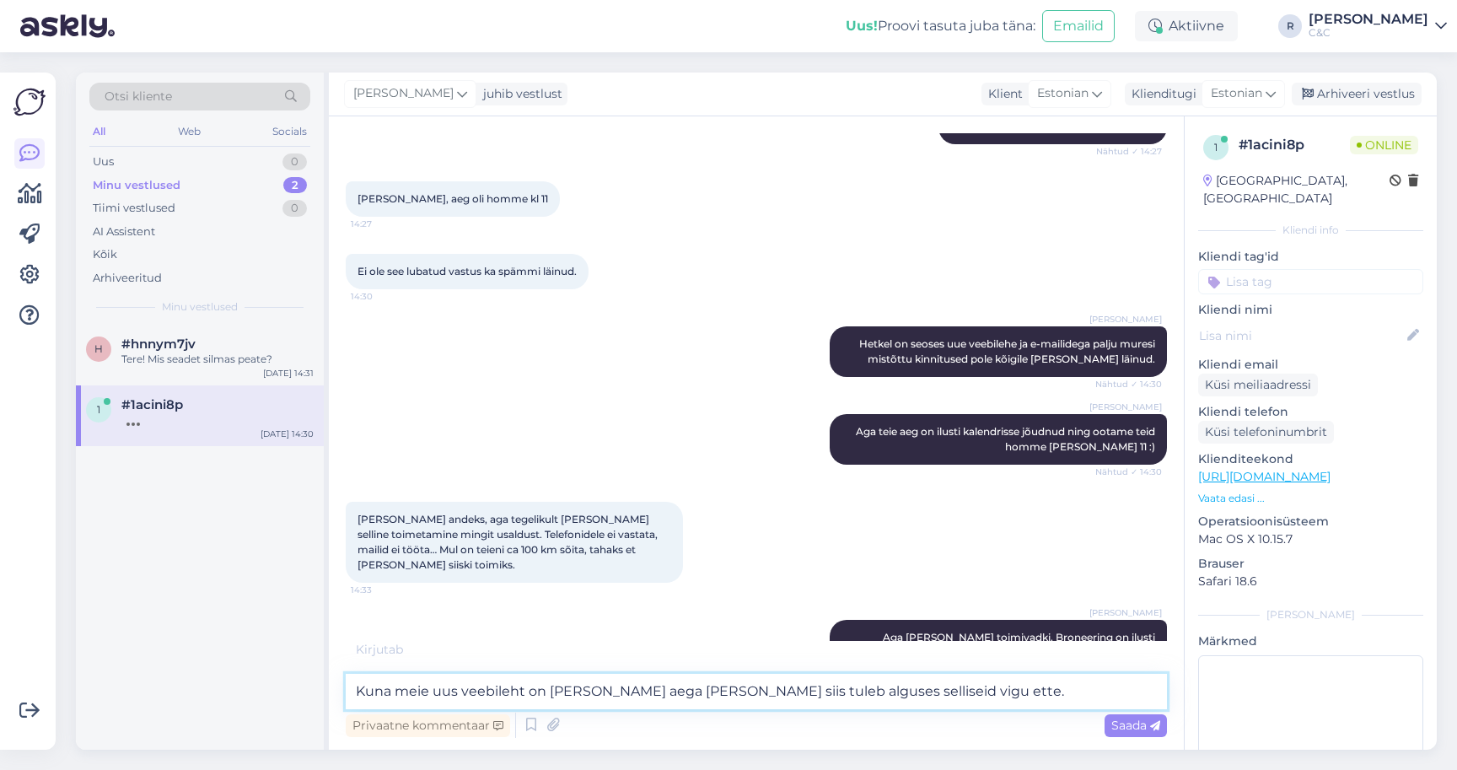
type textarea "Kuna meie uus veebileht on [PERSON_NAME] aega [PERSON_NAME] siis tuleb alguses …"
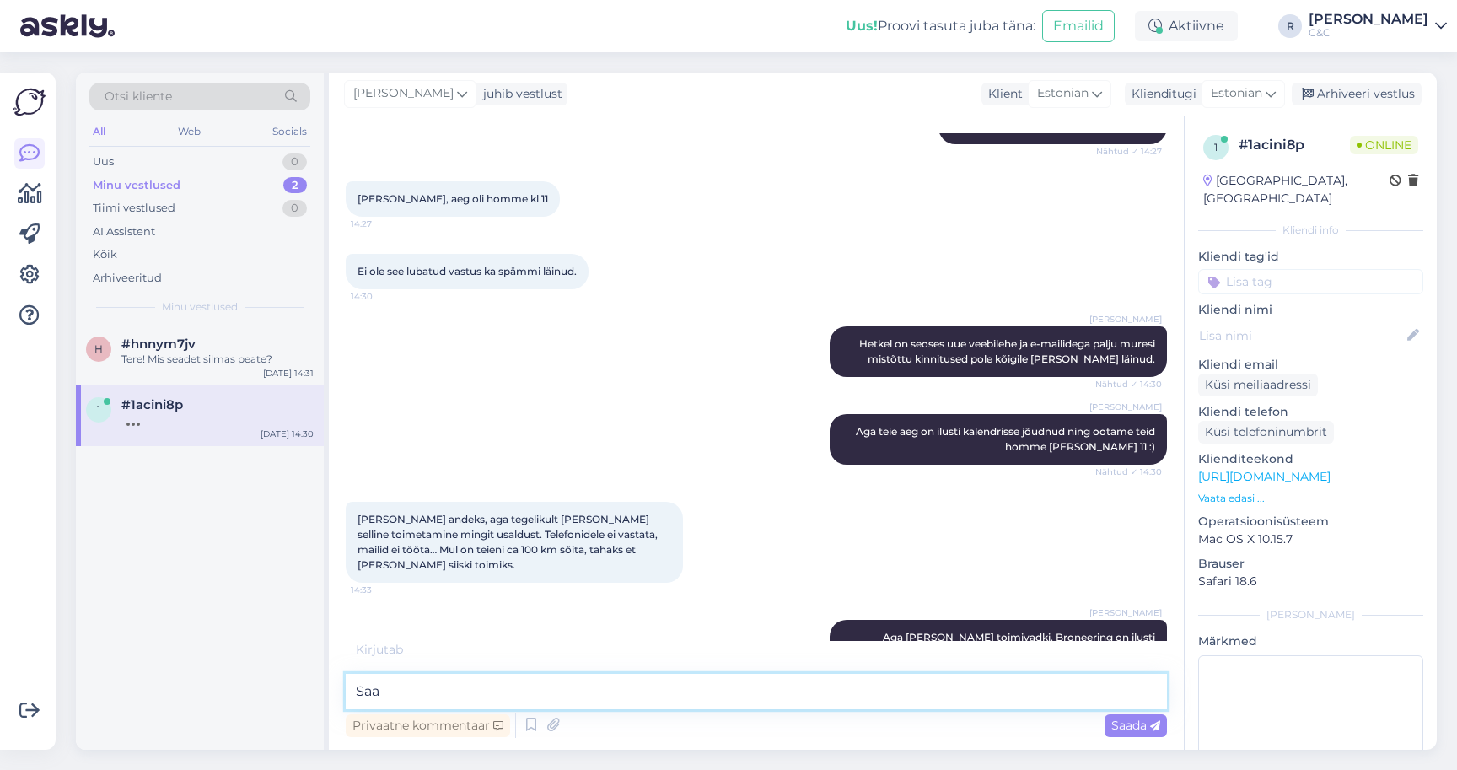
scroll to position [552, 0]
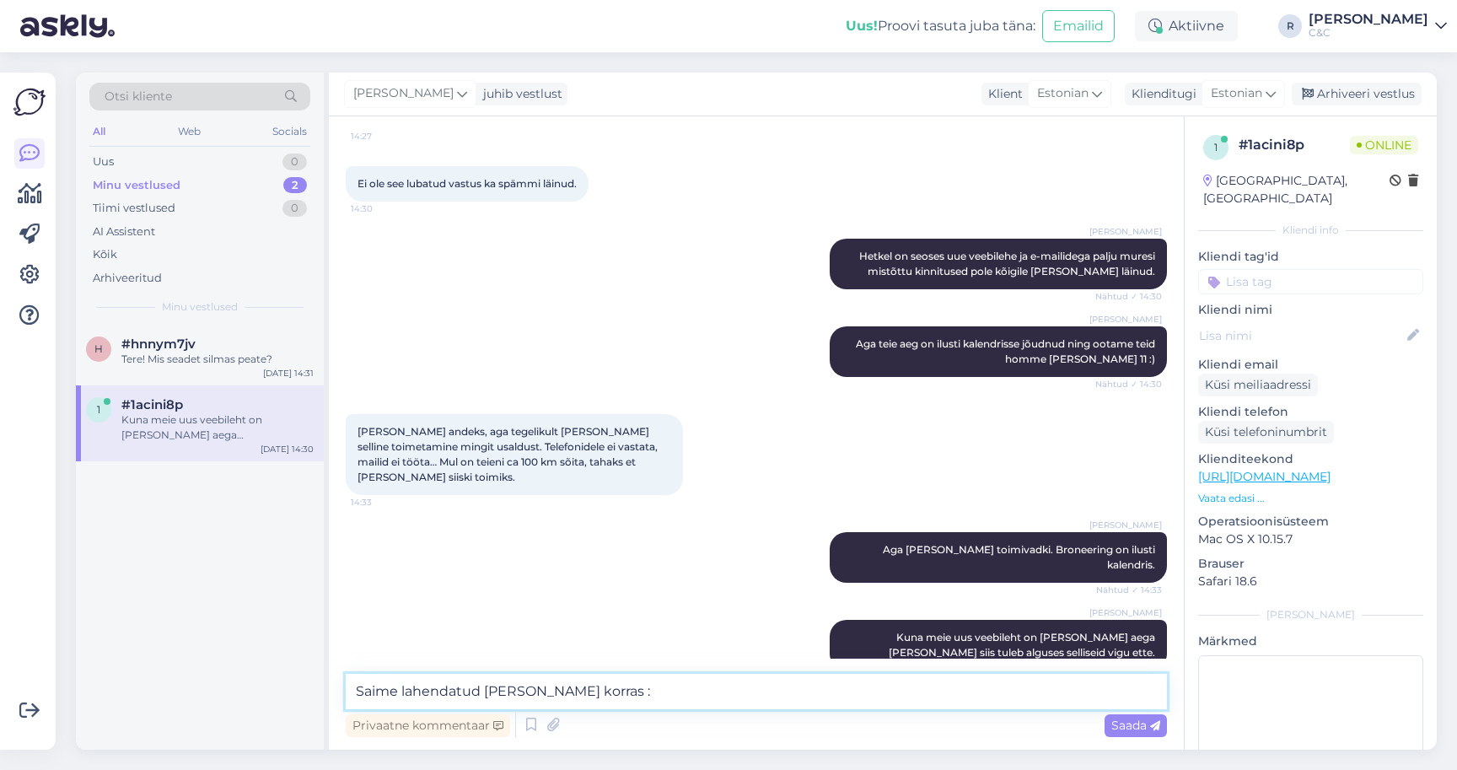
type textarea "Saime lahendatud [PERSON_NAME] korras :)"
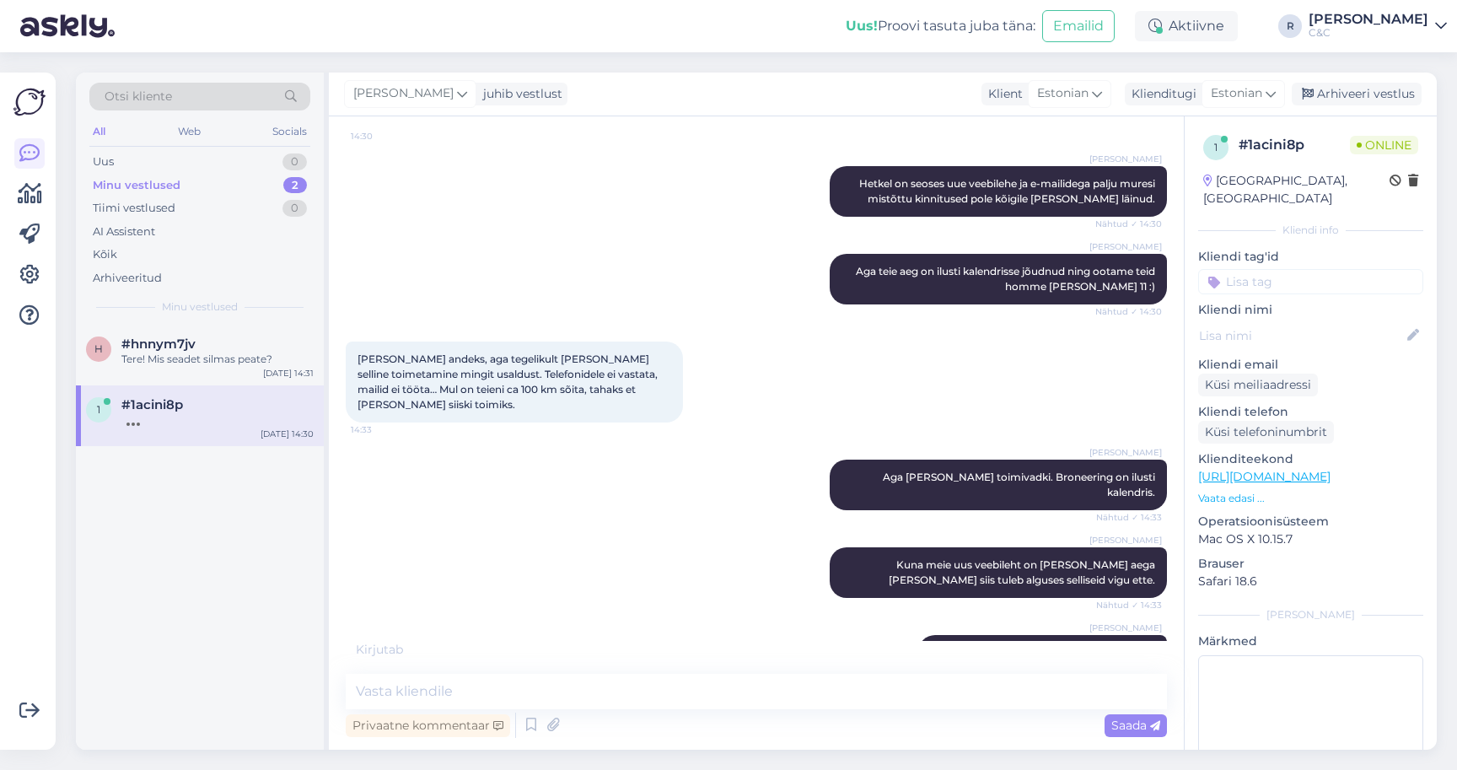
click at [724, 375] on div "[PERSON_NAME] andeks, aga tegelikult [PERSON_NAME] selline toimetamine mingit u…" at bounding box center [756, 382] width 821 height 118
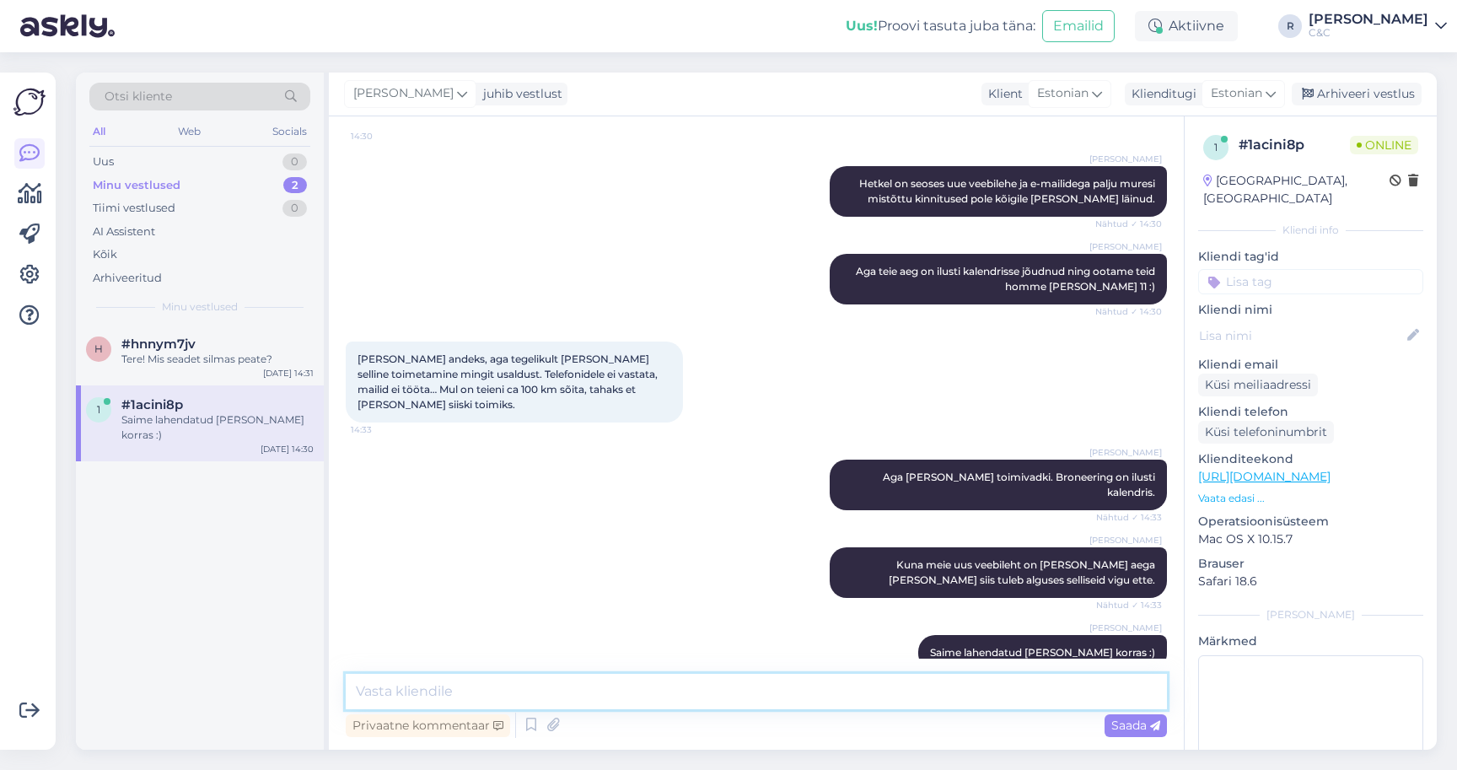
click at [751, 707] on textarea at bounding box center [756, 691] width 821 height 35
click at [726, 543] on div "[PERSON_NAME] meie uus veebileht on [PERSON_NAME] aega [PERSON_NAME] siis tuleb…" at bounding box center [756, 573] width 821 height 88
click at [314, 341] on div "h #hnnym7jv Tere! Mis seadet silmas peate? [DATE] 14:31" at bounding box center [200, 355] width 248 height 61
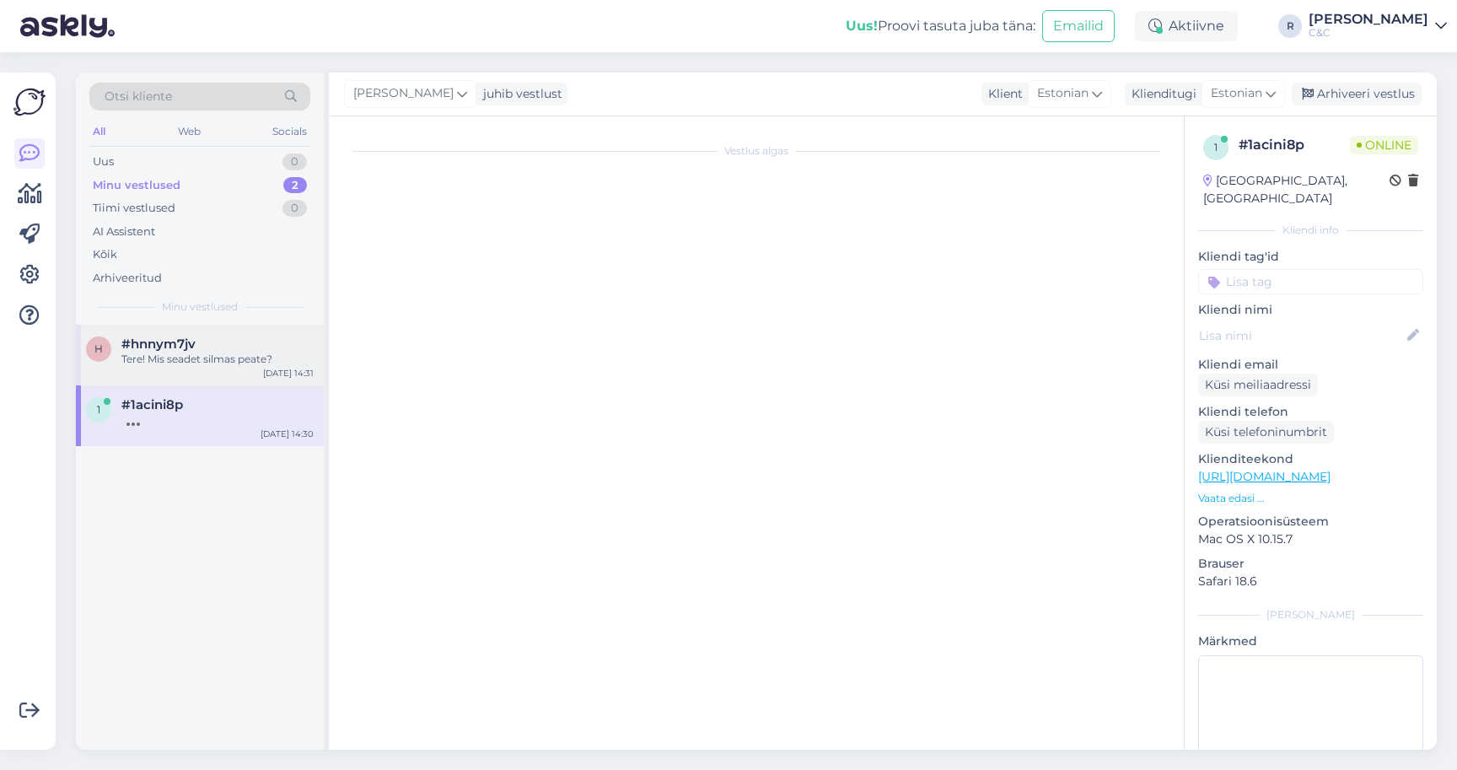
scroll to position [0, 0]
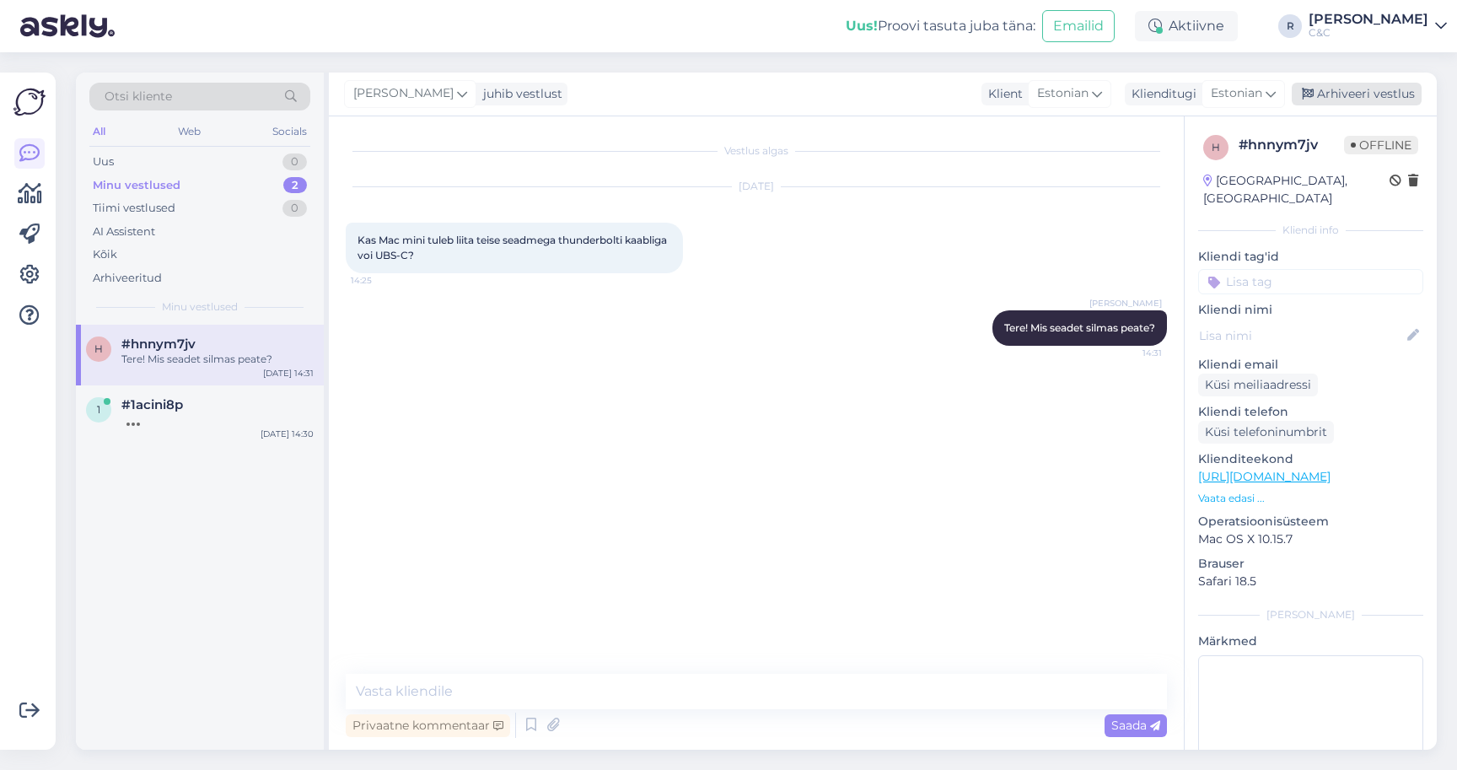
click at [1405, 90] on div "Arhiveeri vestlus" at bounding box center [1357, 94] width 130 height 23
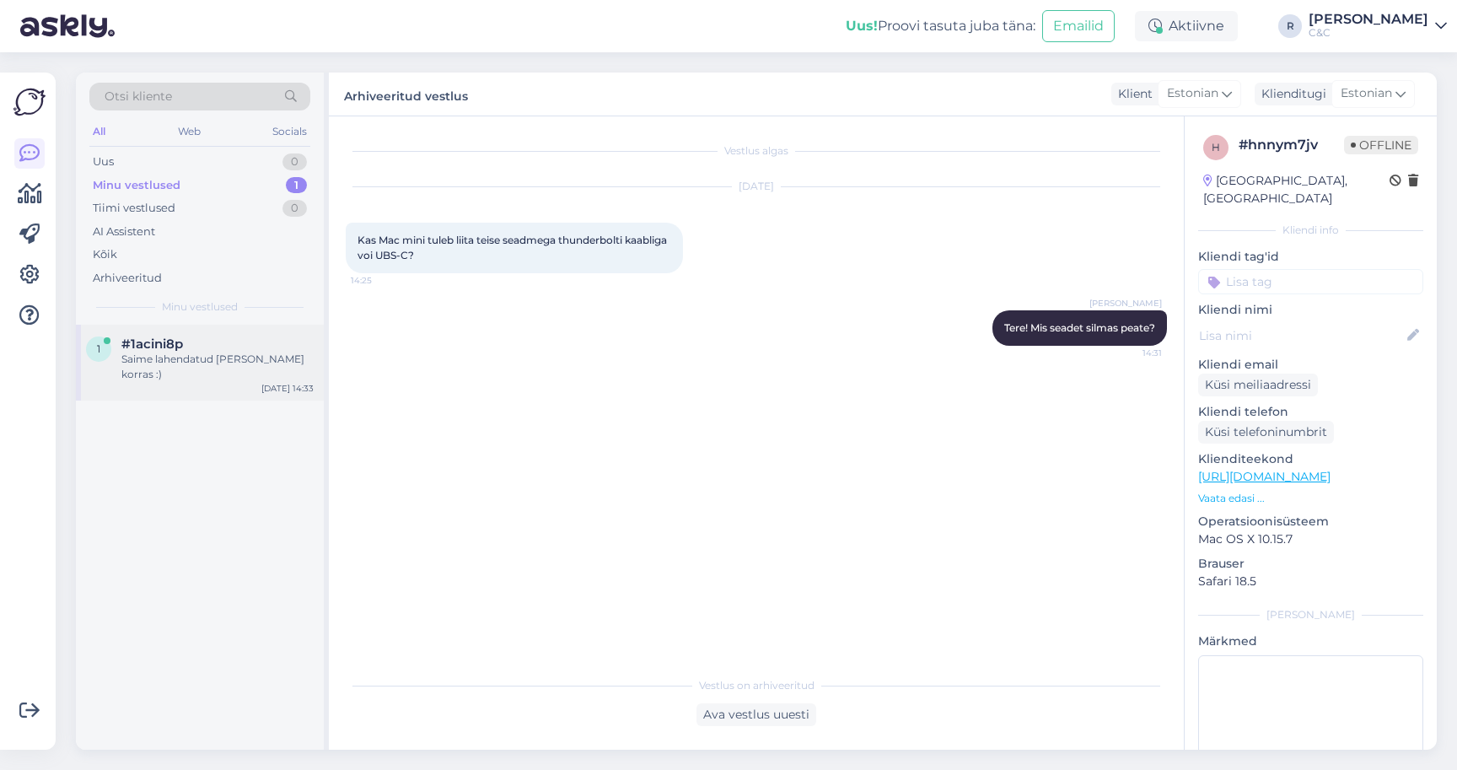
click at [182, 358] on div "Saime lahendatud [PERSON_NAME] korras :)" at bounding box center [217, 367] width 192 height 30
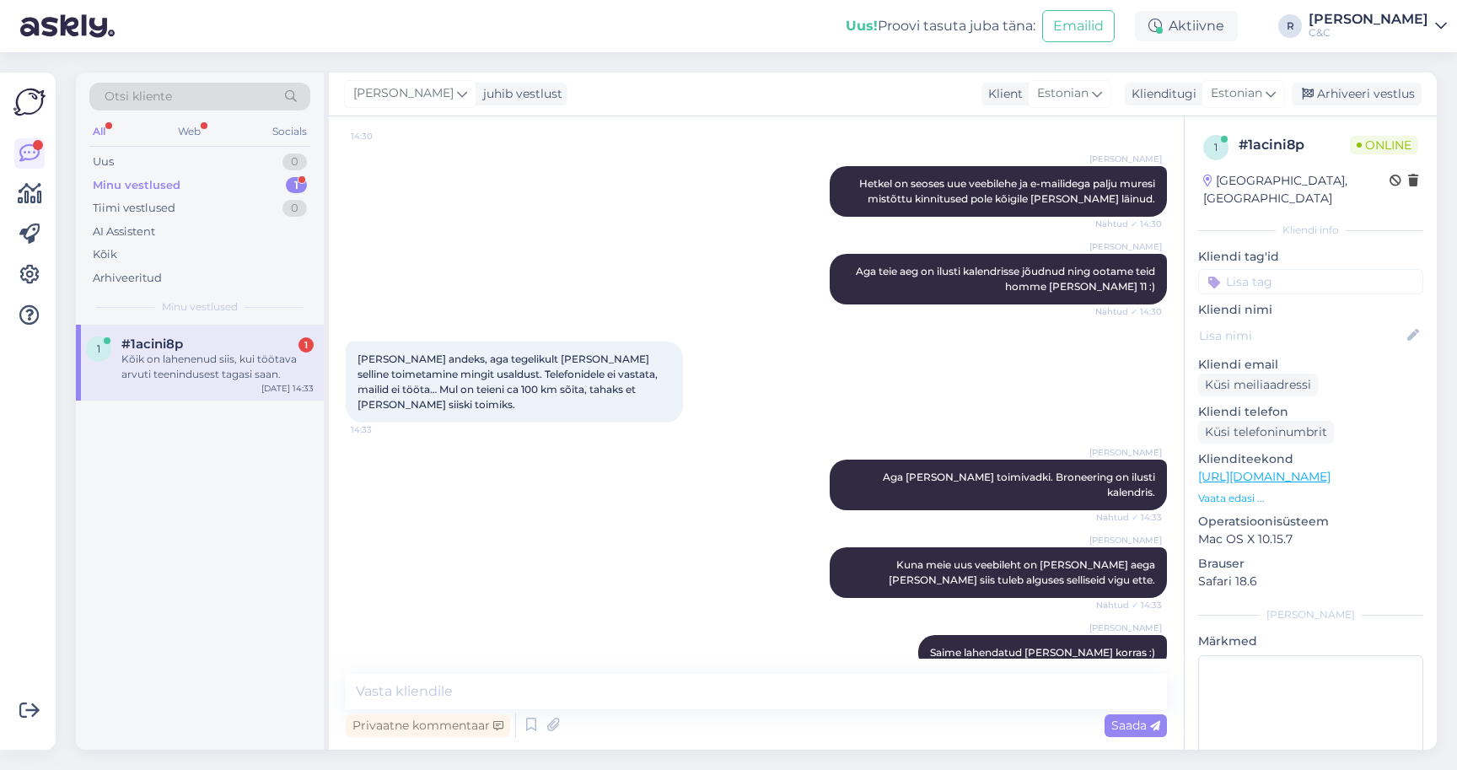
scroll to position [712, 0]
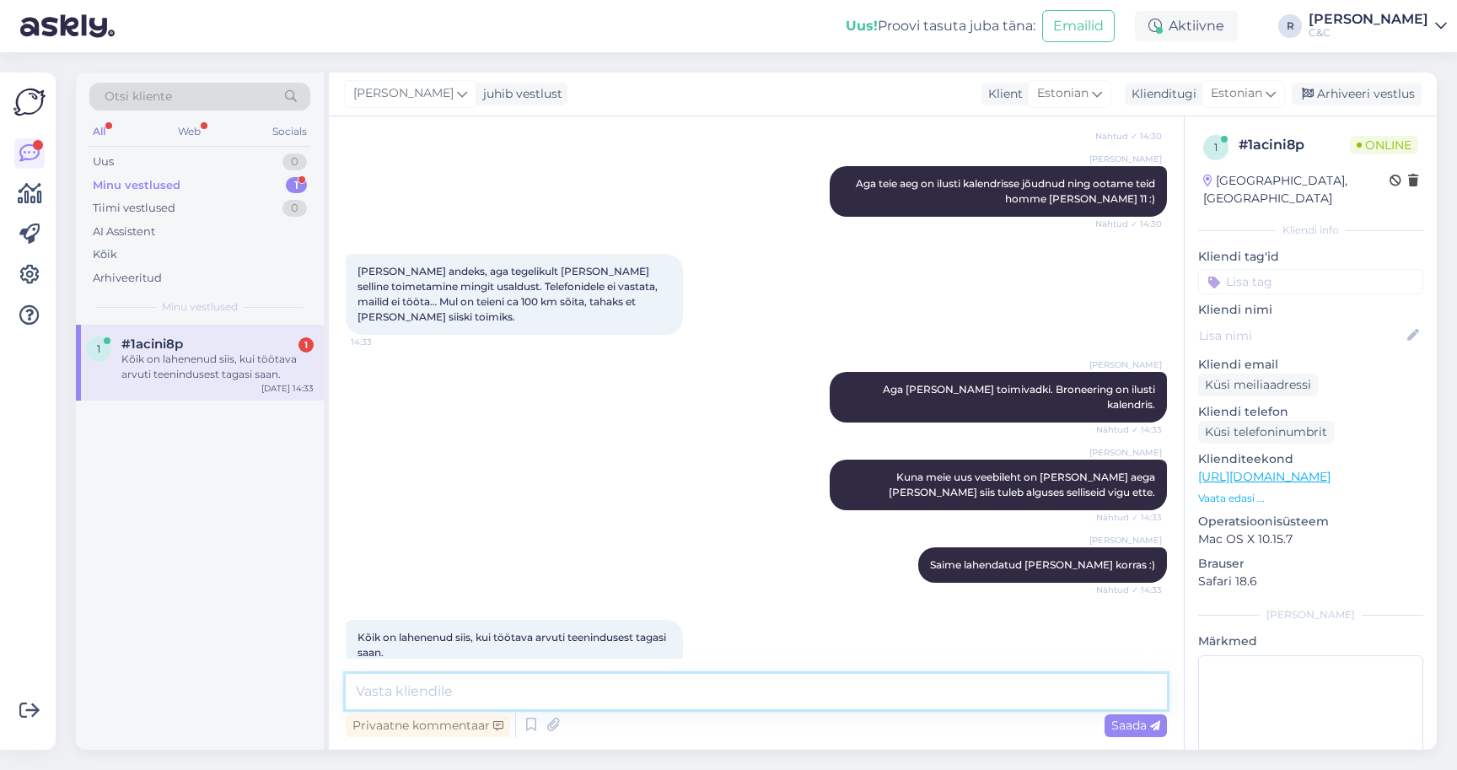
click at [499, 680] on textarea at bounding box center [756, 691] width 821 height 35
click at [488, 695] on textarea at bounding box center [756, 691] width 821 height 35
type textarea "Ikka. See on ka meie eesmärk"
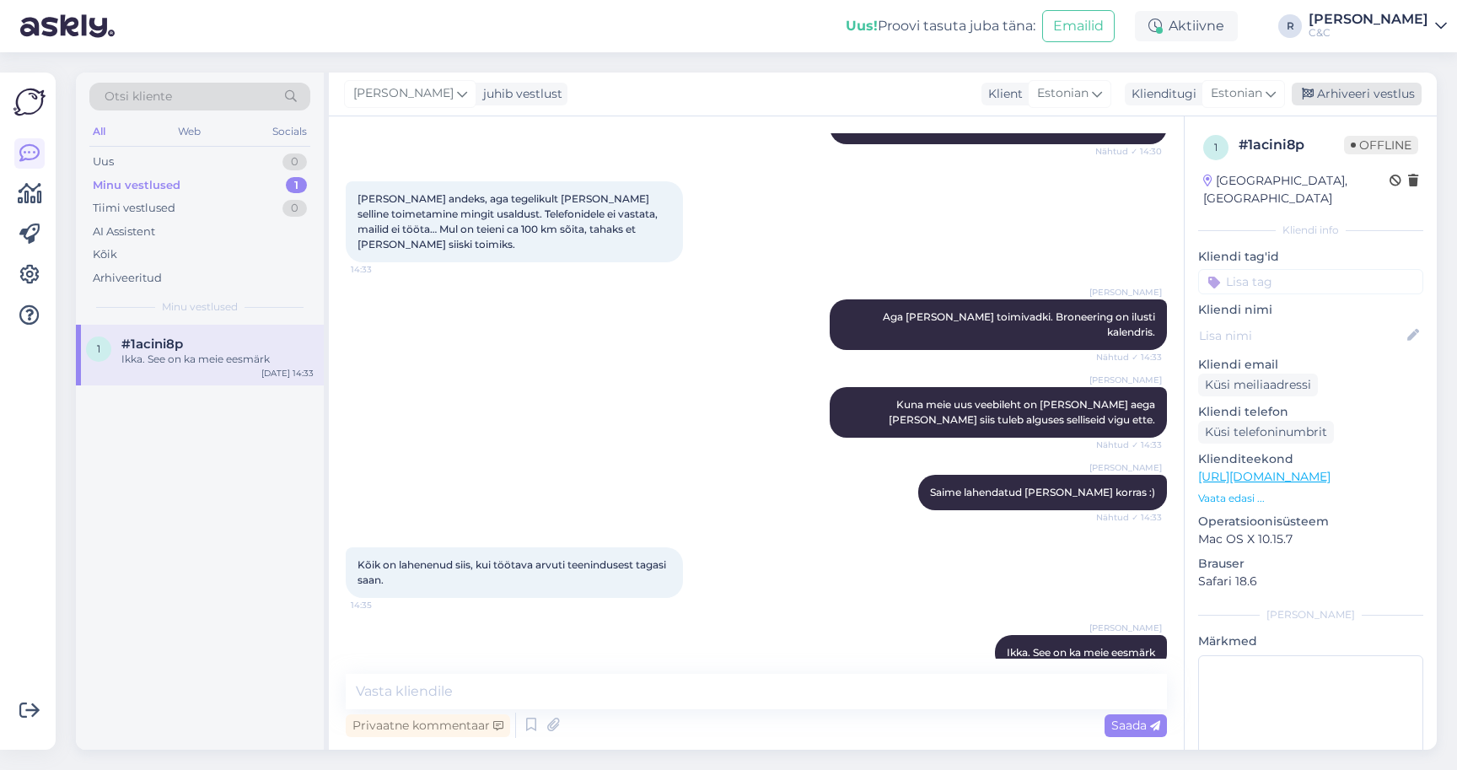
click at [1370, 103] on div "Arhiveeri vestlus" at bounding box center [1357, 94] width 130 height 23
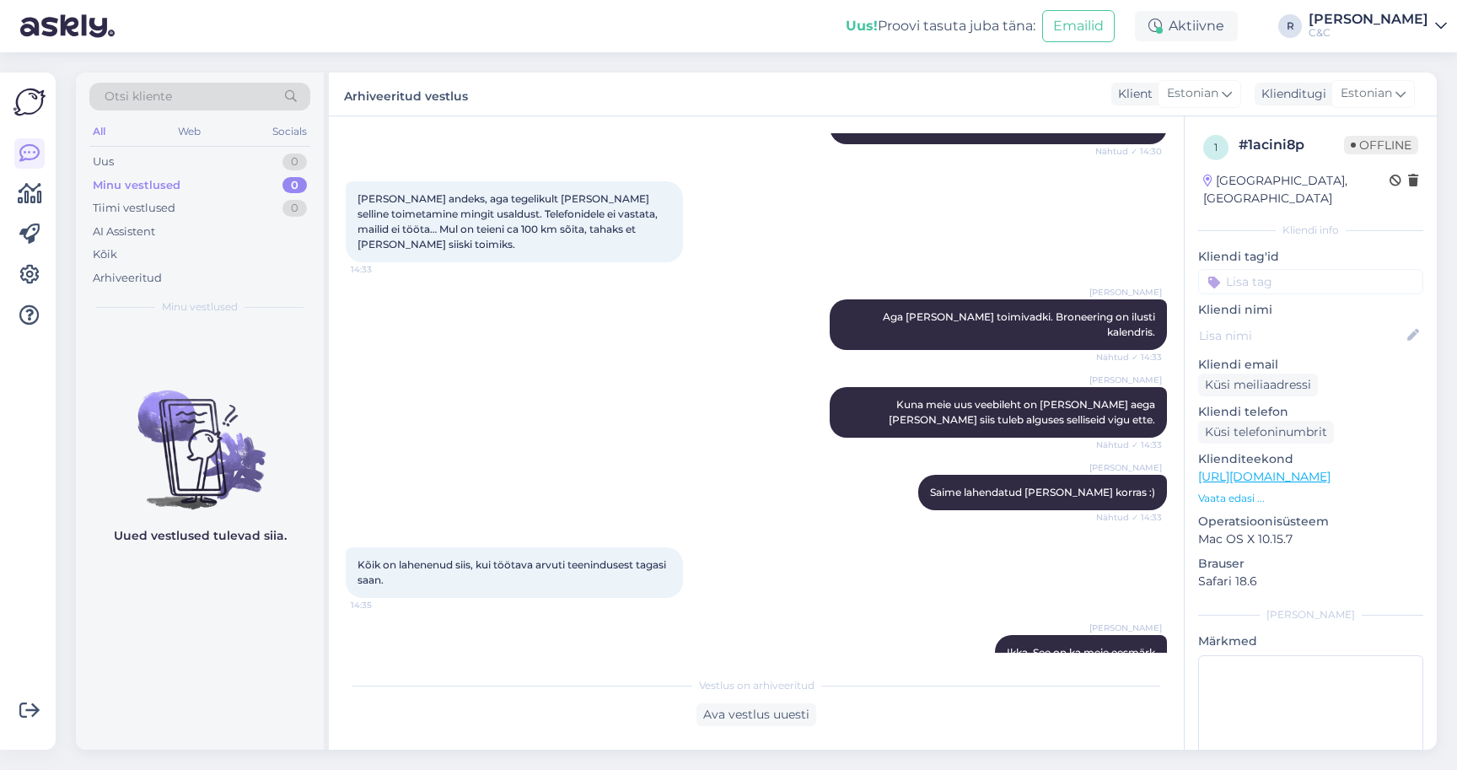
click at [752, 251] on div "[PERSON_NAME] andeks, aga tegelikult [PERSON_NAME] selline toimetamine mingit u…" at bounding box center [756, 222] width 821 height 118
click at [269, 158] on div "Uus 1" at bounding box center [199, 162] width 221 height 24
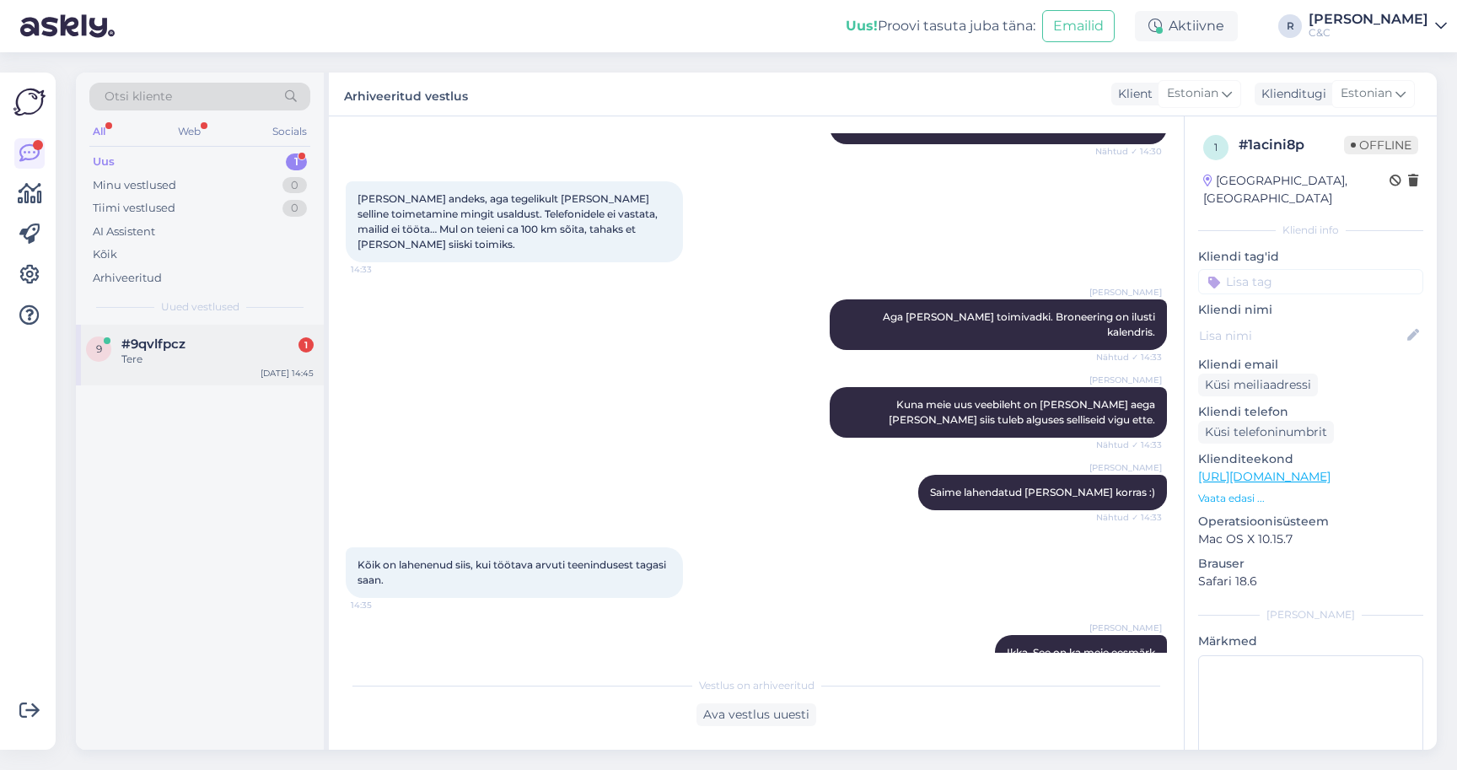
click at [198, 363] on div "Tere" at bounding box center [217, 359] width 192 height 15
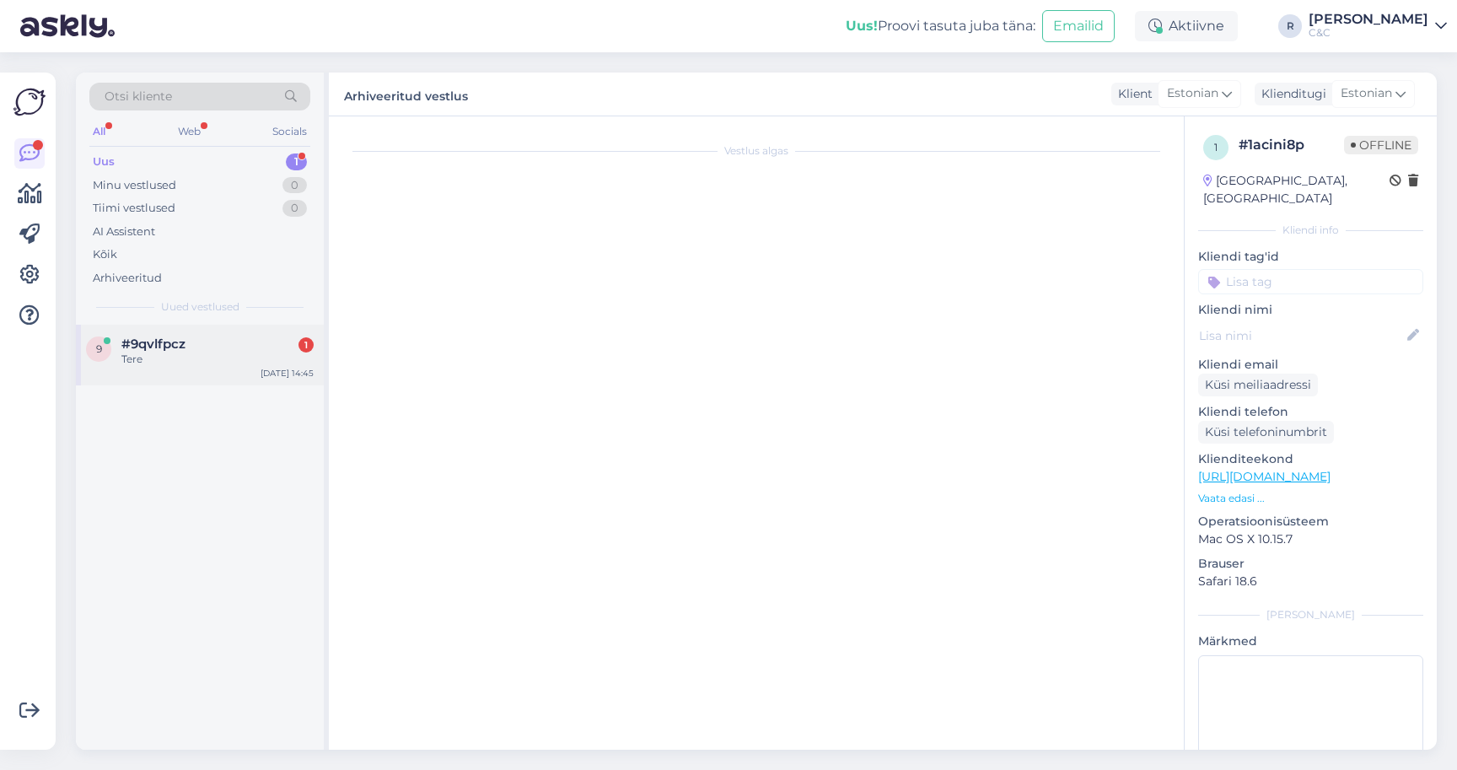
scroll to position [0, 0]
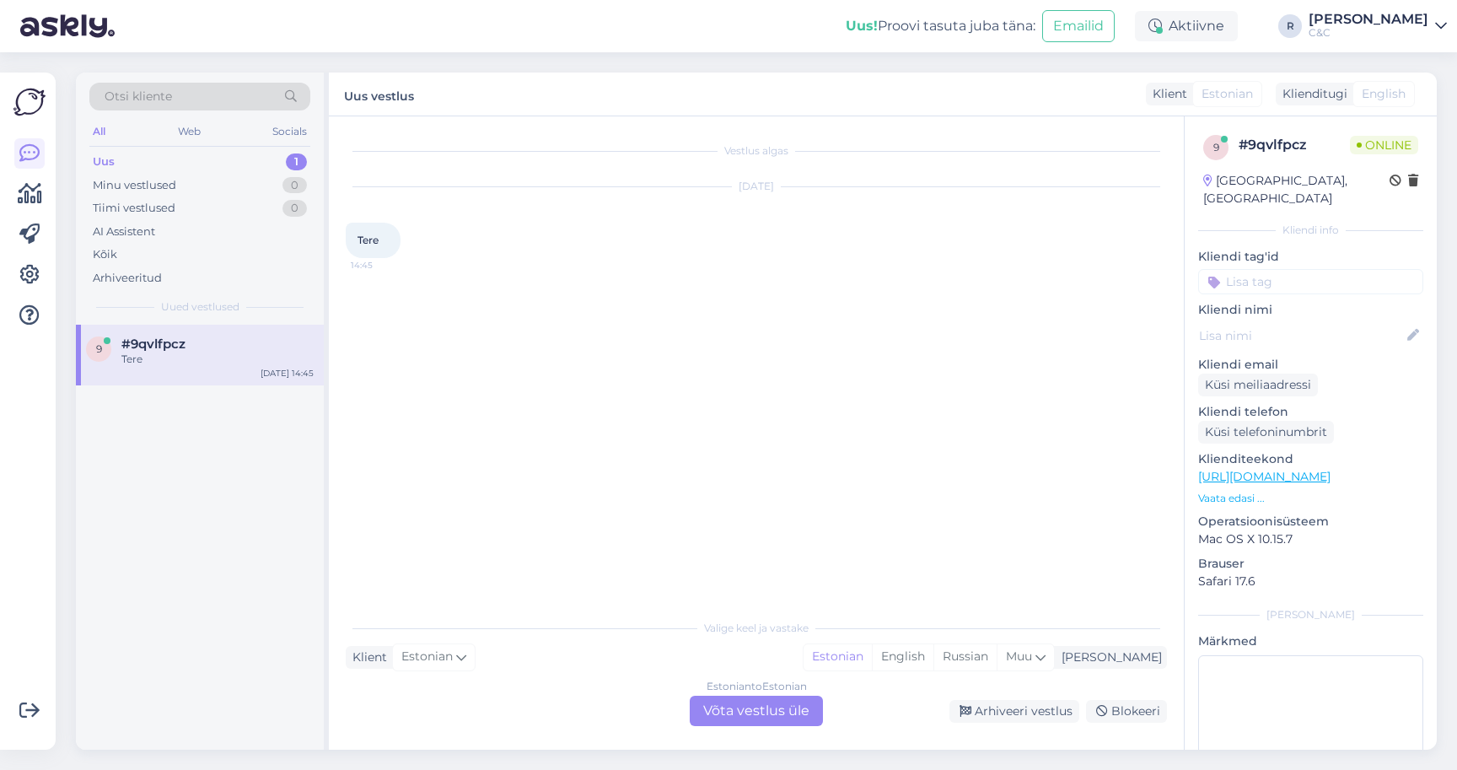
click at [798, 706] on div "Estonian to Estonian Võta vestlus üle" at bounding box center [756, 711] width 133 height 30
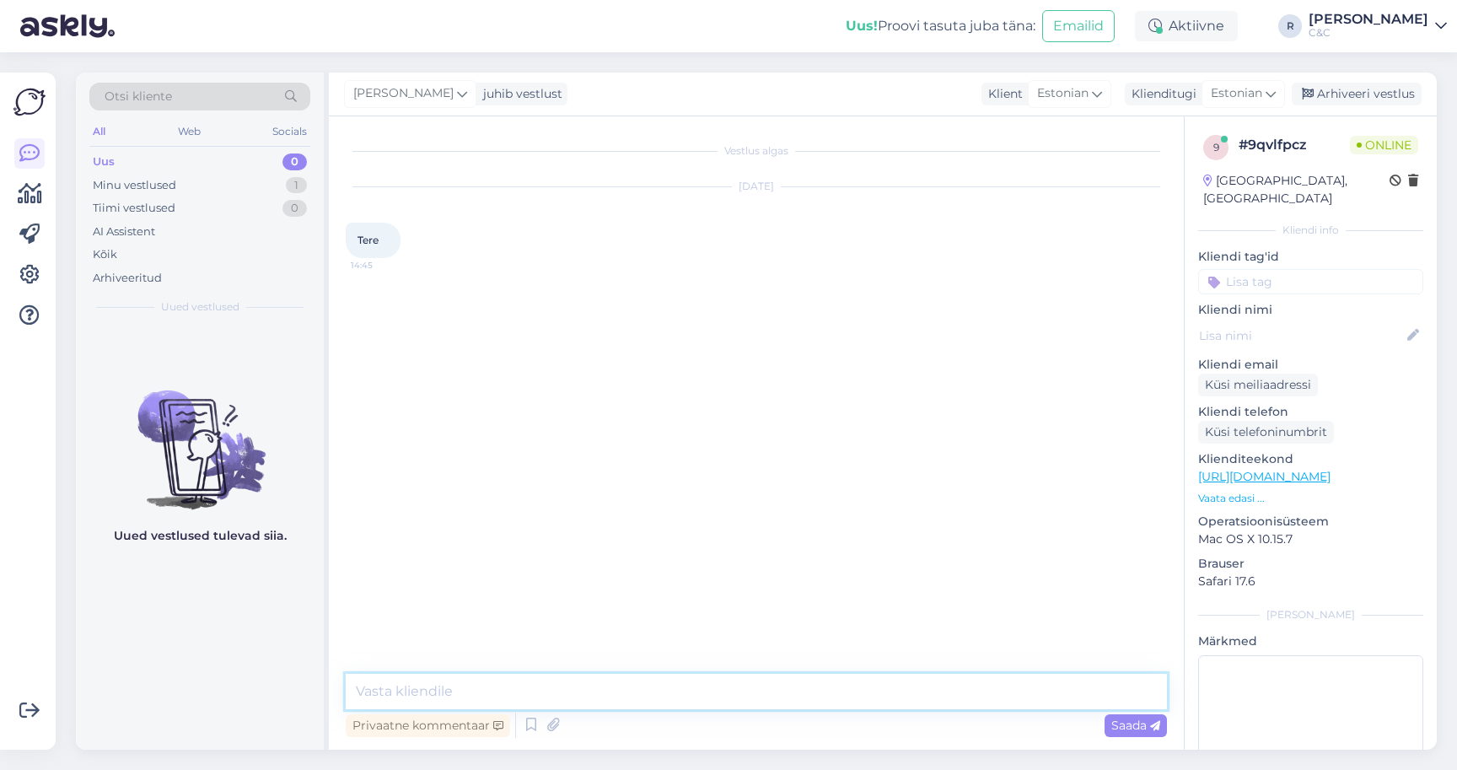
click at [986, 683] on textarea at bounding box center [756, 691] width 821 height 35
type textarea "Tere! Kuidas saan abiks olla?"
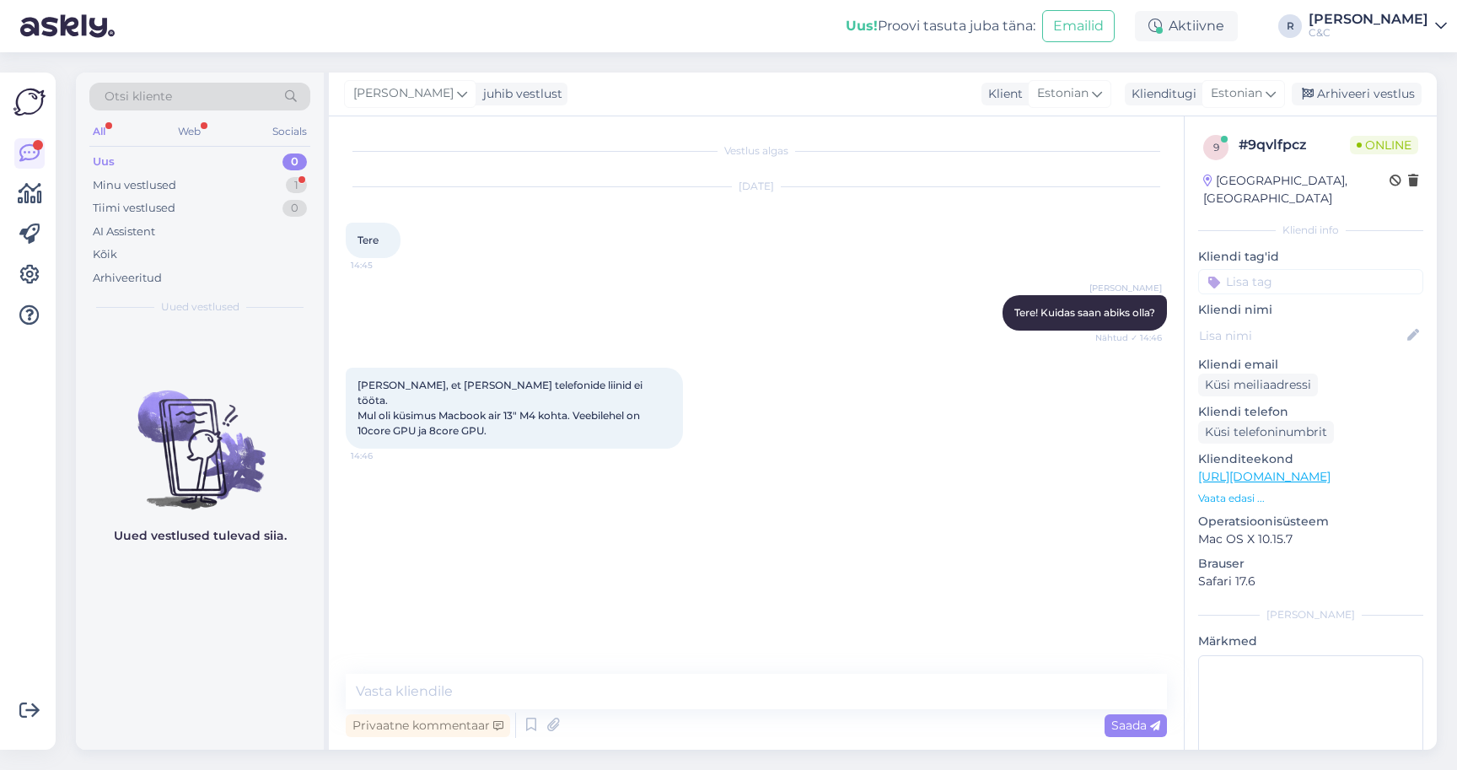
click at [1226, 491] on p "Vaata edasi ..." at bounding box center [1310, 498] width 225 height 15
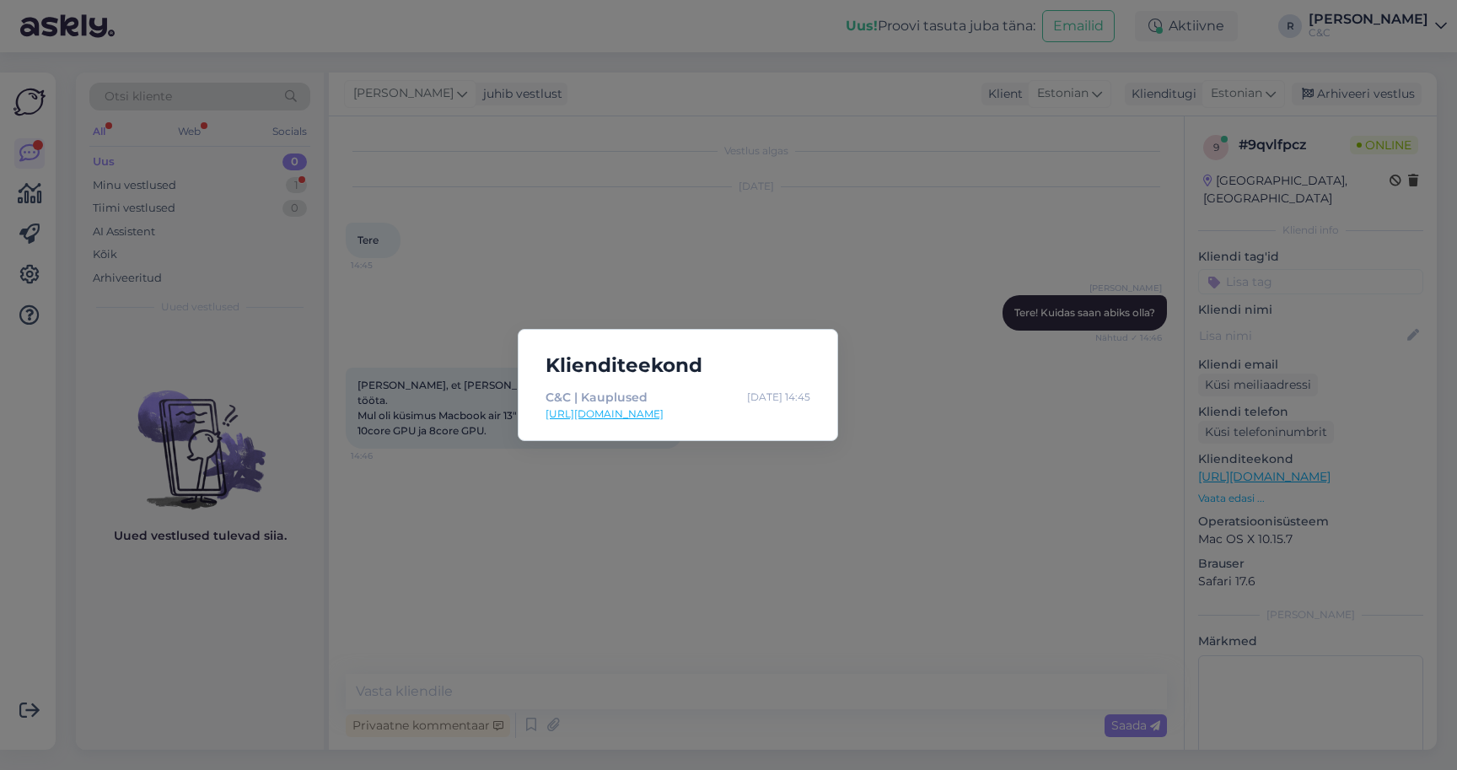
click at [599, 415] on link "[URL][DOMAIN_NAME]" at bounding box center [677, 413] width 265 height 15
click at [779, 429] on div "Klienditeekond C&C | Kauplused [DATE] 14:45 [URL][DOMAIN_NAME]" at bounding box center [678, 385] width 320 height 112
click at [769, 493] on div "Klienditeekond C&C | Kauplused [DATE] 14:45 [URL][DOMAIN_NAME]" at bounding box center [728, 385] width 1457 height 770
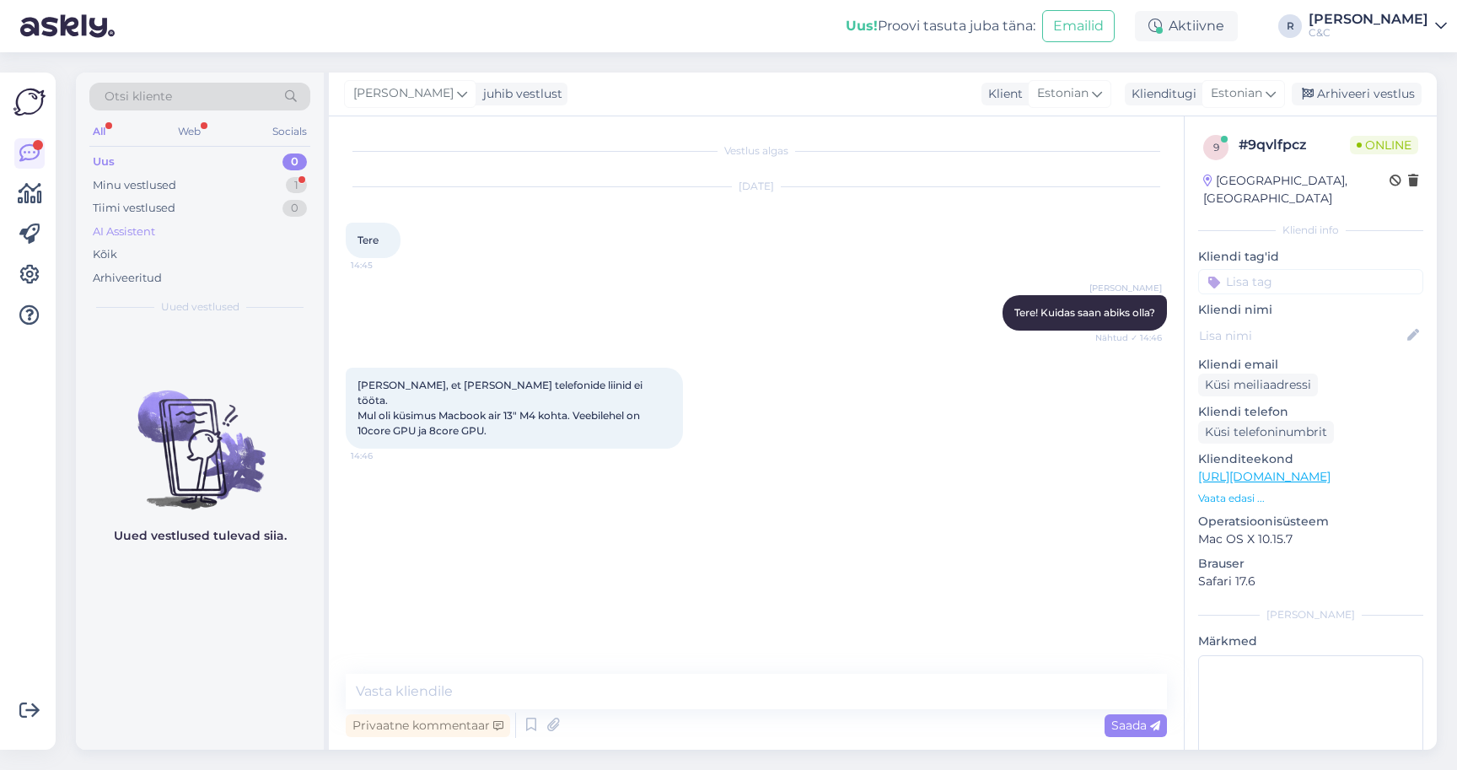
click at [234, 222] on div "AI Assistent" at bounding box center [199, 232] width 221 height 24
click at [213, 243] on div "Kõik" at bounding box center [199, 255] width 221 height 24
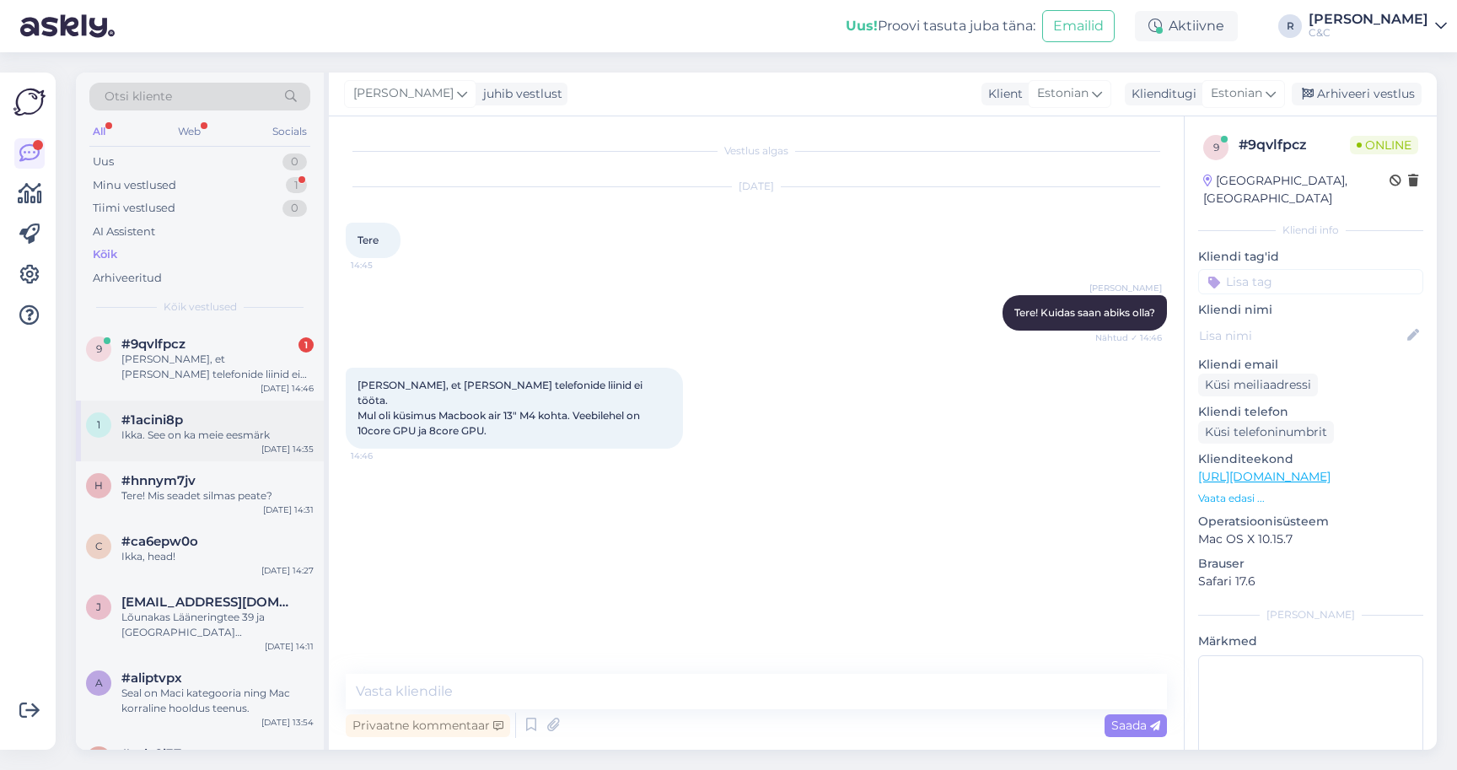
click at [199, 427] on div "Ikka. See on ka meie eesmärk" at bounding box center [217, 434] width 192 height 15
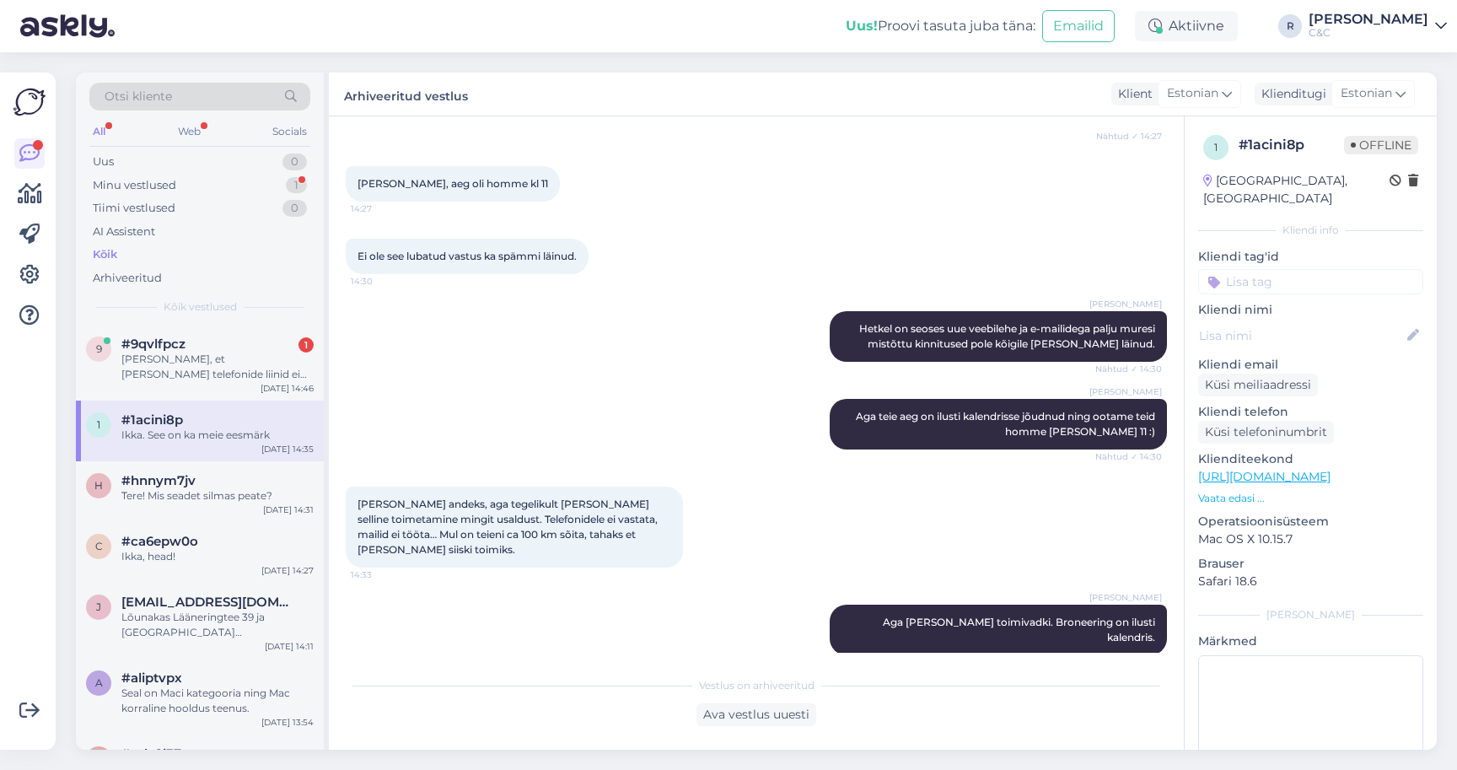
scroll to position [513, 0]
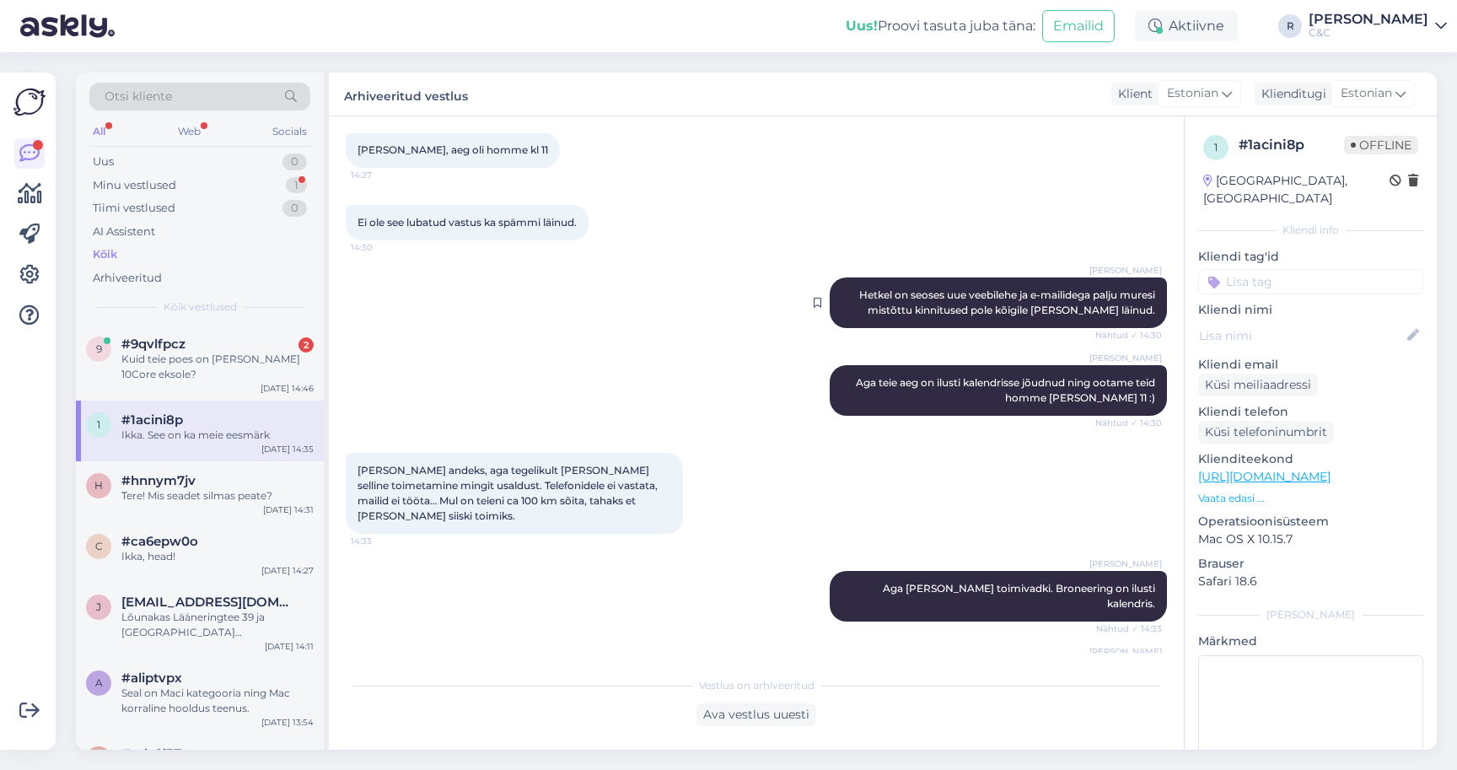
click at [968, 290] on span "Hetkel on seoses uue veebilehe ja e-mailidega palju muresi mistõttu kinnitused …" at bounding box center [1008, 302] width 298 height 28
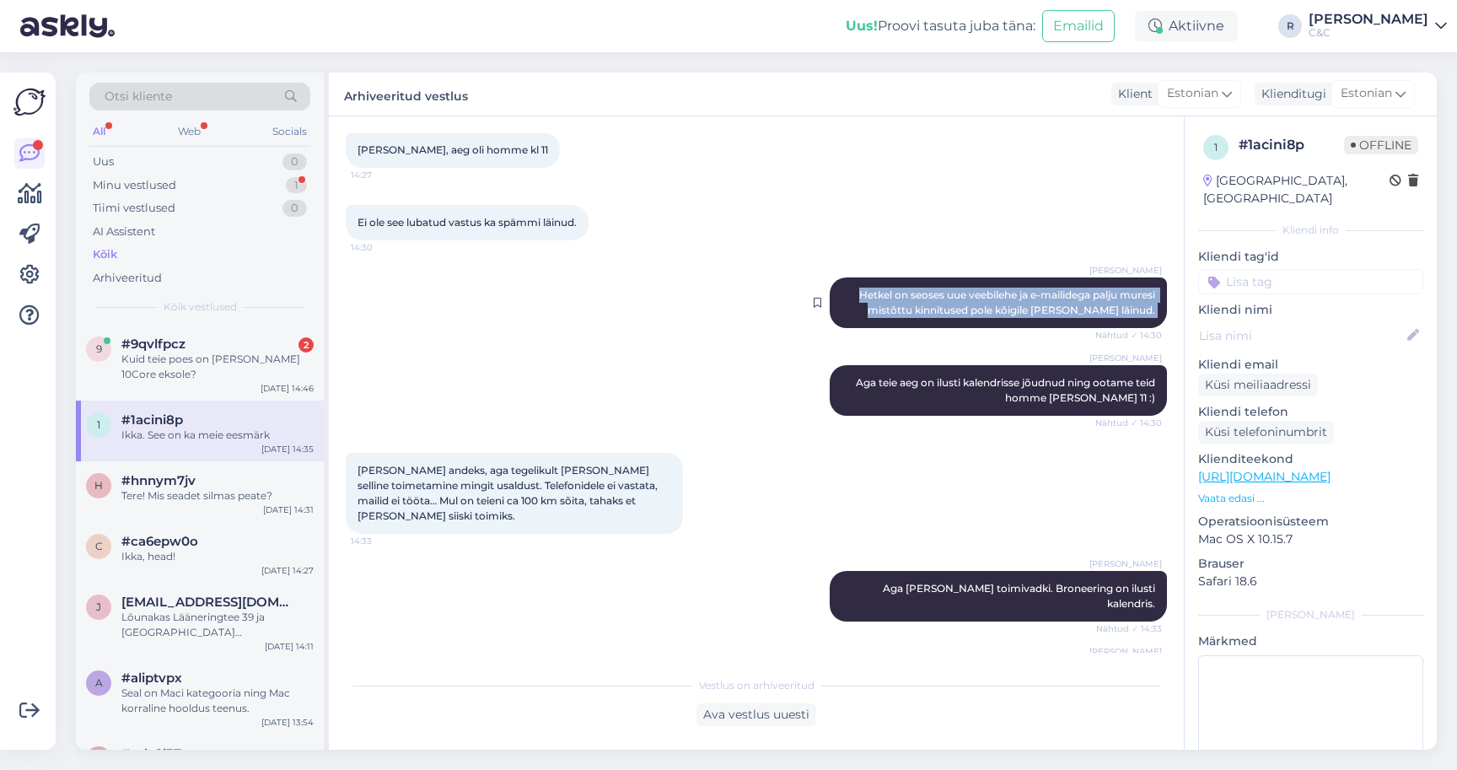
click at [968, 290] on span "Hetkel on seoses uue veebilehe ja e-mailidega palju muresi mistõttu kinnitused …" at bounding box center [1008, 302] width 298 height 28
copy div "Hetkel on seoses uue veebilehe ja e-mailidega palju muresi mistõttu kinnitused …"
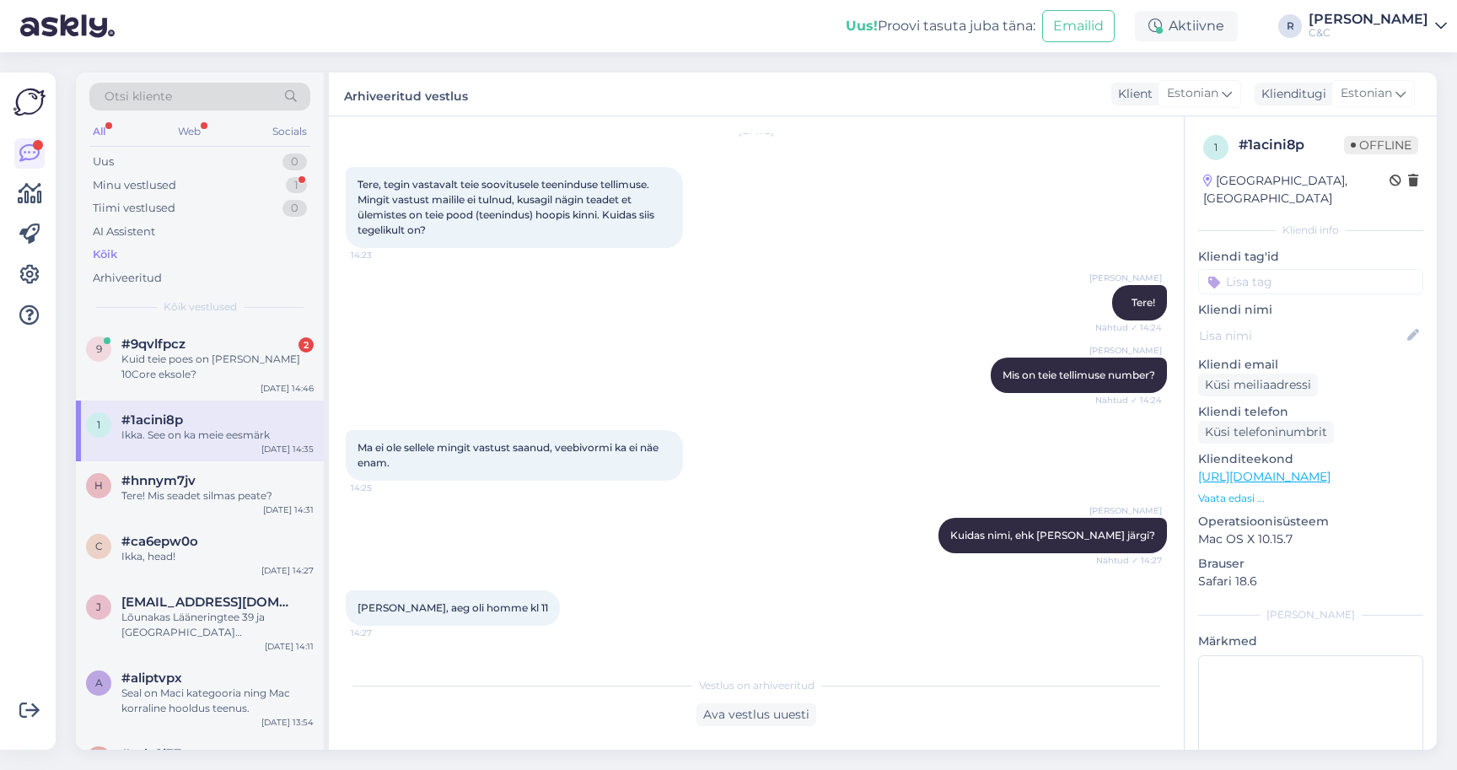
scroll to position [65, 0]
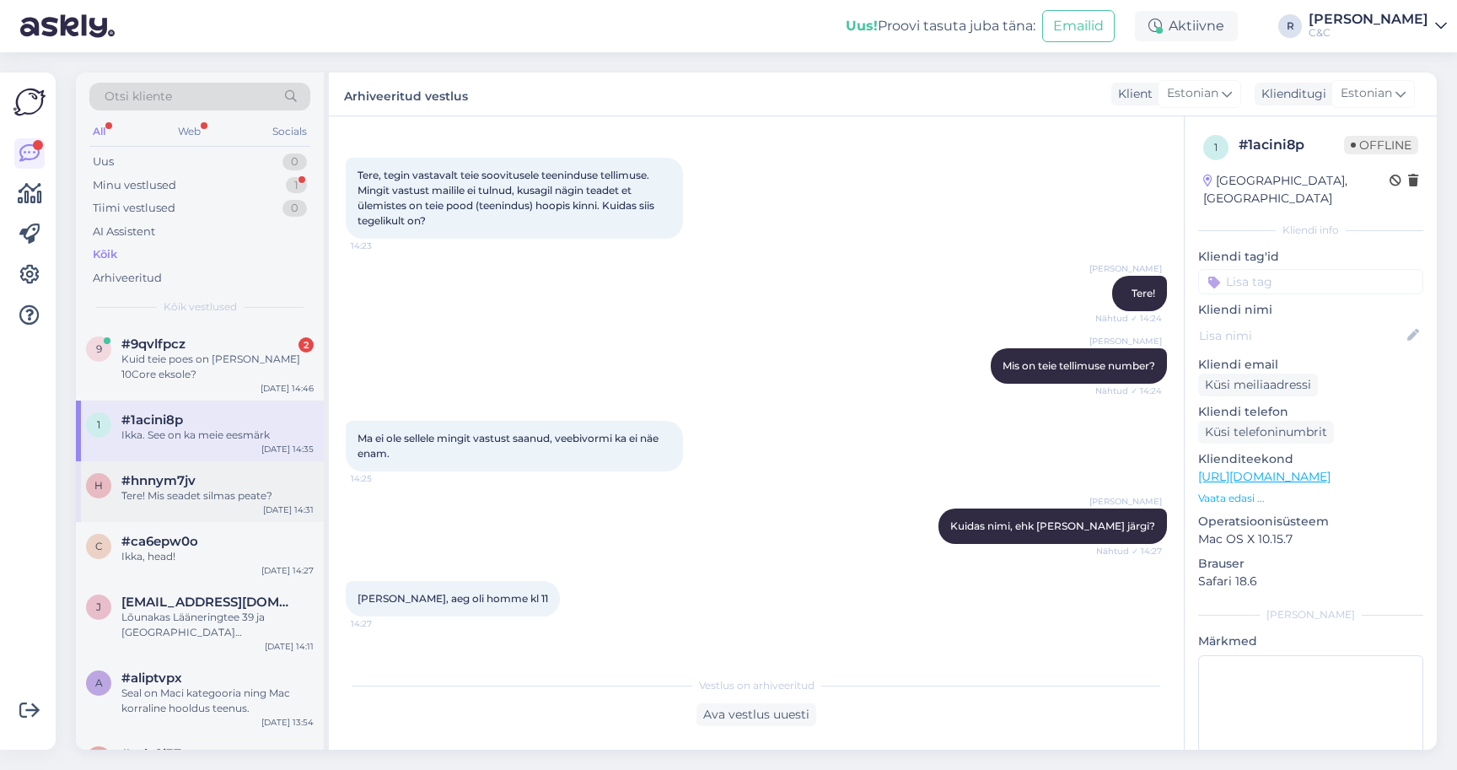
click at [240, 488] on div "Tere! Mis seadet silmas peate?" at bounding box center [217, 495] width 192 height 15
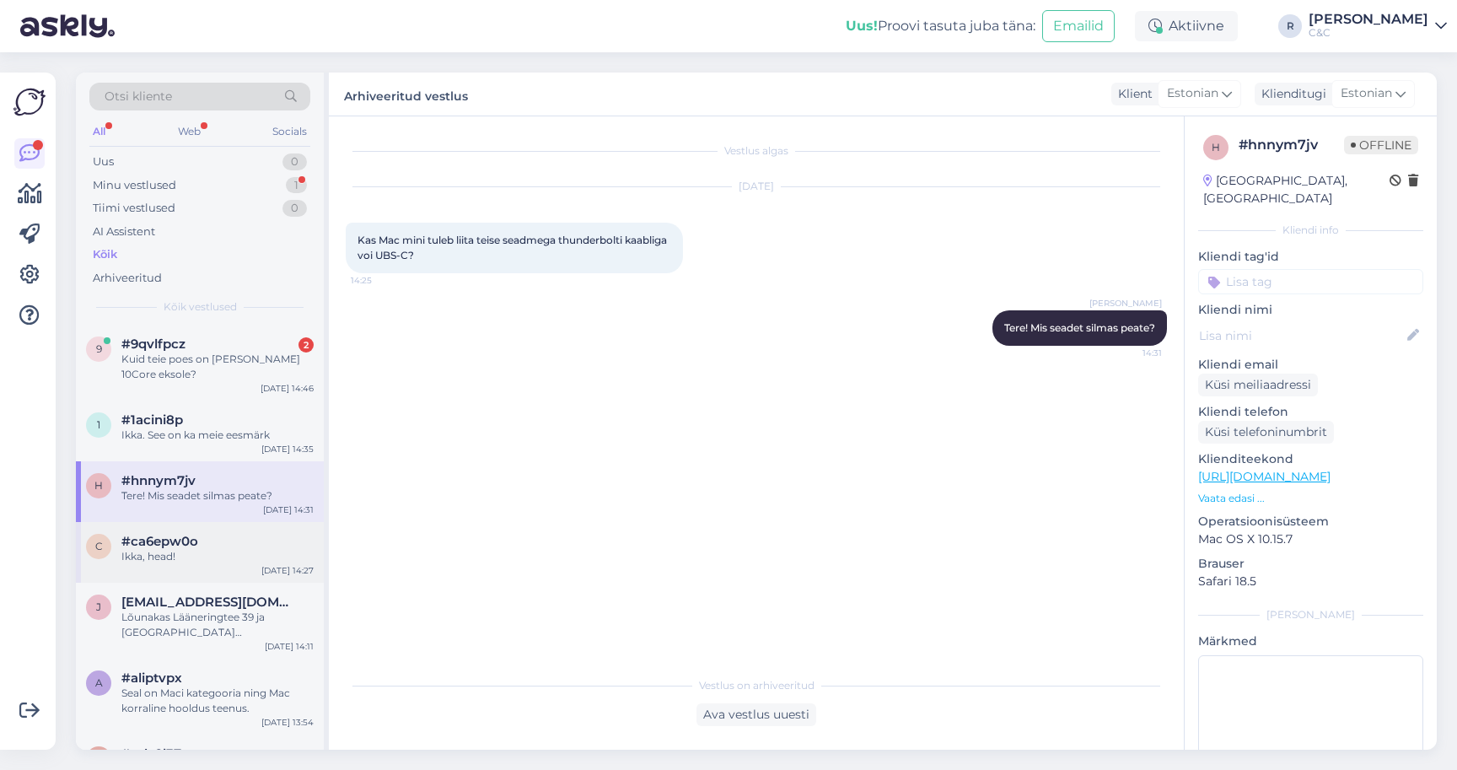
click at [212, 549] on div "Ikka, head!" at bounding box center [217, 556] width 192 height 15
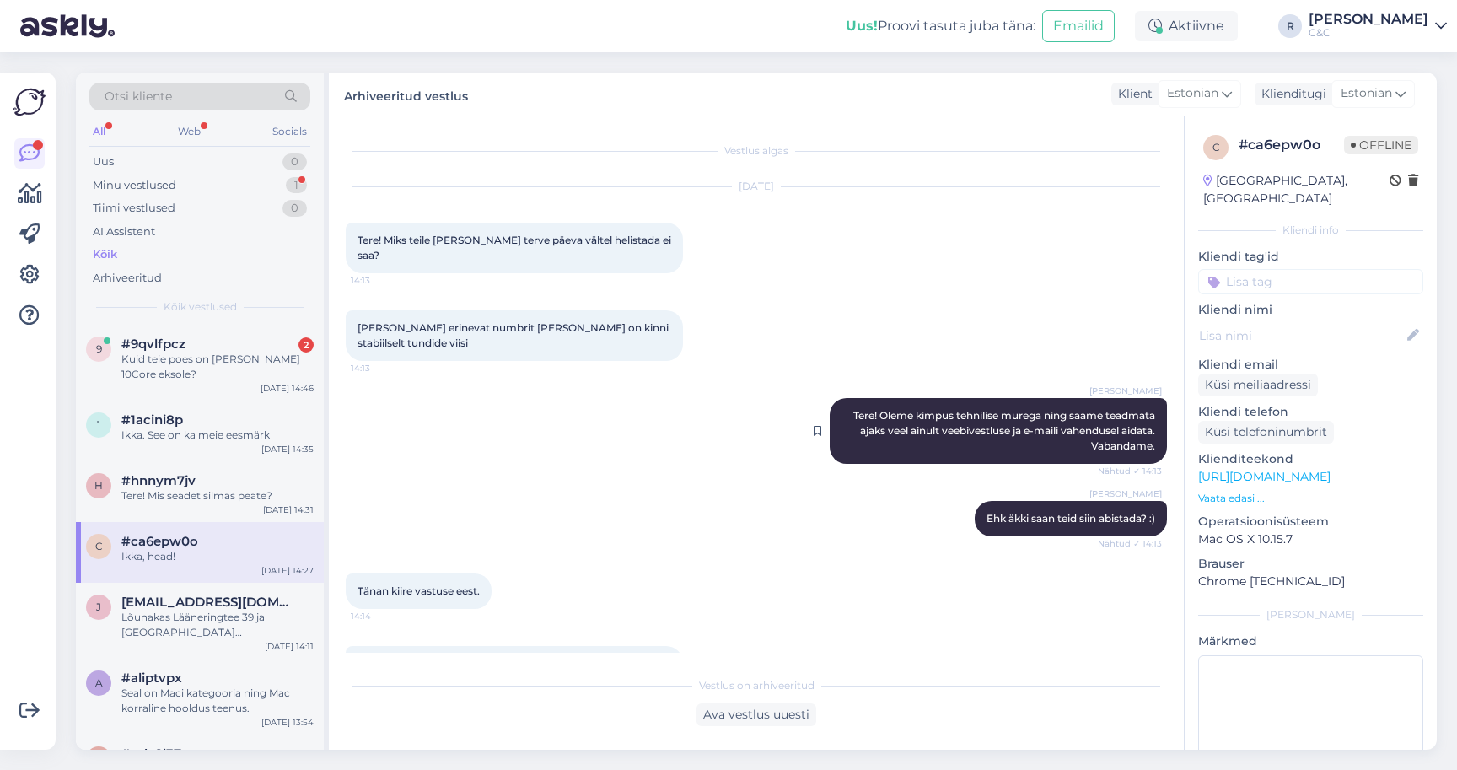
click at [942, 409] on span "Tere! Oleme kimpus tehnilise murega ning saame teadmata ajaks veel ainult veebi…" at bounding box center [1005, 430] width 304 height 43
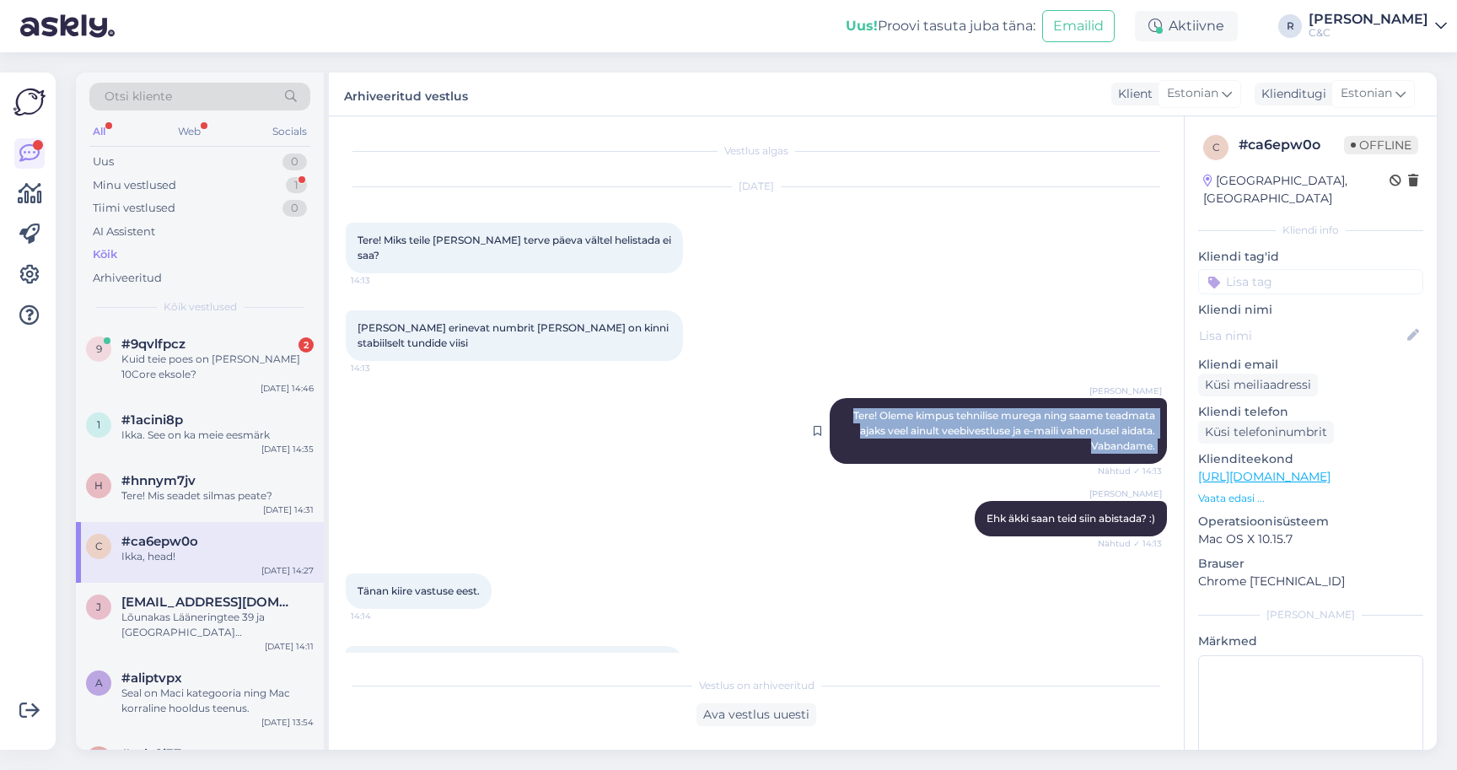
click at [942, 409] on span "Tere! Oleme kimpus tehnilise murega ning saame teadmata ajaks veel ainult veebi…" at bounding box center [1005, 430] width 304 height 43
copy div "Tere! Oleme kimpus tehnilise murega ning saame teadmata ajaks veel ainult veebi…"
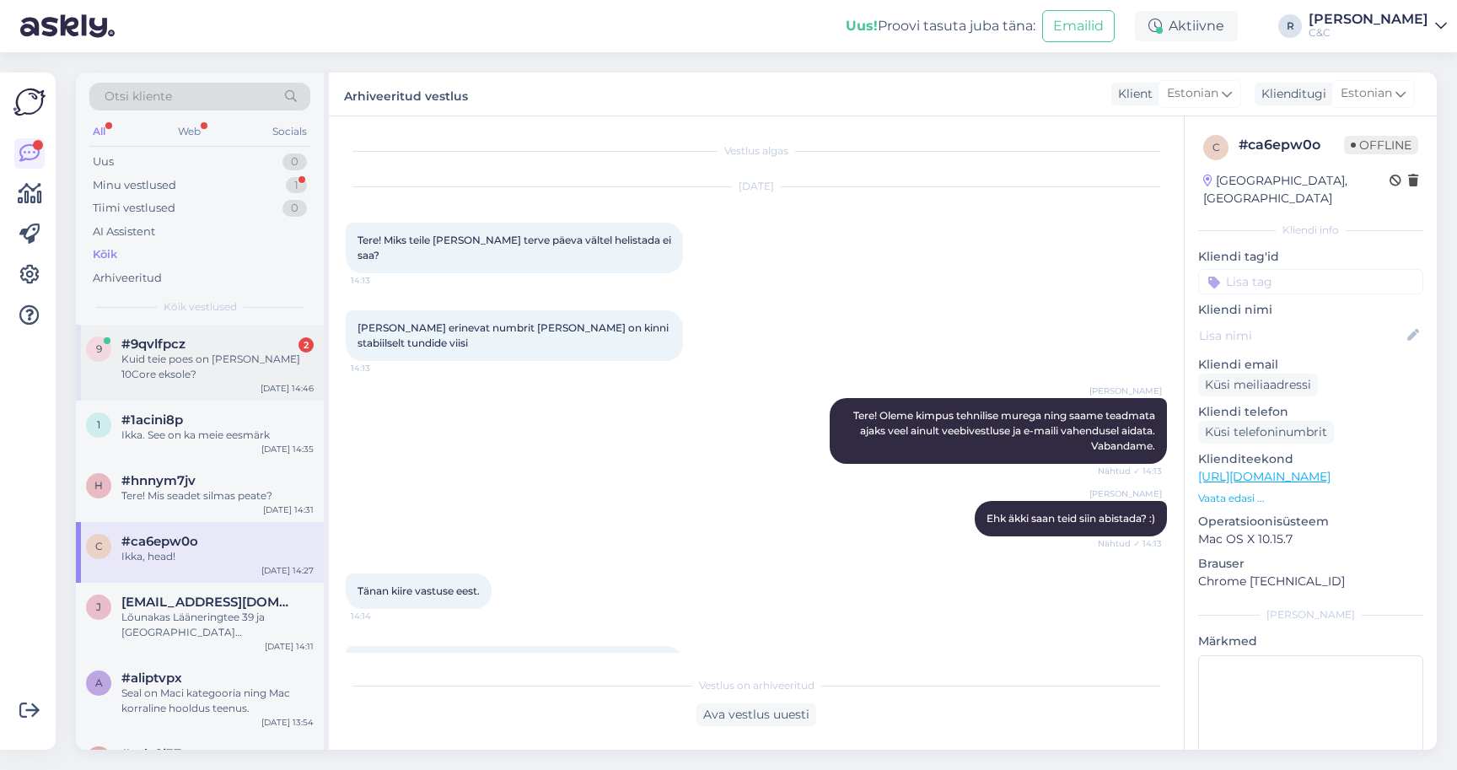
click at [180, 347] on span "#9qvlfpcz" at bounding box center [153, 343] width 64 height 15
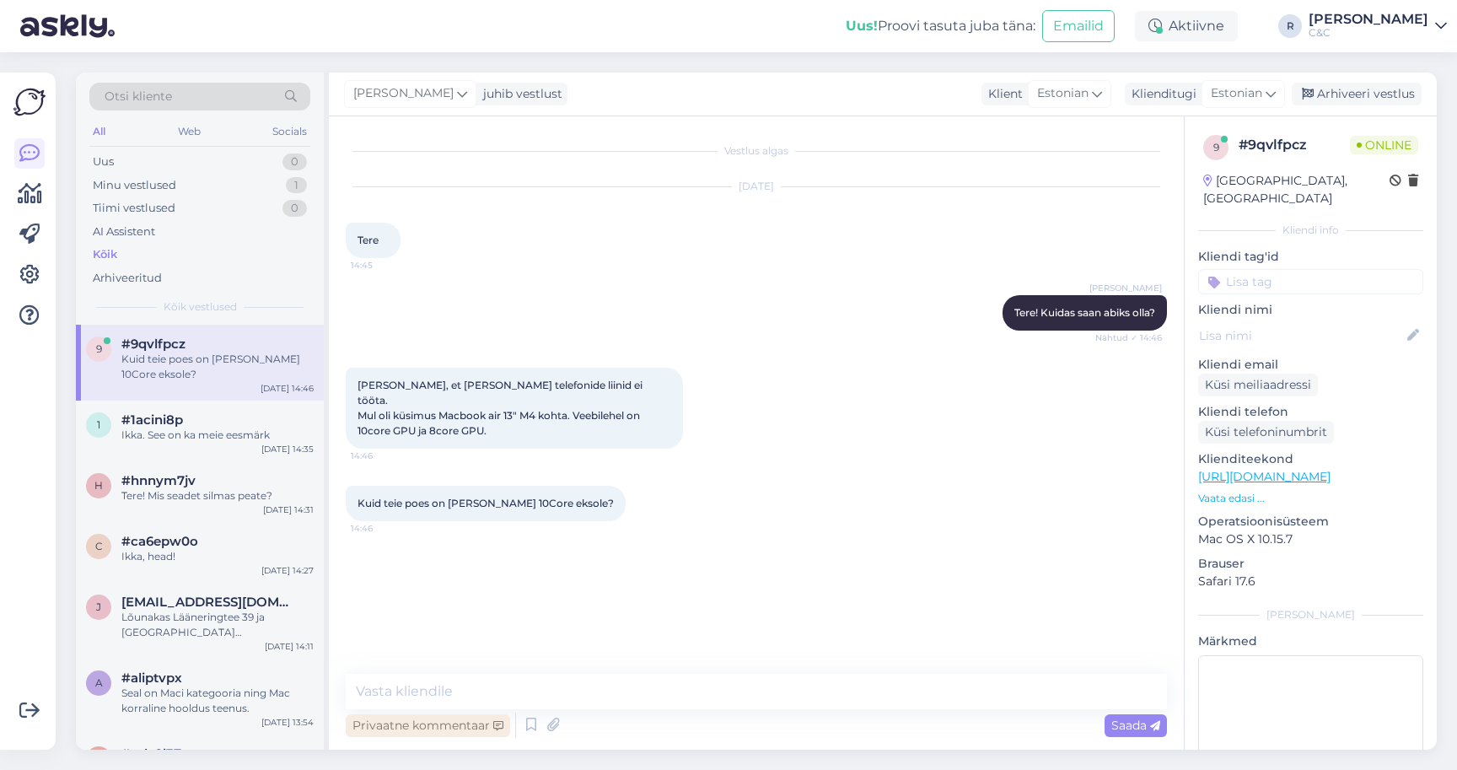
click at [481, 715] on div "Privaatne kommentaar" at bounding box center [428, 725] width 164 height 23
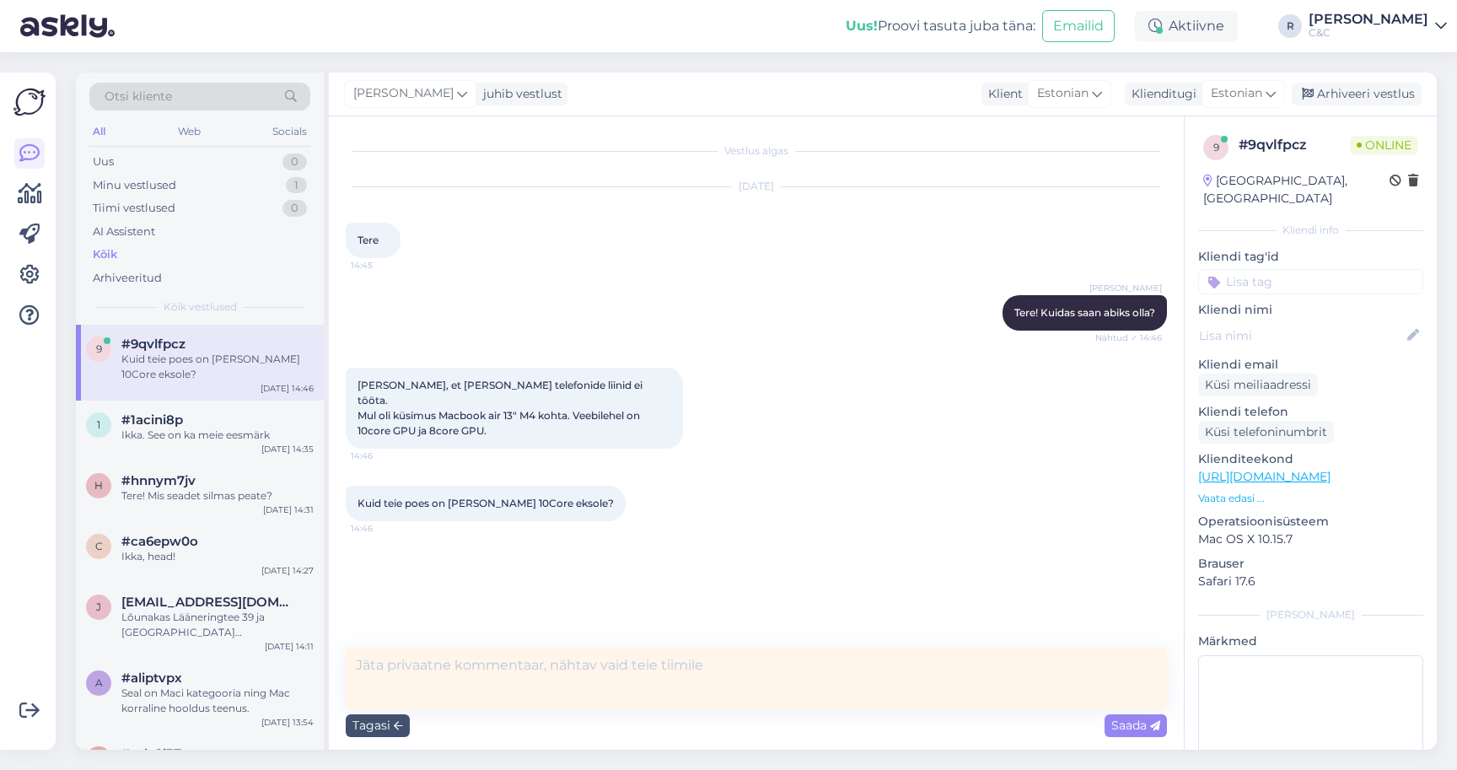
click at [481, 706] on textarea at bounding box center [756, 678] width 821 height 62
click at [384, 724] on div "Tagasi" at bounding box center [378, 725] width 64 height 23
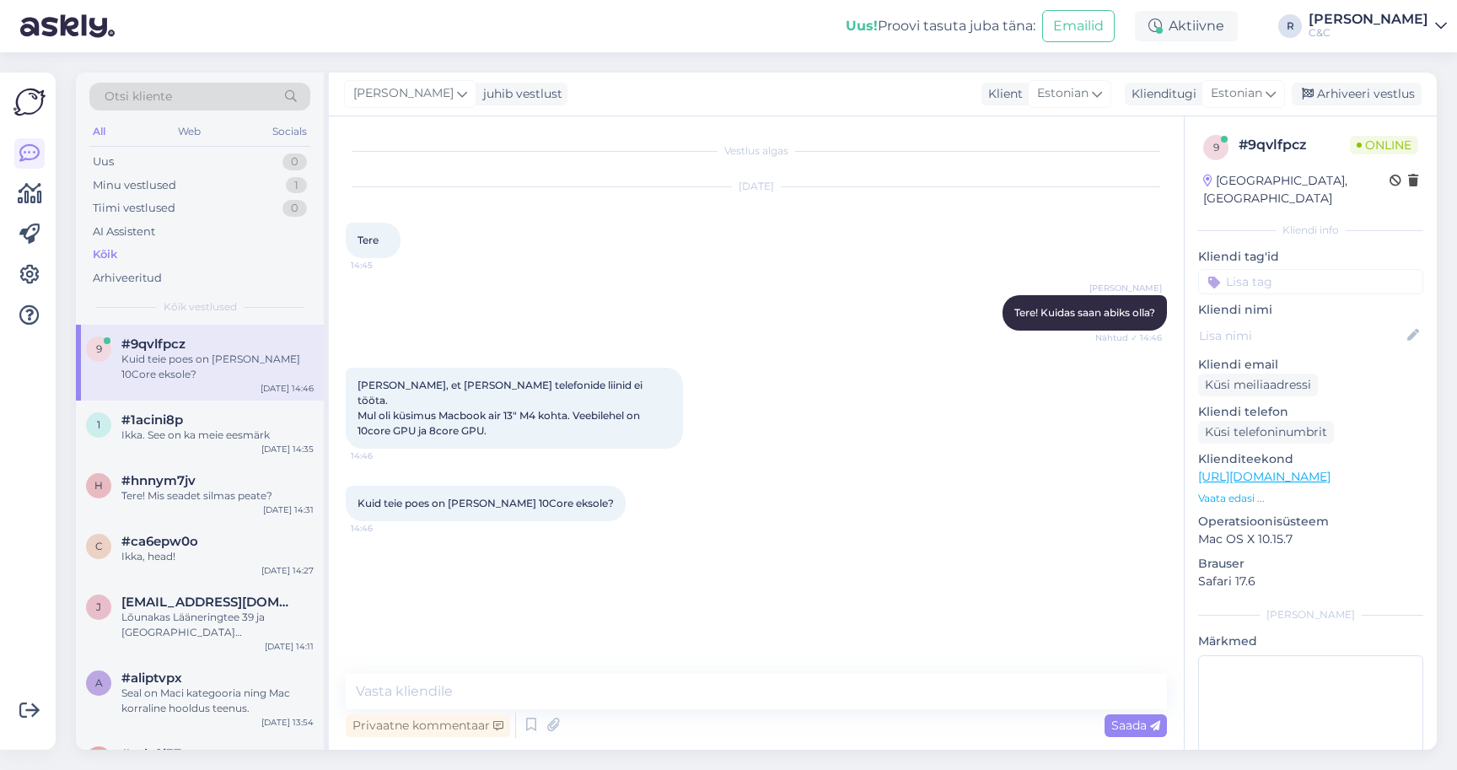
click at [422, 710] on div "Privaatne kommentaar Saada" at bounding box center [756, 725] width 821 height 32
click at [423, 700] on textarea at bounding box center [756, 691] width 821 height 35
paste textarea "Tere! Oleme kimpus tehnilise murega ning saame teadmata ajaks veel ainult veebi…"
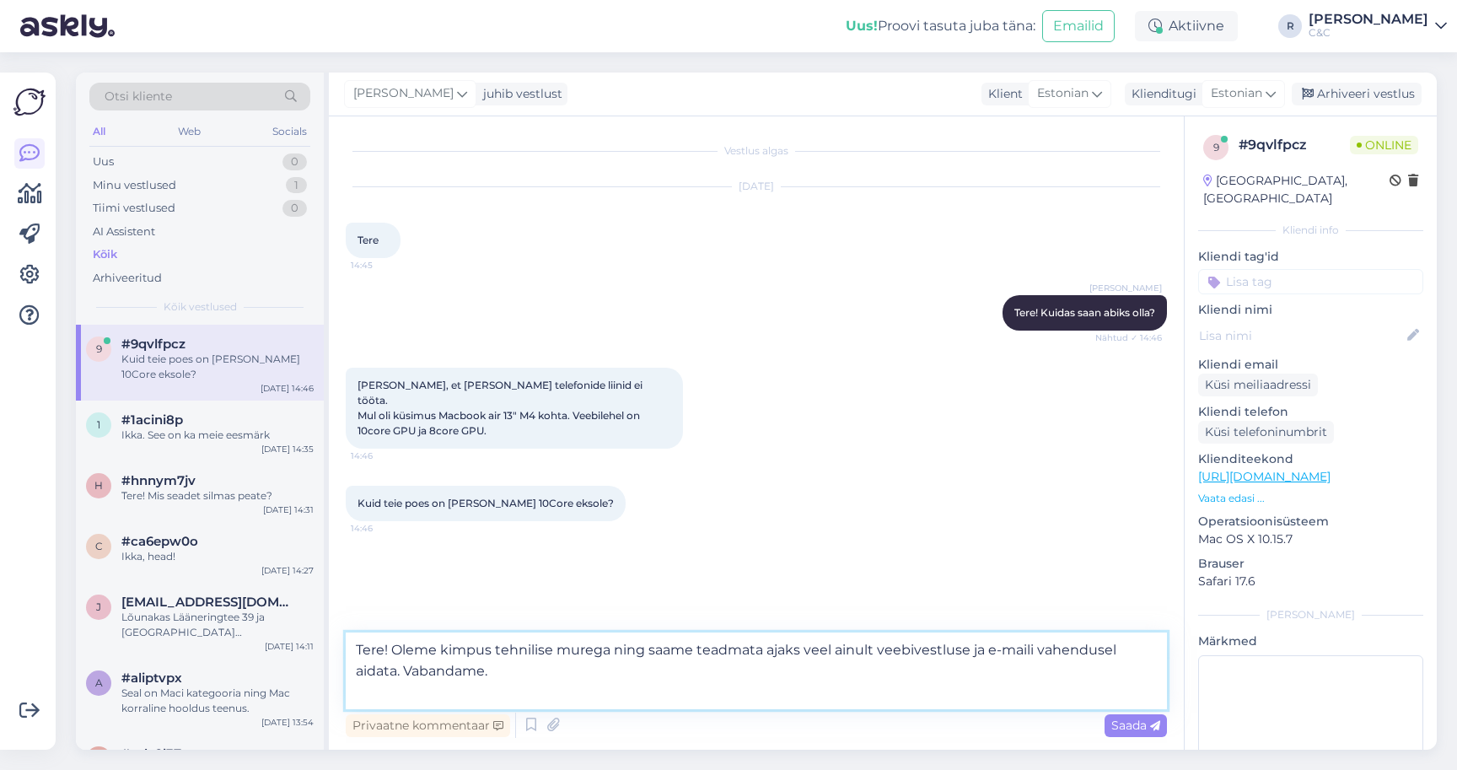
drag, startPoint x: 403, startPoint y: 648, endPoint x: 336, endPoint y: 639, distance: 67.2
click at [337, 639] on div "Vestlus algas [DATE] Tere 14:45 [PERSON_NAME] Tere! Kuidas saan abiks olla? Näh…" at bounding box center [756, 432] width 855 height 633
type textarea "Oleme kimpus tehnilise murega ning saame teadmata ajaks veel ainult veebivestlu…"
click at [612, 693] on textarea "Oleme kimpus tehnilise murega ning saame teadmata ajaks veel ainult veebivestlu…" at bounding box center [756, 670] width 821 height 77
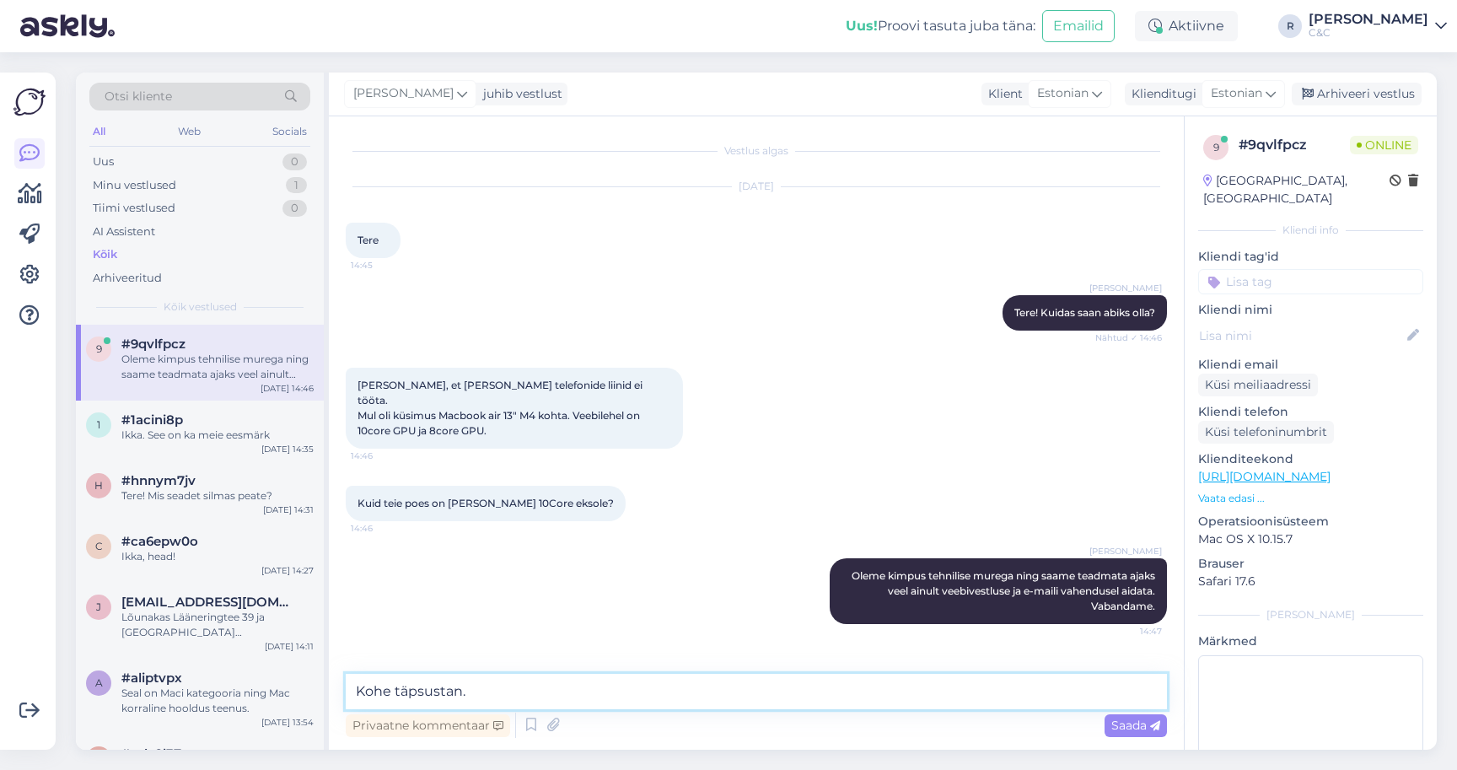
type textarea "Kohe täpsustan."
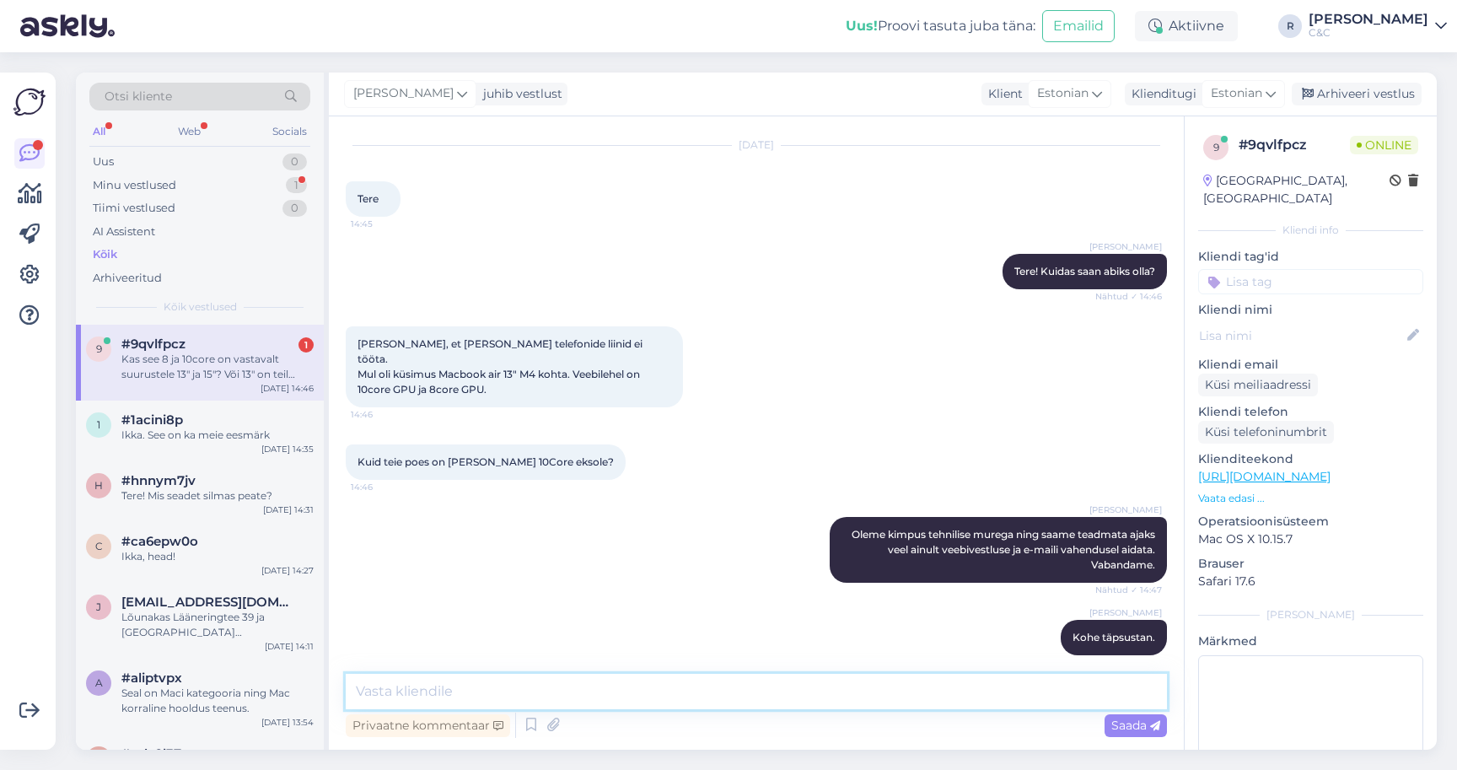
scroll to position [129, 0]
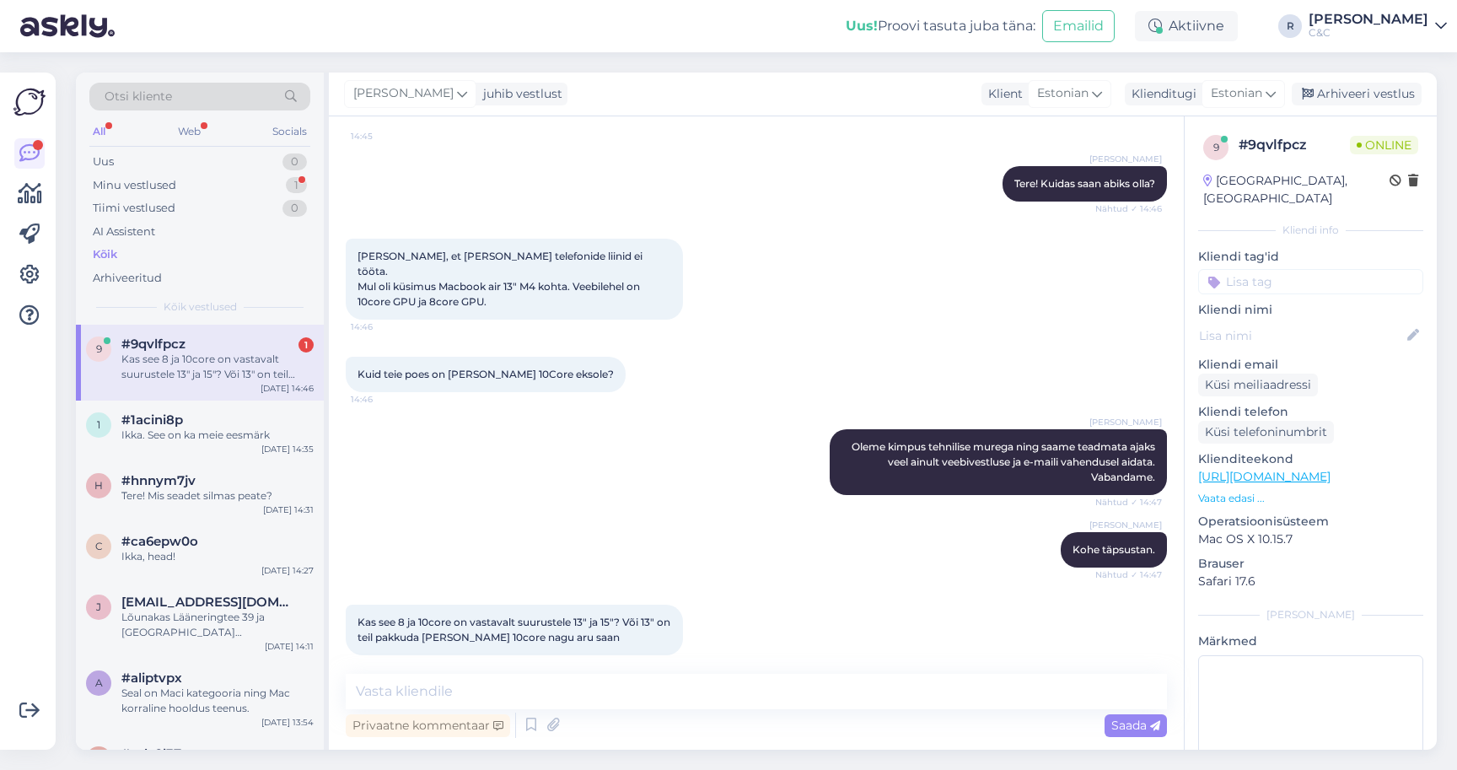
click at [573, 658] on div "Kas see 8 ja 10core on vastavalt suurustele 13" ja 15"? Või 13" on teil pakkuda…" at bounding box center [756, 630] width 821 height 88
click at [486, 680] on textarea at bounding box center [756, 691] width 821 height 35
click at [490, 676] on textarea at bounding box center [756, 691] width 821 height 35
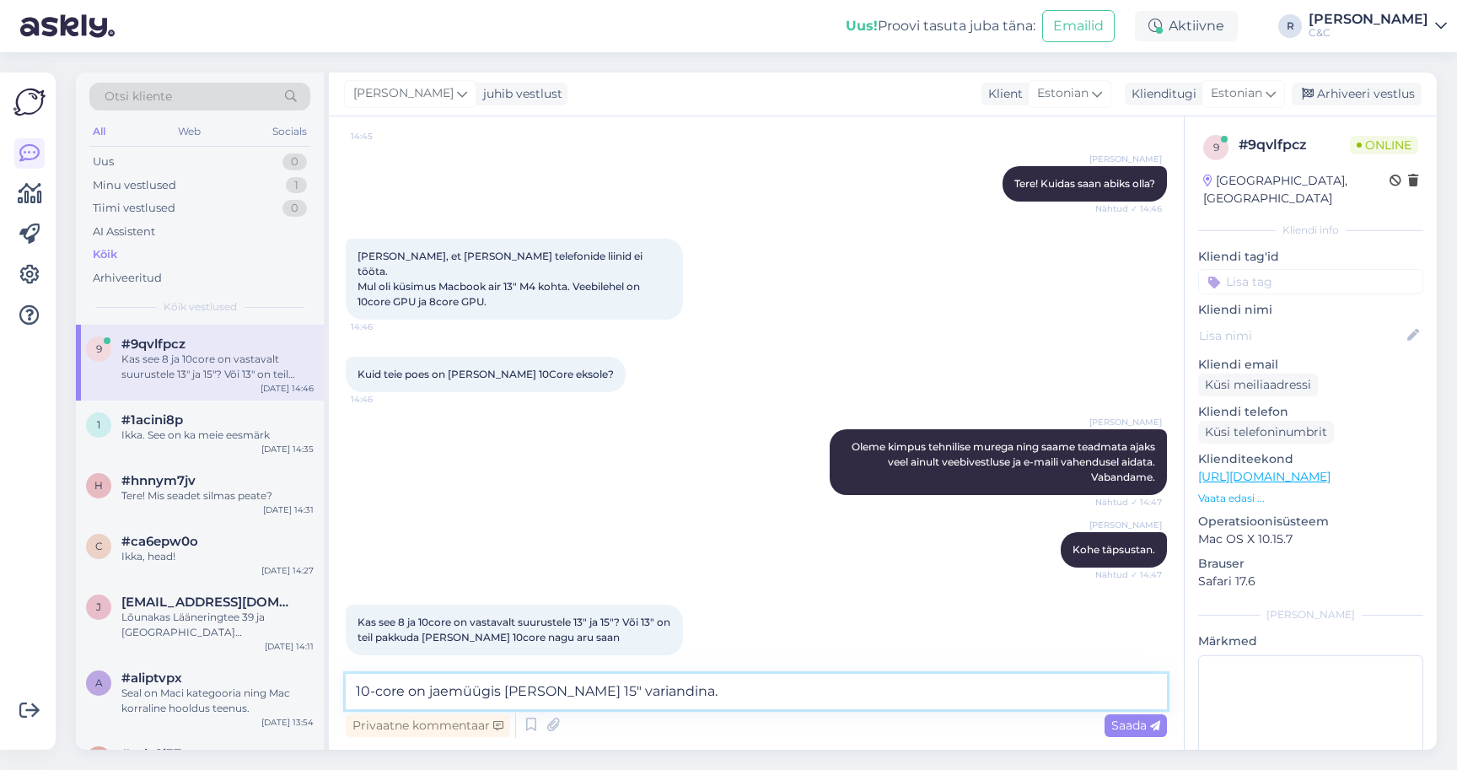
type textarea "10-core on jaemüügis [PERSON_NAME] 15" variandina."
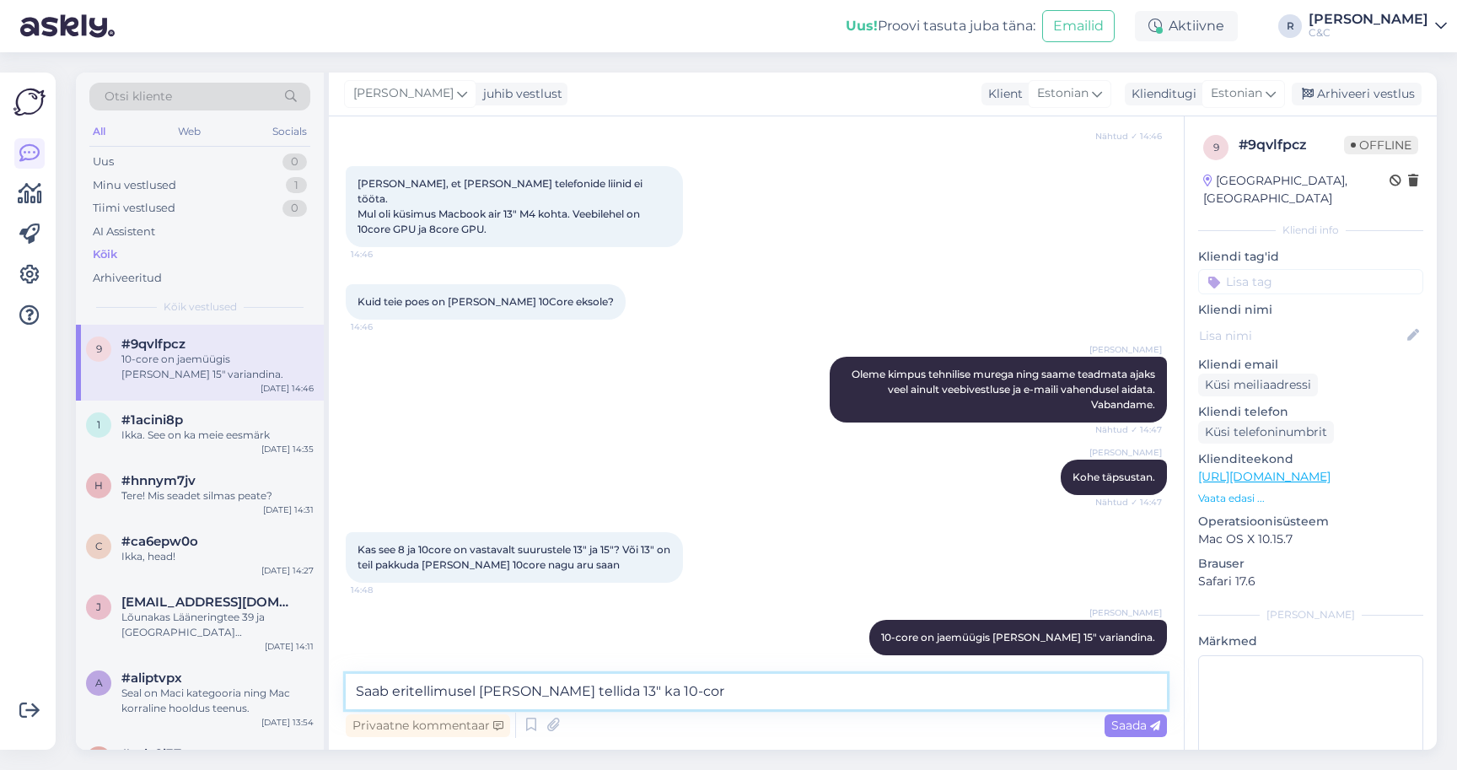
click at [667, 686] on textarea "Saab eritellimusel [PERSON_NAME] tellida 13" ka 10-cor" at bounding box center [756, 691] width 821 height 35
type textarea "Saab eritellimusel [PERSON_NAME] tellida 13" ka 10-core GPU / CPU"
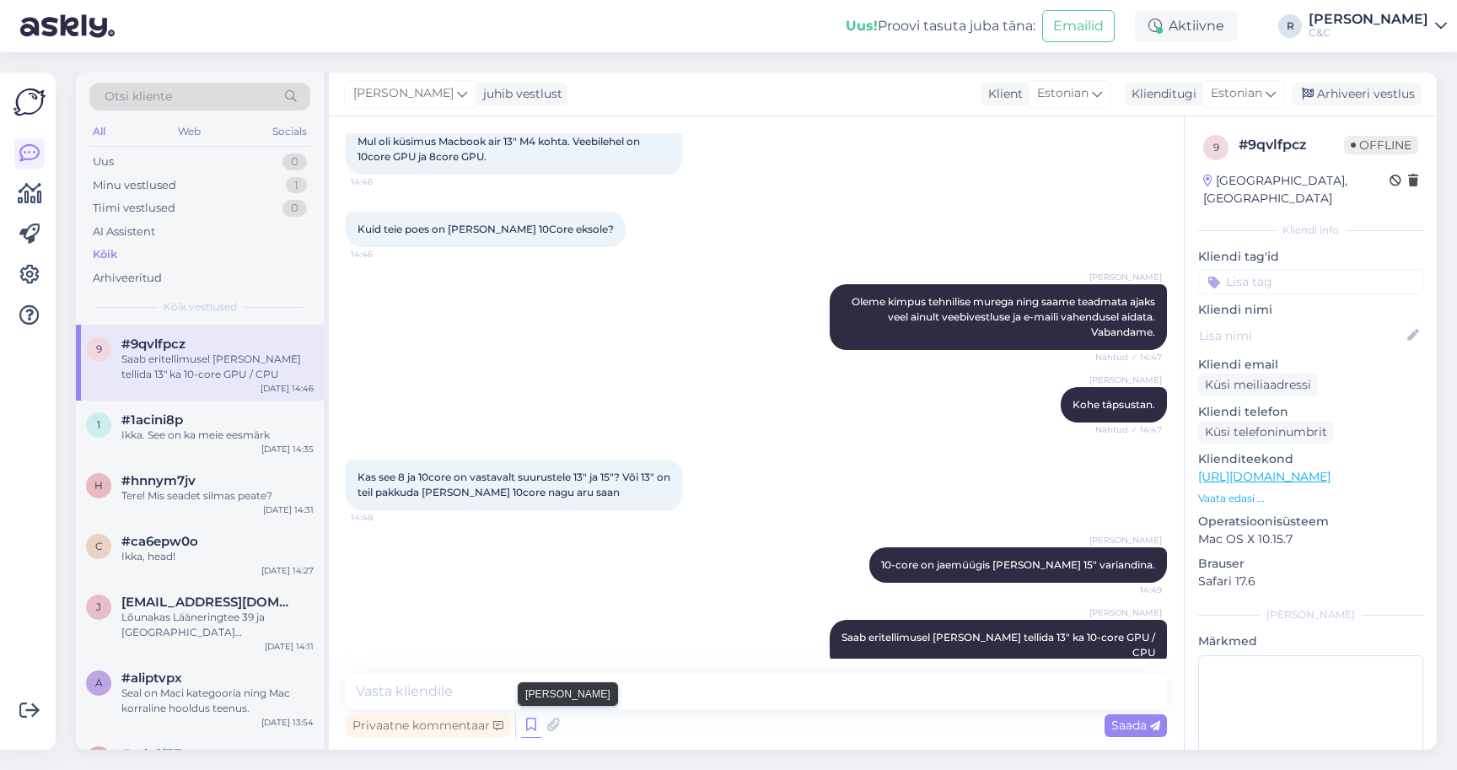
click at [538, 726] on icon at bounding box center [531, 724] width 20 height 25
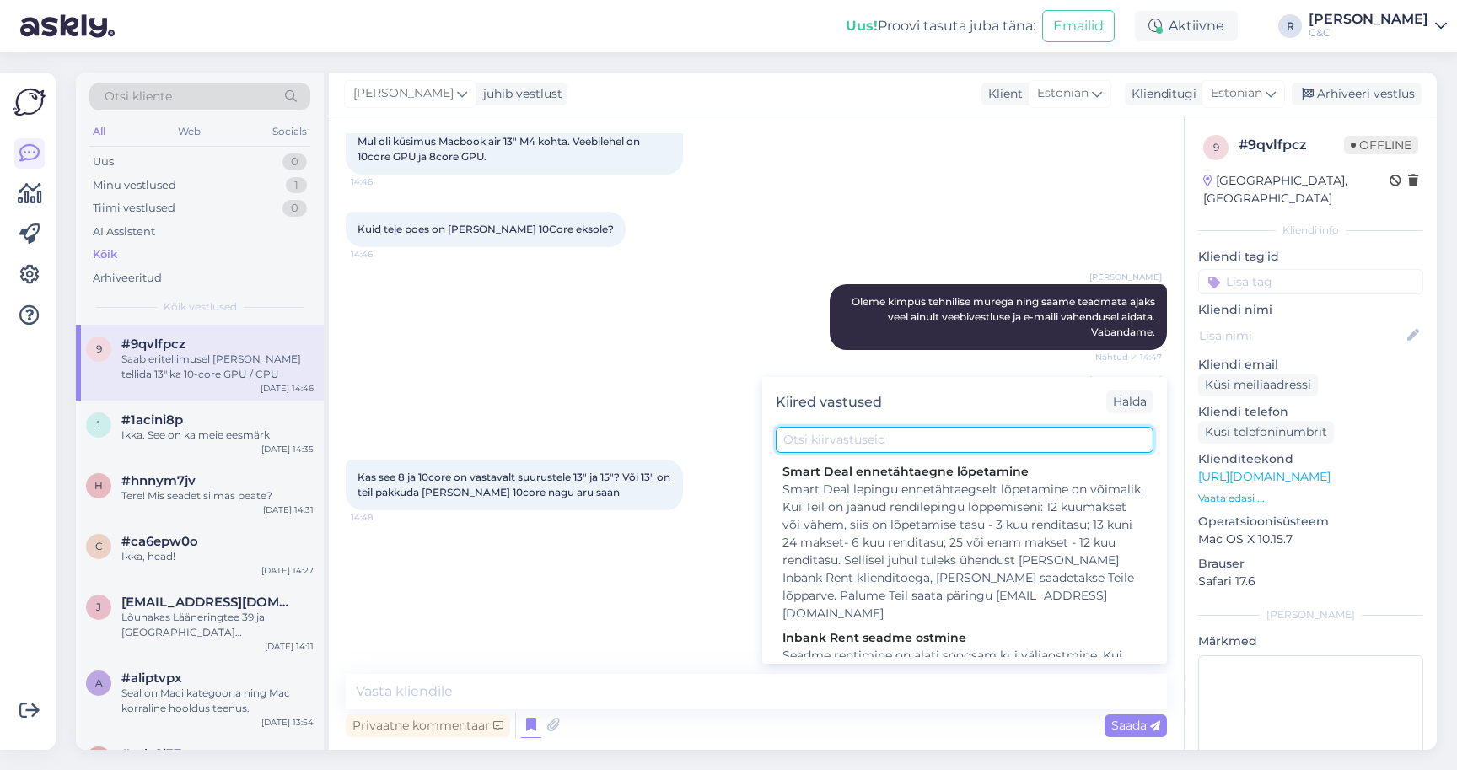
click at [845, 438] on input "text" at bounding box center [965, 440] width 378 height 26
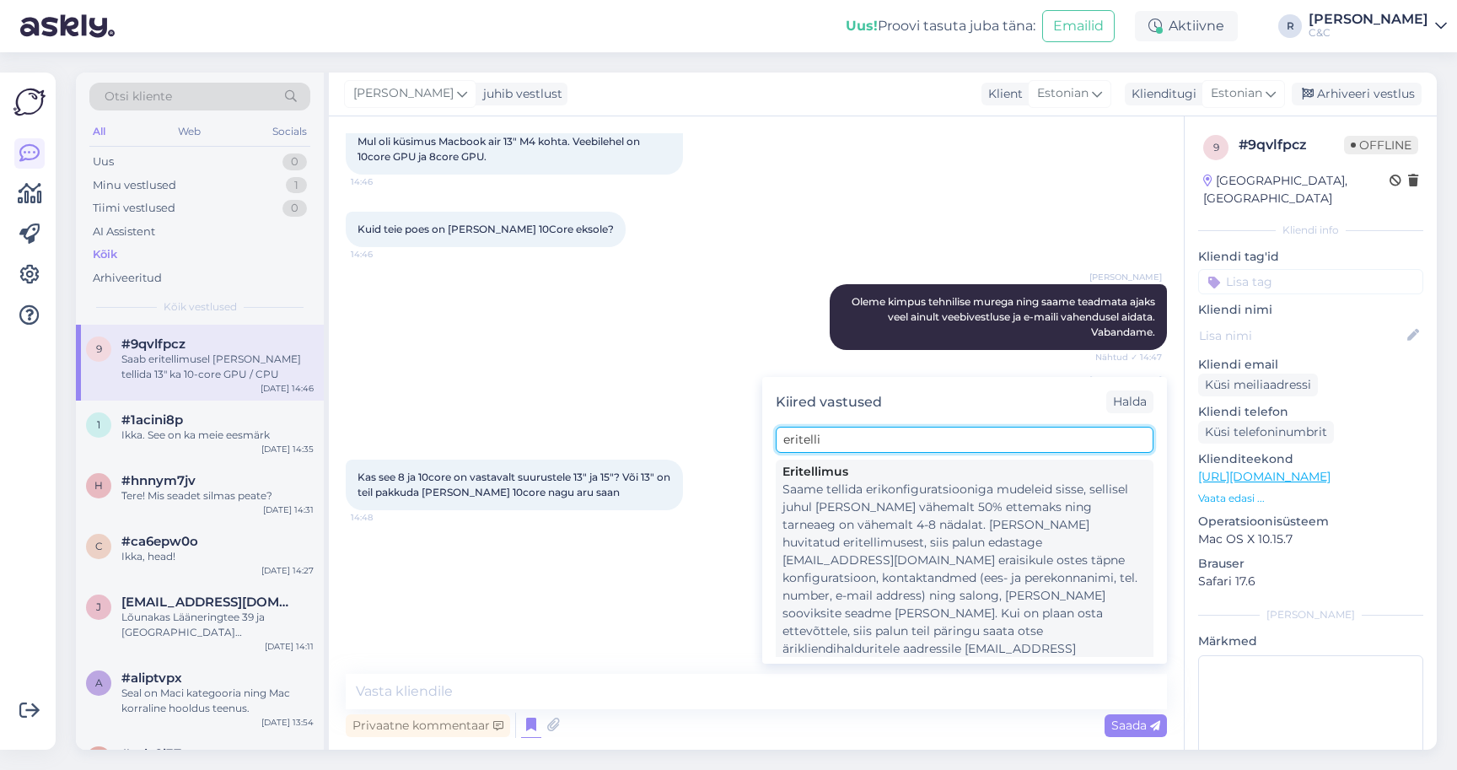
type input "eritelli"
click at [900, 514] on div "Saame tellida erikonfiguratsiooniga mudeleid sisse, sellisel juhul [PERSON_NAME…" at bounding box center [964, 578] width 364 height 195
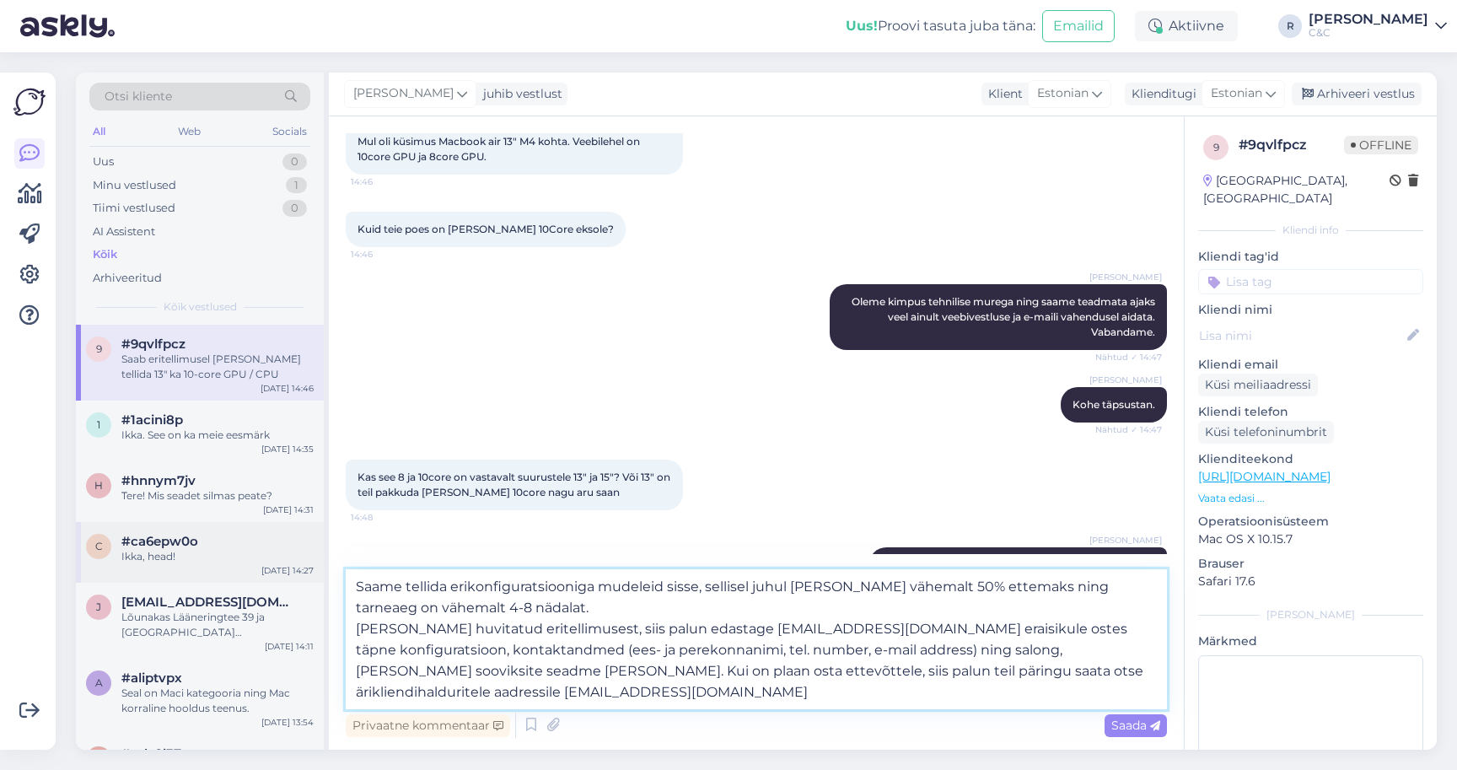
drag, startPoint x: 708, startPoint y: 584, endPoint x: 286, endPoint y: 572, distance: 422.6
click at [286, 572] on div "Otsi kliente All Web Socials Uus 0 Minu vestlused 1 Tiimi vestlused 0 AI Assist…" at bounding box center [756, 411] width 1361 height 677
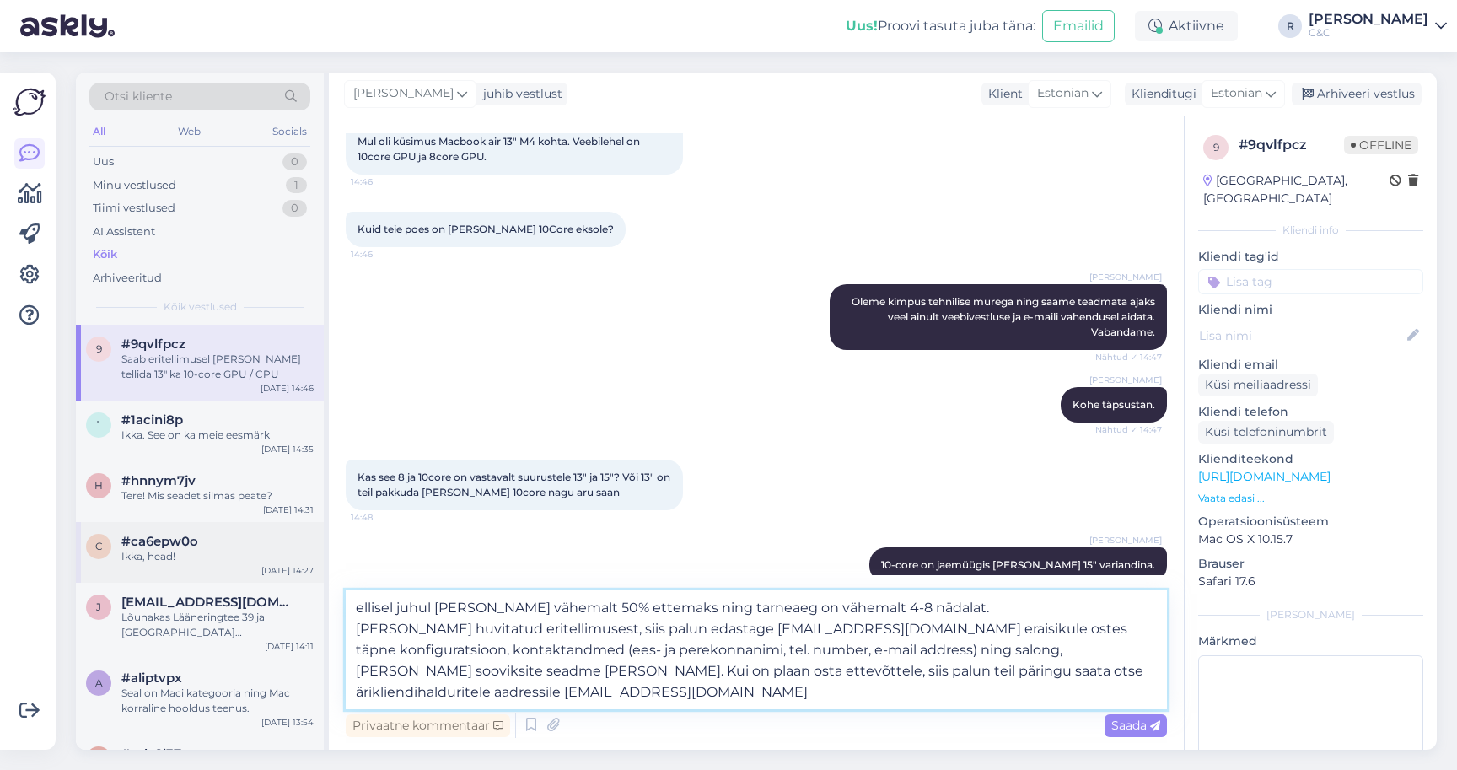
type textarea "Sellisel juhul [PERSON_NAME] vähemalt 50% ettemaks ning tarneaeg on vähemalt 4-…"
click at [559, 632] on textarea "Sellisel juhul [PERSON_NAME] vähemalt 50% ettemaks ning tarneaeg on vähemalt 4-…" at bounding box center [756, 649] width 821 height 119
click at [616, 642] on textarea "Sellisel juhul [PERSON_NAME] vähemalt 50% ettemaks ning tarneaeg on vähemalt 4-…" at bounding box center [756, 649] width 821 height 119
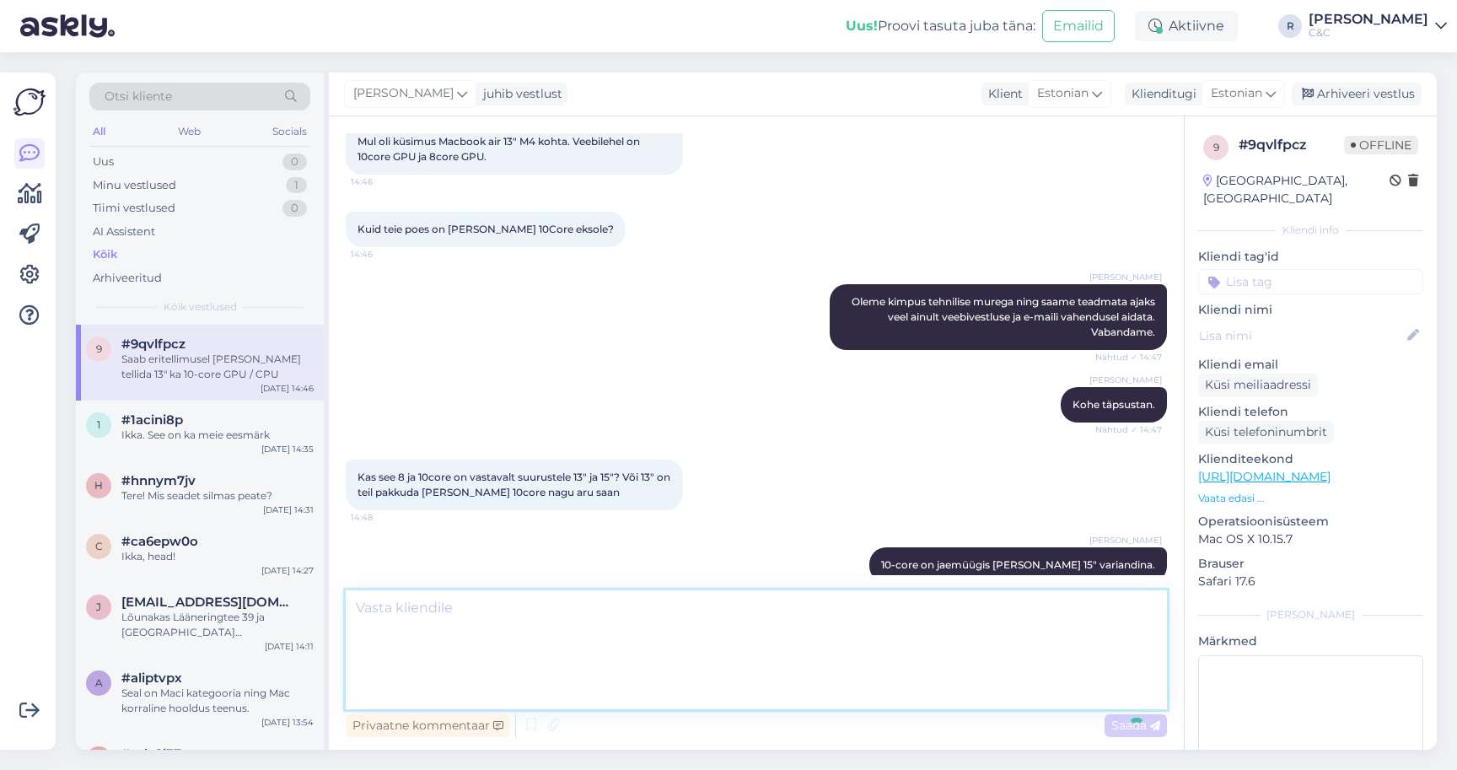
scroll to position [453, 0]
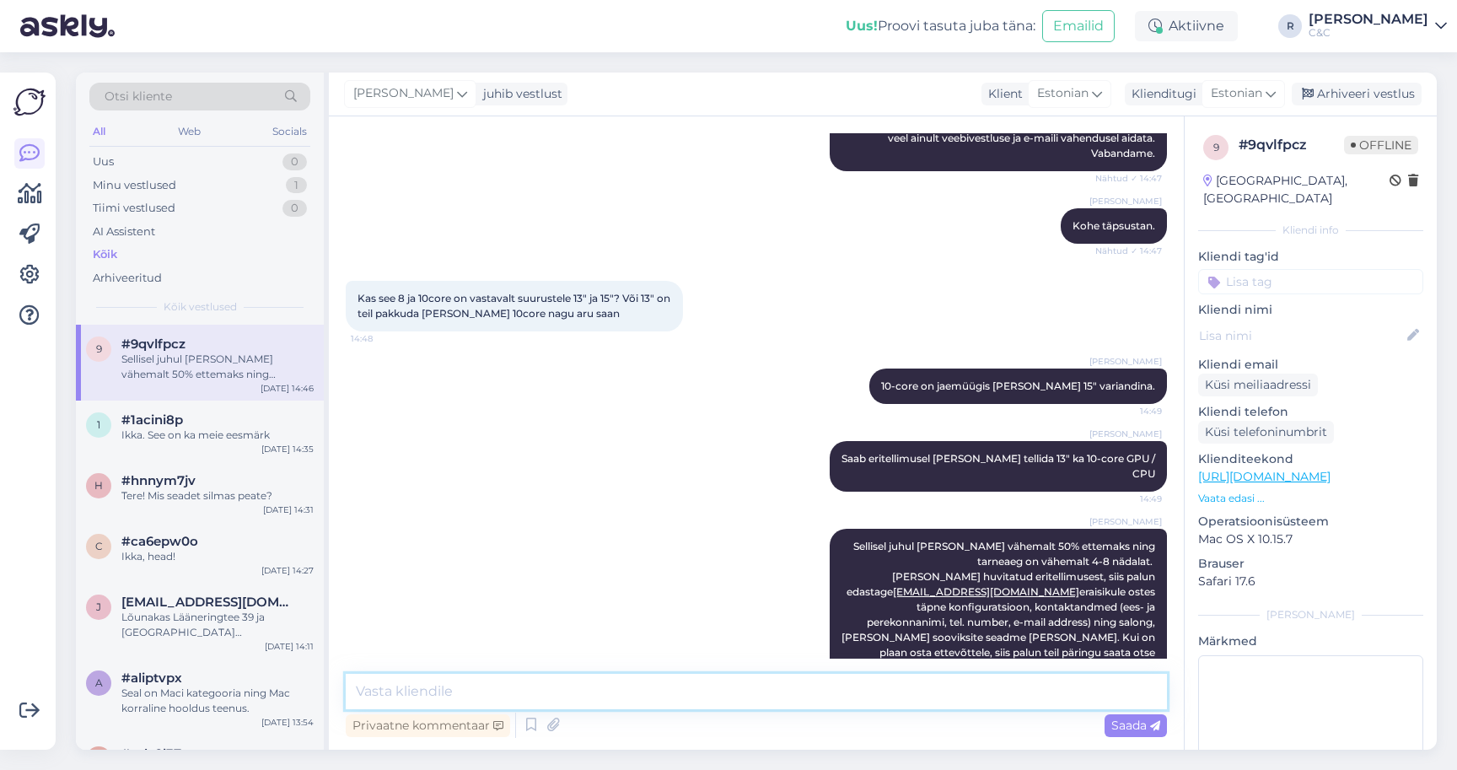
click at [433, 701] on textarea at bounding box center [756, 691] width 821 height 35
paste textarea "[URL][DOMAIN_NAME]"
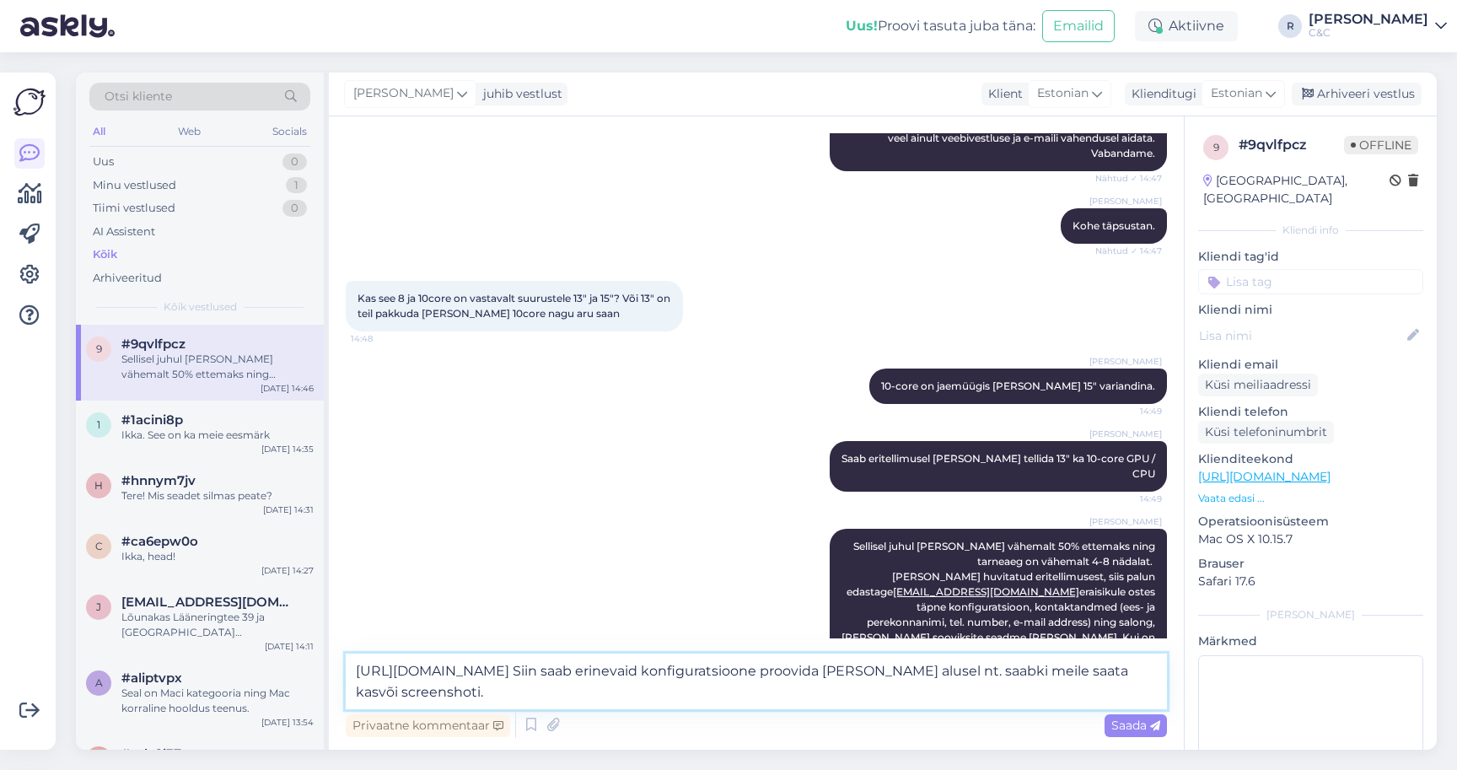
type textarea "[URL][DOMAIN_NAME] Siin saab erinevaid konfiguratsioone proovida [PERSON_NAME] …"
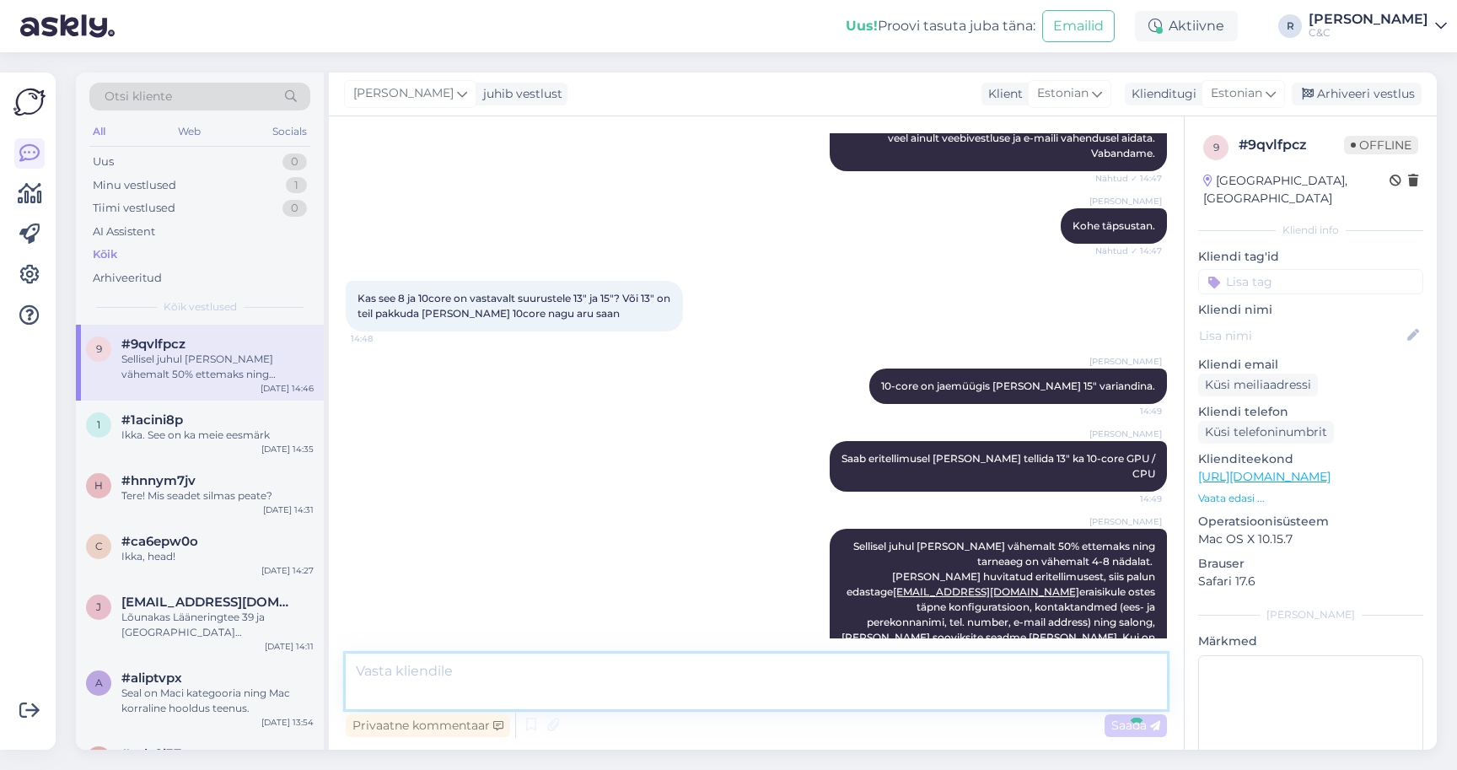
scroll to position [556, 0]
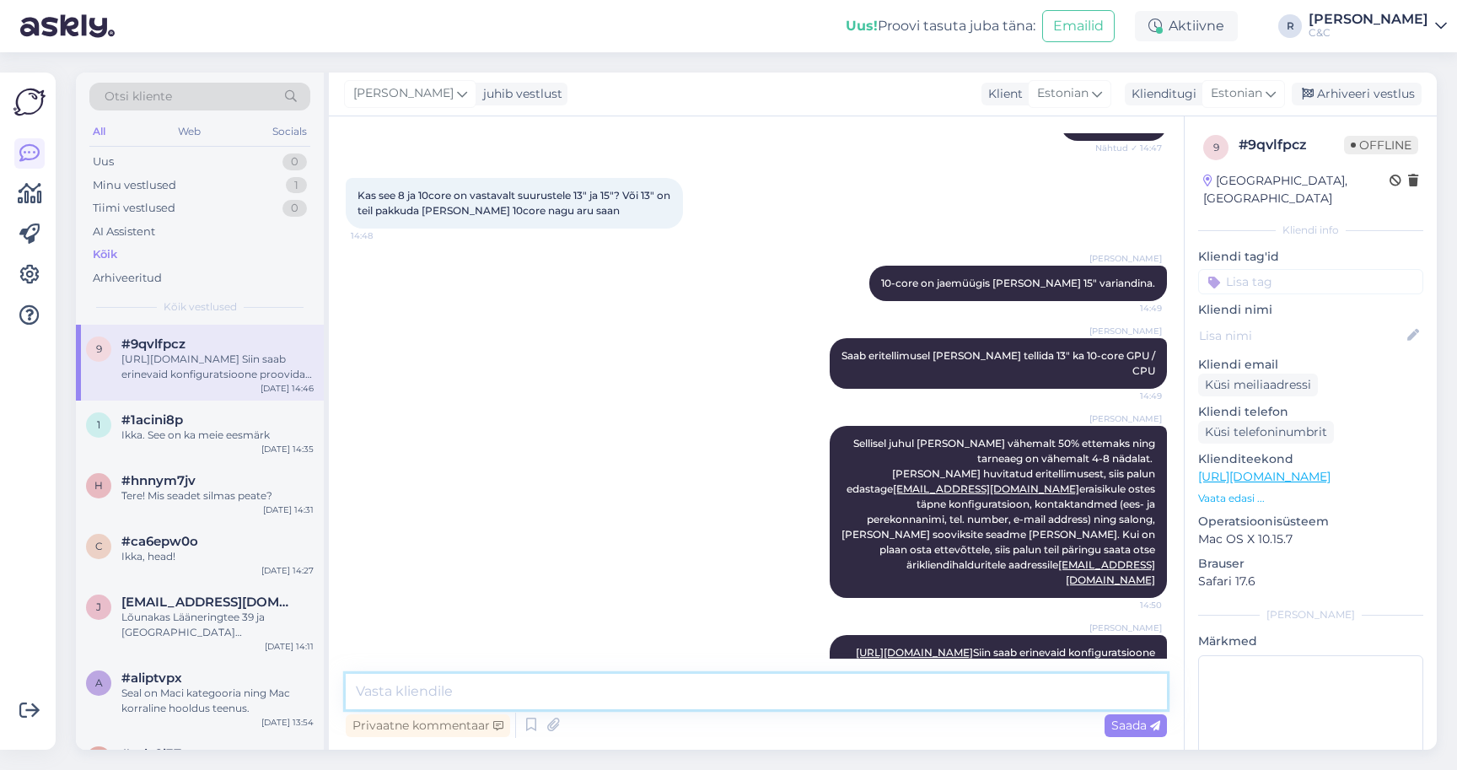
click at [559, 678] on textarea at bounding box center [756, 691] width 821 height 35
type textarea "512GB 13" M4 variant muidugi on 10+10"
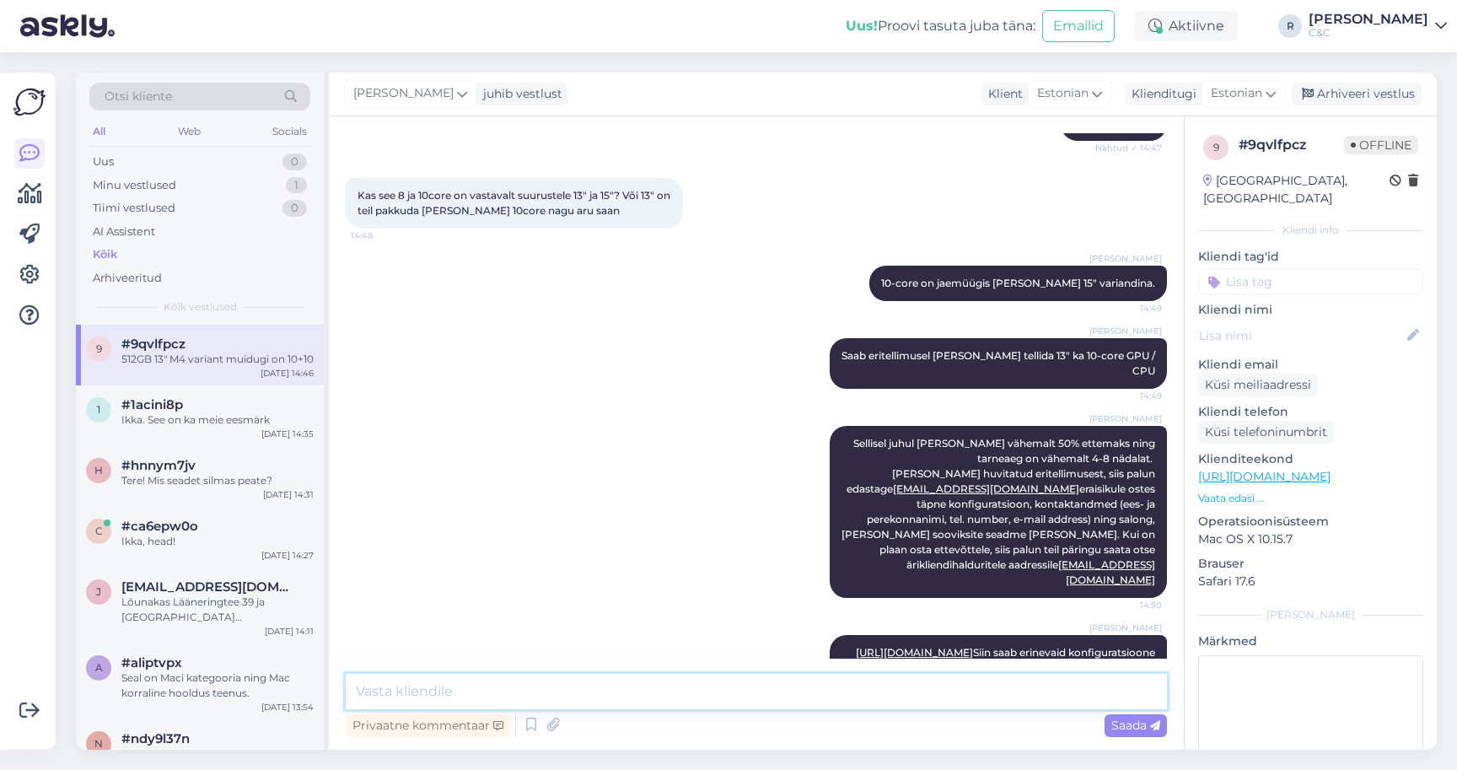
scroll to position [628, 0]
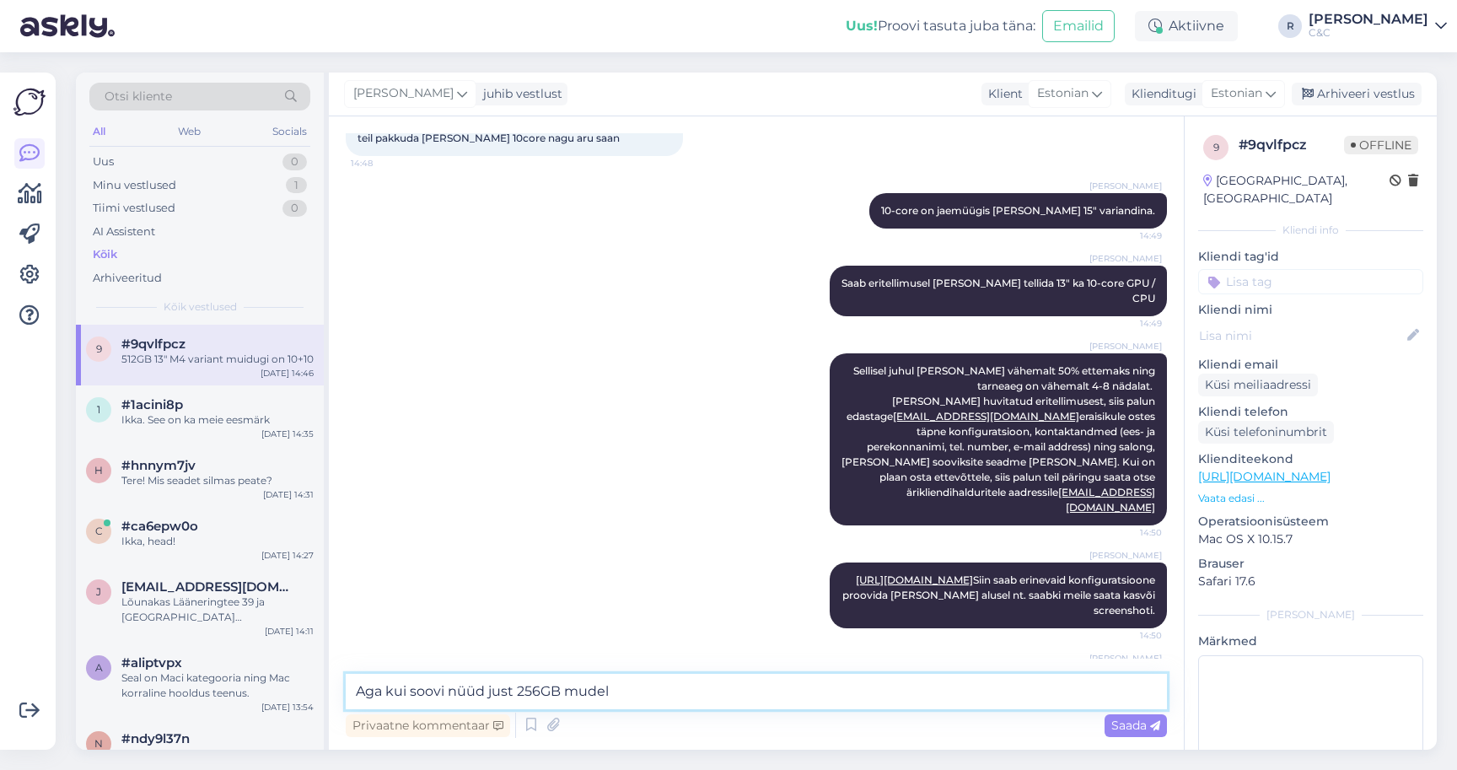
type textarea "Aga kui soovi nüüd just 256GB mudel a"
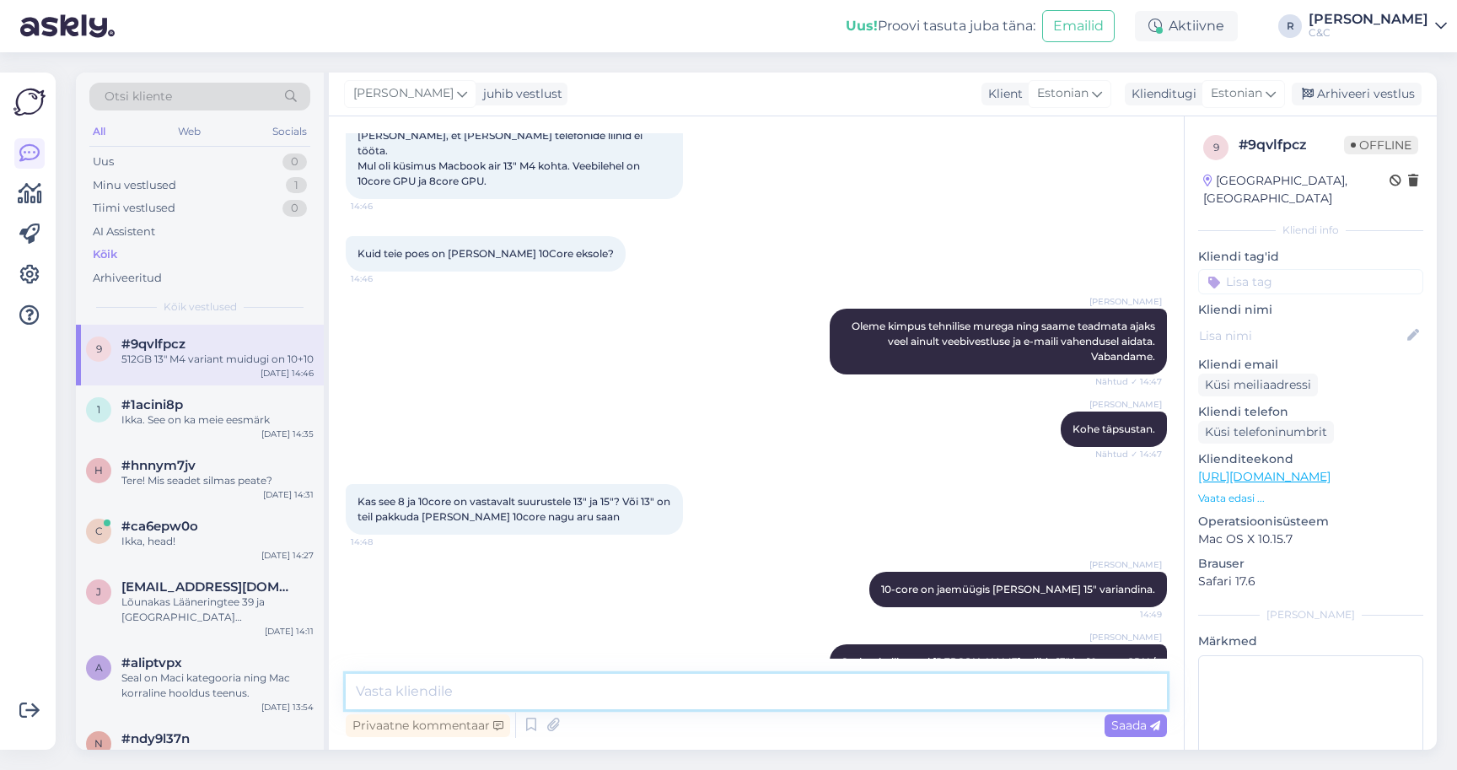
scroll to position [282, 0]
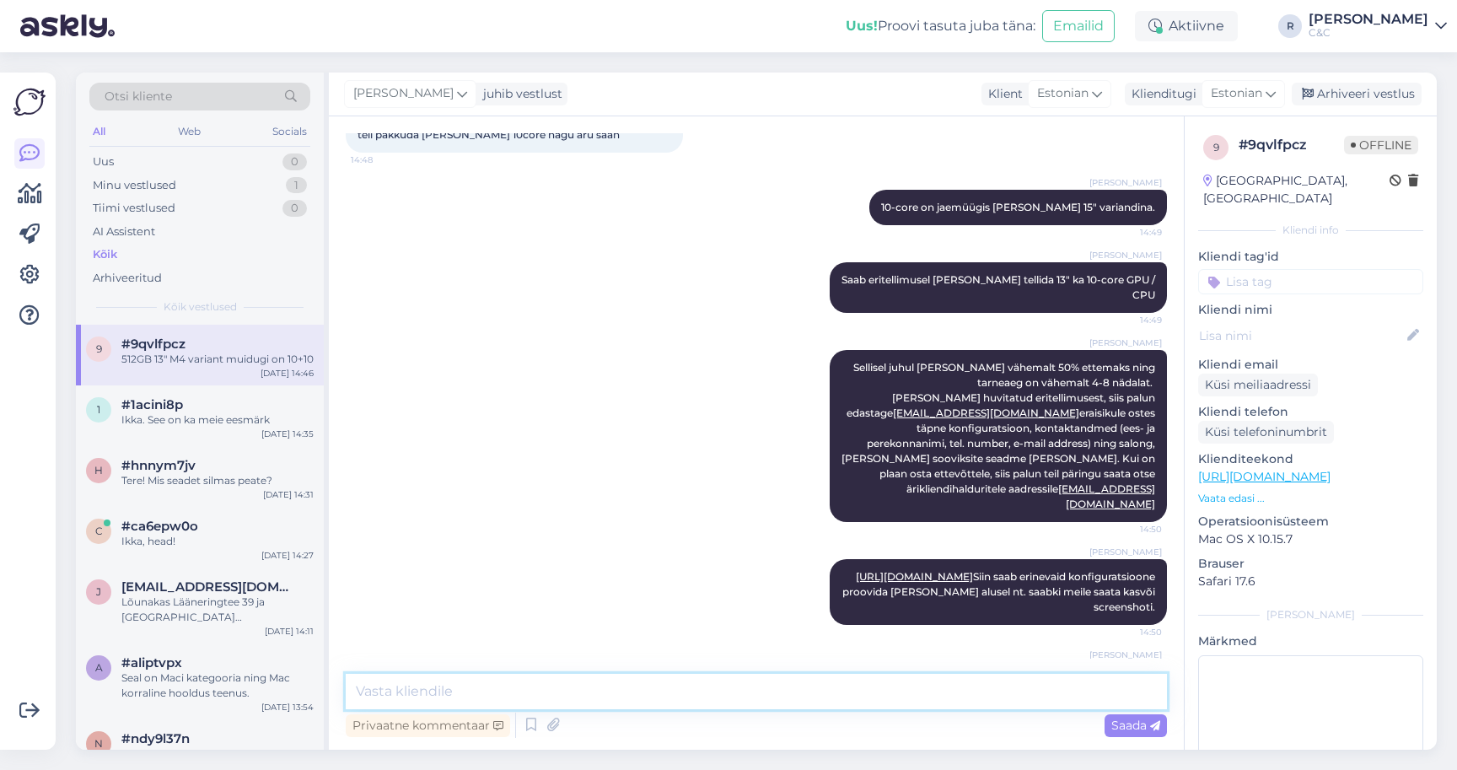
click at [520, 678] on textarea at bounding box center [756, 691] width 821 height 35
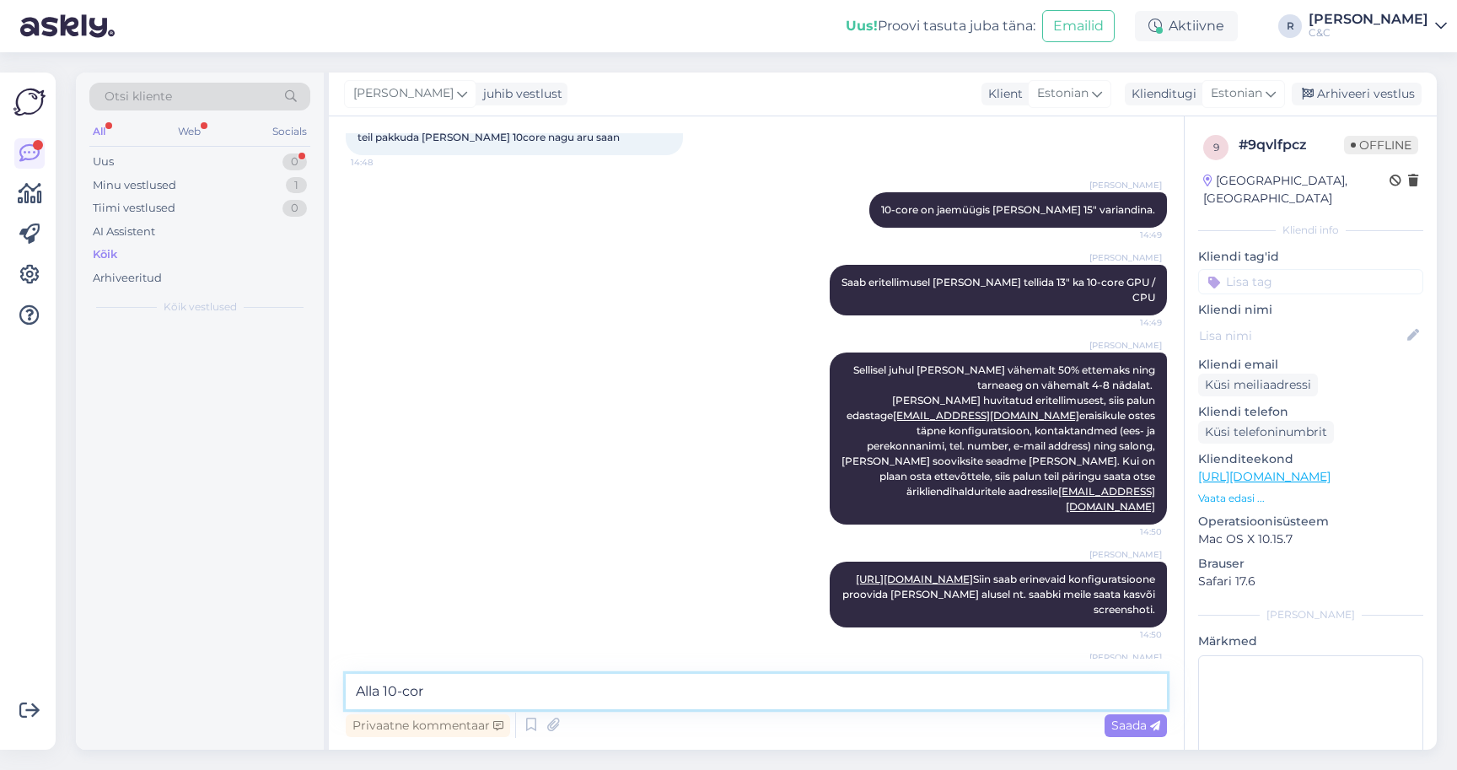
scroll to position [628, 0]
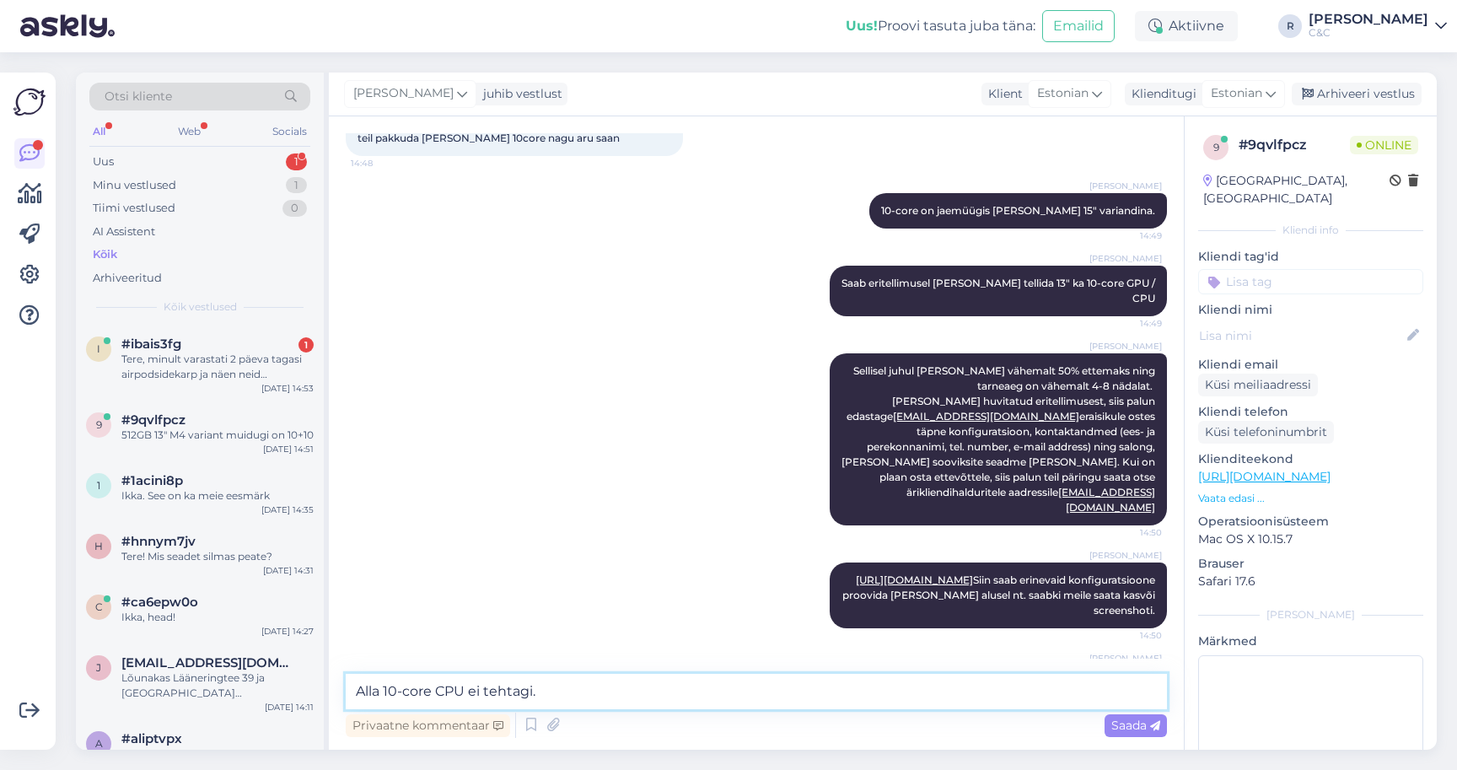
type textarea "Alla 10-core CPU ei tehtagi."
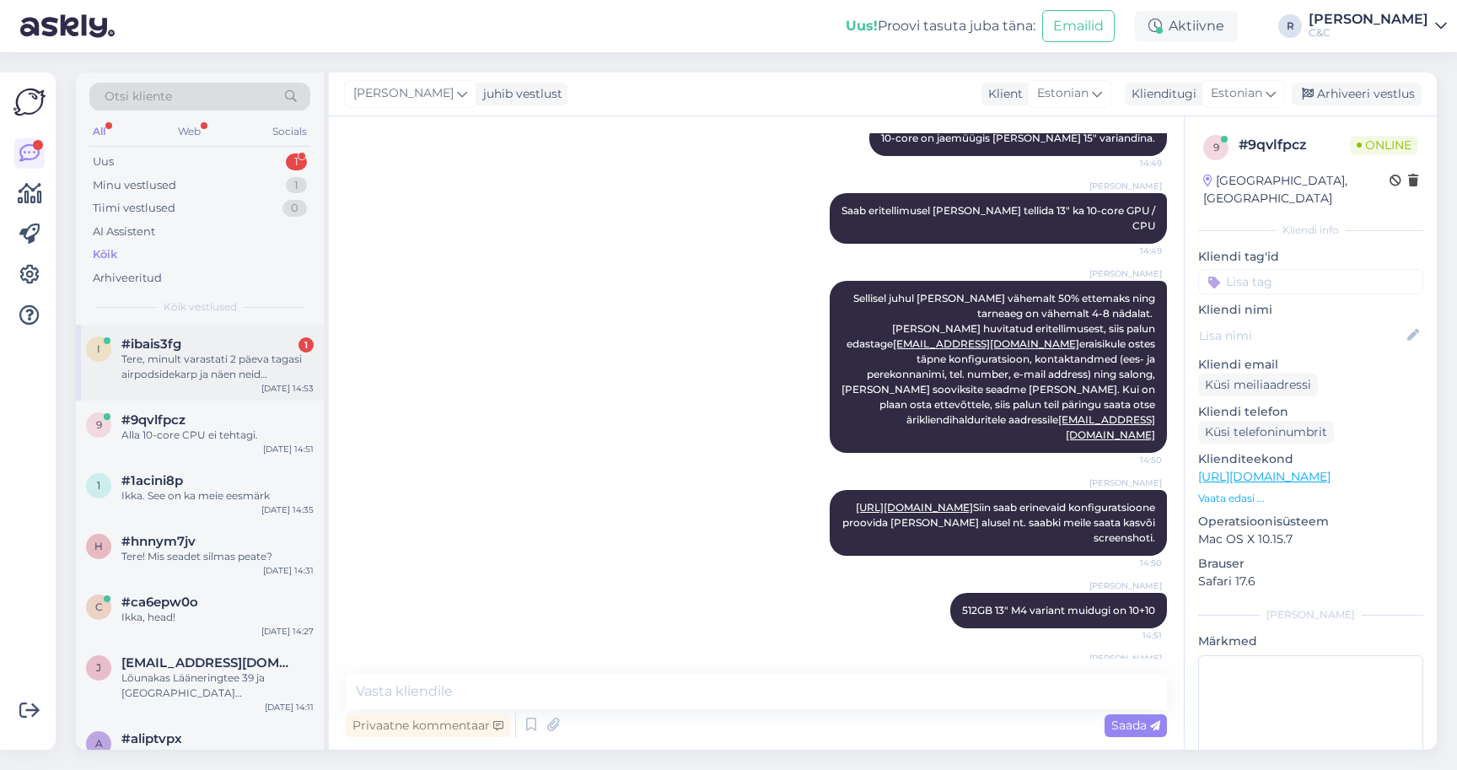
click at [280, 355] on div "Tere, minult varastati 2 päeva tagasi airpodsidekarp ja näen neid [PERSON_NAME]…" at bounding box center [217, 367] width 192 height 30
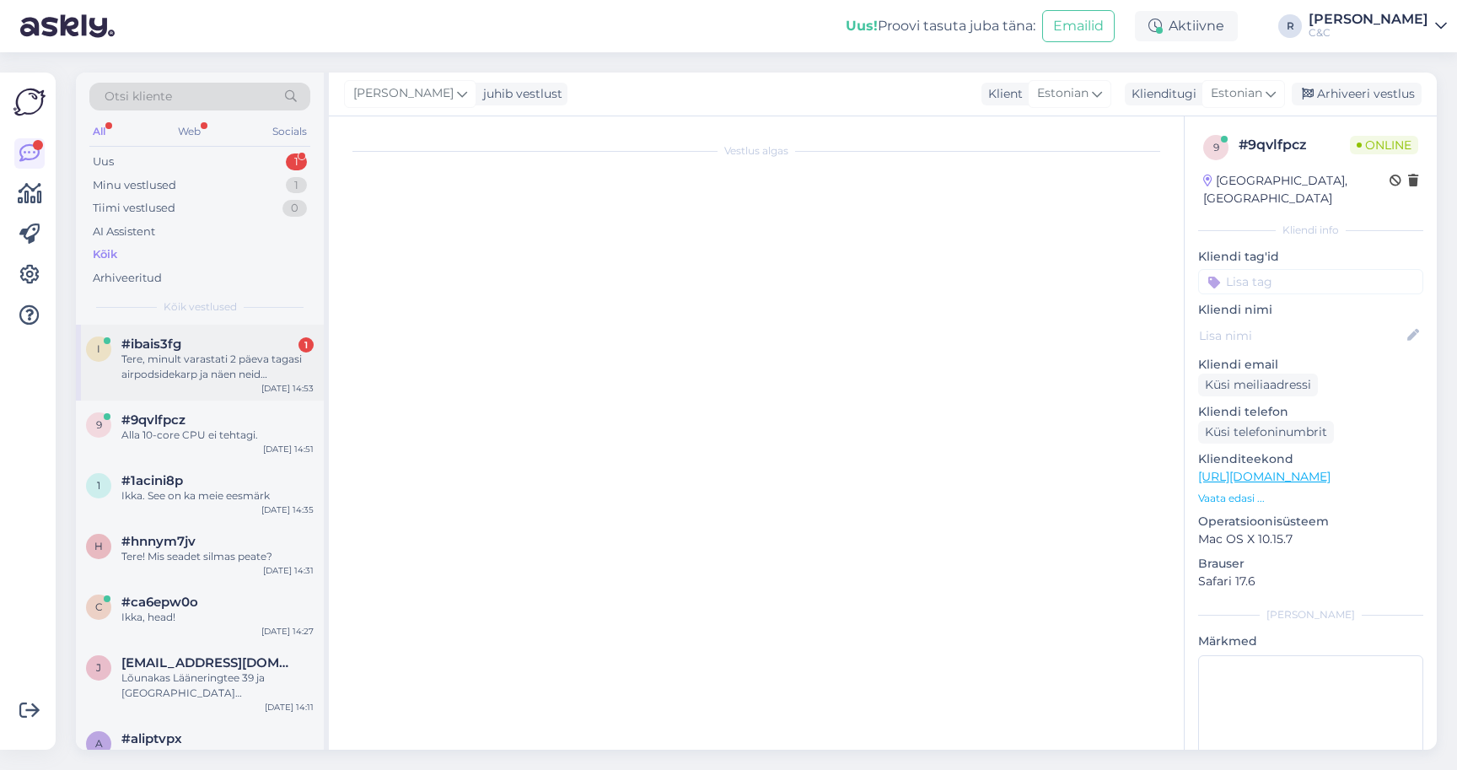
scroll to position [0, 0]
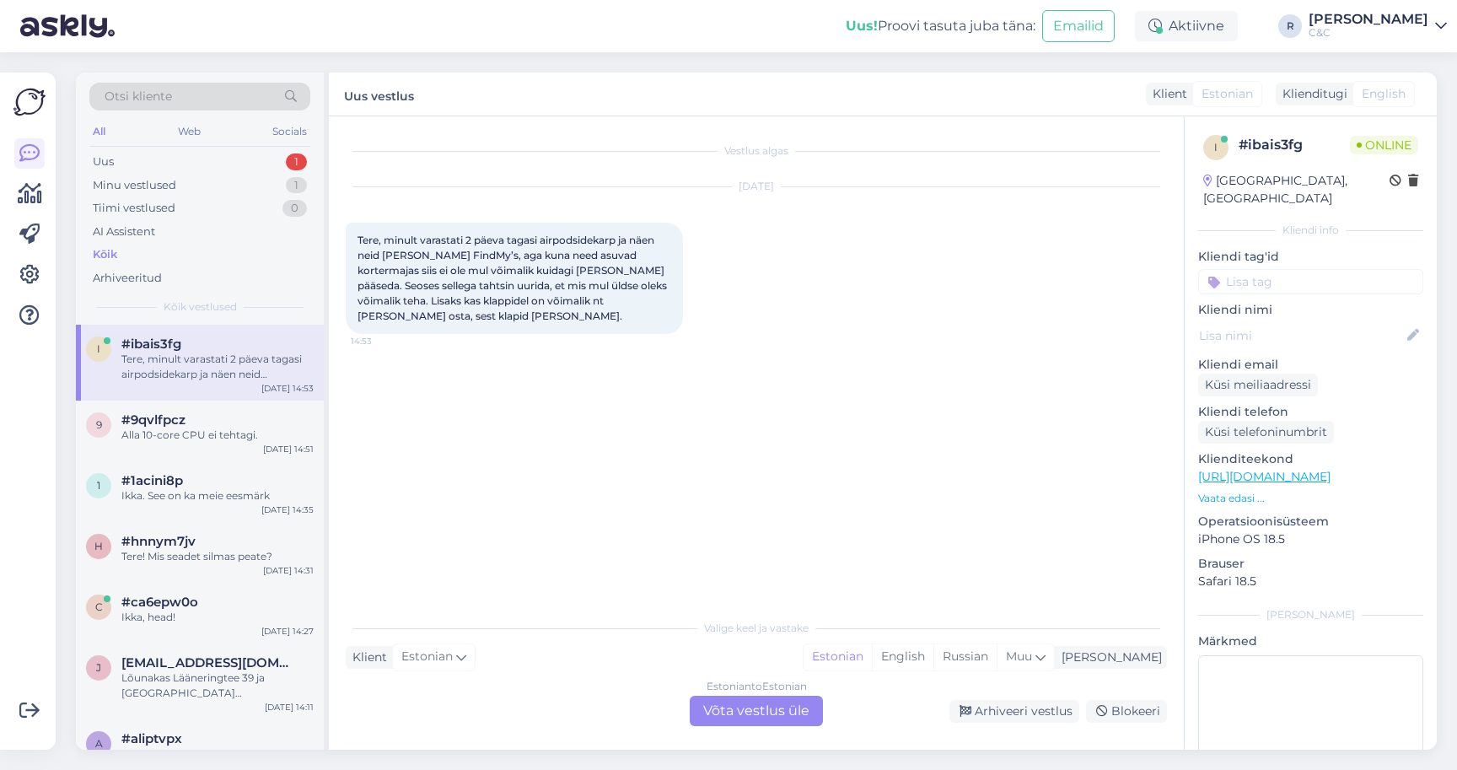
click at [750, 717] on div "Estonian to Estonian Võta vestlus üle" at bounding box center [756, 711] width 133 height 30
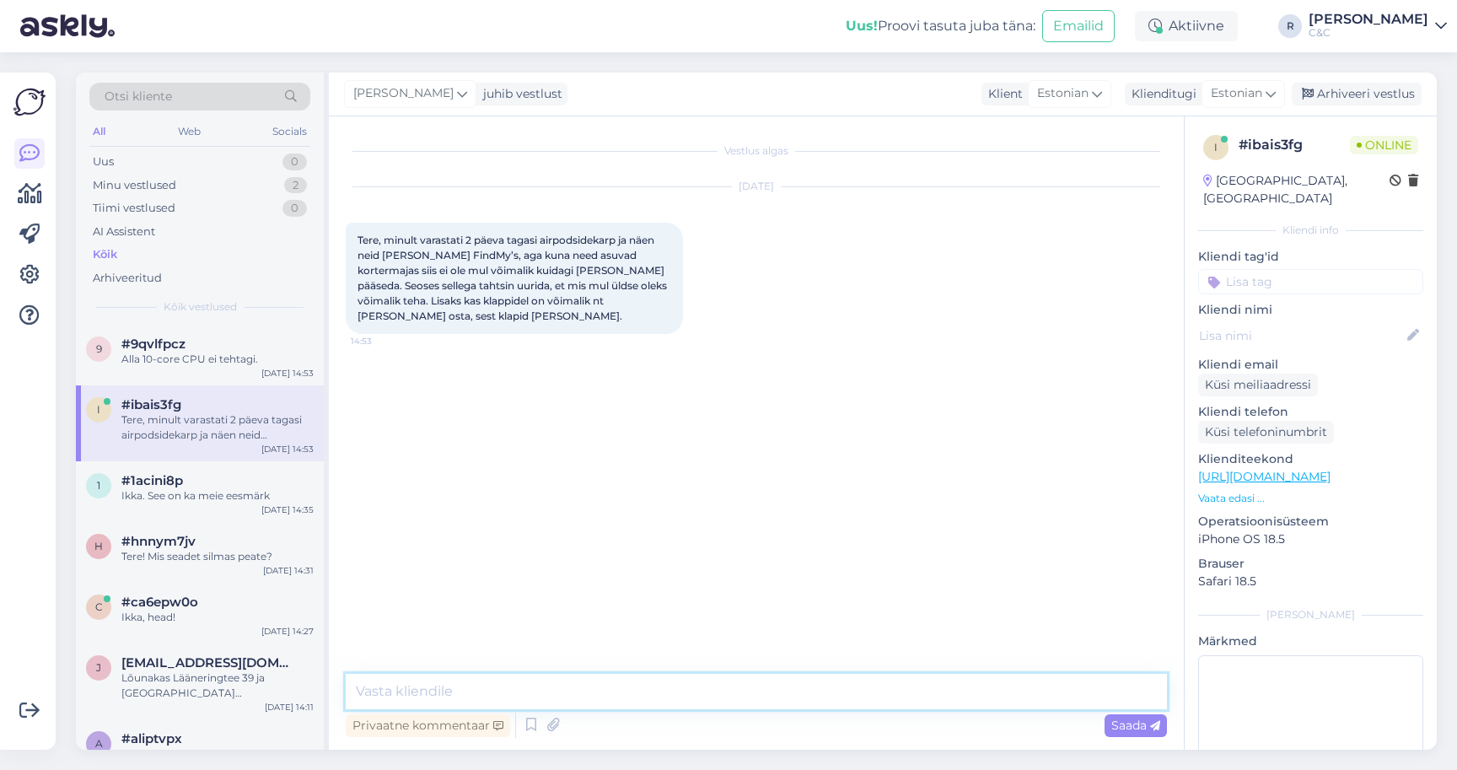
click at [690, 685] on textarea at bounding box center [756, 691] width 821 height 35
type textarea "Tere!"
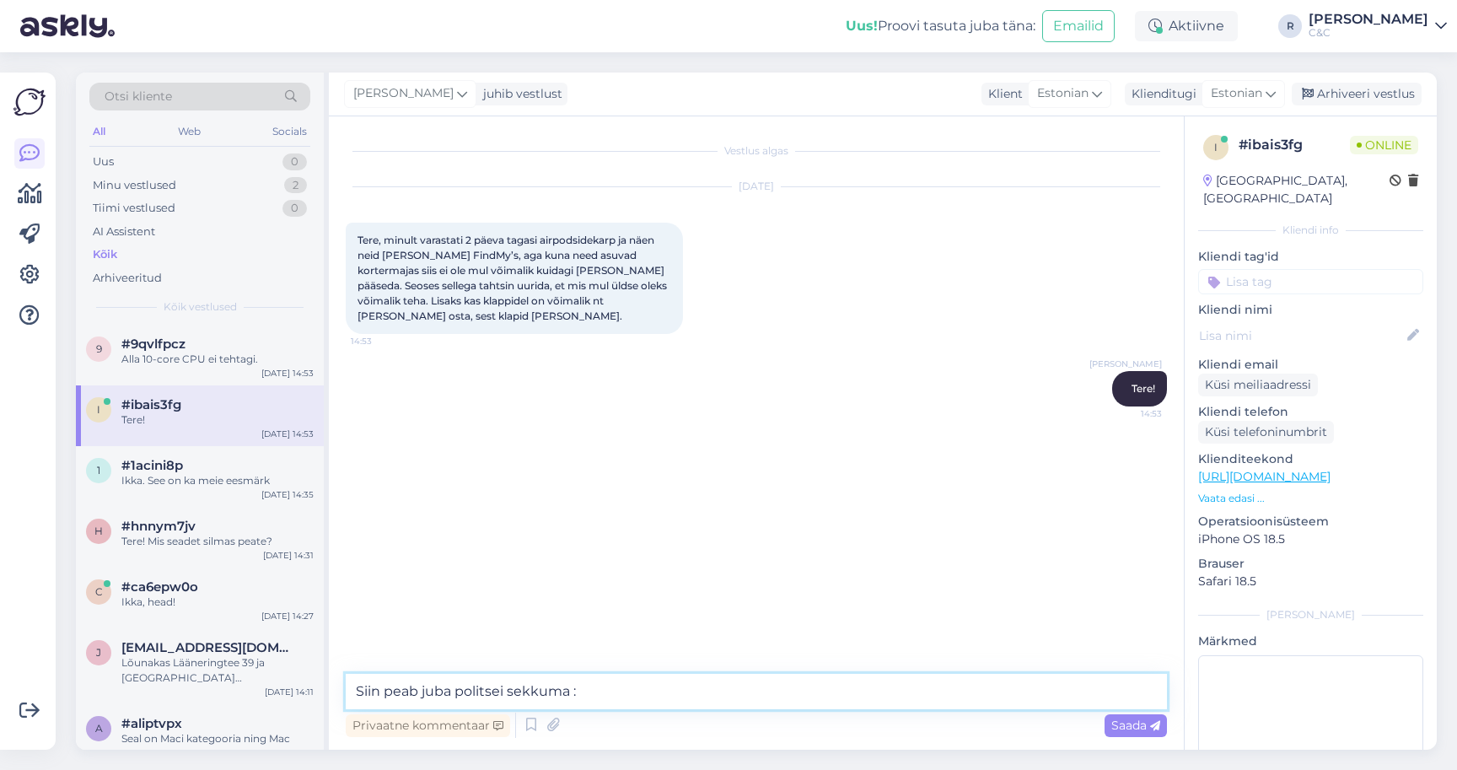
type textarea "Siin peab juba politsei sekkuma :D"
click at [673, 692] on textarea at bounding box center [756, 691] width 821 height 35
type textarea "Report stolen saab panna nuppu Find my äpist."
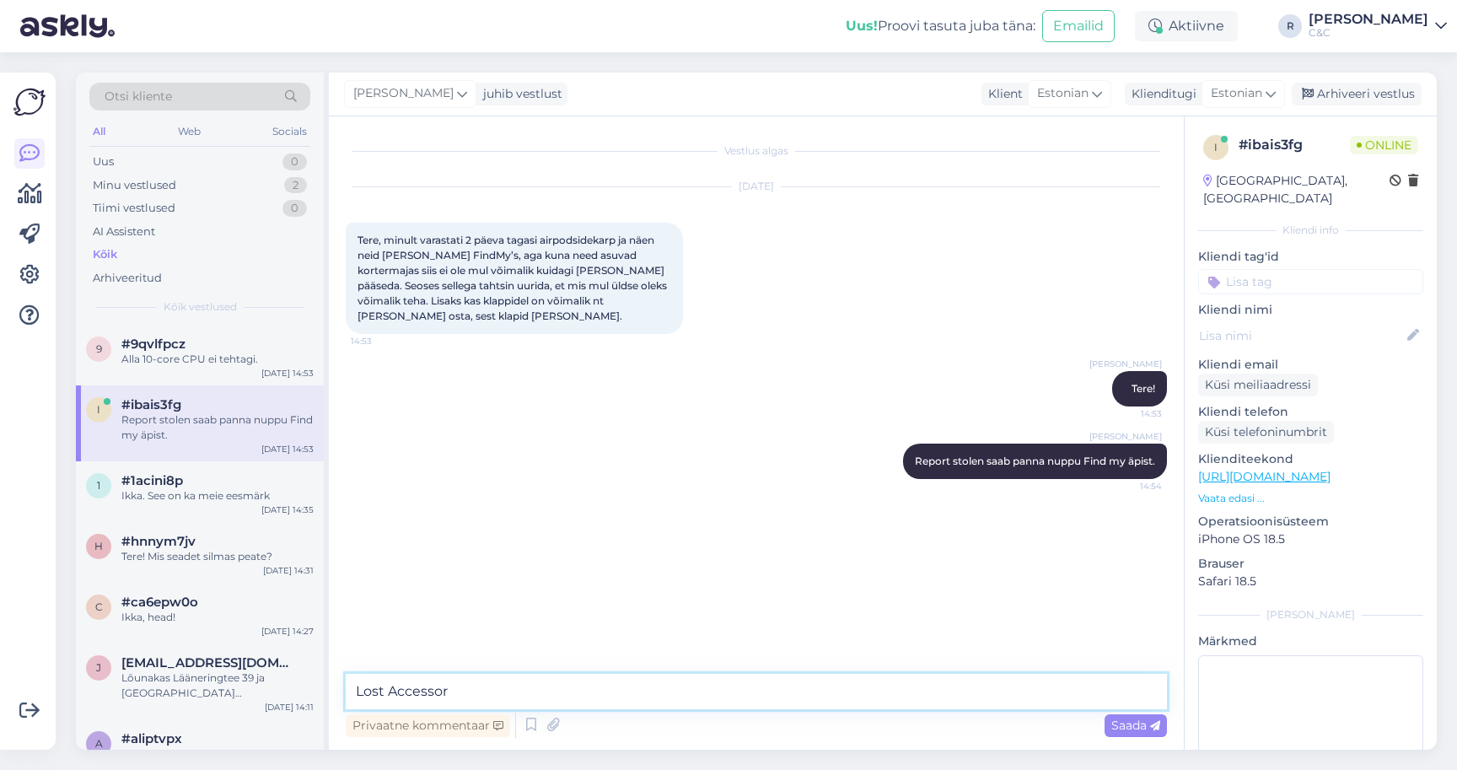
type textarea "Lost Accessory"
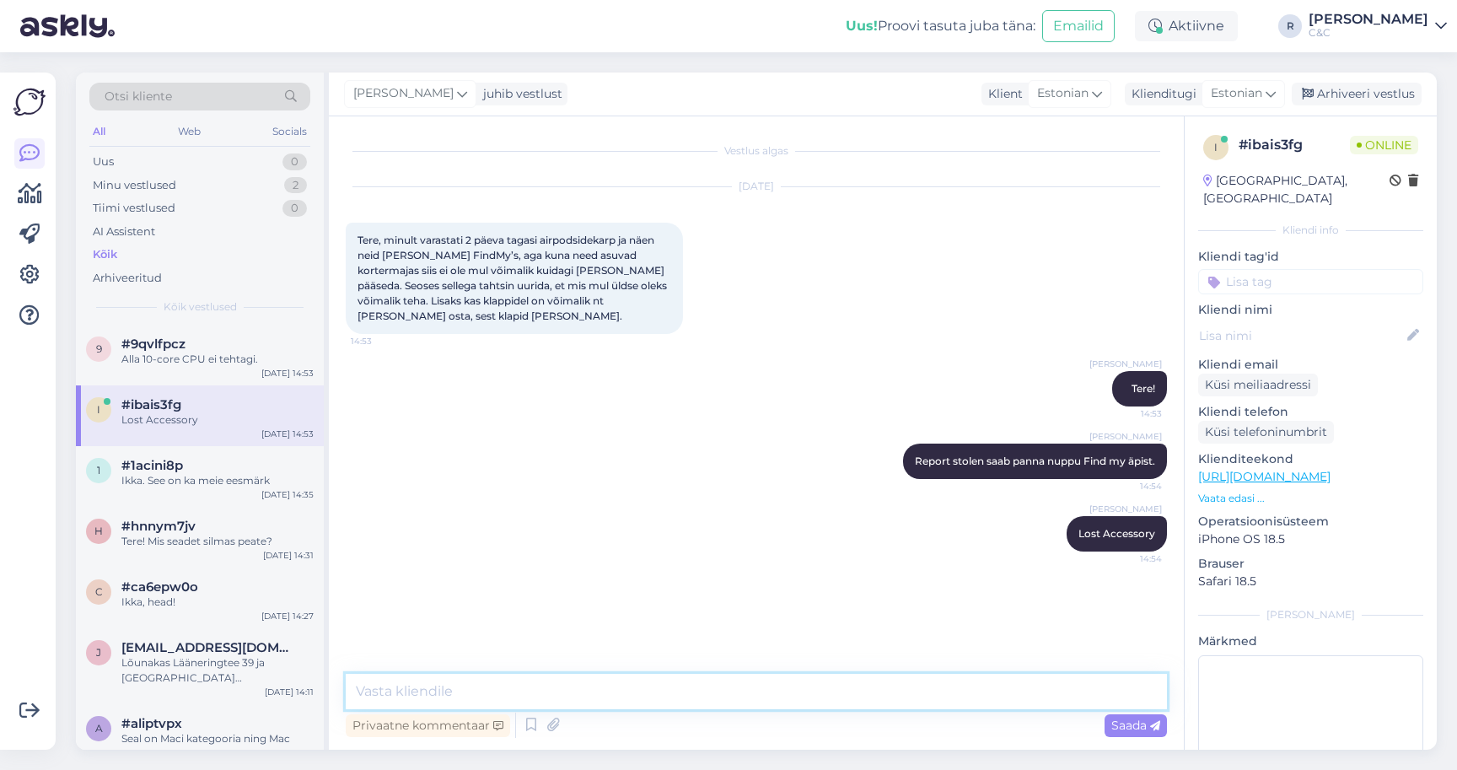
click at [621, 703] on textarea at bounding box center [756, 691] width 821 height 35
type textarea "mis karbid täsemalt on. Pro mudel või mingi muu?"
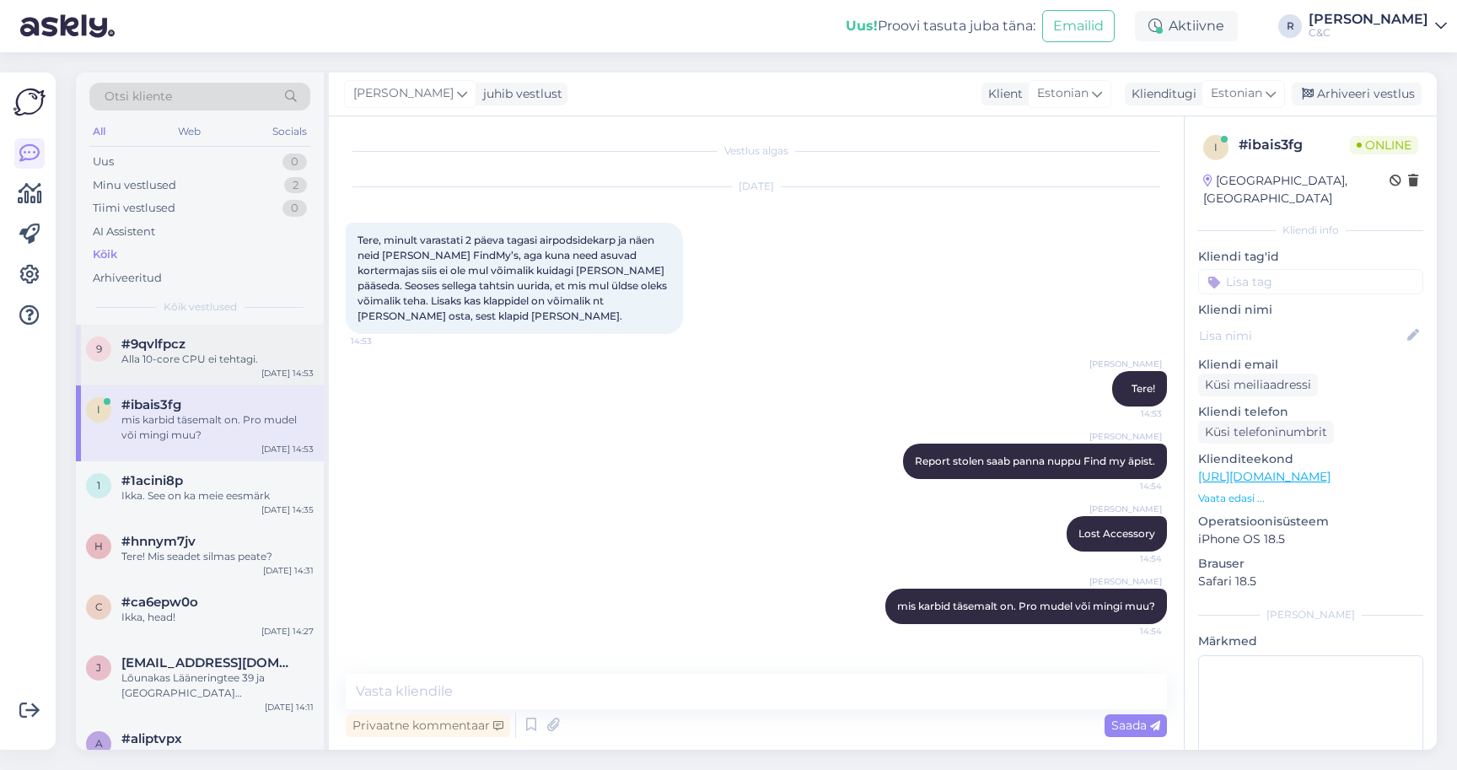
click at [264, 361] on div "Alla 10-core CPU ei tehtagi." at bounding box center [217, 359] width 192 height 15
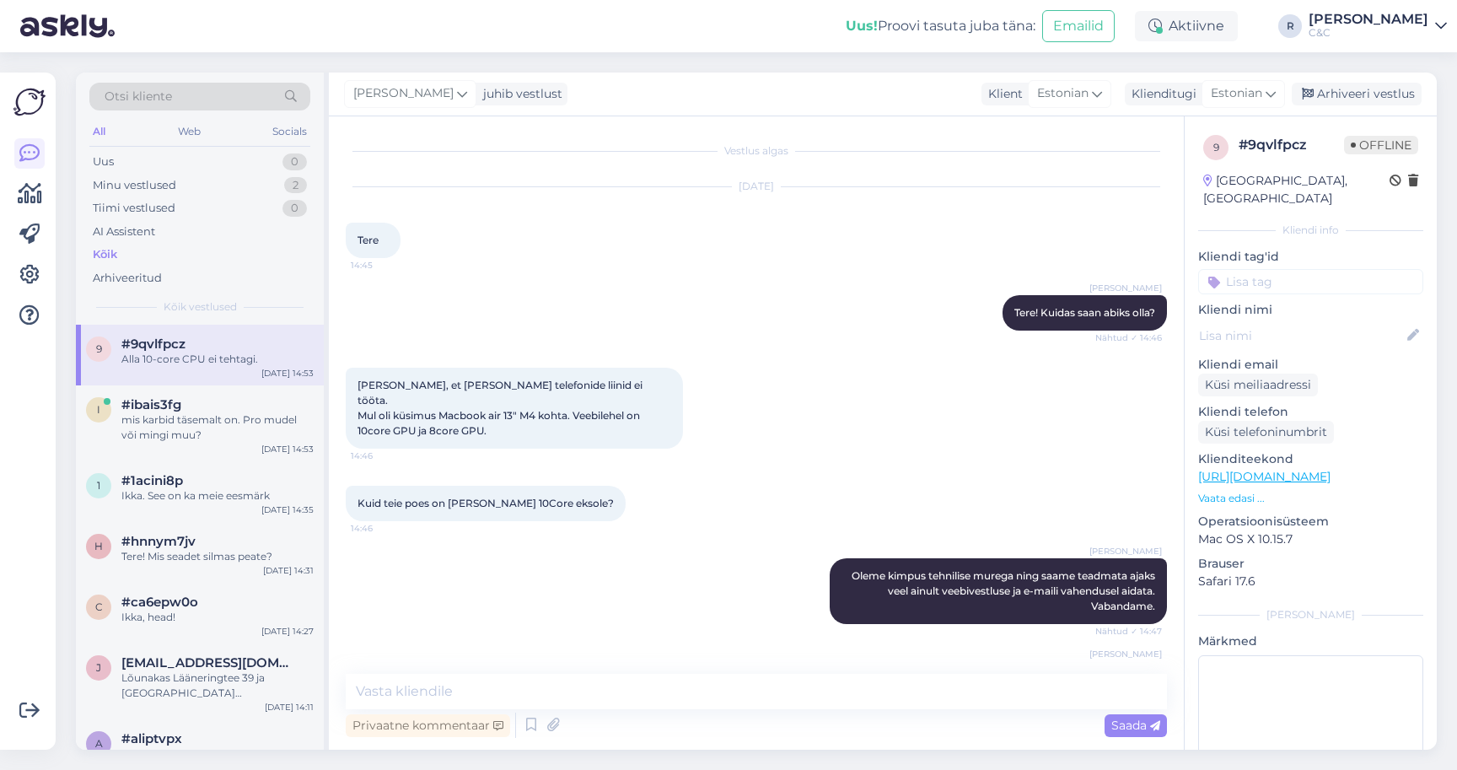
scroll to position [701, 0]
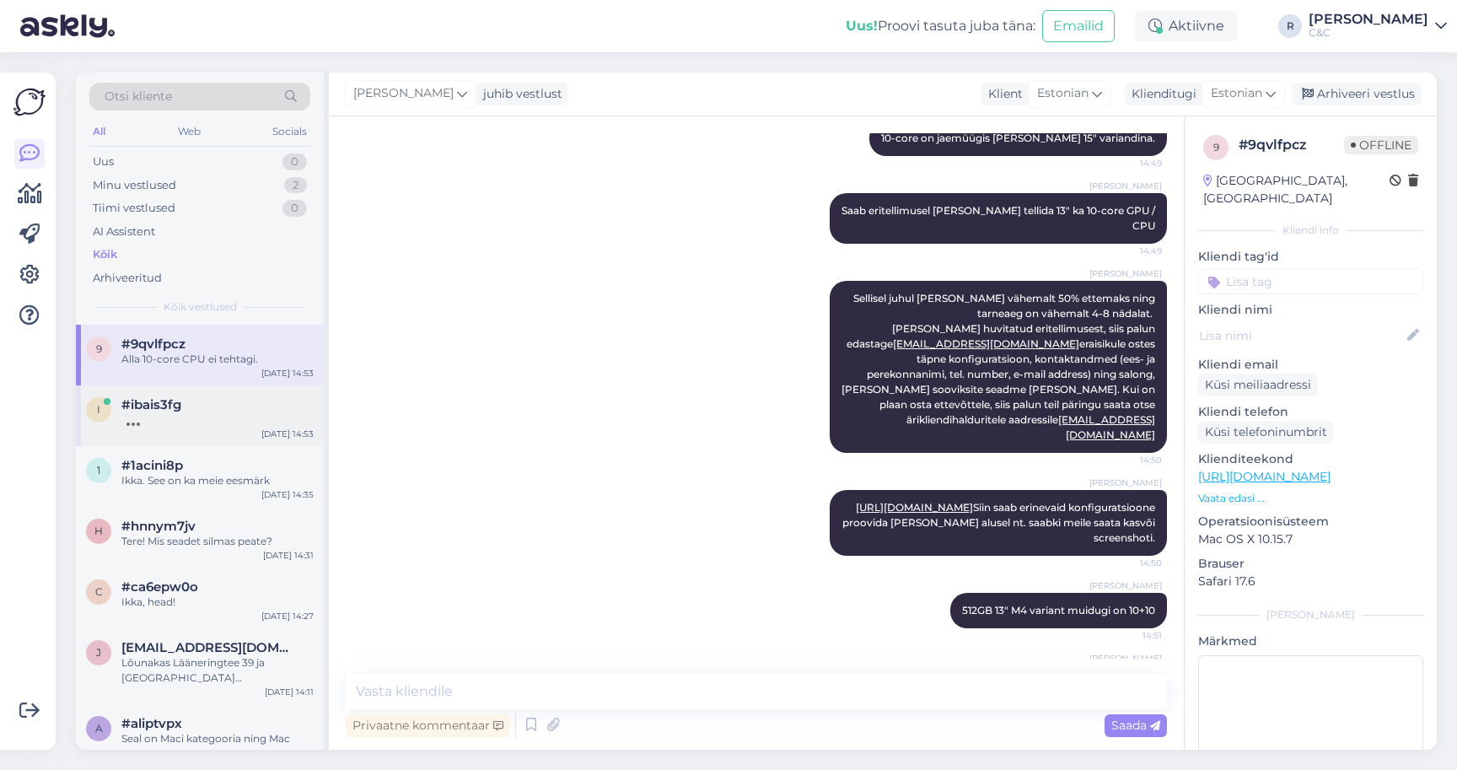
click at [206, 400] on div "#ibais3fg" at bounding box center [217, 404] width 192 height 15
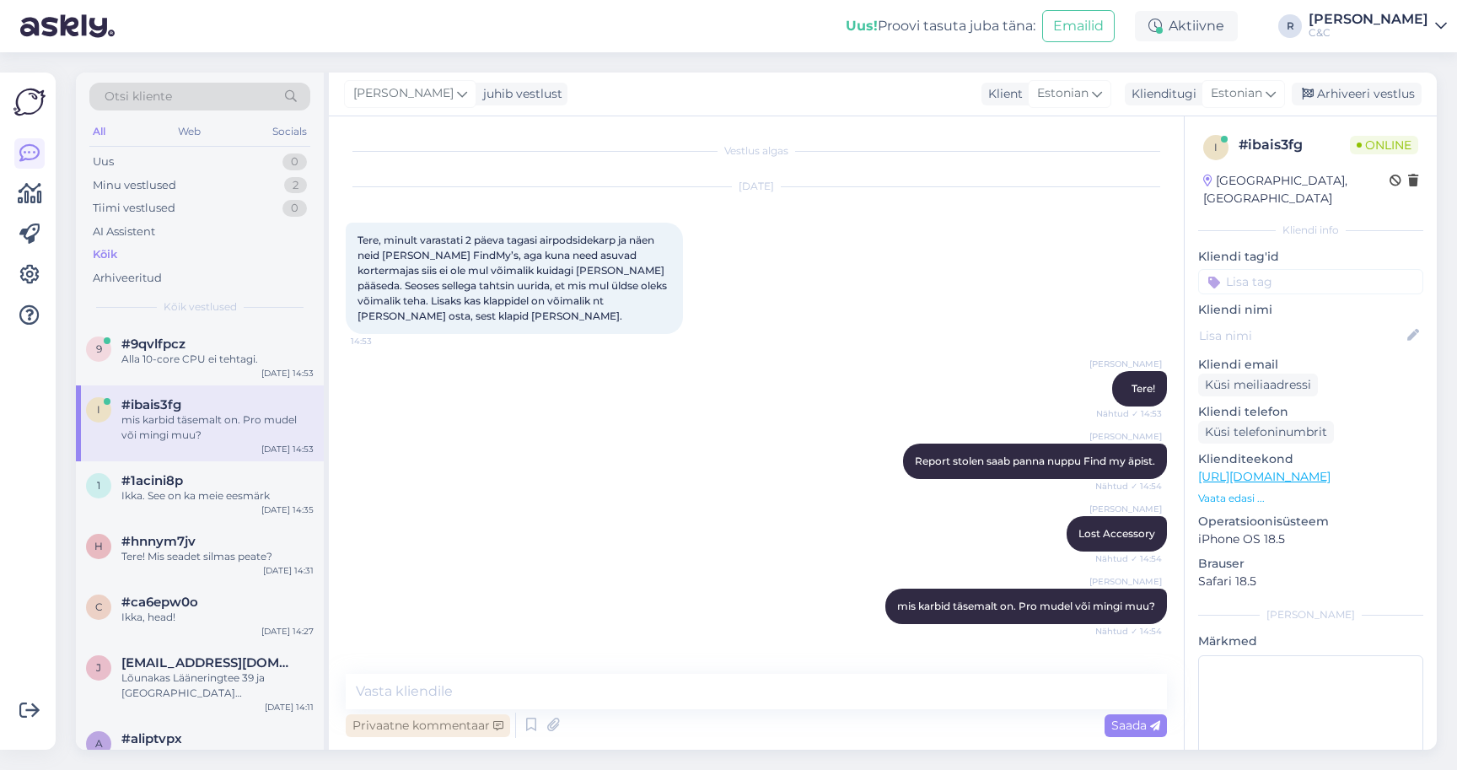
click at [437, 715] on div "Privaatne kommentaar" at bounding box center [428, 725] width 164 height 23
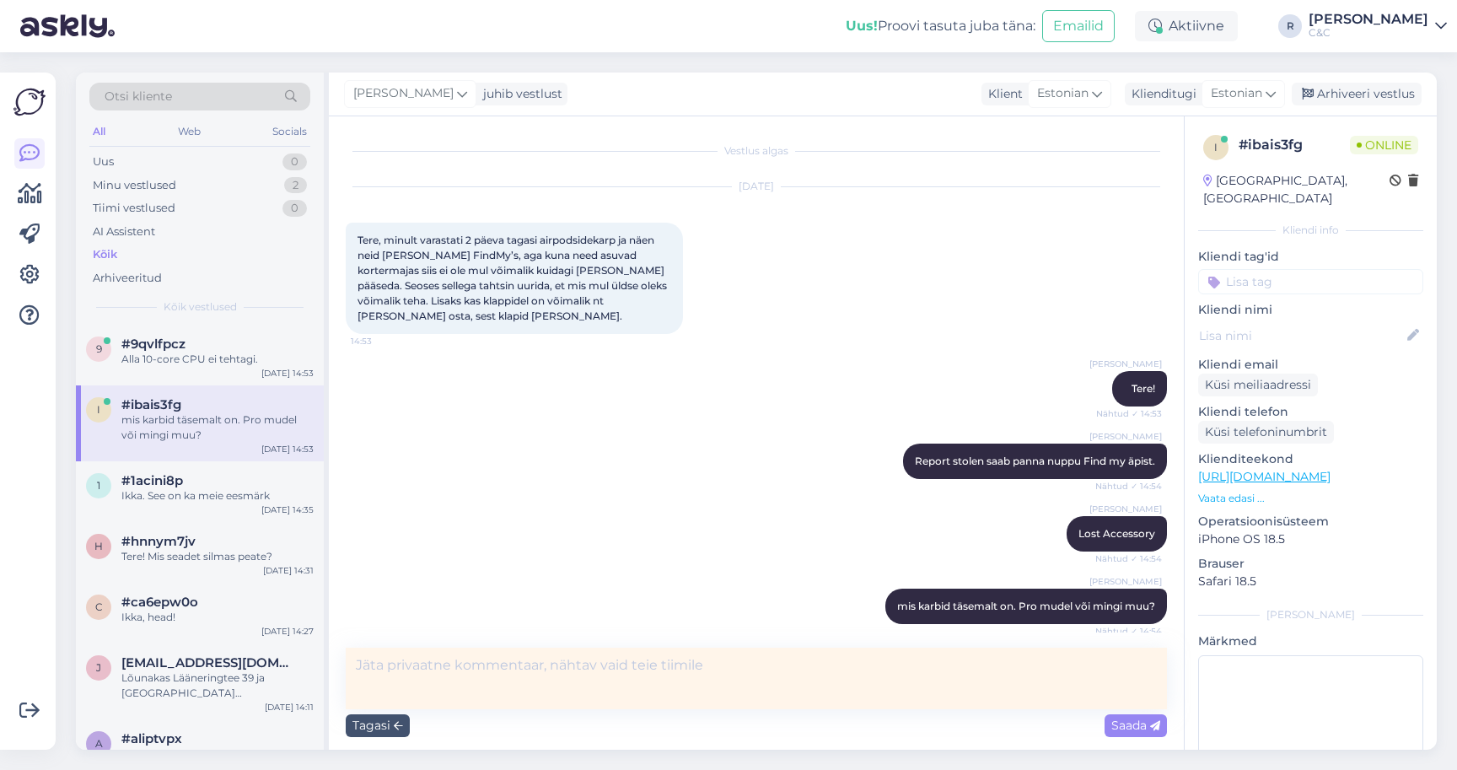
drag, startPoint x: 437, startPoint y: 710, endPoint x: 444, endPoint y: 696, distance: 16.2
click at [444, 696] on textarea at bounding box center [756, 678] width 821 height 62
click at [386, 728] on div "Tagasi" at bounding box center [378, 725] width 64 height 23
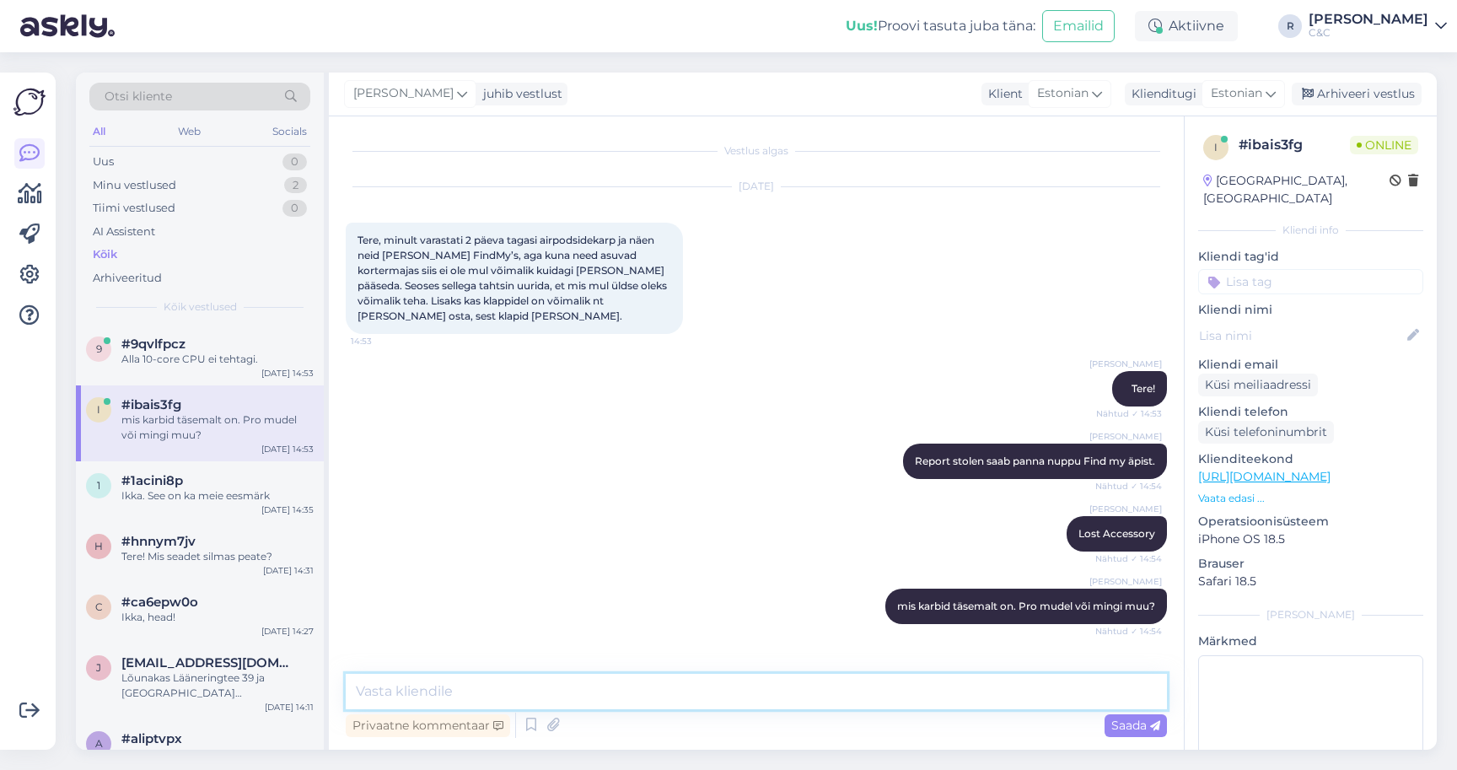
click at [411, 707] on textarea at bounding box center [756, 691] width 821 height 35
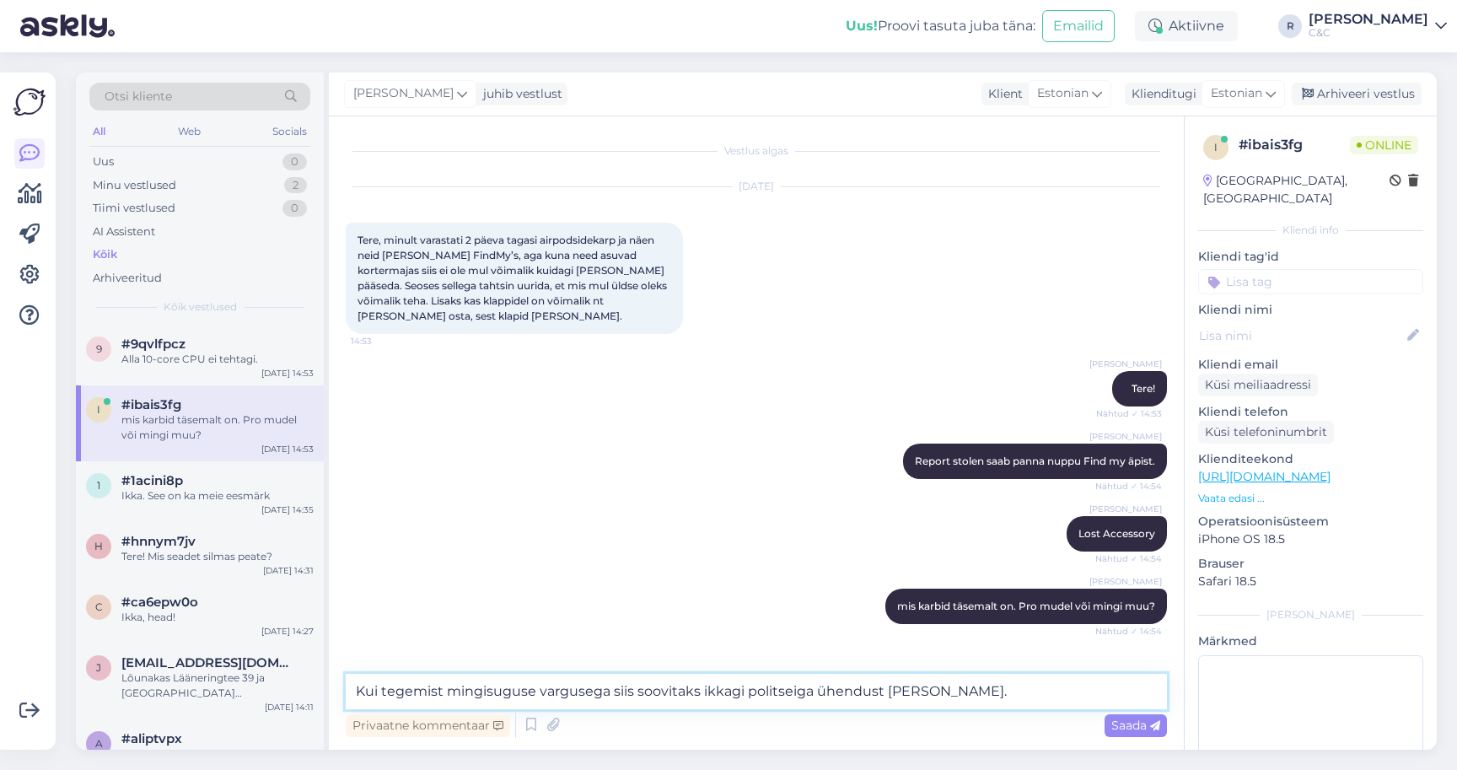
type textarea "Kui tegemist mingisuguse vargusega siis soovitaks ikkagi politseiga ühendust [P…"
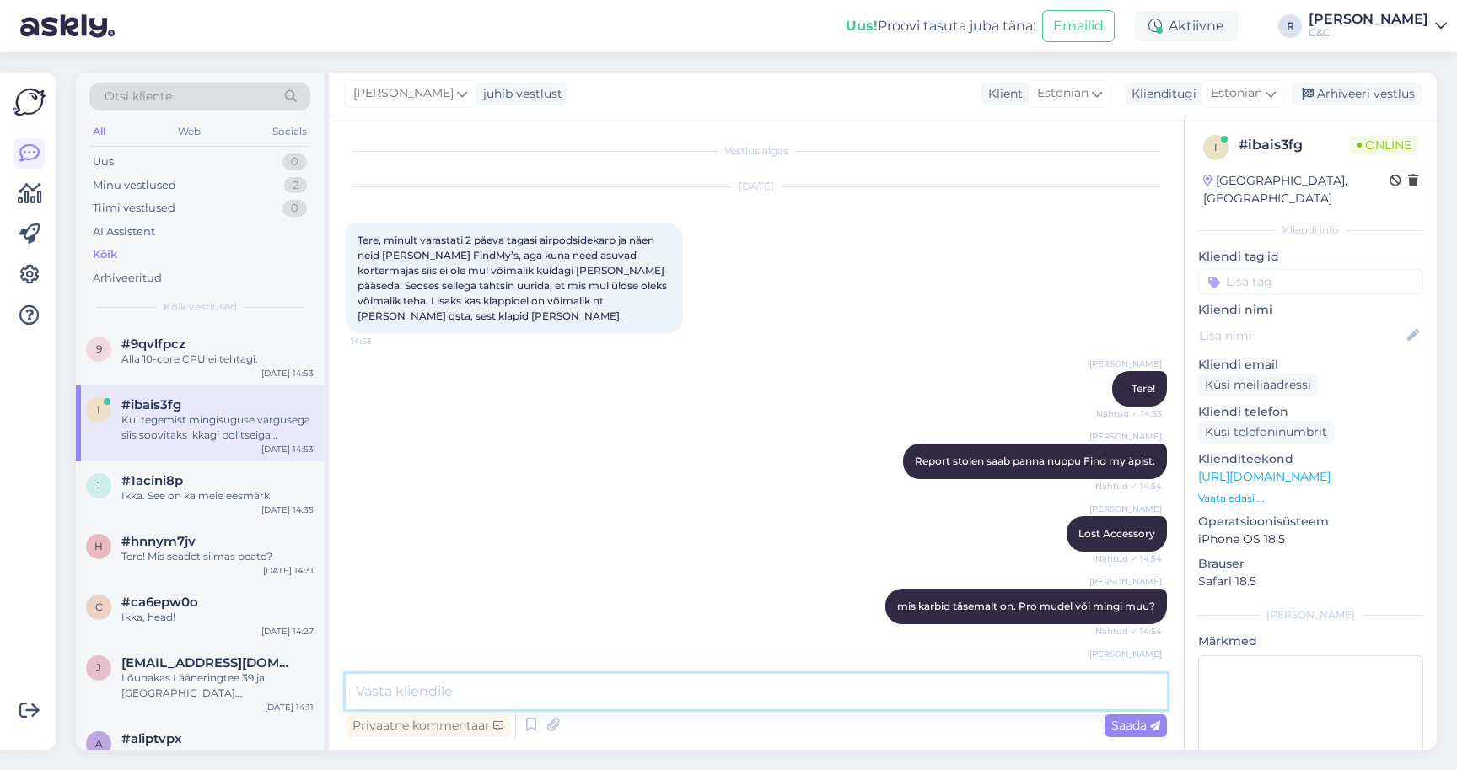
scroll to position [72, 0]
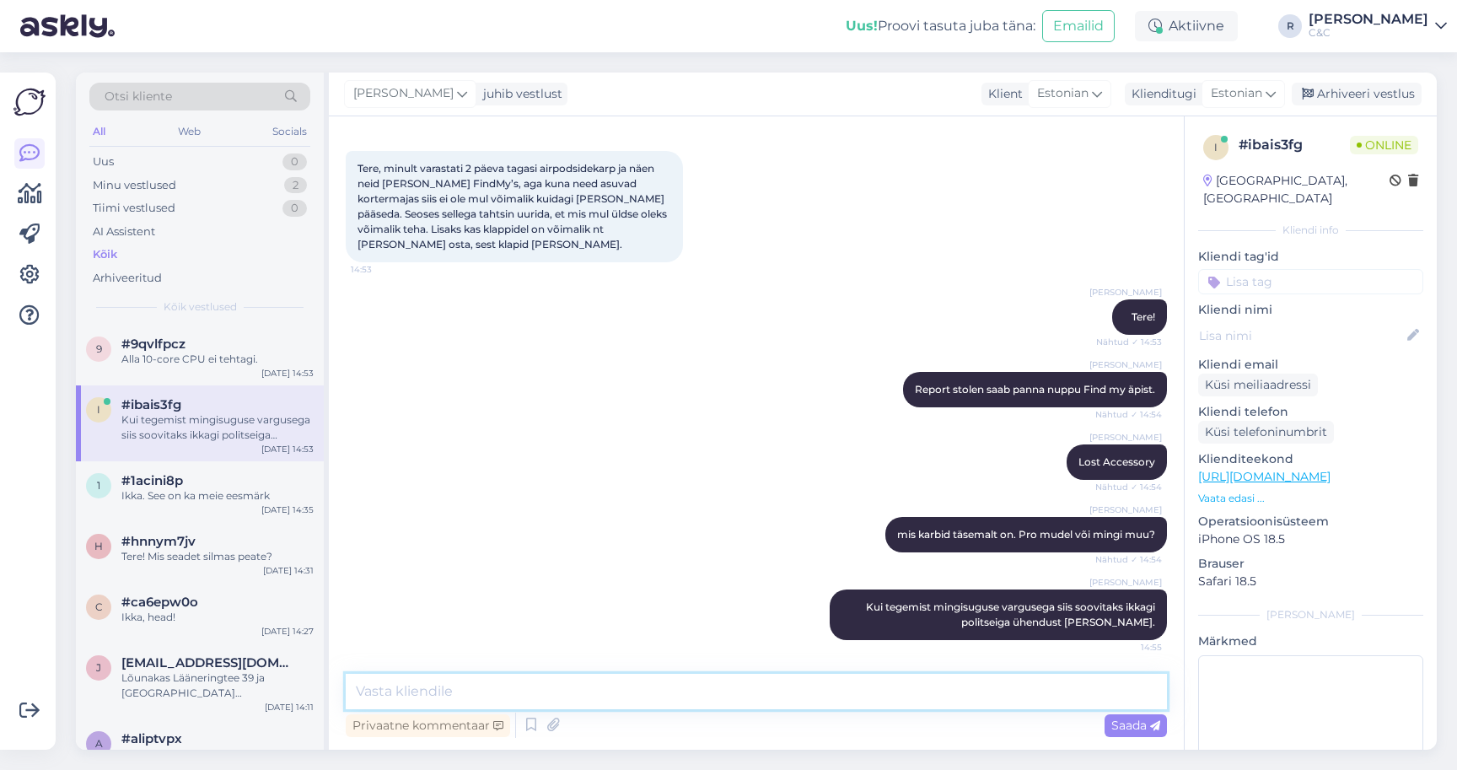
click at [545, 696] on textarea at bounding box center [756, 691] width 821 height 35
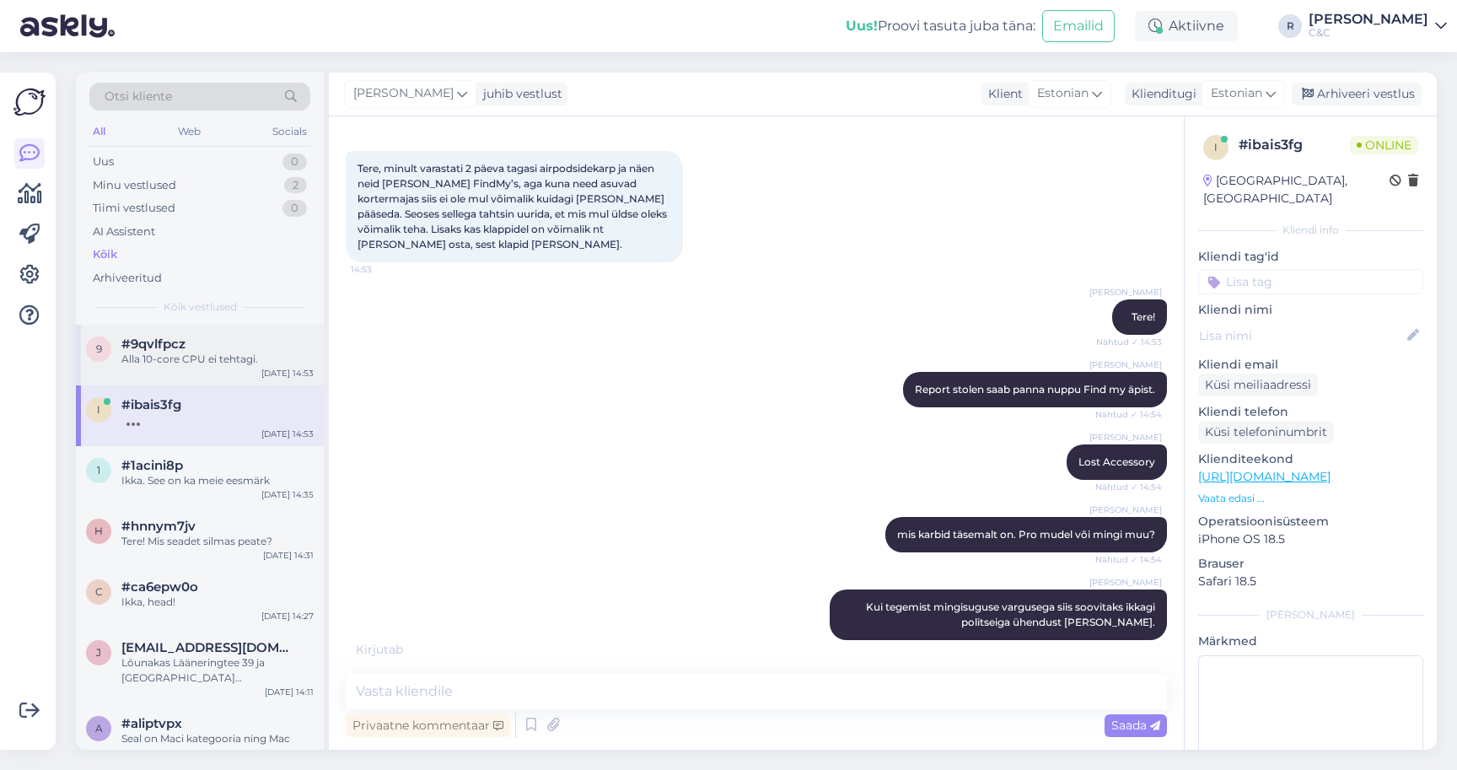
click at [266, 372] on div "[DATE] 14:53" at bounding box center [287, 373] width 52 height 13
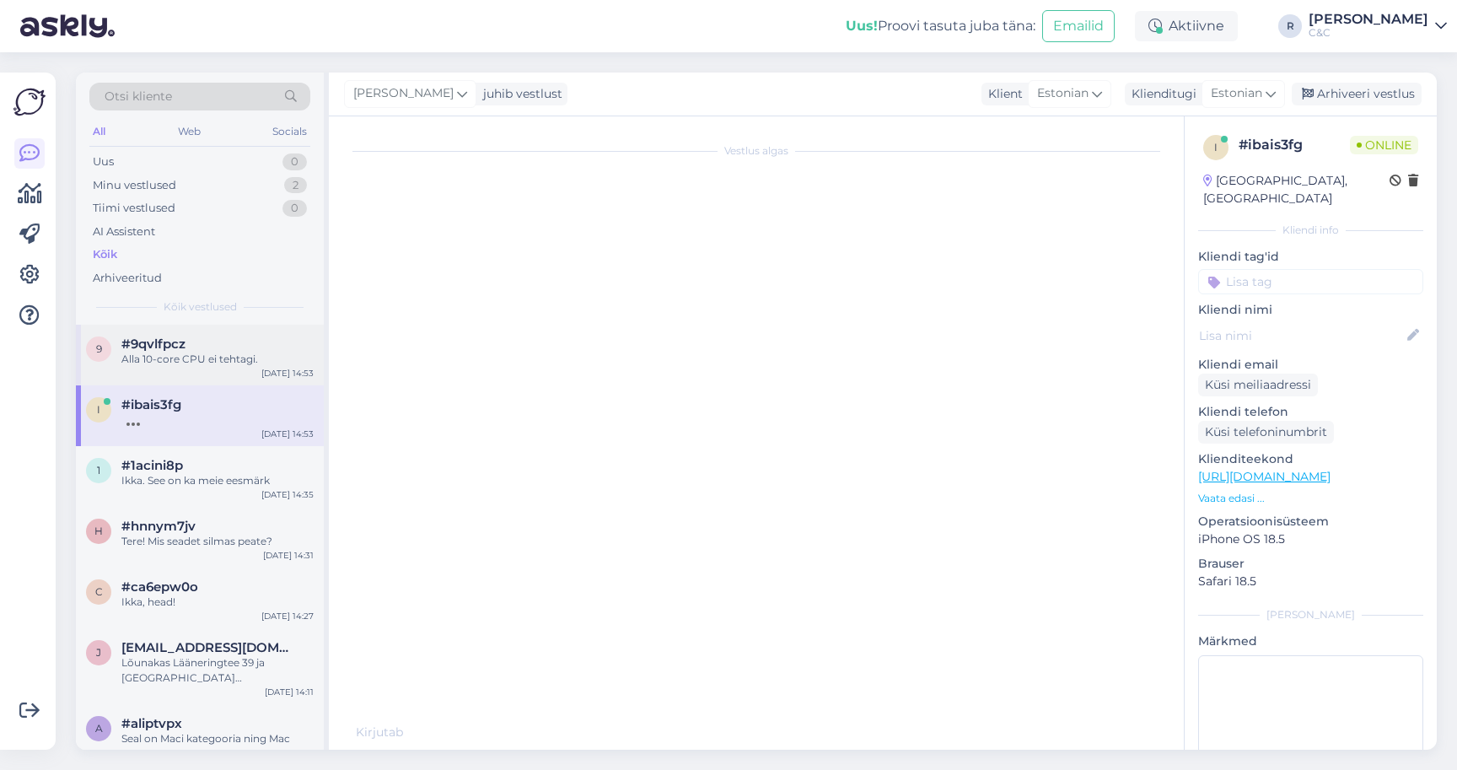
scroll to position [718, 0]
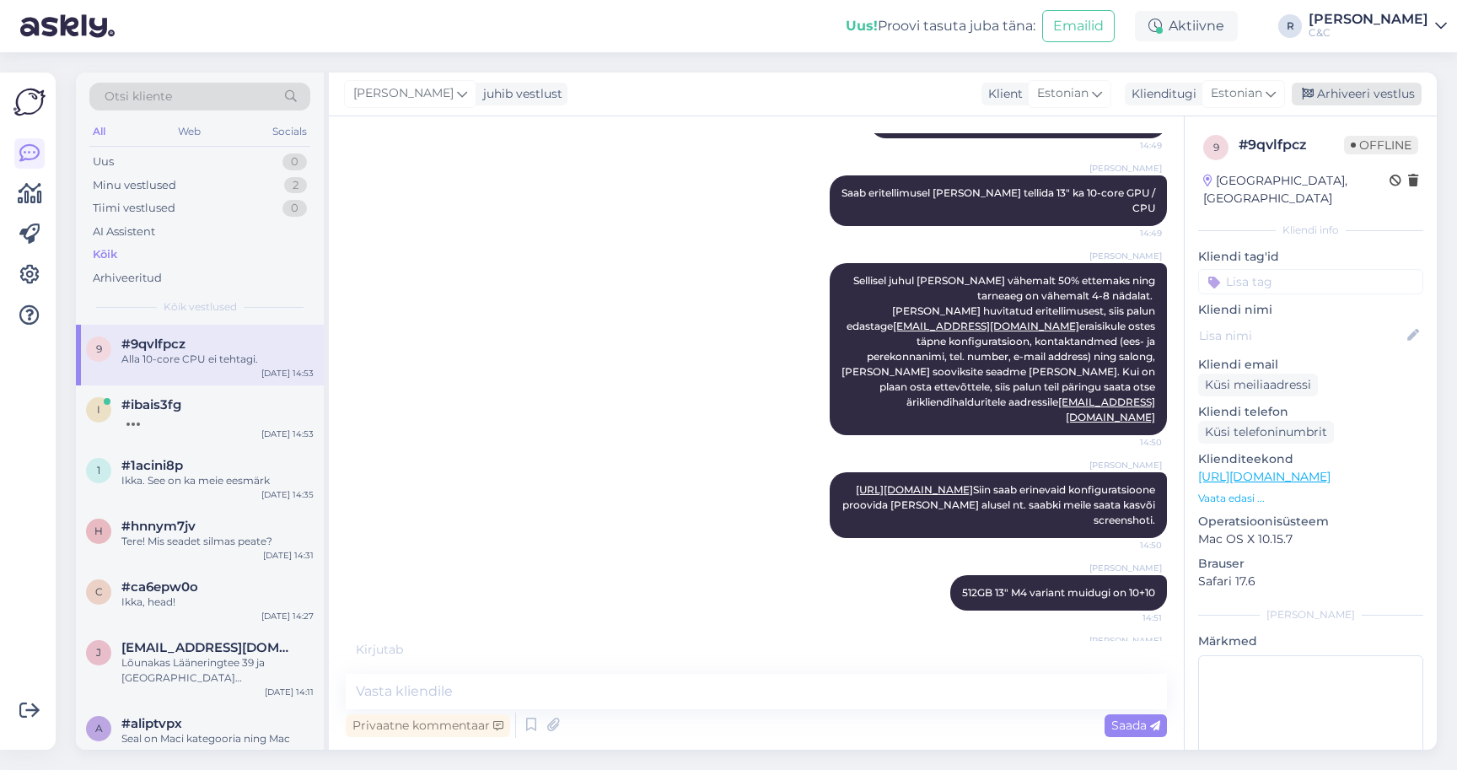
click at [1370, 102] on div "Arhiveeri vestlus" at bounding box center [1357, 94] width 130 height 23
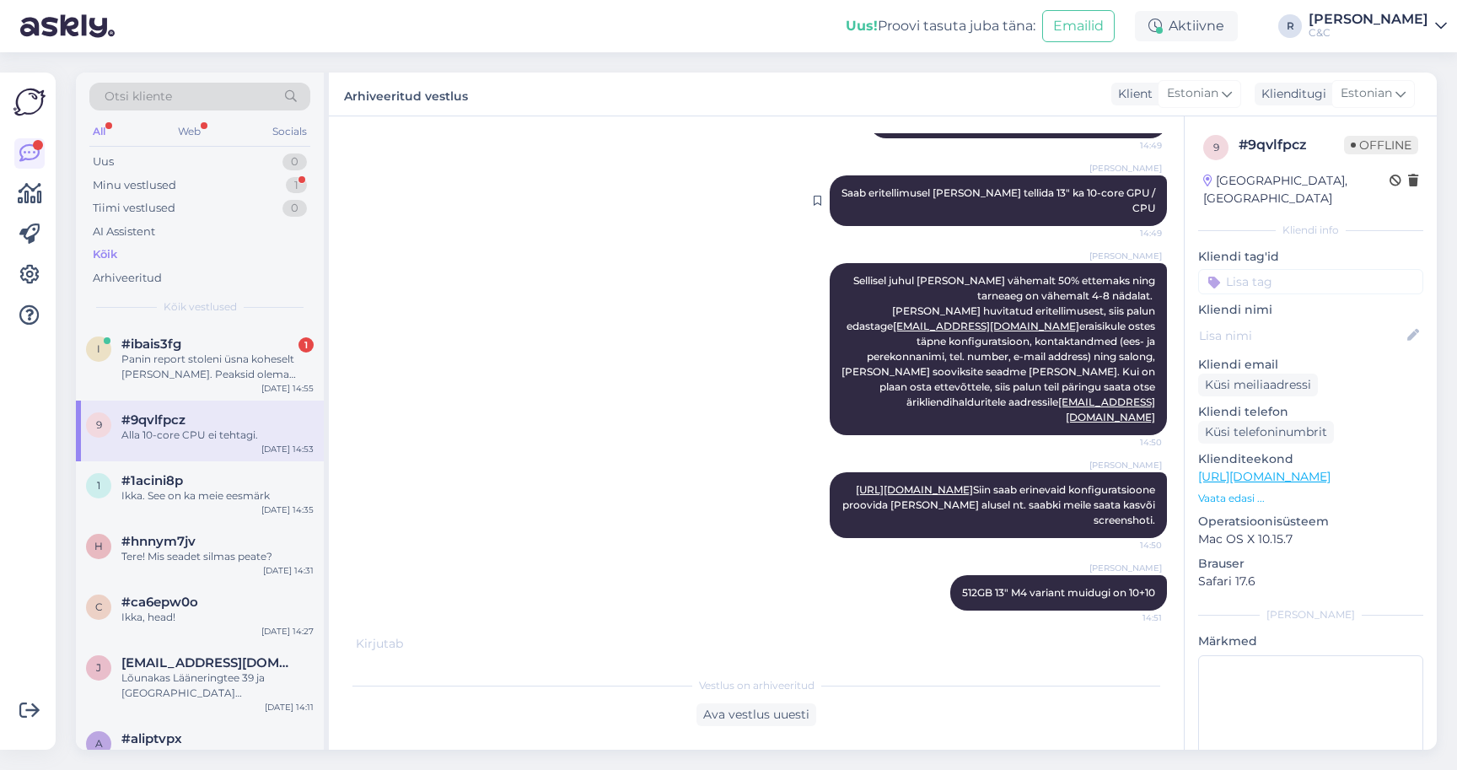
scroll to position [706, 0]
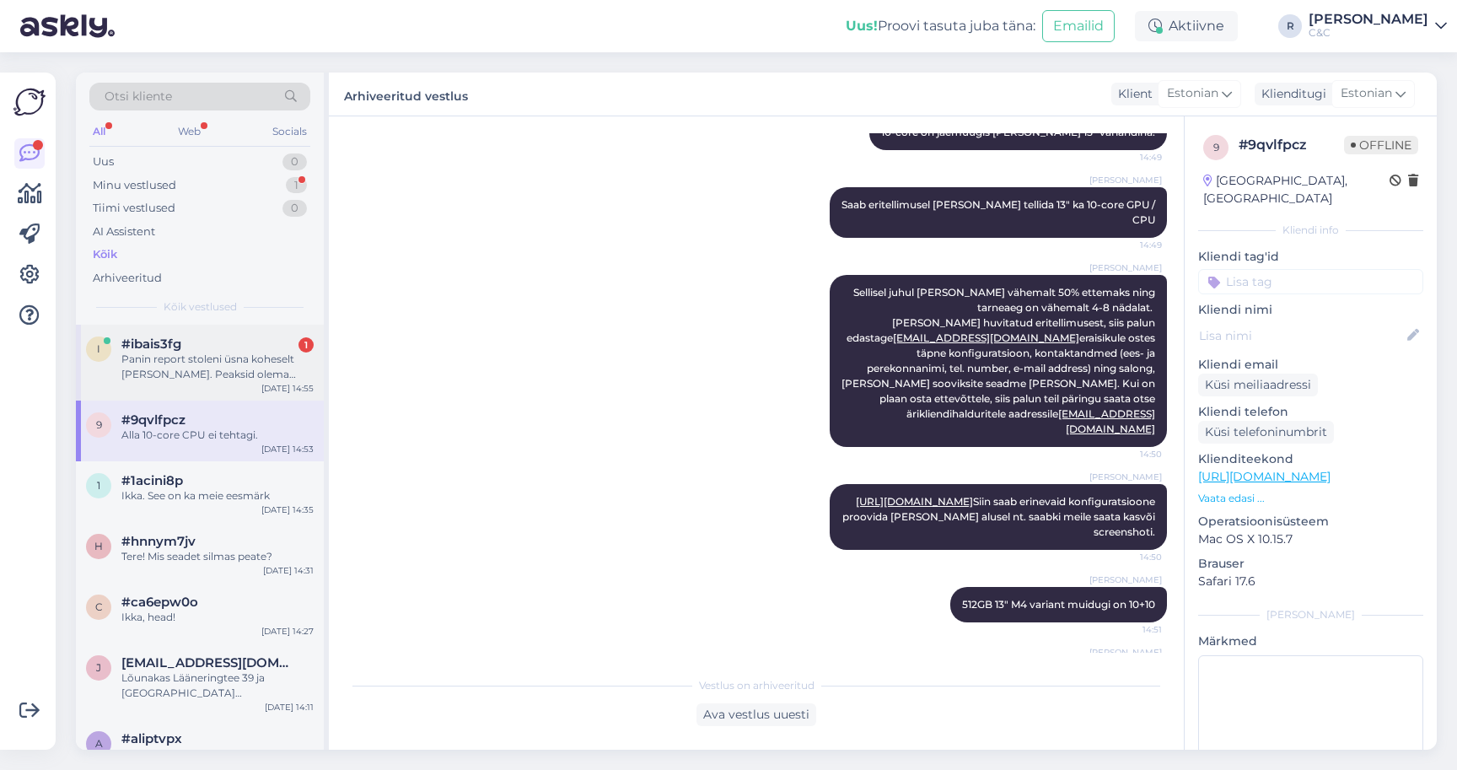
click at [186, 363] on div "Panin report stoleni üsna koheselt [PERSON_NAME]. Peaksid olema Airpods 4 ANC" at bounding box center [217, 367] width 192 height 30
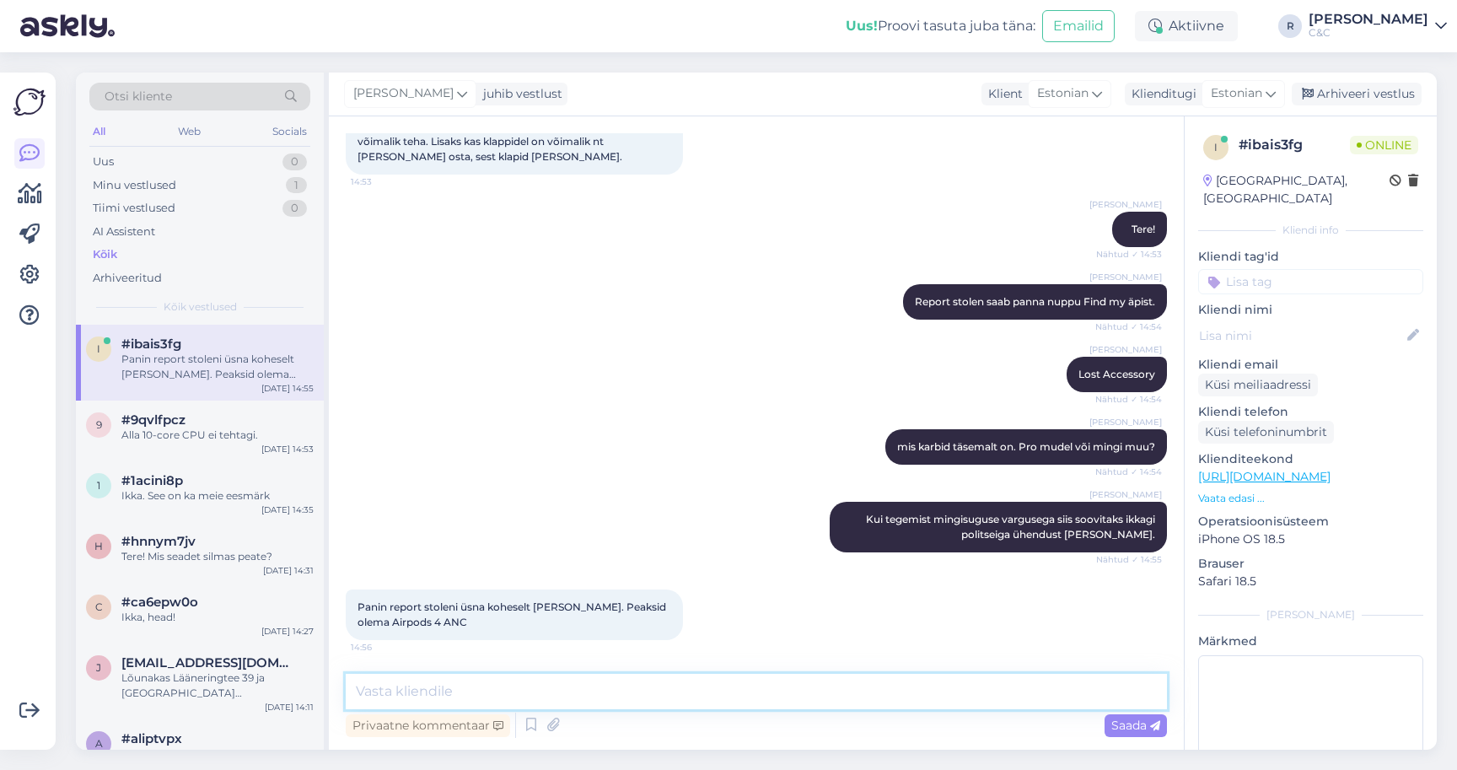
click at [627, 702] on textarea at bounding box center [756, 691] width 821 height 35
click at [568, 681] on textarea at bounding box center [756, 691] width 821 height 35
type textarea "Sellisel juhul on karbi eraldi hind 103 eurot ."
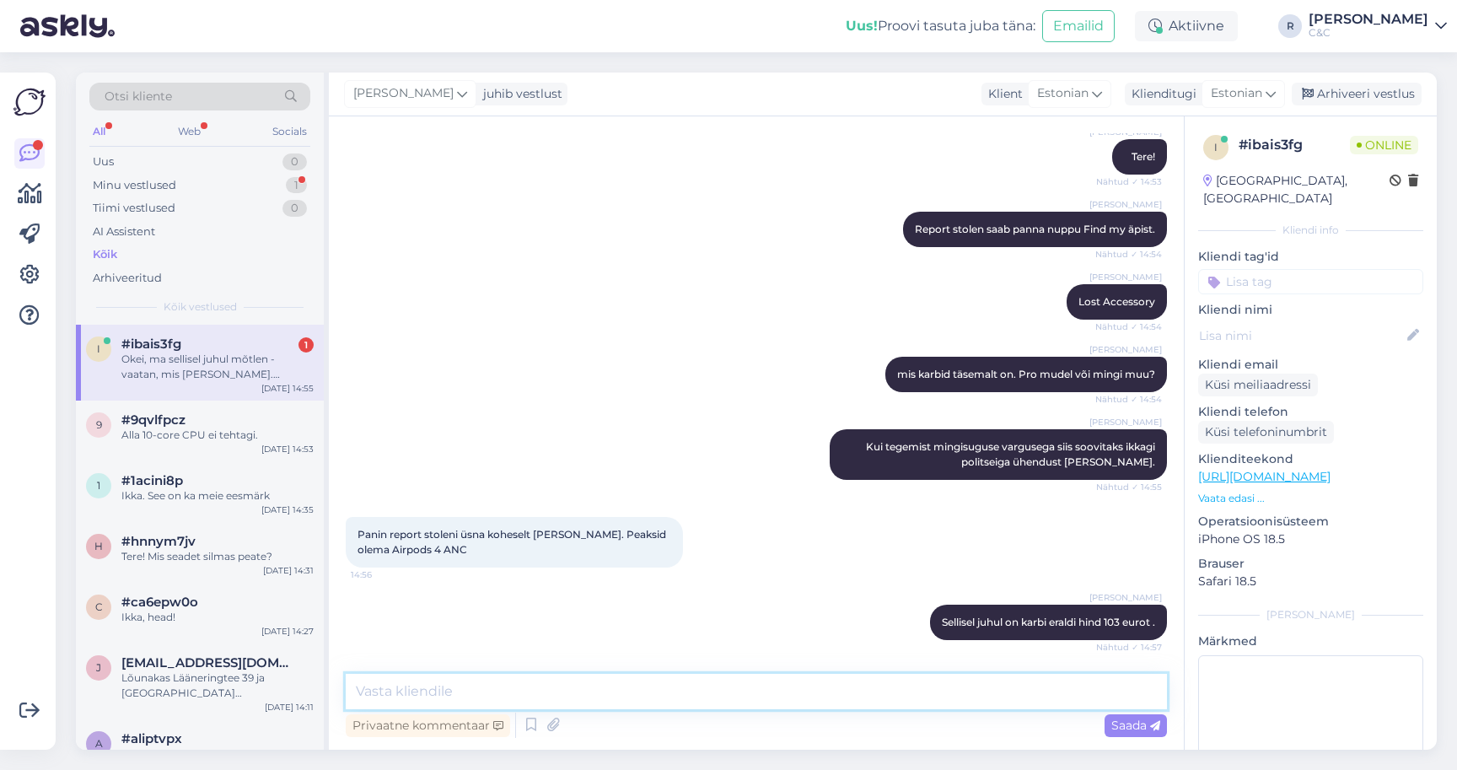
scroll to position [304, 0]
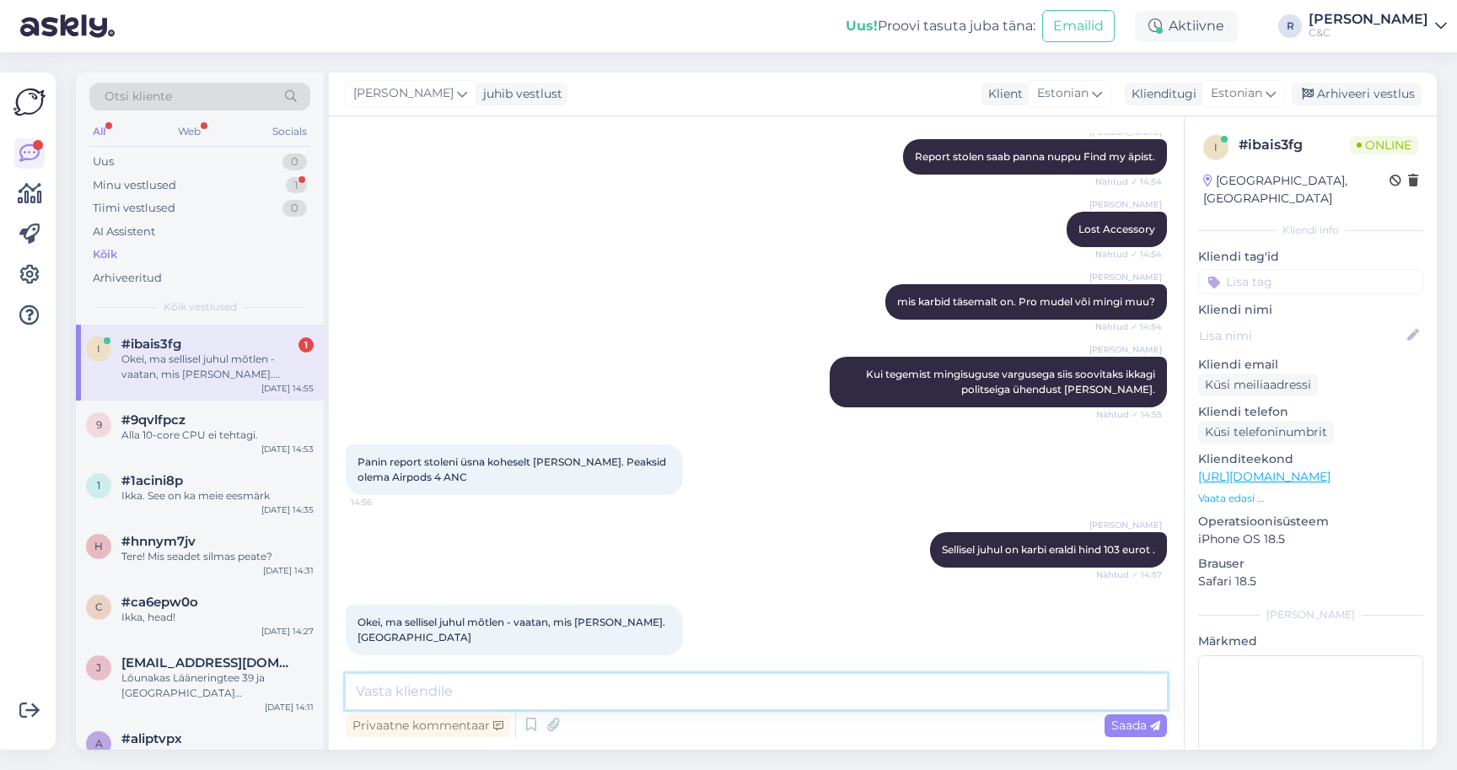
click at [434, 678] on textarea at bounding box center [756, 691] width 821 height 35
click at [574, 658] on div "Vestlus algas [DATE] Tere, minult varastati 2 päeva tagasi airpodsidekarp ja nä…" at bounding box center [756, 432] width 855 height 633
click at [574, 674] on textarea at bounding box center [756, 691] width 821 height 35
type textarea "Ikka, edu!"
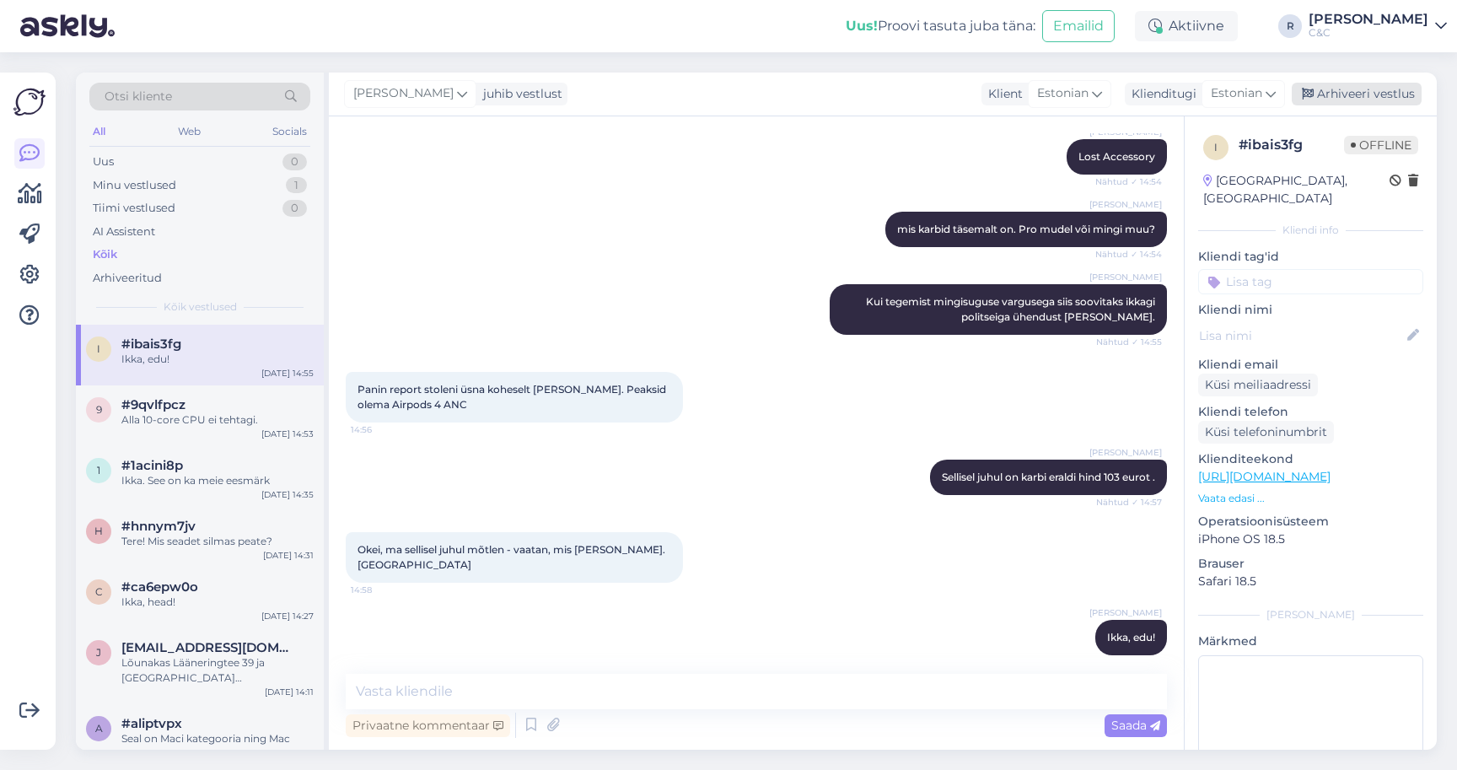
click at [1371, 83] on div "Arhiveeri vestlus" at bounding box center [1357, 94] width 130 height 23
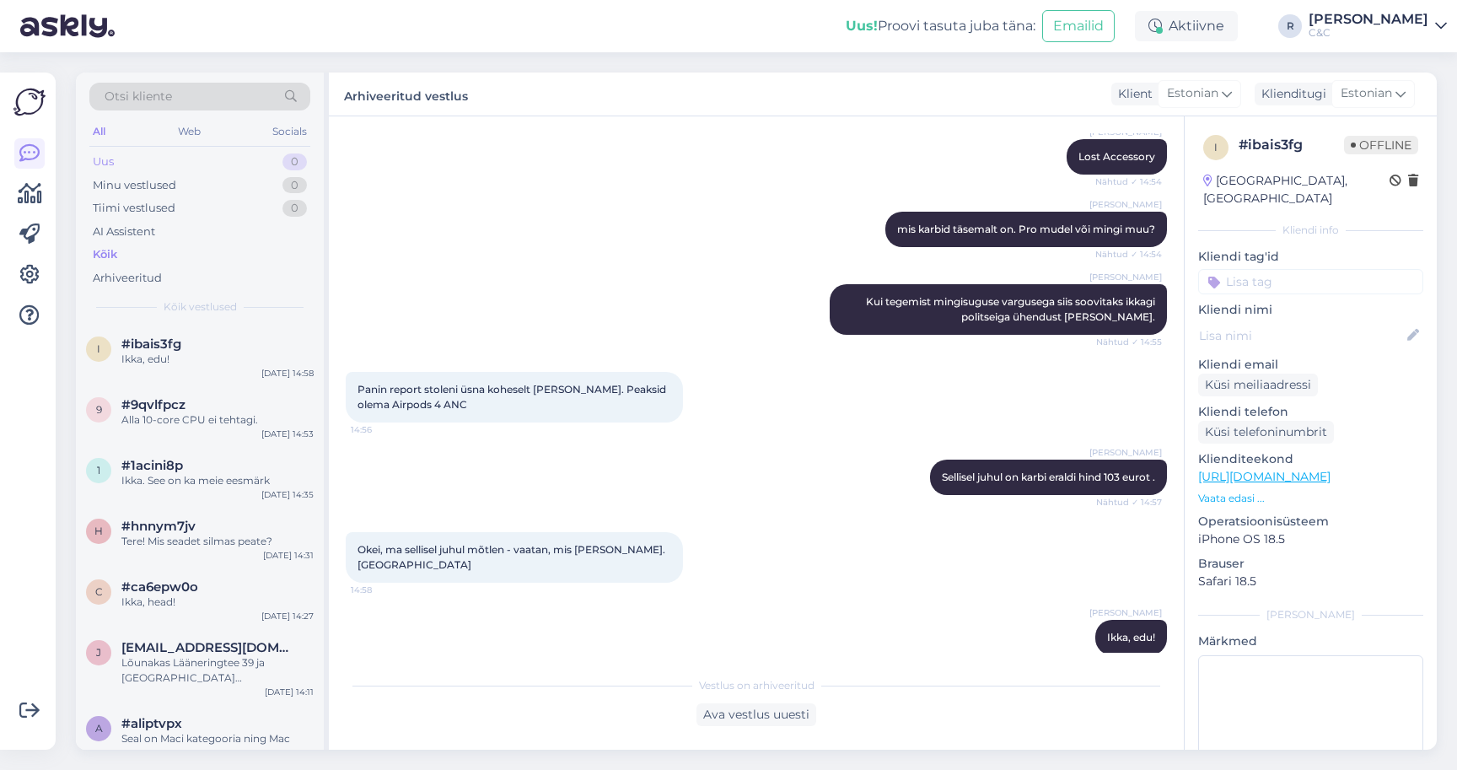
click at [195, 150] on div "Uus 0" at bounding box center [199, 162] width 221 height 24
